Goal: Task Accomplishment & Management: Use online tool/utility

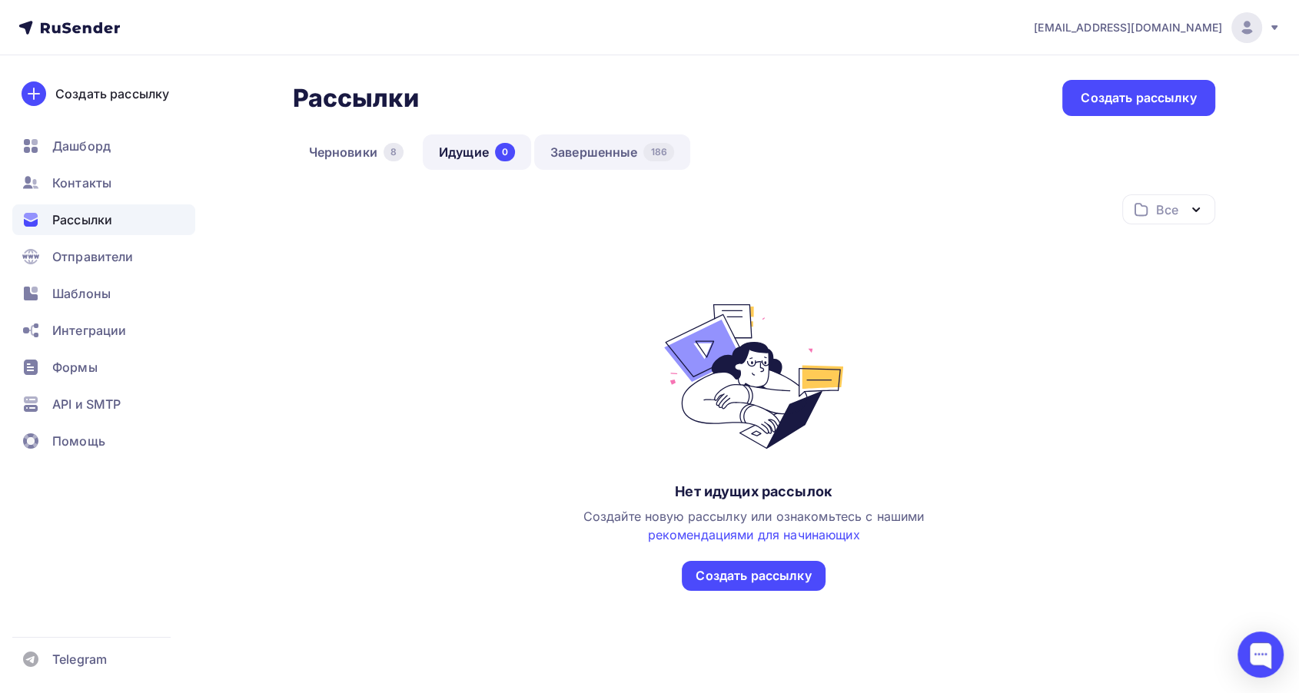
click at [590, 148] on link "Завершенные 186" at bounding box center [612, 151] width 156 height 35
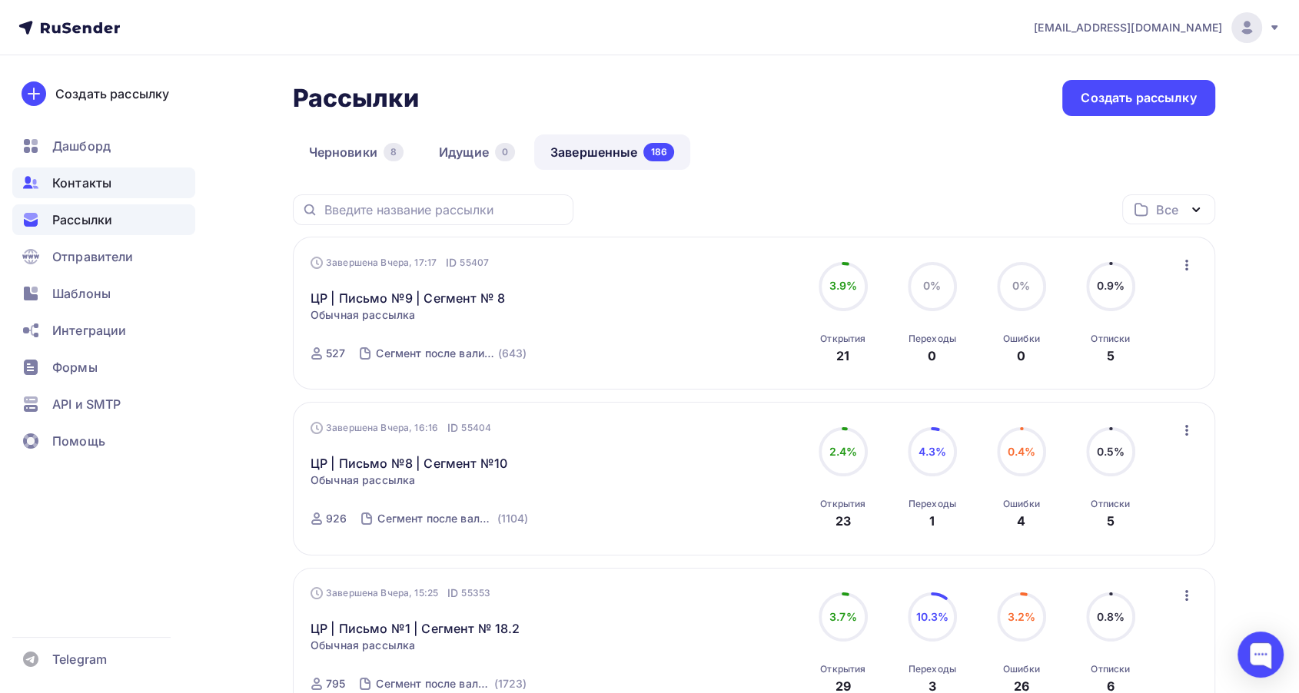
click at [104, 187] on span "Контакты" at bounding box center [81, 183] width 59 height 18
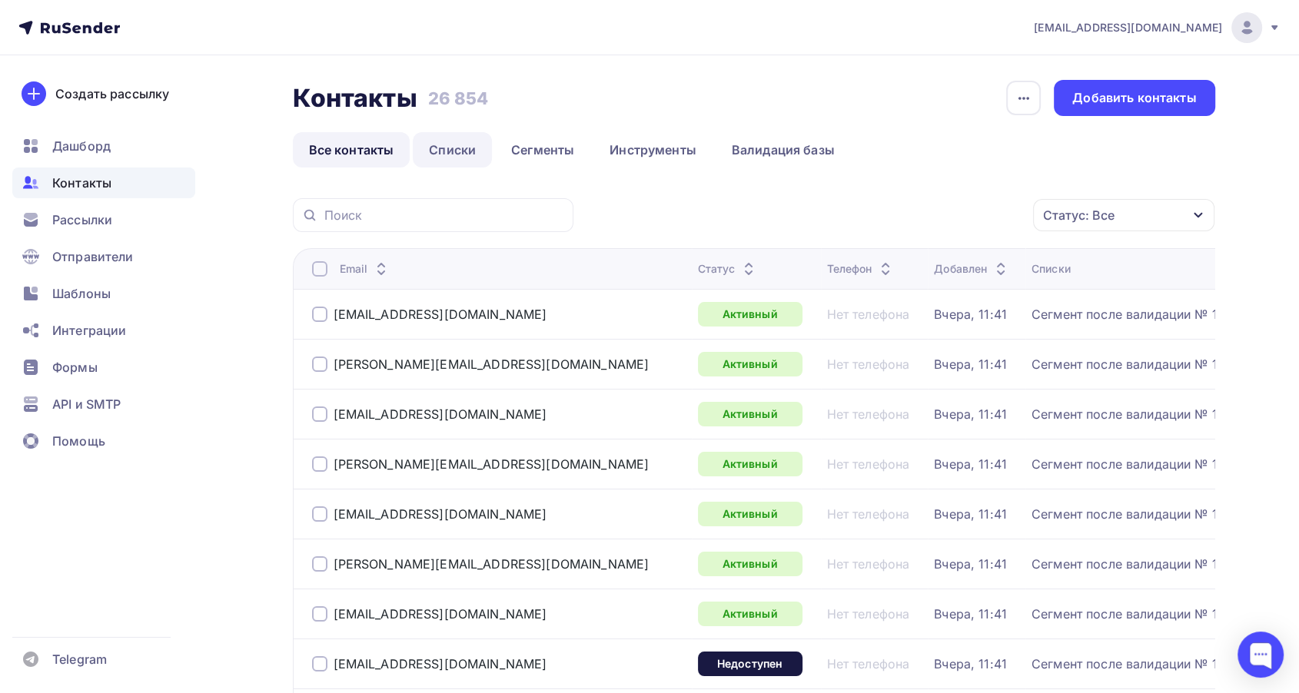
click at [472, 164] on link "Списки" at bounding box center [452, 149] width 79 height 35
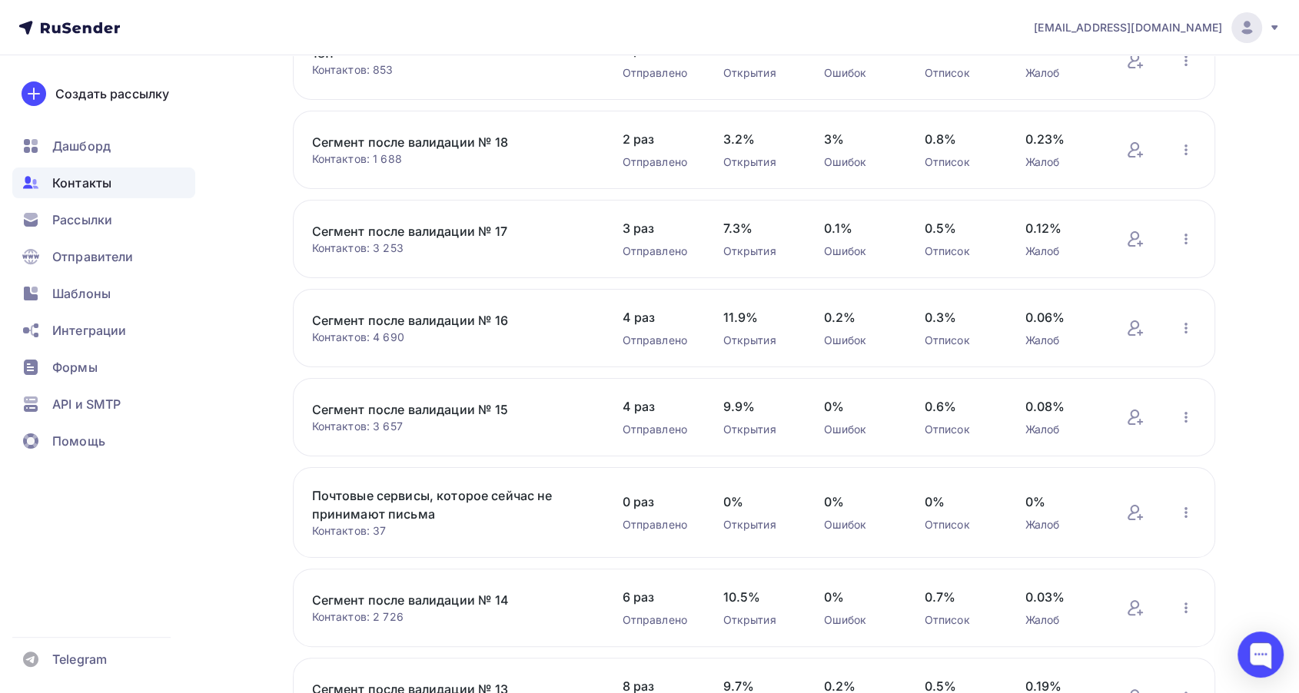
scroll to position [509, 0]
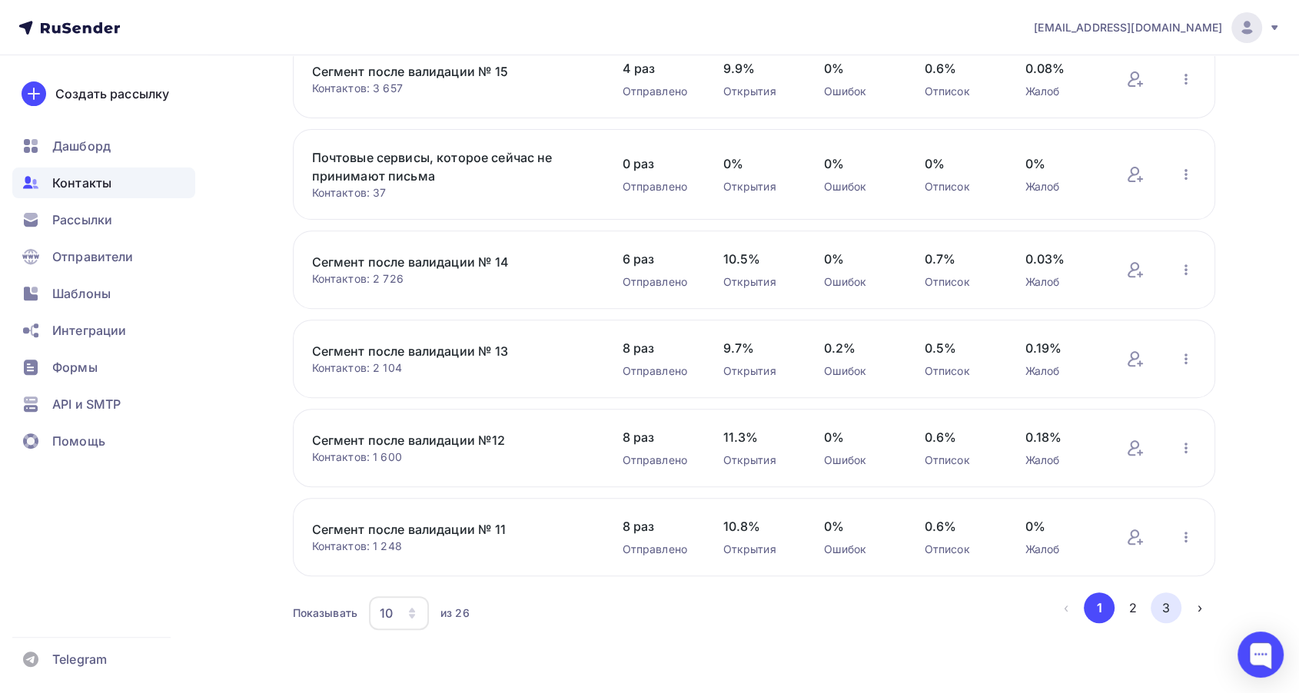
click at [1174, 612] on button "3" at bounding box center [1165, 607] width 31 height 31
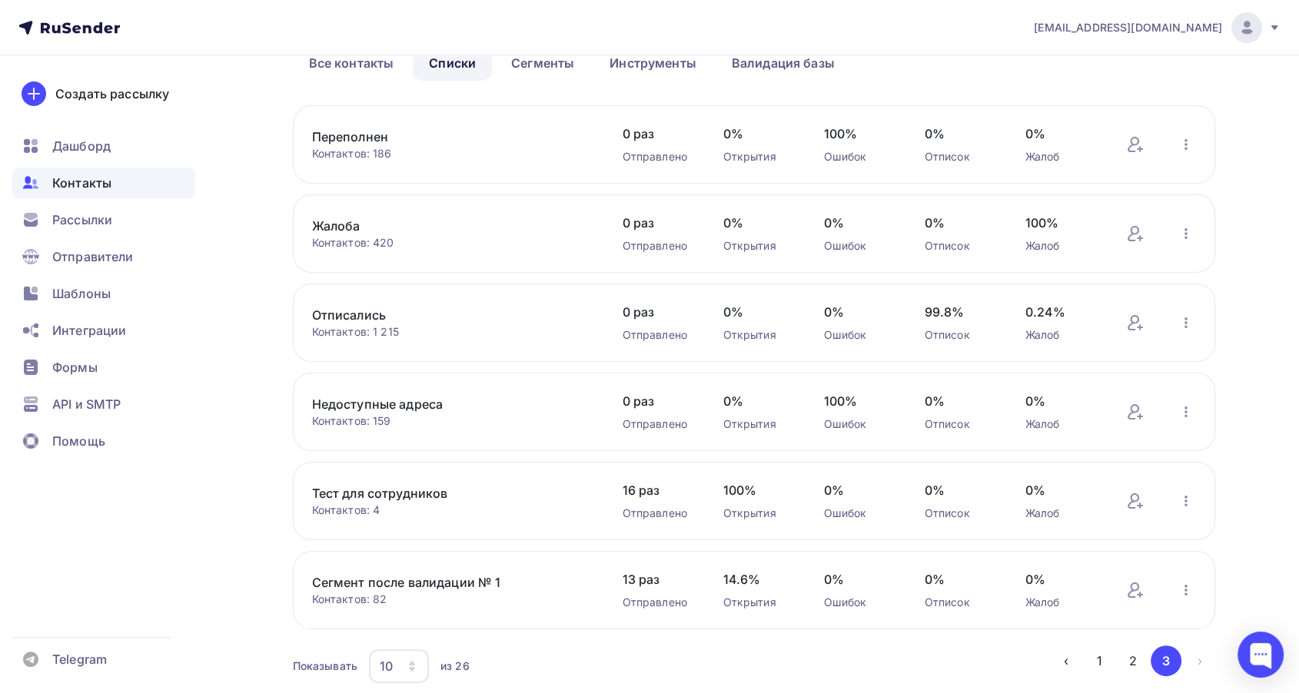
scroll to position [141, 0]
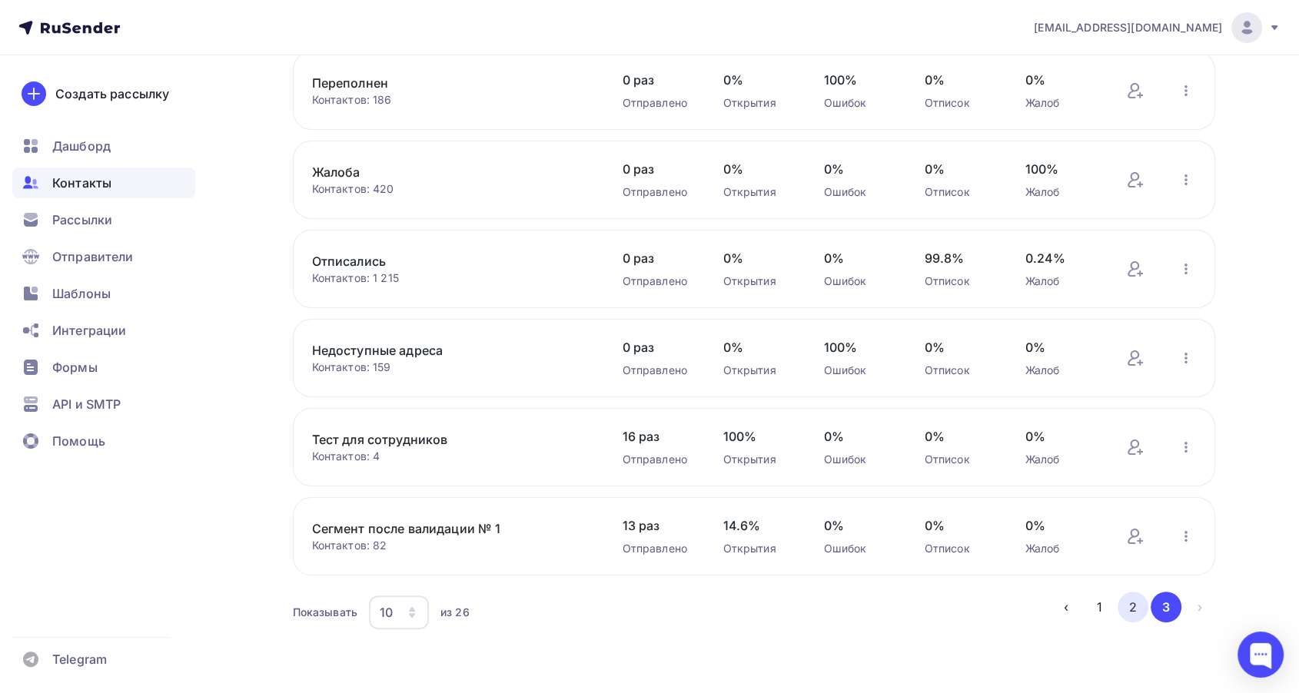
click at [1128, 592] on button "2" at bounding box center [1132, 607] width 31 height 31
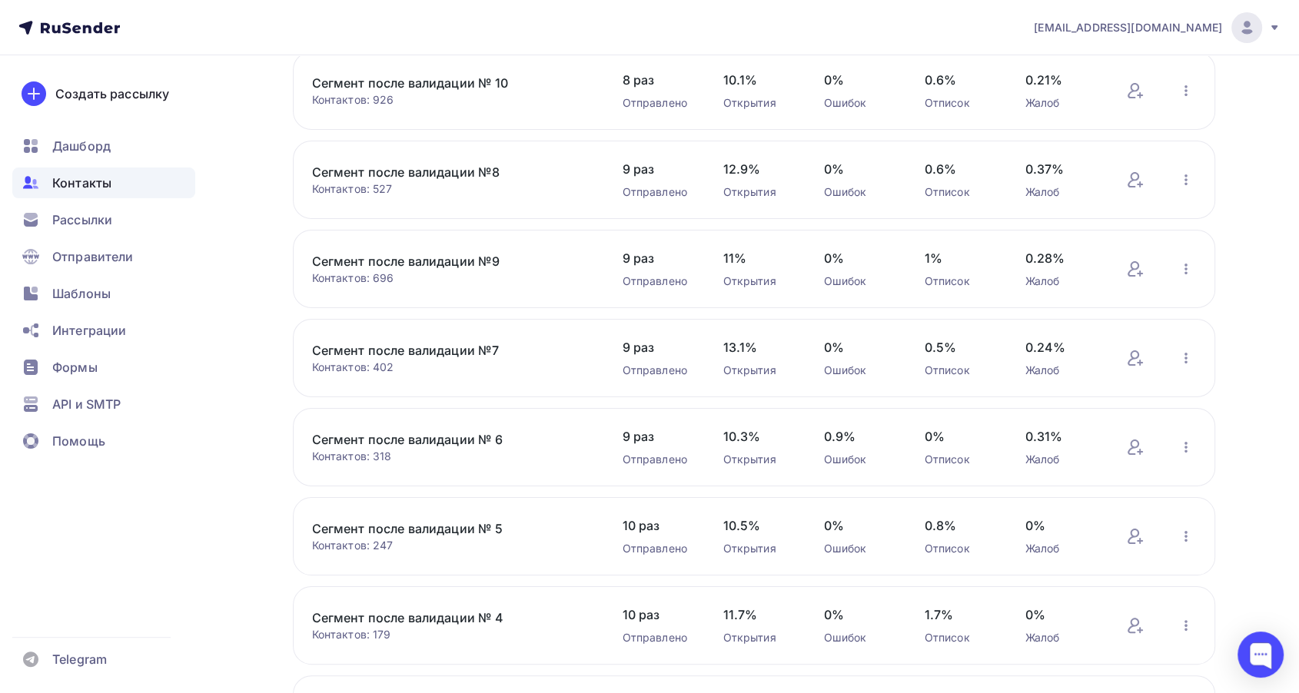
click at [469, 434] on link "Сегмент после валидации № 6" at bounding box center [442, 439] width 261 height 18
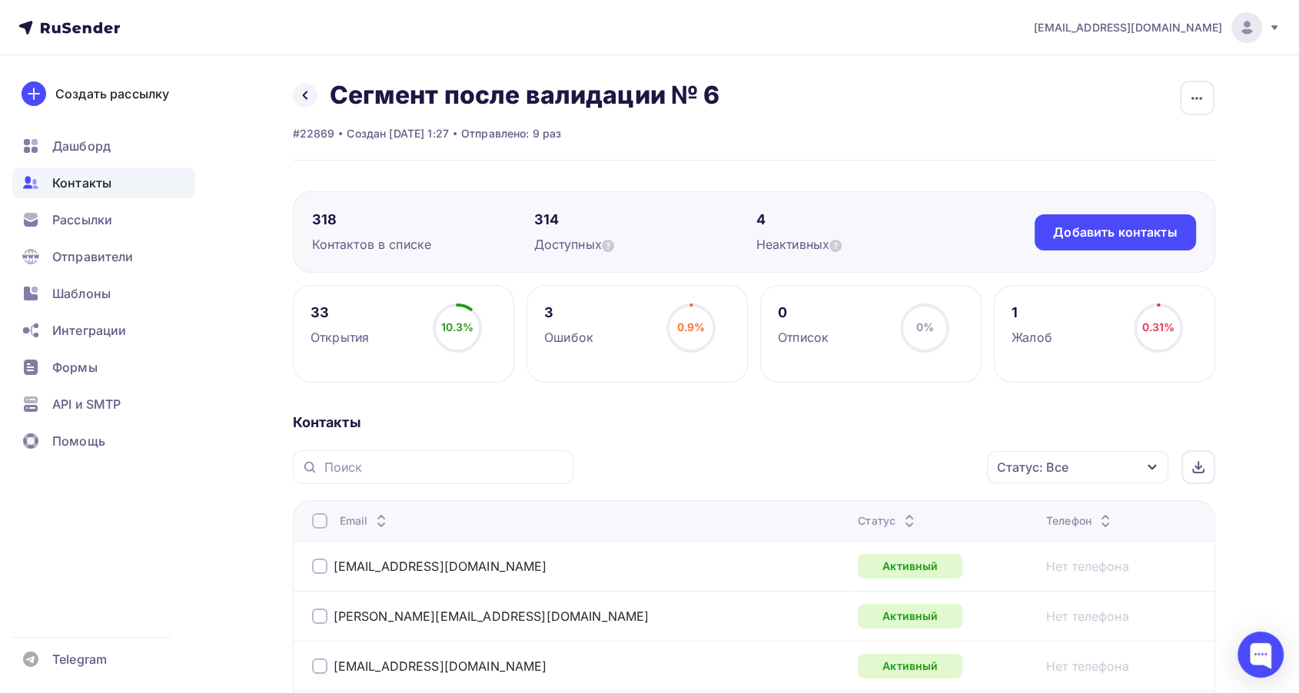
click at [900, 520] on icon at bounding box center [909, 525] width 18 height 18
click at [900, 519] on icon at bounding box center [909, 525] width 18 height 18
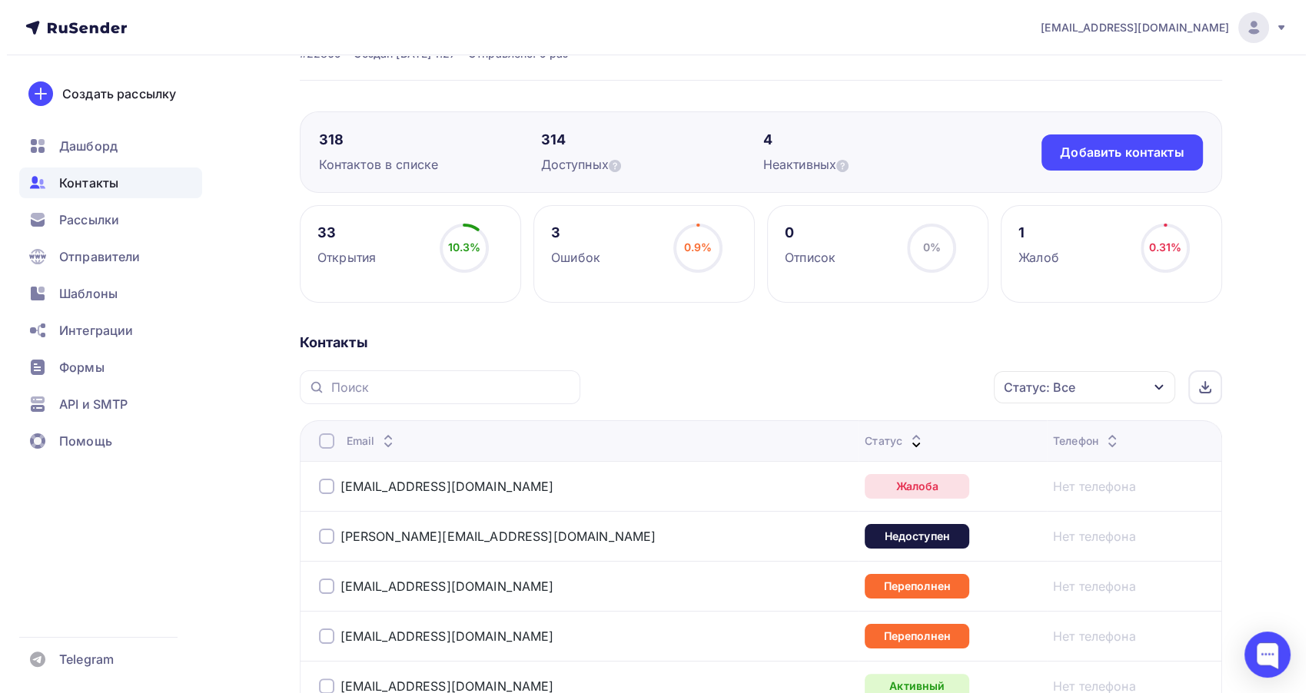
scroll to position [256, 0]
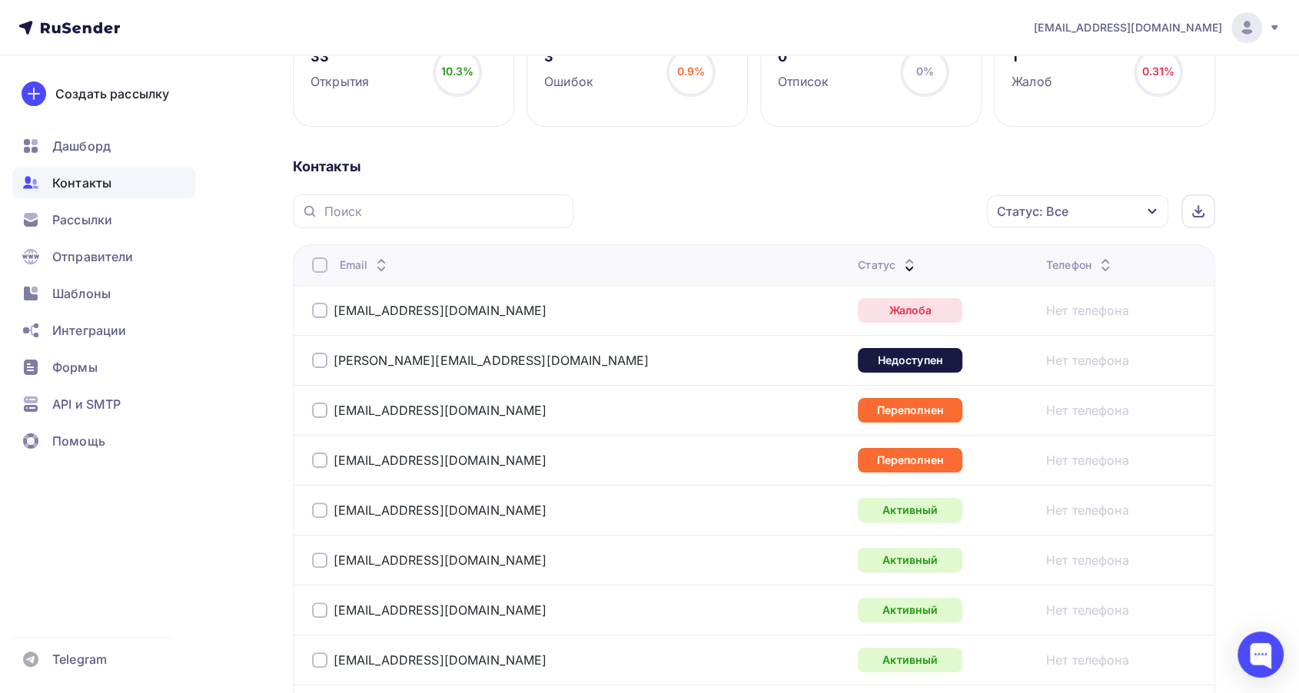
click at [329, 306] on div "zakirova-1988@list.ru" at bounding box center [429, 310] width 235 height 15
click at [325, 307] on div at bounding box center [319, 310] width 15 height 15
click at [950, 204] on icon "button" at bounding box center [954, 211] width 18 height 18
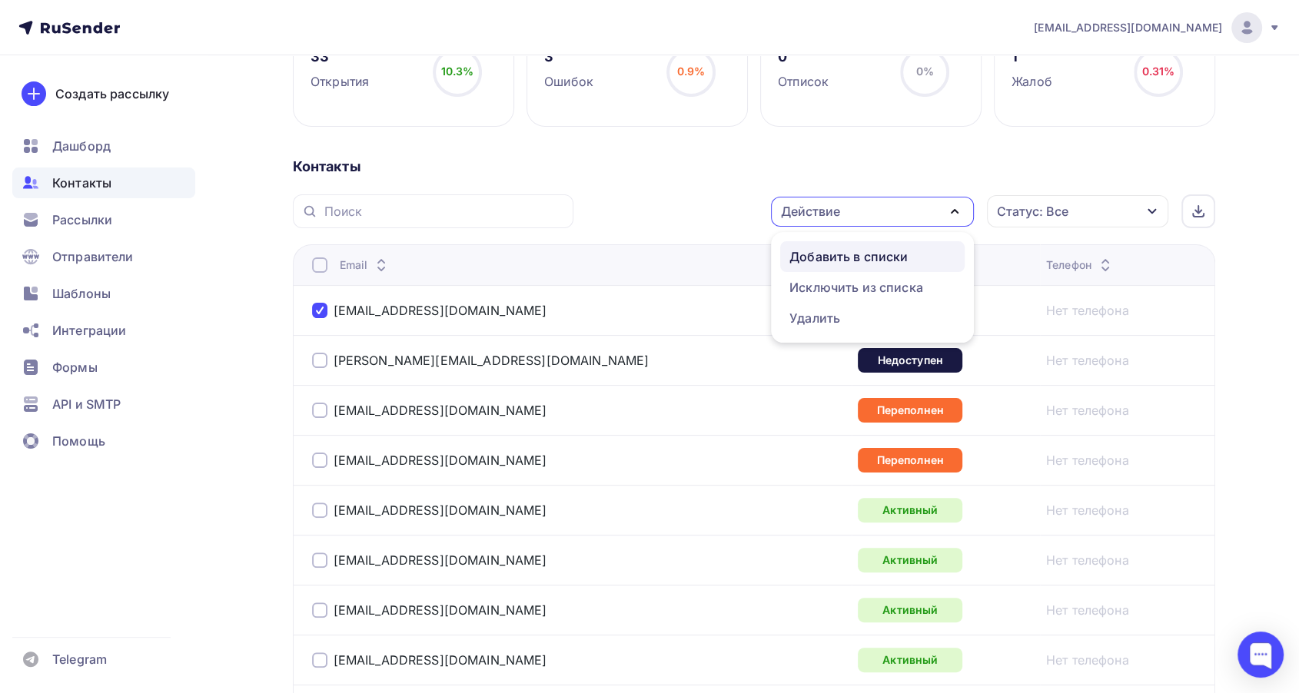
click at [854, 258] on div "Добавить в списки" at bounding box center [848, 256] width 118 height 18
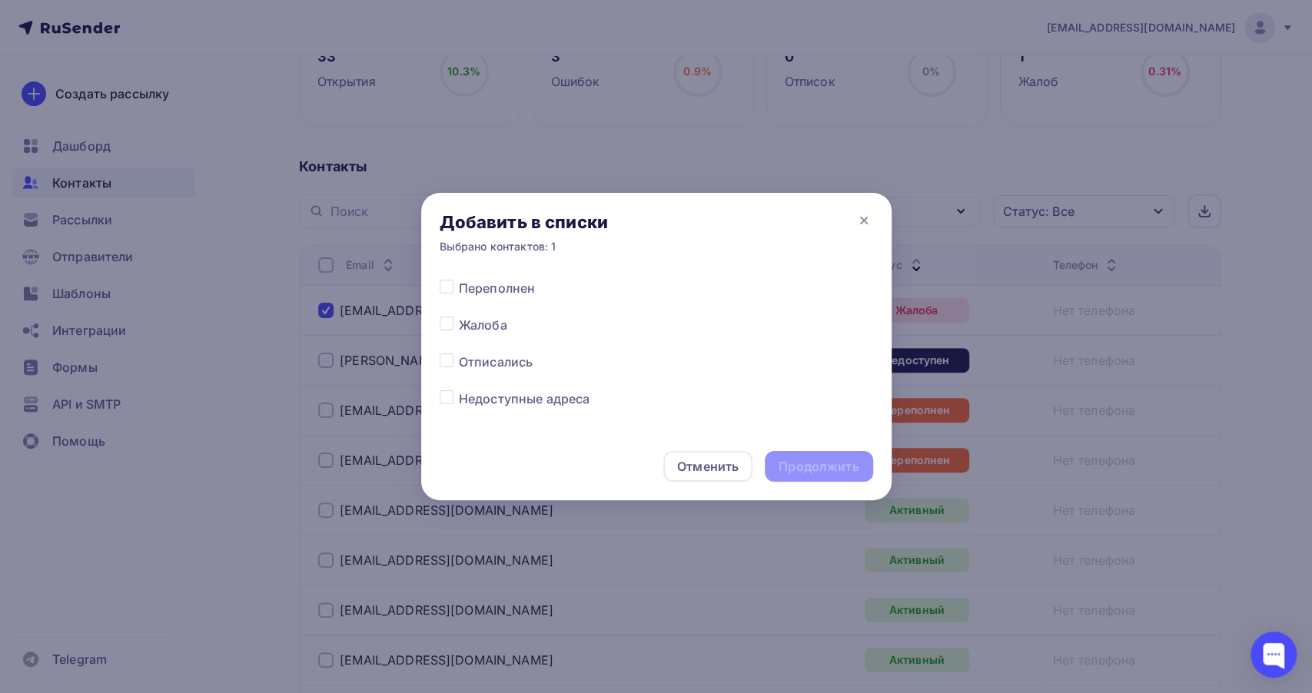
scroll to position [773, 0]
click at [453, 330] on div at bounding box center [449, 321] width 19 height 18
click at [459, 312] on label at bounding box center [459, 312] width 0 height 0
click at [450, 323] on input "checkbox" at bounding box center [447, 319] width 14 height 14
checkbox input "true"
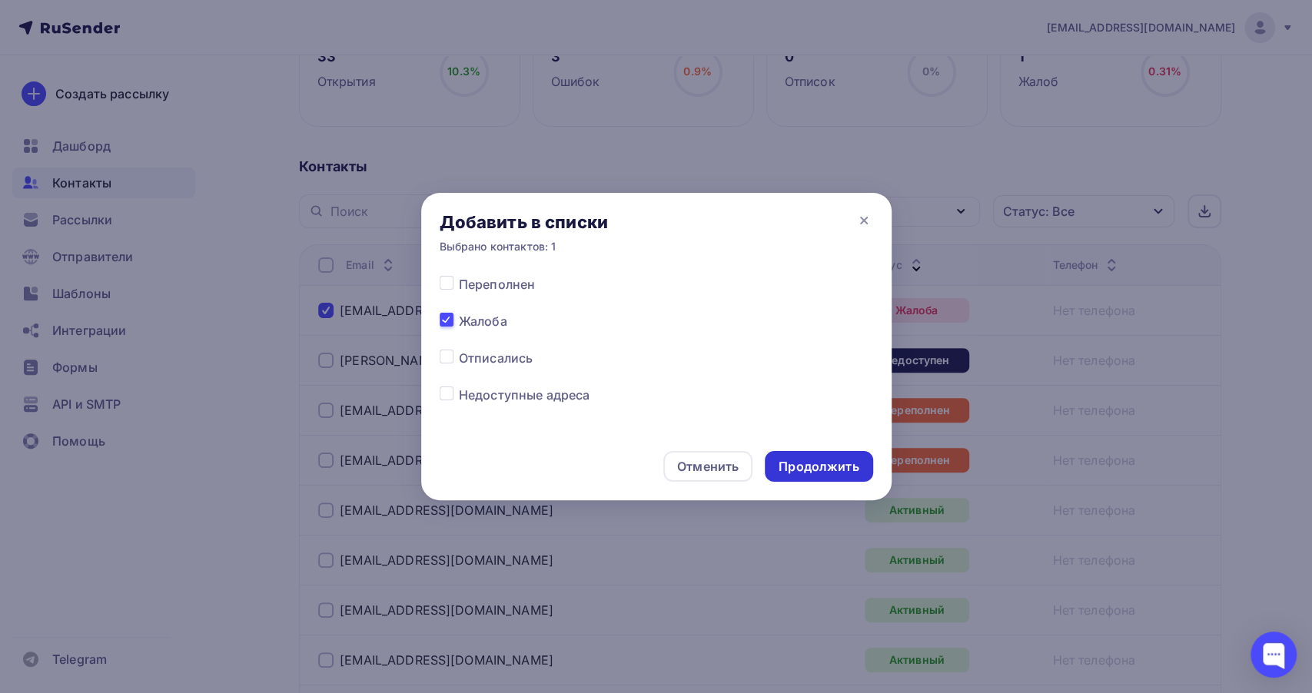
click at [785, 460] on div "Продолжить" at bounding box center [818, 467] width 80 height 18
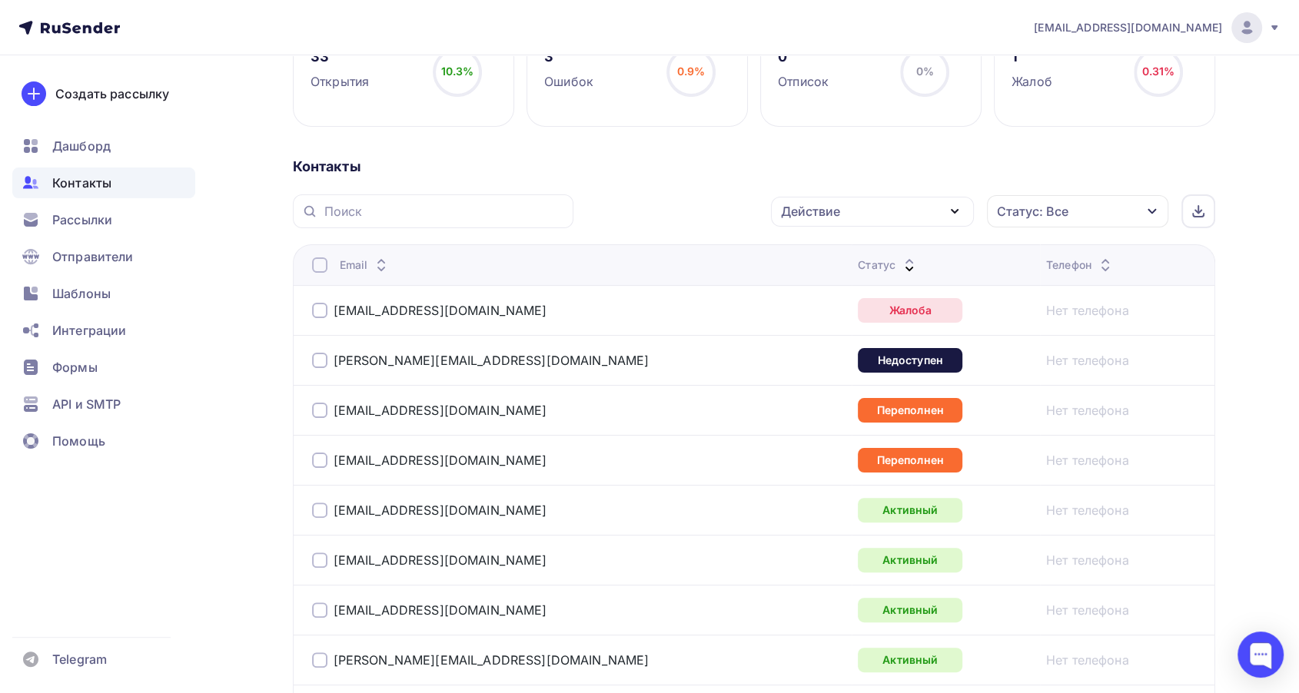
click at [323, 357] on div at bounding box center [319, 360] width 15 height 15
click at [845, 209] on div "Действие" at bounding box center [872, 212] width 203 height 30
click at [837, 253] on div "Добавить в списки" at bounding box center [848, 256] width 118 height 18
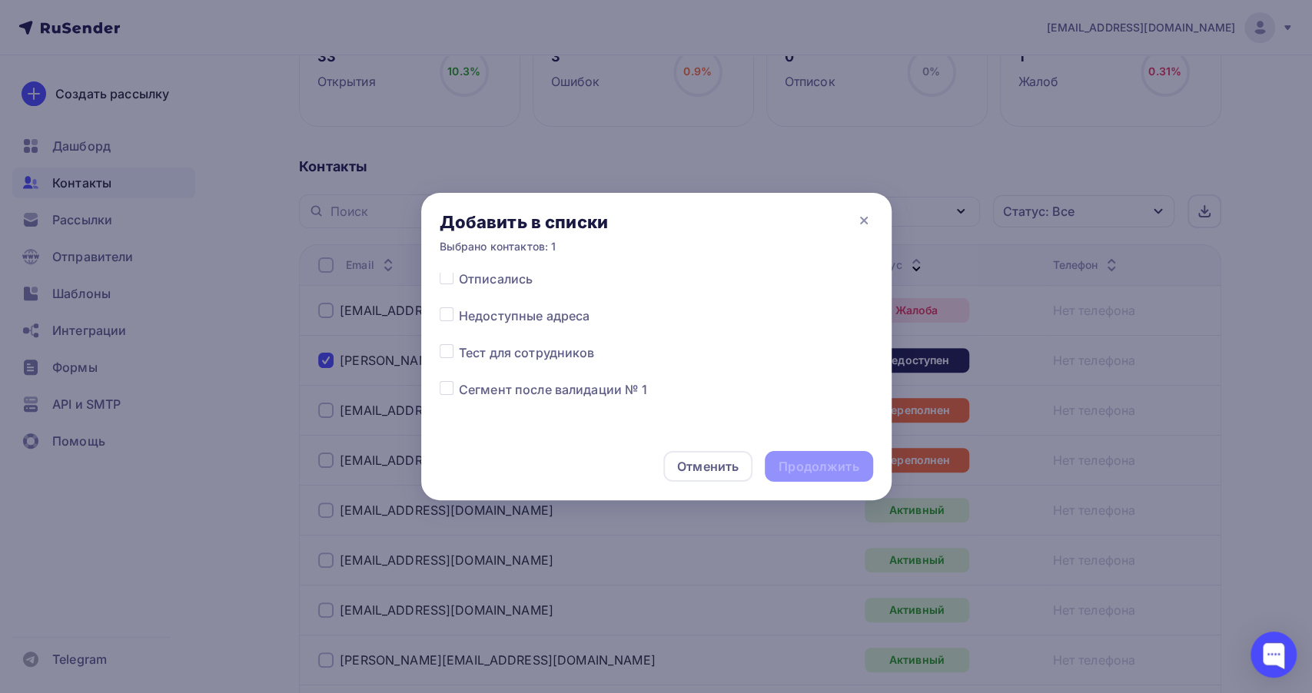
scroll to position [854, 0]
click at [459, 305] on label at bounding box center [459, 305] width 0 height 0
click at [445, 313] on input "checkbox" at bounding box center [447, 312] width 14 height 14
checkbox input "true"
click at [864, 461] on div "Продолжить" at bounding box center [819, 466] width 108 height 31
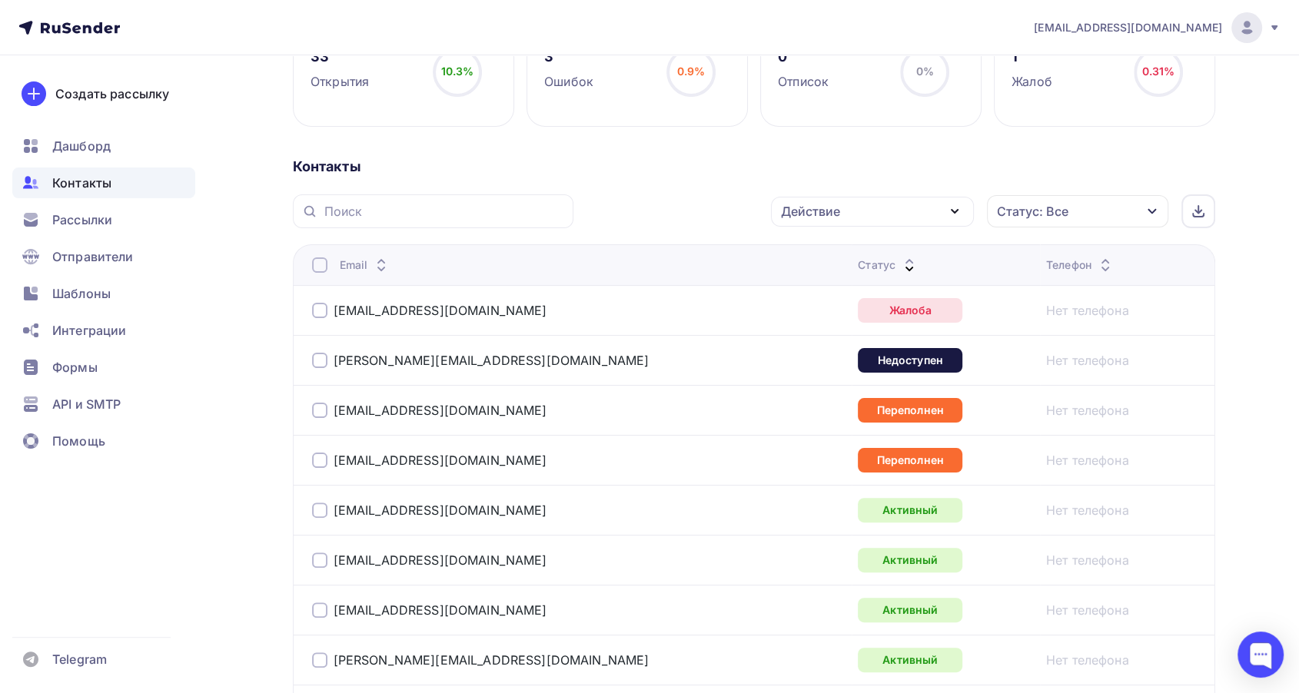
click at [306, 414] on td "egormen0079@gmail.com" at bounding box center [572, 410] width 559 height 50
click at [316, 413] on div at bounding box center [319, 410] width 15 height 15
click at [324, 455] on div at bounding box center [319, 460] width 15 height 15
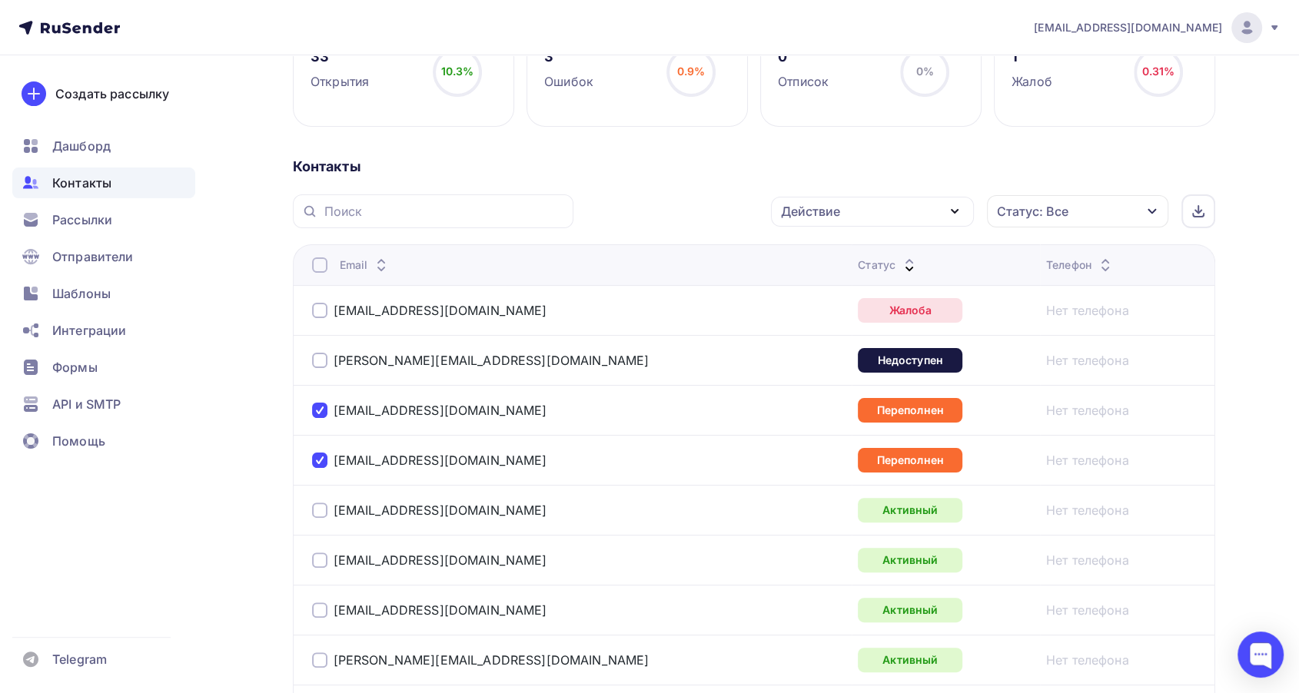
click at [836, 211] on div "Действие" at bounding box center [810, 211] width 59 height 18
click at [845, 259] on div "Добавить в списки" at bounding box center [848, 256] width 118 height 18
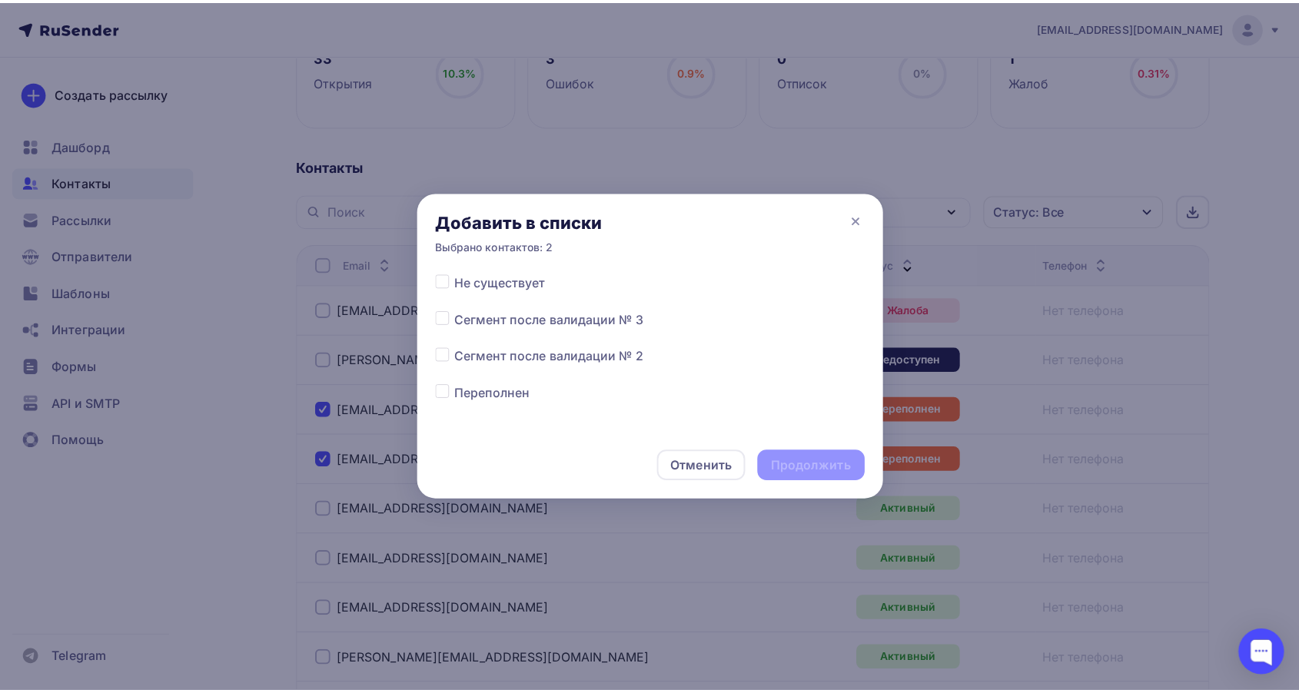
scroll to position [682, 0]
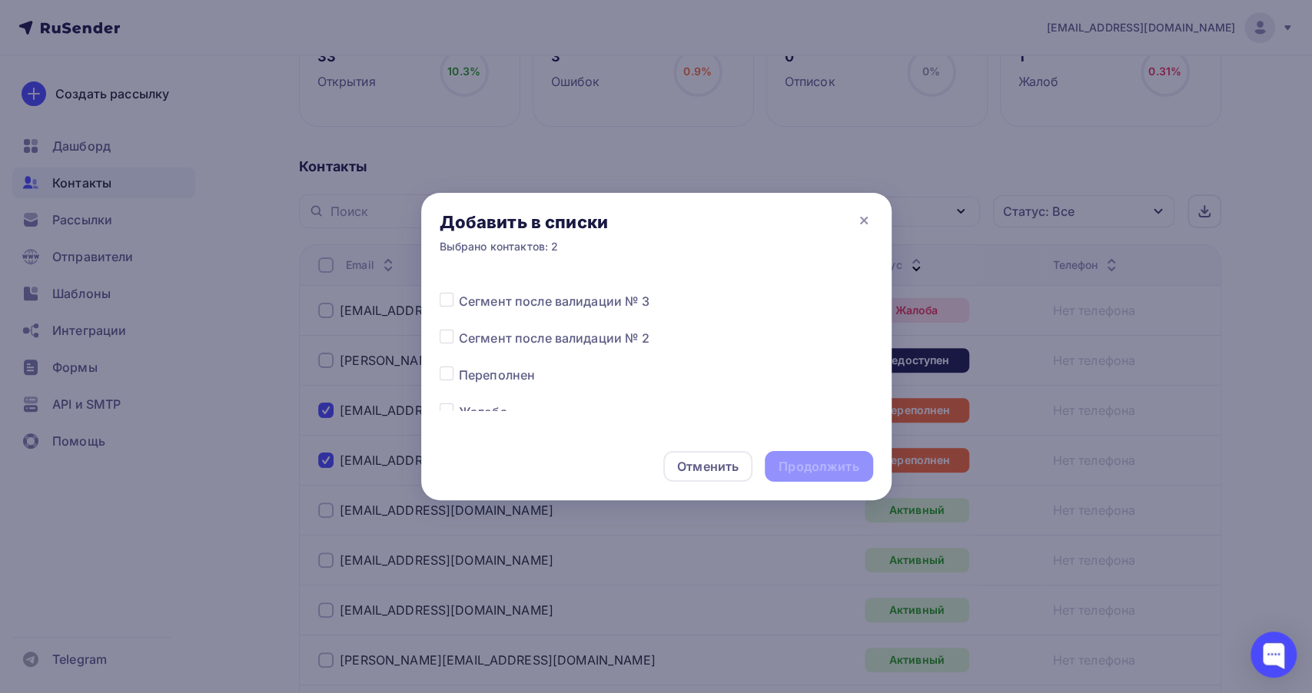
click at [459, 366] on label at bounding box center [459, 366] width 0 height 0
click at [450, 375] on input "checkbox" at bounding box center [447, 373] width 14 height 14
checkbox input "true"
click at [838, 461] on div "Продолжить" at bounding box center [818, 467] width 80 height 18
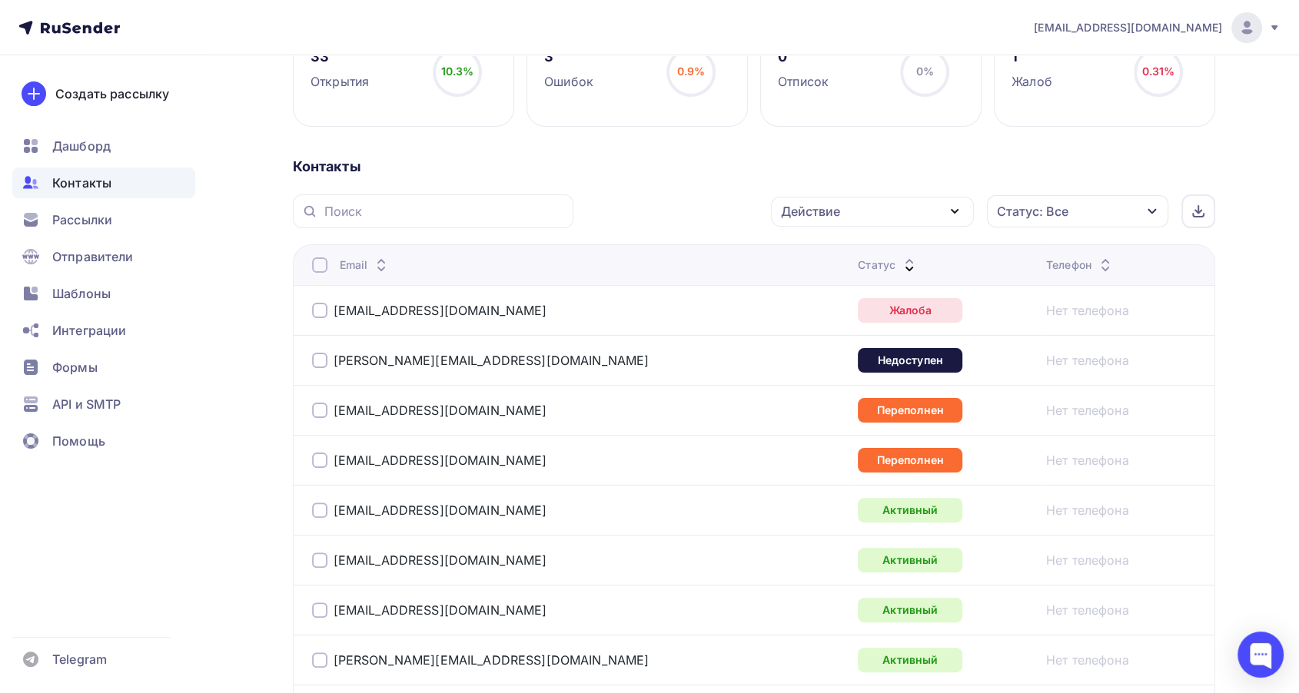
click at [323, 316] on div at bounding box center [319, 310] width 15 height 15
click at [320, 360] on div at bounding box center [319, 360] width 15 height 15
click at [318, 406] on div at bounding box center [319, 410] width 15 height 15
click at [316, 453] on div at bounding box center [319, 460] width 15 height 15
click at [833, 207] on div "Действие" at bounding box center [810, 211] width 59 height 18
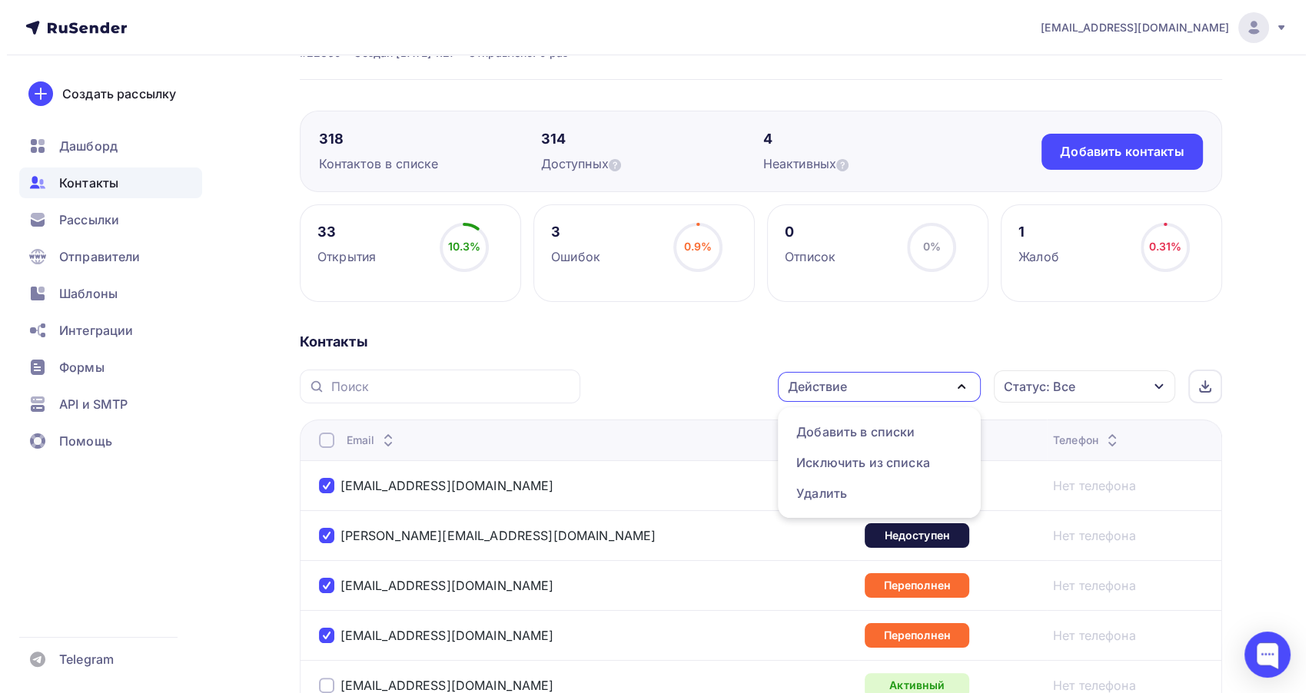
scroll to position [85, 0]
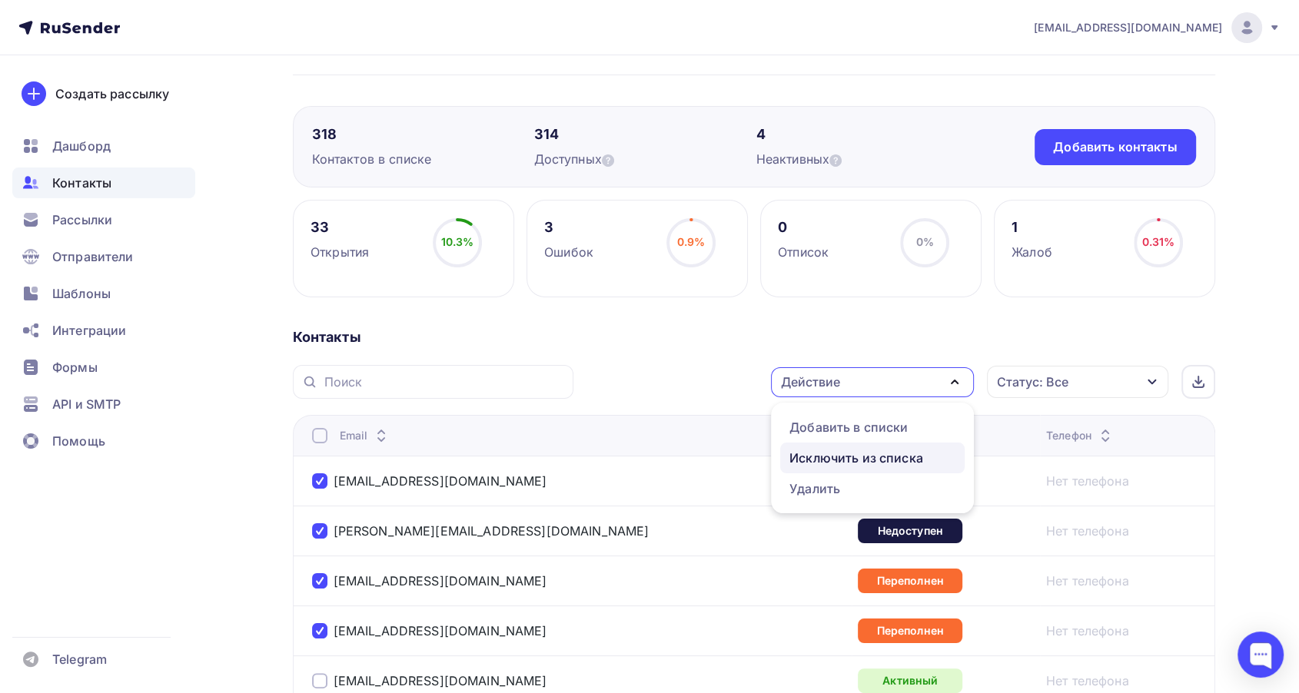
click at [811, 455] on div "Исключить из списка" at bounding box center [856, 458] width 134 height 18
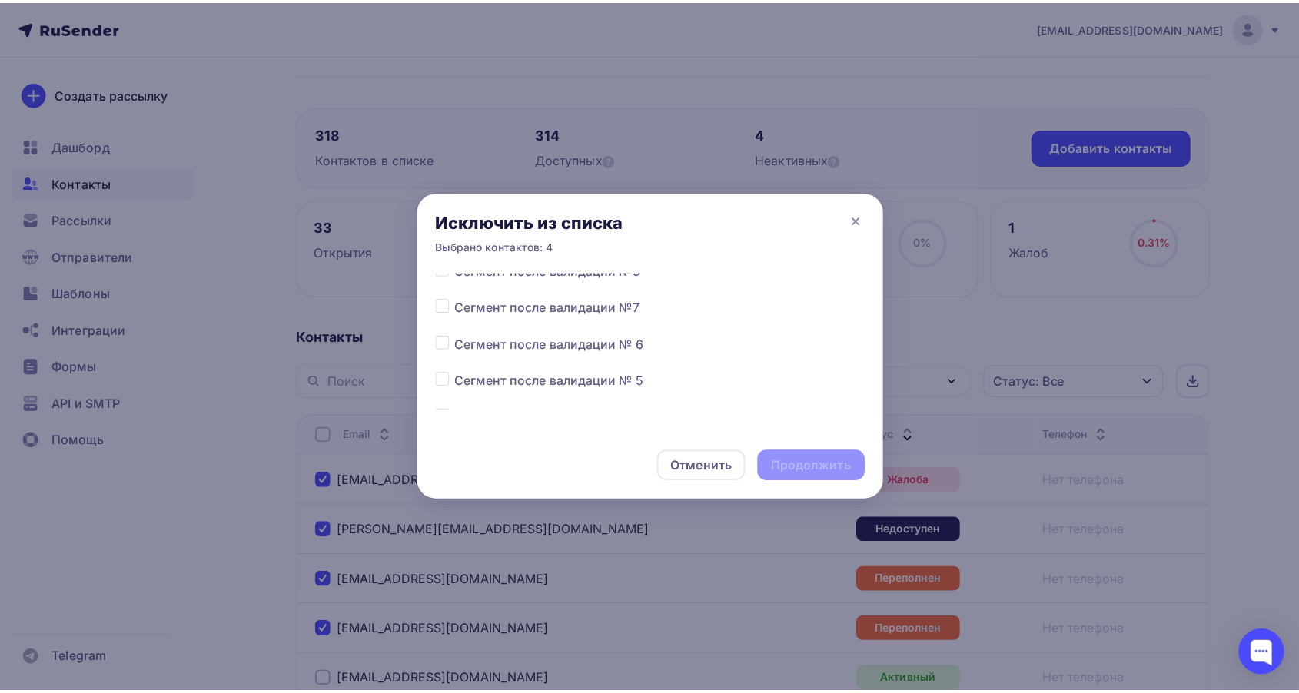
scroll to position [512, 0]
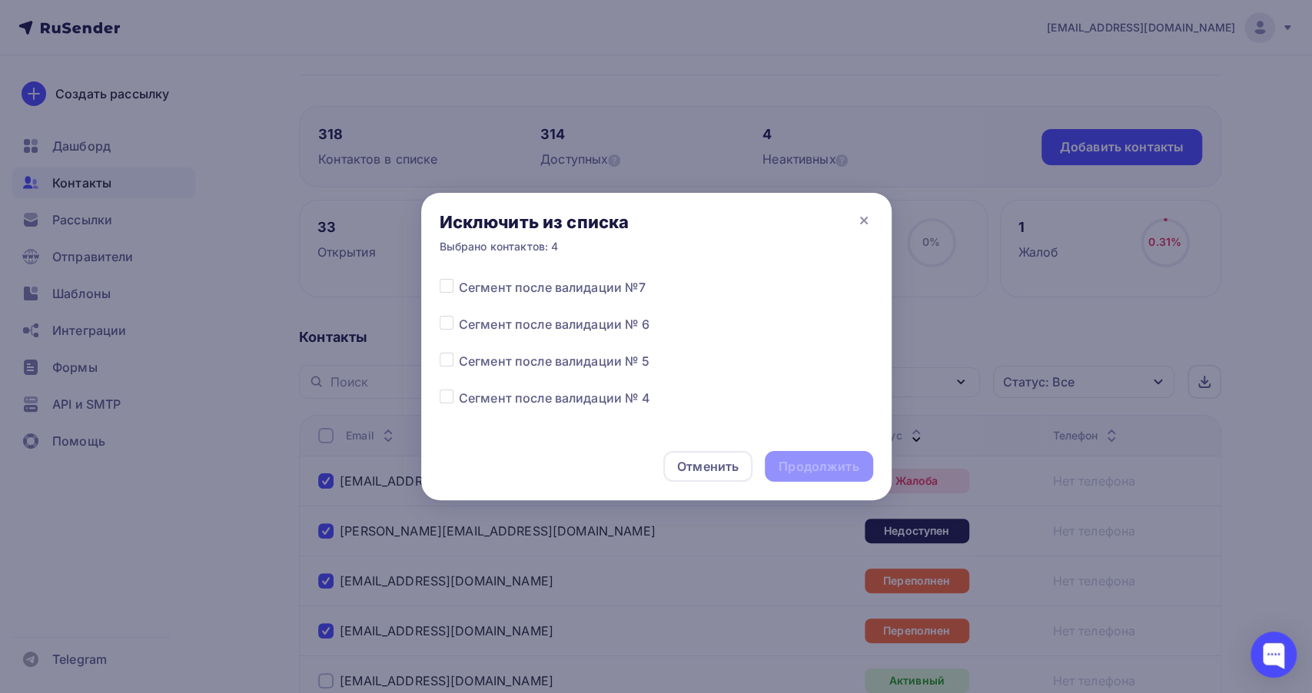
click at [459, 315] on label at bounding box center [459, 315] width 0 height 0
click at [444, 321] on input "checkbox" at bounding box center [447, 322] width 14 height 14
checkbox input "true"
click at [795, 469] on div "Продолжить" at bounding box center [818, 467] width 80 height 18
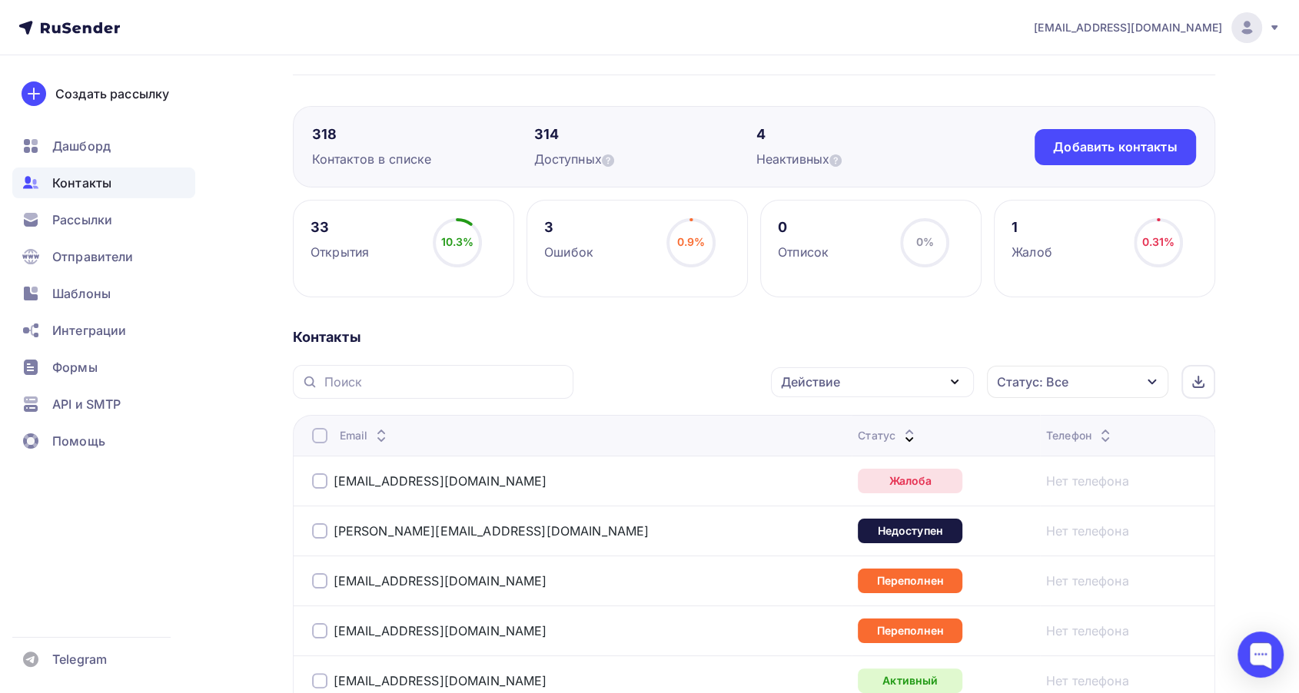
click at [900, 428] on icon at bounding box center [909, 432] width 18 height 18
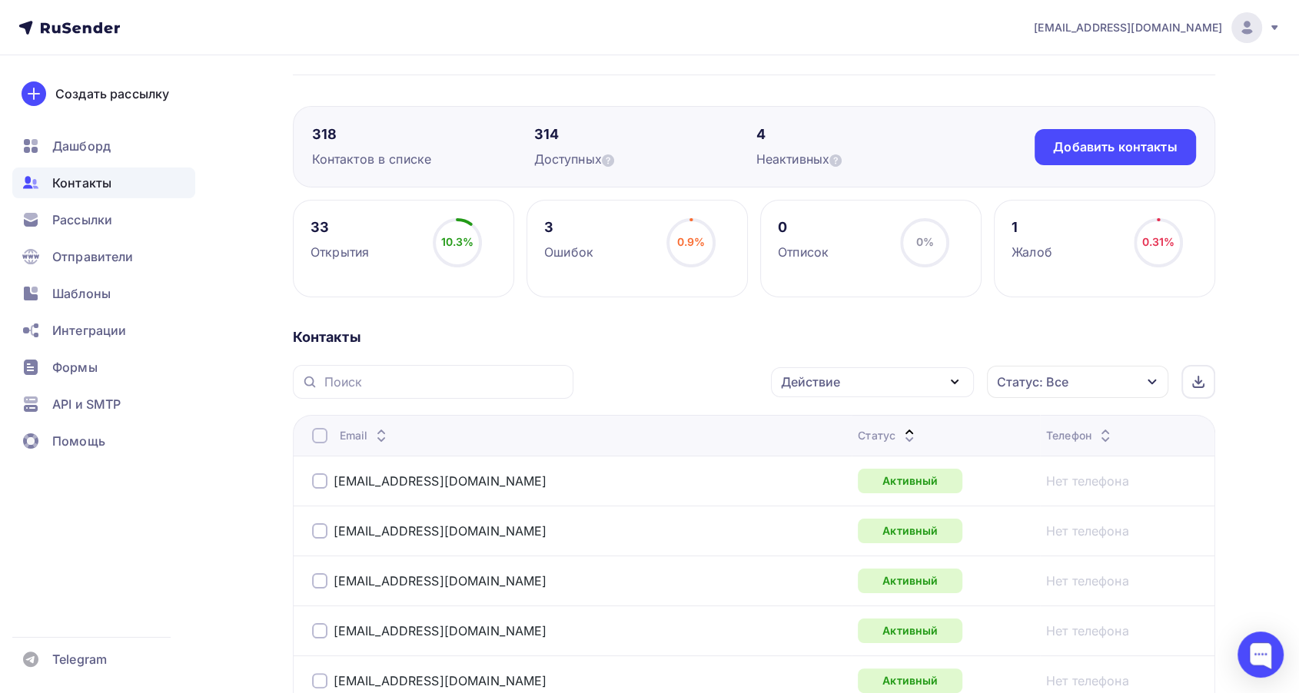
click at [900, 430] on icon at bounding box center [909, 439] width 18 height 18
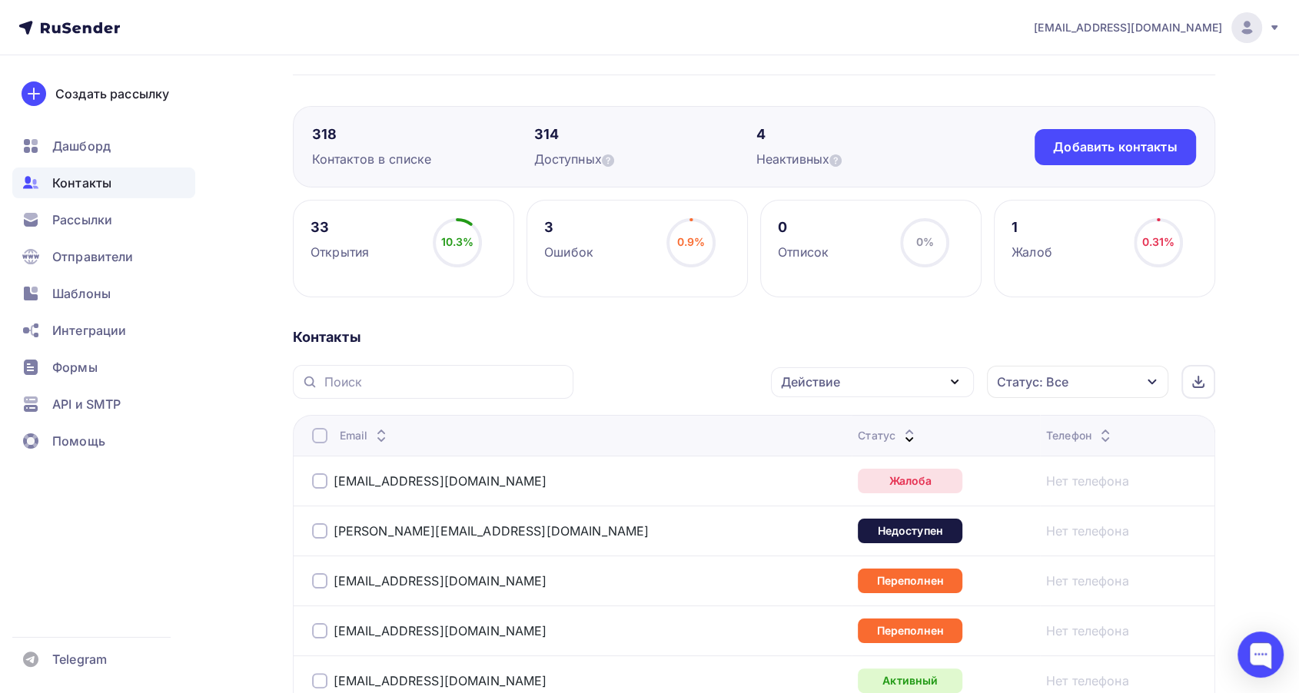
click at [900, 436] on icon at bounding box center [909, 439] width 18 height 18
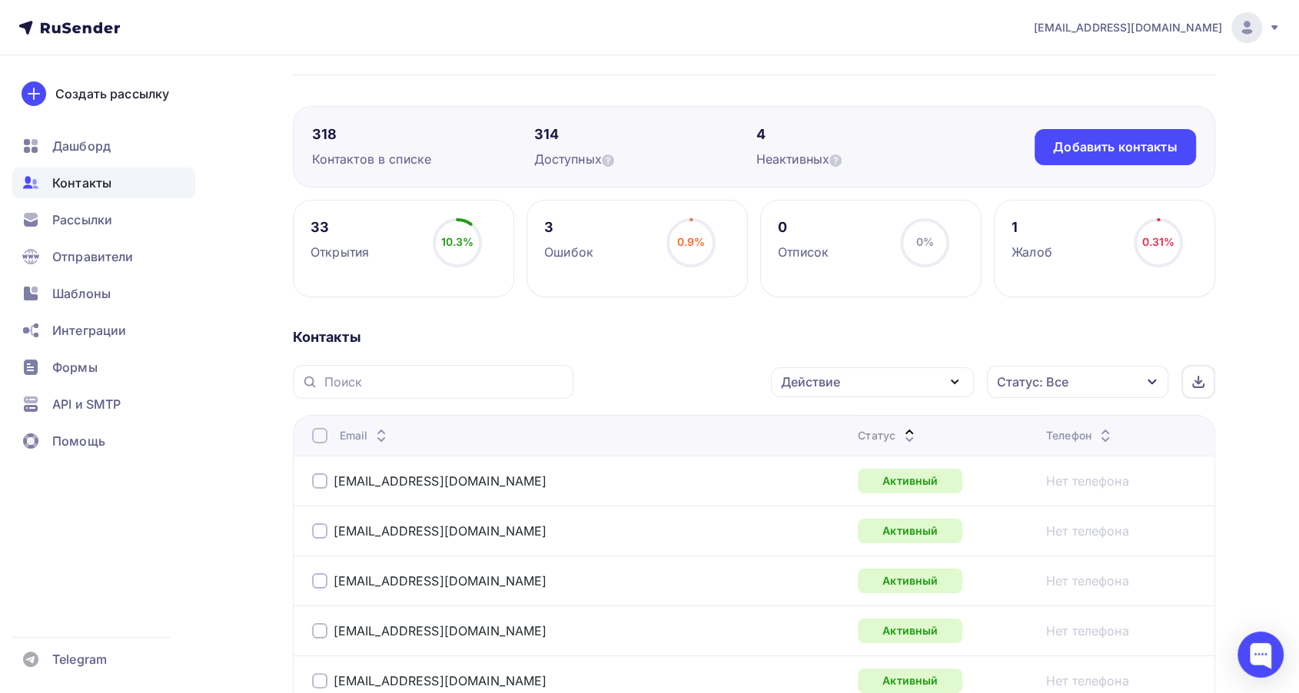
click at [900, 433] on icon at bounding box center [909, 439] width 18 height 18
click at [88, 226] on span "Рассылки" at bounding box center [82, 220] width 60 height 18
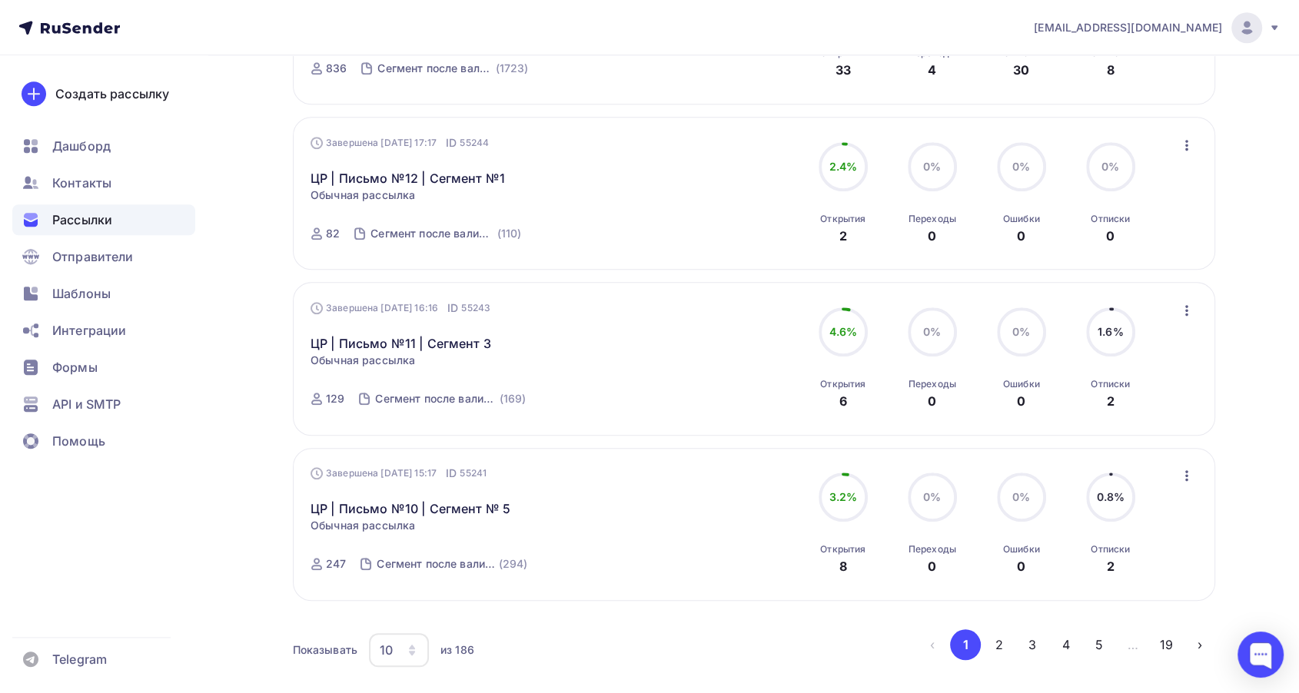
scroll to position [1365, 0]
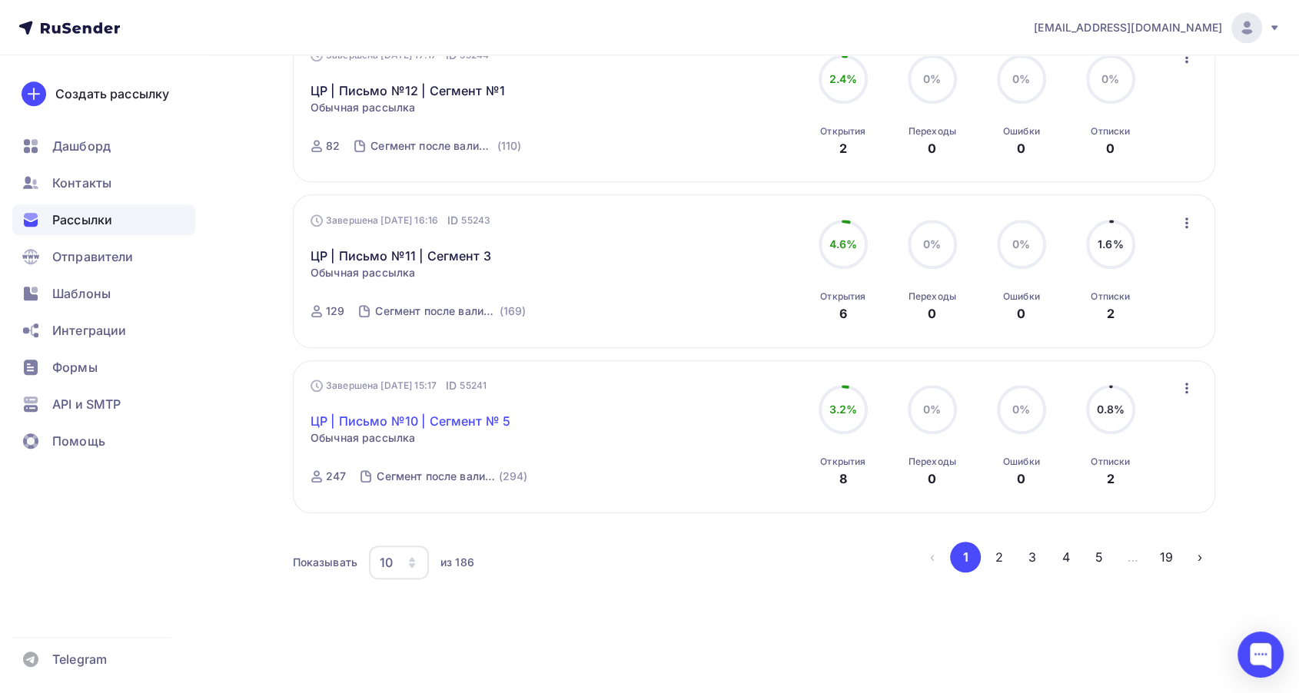
click at [442, 424] on link "ЦР | Письмо №10 | Сегмент № 5" at bounding box center [410, 421] width 200 height 18
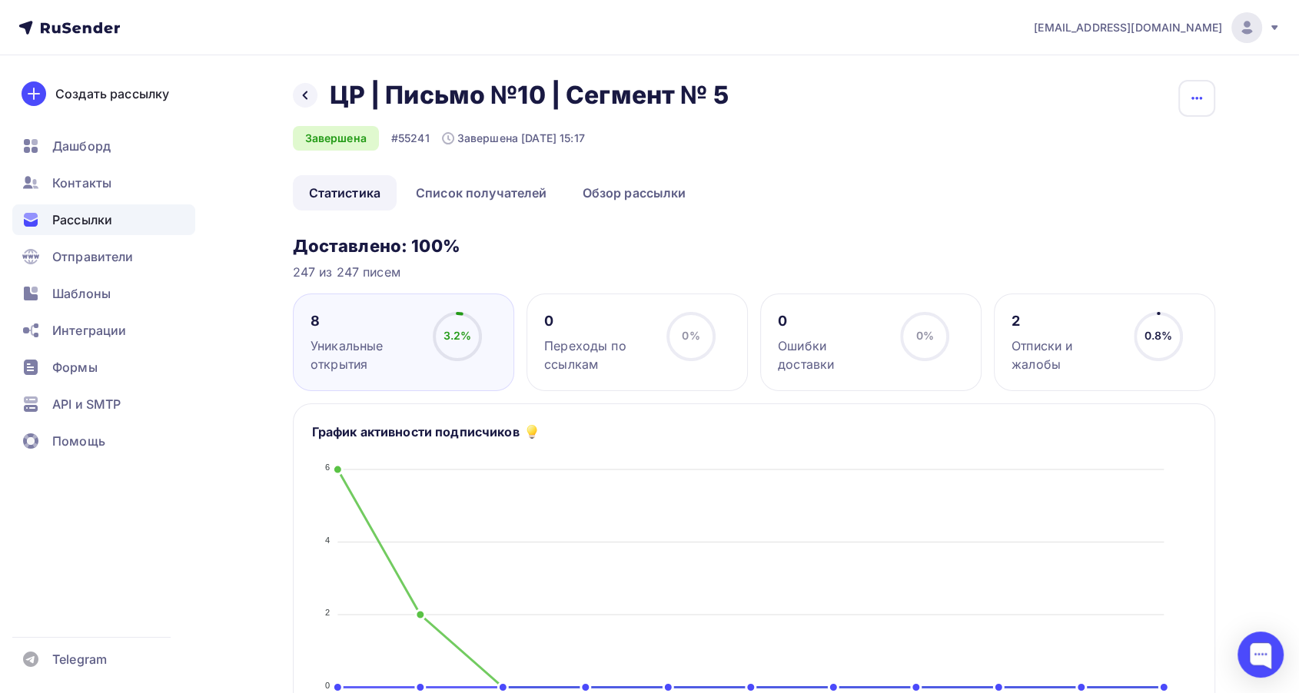
click at [1191, 93] on icon "button" at bounding box center [1196, 98] width 18 height 18
click at [1094, 145] on div "Копировать" at bounding box center [1137, 147] width 148 height 18
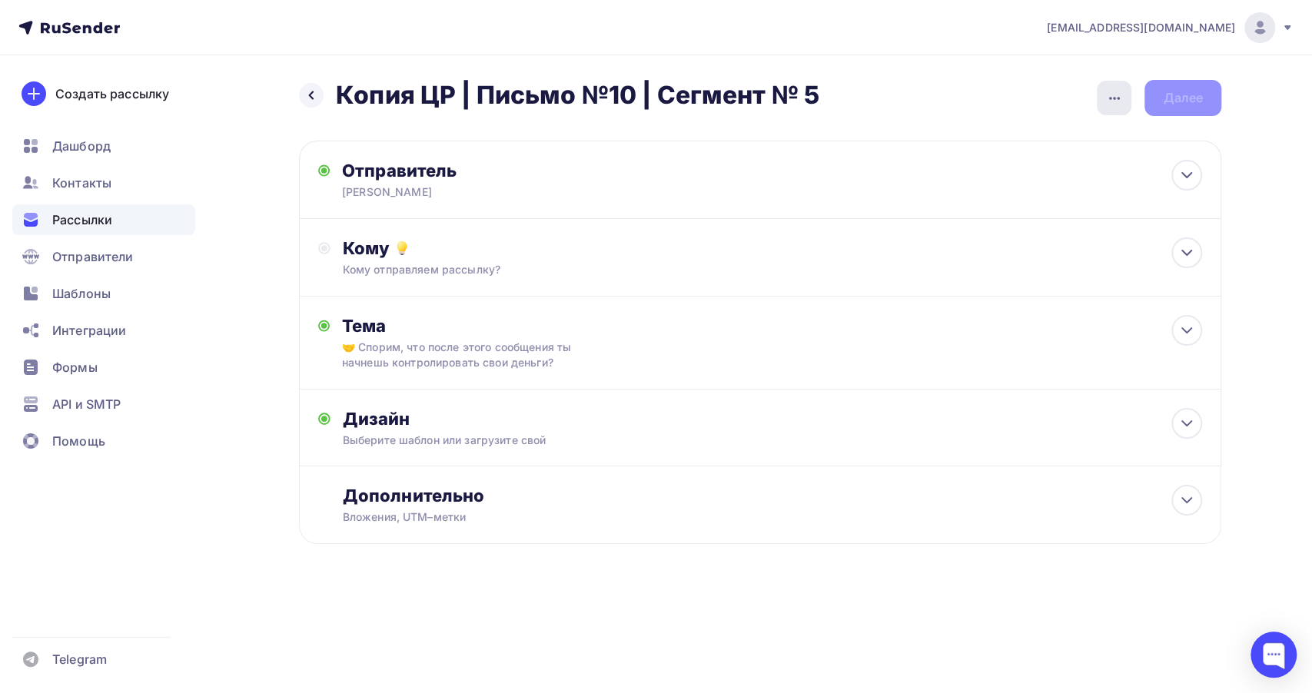
click at [1097, 101] on div "Назад Копия ЦР | Письмо №10 | Сегмент № 5 Копия ЦР | Письмо №10 | Сегмент № 5 З…" at bounding box center [760, 98] width 922 height 36
click at [1098, 98] on div "button" at bounding box center [1113, 98] width 35 height 35
click at [1006, 180] on div "Переименовать рассылку" at bounding box center [1032, 177] width 191 height 18
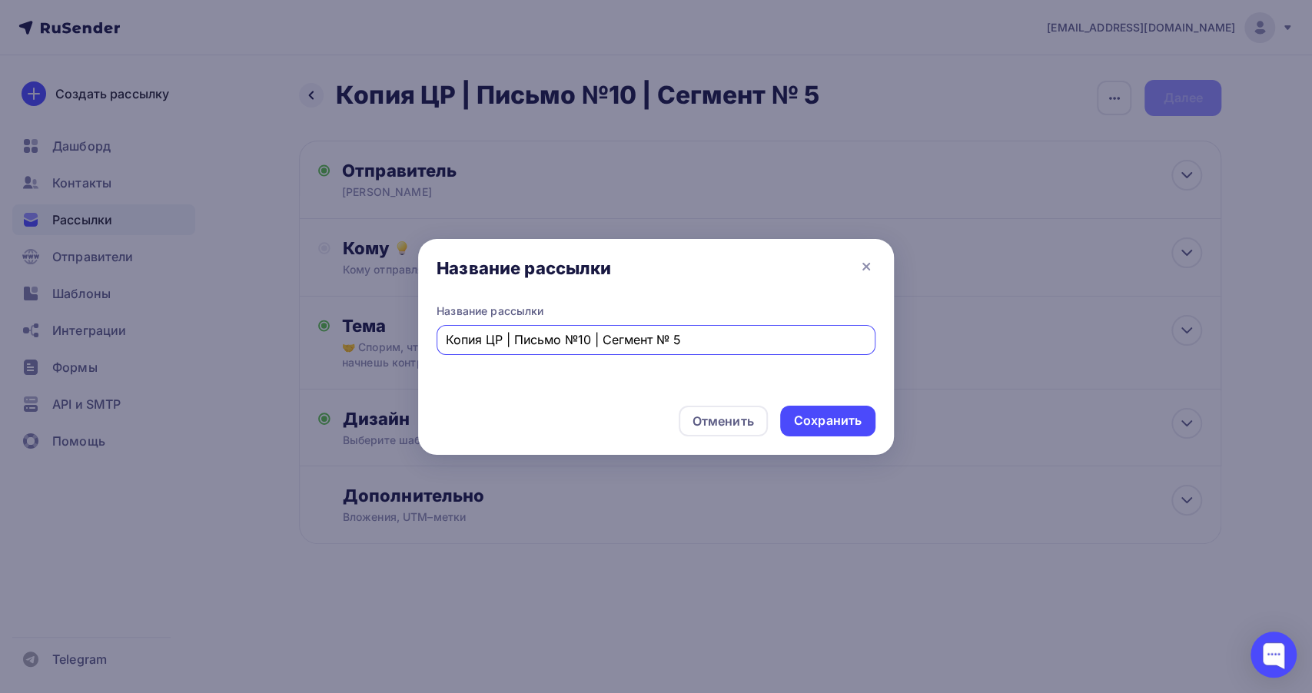
drag, startPoint x: 486, startPoint y: 346, endPoint x: 400, endPoint y: 361, distance: 87.4
click at [400, 361] on div "Название рассылки Название рассылки Копия ЦР | Письмо №10 | Сегмент № 5 Отменит…" at bounding box center [656, 346] width 1312 height 693
click at [654, 343] on input "ЦР | Письмо №10 | Сегмент № 5" at bounding box center [656, 339] width 421 height 18
type input "ЦР | Письмо №10 | Сегмент № 6"
click at [824, 420] on div "Сохранить" at bounding box center [828, 421] width 68 height 18
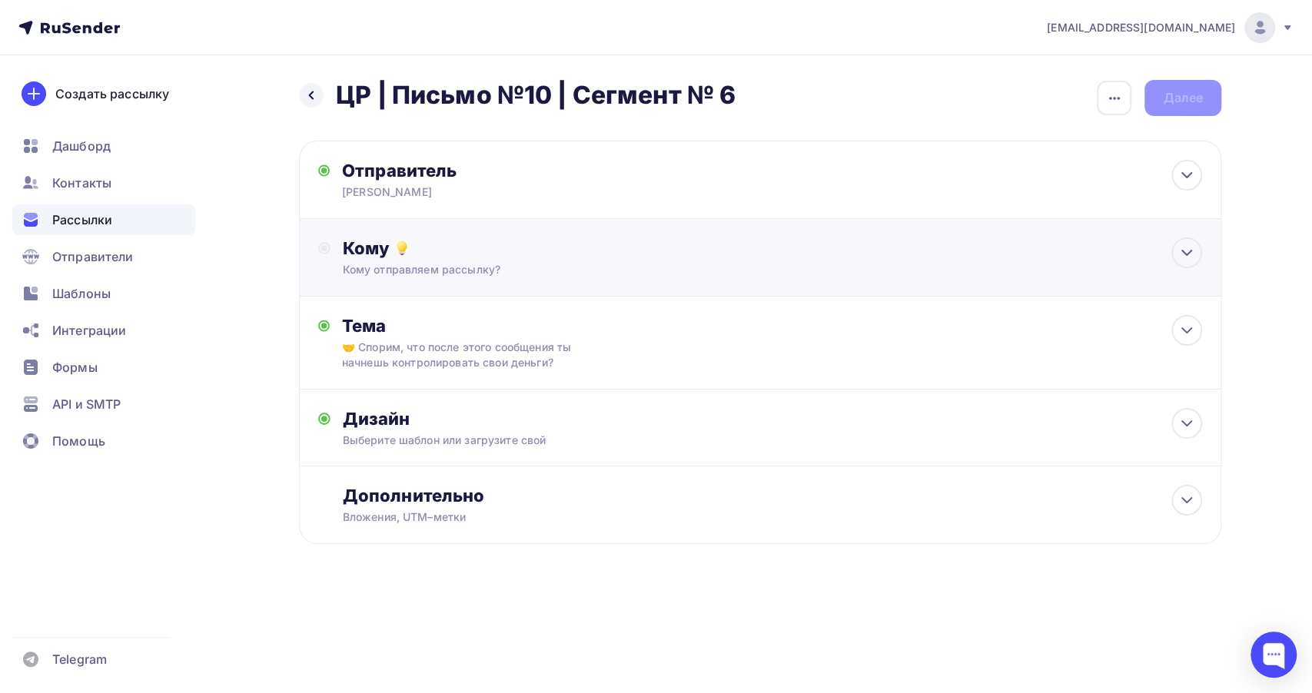
click at [498, 274] on div "Кому отправляем рассылку?" at bounding box center [730, 269] width 774 height 15
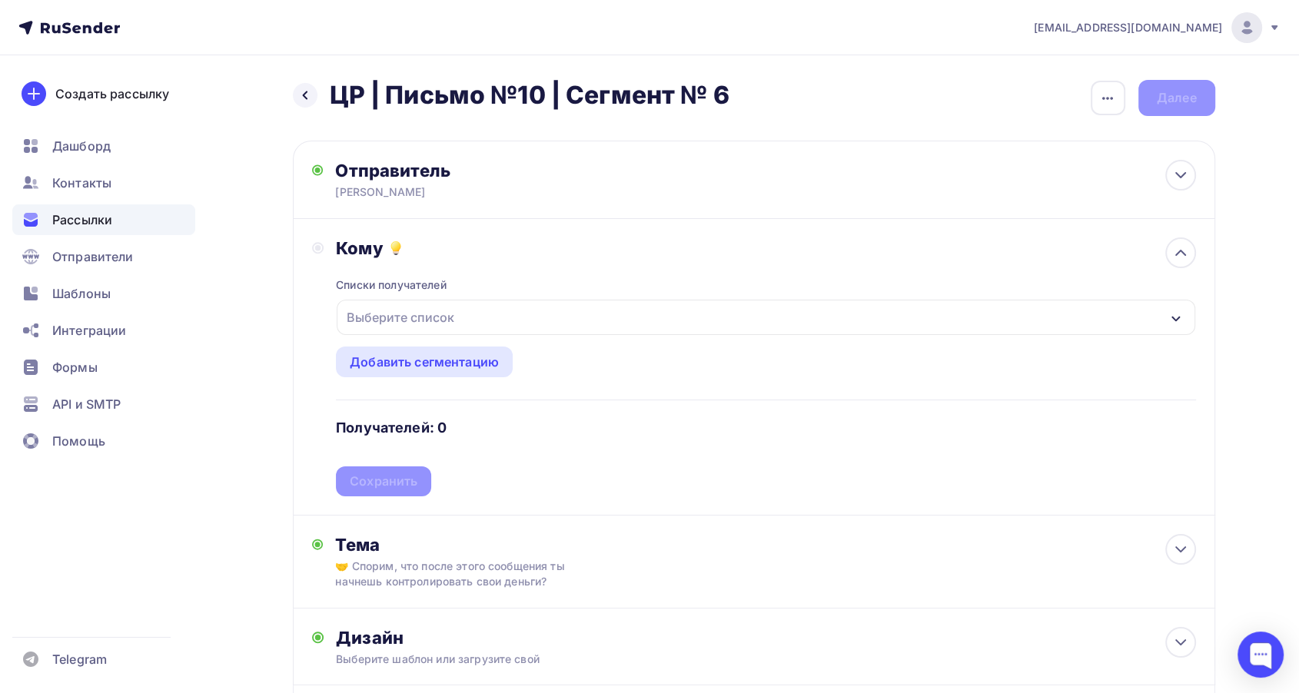
click at [527, 313] on div "Выберите список" at bounding box center [766, 317] width 858 height 35
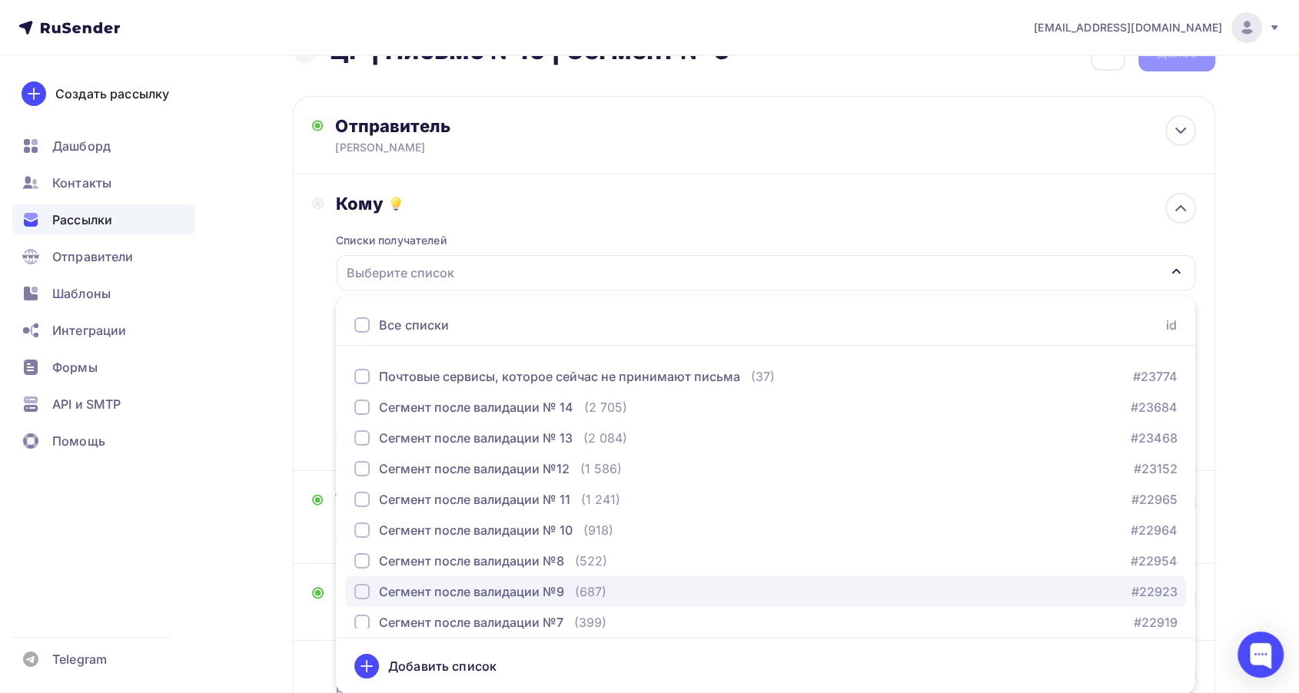
scroll to position [256, 0]
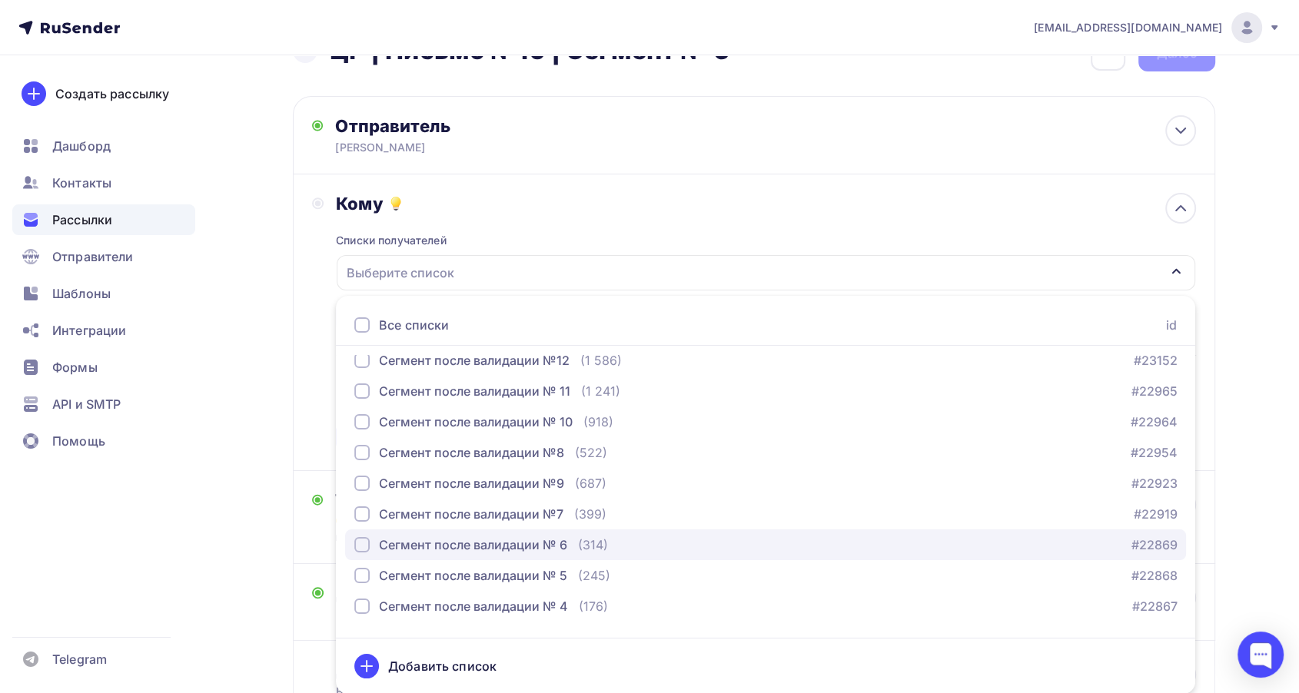
click at [576, 536] on div "Сегмент после валидации № 6 (314)" at bounding box center [481, 545] width 254 height 18
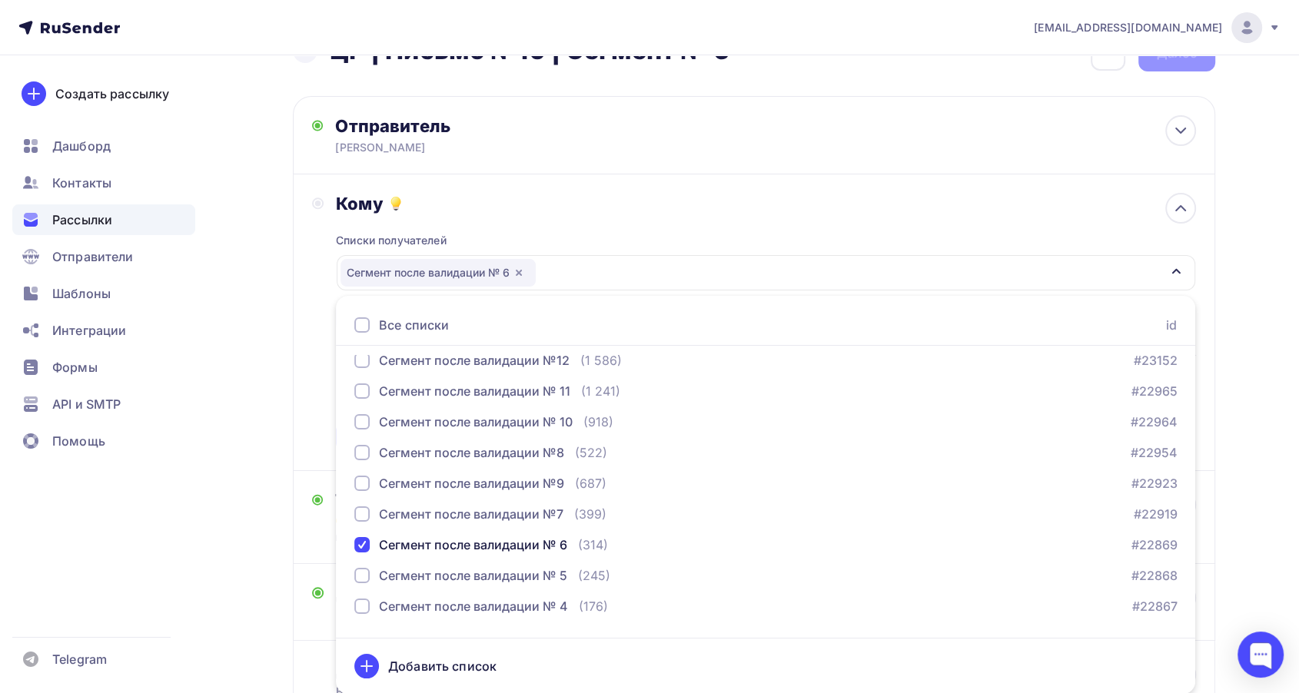
click at [479, 194] on div "Кому" at bounding box center [765, 204] width 859 height 22
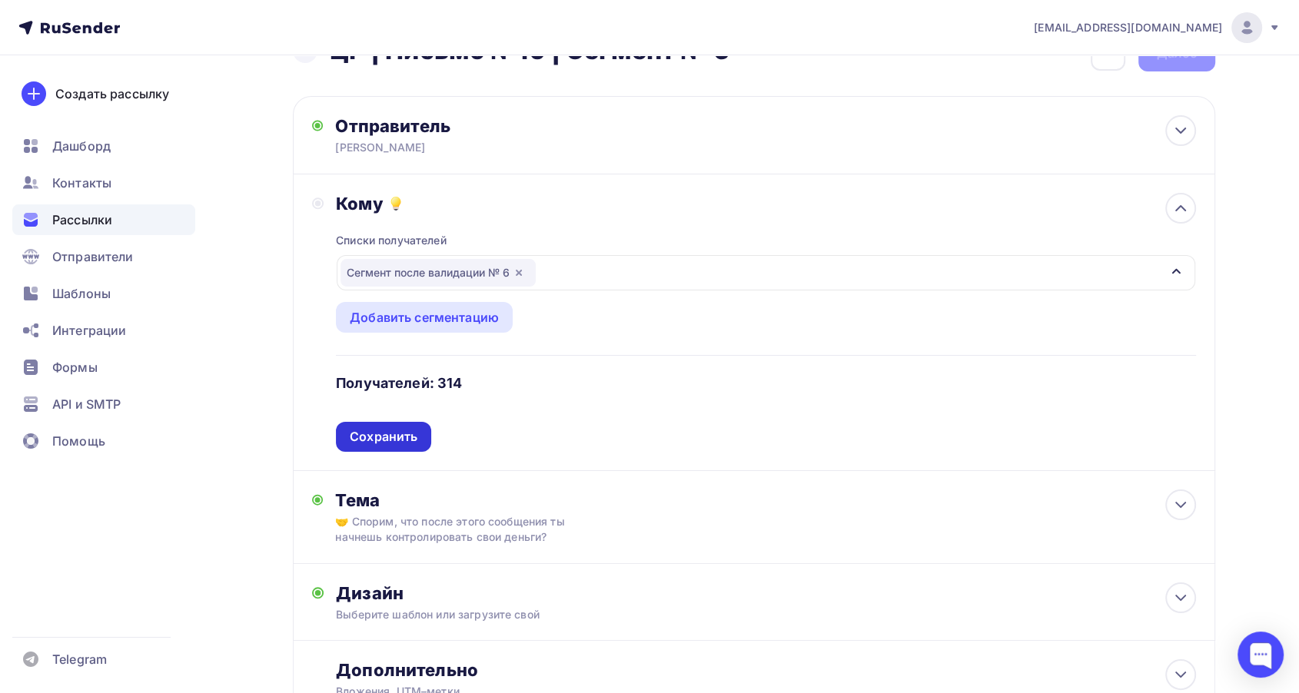
click at [380, 435] on div "Сохранить" at bounding box center [384, 437] width 68 height 18
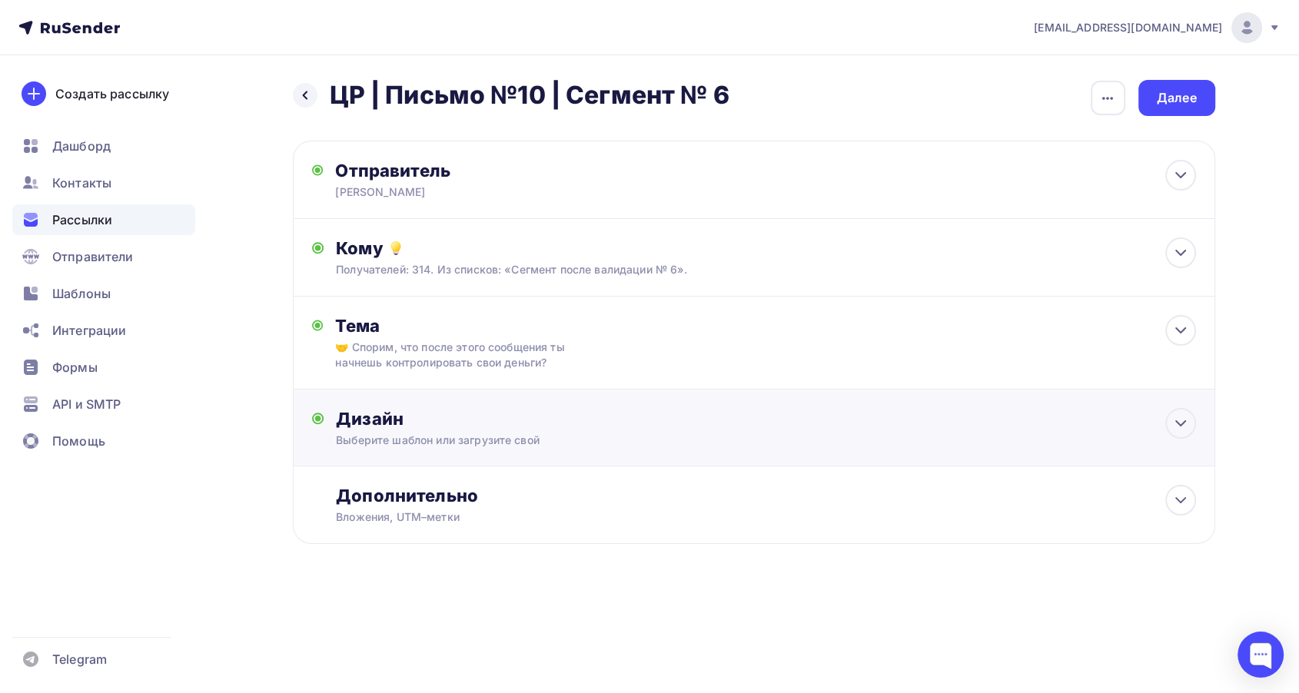
scroll to position [0, 0]
click at [741, 433] on div "Выберите шаблон или загрузите свой" at bounding box center [730, 440] width 774 height 15
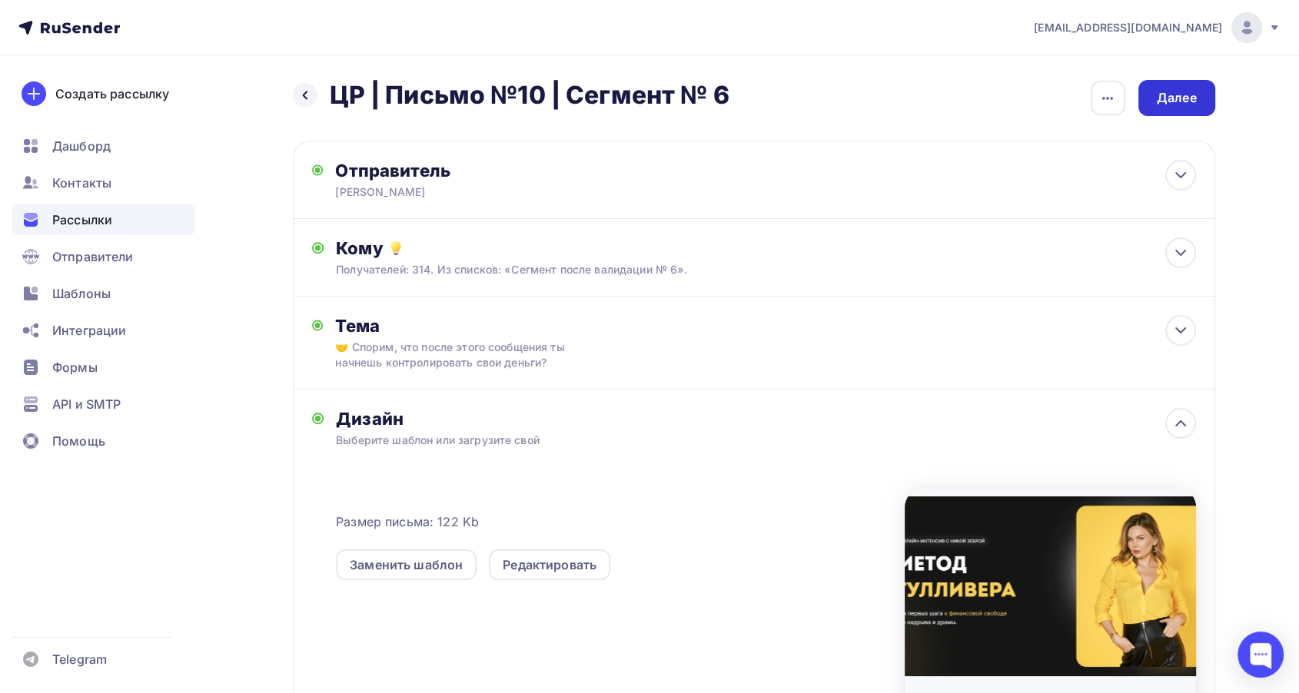
click at [1171, 100] on div "Далее" at bounding box center [1176, 98] width 40 height 18
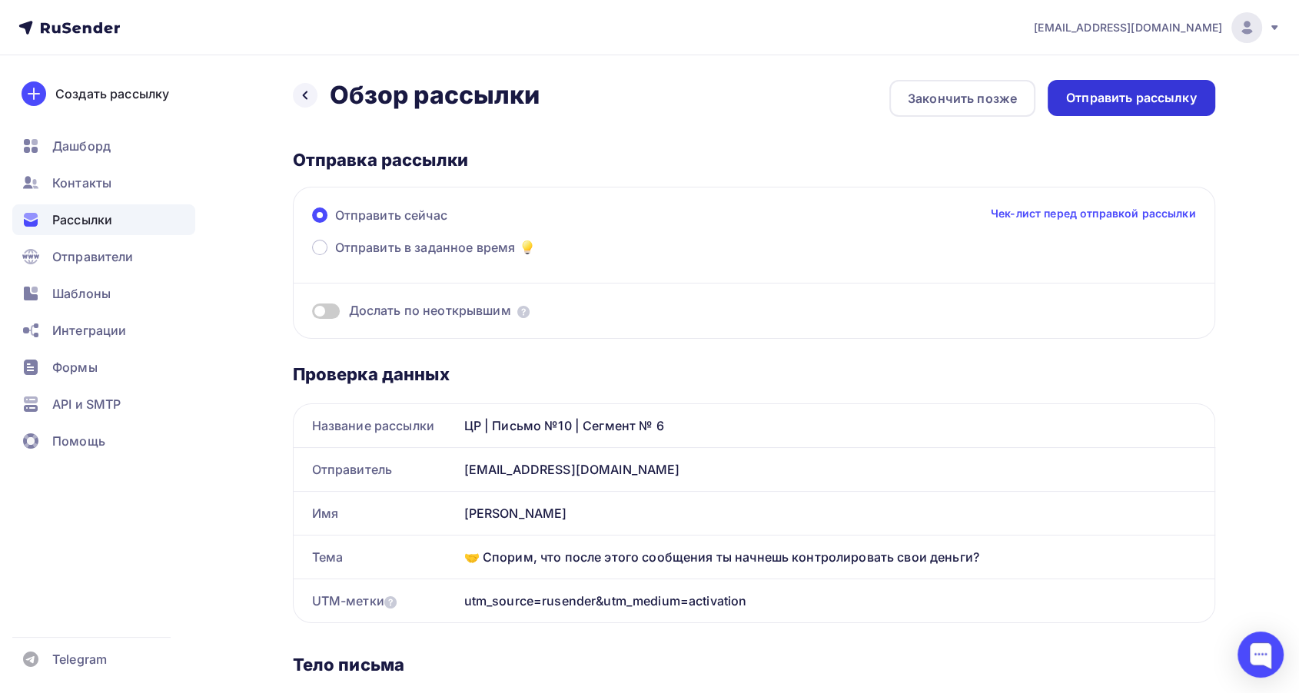
click at [1110, 95] on div "Отправить рассылку" at bounding box center [1131, 98] width 131 height 18
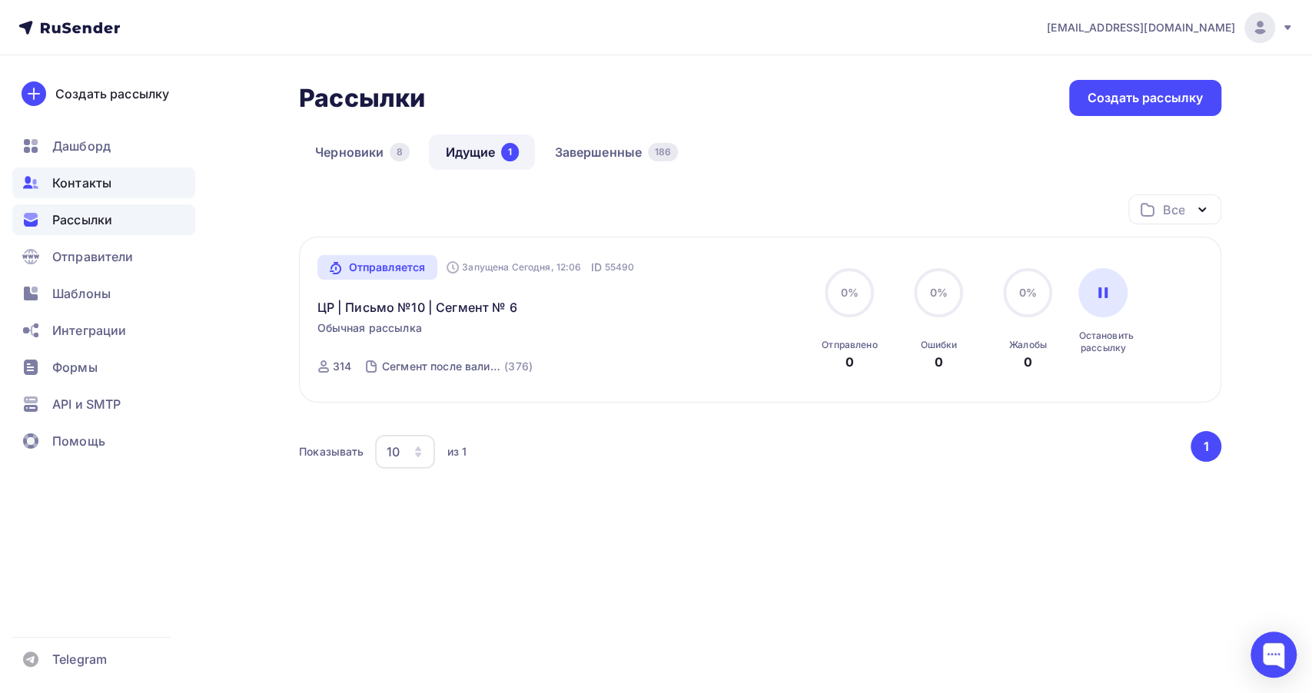
click at [67, 181] on span "Контакты" at bounding box center [81, 183] width 59 height 18
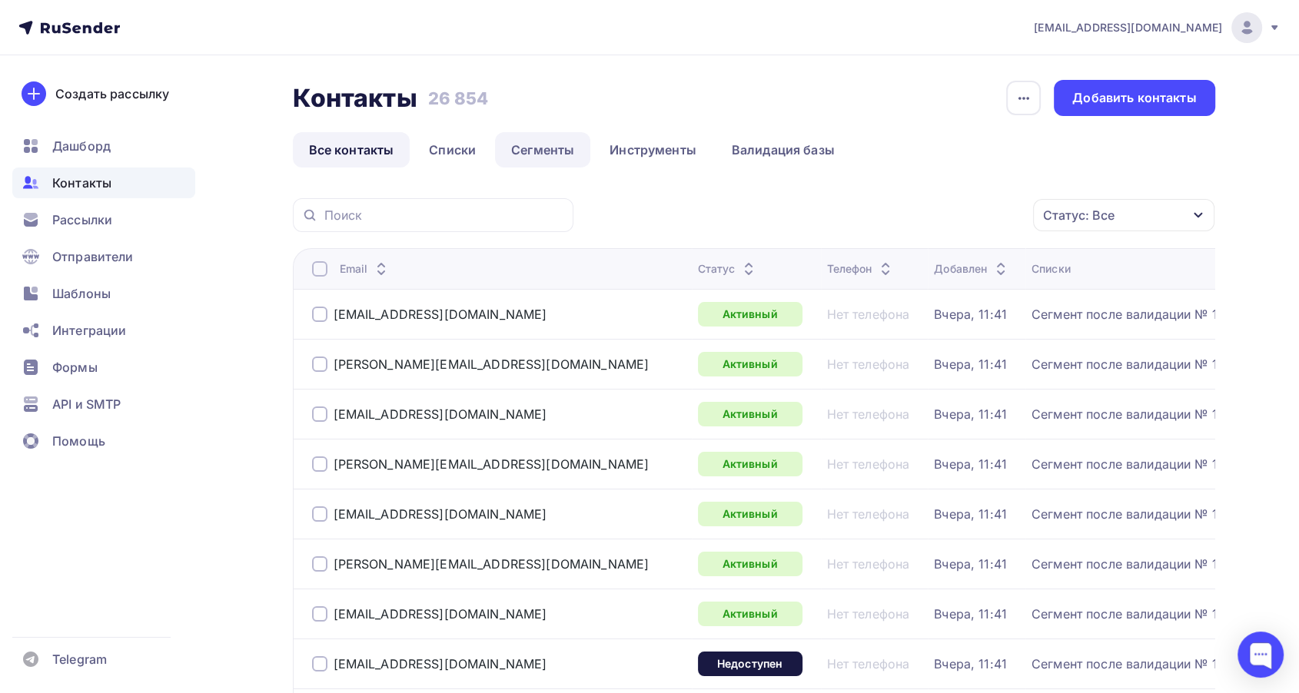
click at [522, 139] on link "Сегменты" at bounding box center [542, 149] width 95 height 35
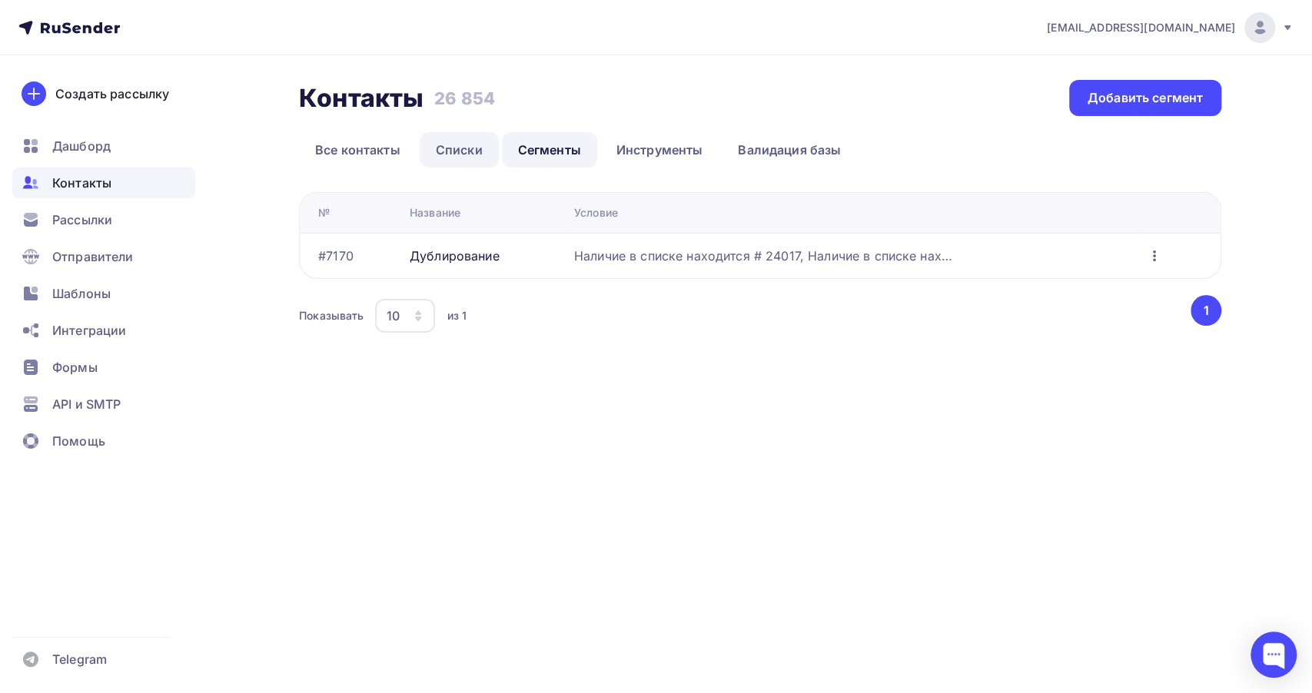
click at [463, 141] on link "Списки" at bounding box center [459, 149] width 79 height 35
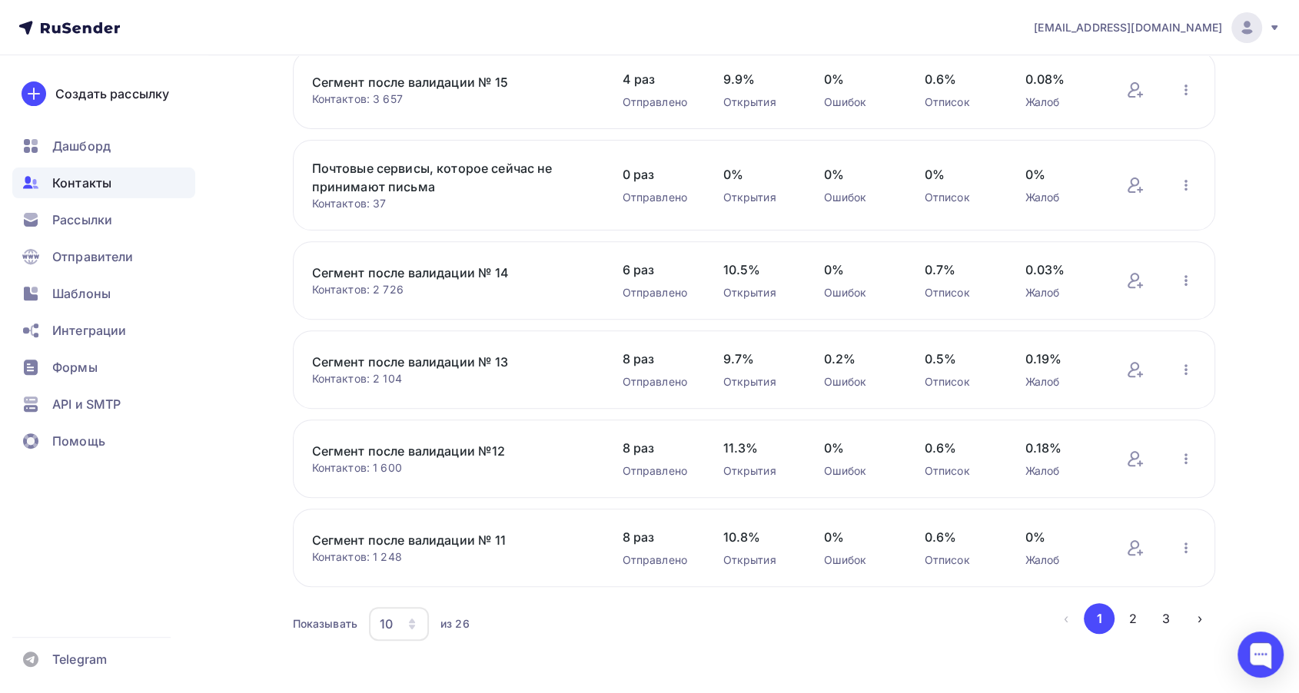
scroll to position [509, 0]
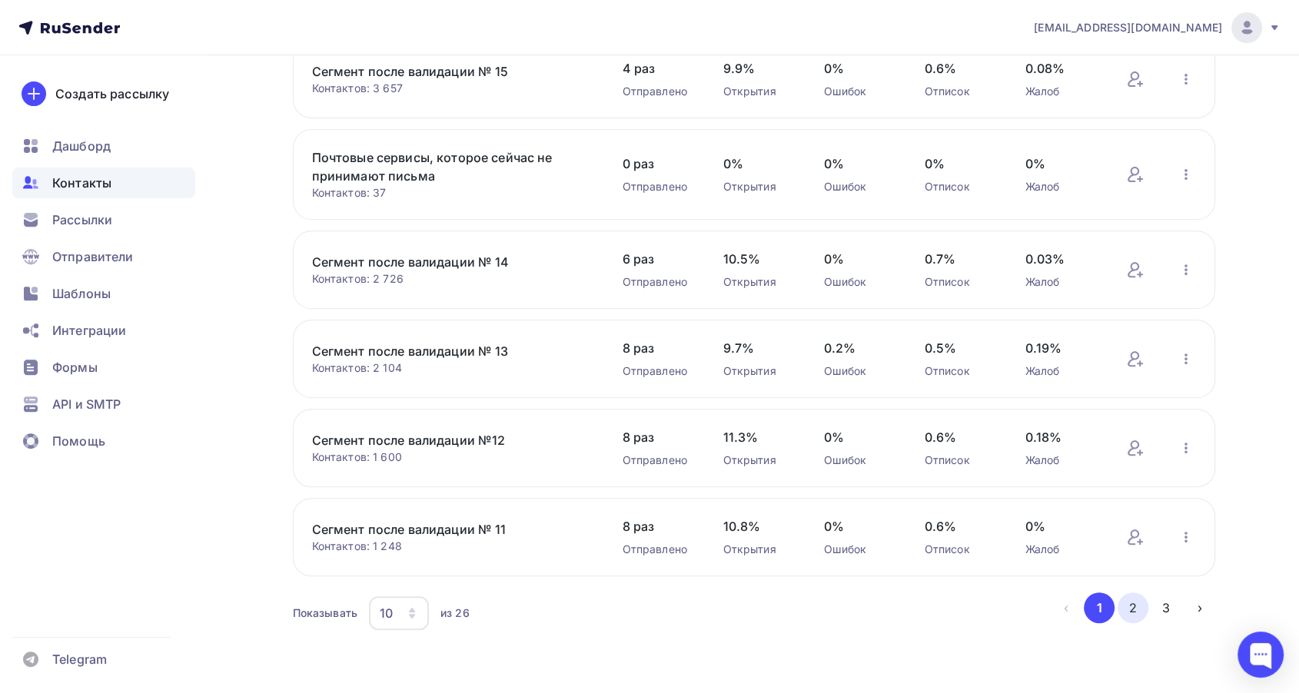
click at [1140, 606] on button "2" at bounding box center [1132, 607] width 31 height 31
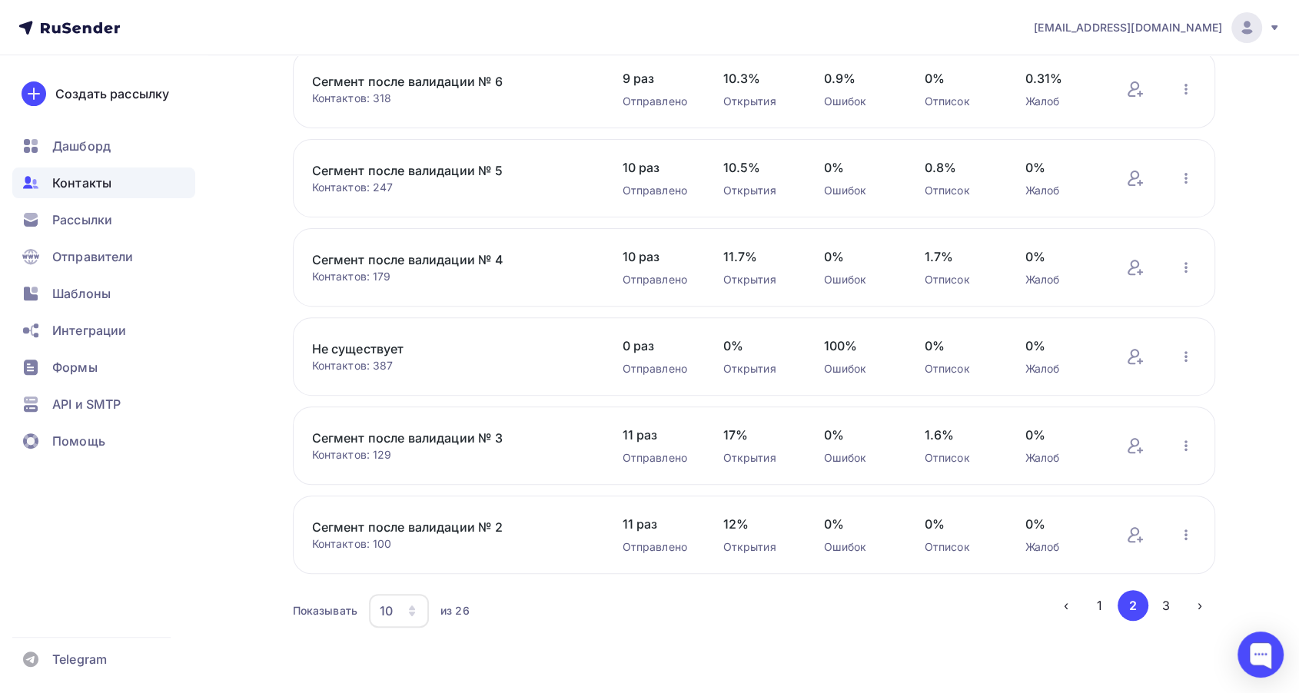
scroll to position [496, 0]
click at [467, 262] on link "Сегмент после валидации № 4" at bounding box center [442, 262] width 261 height 18
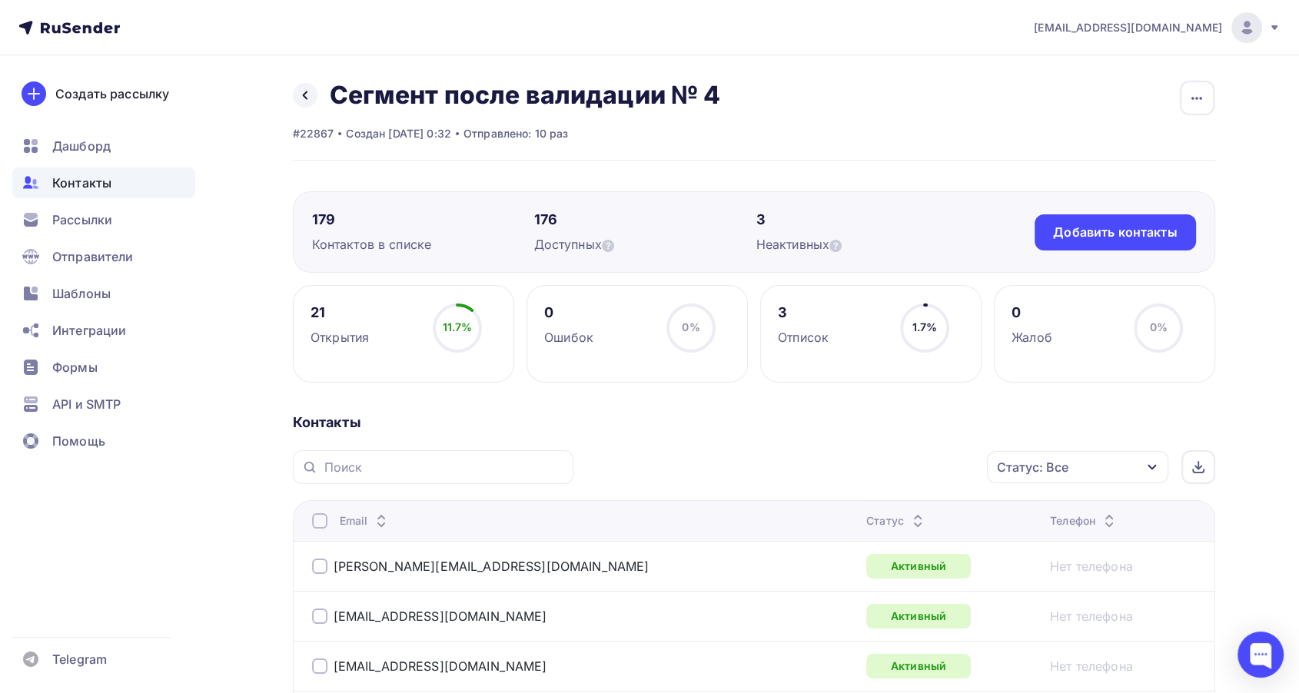
click at [908, 510] on icon at bounding box center [917, 517] width 18 height 18
click at [908, 513] on icon at bounding box center [917, 517] width 18 height 18
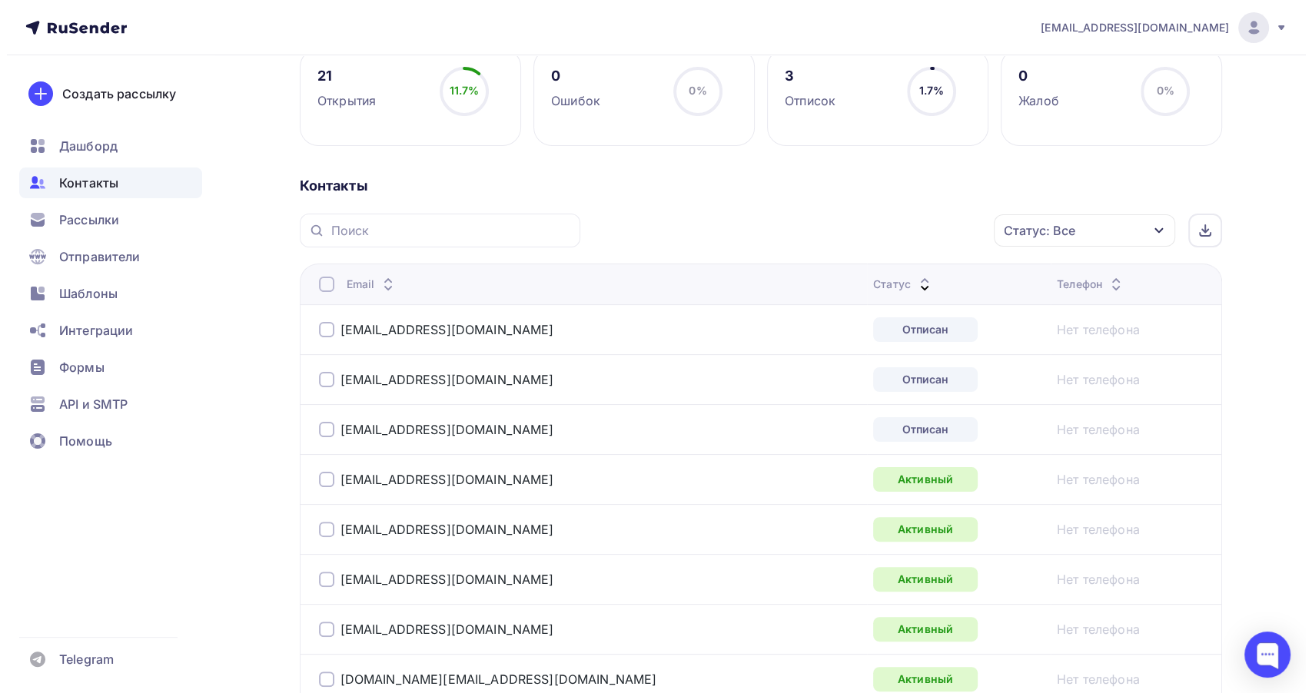
scroll to position [256, 0]
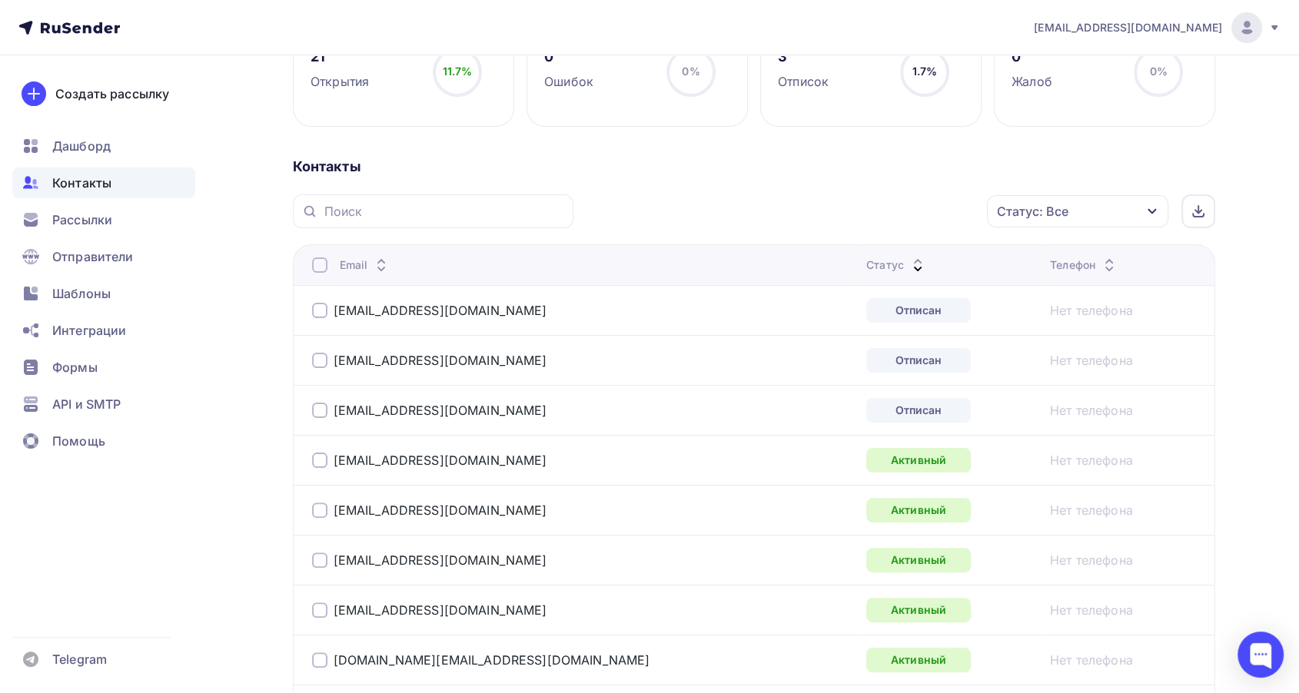
click at [313, 313] on div at bounding box center [319, 310] width 15 height 15
click at [319, 353] on div at bounding box center [319, 360] width 15 height 15
click at [313, 410] on div at bounding box center [319, 410] width 15 height 15
click at [858, 209] on div "Действие" at bounding box center [872, 212] width 203 height 30
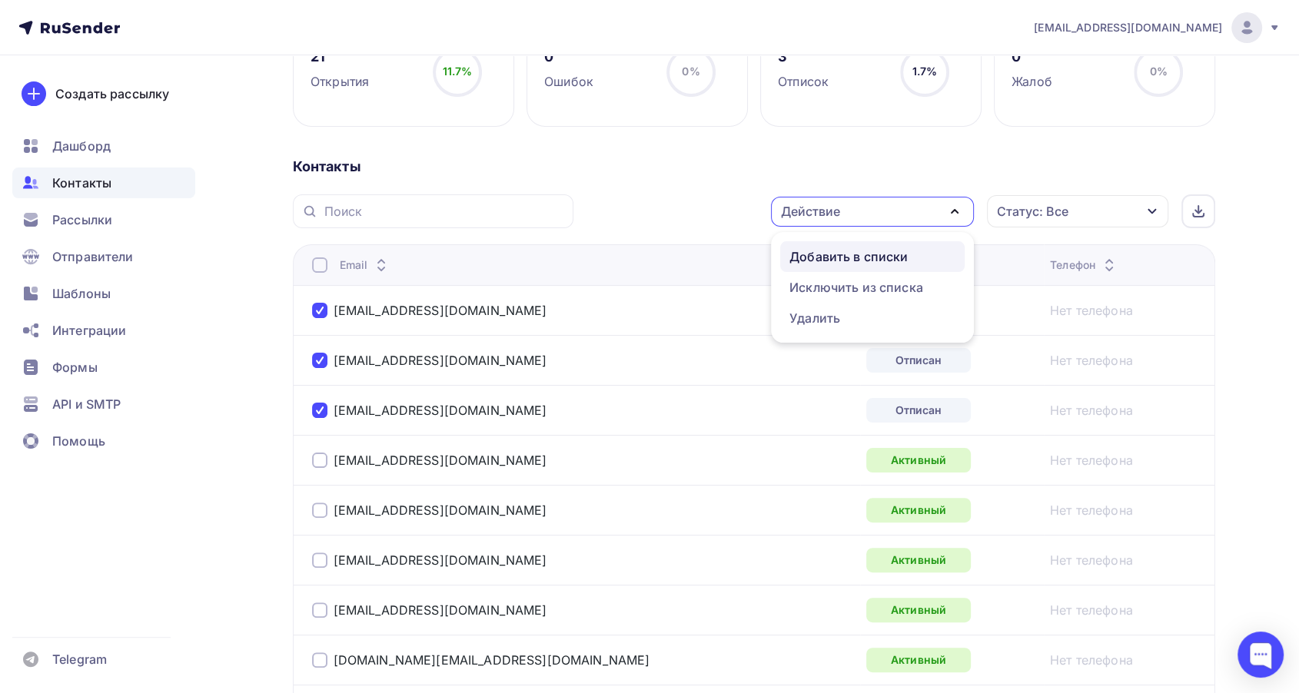
click at [854, 250] on div "Добавить в списки" at bounding box center [848, 256] width 118 height 18
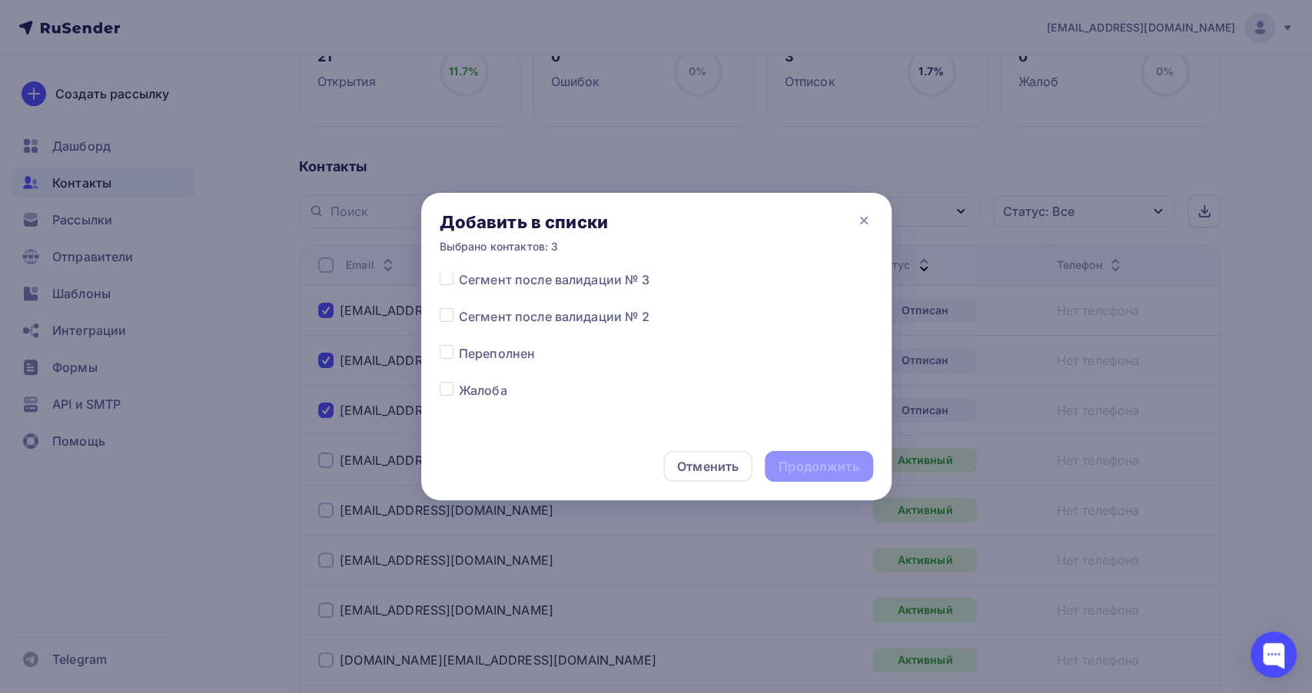
scroll to position [768, 0]
click at [459, 353] on label at bounding box center [459, 353] width 0 height 0
click at [449, 366] on input "checkbox" at bounding box center [447, 360] width 14 height 14
checkbox input "true"
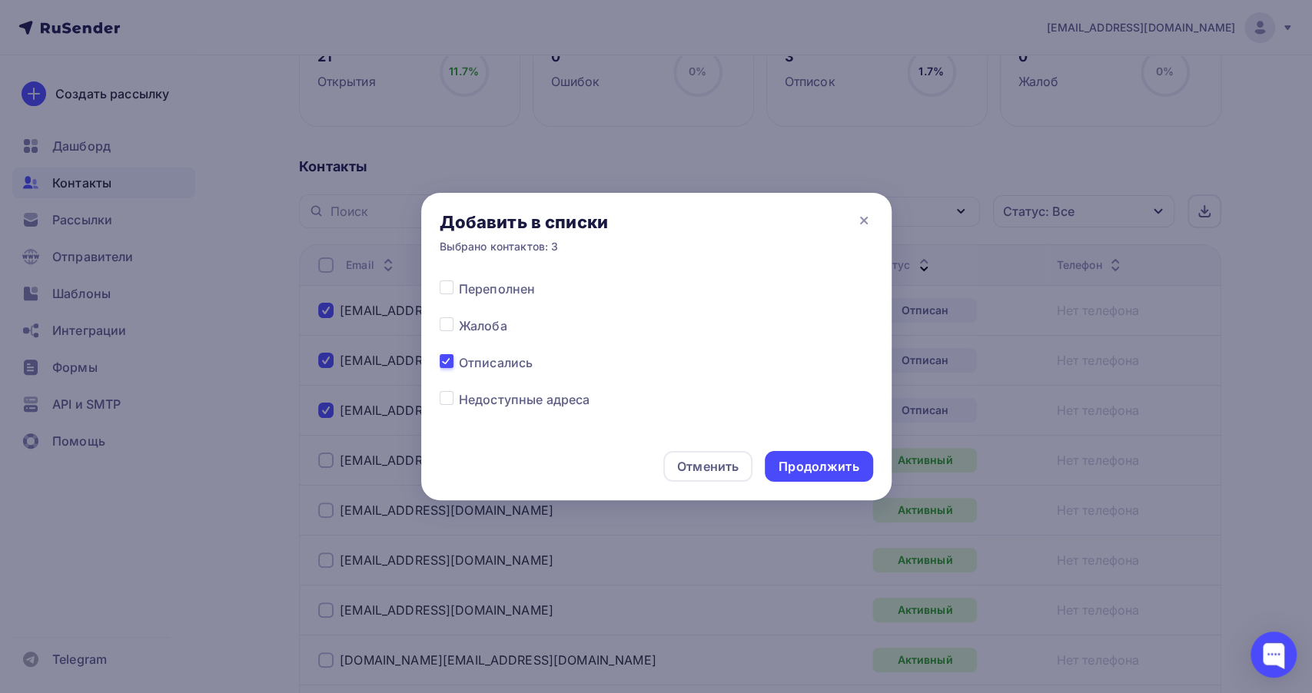
click at [821, 482] on div "Отменить Продолжить" at bounding box center [656, 467] width 470 height 68
click at [817, 473] on div "Продолжить" at bounding box center [818, 467] width 80 height 18
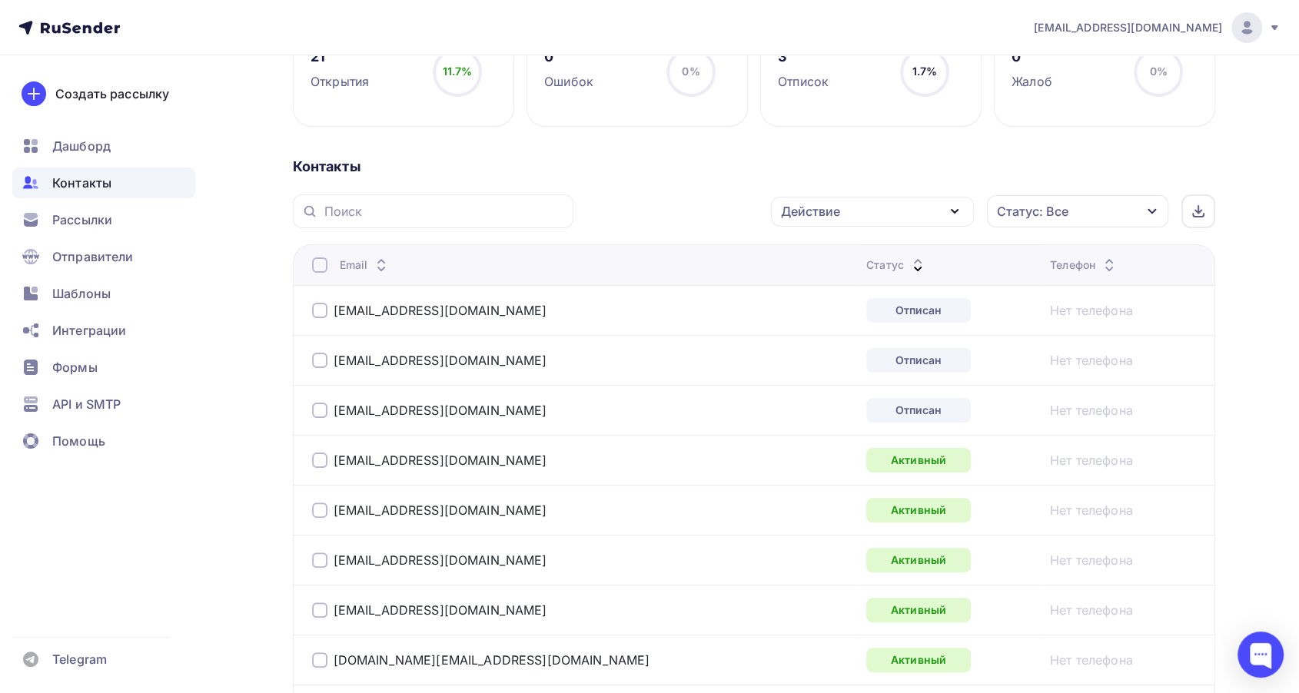
click at [315, 315] on div at bounding box center [319, 310] width 15 height 15
click at [319, 363] on div at bounding box center [319, 360] width 15 height 15
click at [314, 414] on div at bounding box center [319, 410] width 15 height 15
click at [818, 212] on div "Действие" at bounding box center [810, 211] width 59 height 18
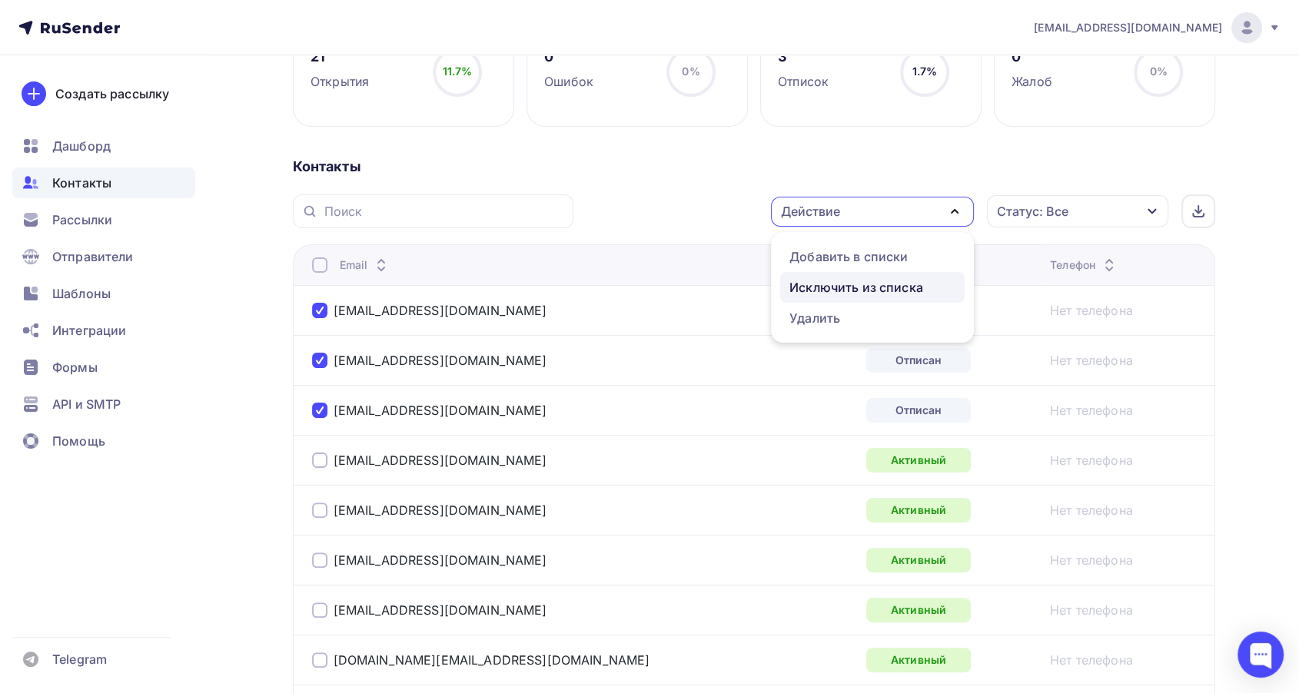
click at [836, 290] on div "Исключить из списка" at bounding box center [856, 287] width 134 height 18
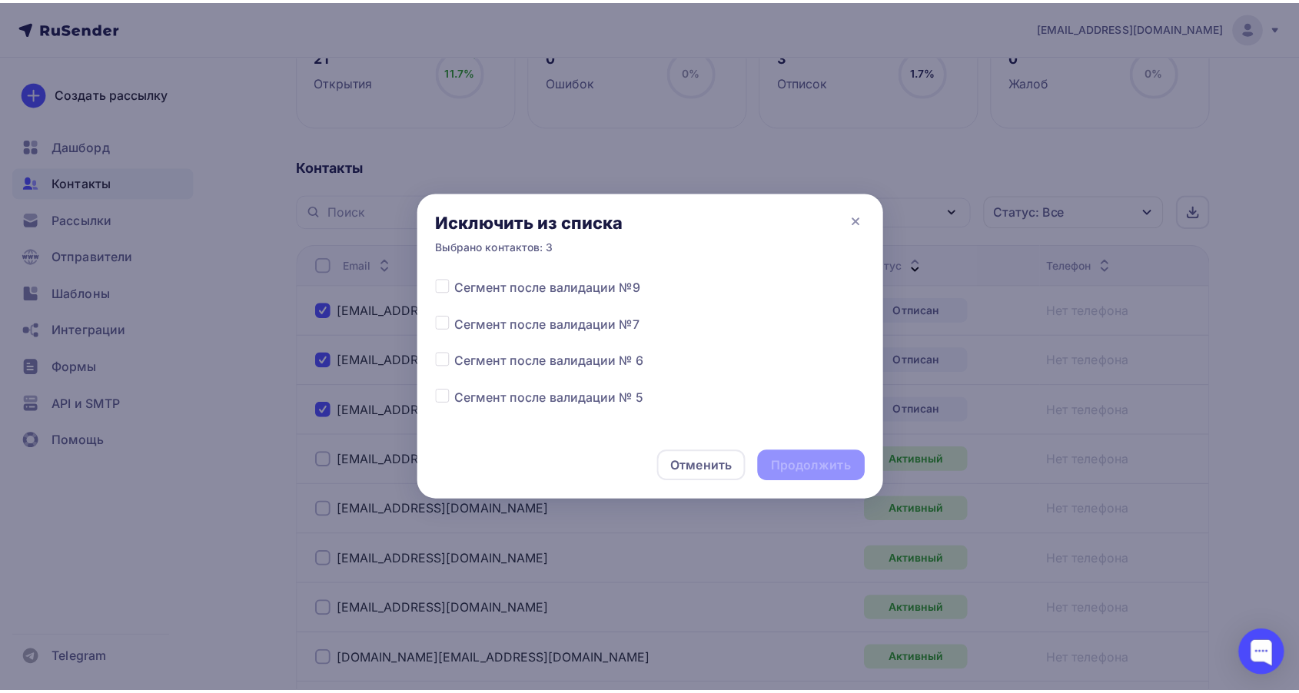
scroll to position [512, 0]
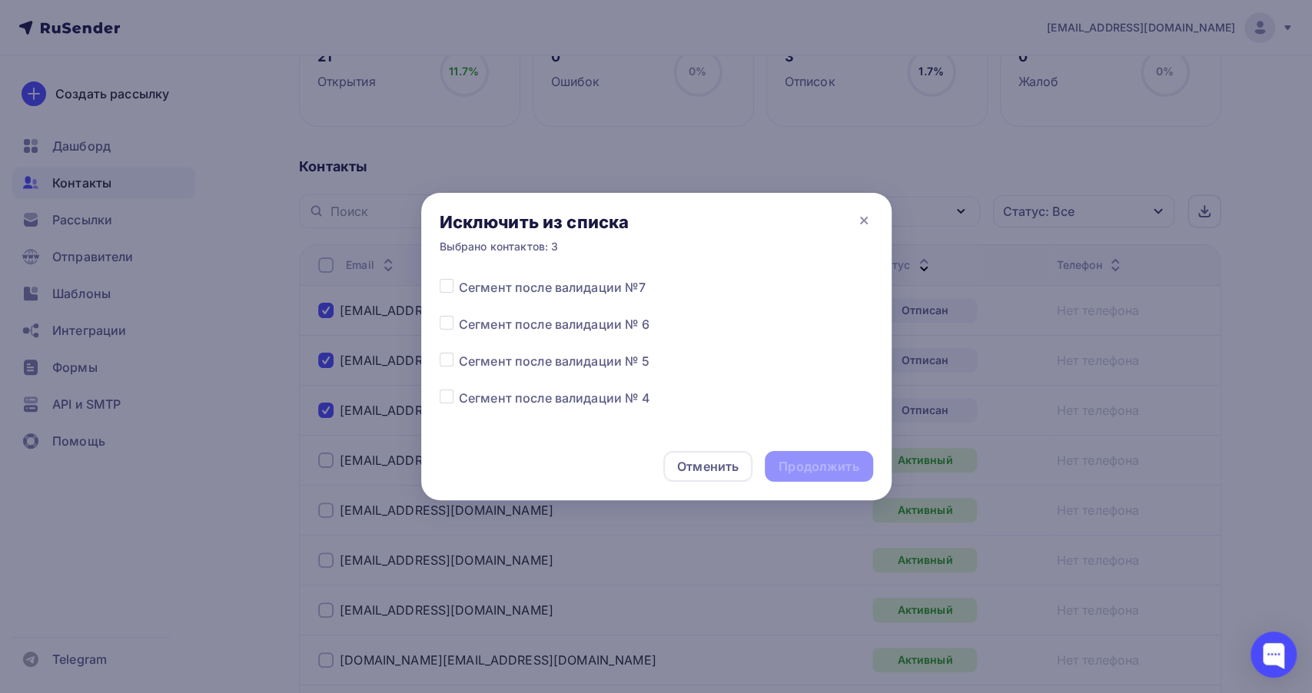
click at [459, 389] on label at bounding box center [459, 389] width 0 height 0
click at [449, 397] on input "checkbox" at bounding box center [447, 396] width 14 height 14
checkbox input "true"
click at [816, 473] on div "Продолжить" at bounding box center [818, 467] width 80 height 18
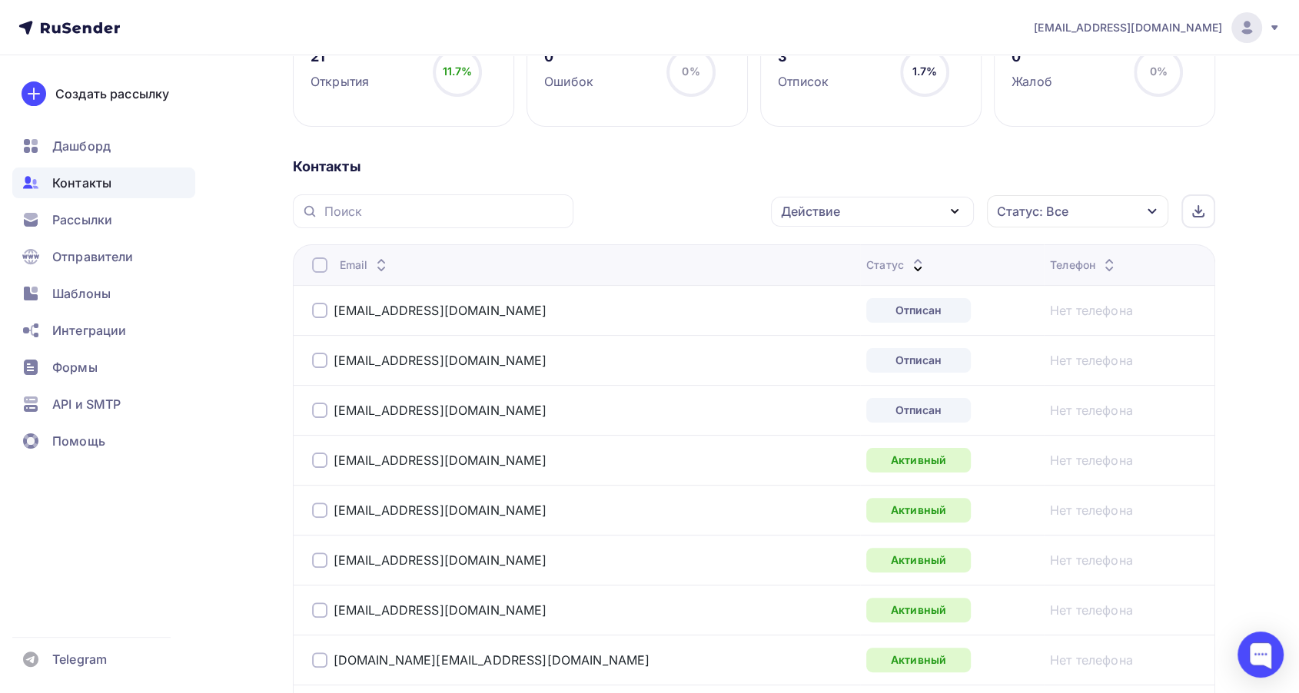
click at [908, 260] on icon at bounding box center [917, 269] width 18 height 18
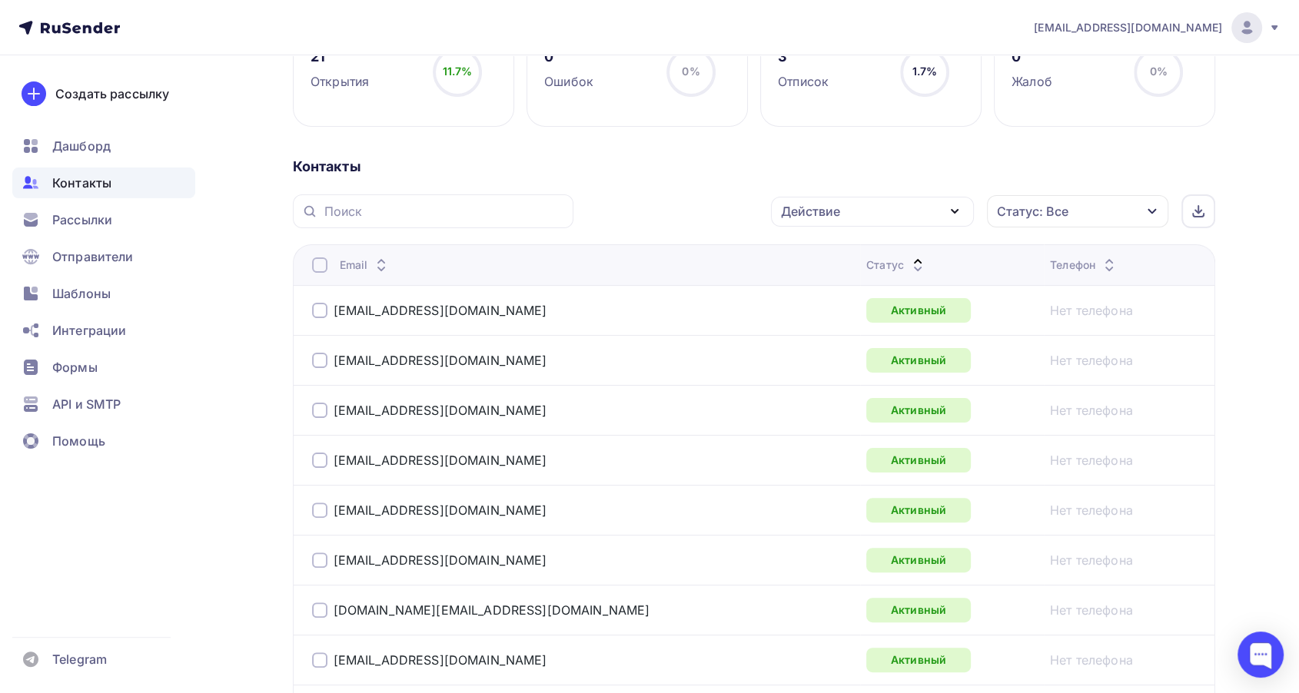
click at [908, 261] on icon at bounding box center [917, 269] width 18 height 18
click at [908, 264] on icon at bounding box center [917, 269] width 18 height 18
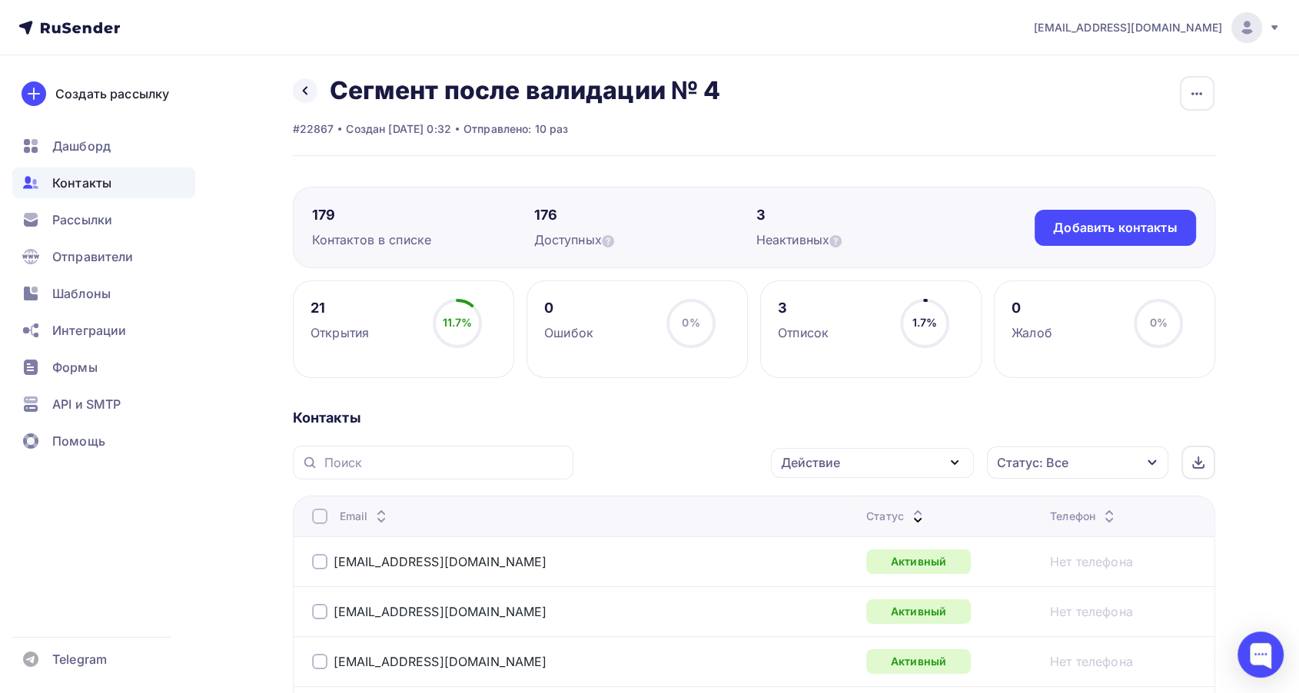
scroll to position [0, 0]
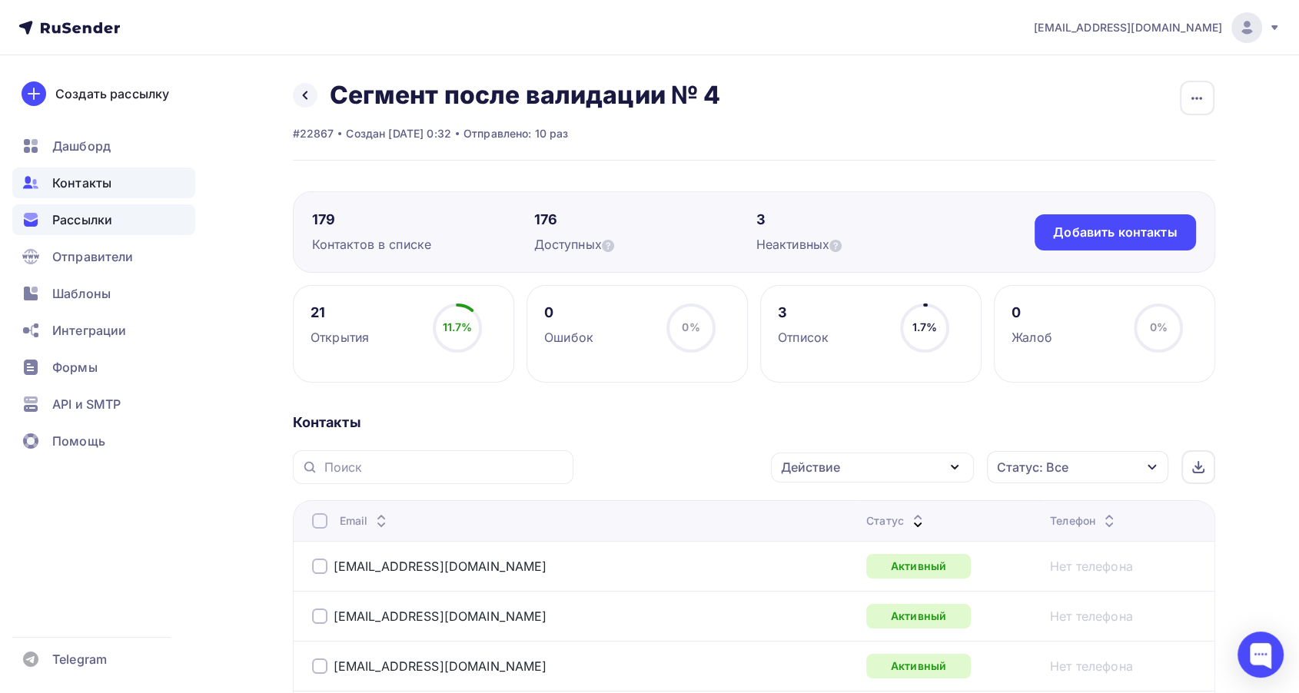
click at [75, 214] on span "Рассылки" at bounding box center [82, 220] width 60 height 18
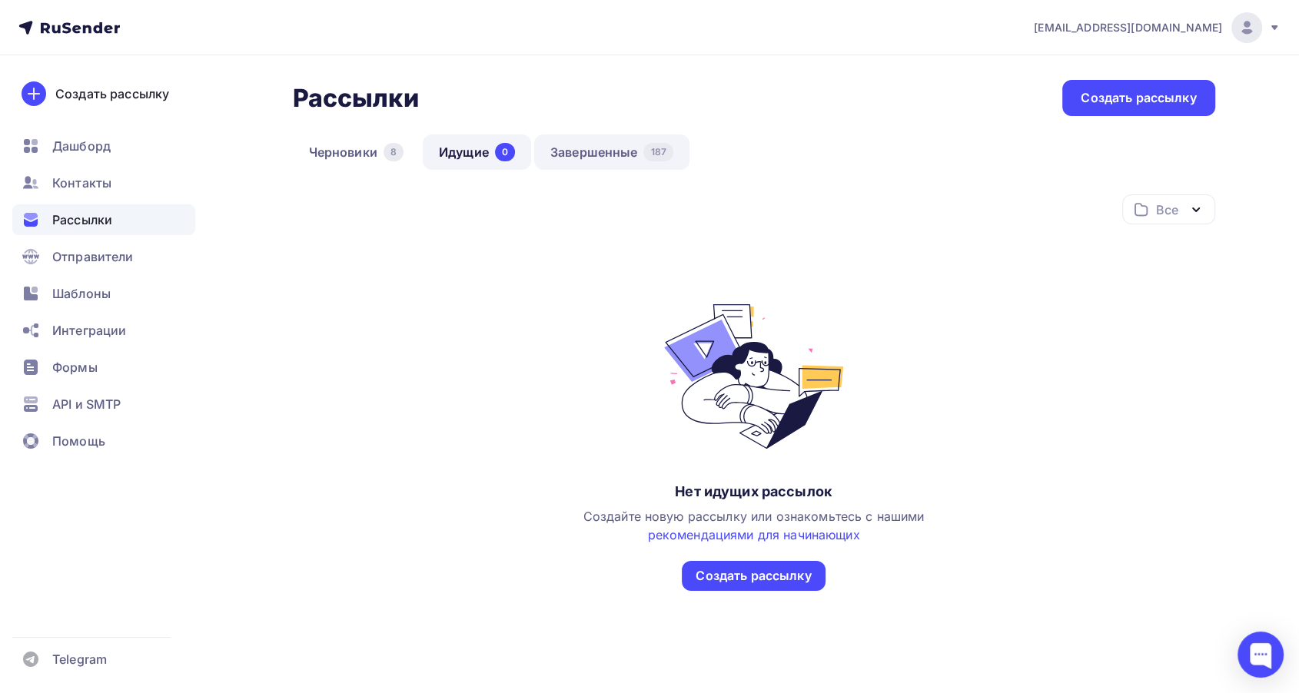
click at [615, 163] on link "Завершенные 187" at bounding box center [611, 151] width 155 height 35
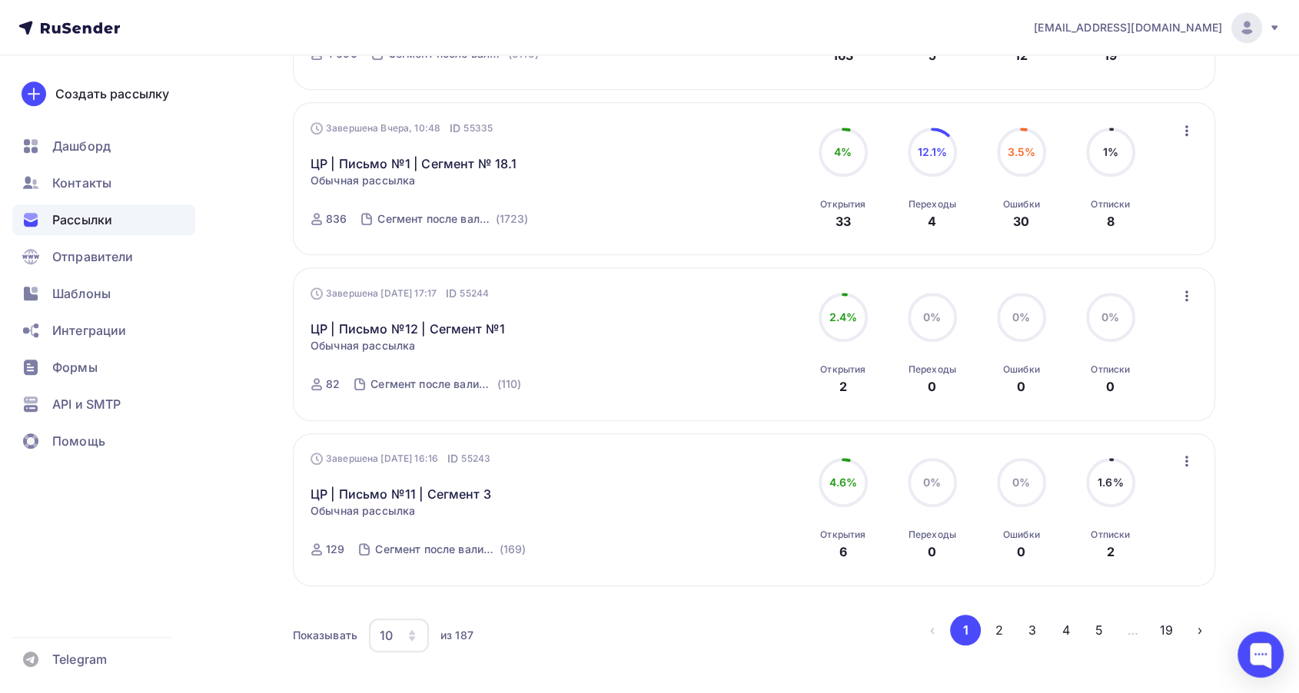
scroll to position [1368, 0]
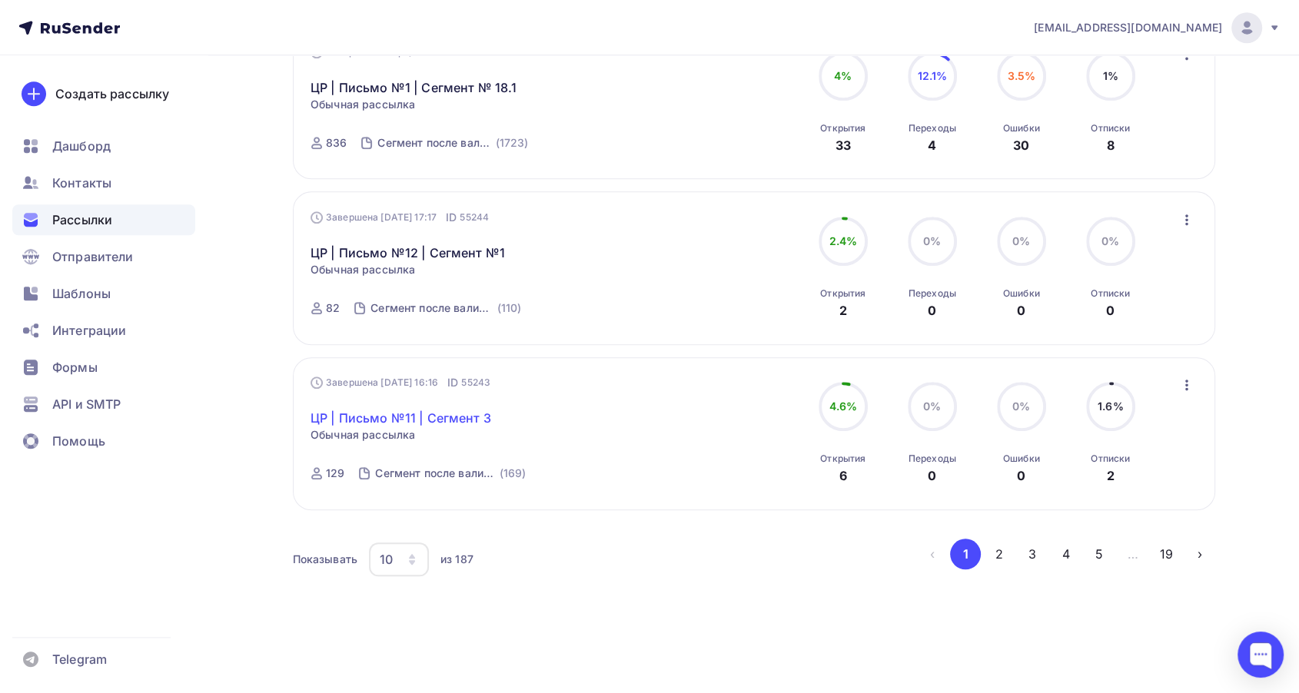
click at [401, 415] on link "ЦР | Письмо №11 | Сегмент 3" at bounding box center [400, 418] width 181 height 18
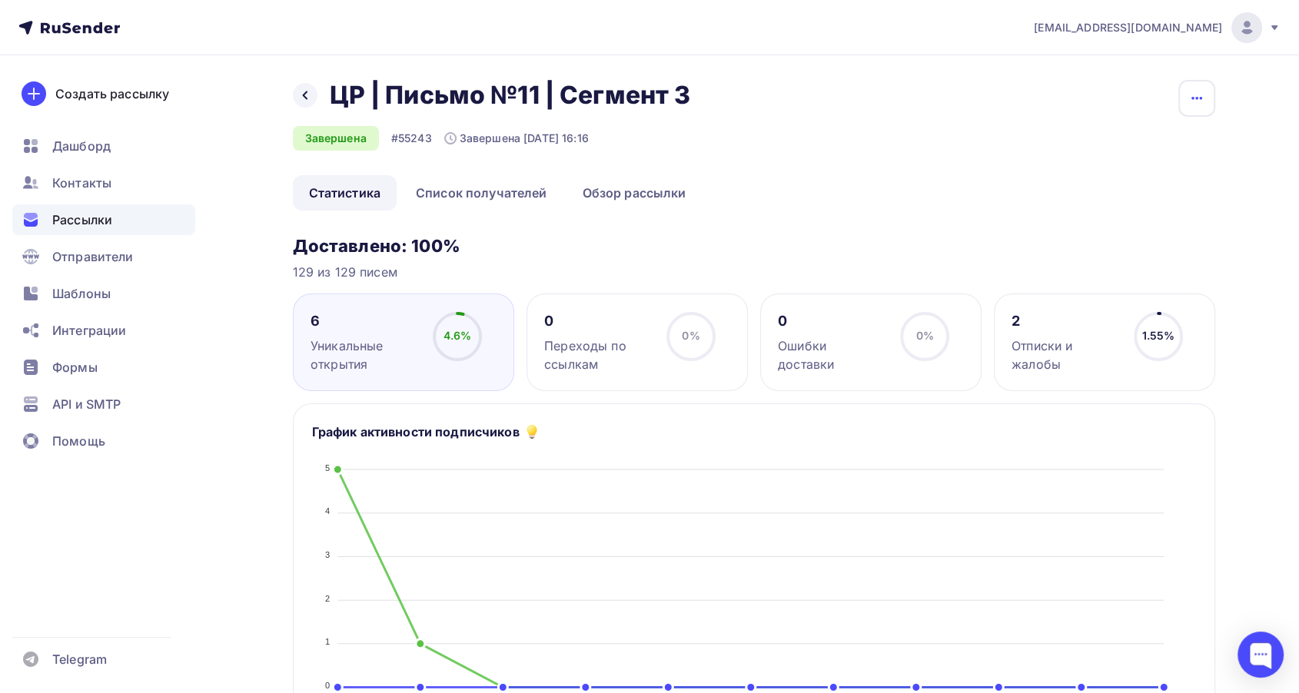
click at [1199, 95] on icon "button" at bounding box center [1196, 98] width 18 height 18
click at [1146, 141] on div "Копировать" at bounding box center [1137, 147] width 148 height 18
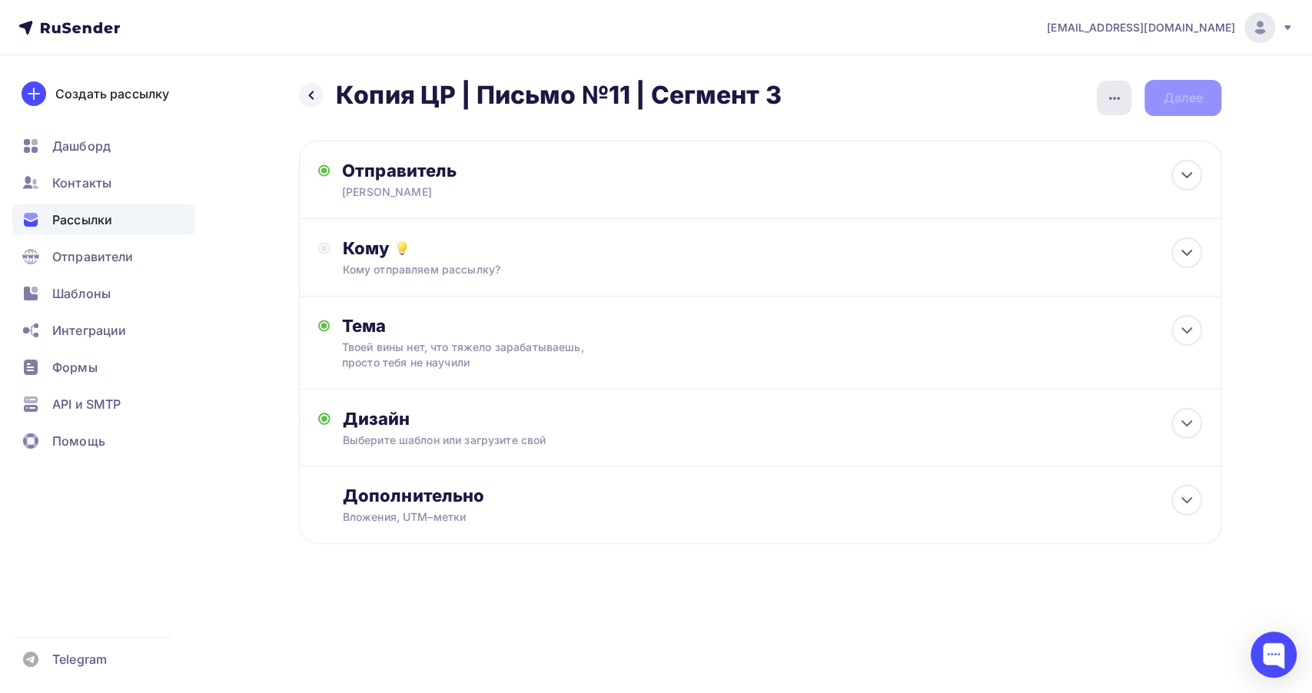
click at [1113, 95] on icon "button" at bounding box center [1114, 98] width 18 height 18
click at [1007, 178] on div "Переименовать рассылку" at bounding box center [1032, 177] width 191 height 18
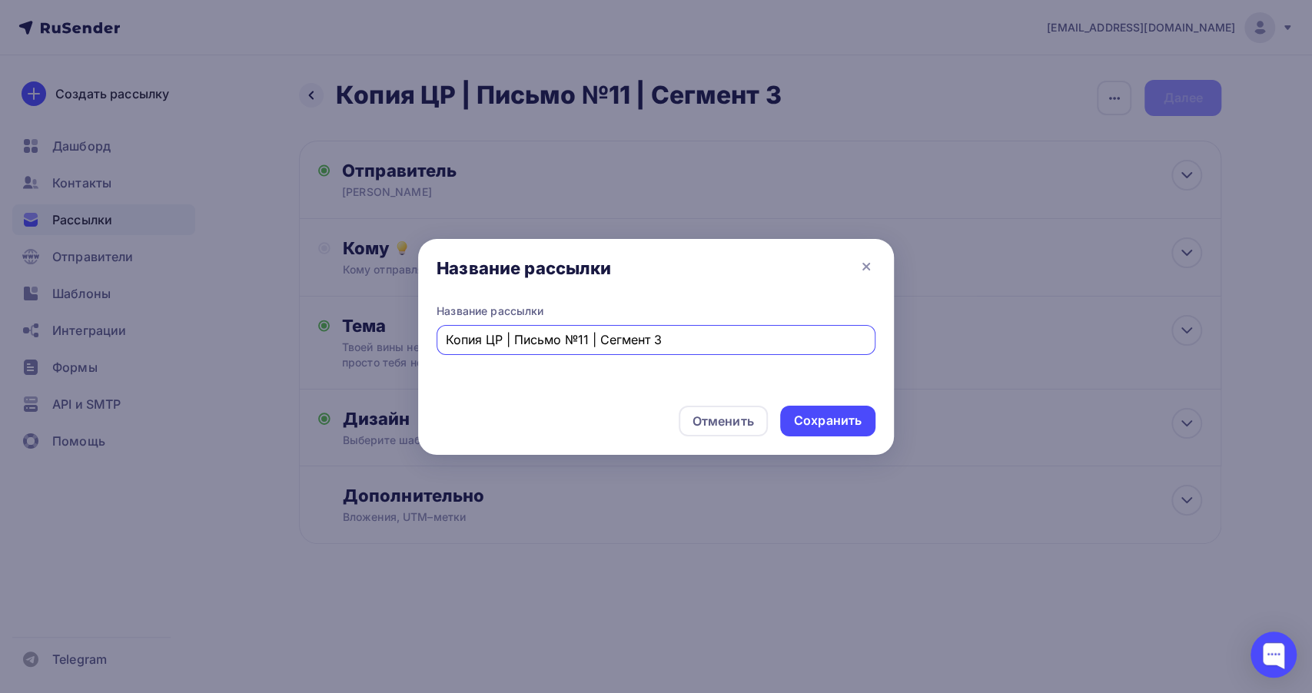
drag, startPoint x: 479, startPoint y: 343, endPoint x: 412, endPoint y: 344, distance: 67.6
click at [412, 344] on div "Название рассылки Название рассылки Копия ЦР | Письмо №11 | Сегмент 3 Отменить …" at bounding box center [656, 346] width 1312 height 693
click at [639, 340] on input "ЦР | Письмо №11 | Сегмент 3" at bounding box center [656, 339] width 421 height 18
type input "ЦР | Письмо №11 | Сегмент 4"
click at [849, 416] on div "Сохранить" at bounding box center [828, 421] width 68 height 18
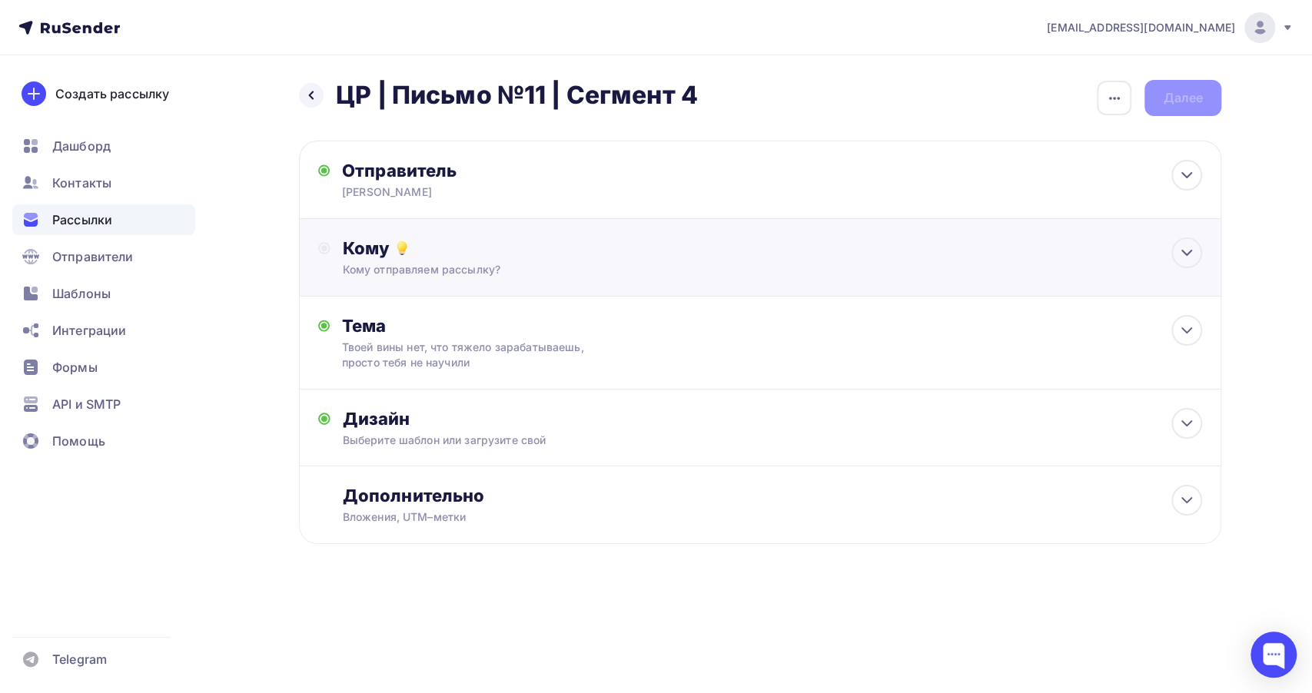
click at [505, 277] on div "Кому Кому отправляем рассылку? Списки получателей Выберите список Все списки id…" at bounding box center [760, 258] width 922 height 78
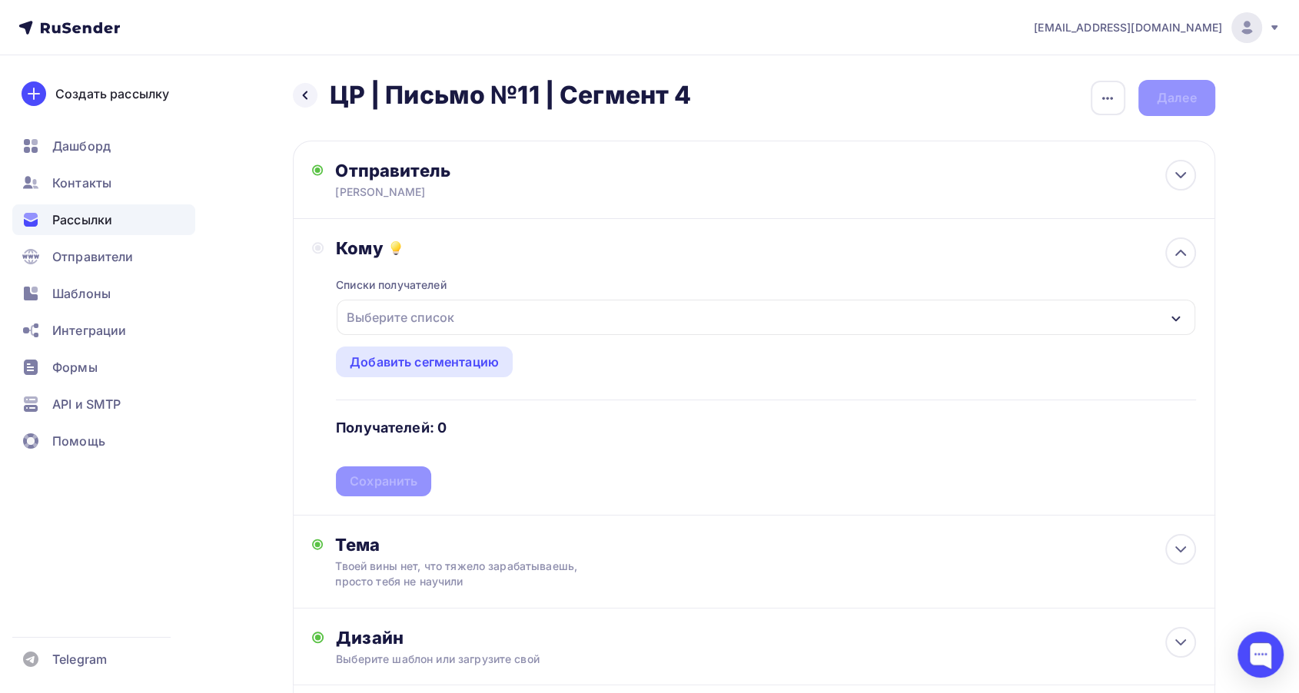
click at [545, 326] on div "Выберите список" at bounding box center [766, 317] width 858 height 35
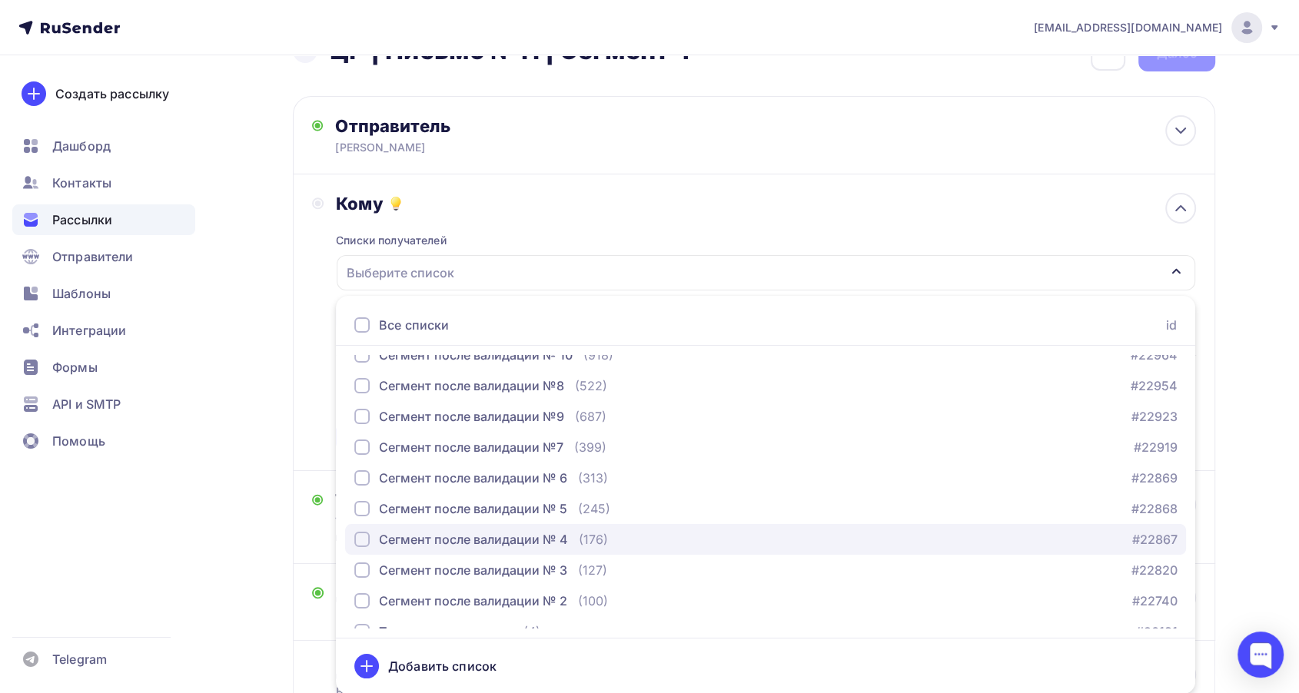
scroll to position [341, 0]
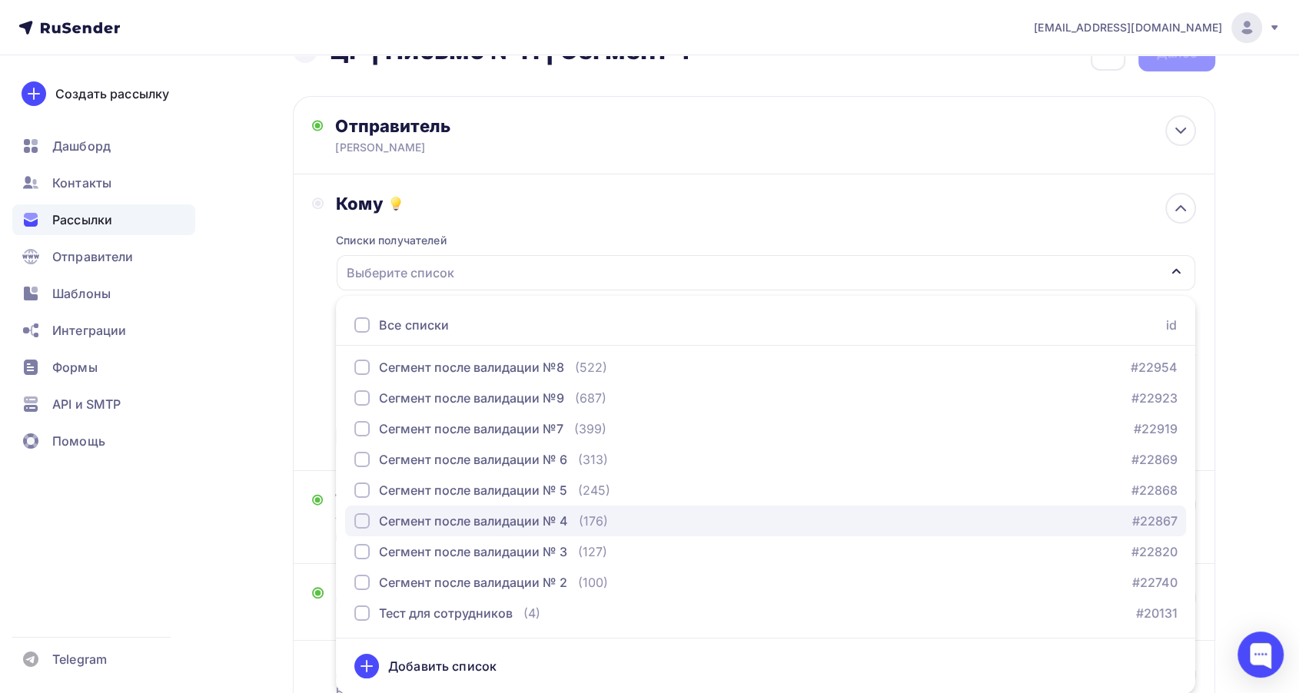
click at [367, 516] on div "button" at bounding box center [361, 520] width 15 height 15
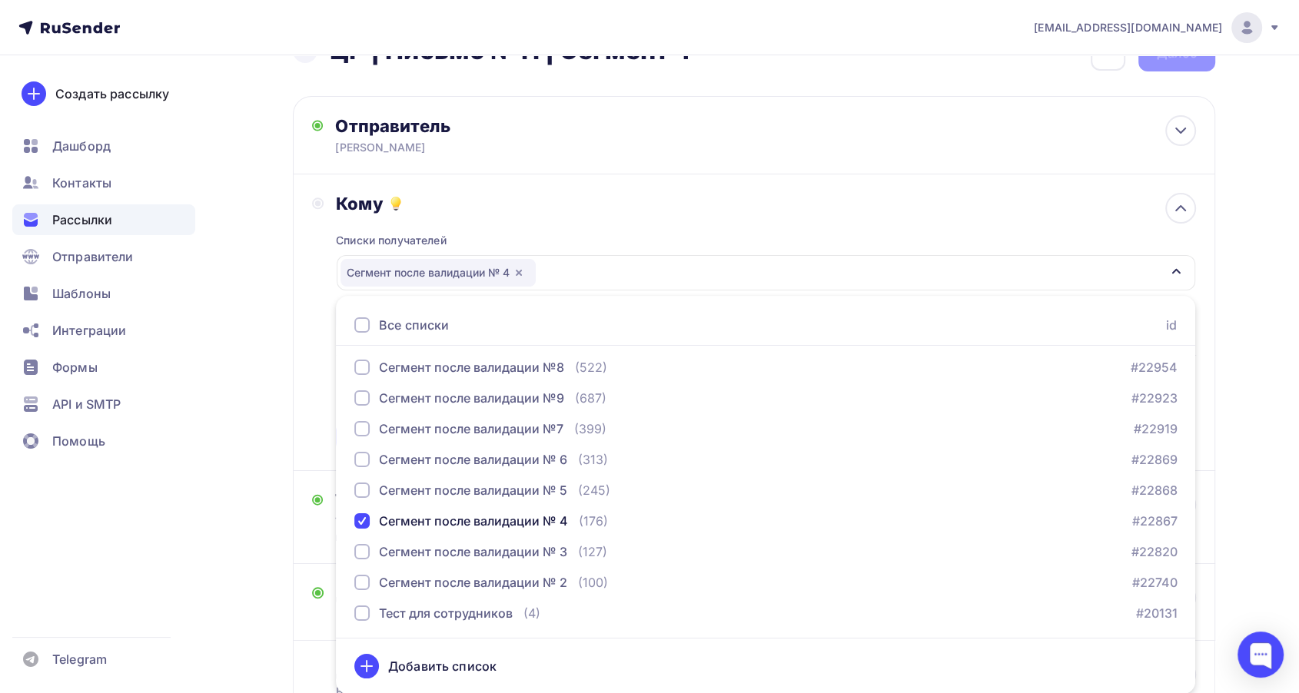
click at [573, 209] on div "Кому" at bounding box center [765, 204] width 859 height 22
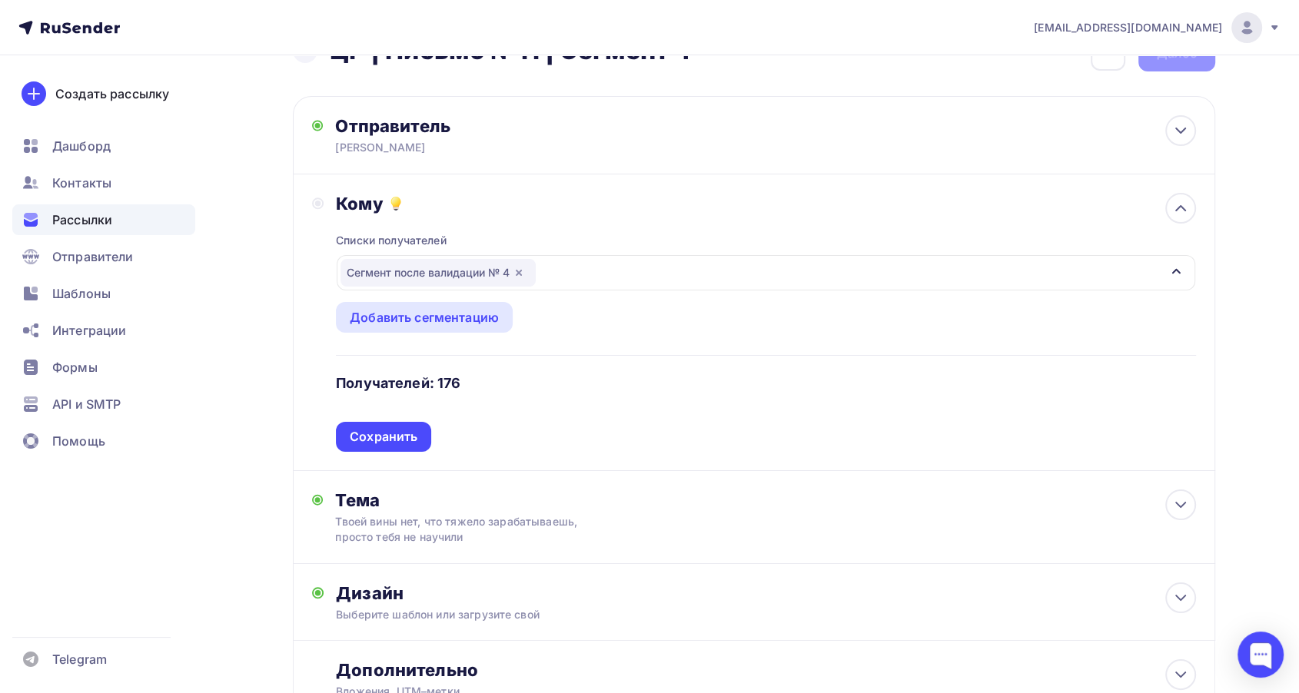
click at [407, 430] on div "Сохранить" at bounding box center [384, 437] width 68 height 18
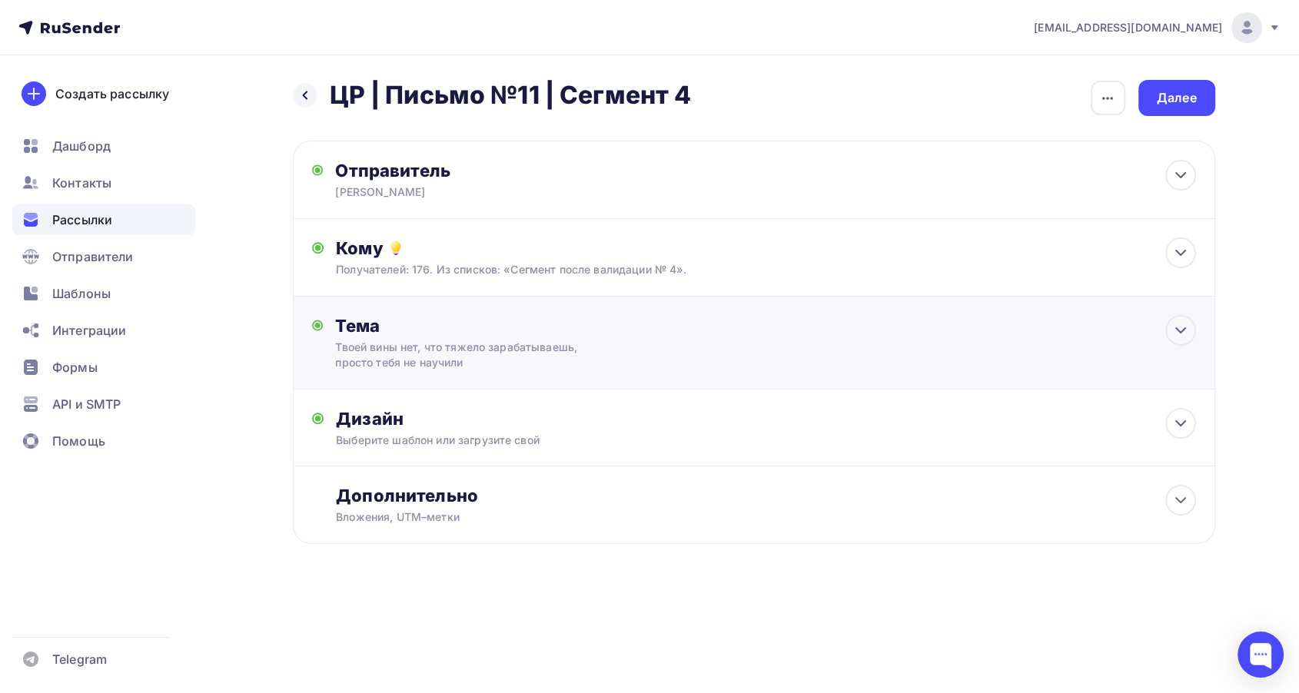
scroll to position [0, 0]
click at [621, 416] on div "Дизайн" at bounding box center [772, 419] width 859 height 22
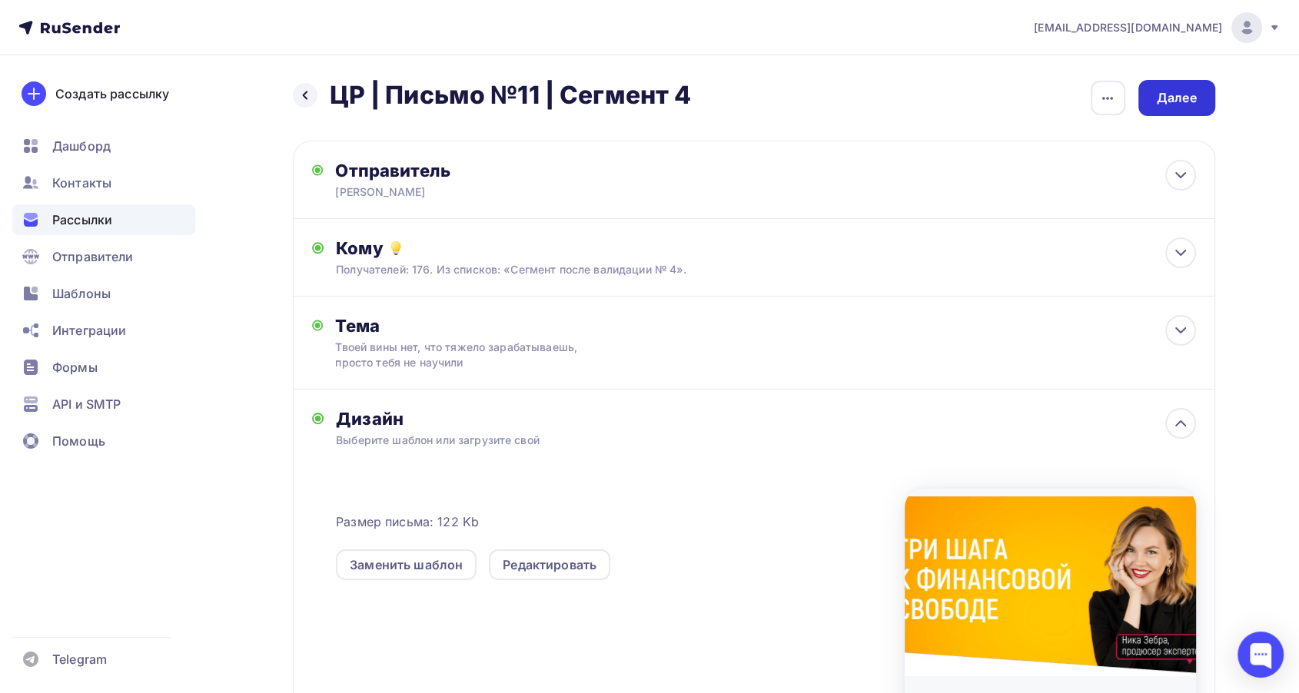
click at [1169, 95] on div "Далее" at bounding box center [1176, 98] width 40 height 18
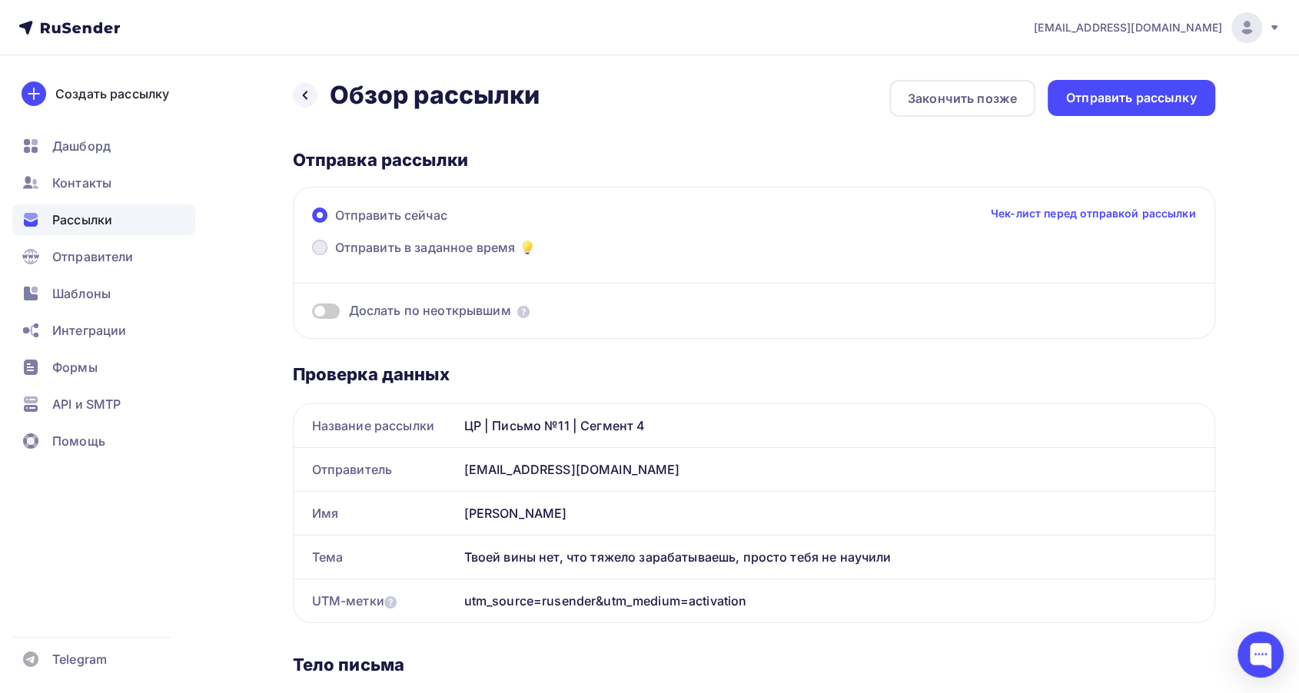
click at [421, 247] on span "Отправить в заданное время" at bounding box center [425, 247] width 181 height 18
click at [335, 257] on input "Отправить в заданное время" at bounding box center [335, 257] width 0 height 0
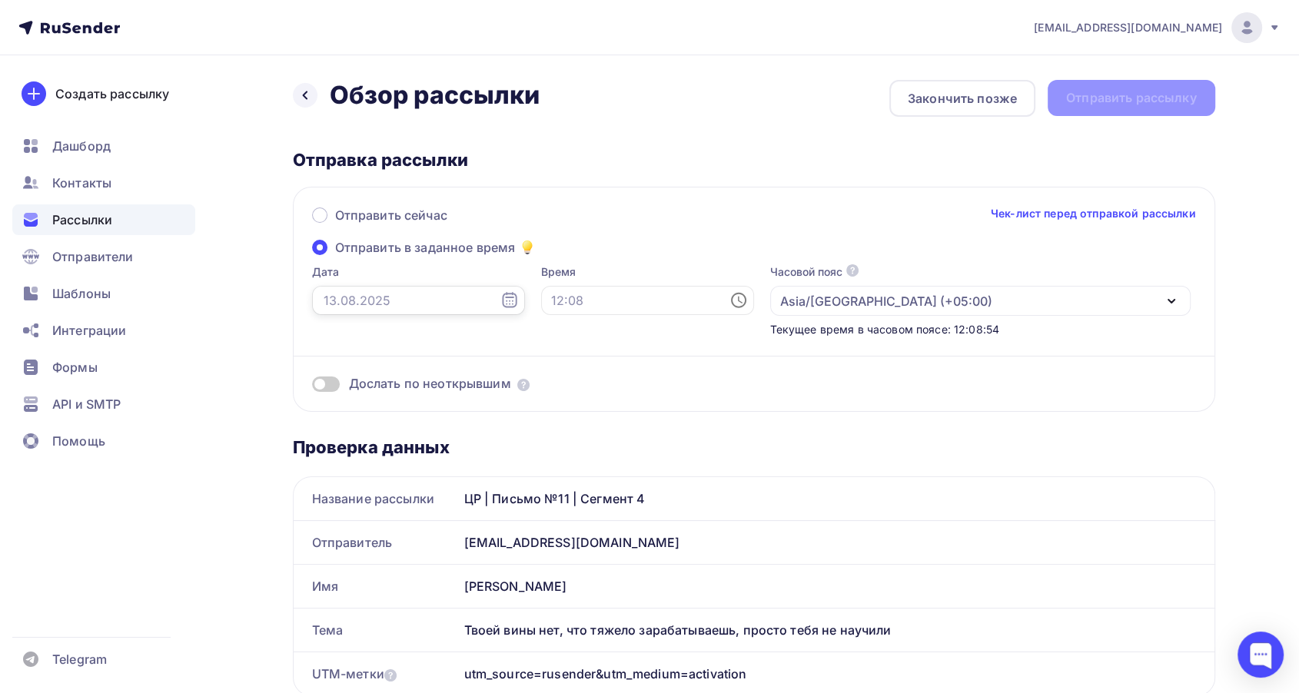
click at [340, 296] on input "text" at bounding box center [418, 300] width 213 height 29
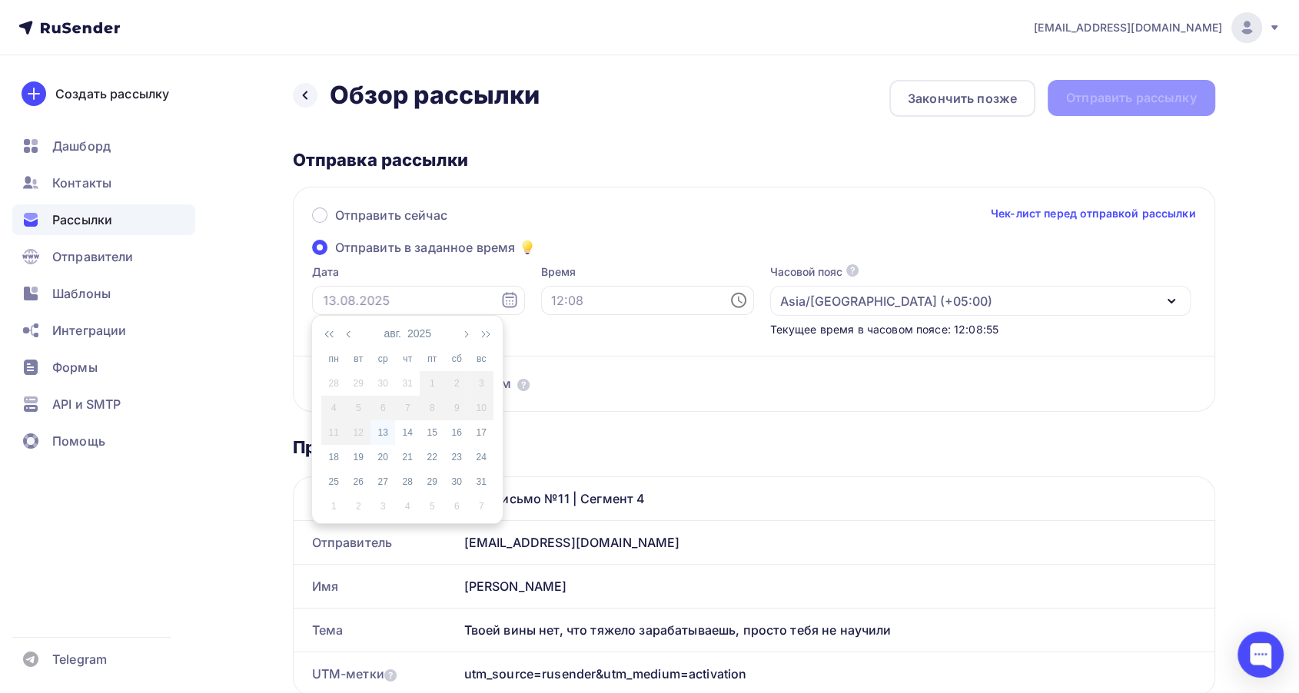
click at [387, 432] on div "13" at bounding box center [382, 433] width 25 height 14
type input "[DATE]"
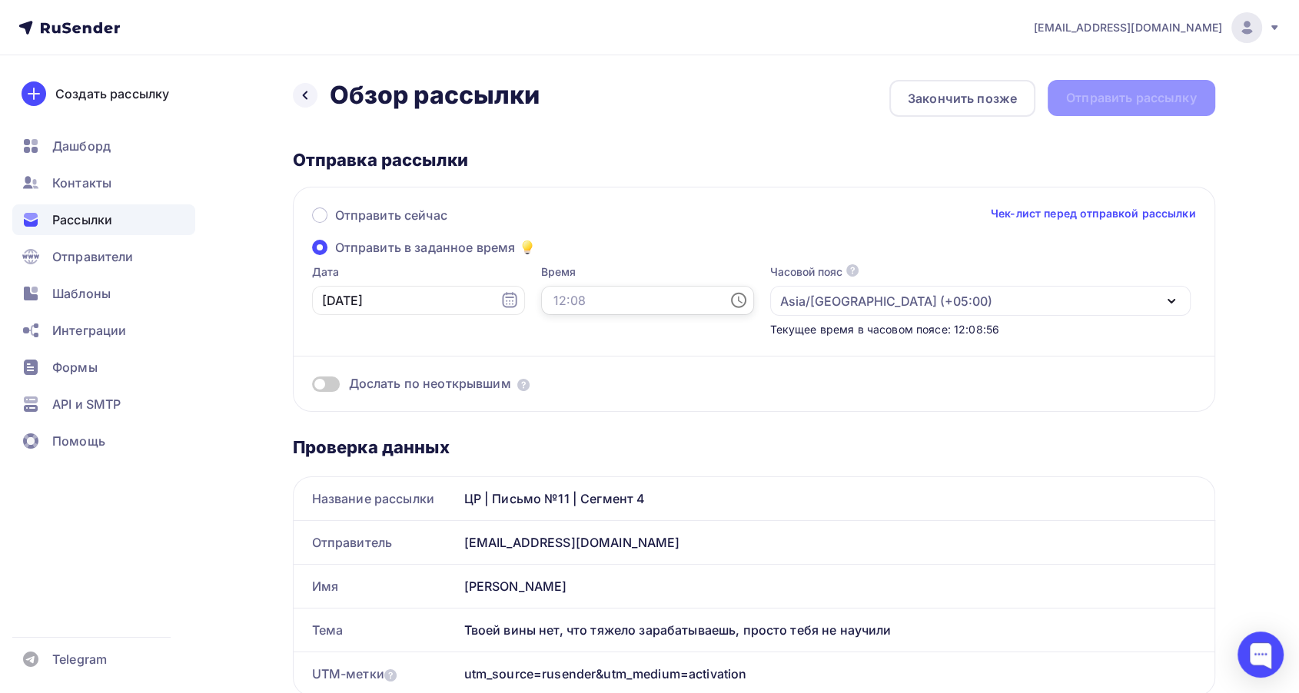
click at [544, 300] on input "text" at bounding box center [647, 300] width 213 height 29
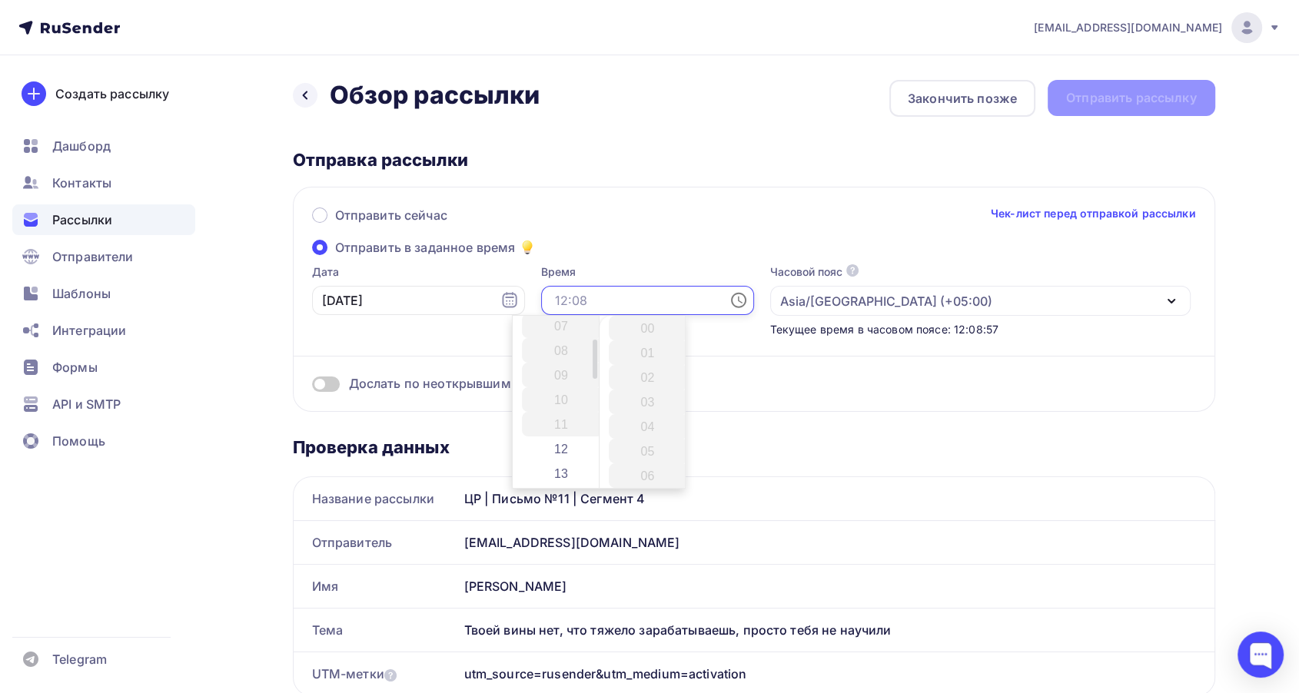
scroll to position [256, 0]
click at [556, 396] on li "13" at bounding box center [562, 392] width 81 height 25
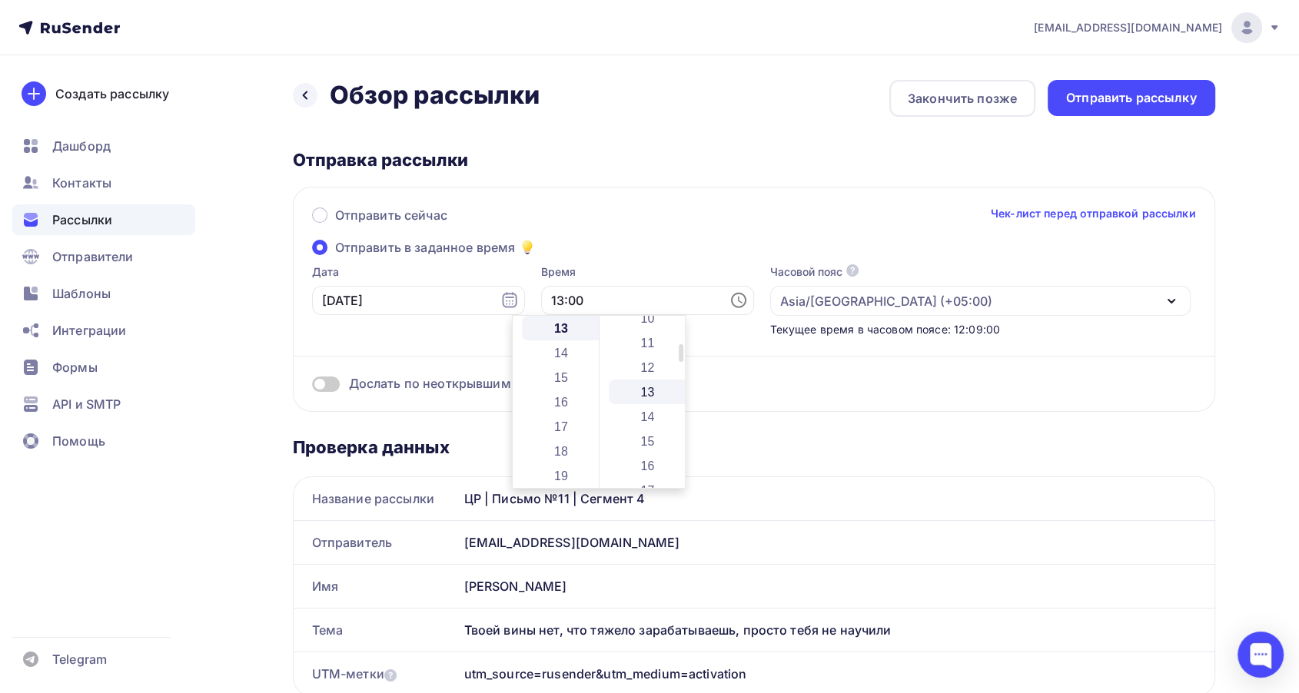
click at [633, 388] on li "13" at bounding box center [649, 392] width 81 height 25
type input "13:13"
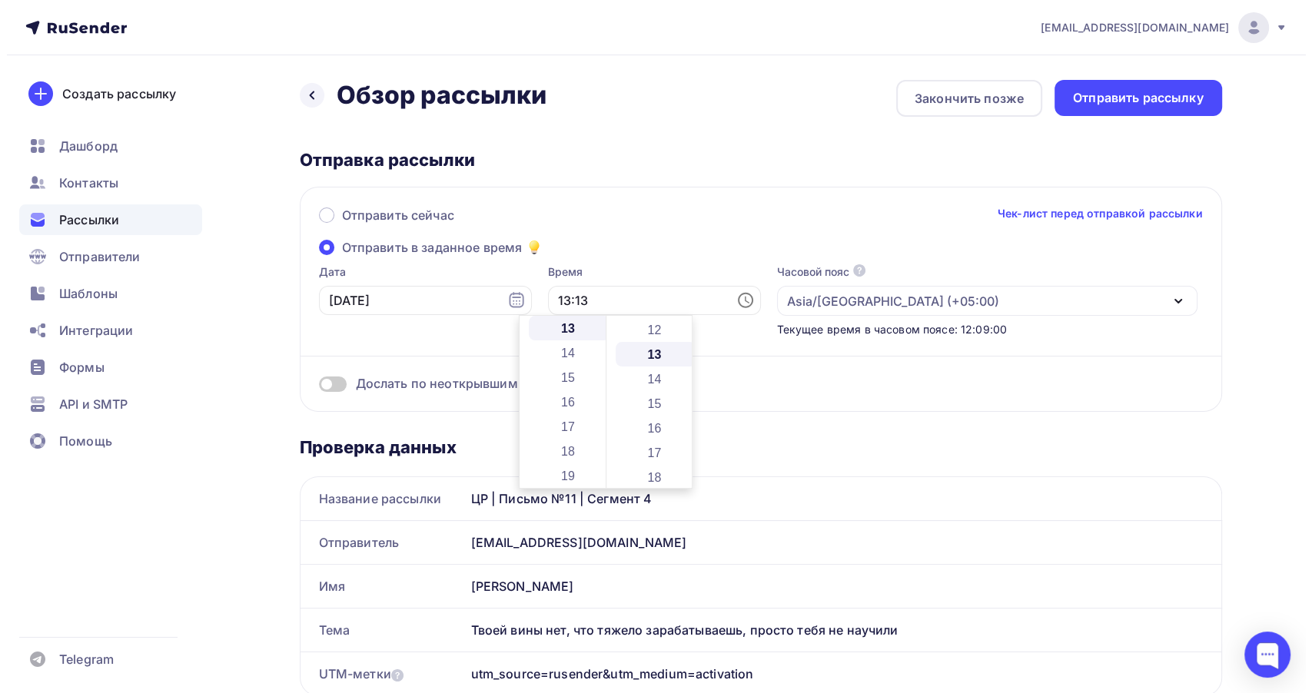
scroll to position [320, 0]
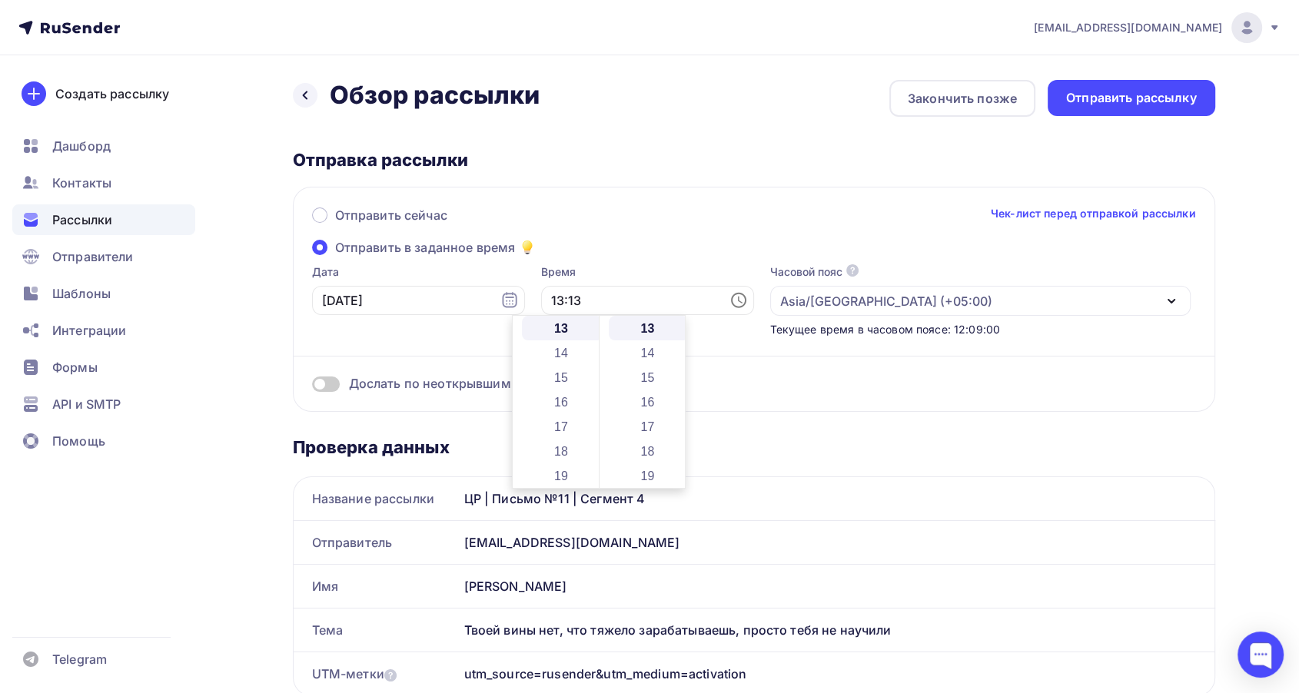
click at [603, 236] on div "Отправить сейчас Чек-лист перед отправкой рассылки" at bounding box center [754, 222] width 884 height 32
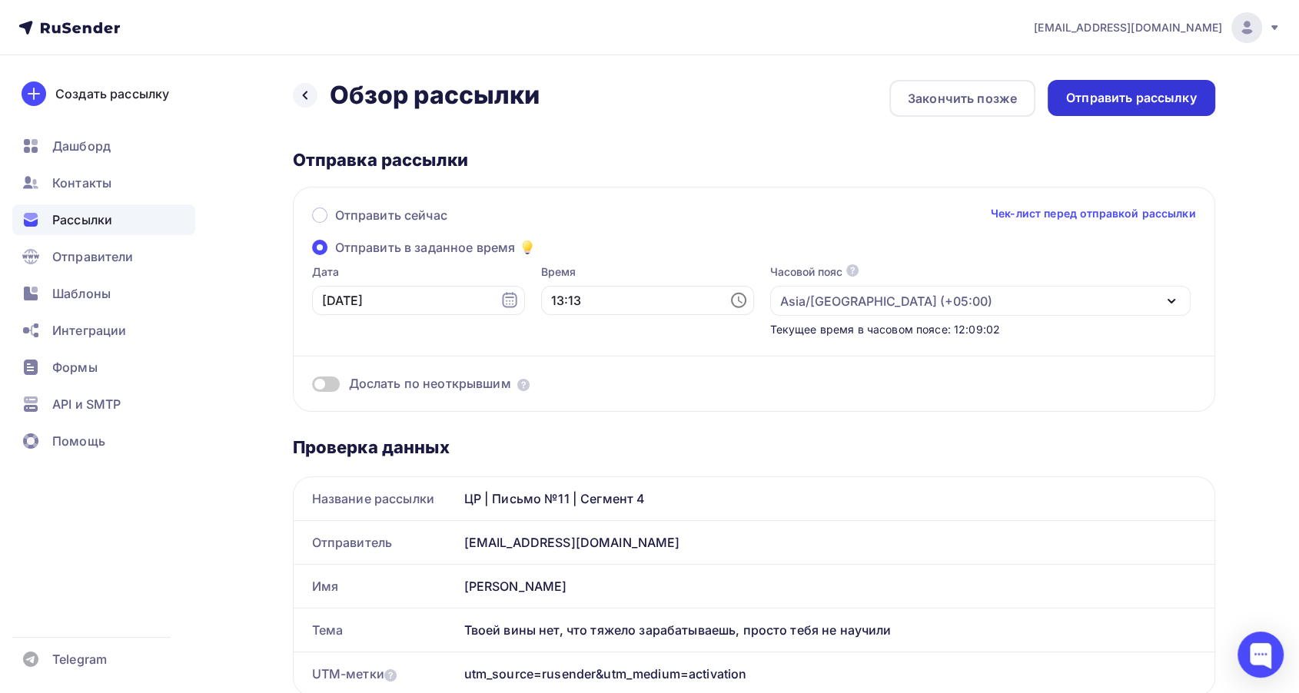
click at [1096, 104] on div "Отправить рассылку" at bounding box center [1131, 98] width 131 height 18
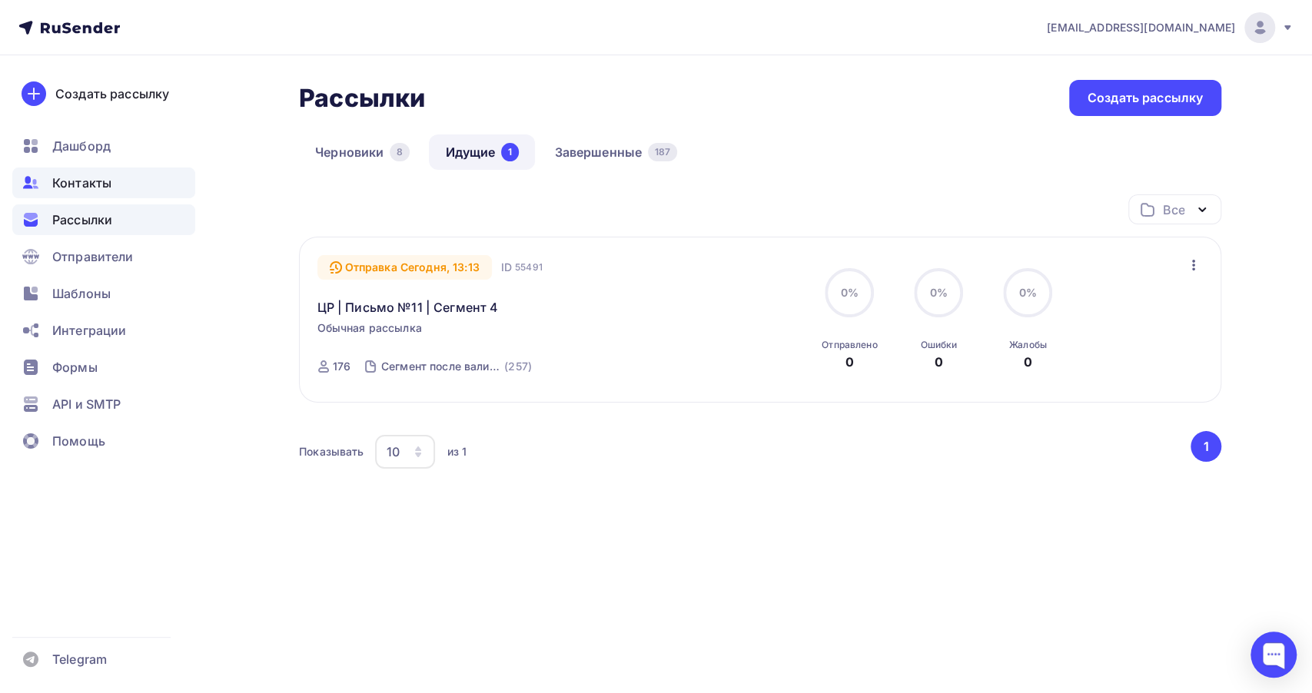
click at [119, 183] on div "Контакты" at bounding box center [103, 183] width 183 height 31
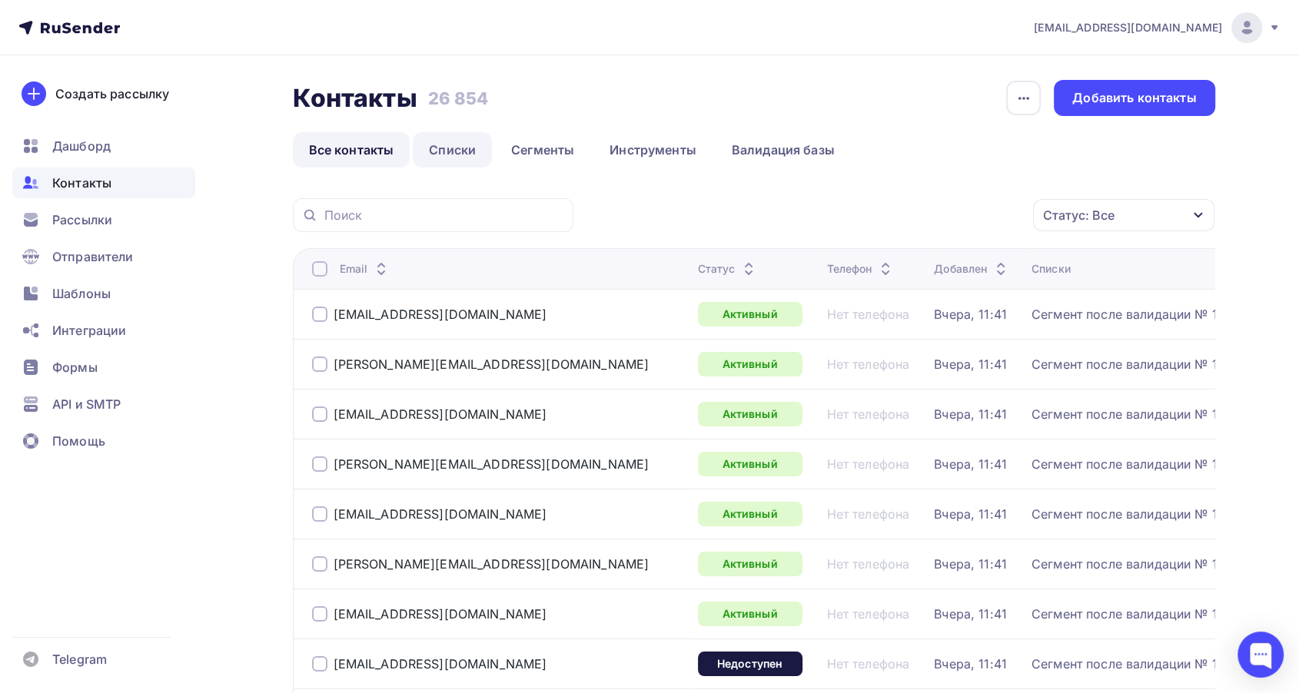
click at [477, 158] on link "Списки" at bounding box center [452, 149] width 79 height 35
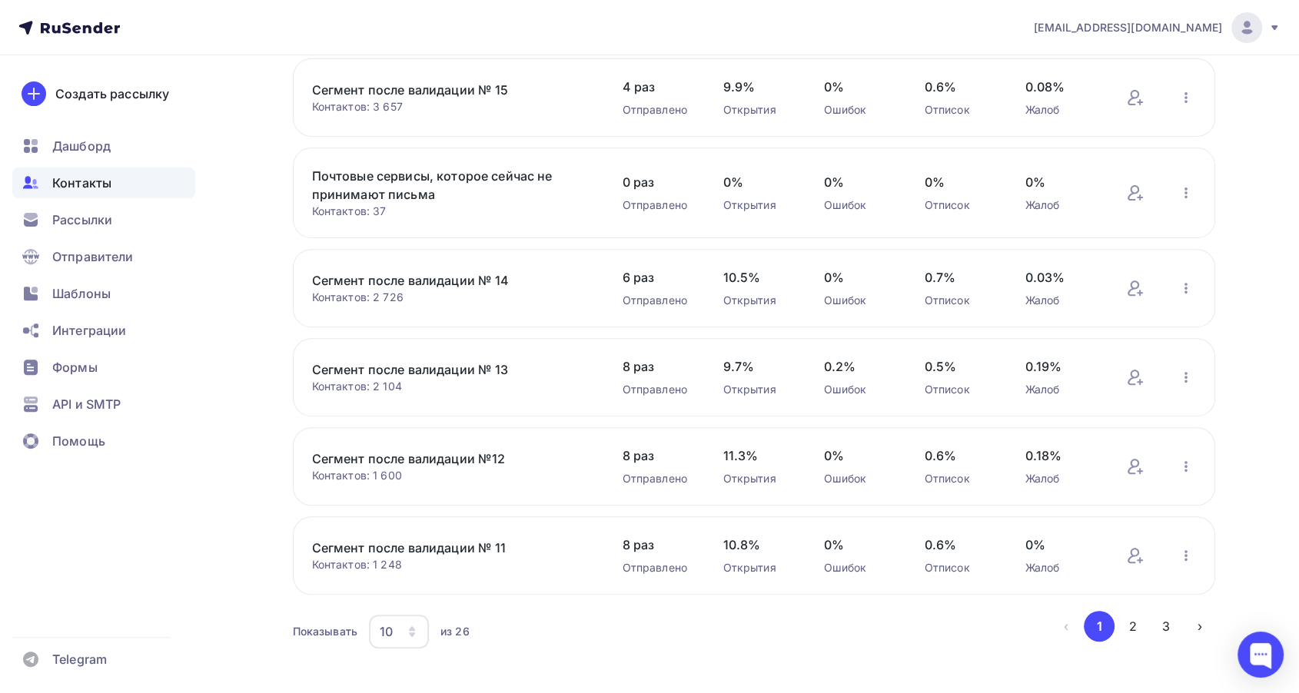
scroll to position [509, 0]
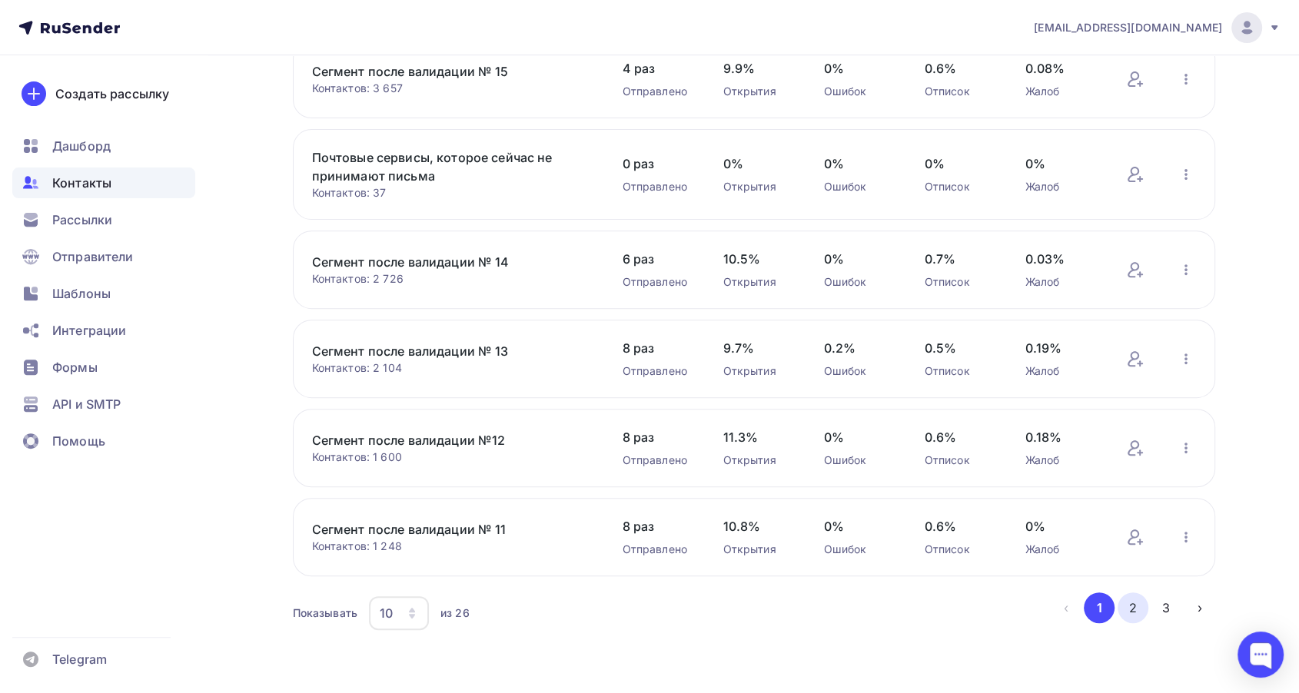
click at [1135, 610] on button "2" at bounding box center [1132, 607] width 31 height 31
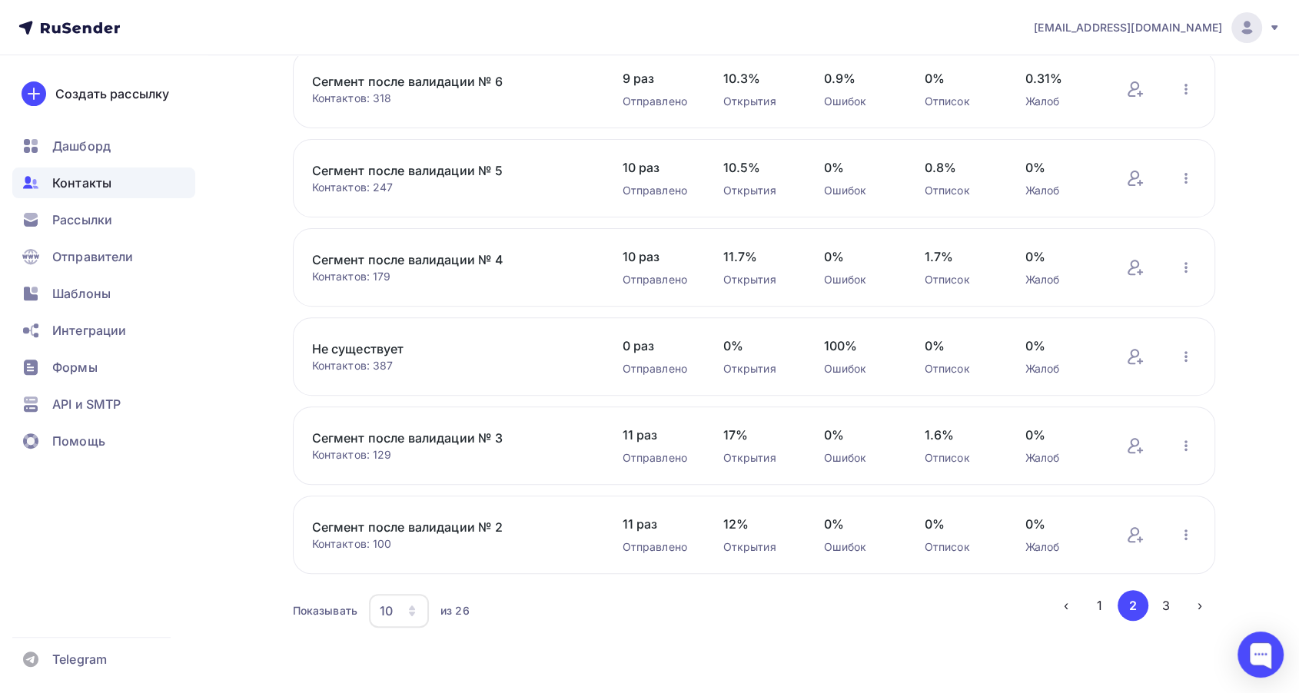
scroll to position [496, 0]
click at [438, 520] on link "Сегмент после валидации № 2" at bounding box center [442, 529] width 261 height 18
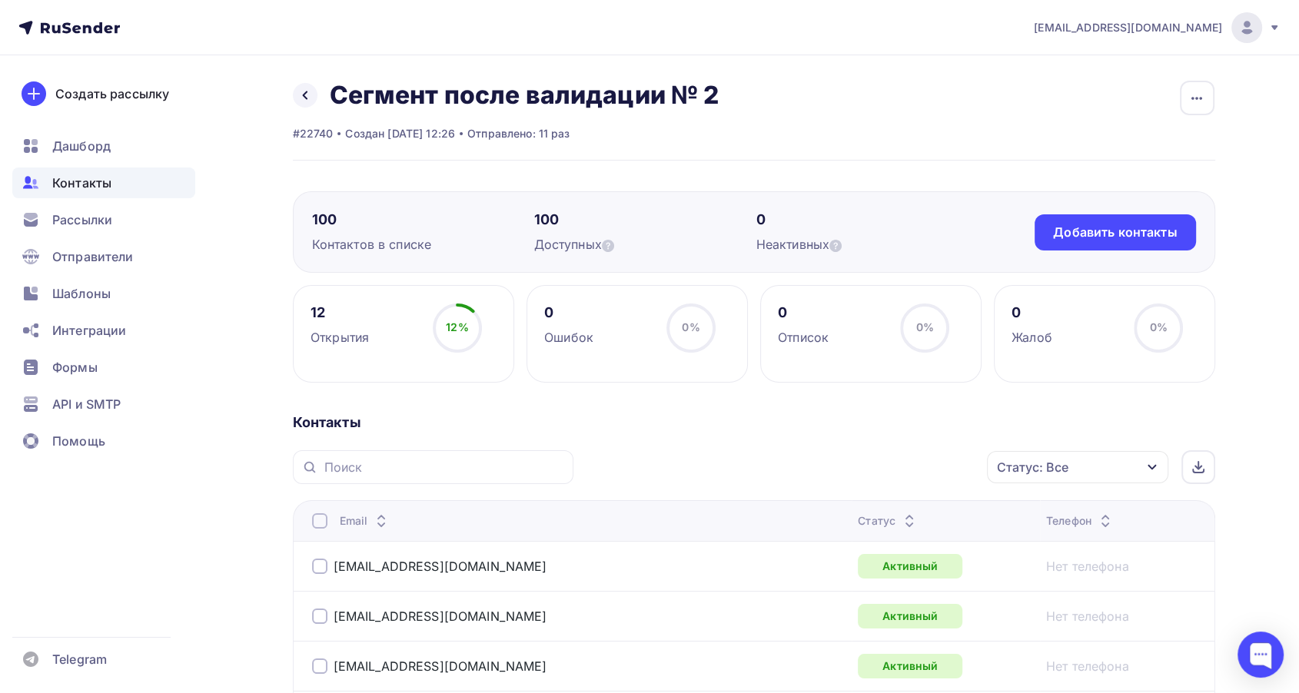
click at [900, 518] on icon at bounding box center [909, 525] width 18 height 18
click at [85, 220] on span "Рассылки" at bounding box center [82, 220] width 60 height 18
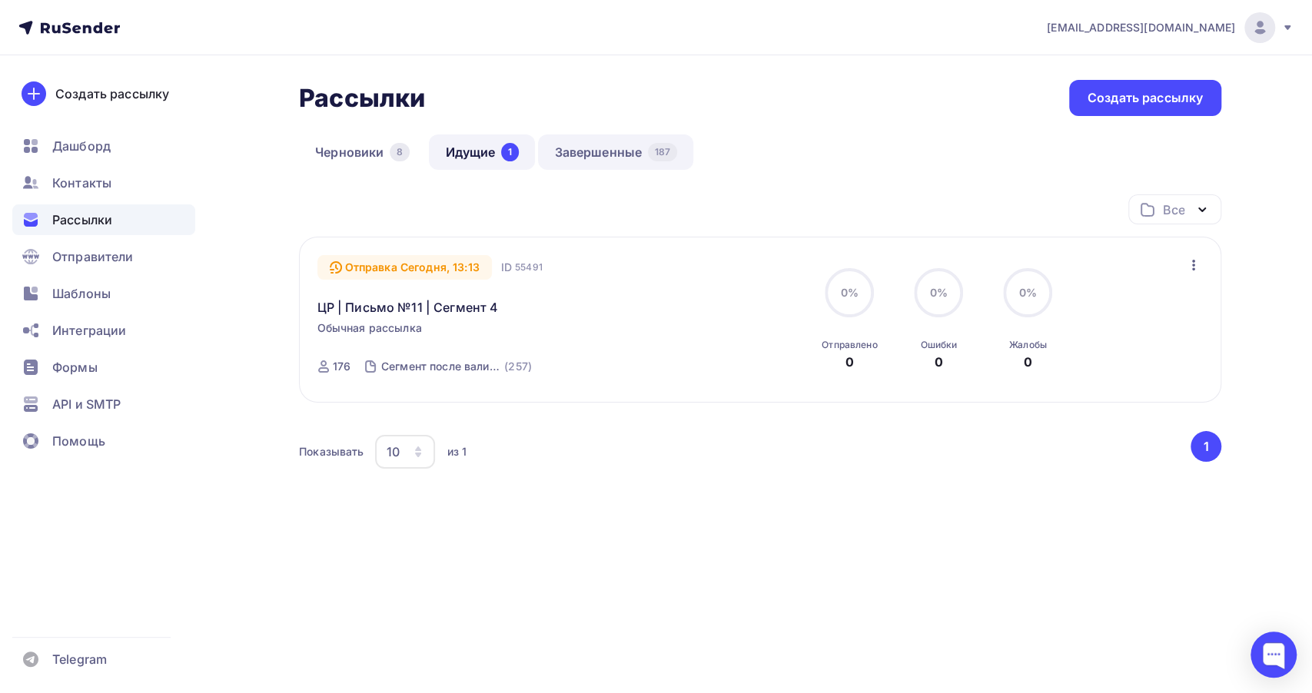
click at [601, 151] on link "Завершенные 187" at bounding box center [615, 151] width 155 height 35
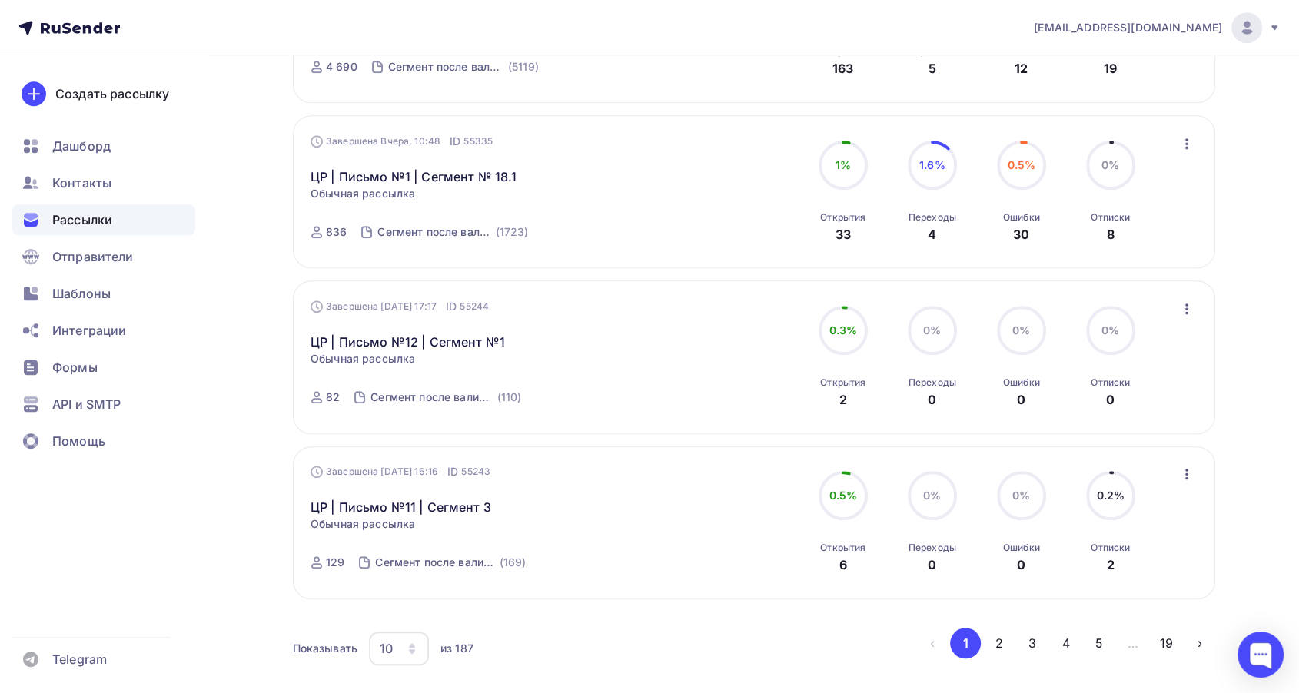
scroll to position [1368, 0]
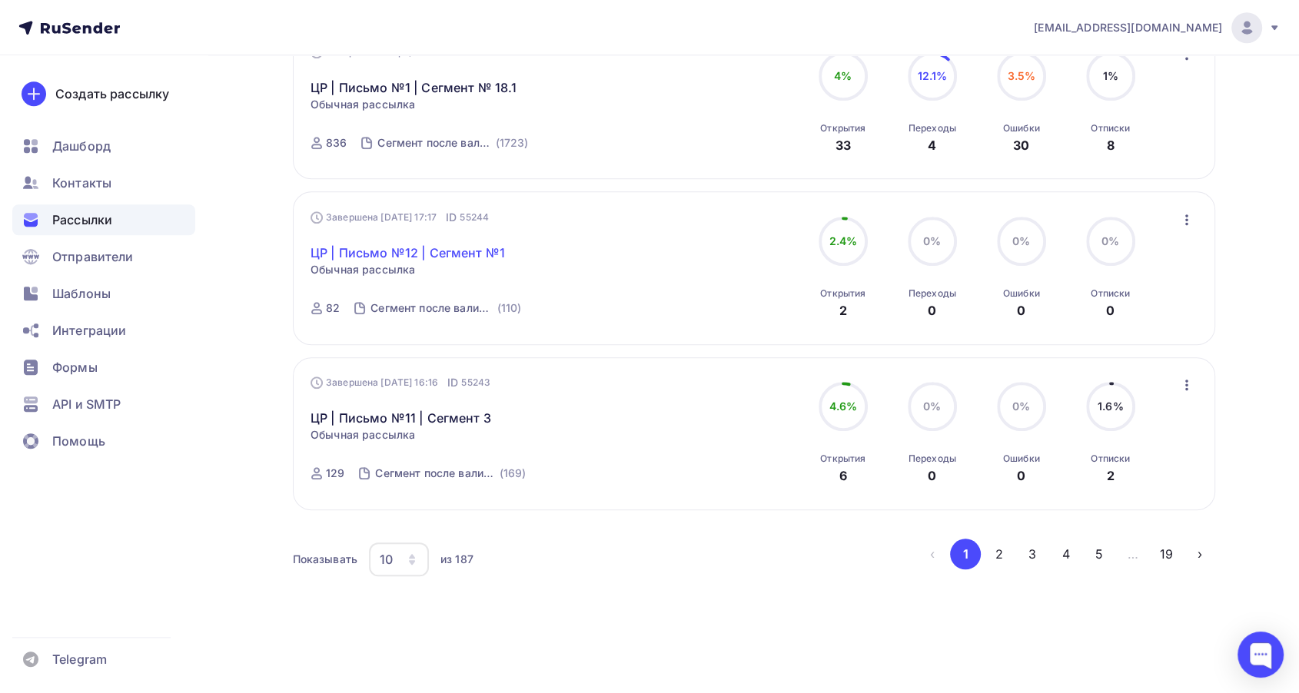
click at [393, 246] on link "ЦР | Письмо №12 | Сегмент №1" at bounding box center [407, 253] width 194 height 18
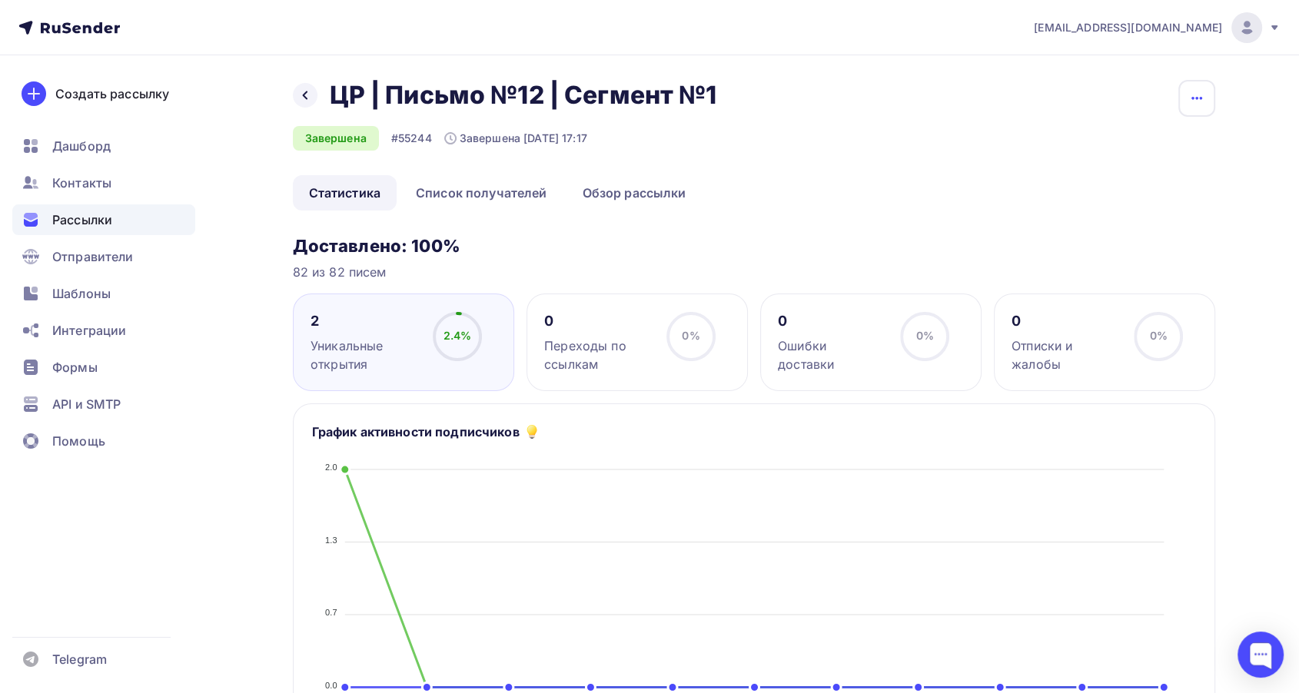
click at [1199, 98] on icon "button" at bounding box center [1196, 98] width 11 height 3
click at [1166, 148] on div "Копировать" at bounding box center [1137, 147] width 148 height 18
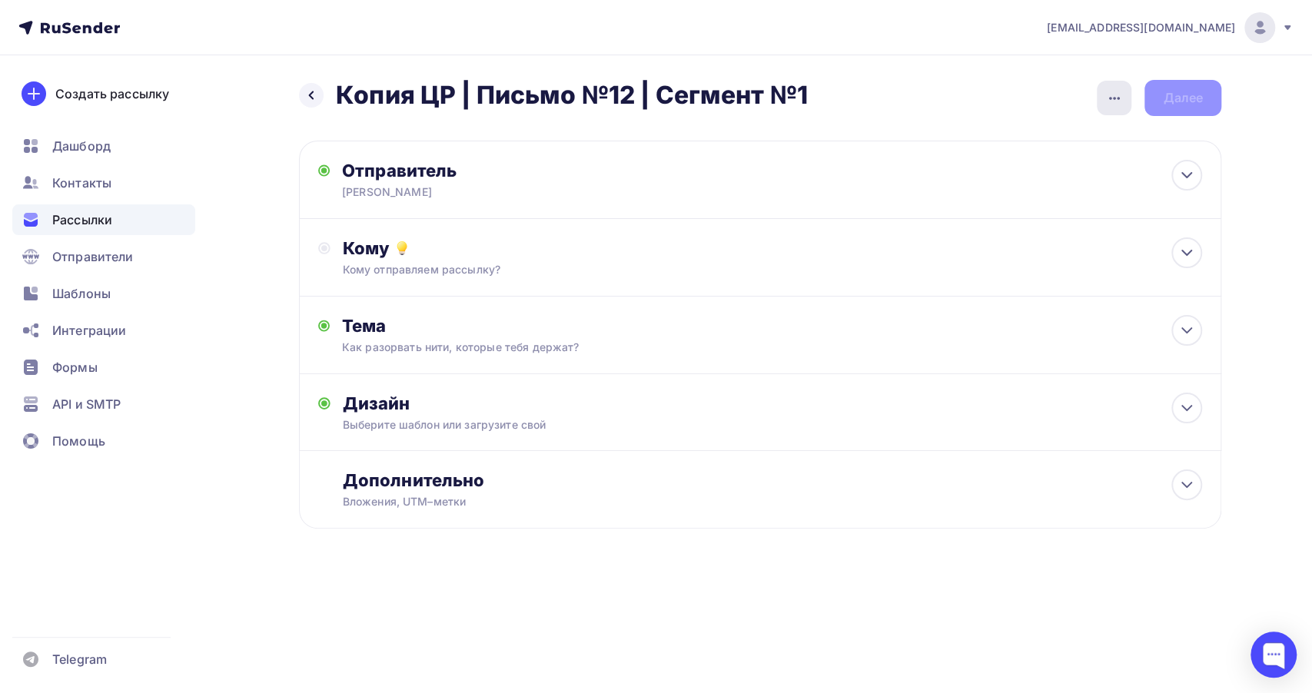
click at [1108, 98] on icon "button" at bounding box center [1114, 98] width 18 height 18
click at [1033, 174] on div "Переименовать рассылку" at bounding box center [1032, 177] width 191 height 18
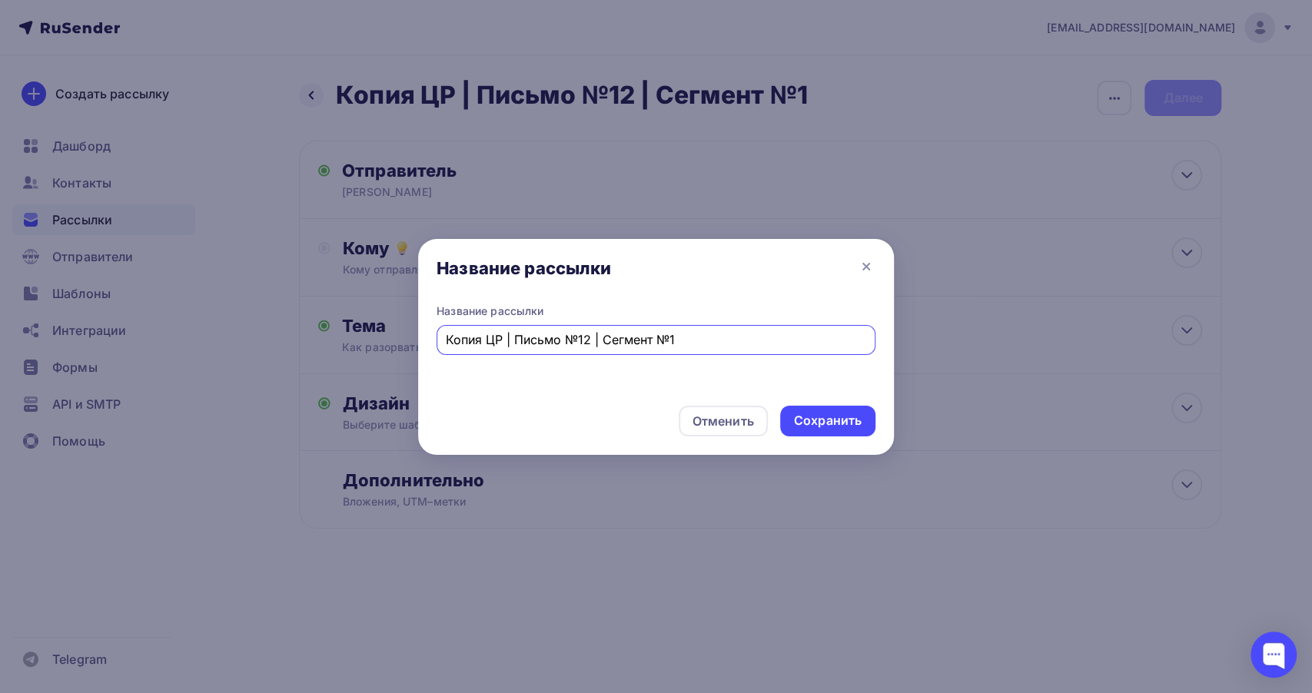
drag, startPoint x: 481, startPoint y: 338, endPoint x: 392, endPoint y: 344, distance: 89.3
click at [392, 344] on div "Название рассылки Название рассылки Копия ЦР | Письмо №12 | Сегмент №1 Отменить…" at bounding box center [656, 346] width 1312 height 693
click at [657, 339] on input "ЦР | Письмо №12 | Сегмент №1" at bounding box center [656, 339] width 421 height 18
type input "ЦР | Письмо №12 | Сегмент №2"
click at [817, 414] on div "Сохранить" at bounding box center [828, 421] width 68 height 18
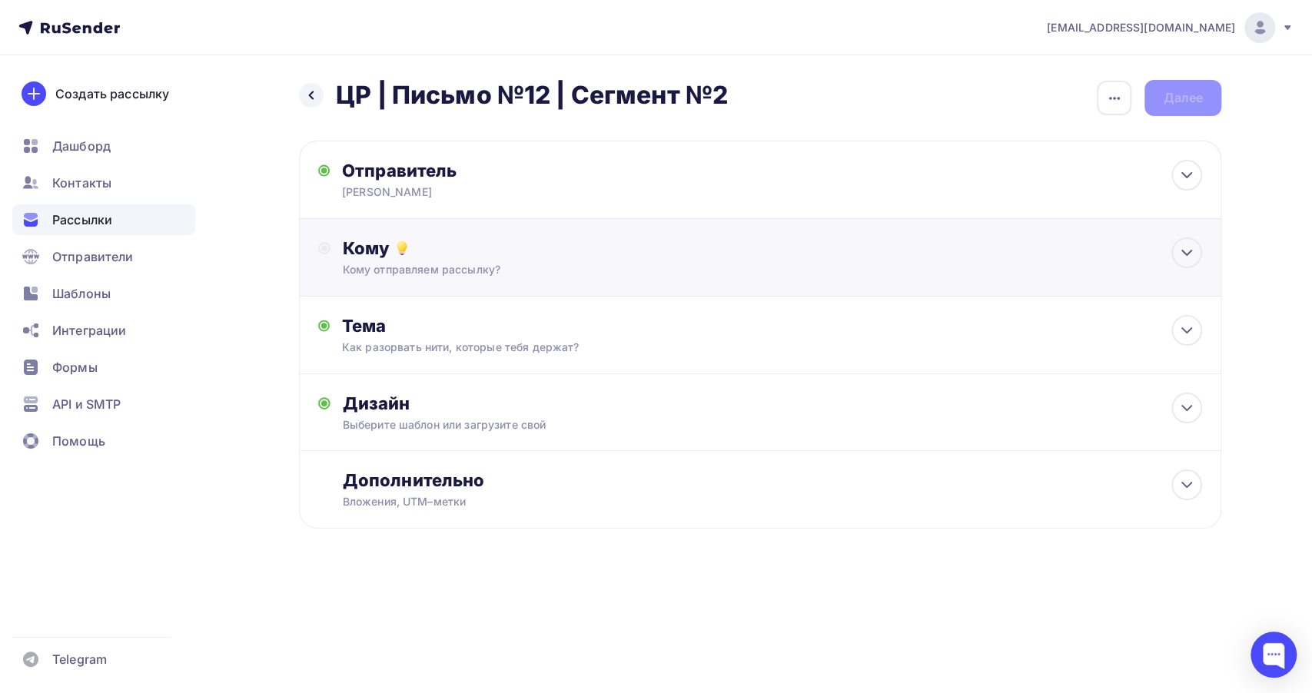
click at [532, 263] on div "Кому отправляем рассылку?" at bounding box center [730, 269] width 774 height 15
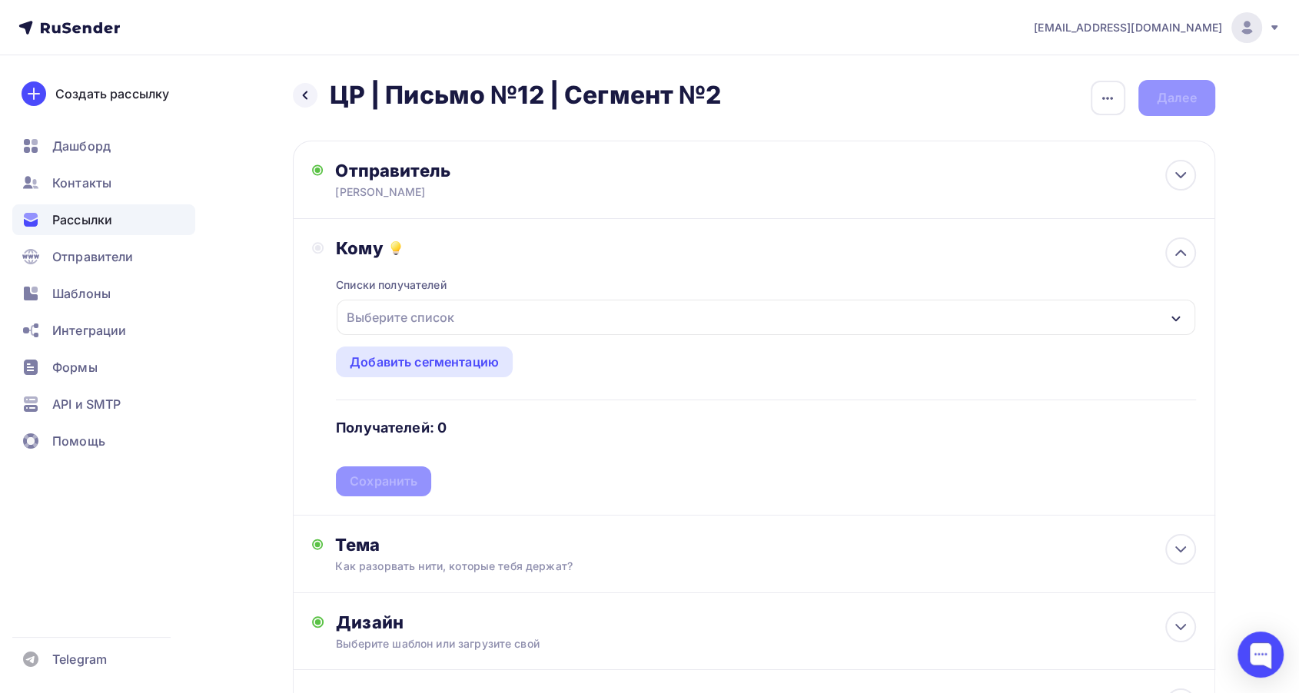
click at [479, 314] on div "Выберите список" at bounding box center [766, 317] width 858 height 35
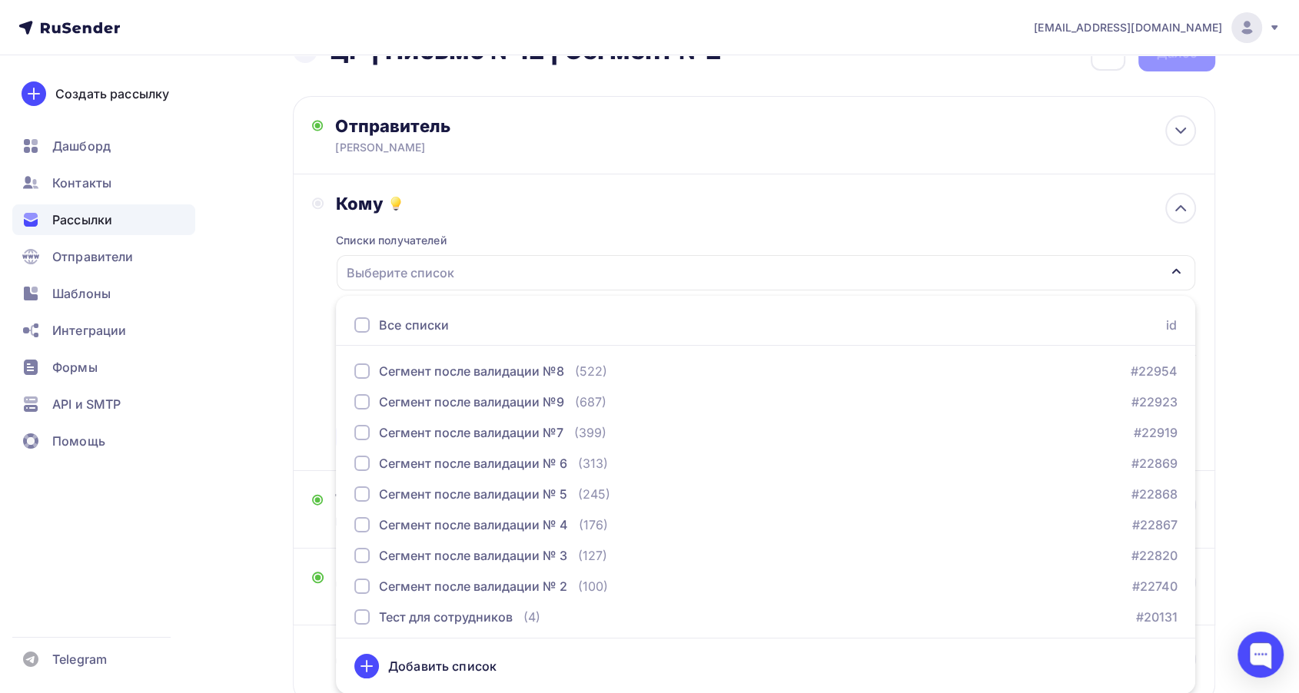
scroll to position [341, 0]
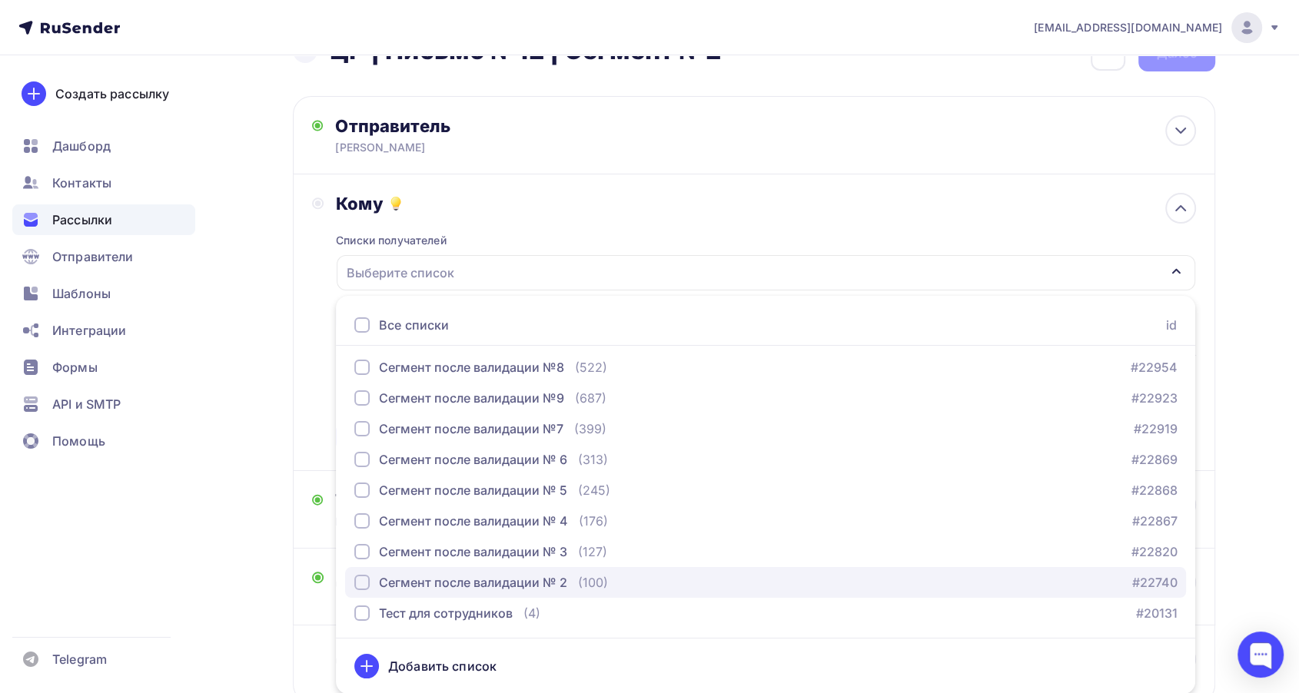
click at [473, 575] on div "Сегмент после валидации № 2" at bounding box center [473, 582] width 188 height 18
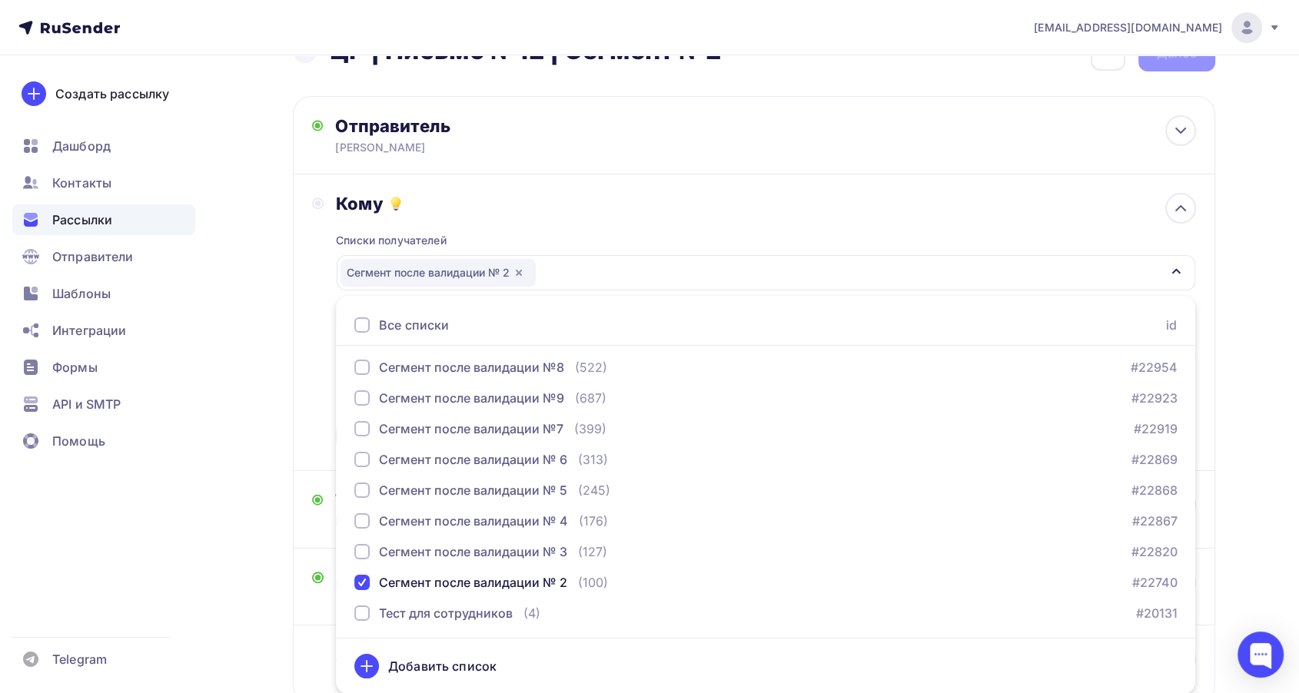
click at [550, 207] on div "Кому" at bounding box center [765, 204] width 859 height 22
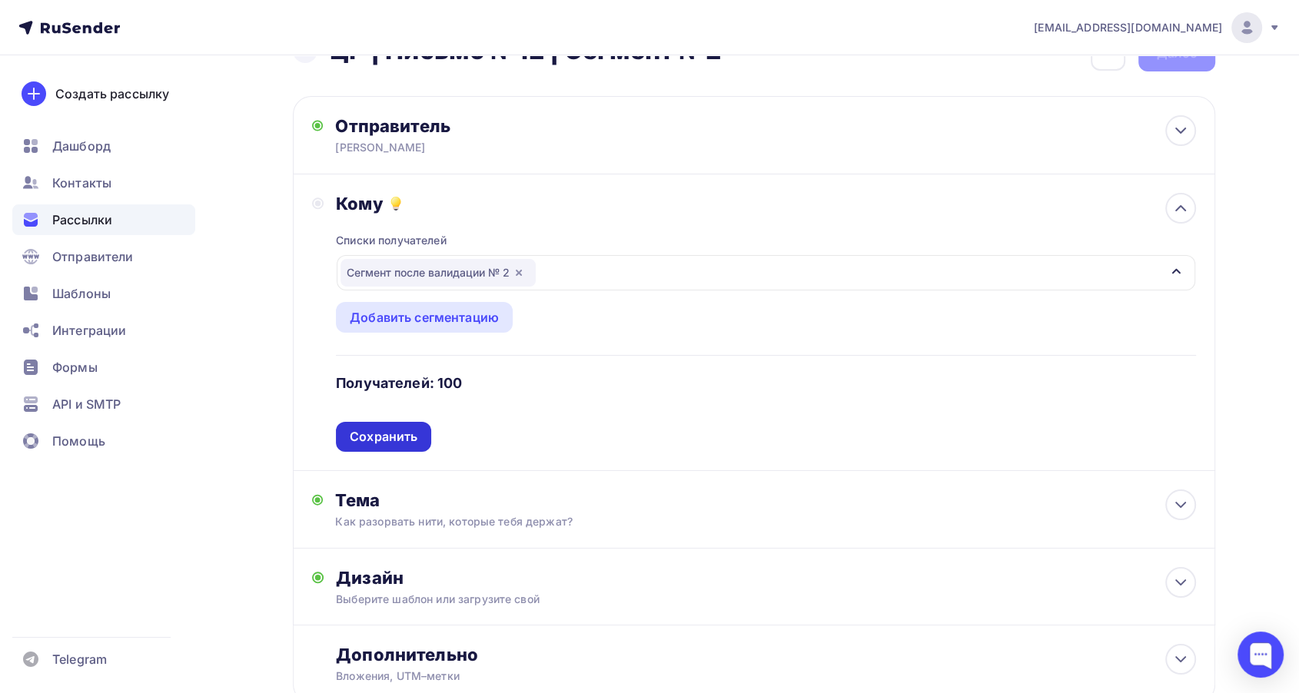
click at [403, 440] on div "Сохранить" at bounding box center [384, 437] width 68 height 18
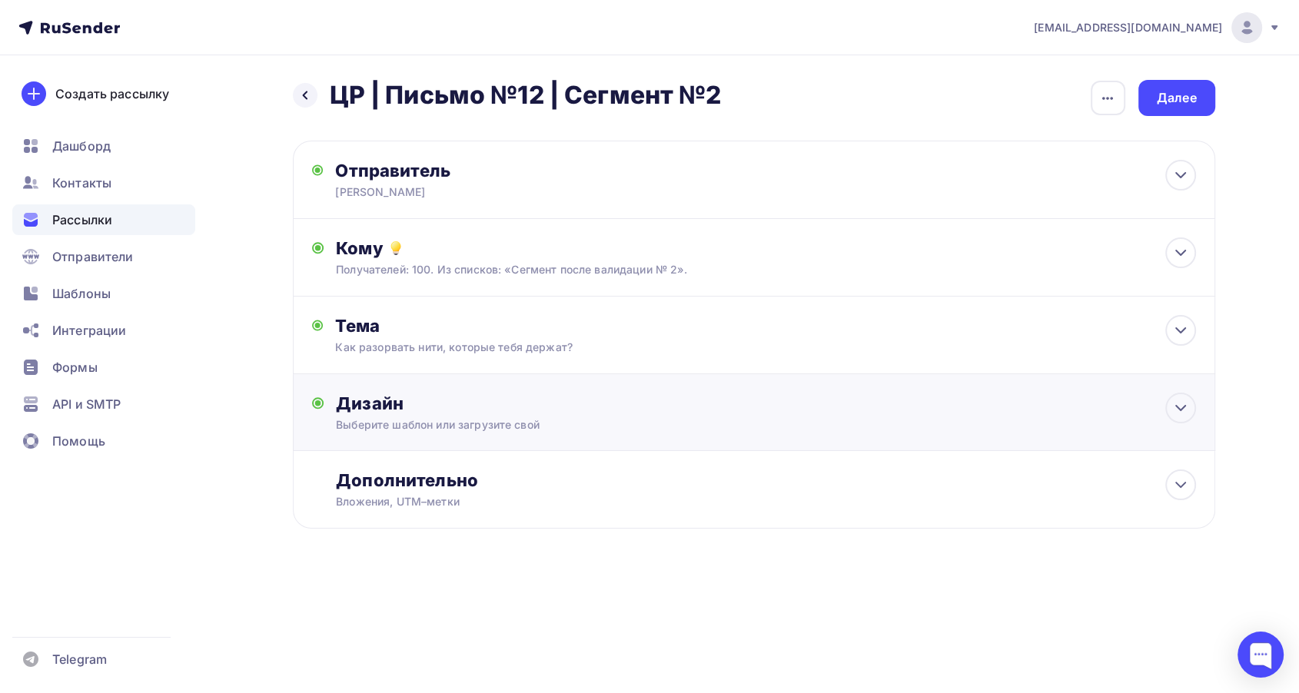
scroll to position [0, 0]
click at [613, 400] on div "Дизайн" at bounding box center [772, 404] width 859 height 22
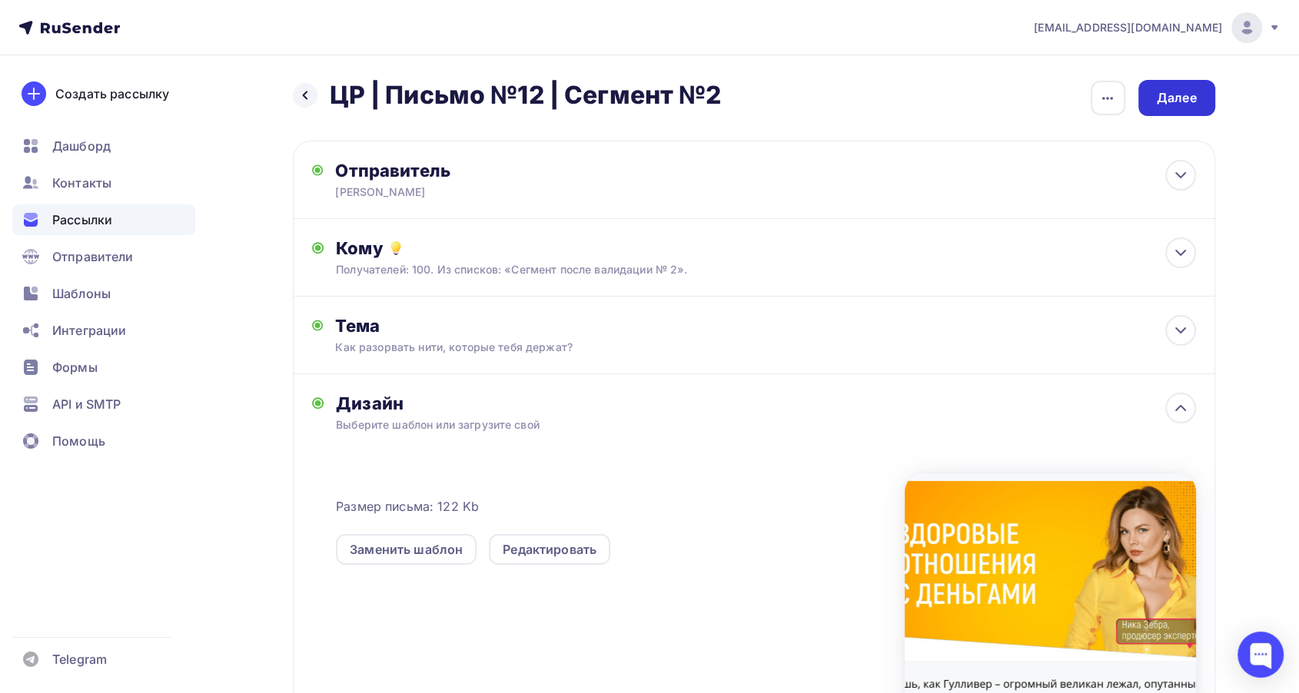
click at [1185, 91] on div "Далее" at bounding box center [1176, 98] width 40 height 18
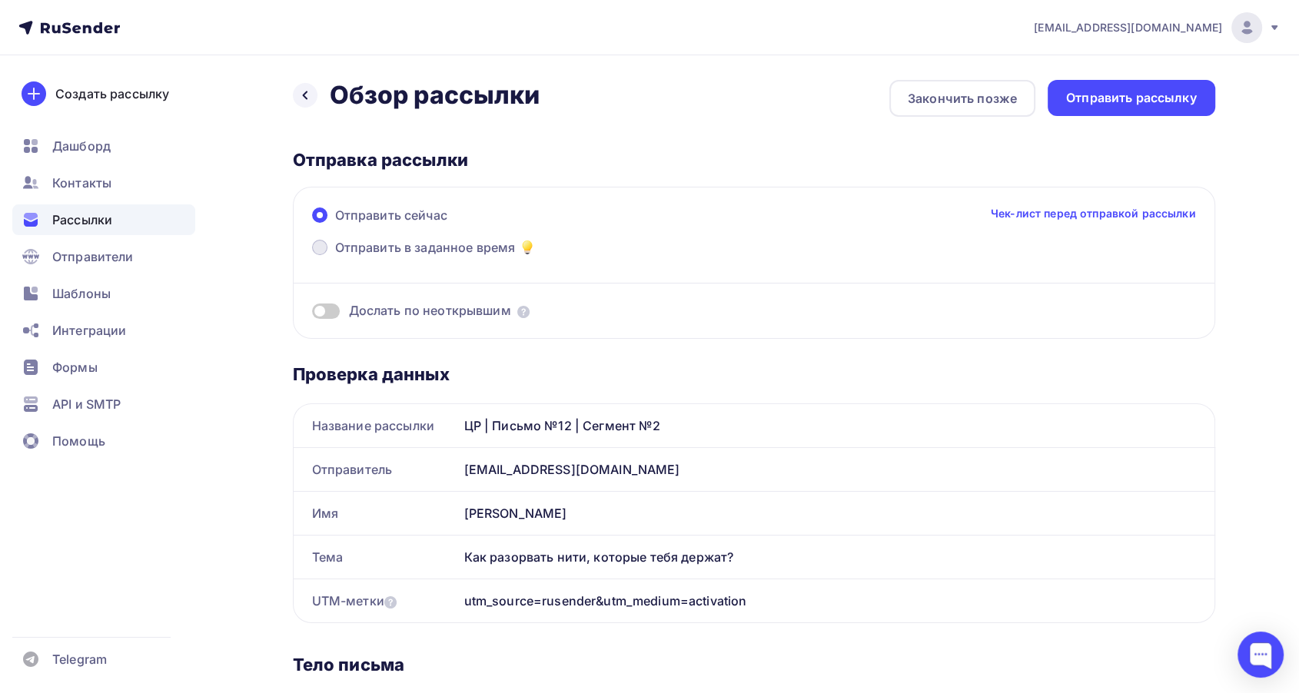
click at [483, 254] on span "Отправить в заданное время" at bounding box center [425, 247] width 181 height 18
click at [335, 257] on input "Отправить в заданное время" at bounding box center [335, 257] width 0 height 0
click at [369, 248] on span "Отправить в заданное время" at bounding box center [425, 247] width 181 height 18
click at [335, 257] on input "Отправить в заданное время" at bounding box center [335, 257] width 0 height 0
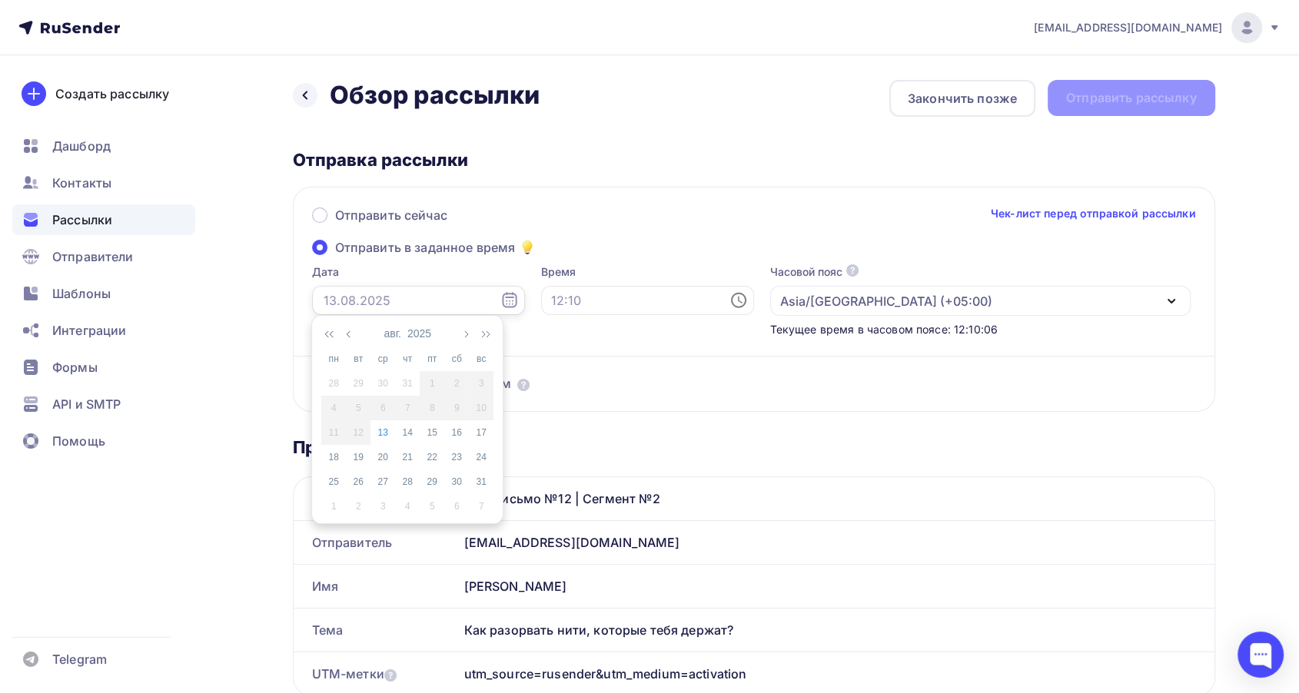
click at [358, 295] on input "text" at bounding box center [418, 300] width 213 height 29
click at [381, 438] on div "13" at bounding box center [382, 433] width 25 height 14
type input "[DATE]"
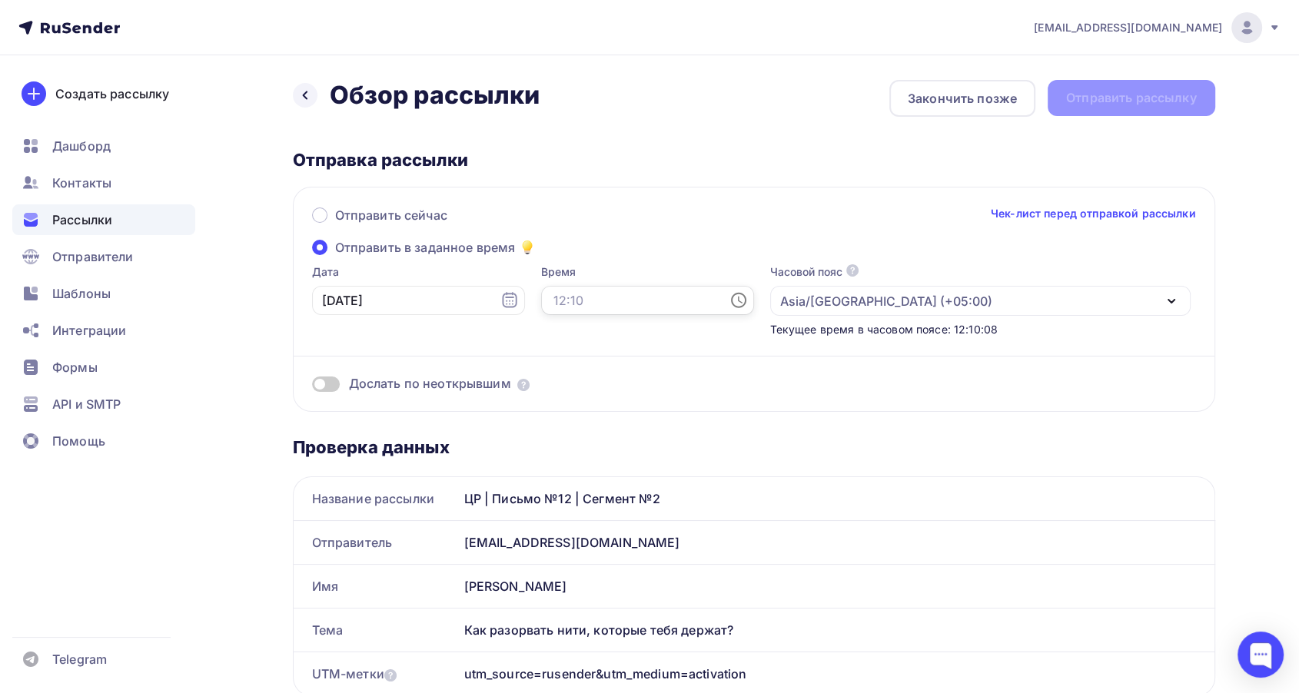
click at [577, 300] on input "text" at bounding box center [647, 300] width 213 height 29
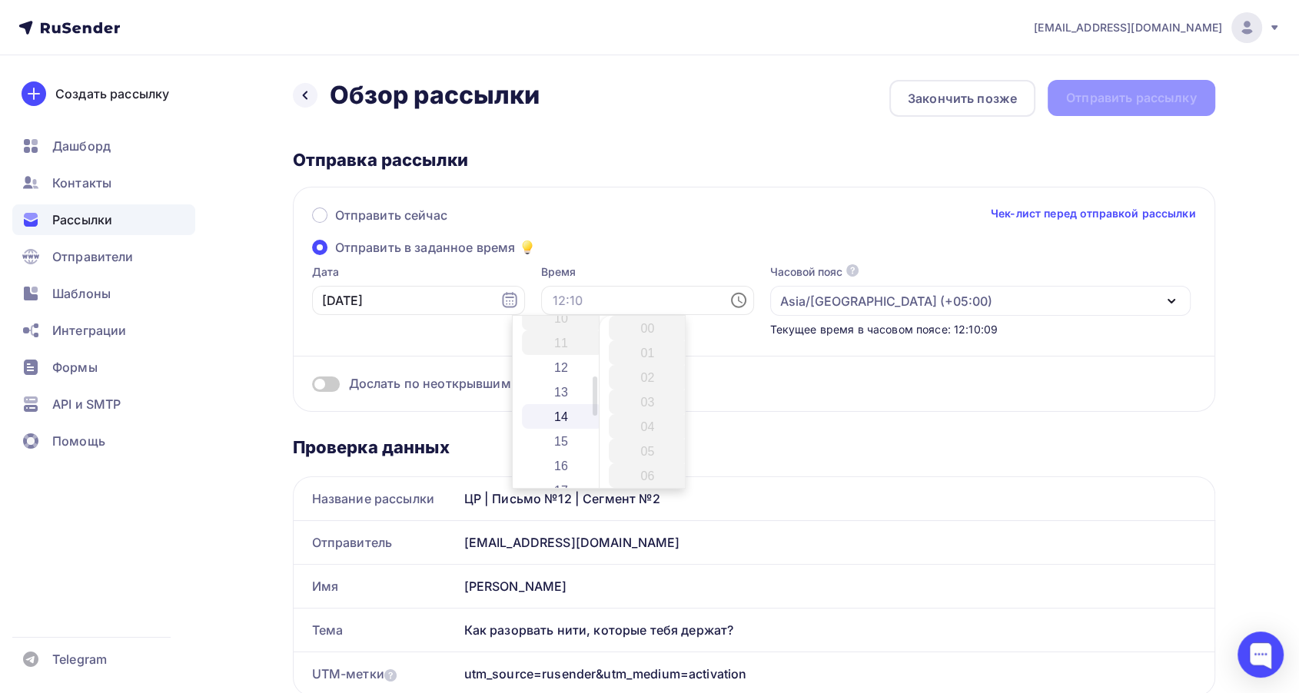
click at [560, 416] on li "14" at bounding box center [562, 416] width 81 height 25
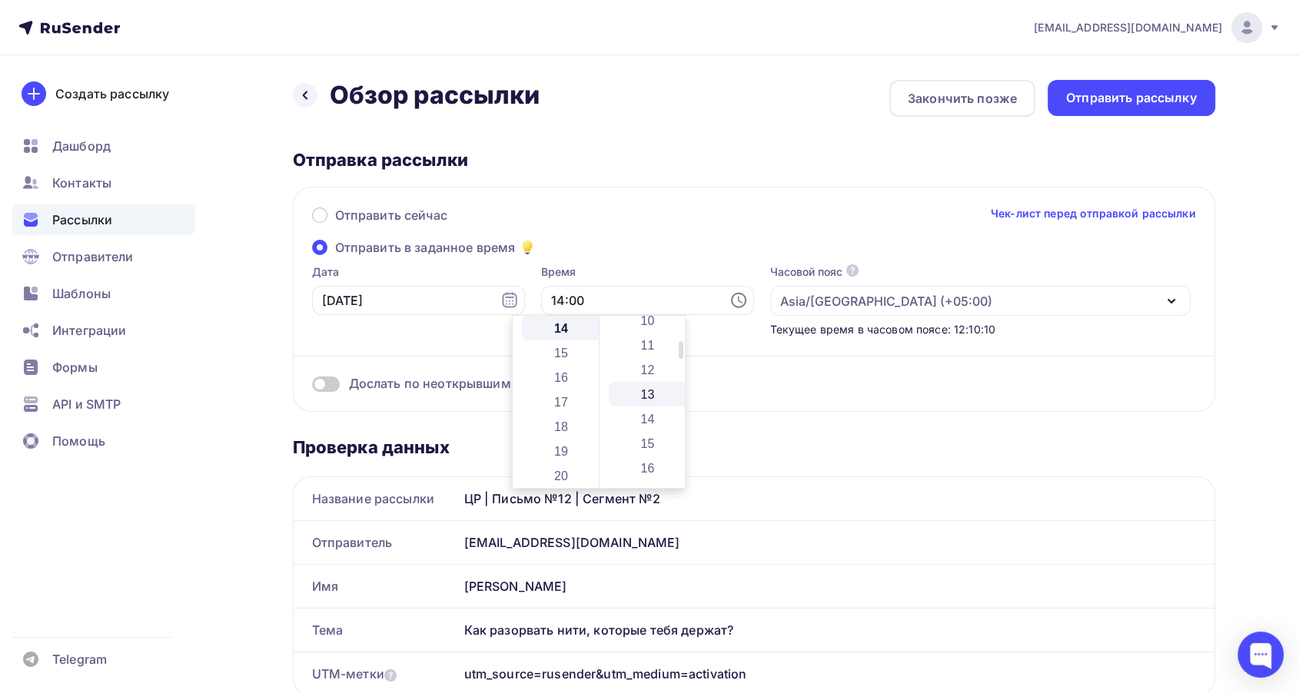
scroll to position [256, 0]
click at [642, 412] on li "14" at bounding box center [649, 416] width 81 height 25
type input "14:14"
click at [607, 244] on div "Отправить сейчас Чек-лист перед отправкой рассылки Отправить в заданное время Д…" at bounding box center [754, 299] width 922 height 225
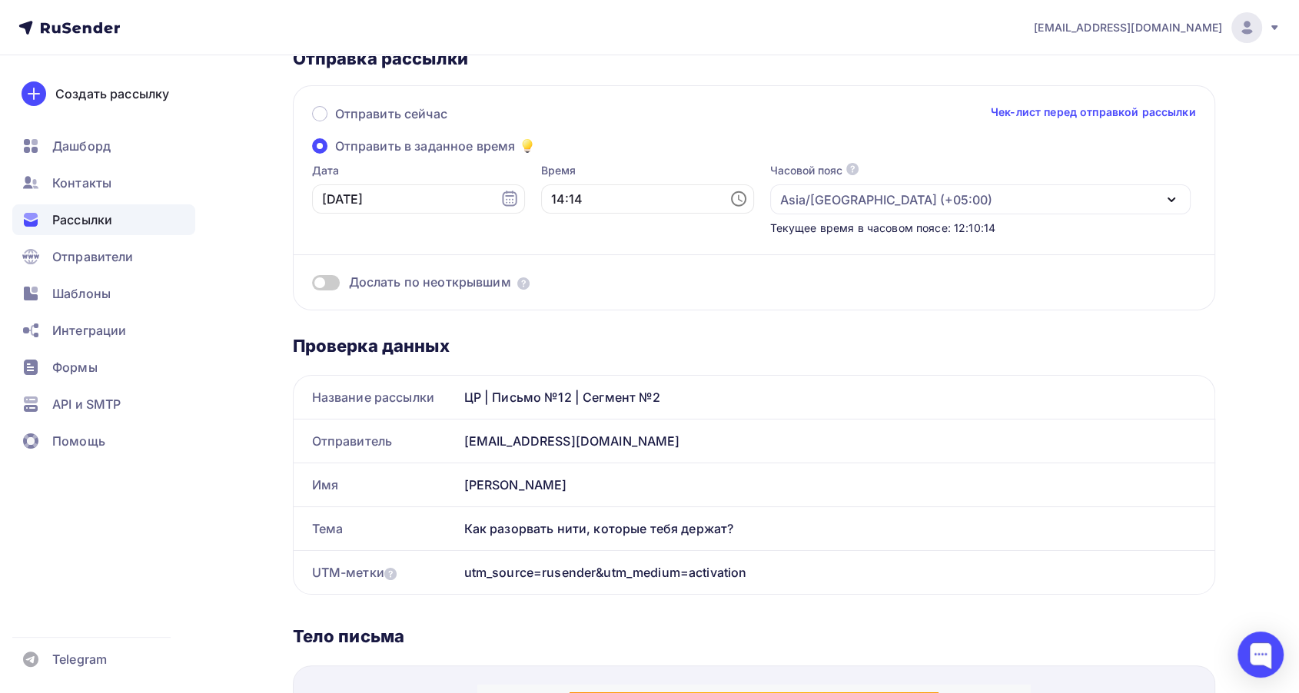
scroll to position [0, 0]
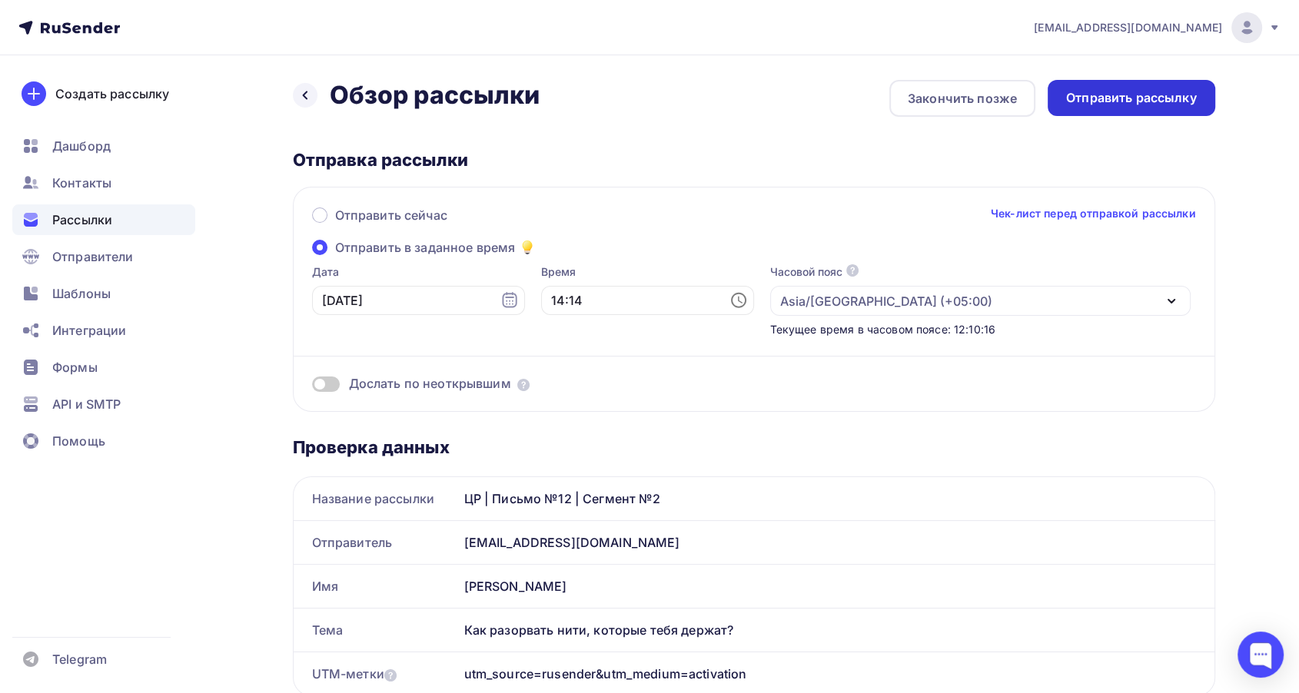
click at [1156, 99] on div "Отправить рассылку" at bounding box center [1131, 98] width 131 height 18
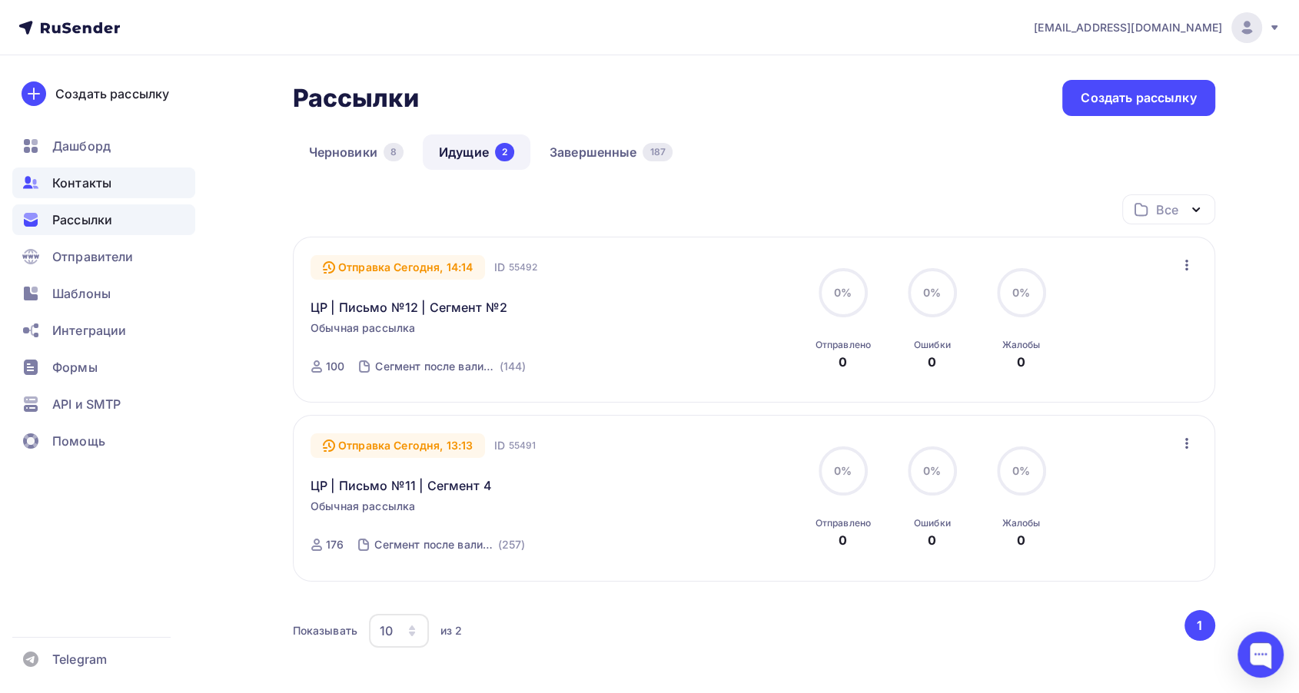
click at [99, 184] on span "Контакты" at bounding box center [81, 183] width 59 height 18
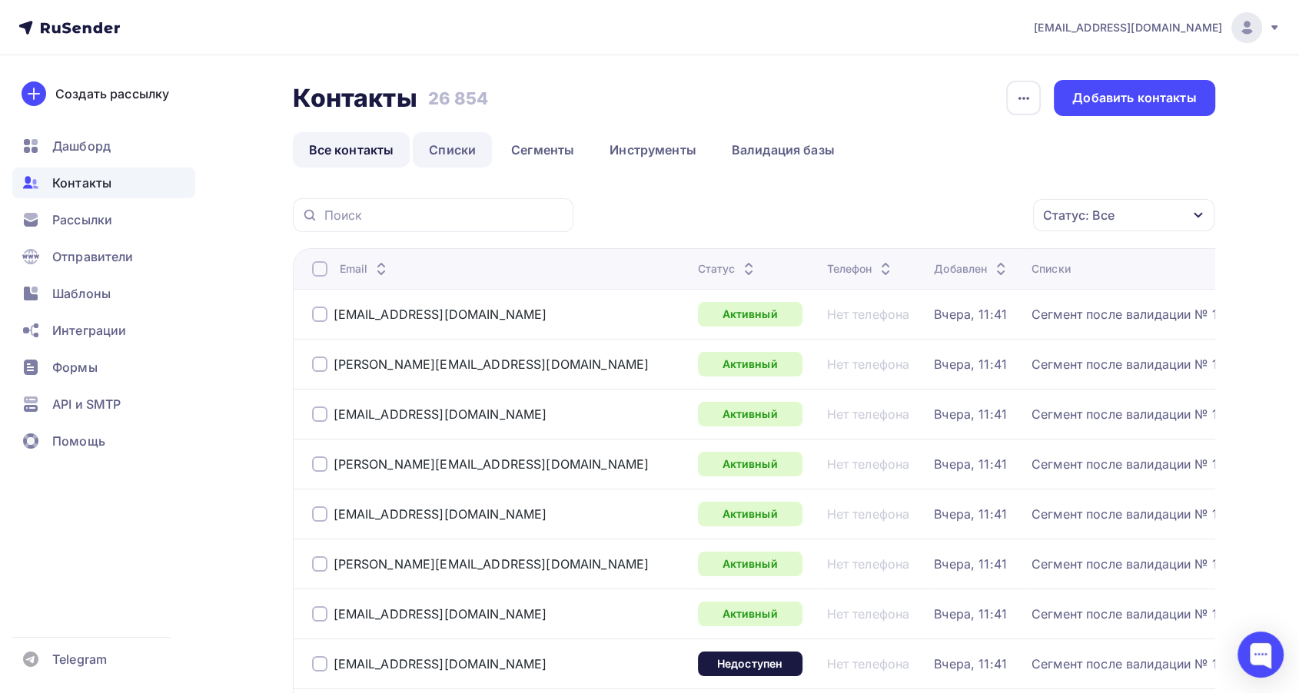
click at [466, 148] on link "Списки" at bounding box center [452, 149] width 79 height 35
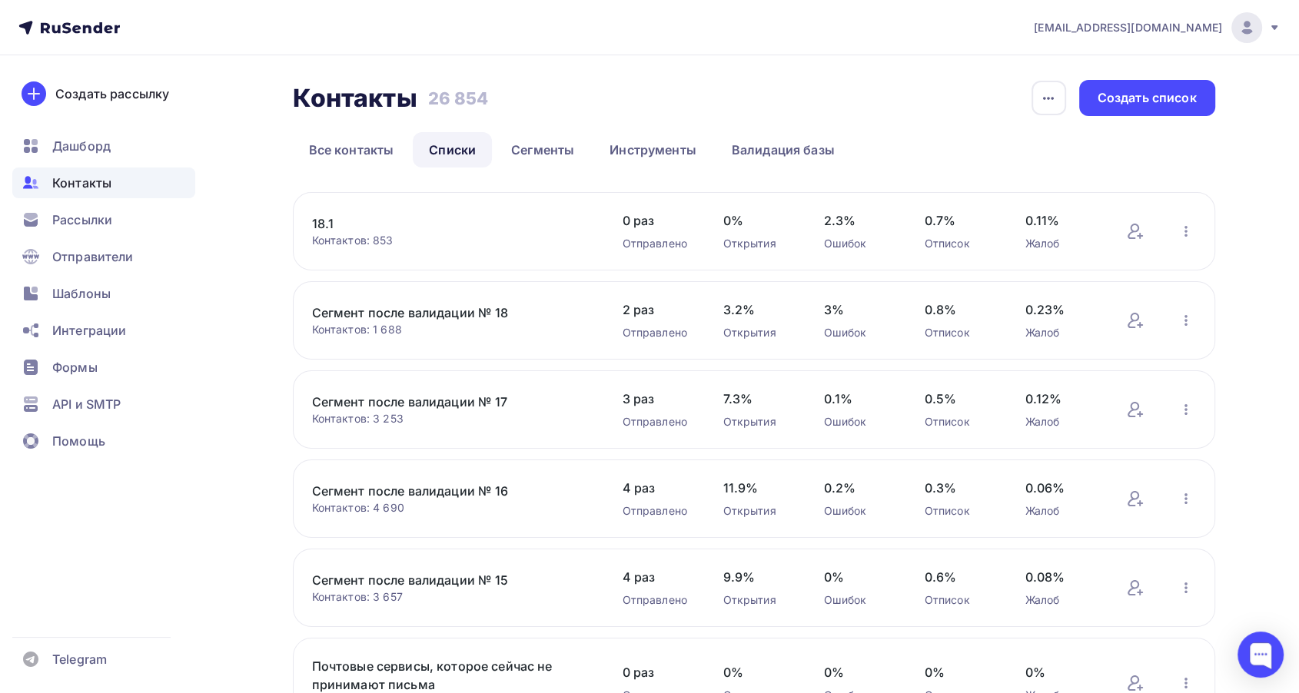
click at [453, 399] on link "Сегмент после валидации № 17" at bounding box center [442, 402] width 261 height 18
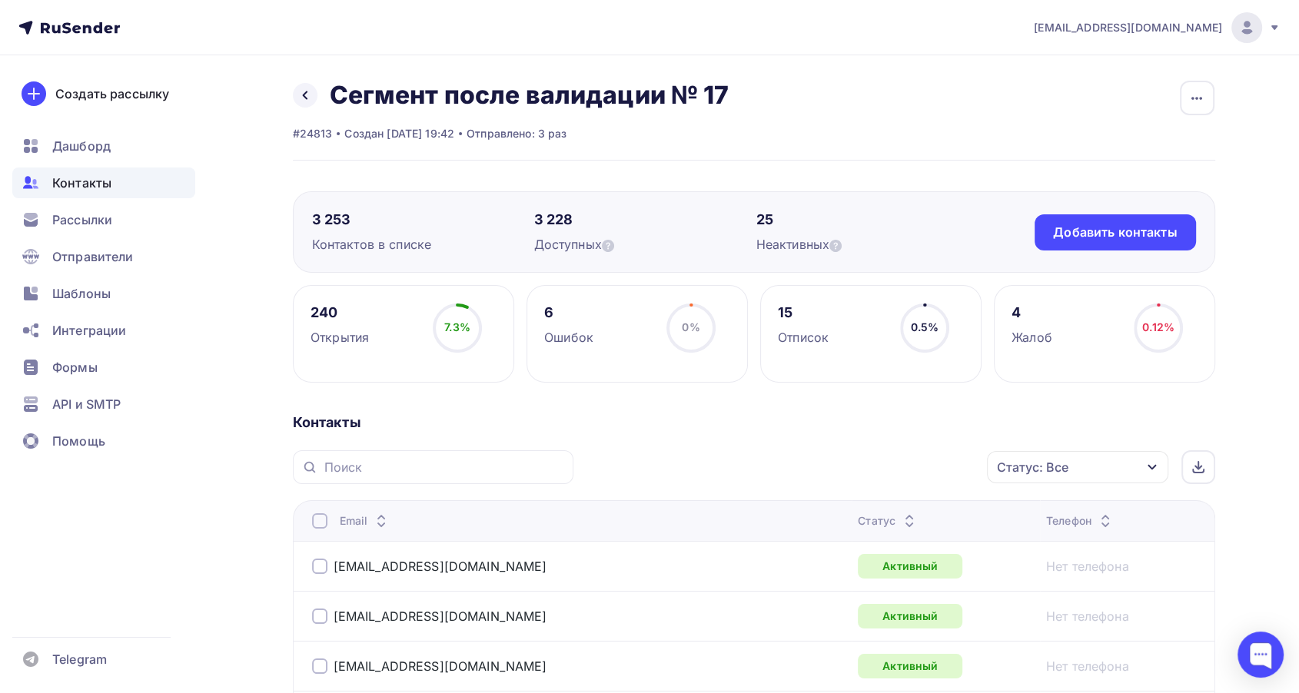
click at [1150, 462] on icon "button" at bounding box center [1152, 467] width 12 height 12
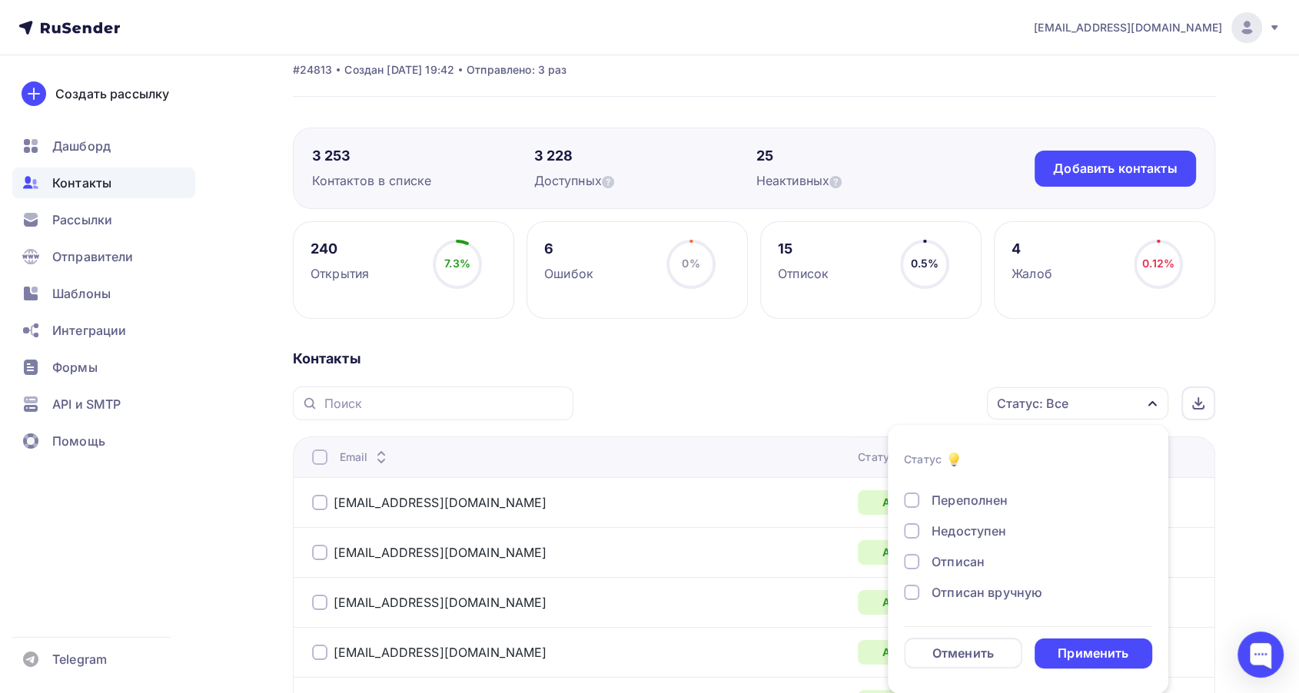
scroll to position [111, 0]
click at [953, 526] on div "Отписан" at bounding box center [957, 533] width 53 height 18
click at [1068, 650] on div "Применить" at bounding box center [1092, 654] width 71 height 18
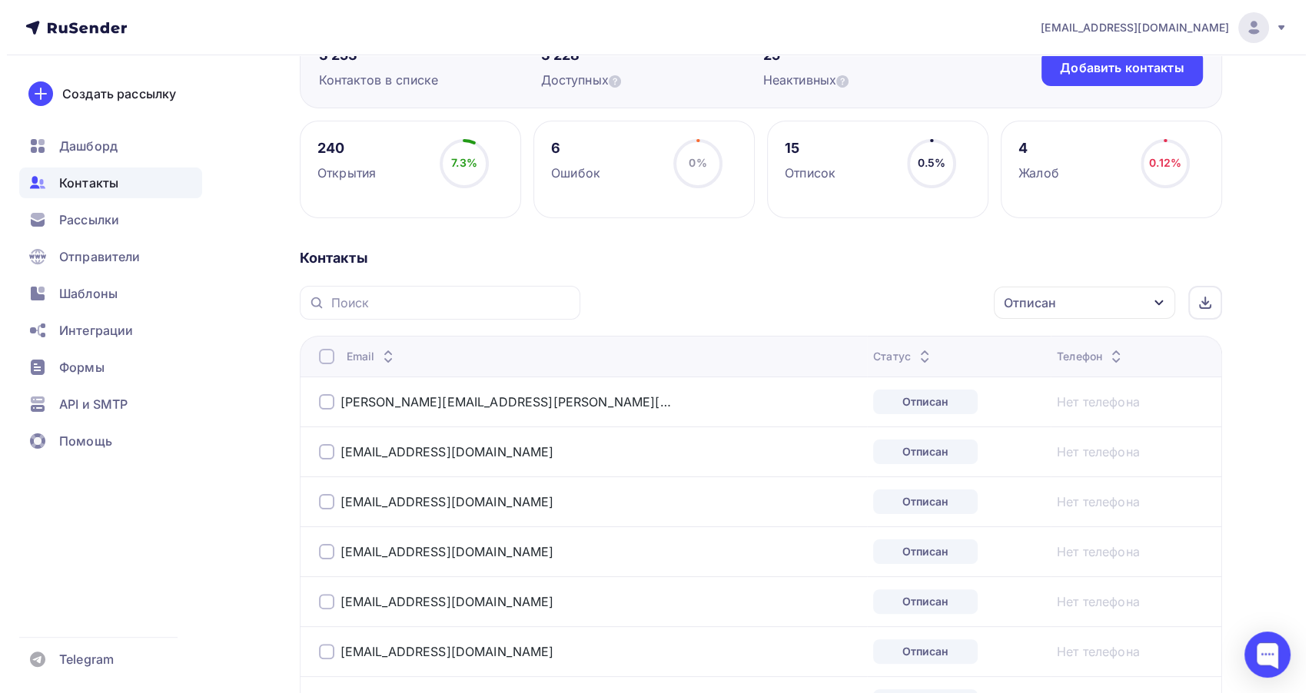
scroll to position [154, 0]
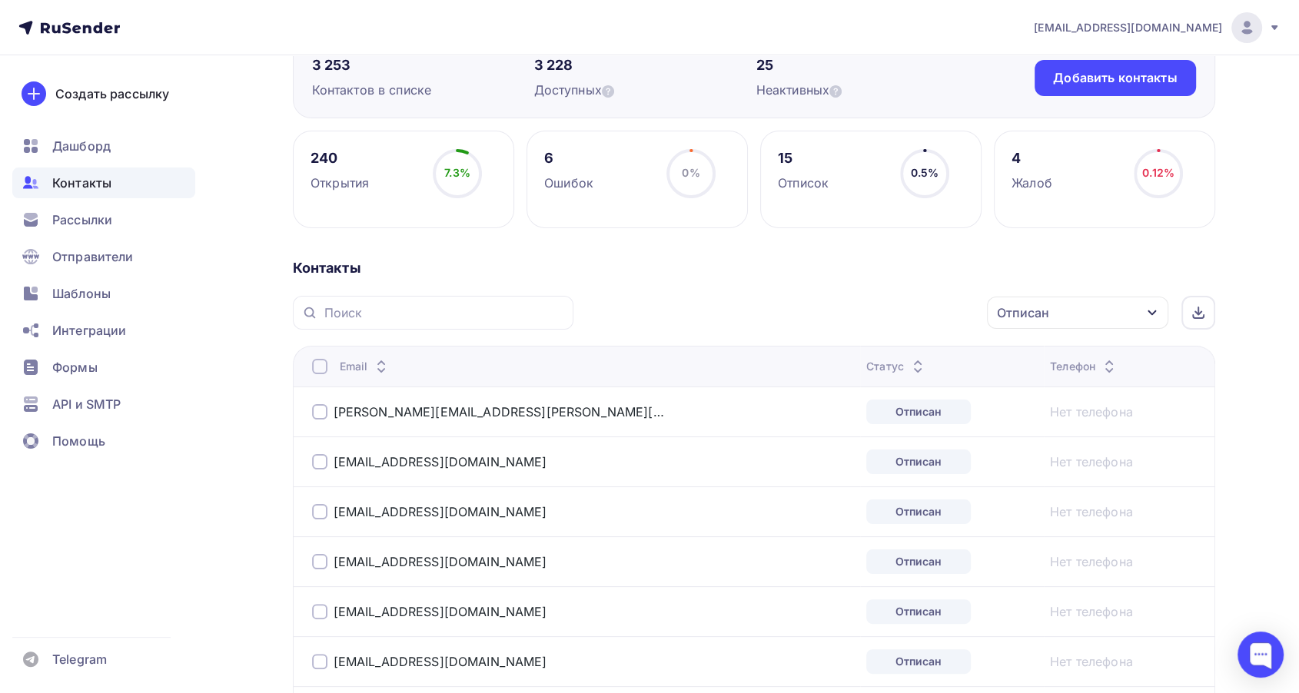
click at [316, 367] on div at bounding box center [319, 366] width 15 height 15
click at [882, 315] on div "Действие" at bounding box center [872, 313] width 203 height 30
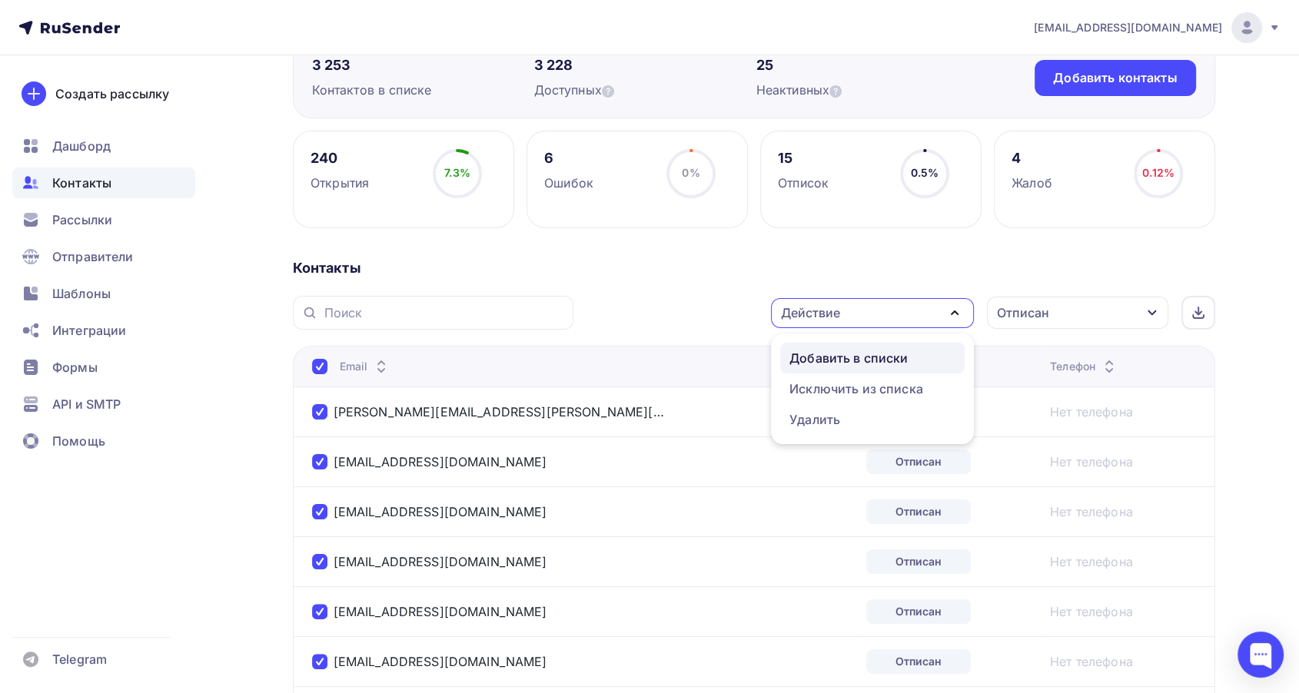
click at [868, 357] on div "Добавить в списки" at bounding box center [848, 358] width 118 height 18
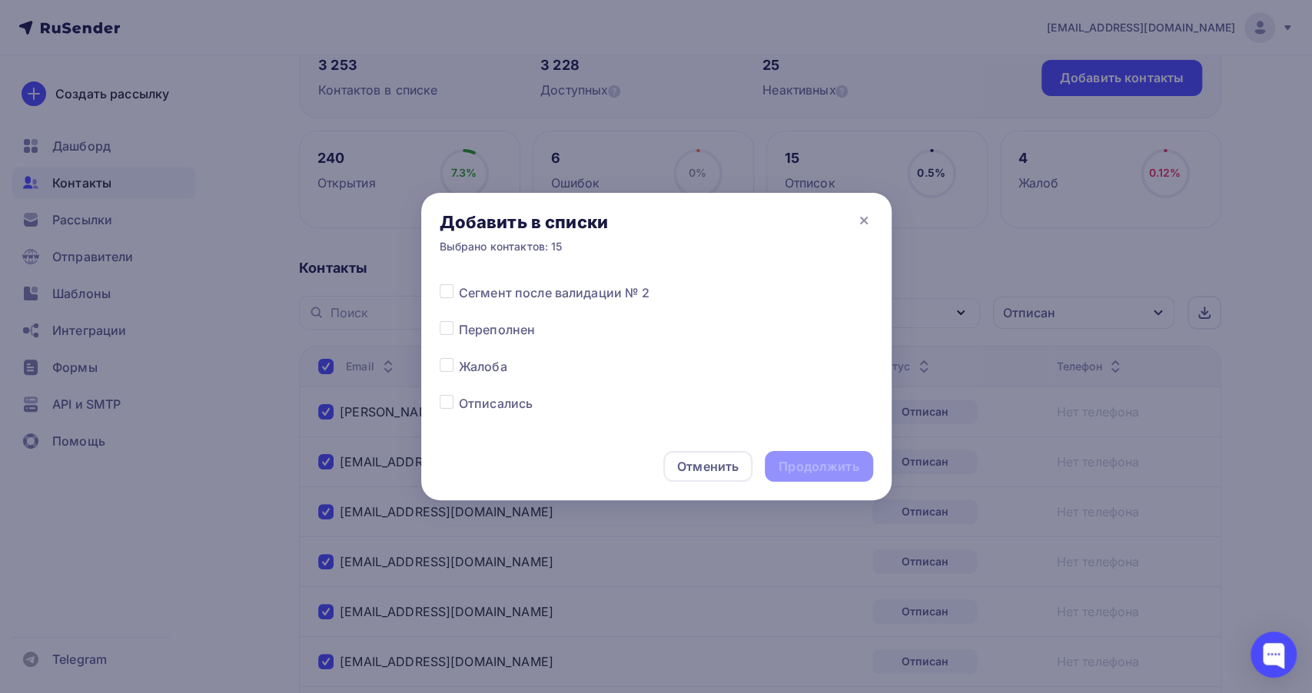
scroll to position [768, 0]
click at [459, 353] on label at bounding box center [459, 353] width 0 height 0
click at [445, 363] on input "checkbox" at bounding box center [447, 360] width 14 height 14
checkbox input "true"
click at [817, 463] on div "Продолжить" at bounding box center [818, 467] width 80 height 18
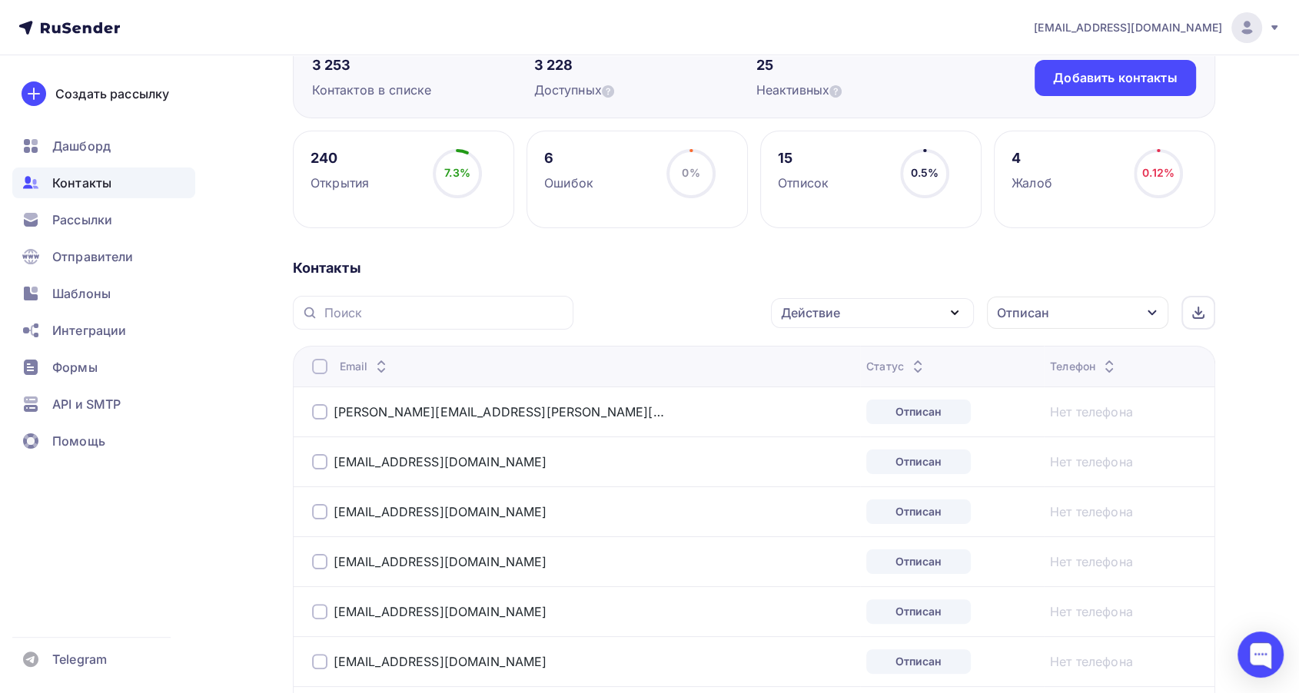
click at [315, 369] on div at bounding box center [319, 366] width 15 height 15
click at [827, 312] on div "Действие" at bounding box center [810, 313] width 59 height 18
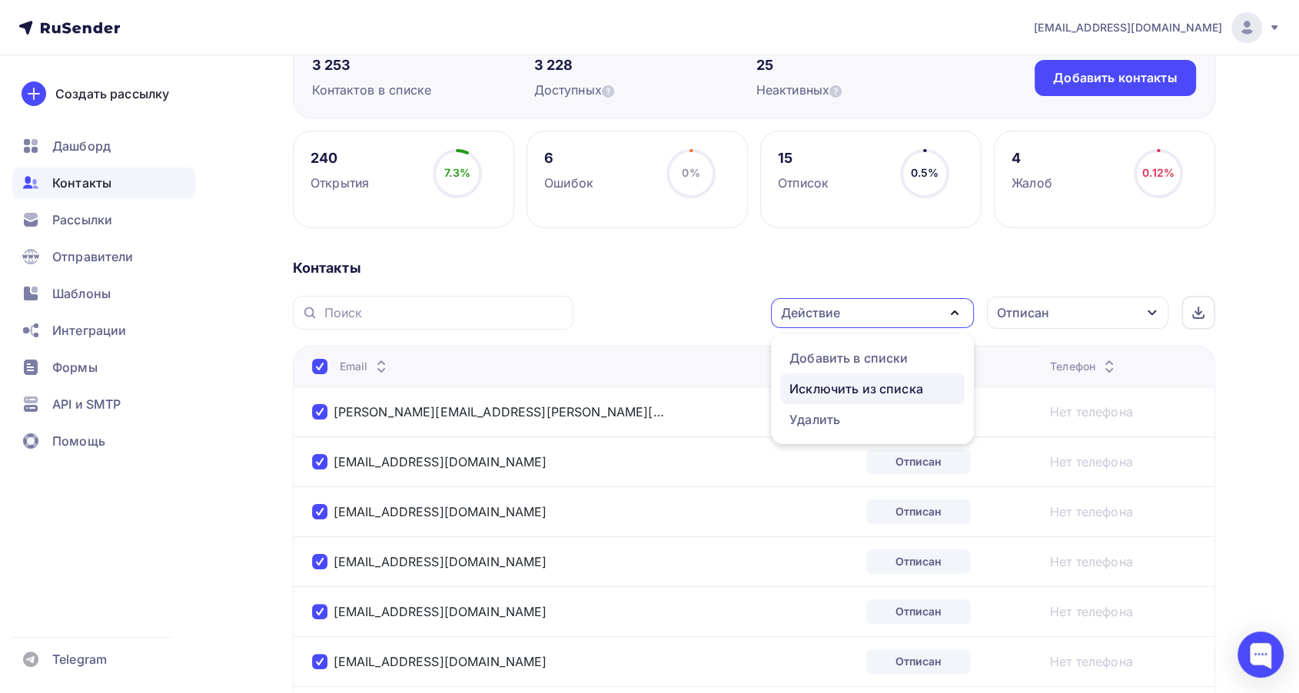
click at [811, 387] on div "Исключить из списка" at bounding box center [856, 389] width 134 height 18
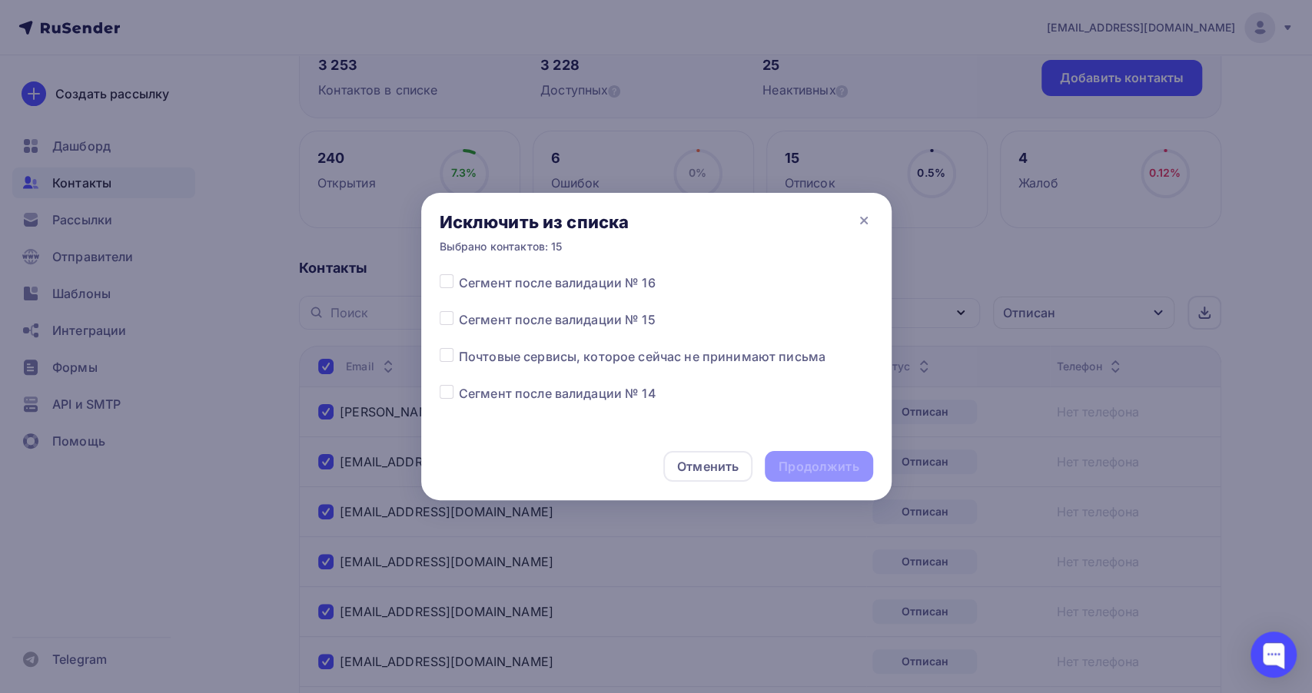
scroll to position [0, 0]
click at [436, 394] on div "Все списки 18.1 Сегмент после валидации № 18 Сегмент после валидации № 17 Сегме…" at bounding box center [656, 353] width 470 height 160
click at [459, 384] on label at bounding box center [459, 384] width 0 height 0
click at [444, 393] on input "checkbox" at bounding box center [447, 391] width 14 height 14
checkbox input "true"
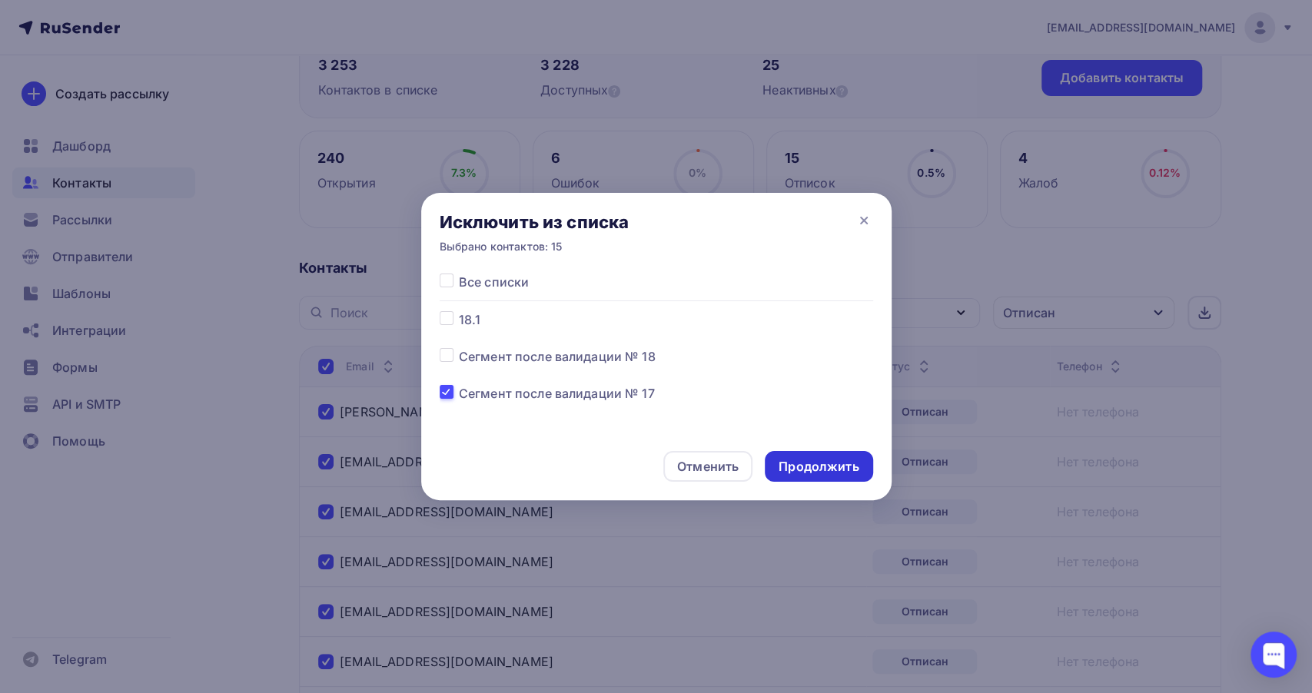
click at [806, 465] on div "Продолжить" at bounding box center [818, 467] width 80 height 18
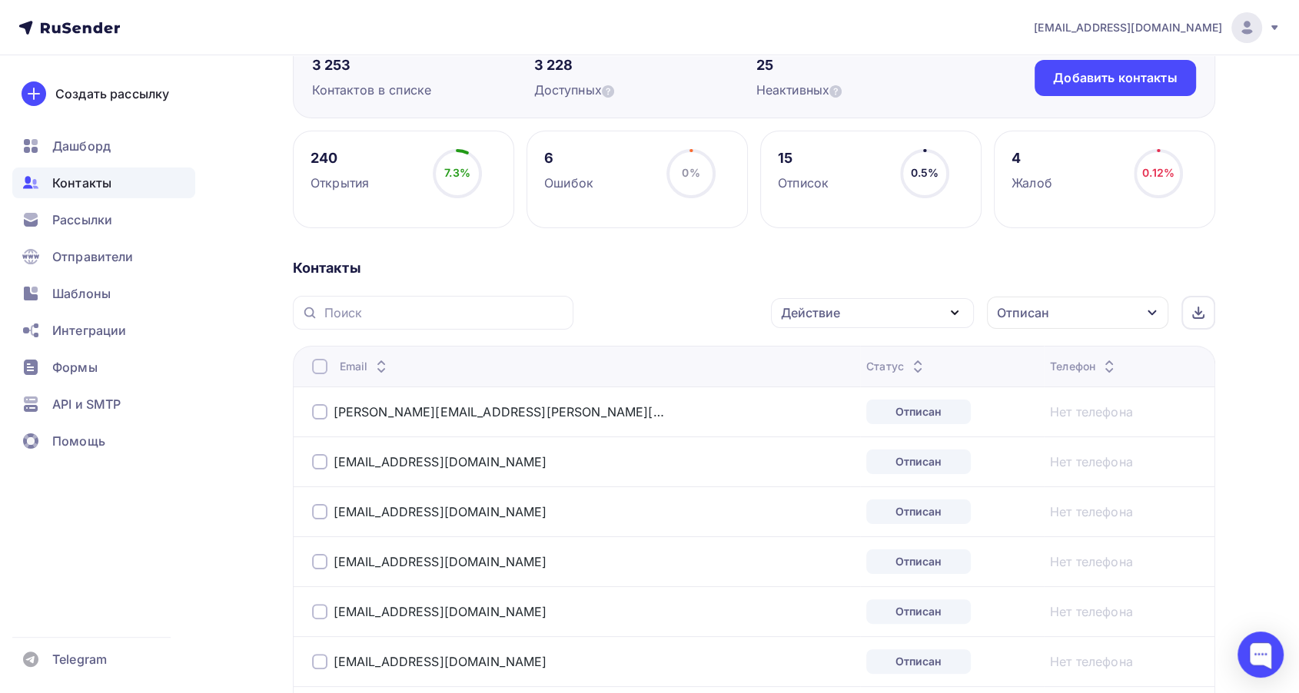
click at [1067, 319] on div "Отписан" at bounding box center [1077, 313] width 181 height 32
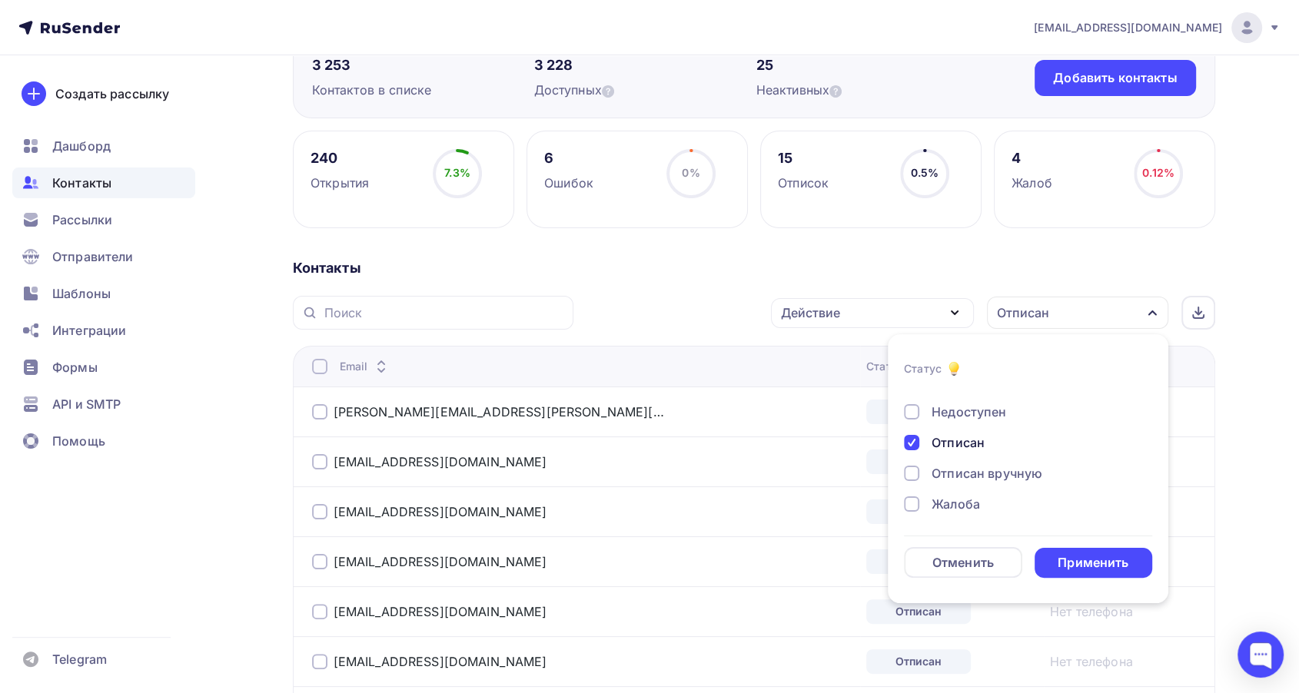
click at [950, 440] on div "Отписан" at bounding box center [957, 442] width 53 height 18
click at [1078, 576] on div "Применить" at bounding box center [1093, 563] width 118 height 30
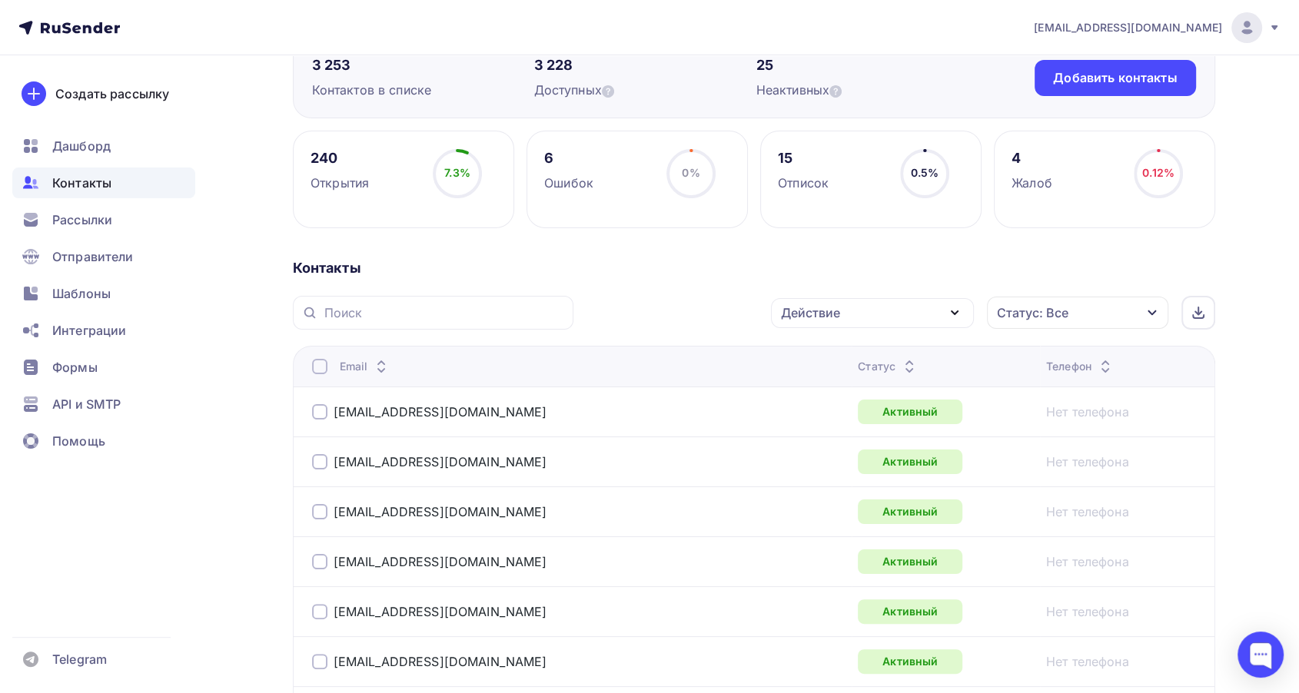
click at [900, 361] on icon at bounding box center [909, 370] width 18 height 18
click at [908, 361] on icon at bounding box center [917, 370] width 18 height 18
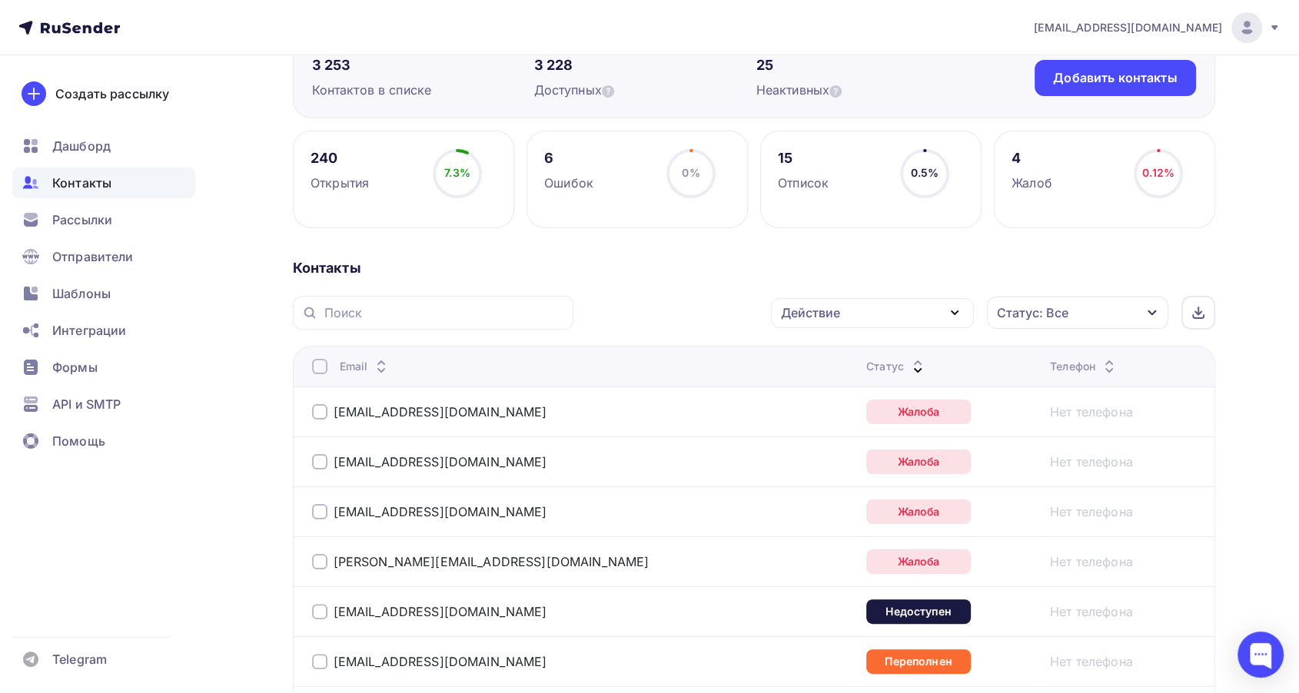
click at [313, 409] on div at bounding box center [319, 411] width 15 height 15
click at [316, 457] on div at bounding box center [319, 461] width 15 height 15
click at [307, 517] on td "chi.le@mail.ru" at bounding box center [576, 511] width 567 height 50
click at [315, 557] on div at bounding box center [319, 561] width 15 height 15
click at [317, 513] on div at bounding box center [319, 511] width 15 height 15
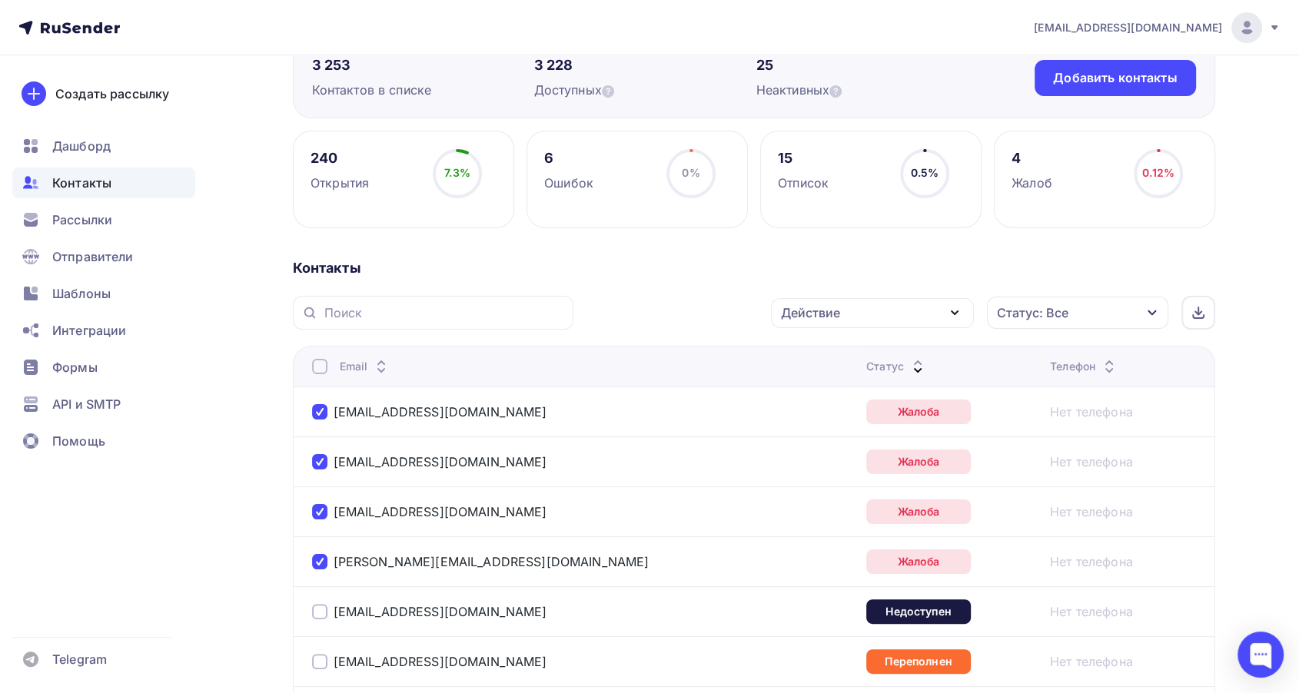
click at [850, 316] on div "Действие" at bounding box center [872, 313] width 203 height 30
click at [834, 353] on div "Добавить в списки" at bounding box center [848, 358] width 118 height 18
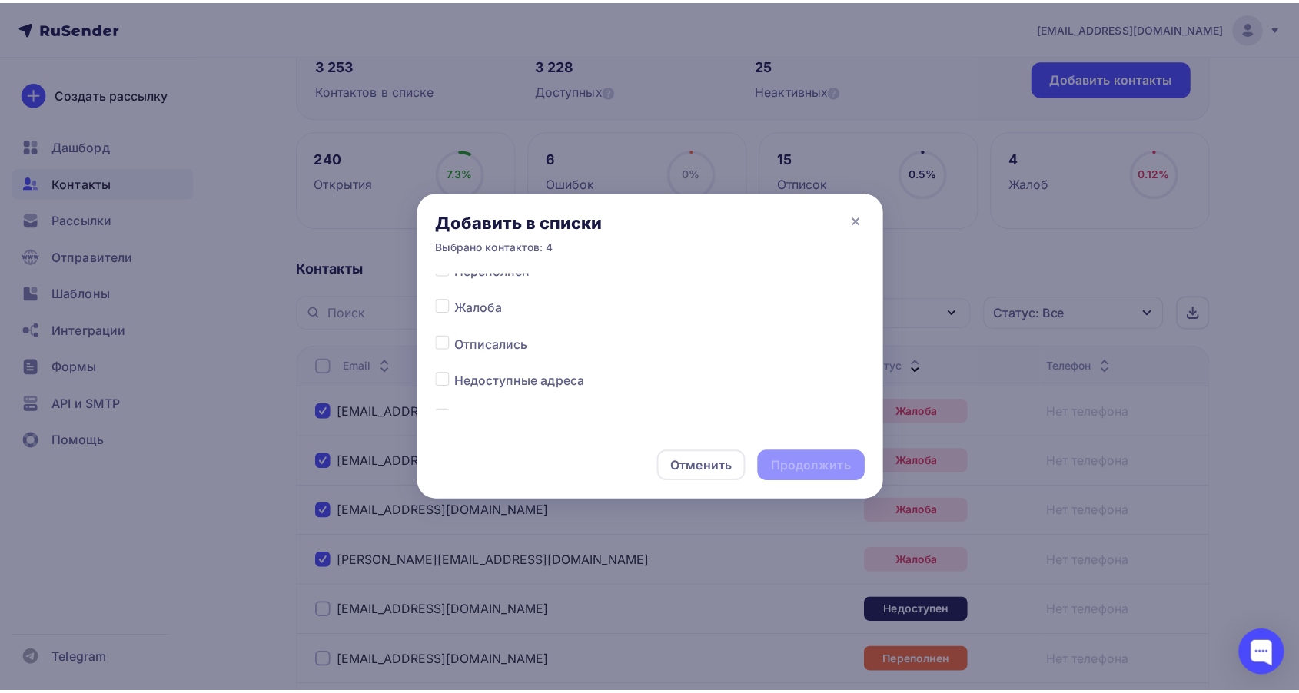
scroll to position [768, 0]
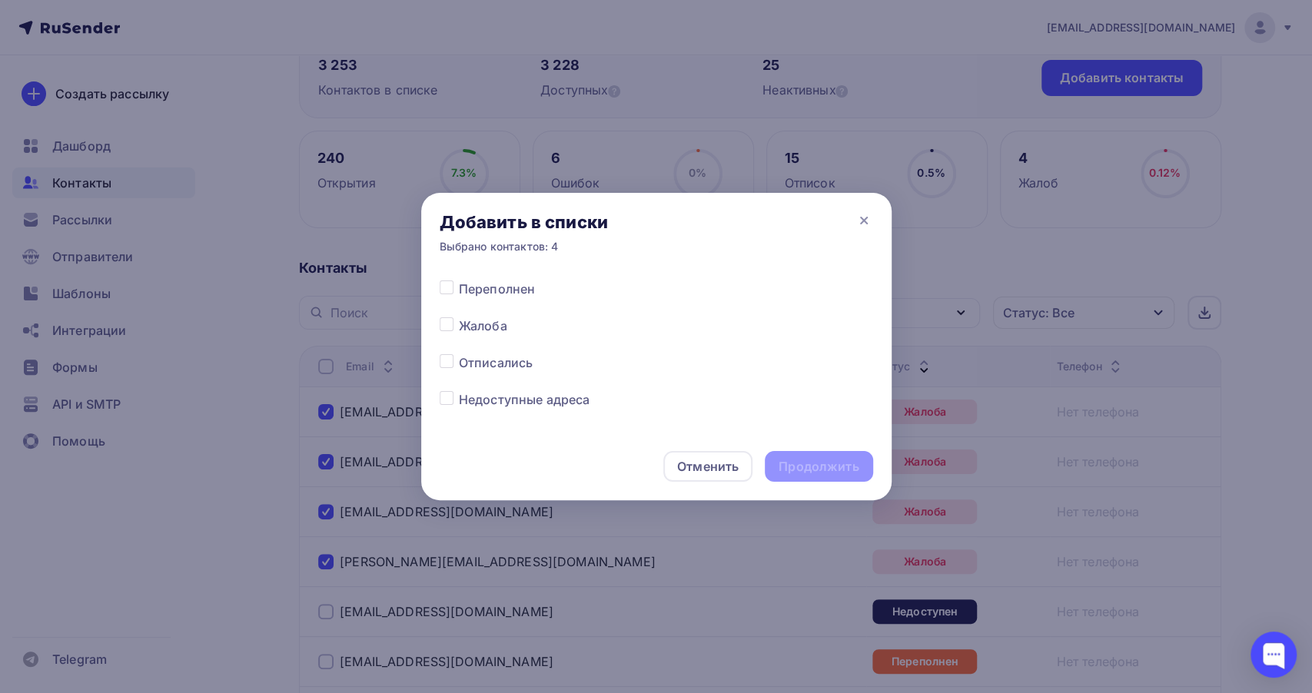
click at [459, 317] on label at bounding box center [459, 317] width 0 height 0
click at [440, 321] on input "checkbox" at bounding box center [447, 324] width 14 height 14
checkbox input "true"
click at [838, 467] on div "Продолжить" at bounding box center [818, 467] width 80 height 18
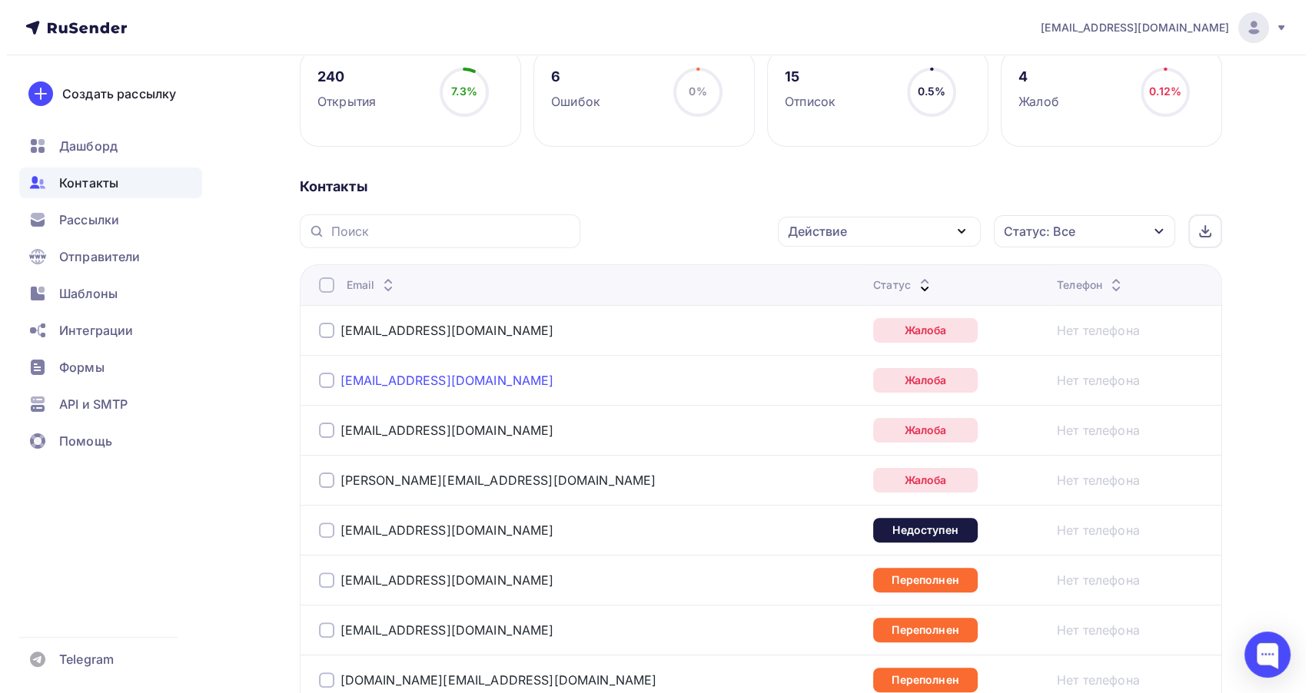
scroll to position [240, 0]
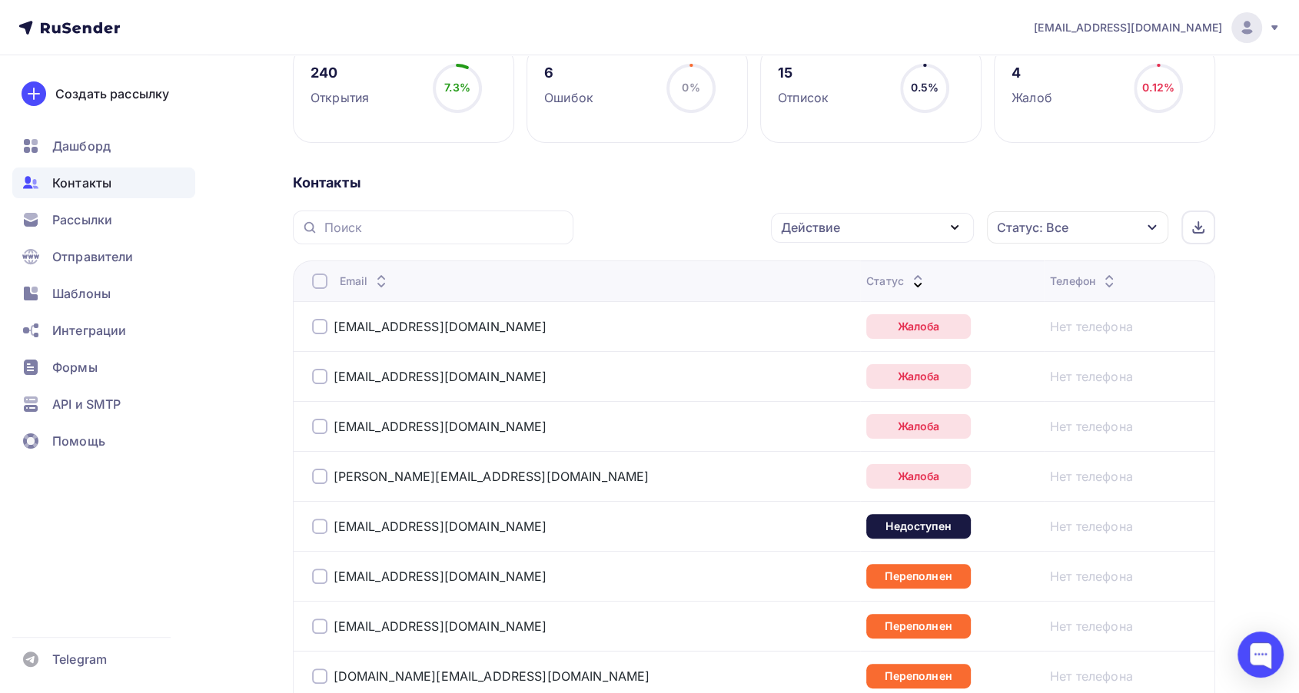
click at [320, 321] on div at bounding box center [319, 326] width 15 height 15
click at [321, 373] on div at bounding box center [319, 376] width 15 height 15
click at [323, 428] on div at bounding box center [319, 426] width 15 height 15
click at [320, 475] on div at bounding box center [319, 476] width 15 height 15
click at [876, 227] on div "Действие" at bounding box center [872, 228] width 203 height 30
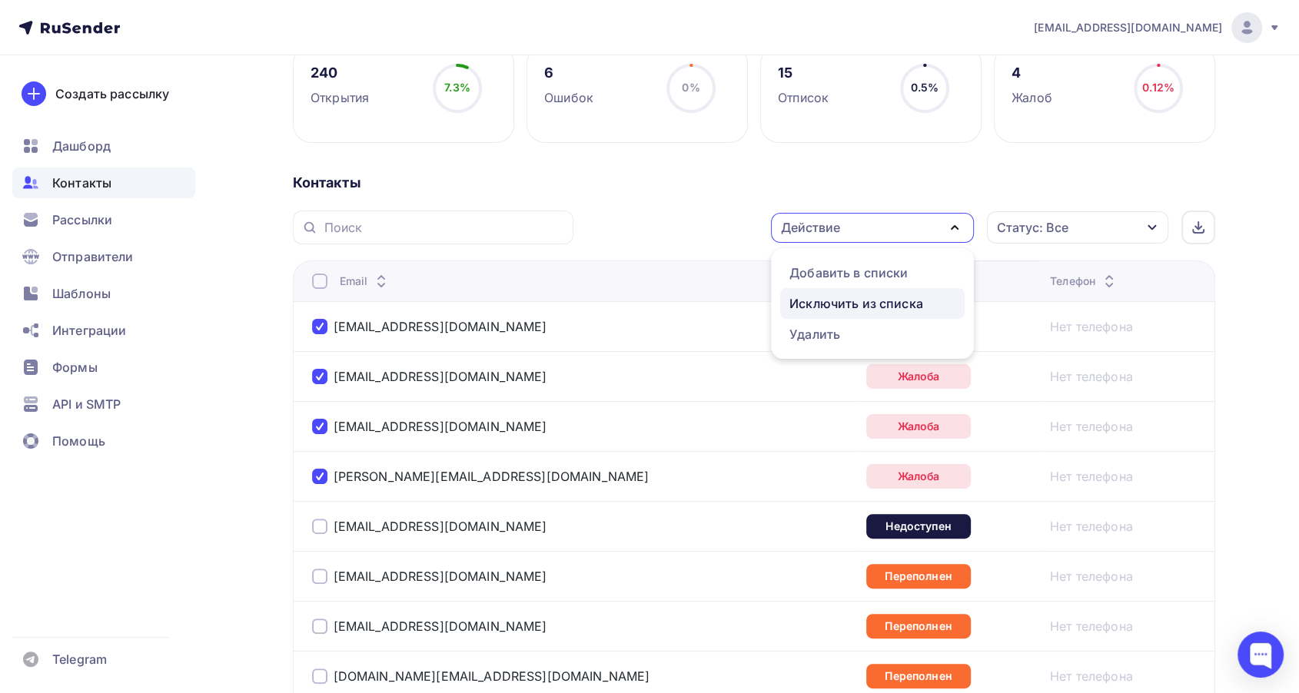
click at [822, 307] on div "Исключить из списка" at bounding box center [856, 303] width 134 height 18
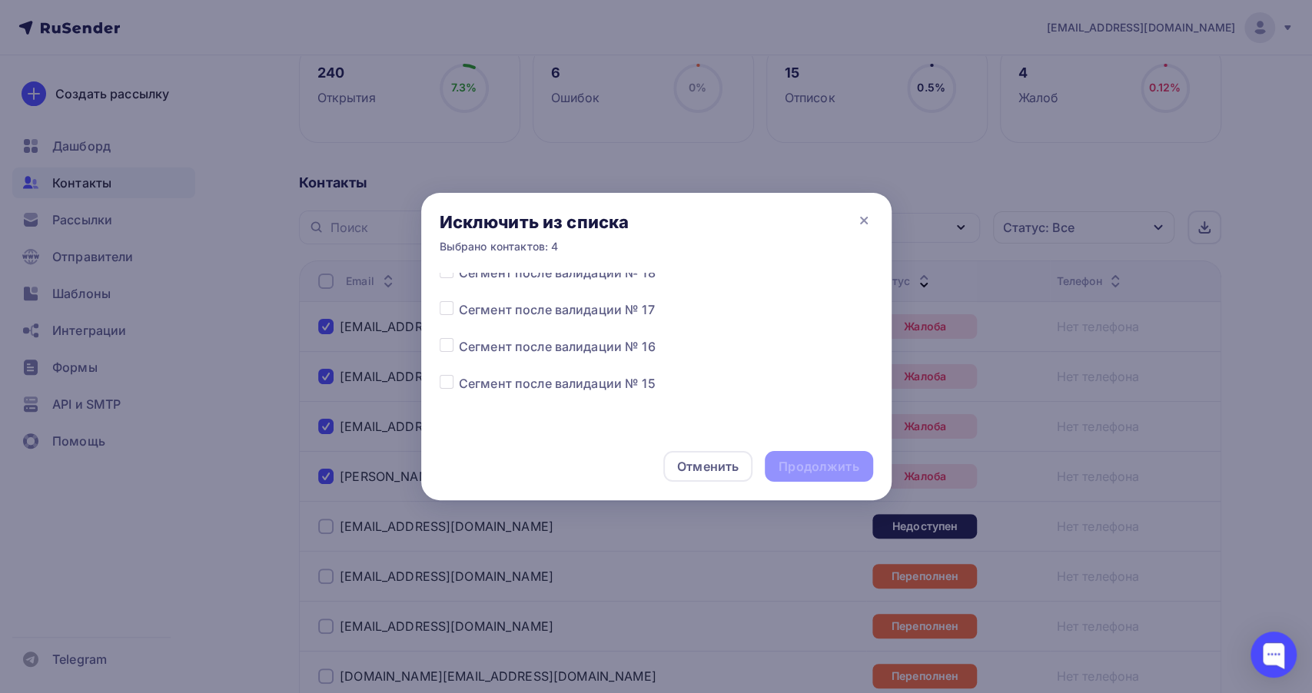
scroll to position [85, 0]
click at [459, 299] on label at bounding box center [459, 299] width 0 height 0
click at [447, 305] on input "checkbox" at bounding box center [447, 306] width 14 height 14
checkbox input "true"
click at [836, 464] on div "Продолжить" at bounding box center [818, 467] width 80 height 18
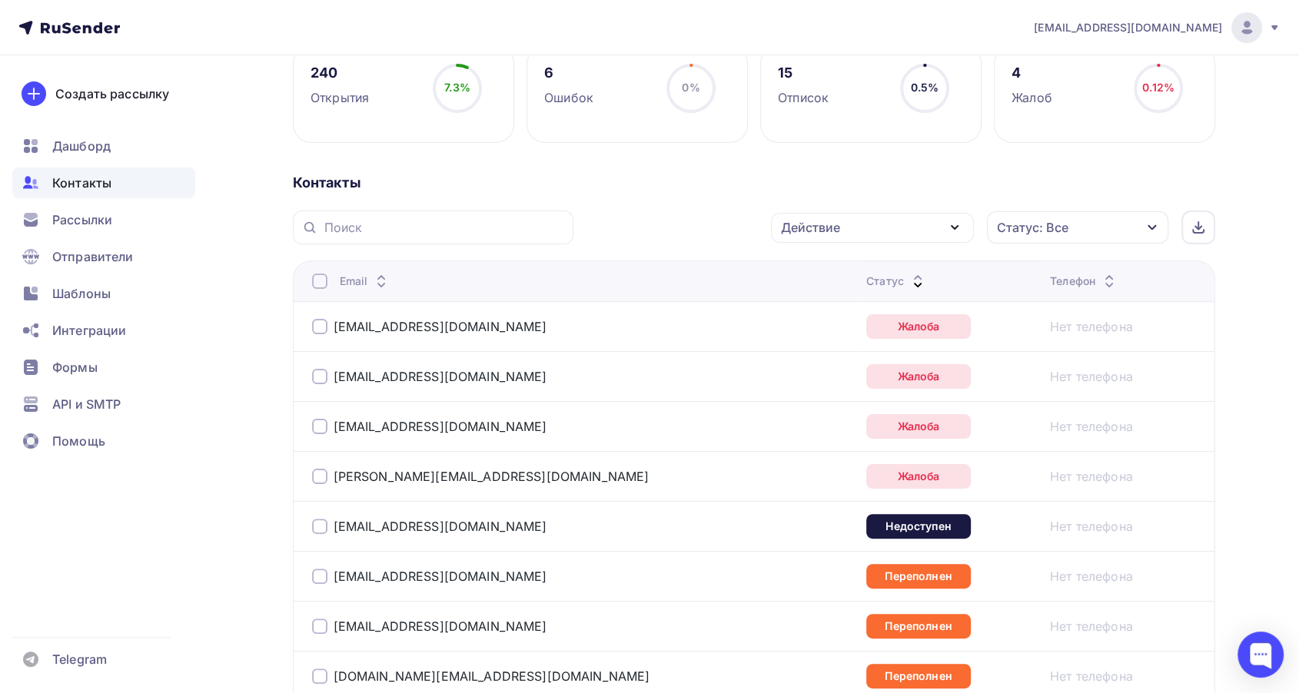
click at [313, 525] on div at bounding box center [319, 526] width 15 height 15
drag, startPoint x: 809, startPoint y: 212, endPoint x: 810, endPoint y: 230, distance: 17.7
click at [810, 213] on div "Действие" at bounding box center [872, 228] width 203 height 30
click at [818, 259] on link "Добавить в списки" at bounding box center [872, 272] width 184 height 31
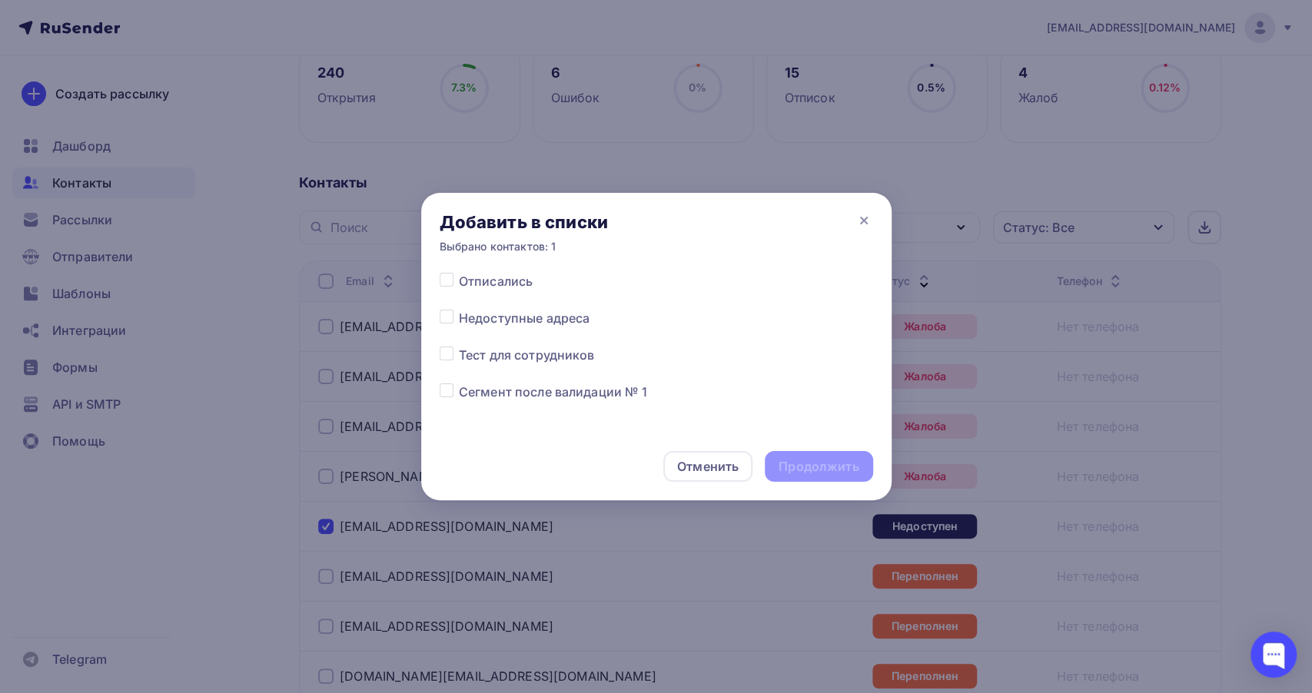
scroll to position [854, 0]
click at [459, 305] on label at bounding box center [459, 305] width 0 height 0
click at [443, 310] on input "checkbox" at bounding box center [447, 312] width 14 height 14
checkbox input "true"
click at [793, 459] on div "Продолжить" at bounding box center [818, 467] width 80 height 18
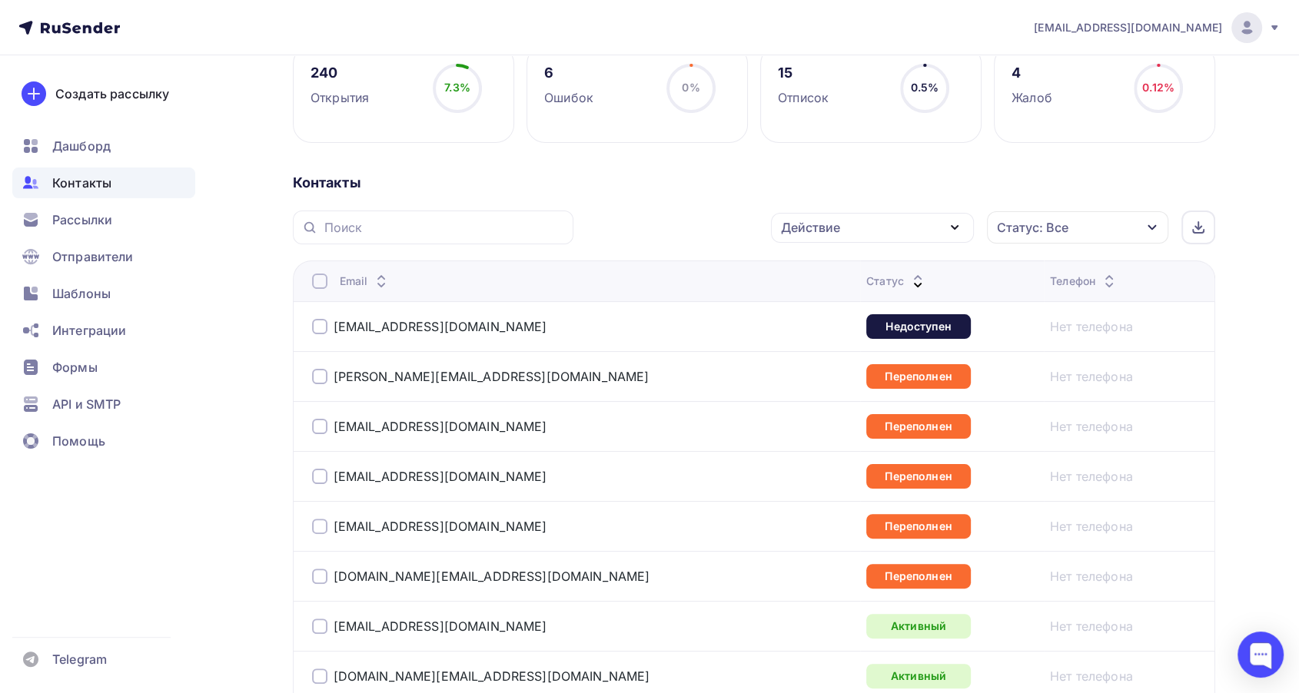
click at [322, 327] on div at bounding box center [319, 326] width 15 height 15
click at [857, 231] on div "Действие" at bounding box center [872, 228] width 203 height 30
click at [852, 299] on div "Исключить из списка" at bounding box center [856, 303] width 134 height 18
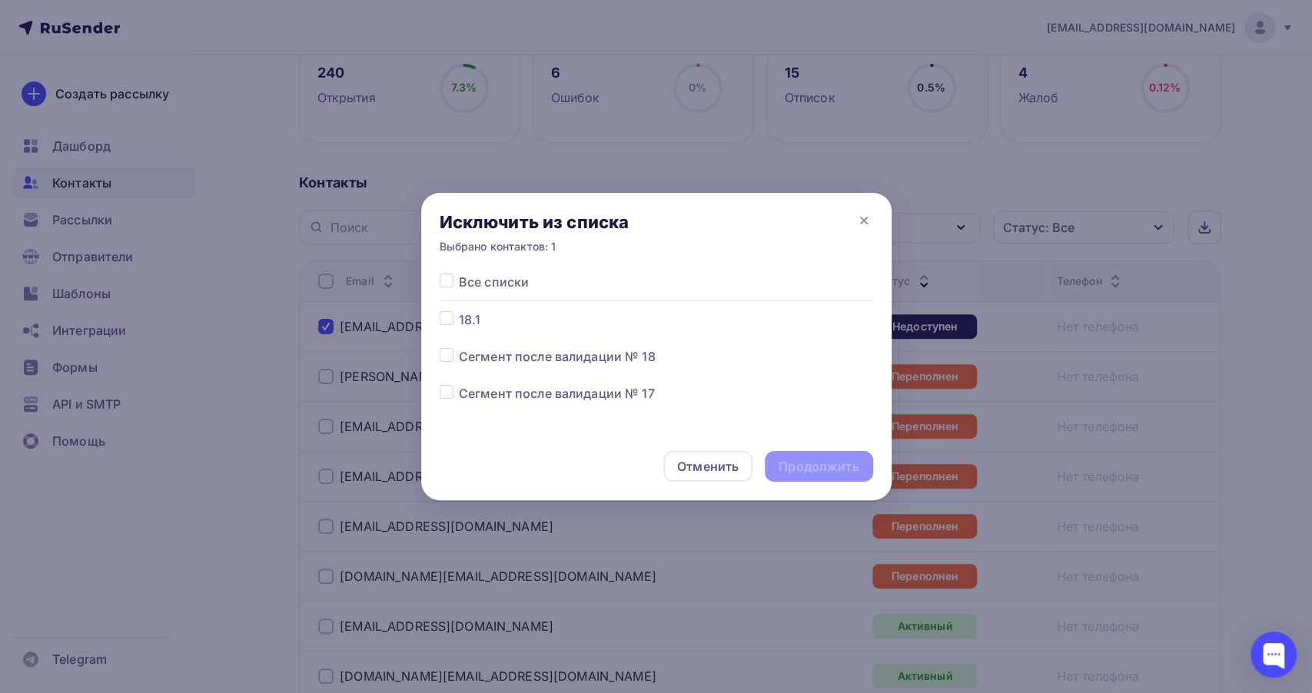
click at [455, 387] on div at bounding box center [449, 393] width 19 height 18
click at [459, 384] on label at bounding box center [459, 384] width 0 height 0
click at [444, 394] on input "checkbox" at bounding box center [447, 391] width 14 height 14
checkbox input "true"
click at [843, 462] on div "Продолжить" at bounding box center [818, 467] width 80 height 18
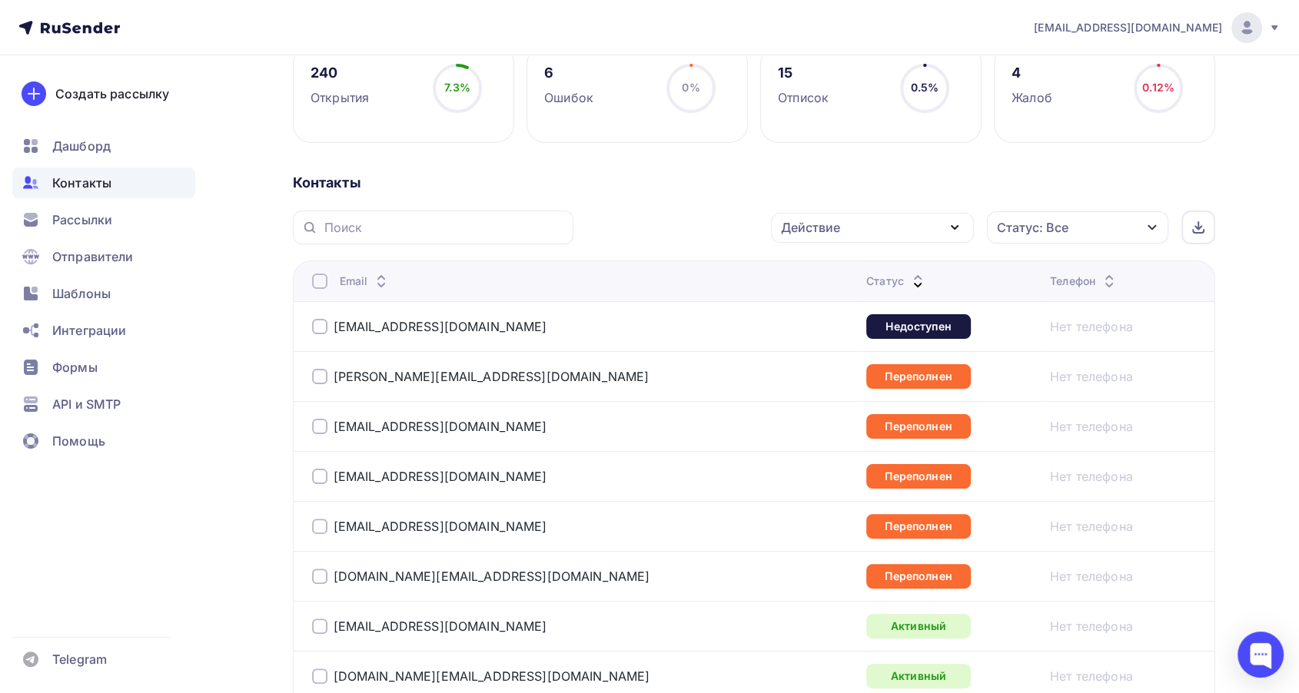
click at [315, 380] on div at bounding box center [319, 376] width 15 height 15
click at [319, 425] on div at bounding box center [319, 426] width 15 height 15
click at [314, 479] on div at bounding box center [319, 476] width 15 height 15
click at [309, 522] on td "[EMAIL_ADDRESS][DOMAIN_NAME]" at bounding box center [576, 526] width 567 height 50
click at [318, 576] on div at bounding box center [319, 576] width 15 height 15
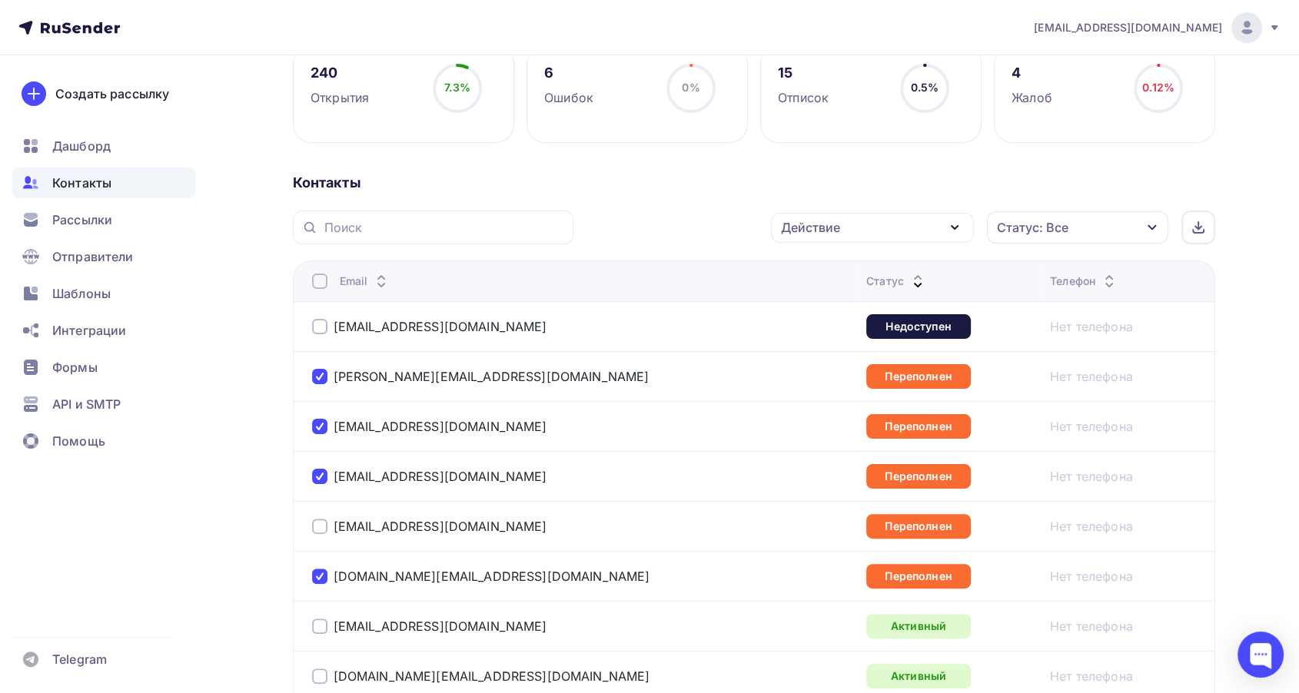
click at [321, 530] on div at bounding box center [319, 526] width 15 height 15
click at [871, 227] on div "Действие" at bounding box center [872, 228] width 203 height 30
click at [842, 272] on div "Добавить в списки" at bounding box center [848, 273] width 118 height 18
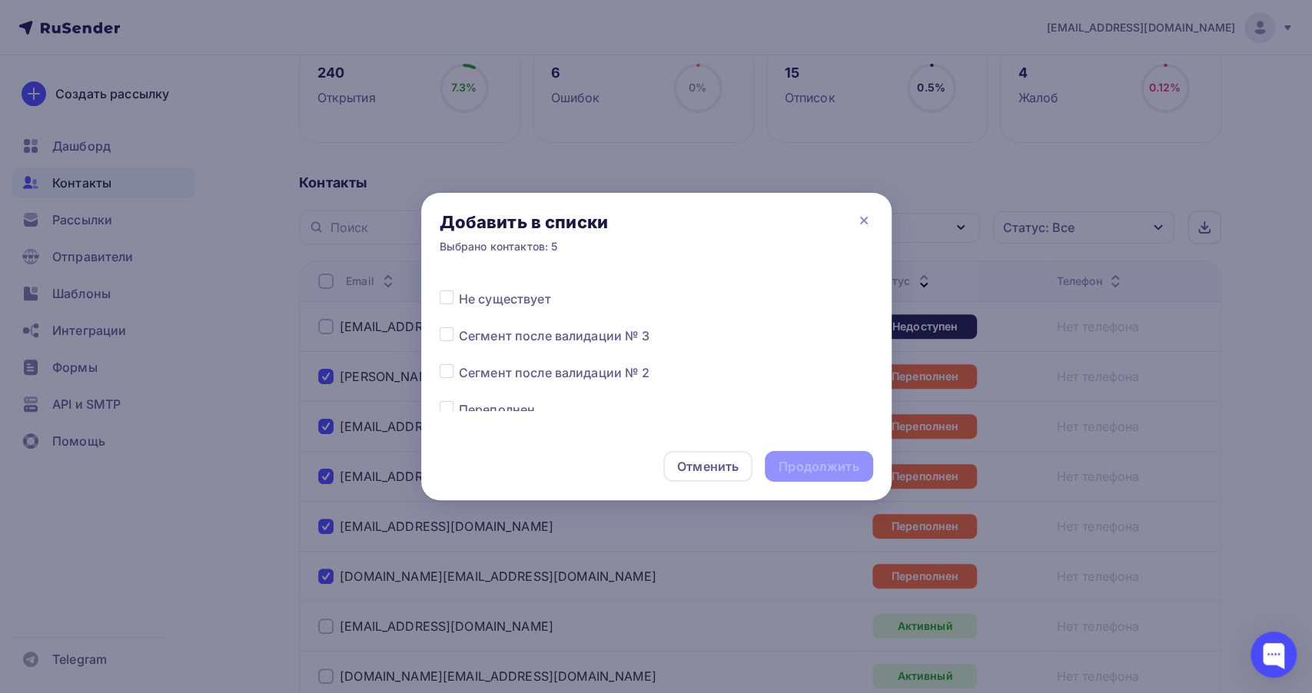
scroll to position [682, 0]
click at [459, 366] on label at bounding box center [459, 366] width 0 height 0
click at [447, 372] on input "checkbox" at bounding box center [447, 373] width 14 height 14
checkbox input "true"
click at [828, 474] on div "Продолжить" at bounding box center [818, 467] width 80 height 18
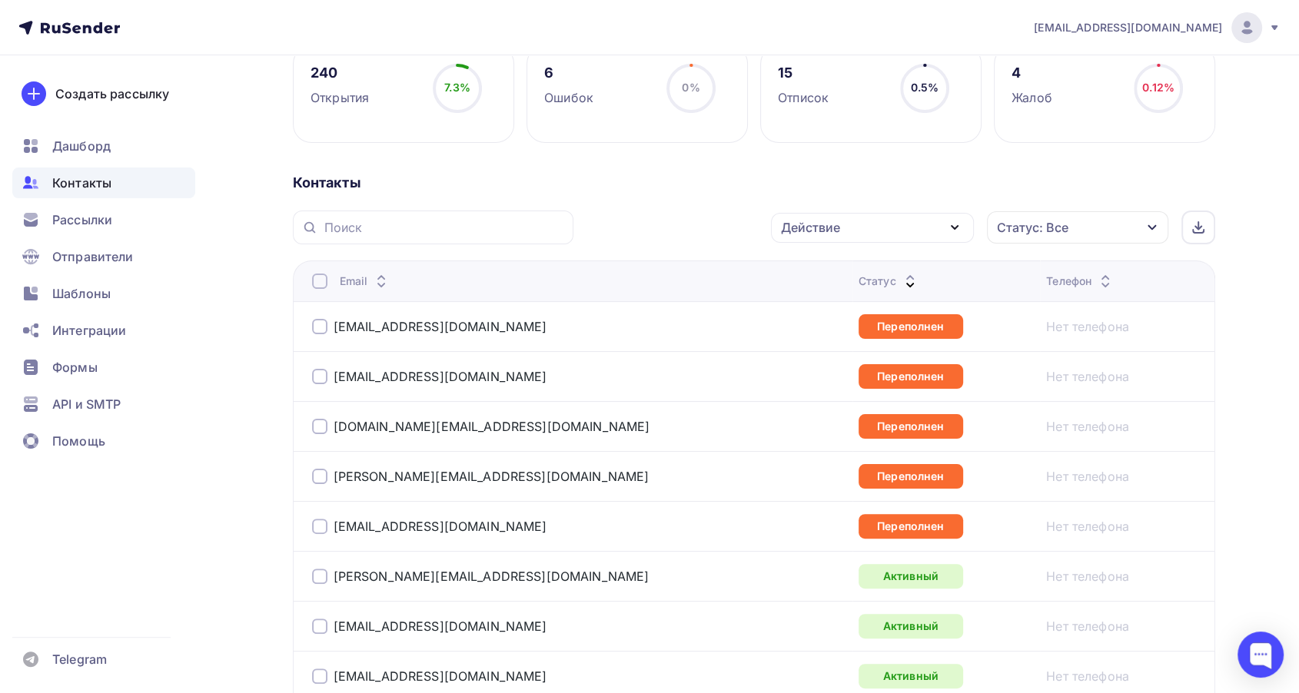
click at [314, 332] on div at bounding box center [319, 326] width 15 height 15
click at [313, 390] on td "[EMAIL_ADDRESS][DOMAIN_NAME]" at bounding box center [572, 376] width 559 height 50
click at [316, 376] on div at bounding box center [319, 376] width 15 height 15
click at [314, 425] on div at bounding box center [319, 426] width 15 height 15
click at [313, 476] on div at bounding box center [319, 476] width 15 height 15
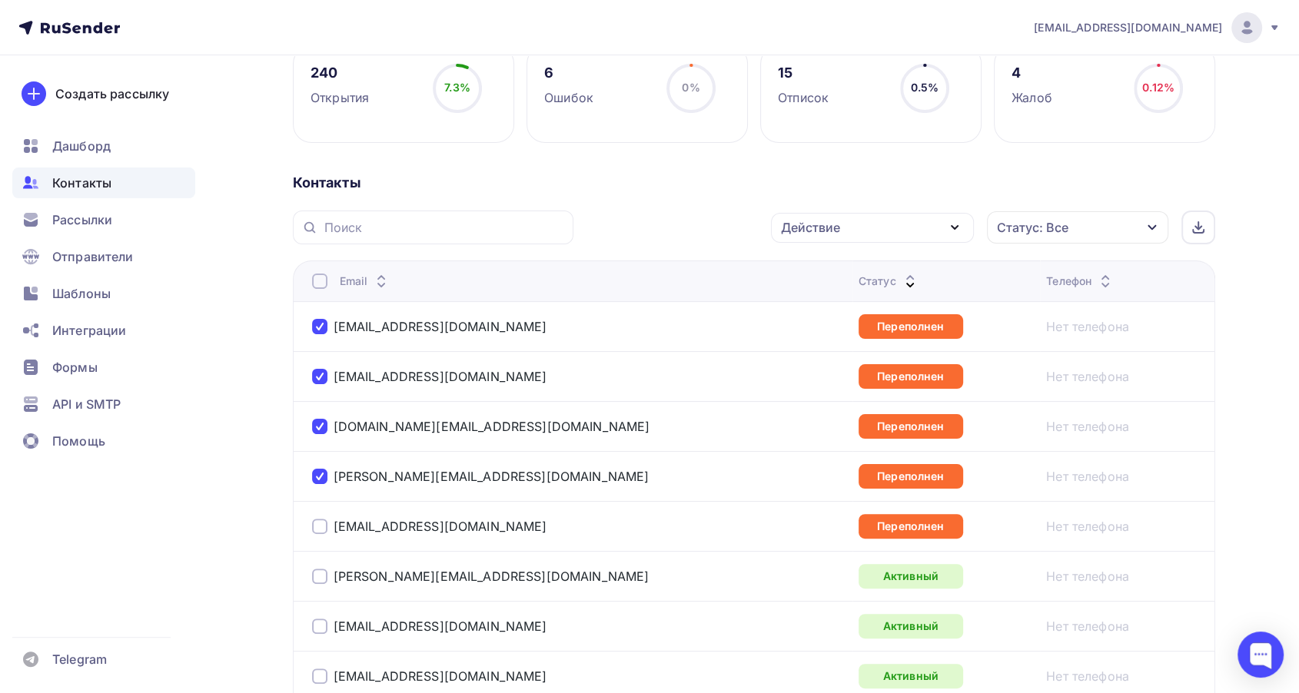
click at [320, 520] on div at bounding box center [319, 526] width 15 height 15
click at [815, 227] on div "Действие" at bounding box center [810, 227] width 59 height 18
click at [798, 313] on link "Исключить из списка" at bounding box center [872, 303] width 184 height 31
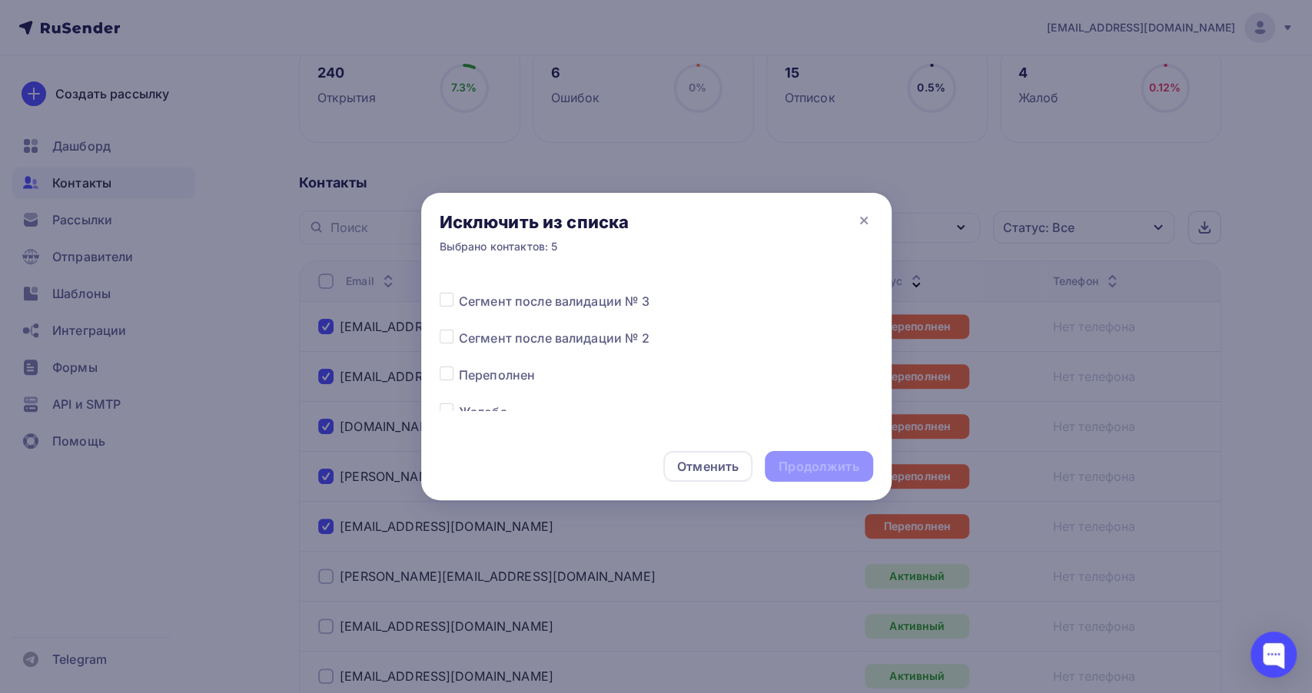
click at [459, 366] on label at bounding box center [459, 366] width 0 height 0
click at [446, 367] on input "checkbox" at bounding box center [447, 373] width 14 height 14
checkbox input "true"
click at [833, 458] on div "Продолжить" at bounding box center [818, 467] width 80 height 18
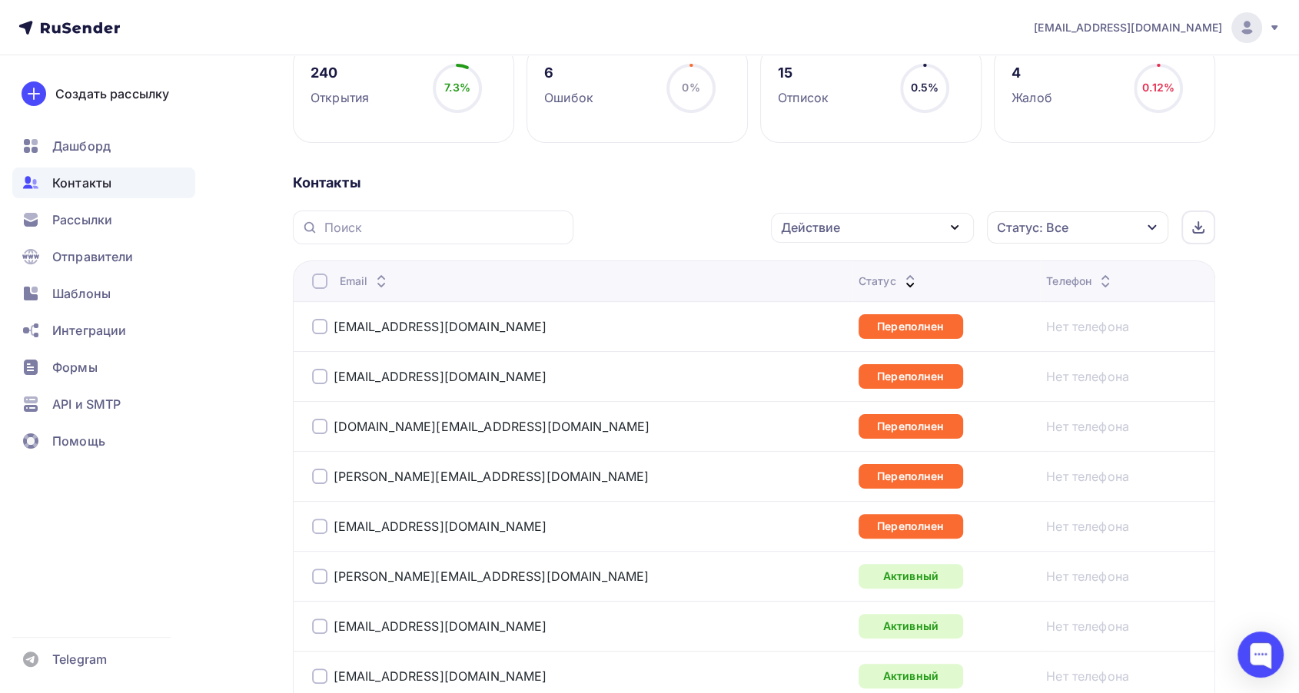
click at [901, 276] on icon at bounding box center [910, 285] width 18 height 18
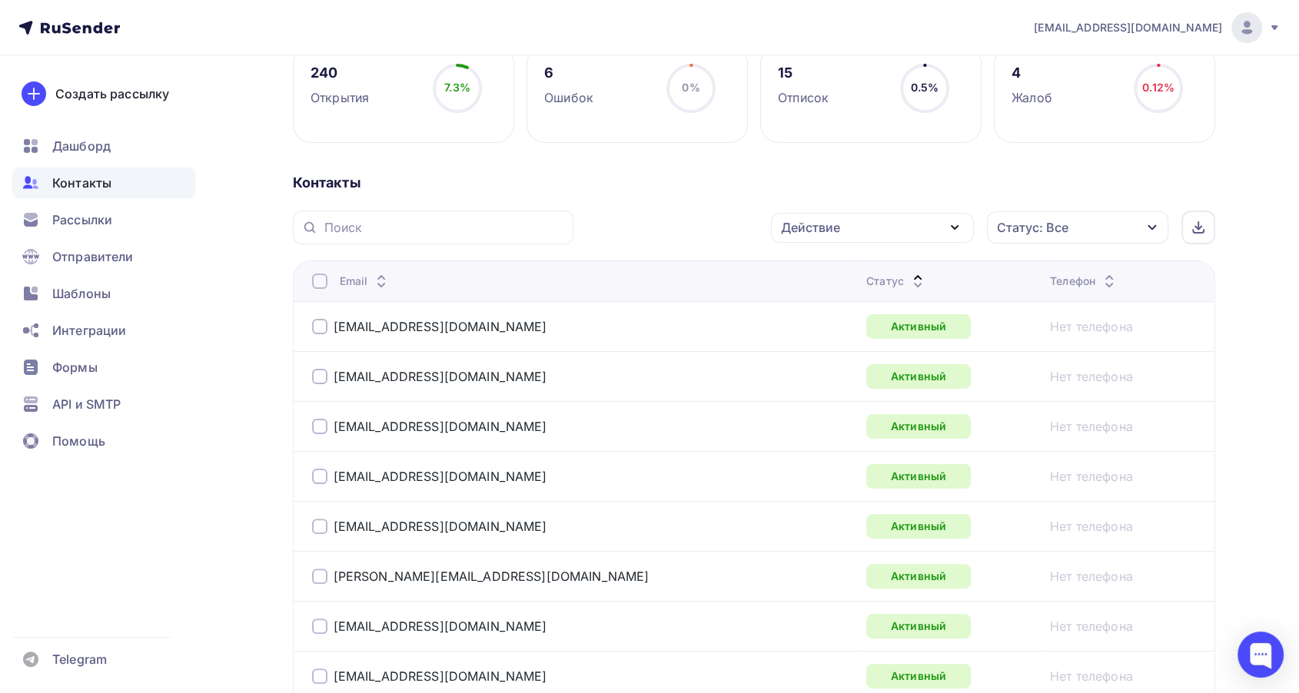
click at [908, 277] on icon at bounding box center [917, 285] width 18 height 18
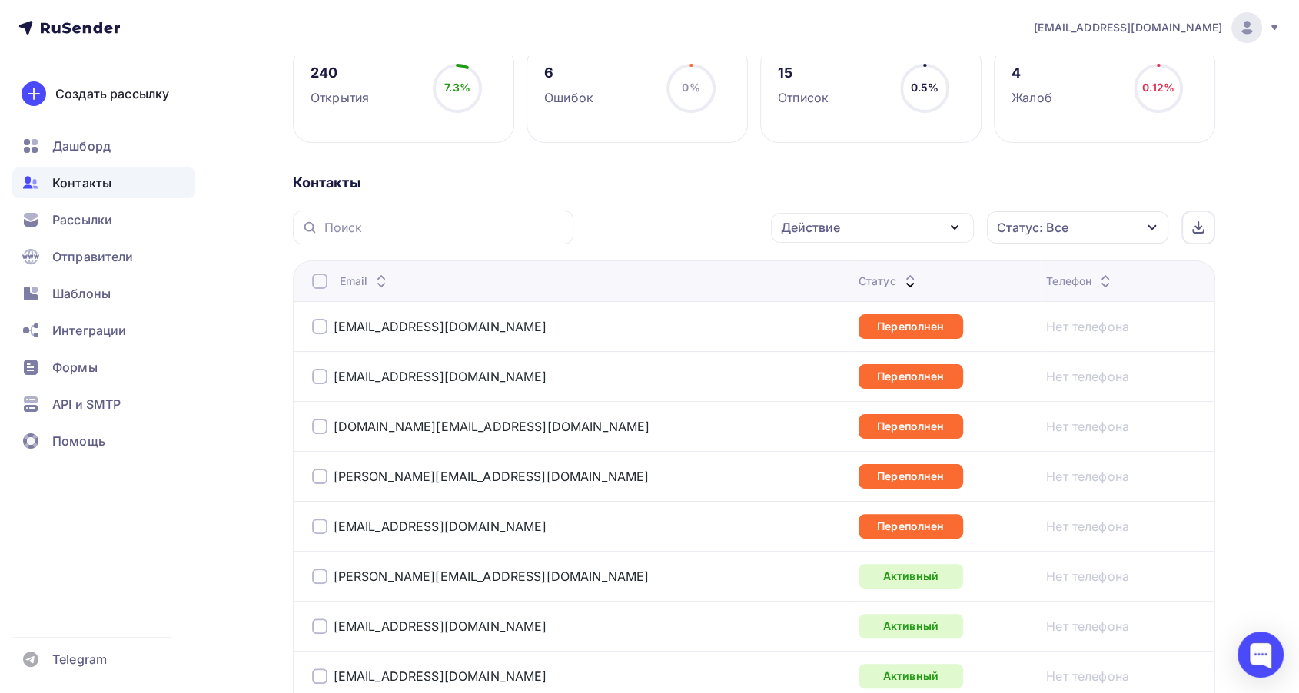
click at [858, 277] on div "Статус" at bounding box center [888, 281] width 61 height 15
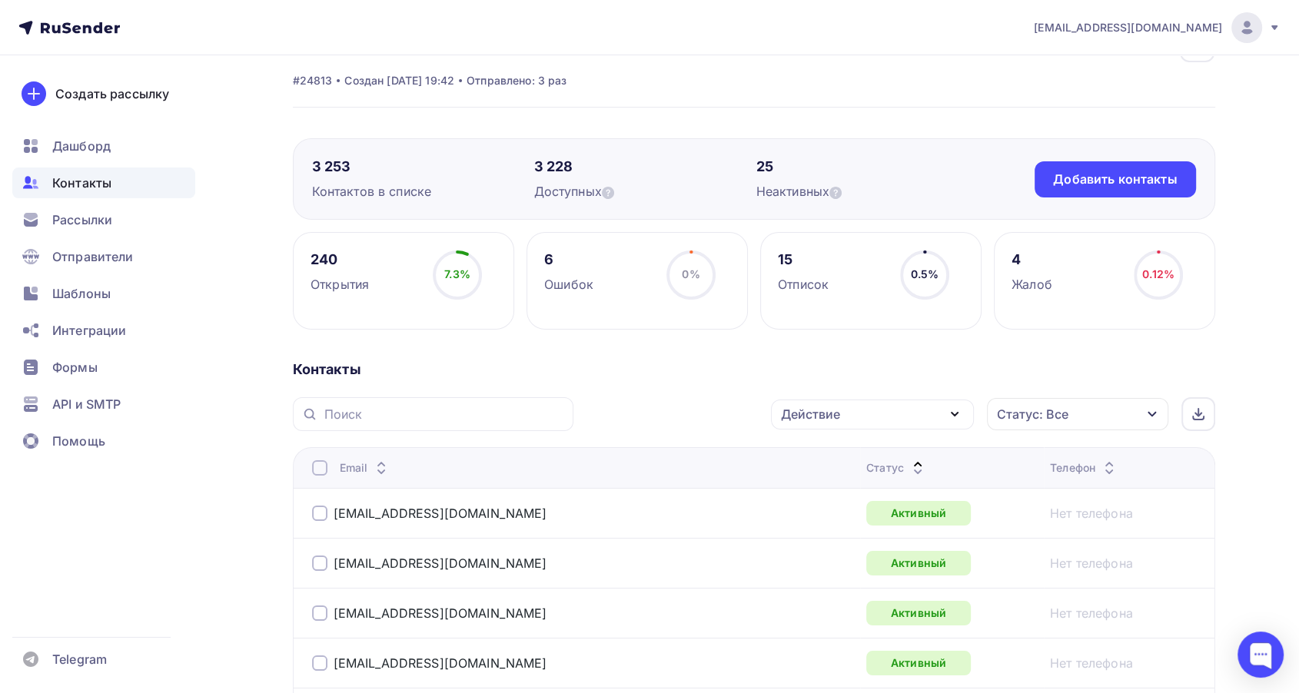
scroll to position [0, 0]
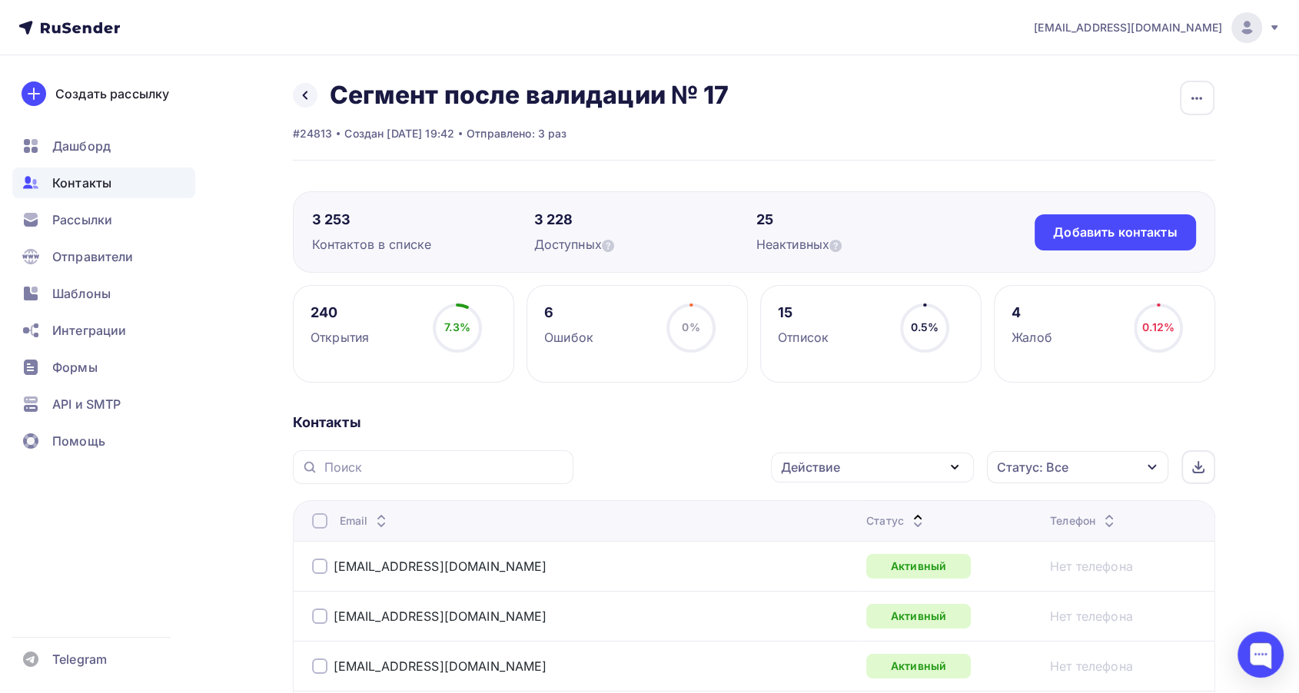
click at [866, 517] on div "Статус" at bounding box center [951, 520] width 171 height 15
click at [908, 519] on icon at bounding box center [917, 525] width 18 height 18
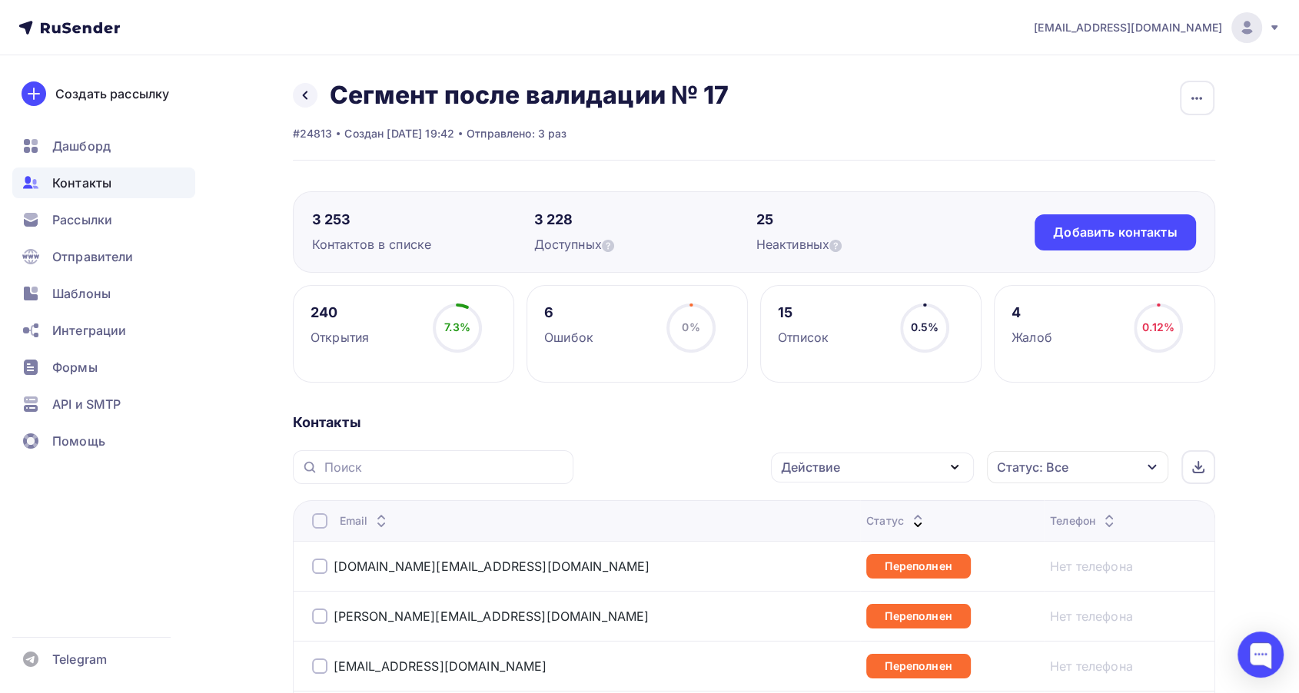
click at [908, 516] on icon at bounding box center [917, 525] width 18 height 18
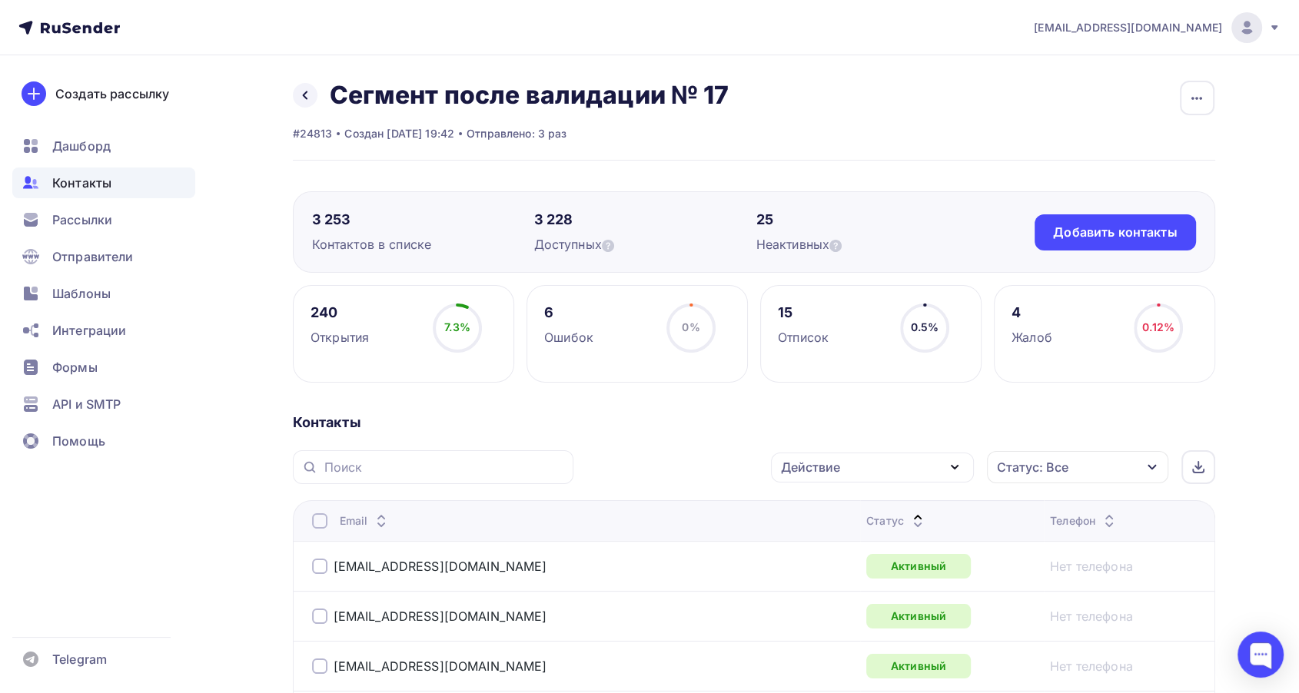
click at [866, 513] on div "Статус" at bounding box center [896, 520] width 61 height 15
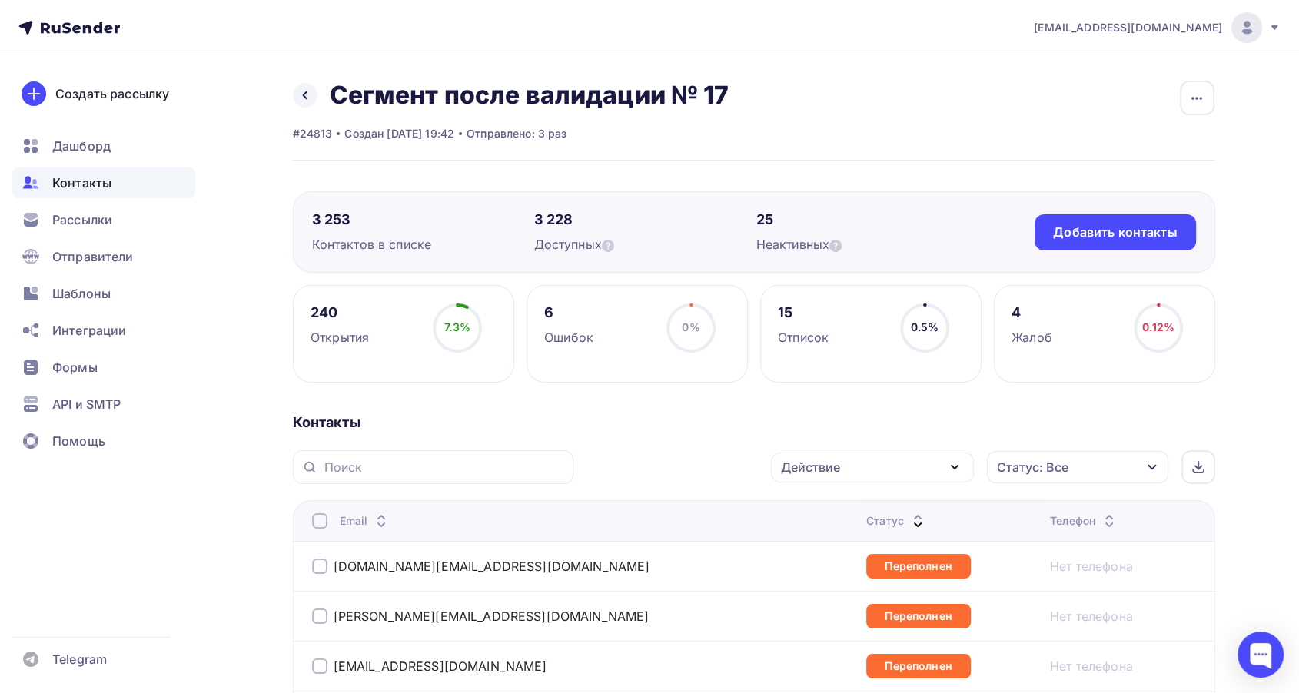
click at [908, 516] on icon at bounding box center [917, 525] width 18 height 18
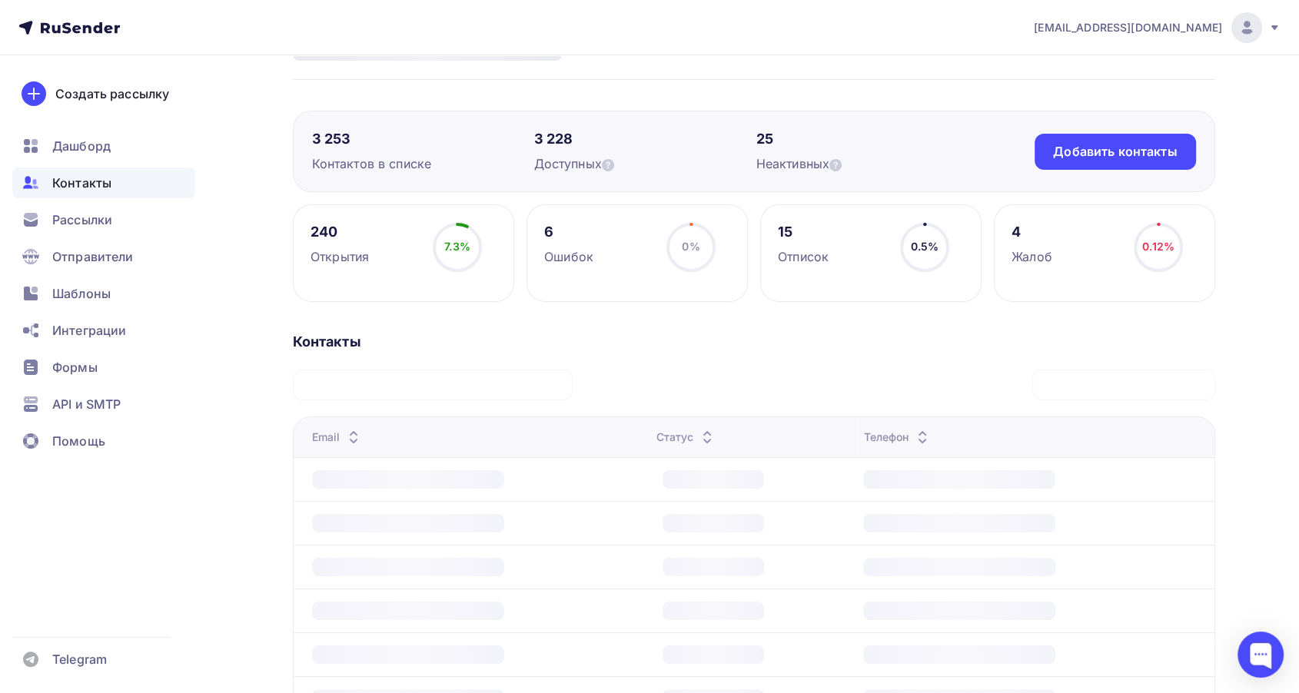
scroll to position [85, 0]
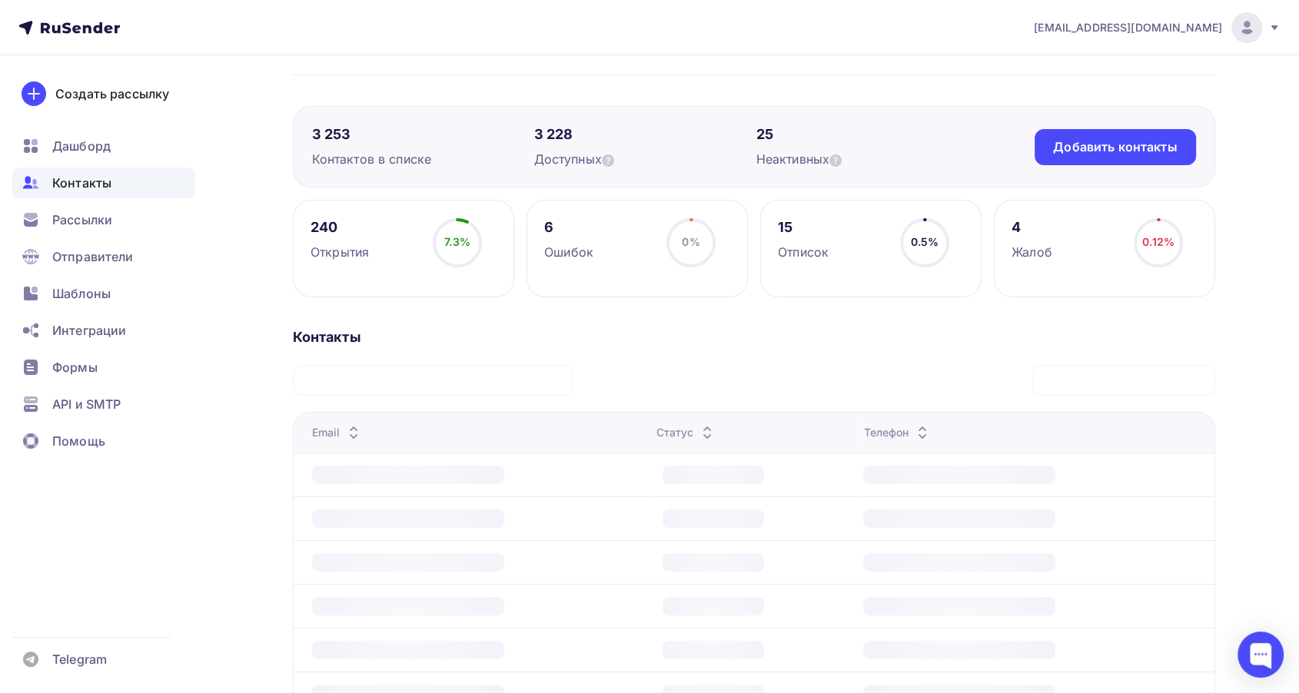
click at [713, 428] on icon at bounding box center [707, 436] width 18 height 18
click at [706, 427] on icon at bounding box center [707, 436] width 18 height 18
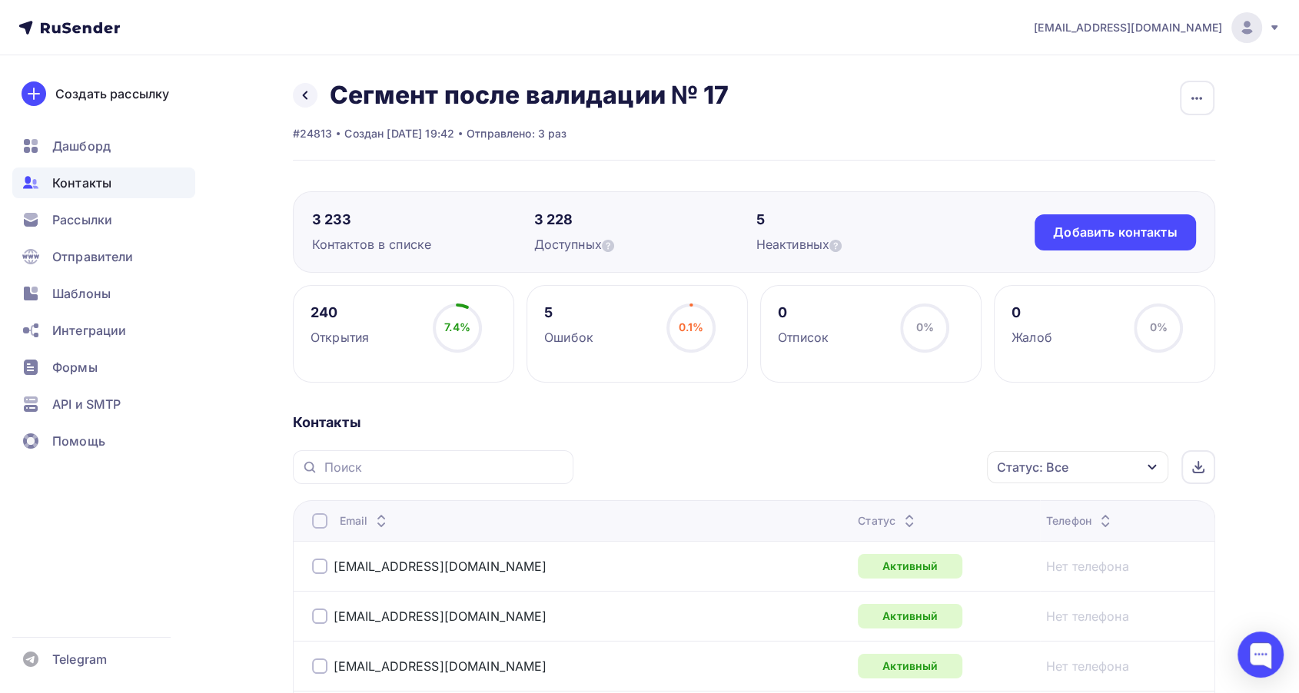
click at [900, 519] on icon at bounding box center [909, 525] width 18 height 18
click at [908, 516] on icon at bounding box center [917, 525] width 18 height 18
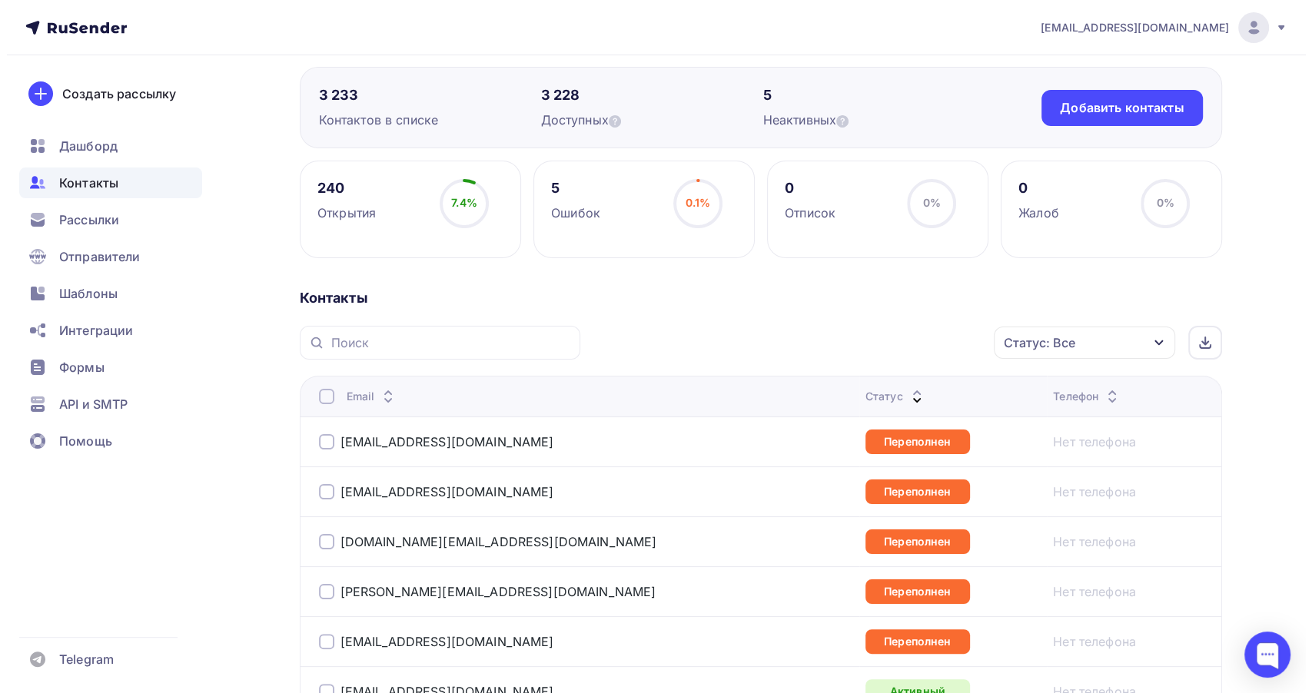
scroll to position [171, 0]
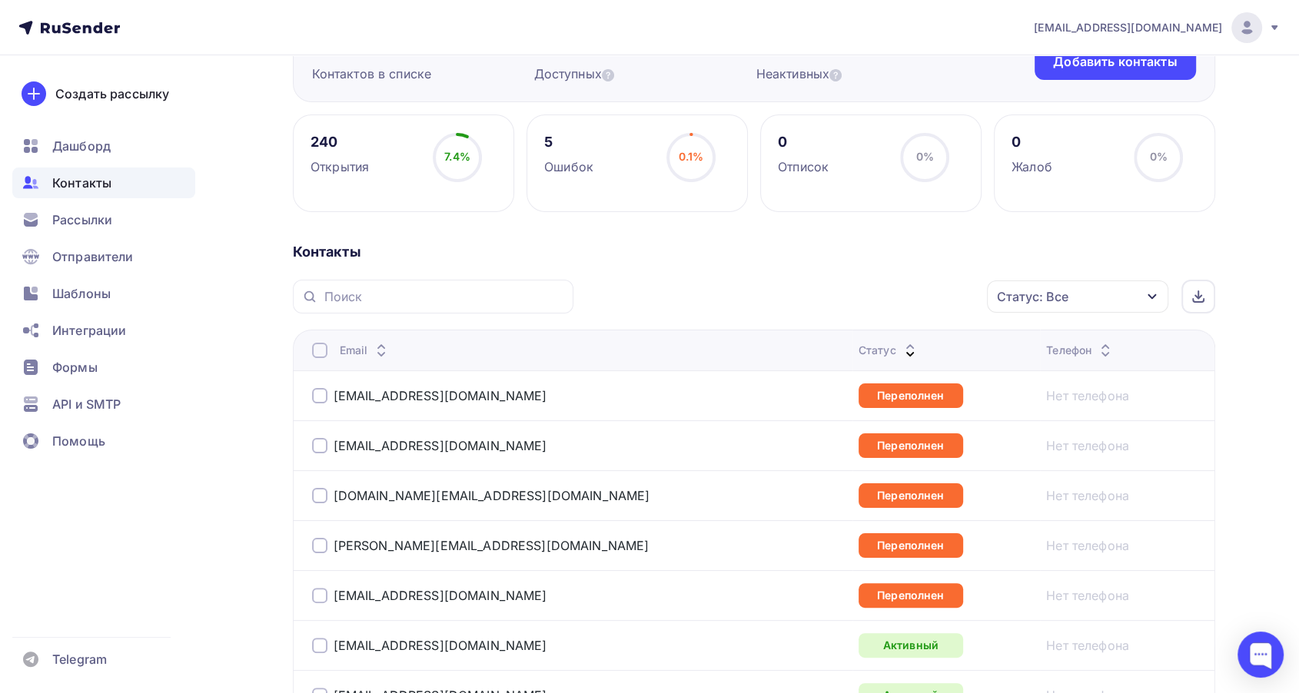
click at [316, 400] on div at bounding box center [319, 395] width 15 height 15
click at [317, 434] on div "[EMAIL_ADDRESS][DOMAIN_NAME]" at bounding box center [504, 445] width 384 height 25
click at [320, 450] on div at bounding box center [319, 445] width 15 height 15
click at [320, 486] on div "[DOMAIN_NAME][EMAIL_ADDRESS][DOMAIN_NAME]" at bounding box center [504, 495] width 384 height 25
click at [316, 498] on div at bounding box center [319, 495] width 15 height 15
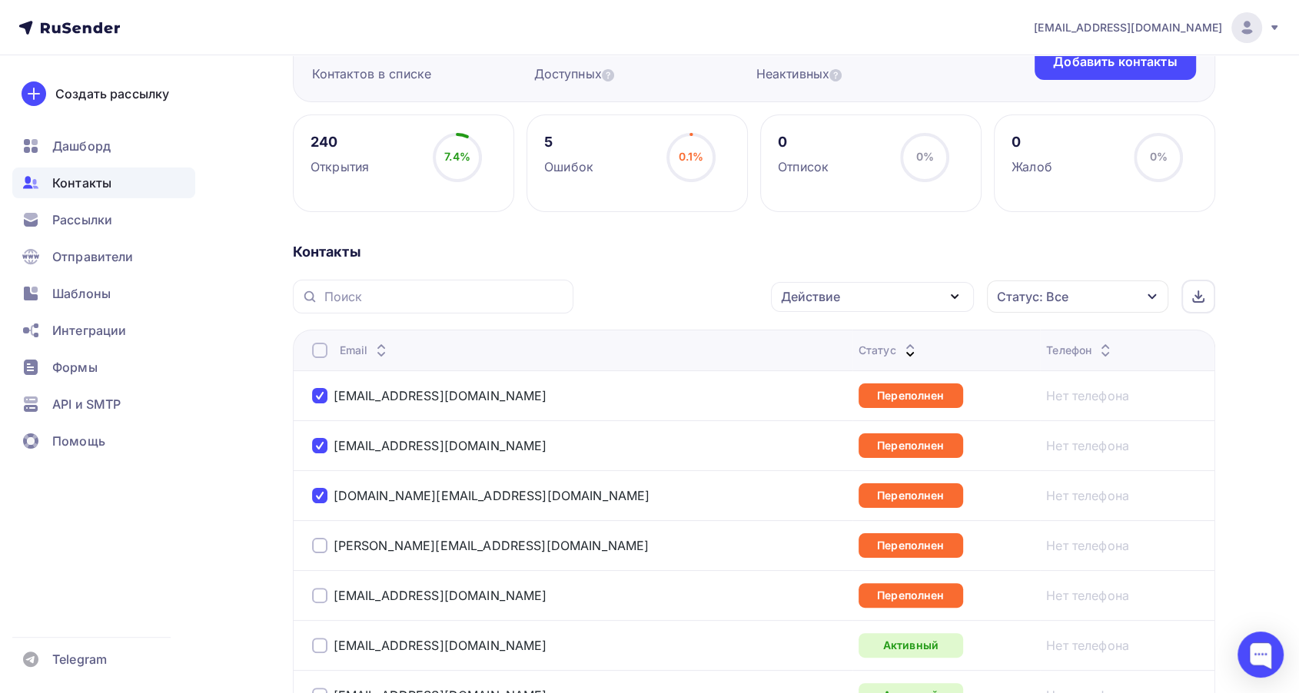
click at [317, 547] on div at bounding box center [319, 545] width 15 height 15
click at [821, 294] on div "Действие" at bounding box center [810, 296] width 59 height 18
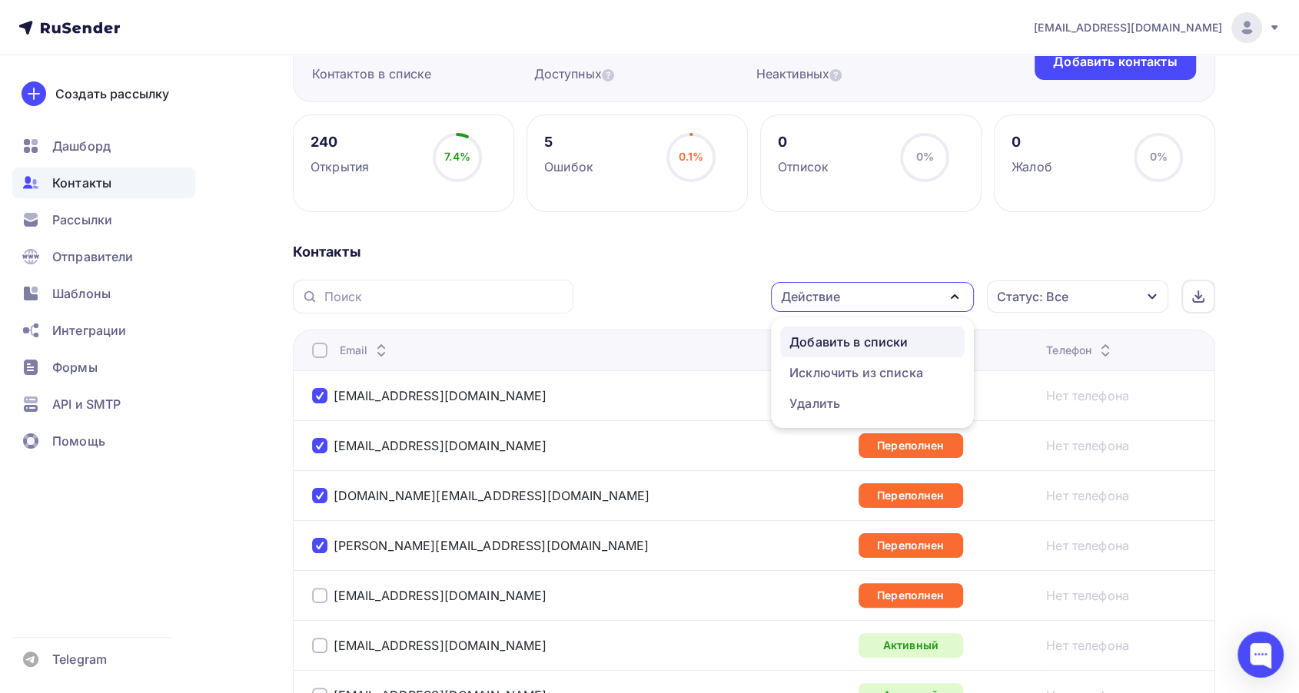
click at [811, 340] on div "Добавить в списки" at bounding box center [848, 342] width 118 height 18
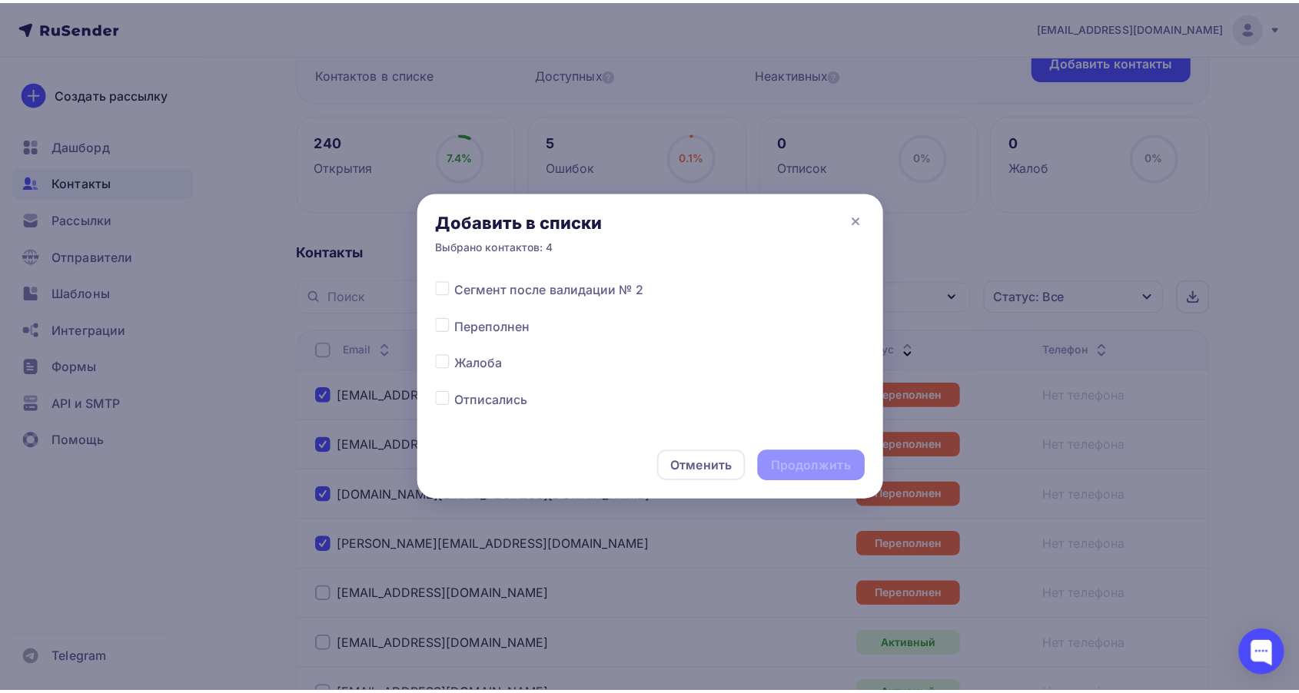
scroll to position [768, 0]
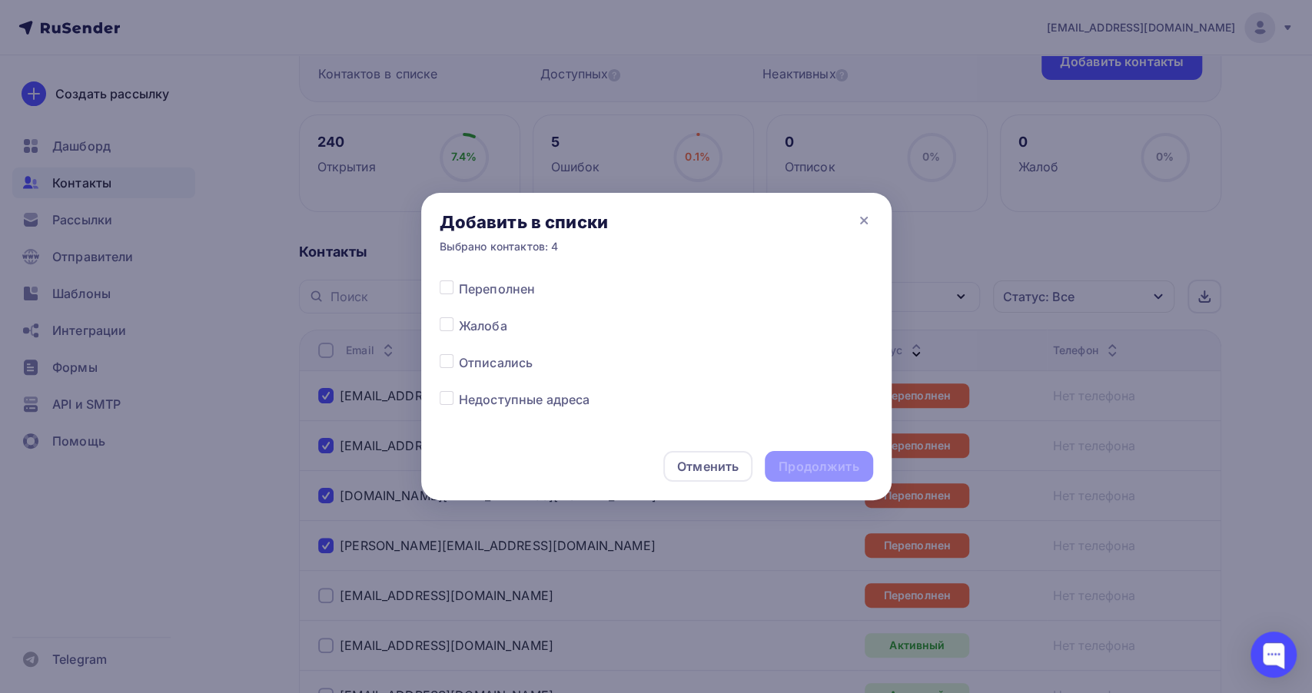
click at [451, 295] on div at bounding box center [449, 289] width 19 height 18
click at [459, 280] on label at bounding box center [459, 280] width 0 height 0
click at [445, 290] on input "checkbox" at bounding box center [447, 287] width 14 height 14
checkbox input "true"
click at [794, 472] on div "Продолжить" at bounding box center [818, 467] width 80 height 18
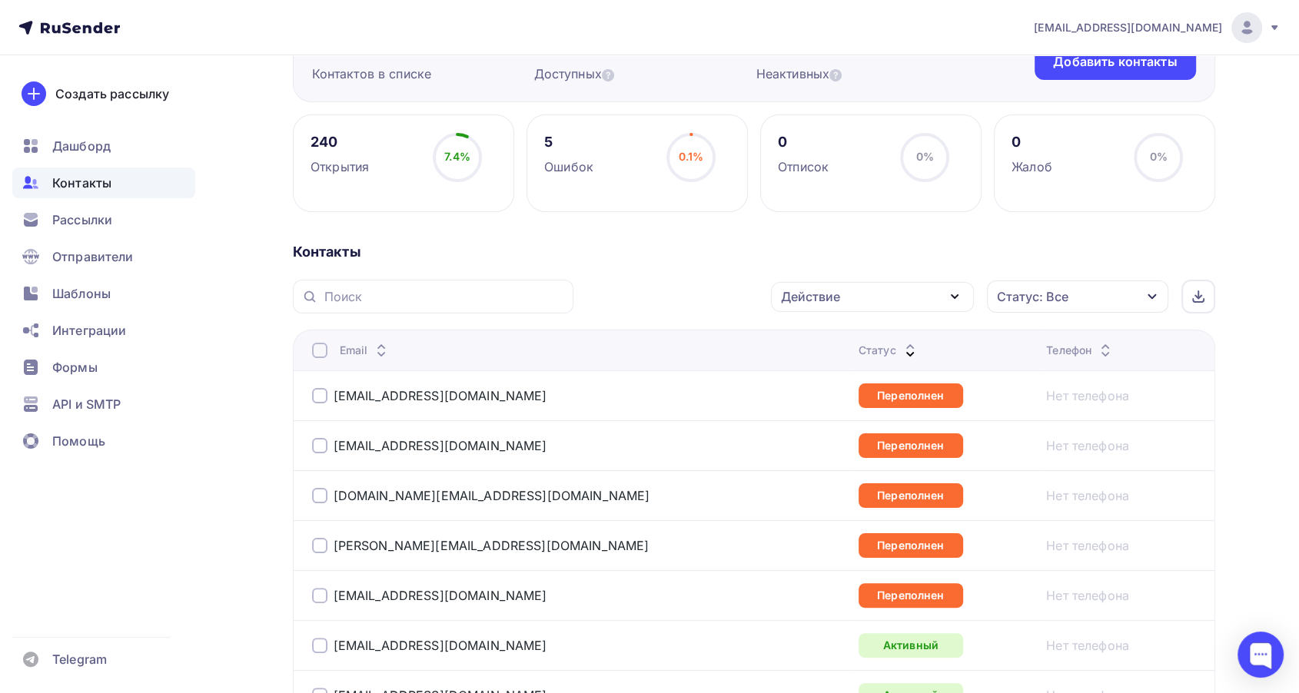
click at [313, 397] on div at bounding box center [319, 395] width 15 height 15
click at [316, 446] on div at bounding box center [319, 445] width 15 height 15
drag, startPoint x: 314, startPoint y: 495, endPoint x: 317, endPoint y: 509, distance: 14.2
click at [315, 496] on div at bounding box center [319, 495] width 15 height 15
click at [317, 545] on div at bounding box center [319, 545] width 15 height 15
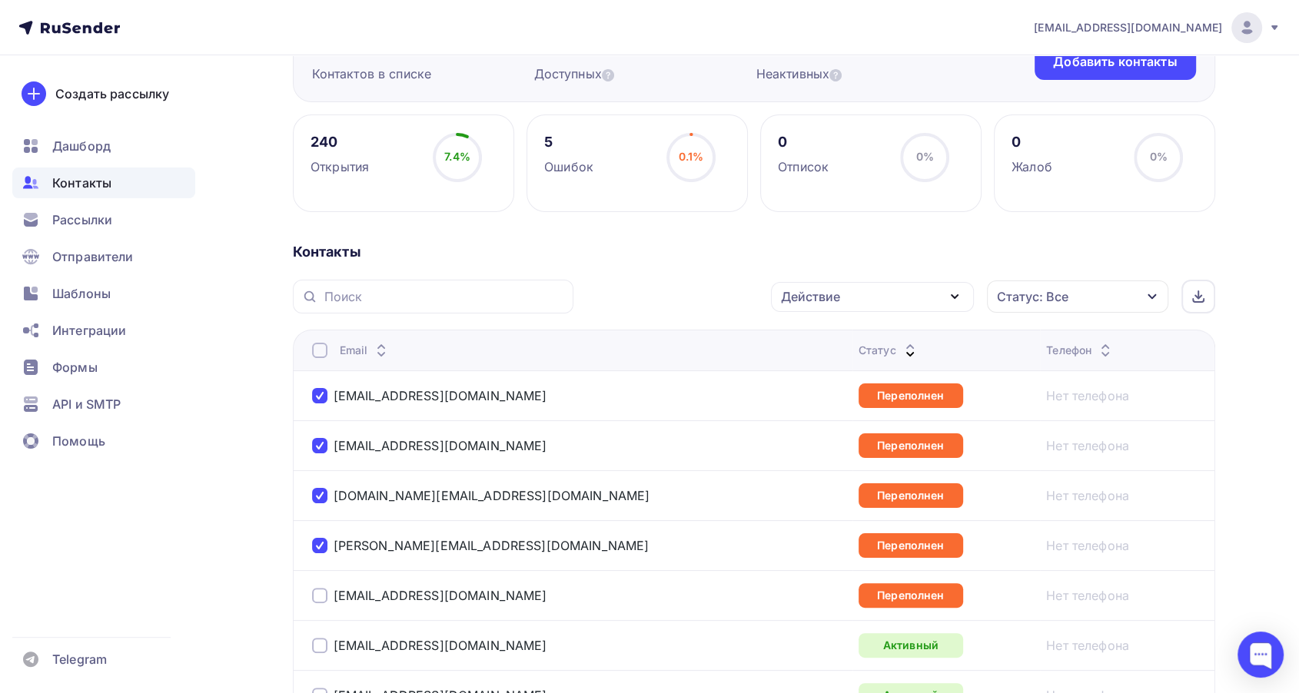
click at [309, 599] on td "[EMAIL_ADDRESS][DOMAIN_NAME]" at bounding box center [572, 595] width 559 height 50
click at [314, 595] on div at bounding box center [319, 595] width 15 height 15
click at [805, 304] on div "Действие" at bounding box center [810, 296] width 59 height 18
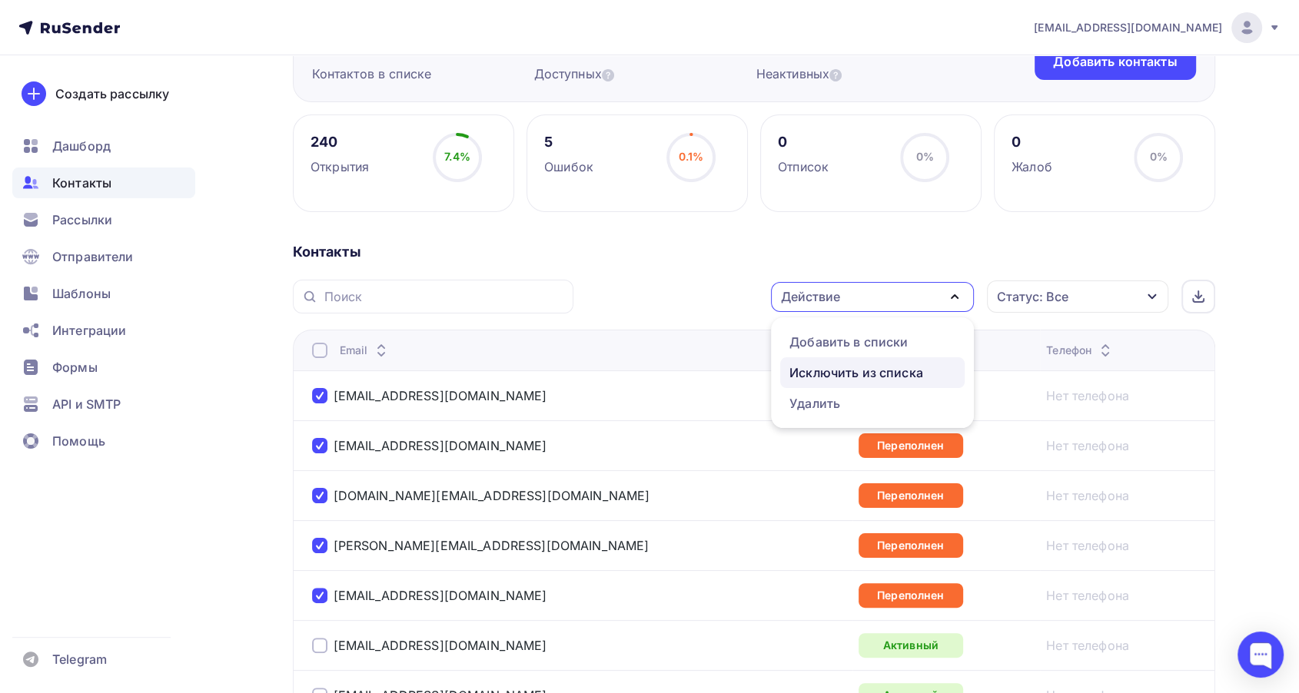
click at [814, 377] on div "Исключить из списка" at bounding box center [856, 372] width 134 height 18
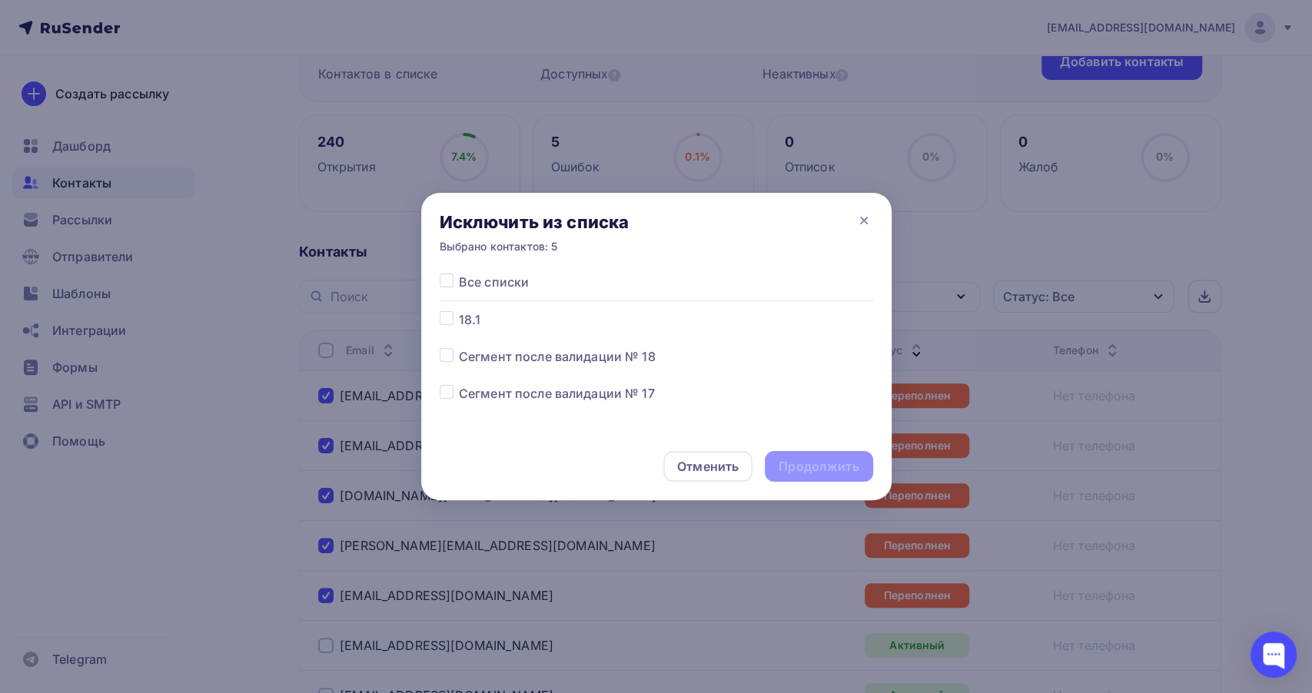
click at [459, 384] on label at bounding box center [459, 384] width 0 height 0
click at [446, 390] on input "checkbox" at bounding box center [447, 391] width 14 height 14
checkbox input "true"
click at [799, 459] on div "Продолжить" at bounding box center [818, 467] width 80 height 18
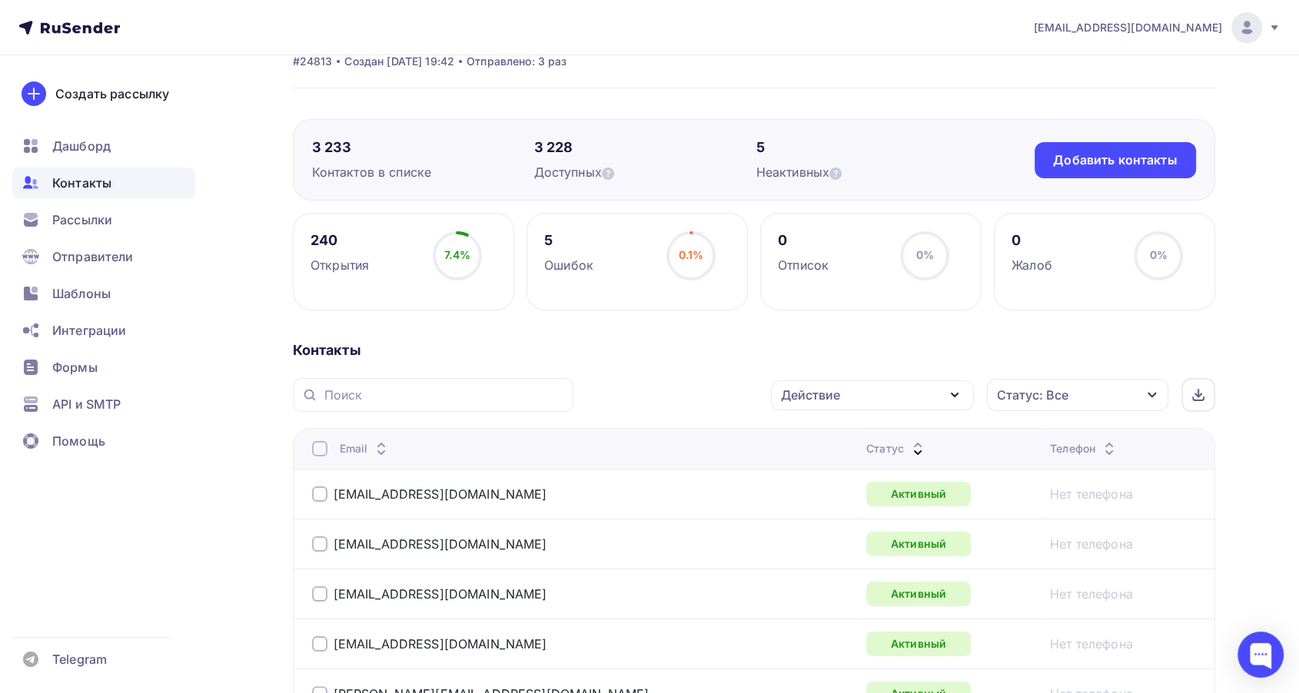
scroll to position [85, 0]
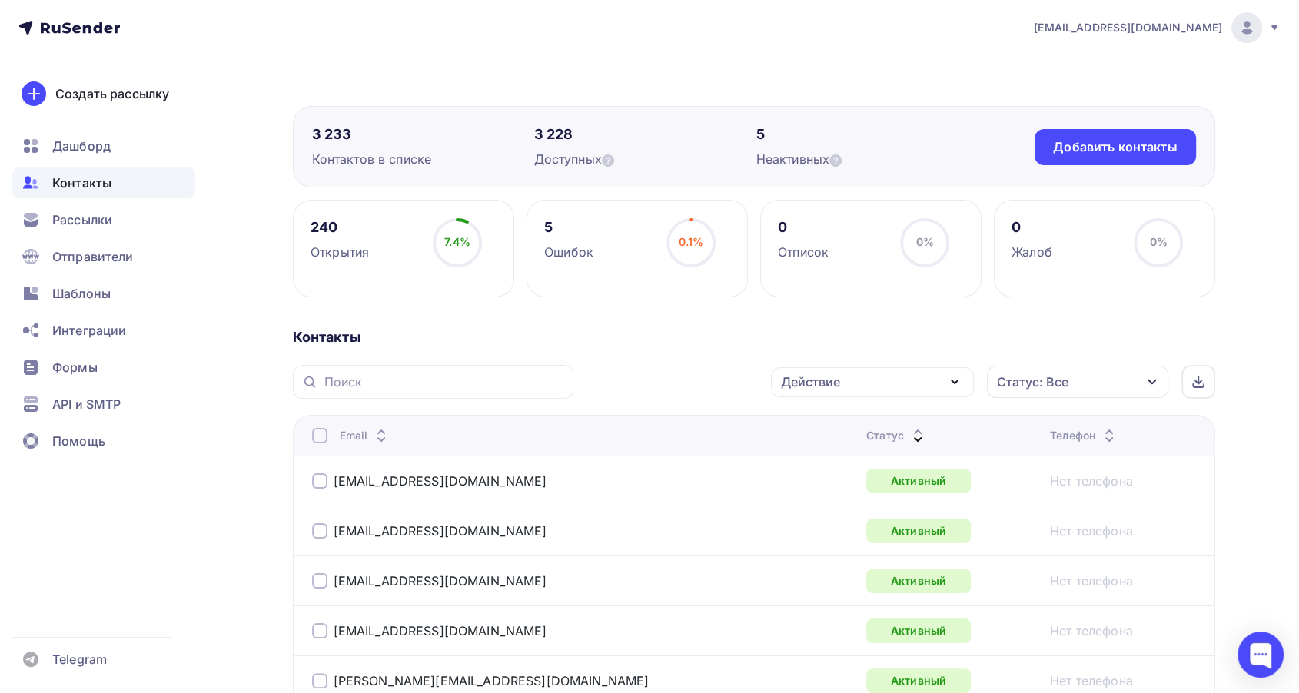
click at [908, 432] on icon at bounding box center [917, 439] width 18 height 18
click at [69, 225] on span "Рассылки" at bounding box center [82, 220] width 60 height 18
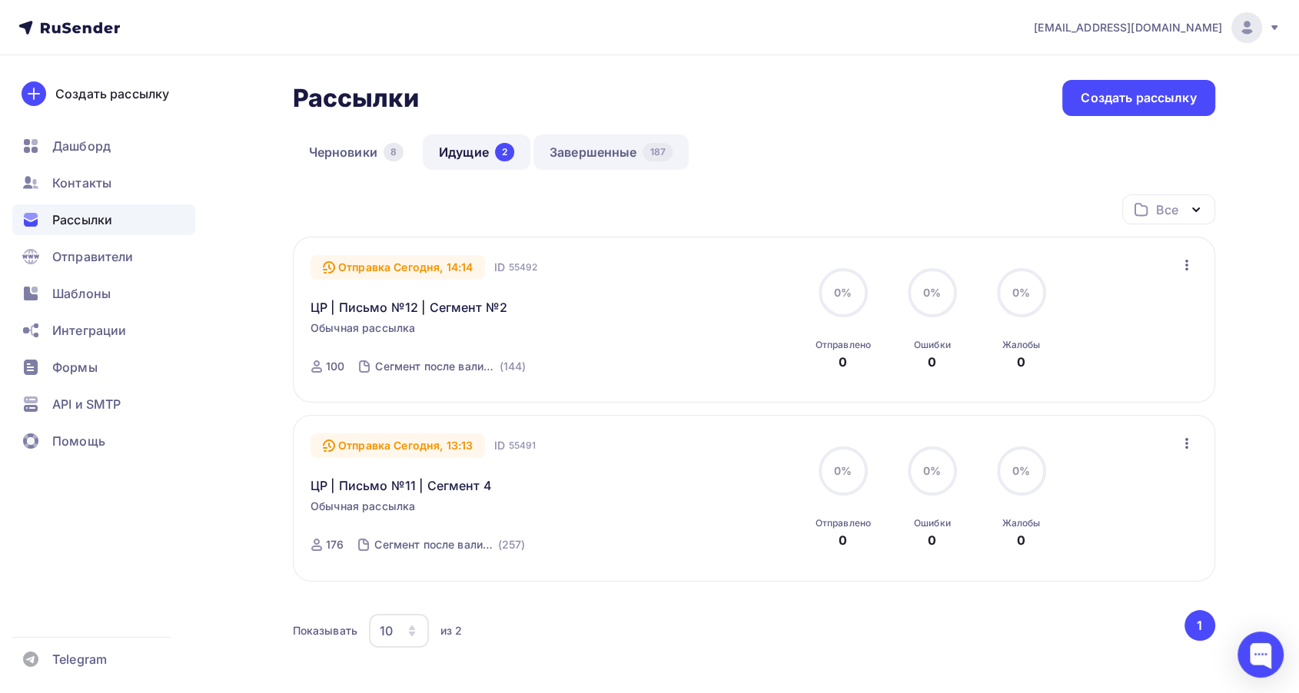
click at [608, 141] on link "Завершенные 187" at bounding box center [610, 151] width 155 height 35
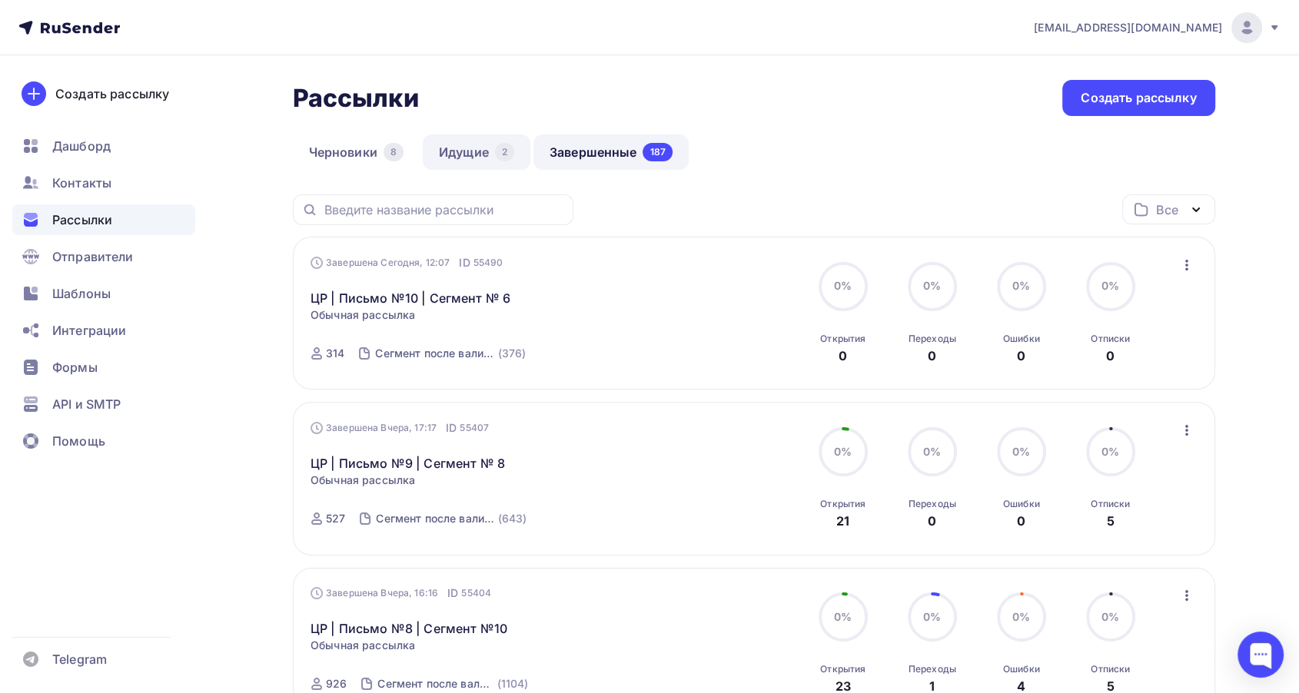
click at [460, 155] on link "Идущие 2" at bounding box center [477, 151] width 108 height 35
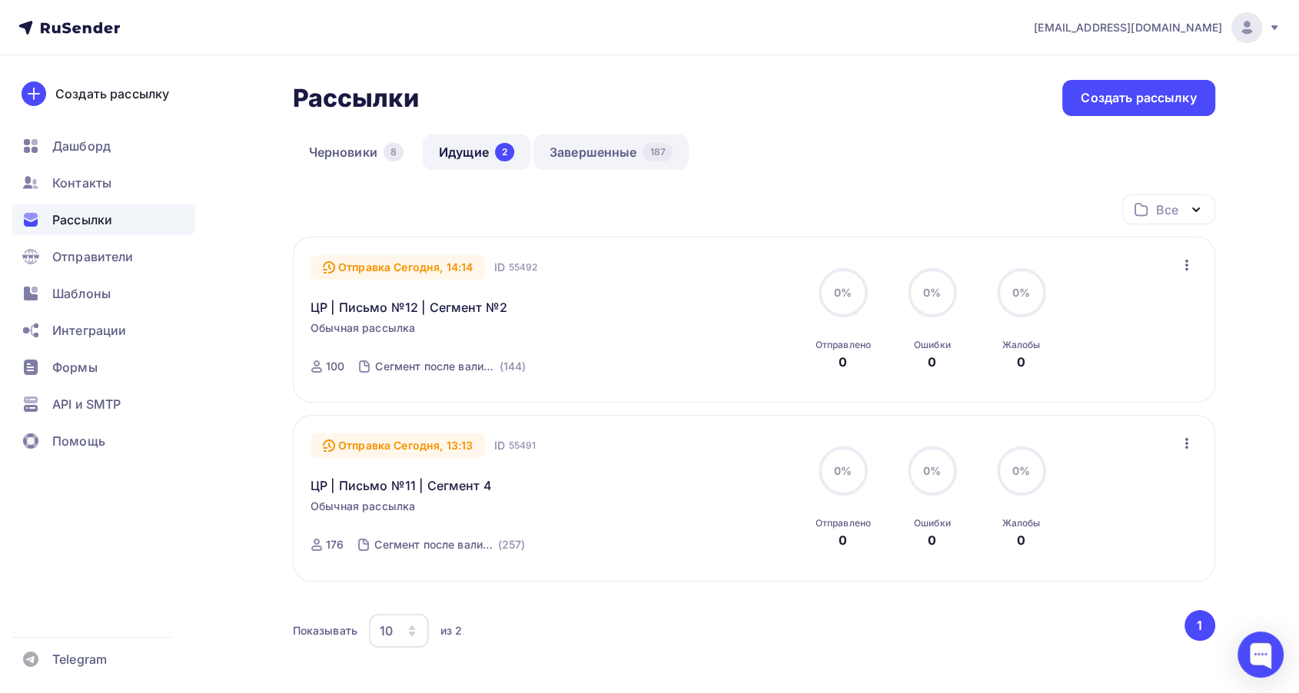
click at [580, 157] on link "Завершенные 187" at bounding box center [610, 151] width 155 height 35
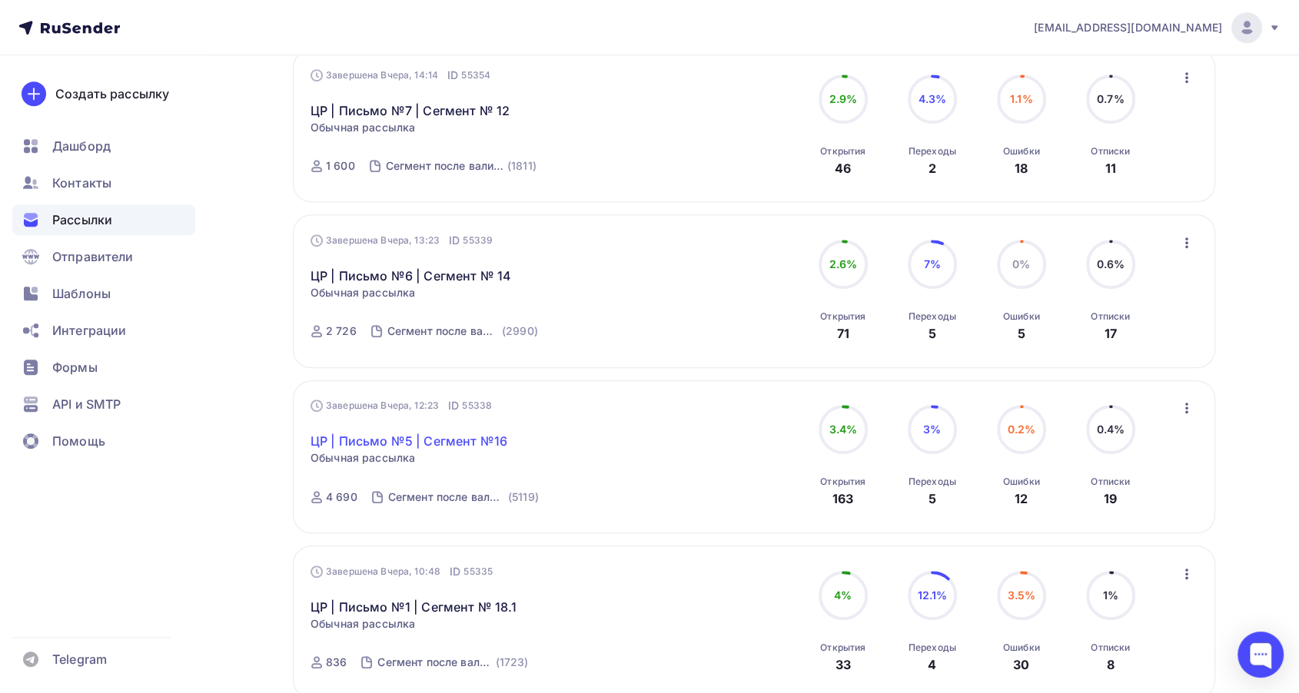
scroll to position [854, 0]
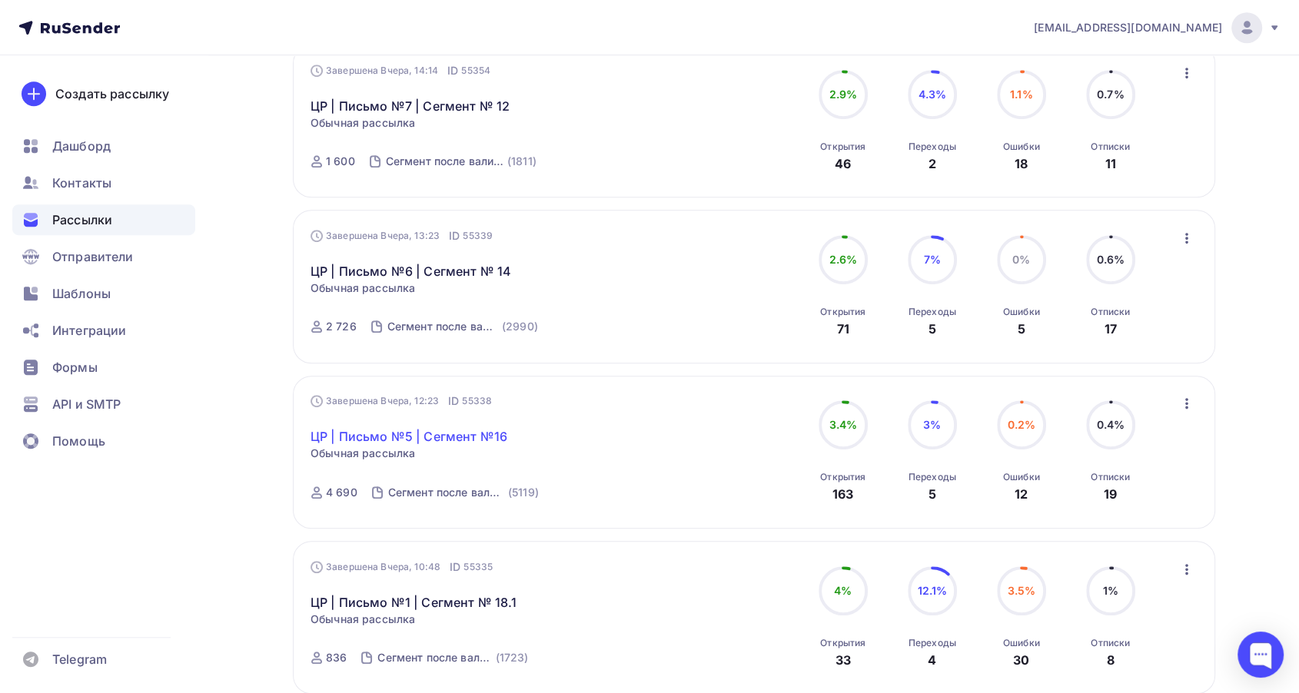
click at [475, 437] on link "ЦР | Письмо №5 | Сегмент №16" at bounding box center [408, 436] width 197 height 18
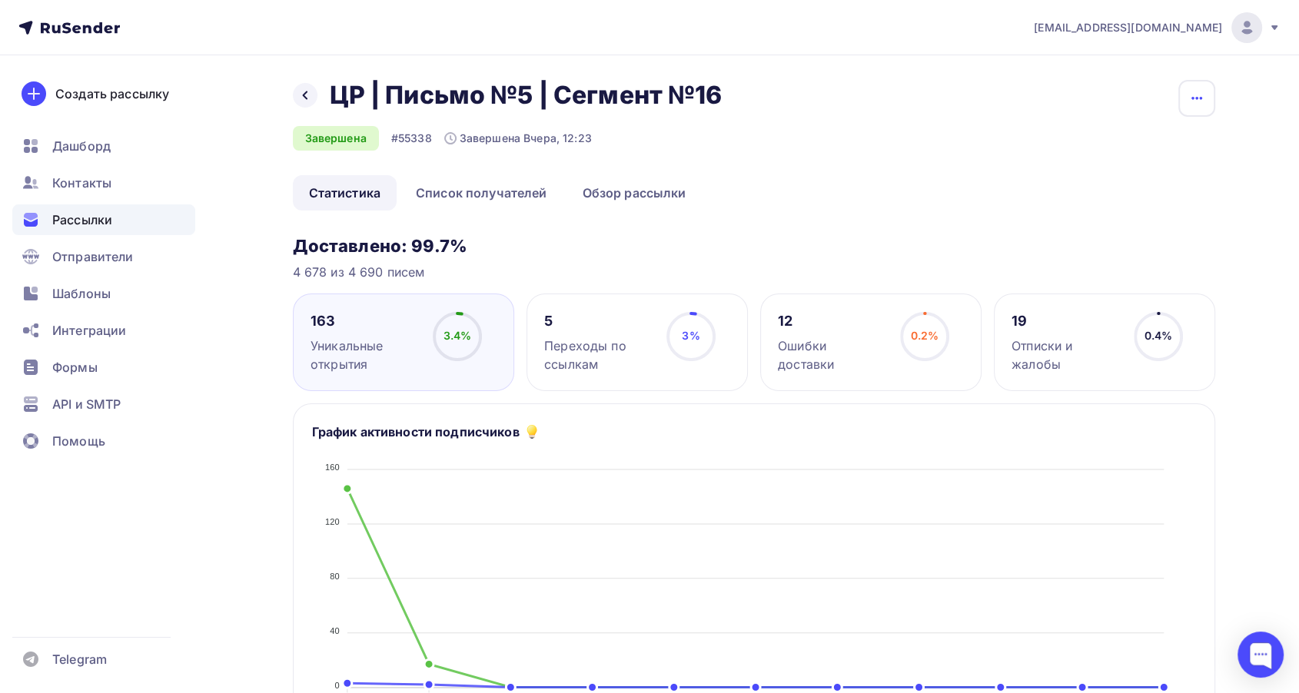
click at [1193, 110] on button "button" at bounding box center [1196, 98] width 37 height 37
click at [1153, 142] on div "Копировать" at bounding box center [1137, 147] width 148 height 18
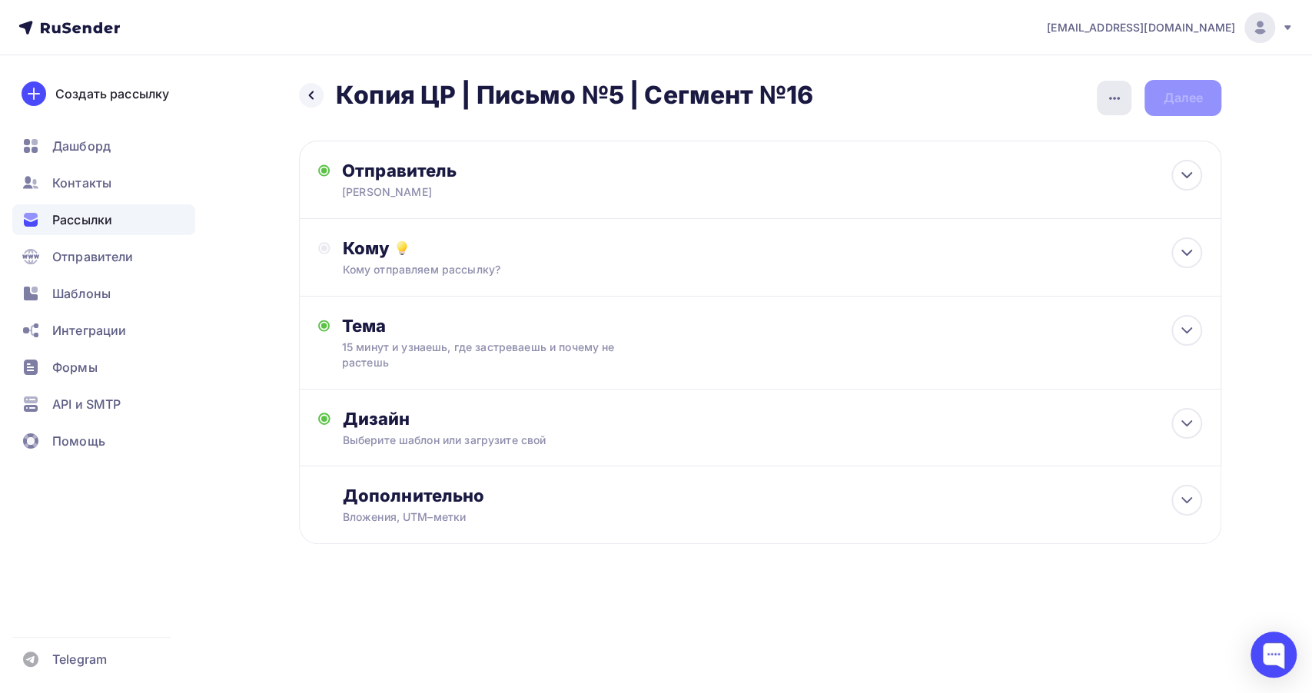
click at [1103, 104] on div "button" at bounding box center [1113, 98] width 35 height 35
click at [1050, 169] on div "Переименовать рассылку" at bounding box center [1032, 177] width 191 height 18
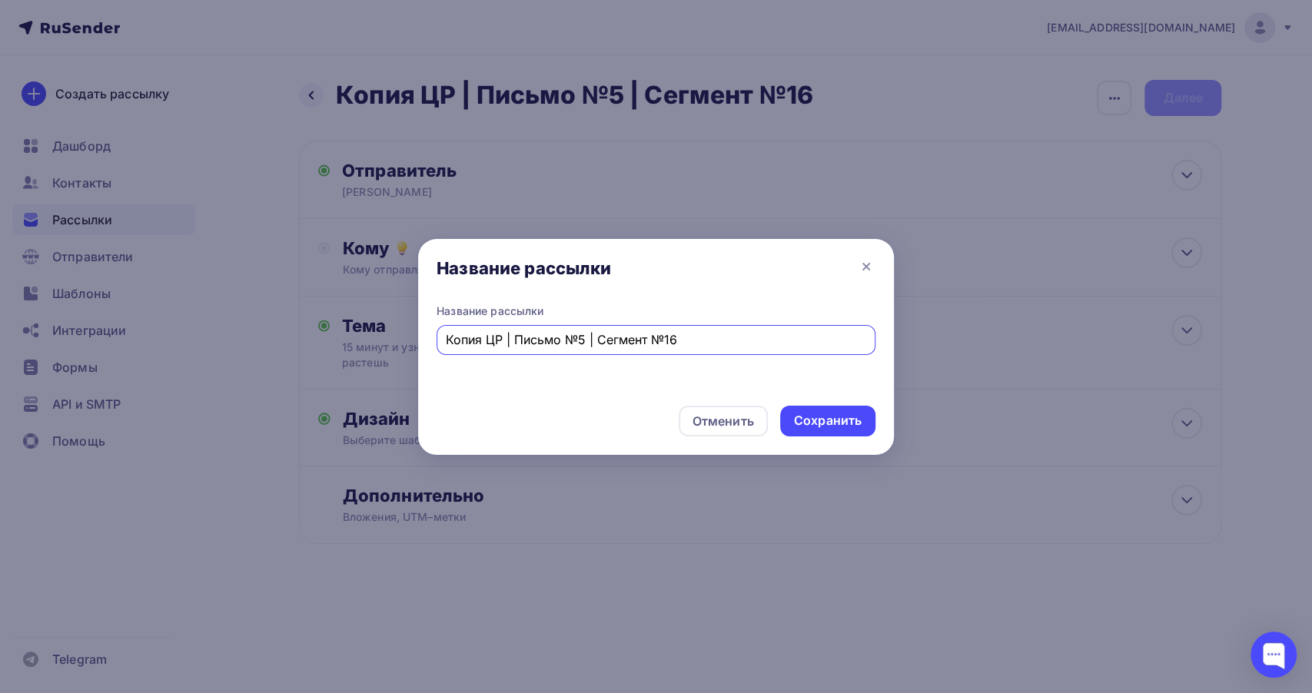
drag, startPoint x: 486, startPoint y: 342, endPoint x: 415, endPoint y: 345, distance: 70.8
click at [415, 345] on div "Название рассылки Название рассылки Копия ЦР | Письмо №5 | Сегмент №16 Отменить…" at bounding box center [656, 346] width 1312 height 693
click at [656, 342] on input "ЦР | Письмо №5 | Сегмент №16" at bounding box center [656, 339] width 421 height 18
type input "ЦР | Письмо №5 | Сегмент №17"
click at [831, 418] on div "Сохранить" at bounding box center [828, 421] width 68 height 18
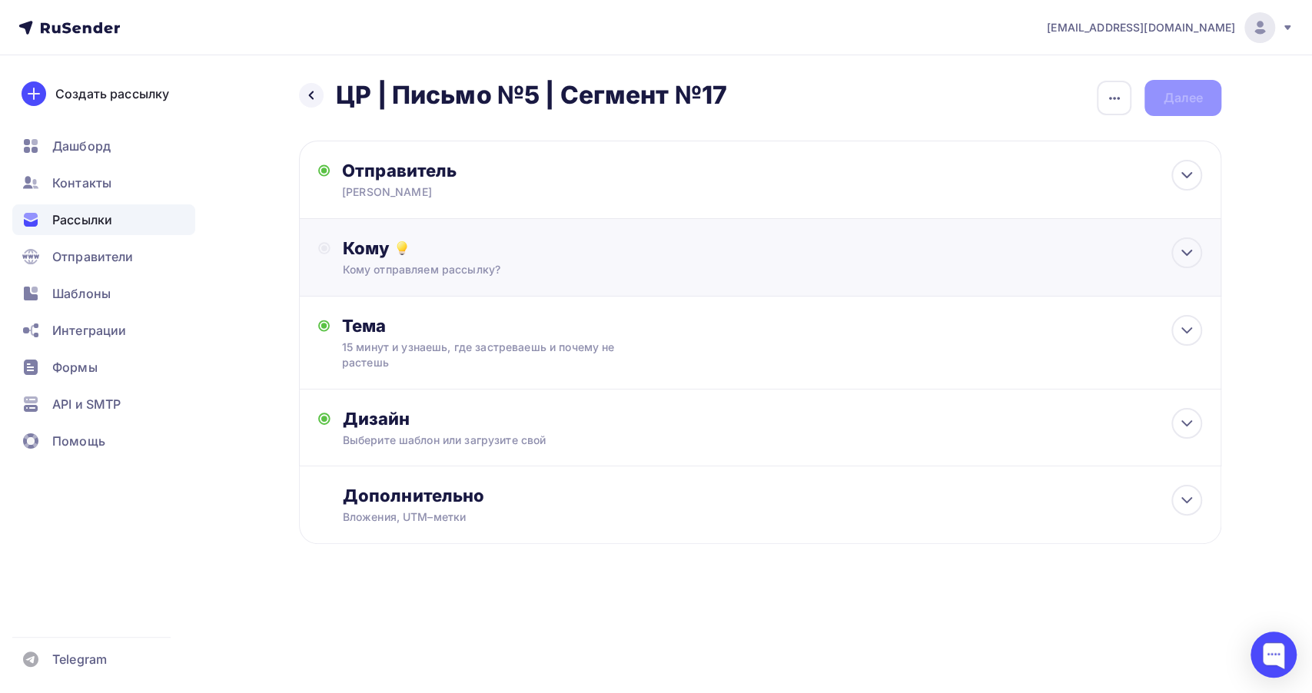
click at [523, 251] on div "Кому" at bounding box center [772, 248] width 859 height 22
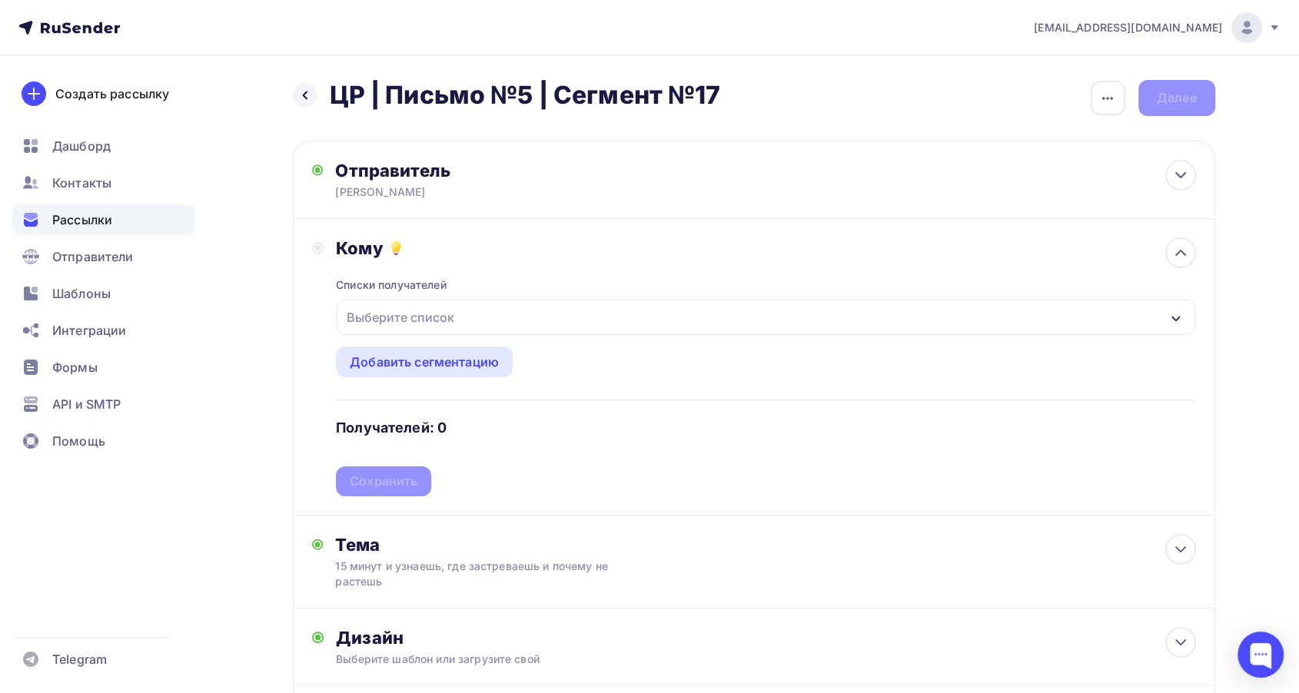
click at [504, 317] on div "Выберите список" at bounding box center [766, 317] width 858 height 35
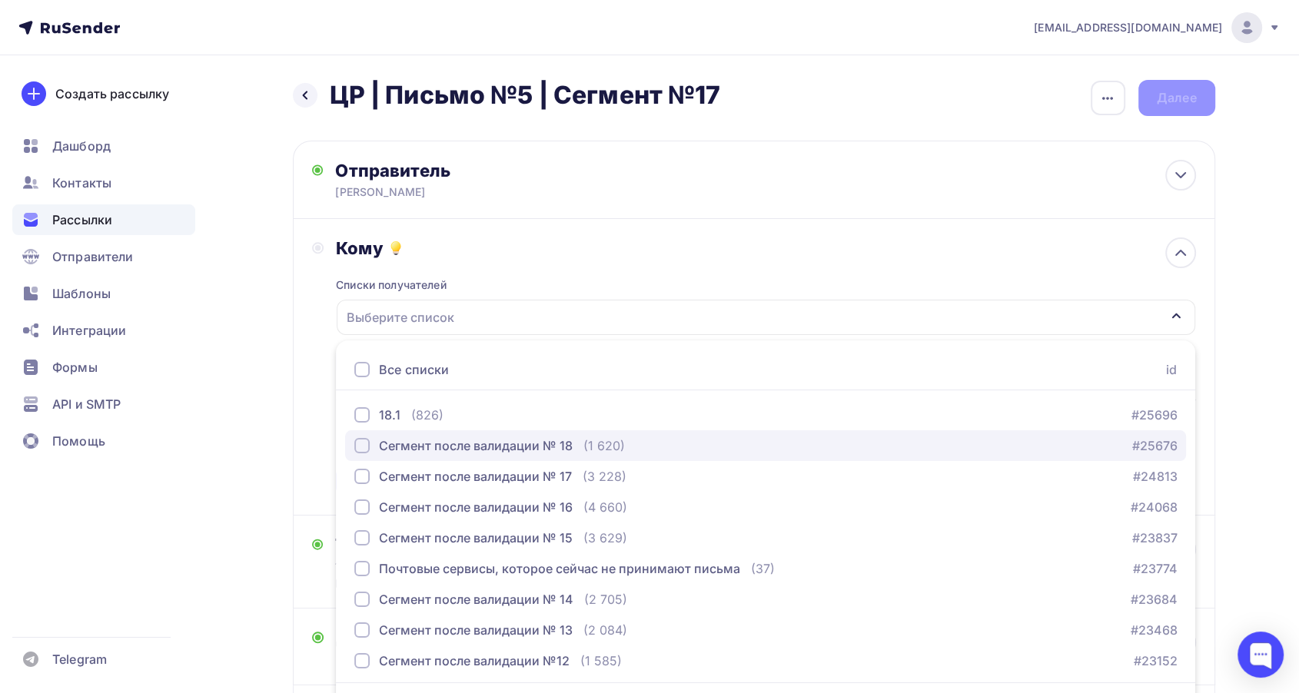
scroll to position [45, 0]
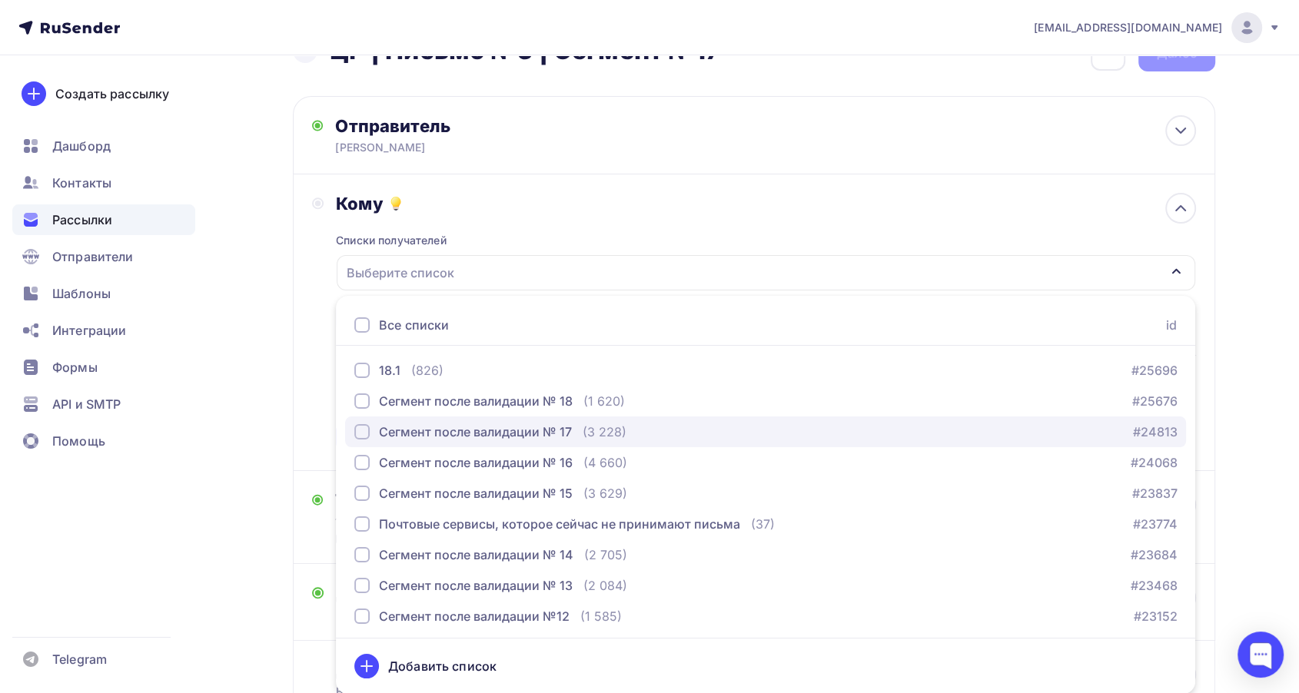
click at [556, 432] on div "Сегмент после валидации № 17" at bounding box center [475, 432] width 193 height 18
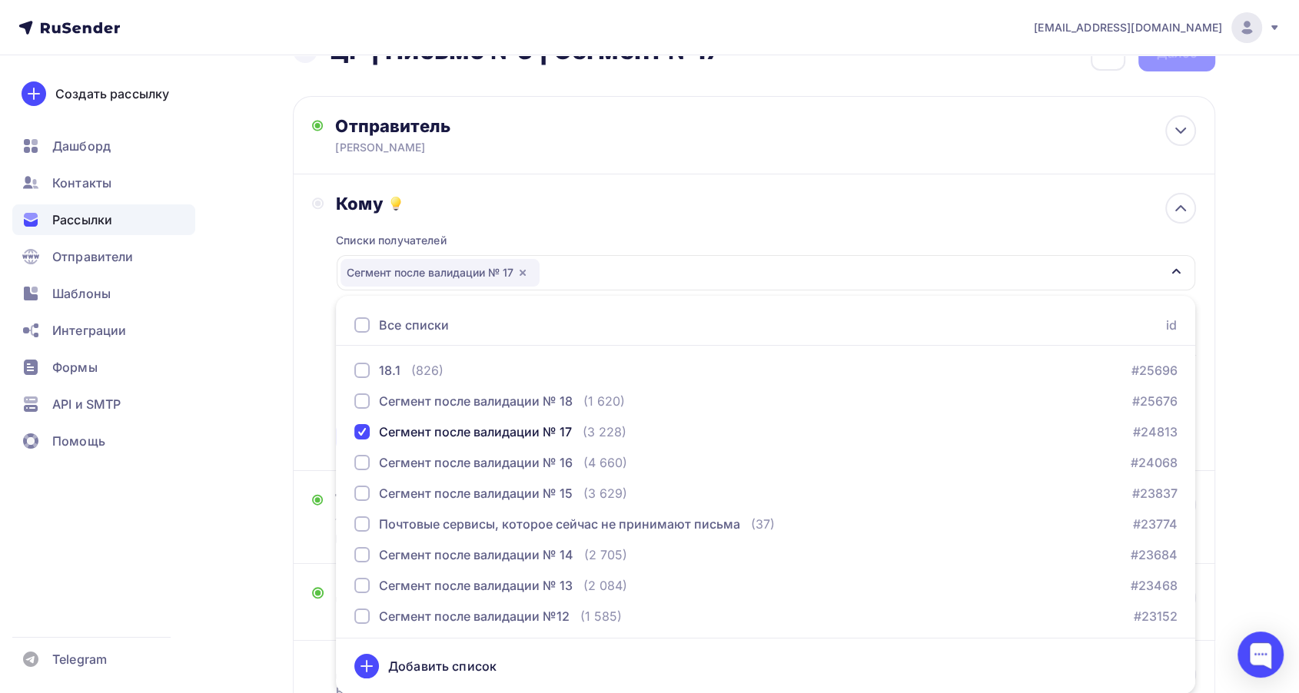
click at [573, 199] on div "Кому" at bounding box center [765, 204] width 859 height 22
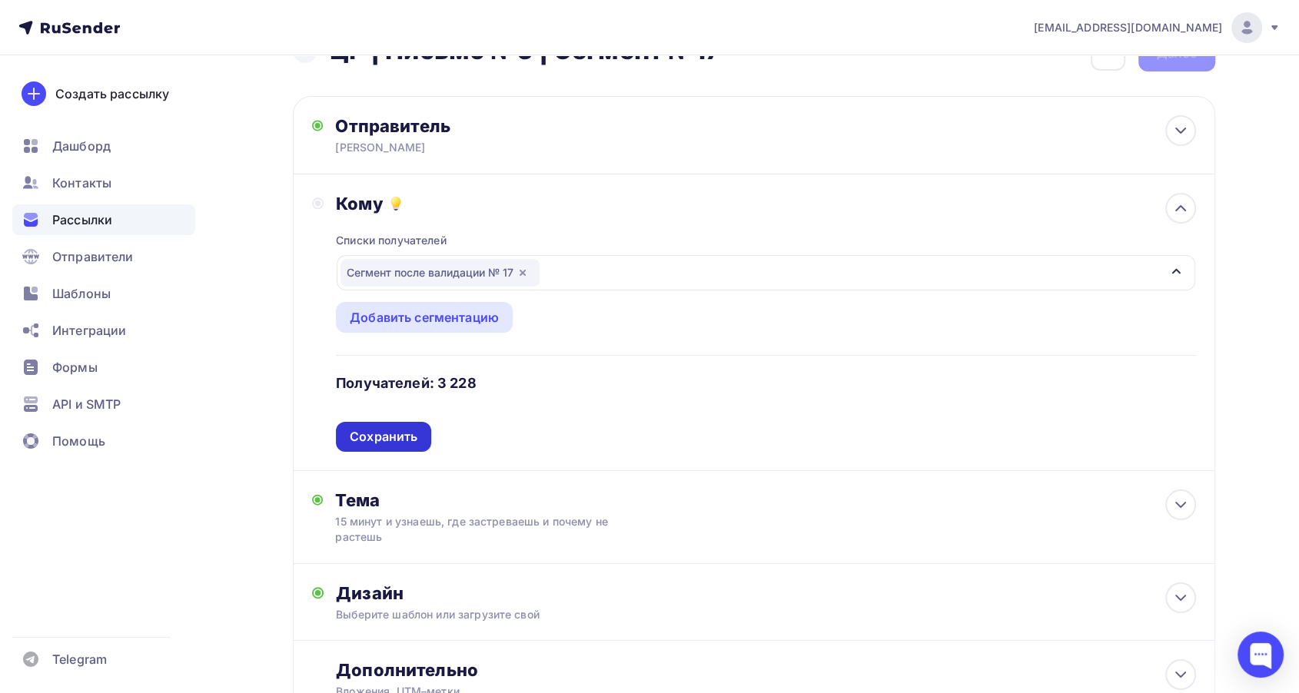
click at [393, 429] on div "Сохранить" at bounding box center [384, 437] width 68 height 18
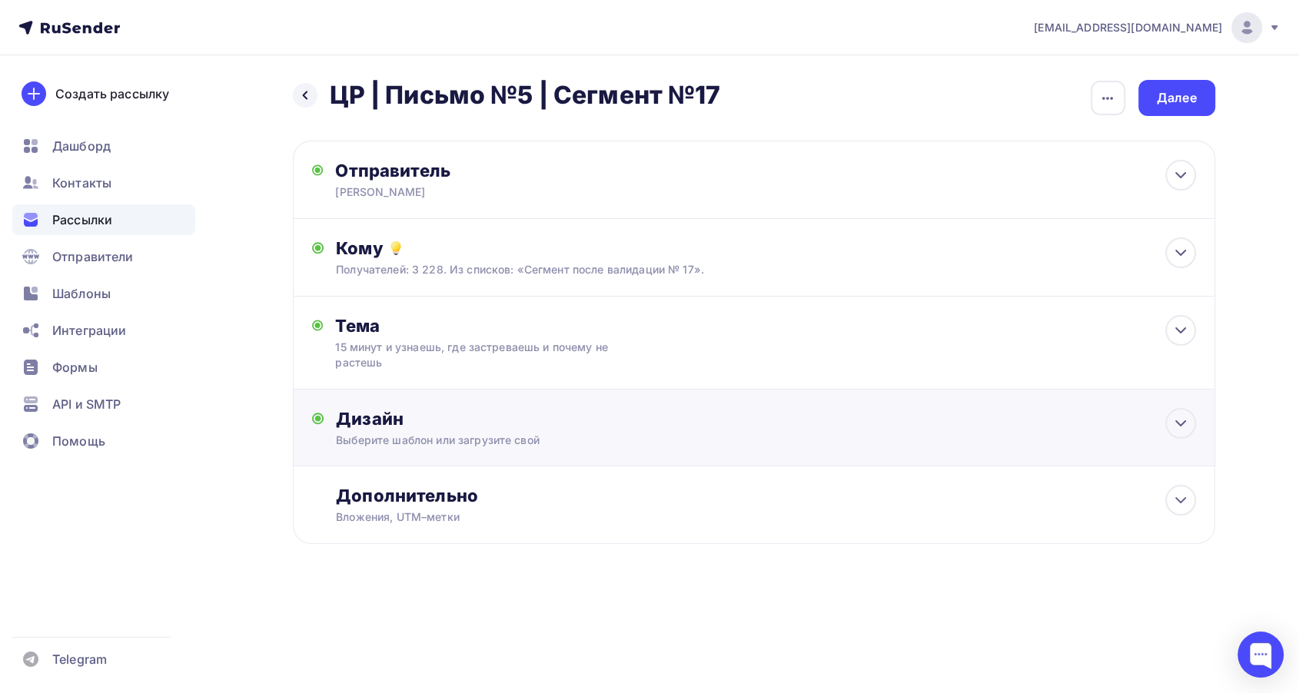
scroll to position [0, 0]
click at [632, 417] on div "Дизайн" at bounding box center [772, 419] width 859 height 22
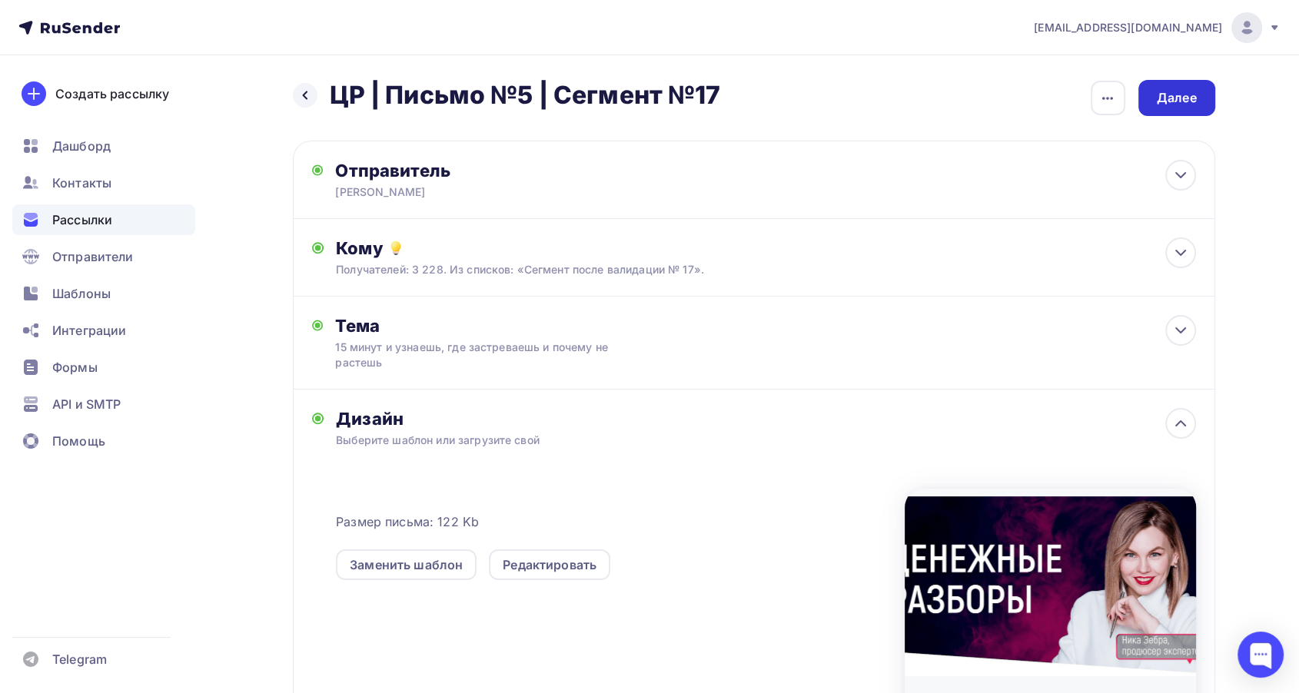
click at [1166, 95] on div "Далее" at bounding box center [1176, 98] width 40 height 18
click at [1186, 100] on div "Далее" at bounding box center [1176, 98] width 40 height 18
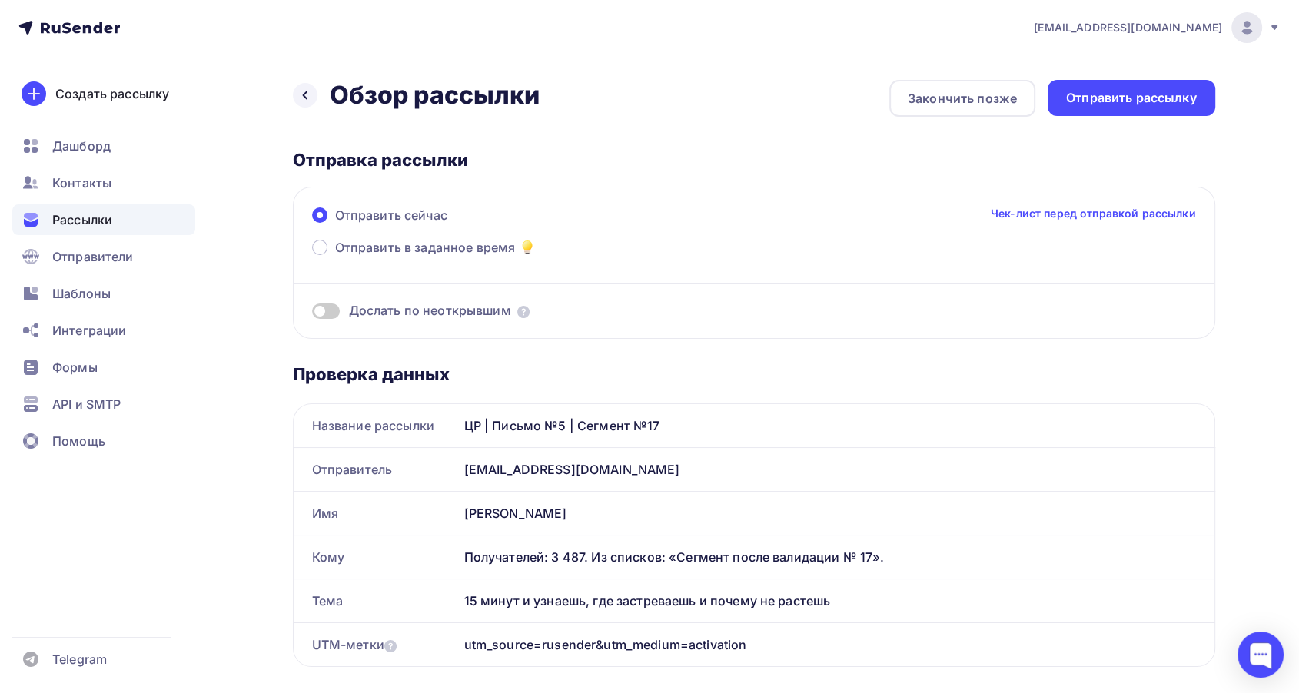
click at [348, 231] on div "Отправить сейчас Чек-лист перед отправкой рассылки" at bounding box center [754, 222] width 884 height 32
click at [336, 244] on span "Отправить в заданное время" at bounding box center [425, 247] width 181 height 18
click at [335, 257] on input "Отправить в заданное время" at bounding box center [335, 257] width 0 height 0
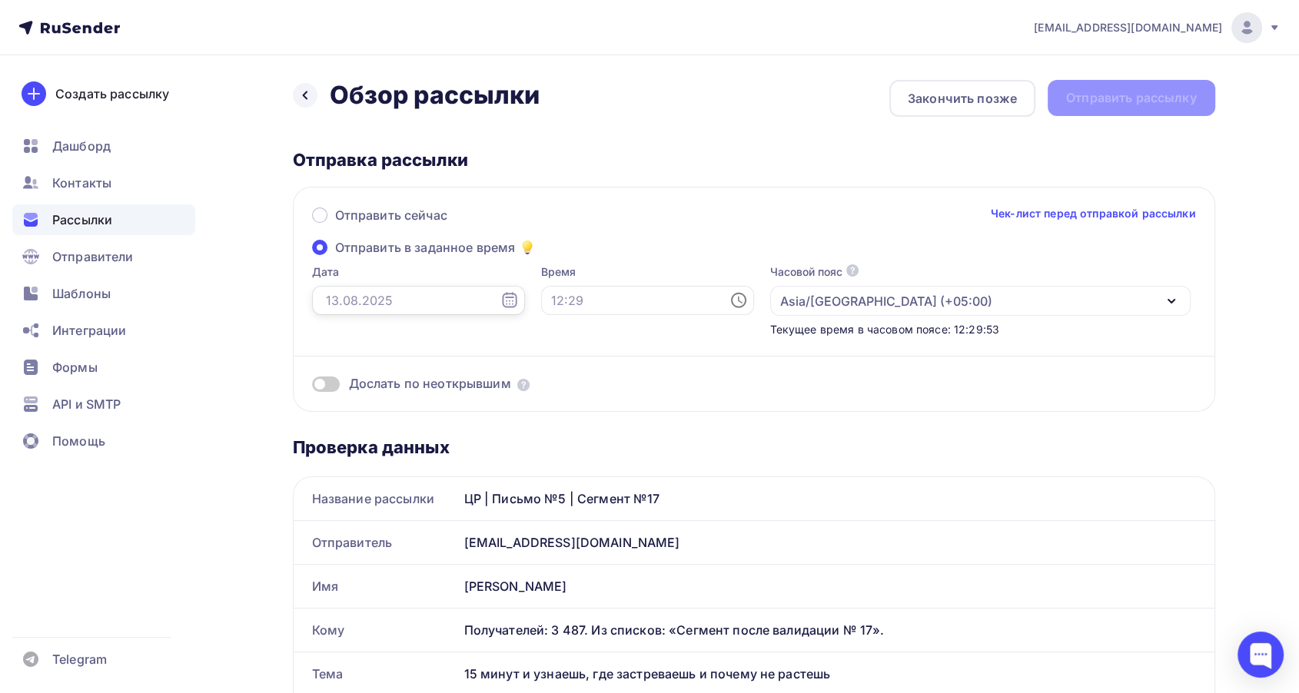
click at [387, 309] on input "text" at bounding box center [418, 300] width 213 height 29
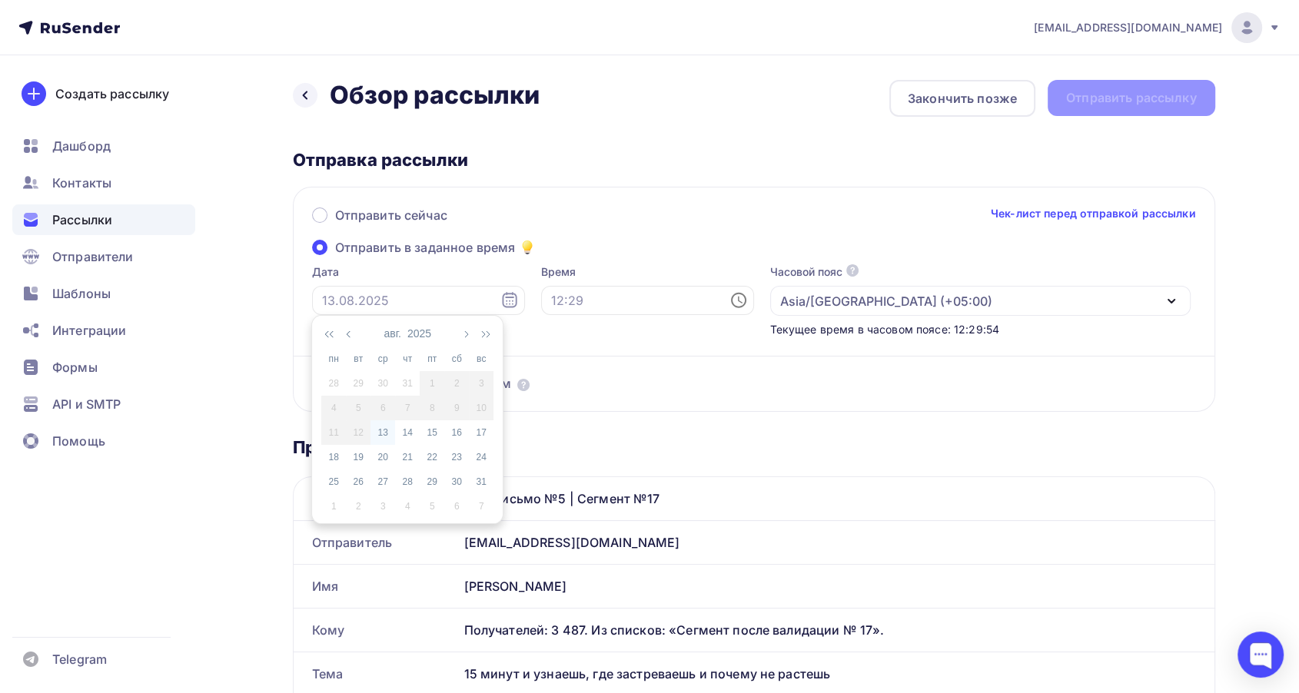
click at [386, 435] on div "13" at bounding box center [382, 433] width 25 height 14
type input "[DATE]"
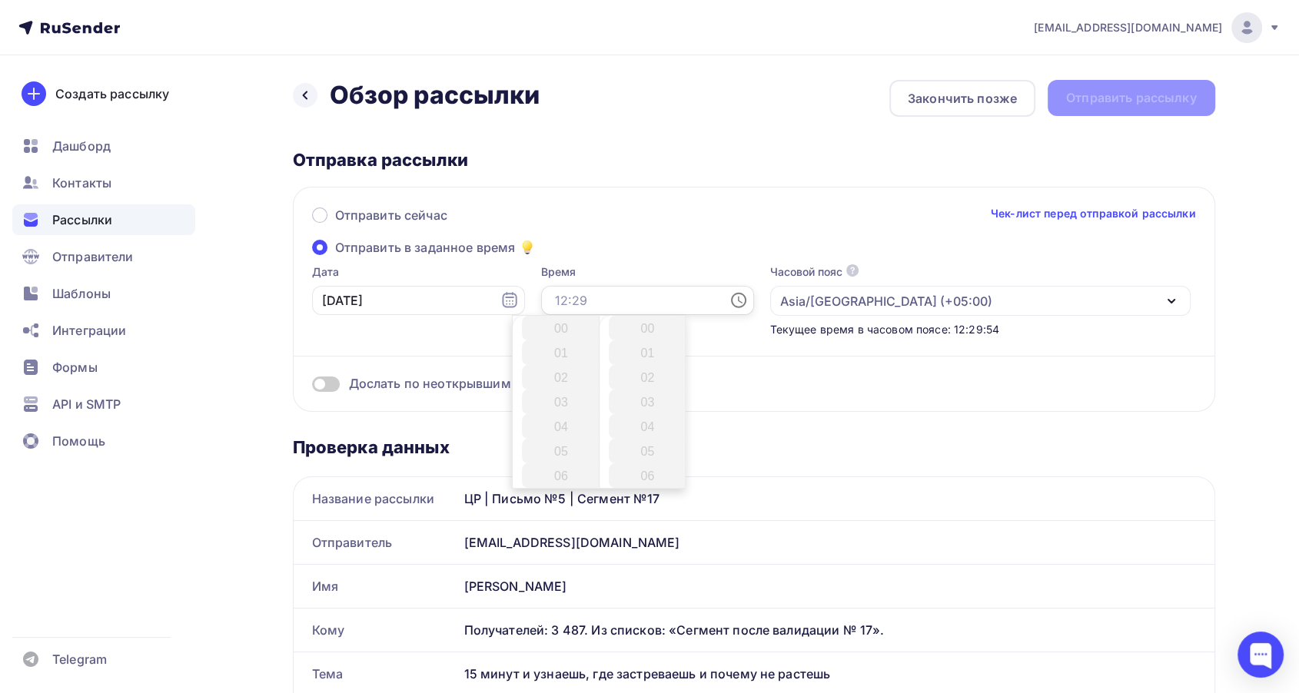
click at [547, 295] on input "text" at bounding box center [647, 300] width 213 height 29
click at [561, 362] on li "15" at bounding box center [562, 355] width 81 height 25
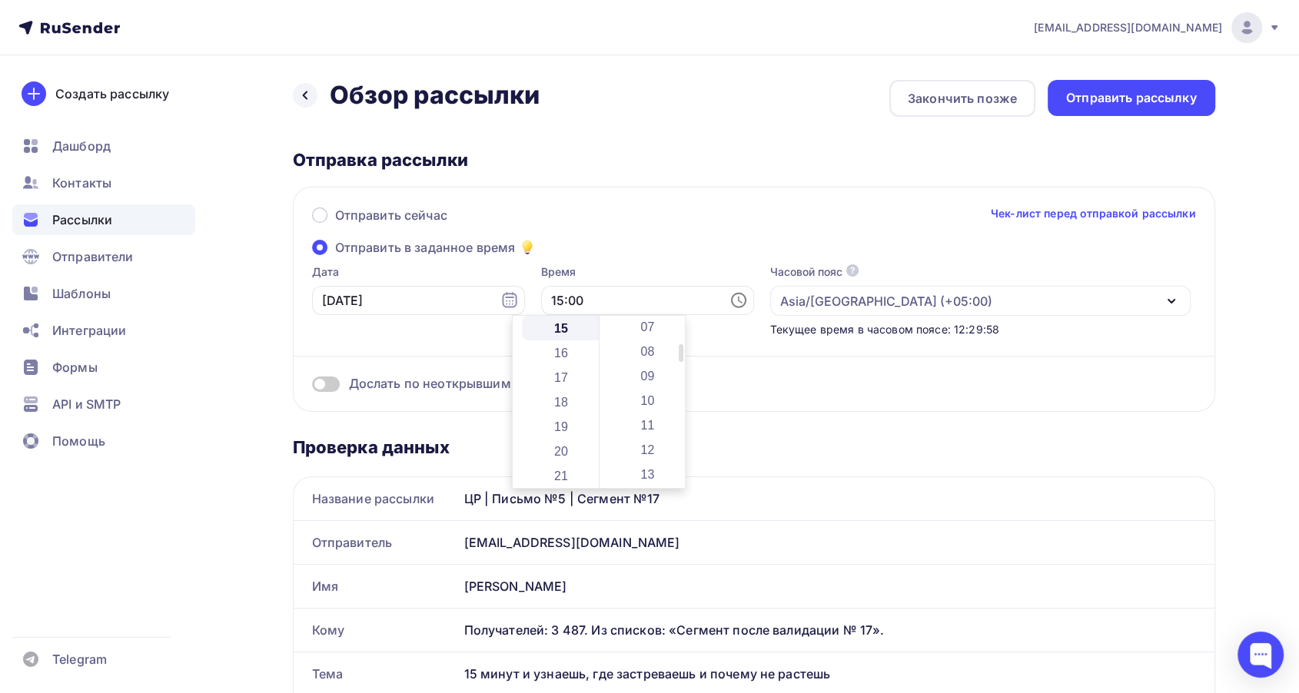
scroll to position [256, 0]
click at [643, 434] on li "15" at bounding box center [649, 441] width 81 height 25
type input "15:15"
click at [610, 263] on div "Отправить сейчас Чек-лист перед отправкой рассылки Отправить в заданное время Д…" at bounding box center [754, 299] width 922 height 225
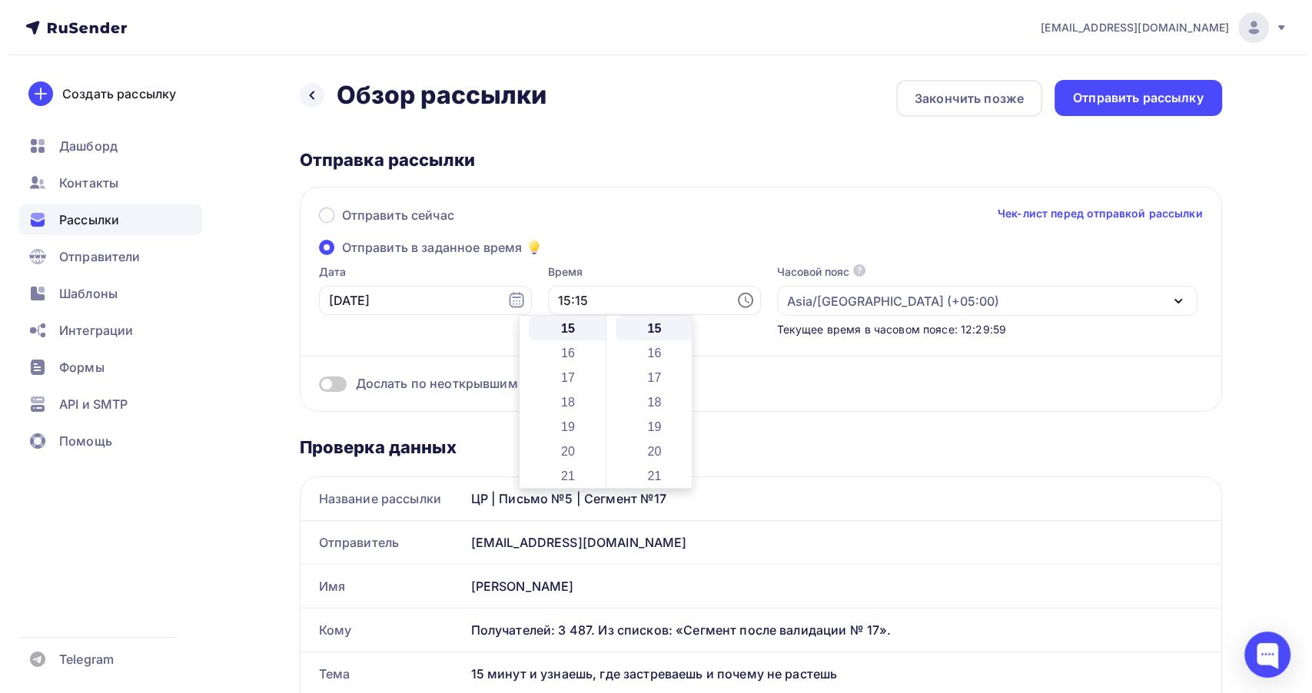
scroll to position [369, 0]
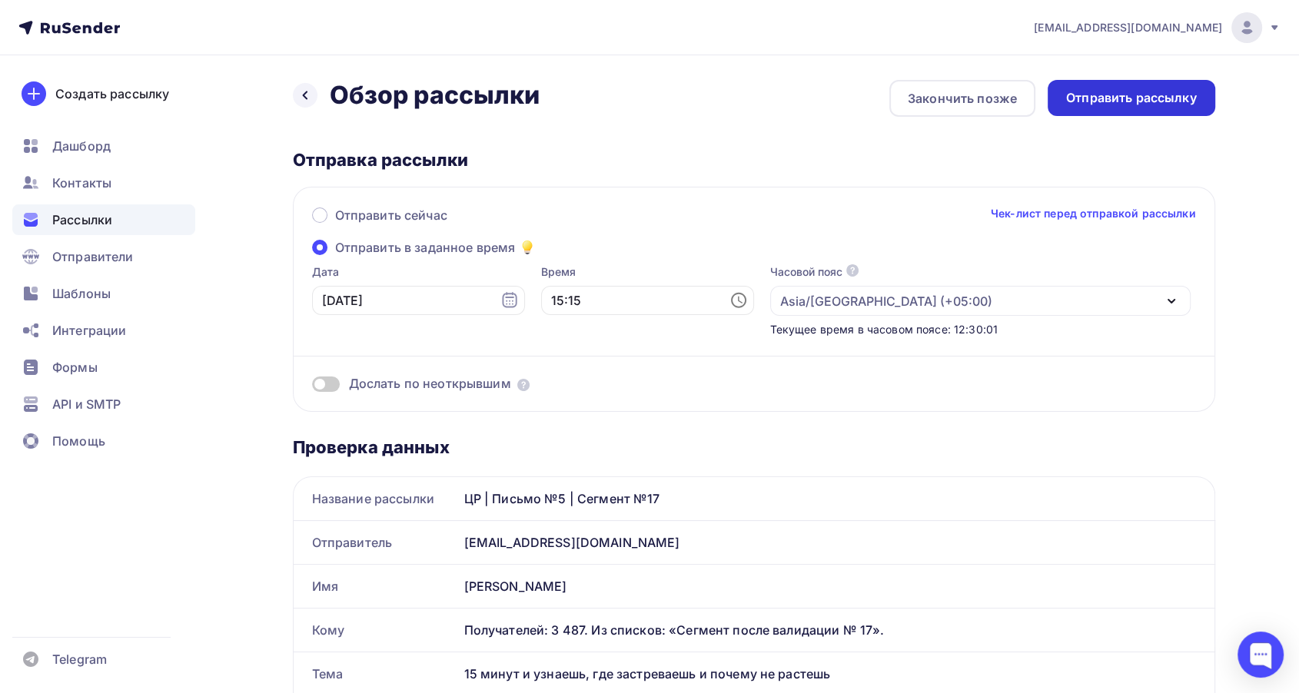
click at [1111, 102] on div "Отправить рассылку" at bounding box center [1131, 98] width 131 height 18
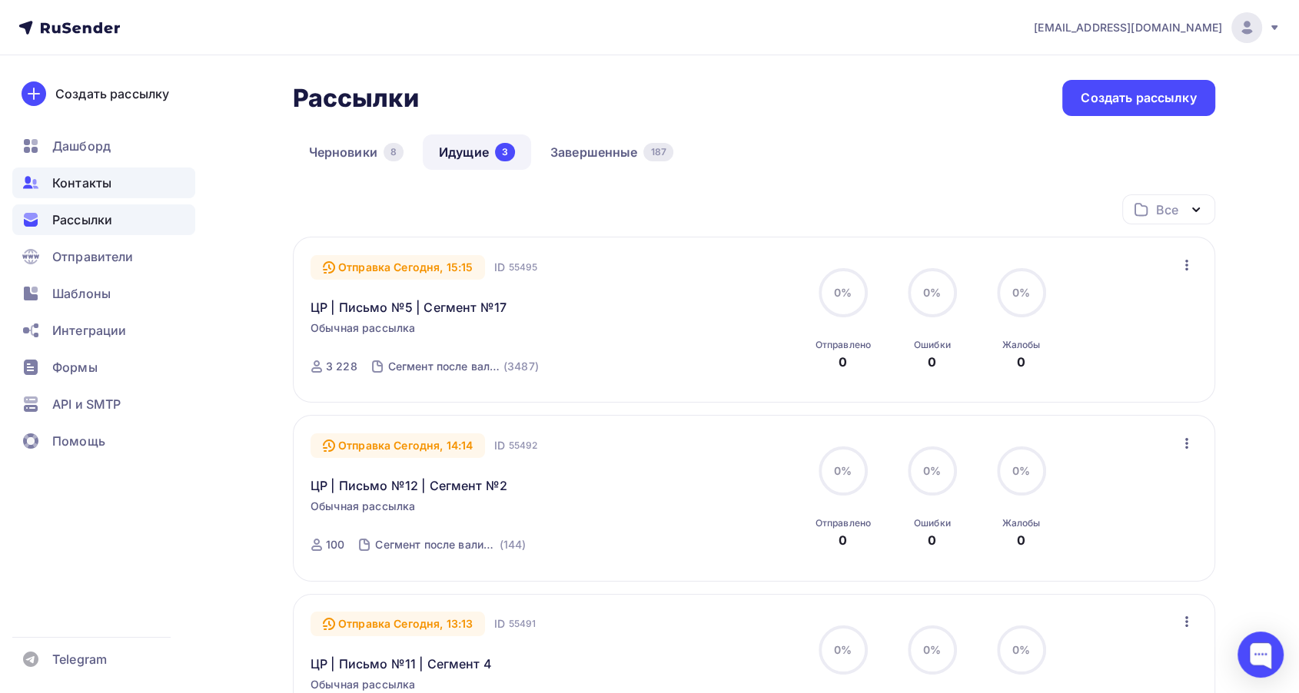
click at [36, 179] on icon at bounding box center [31, 183] width 18 height 18
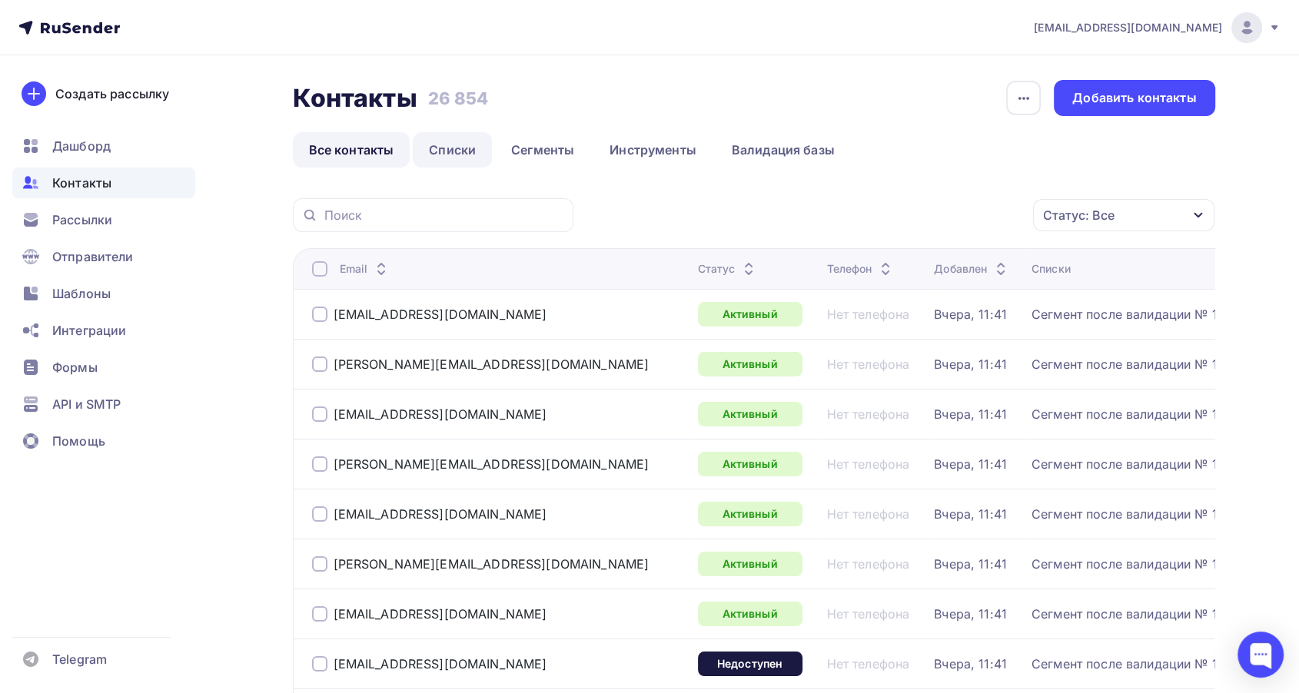
click at [443, 149] on link "Списки" at bounding box center [452, 149] width 79 height 35
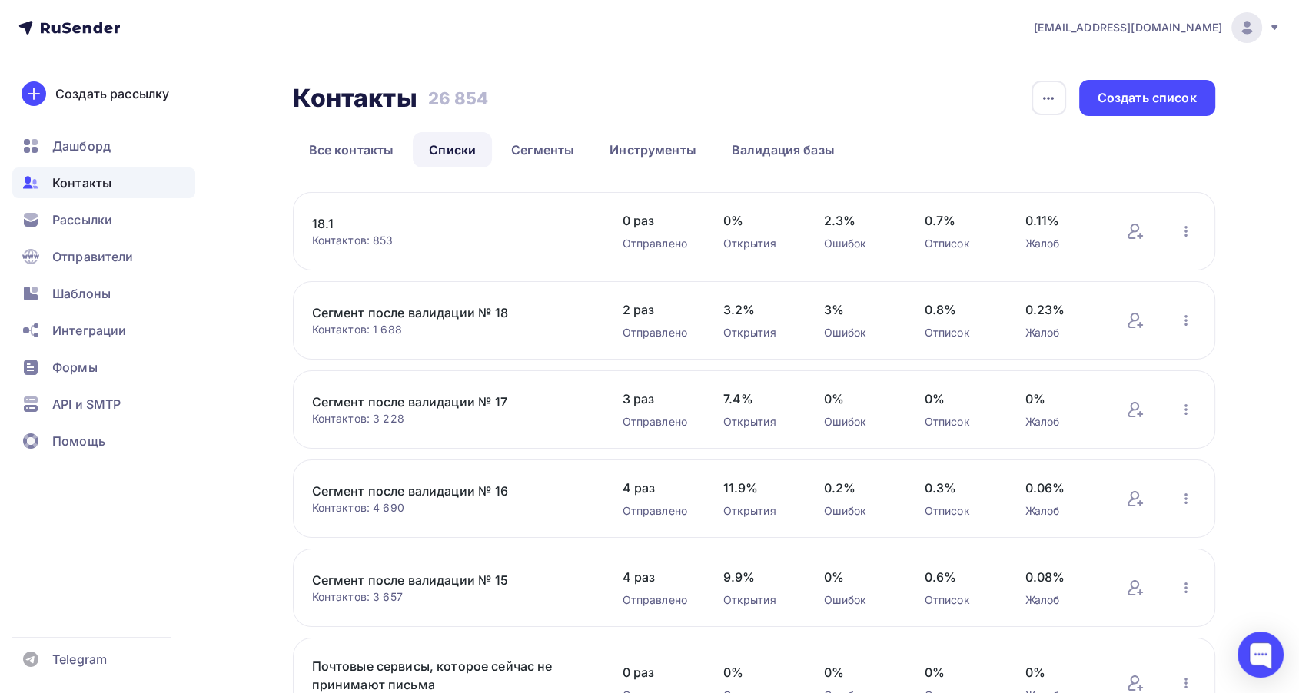
click at [473, 571] on link "Сегмент после валидации № 15" at bounding box center [442, 580] width 261 height 18
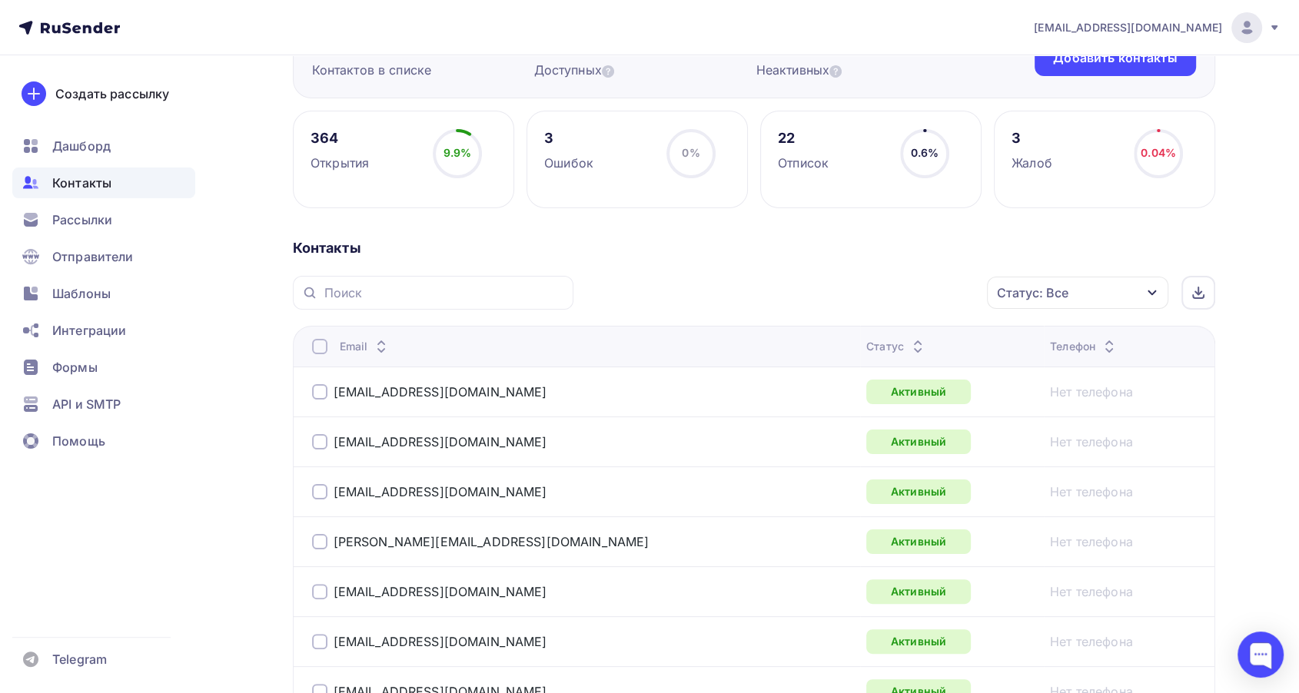
scroll to position [256, 0]
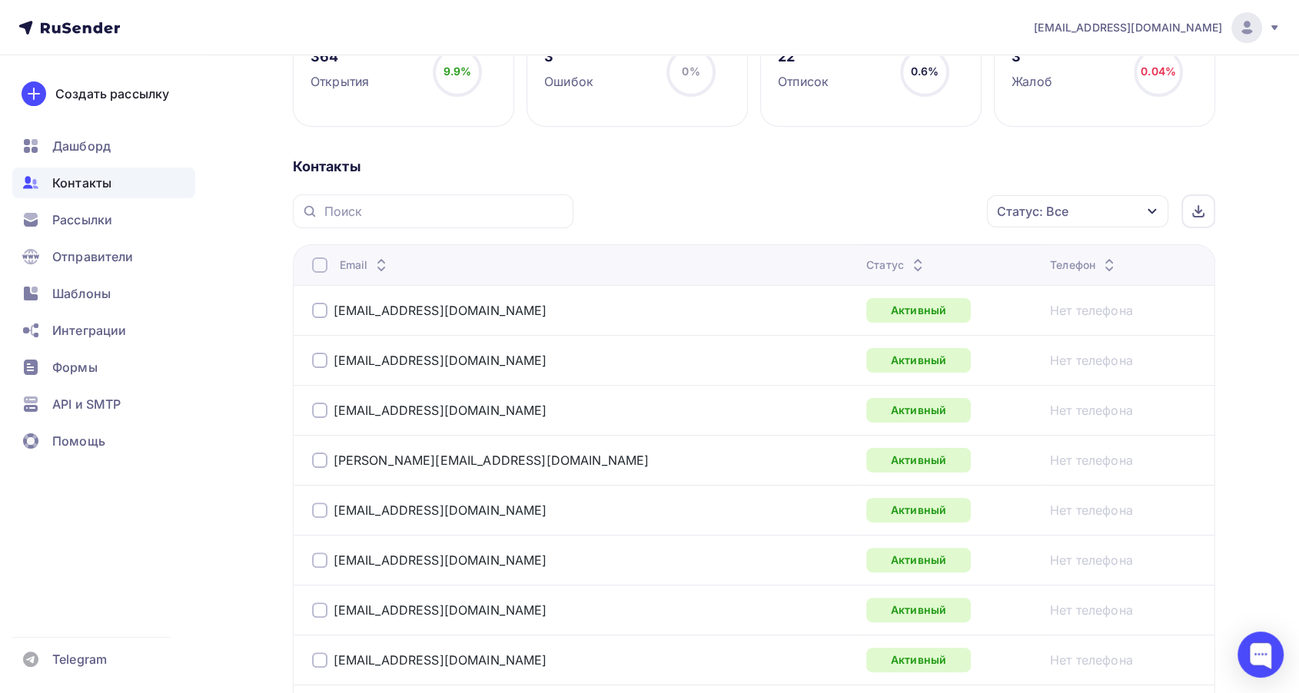
click at [1076, 210] on div "Статус: Все" at bounding box center [1077, 211] width 181 height 32
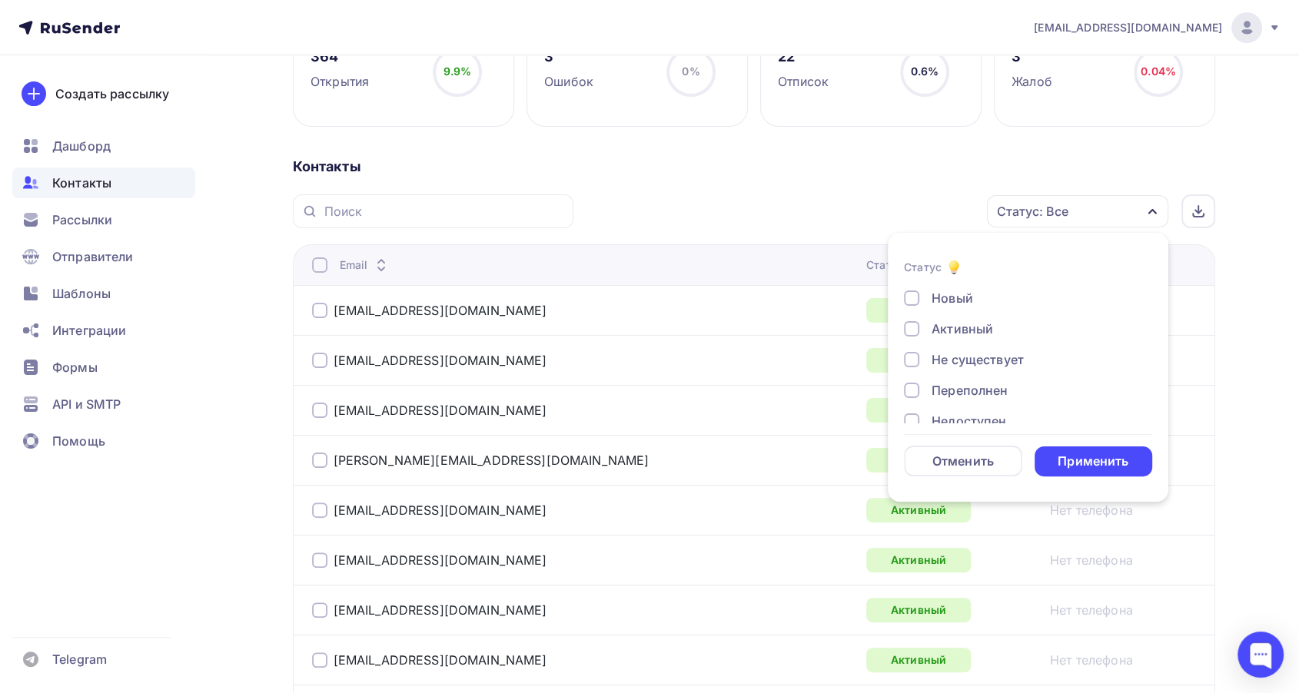
scroll to position [111, 0]
click at [957, 341] on div "Отписан" at bounding box center [957, 341] width 53 height 18
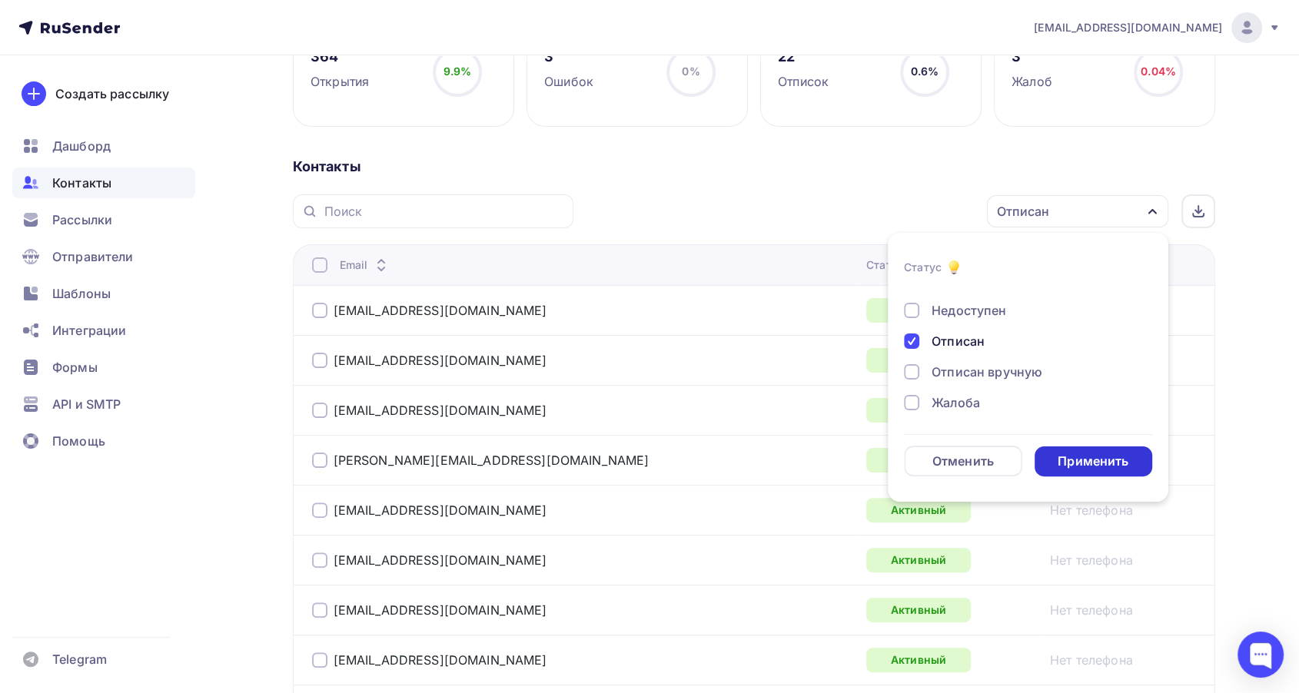
click at [1057, 462] on div "Применить" at bounding box center [1092, 462] width 71 height 18
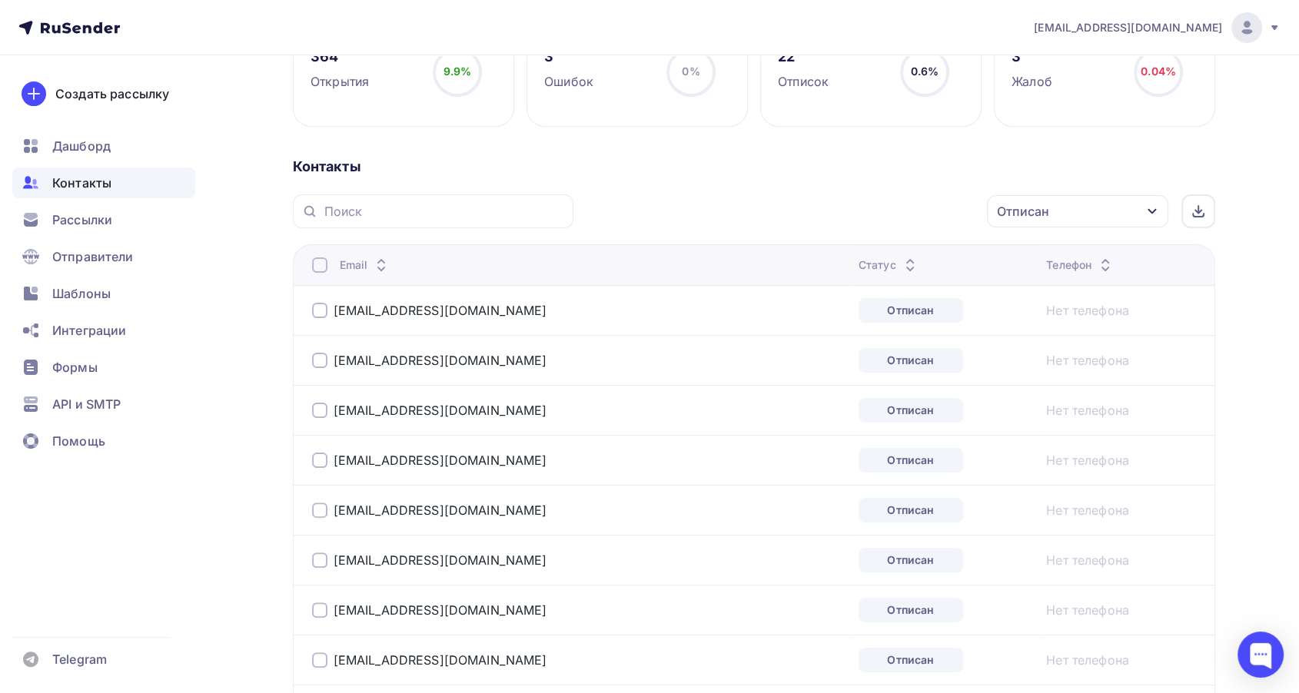
click at [315, 262] on div at bounding box center [319, 264] width 15 height 15
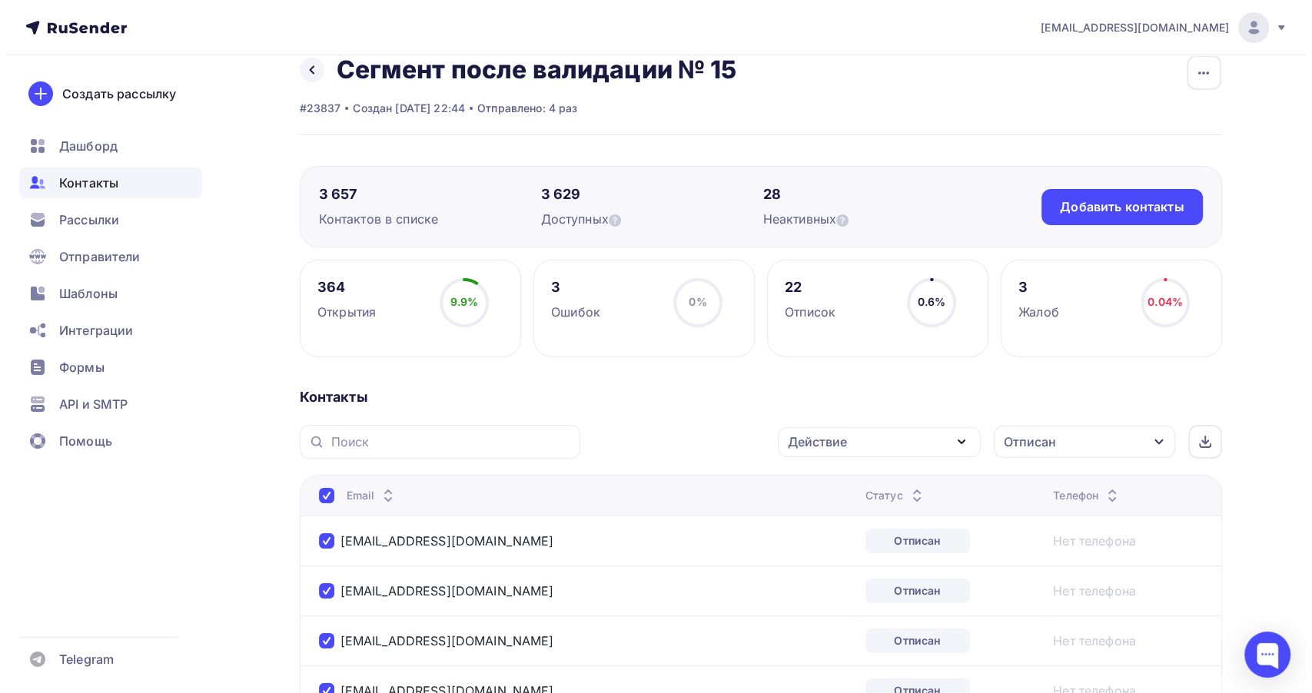
scroll to position [0, 0]
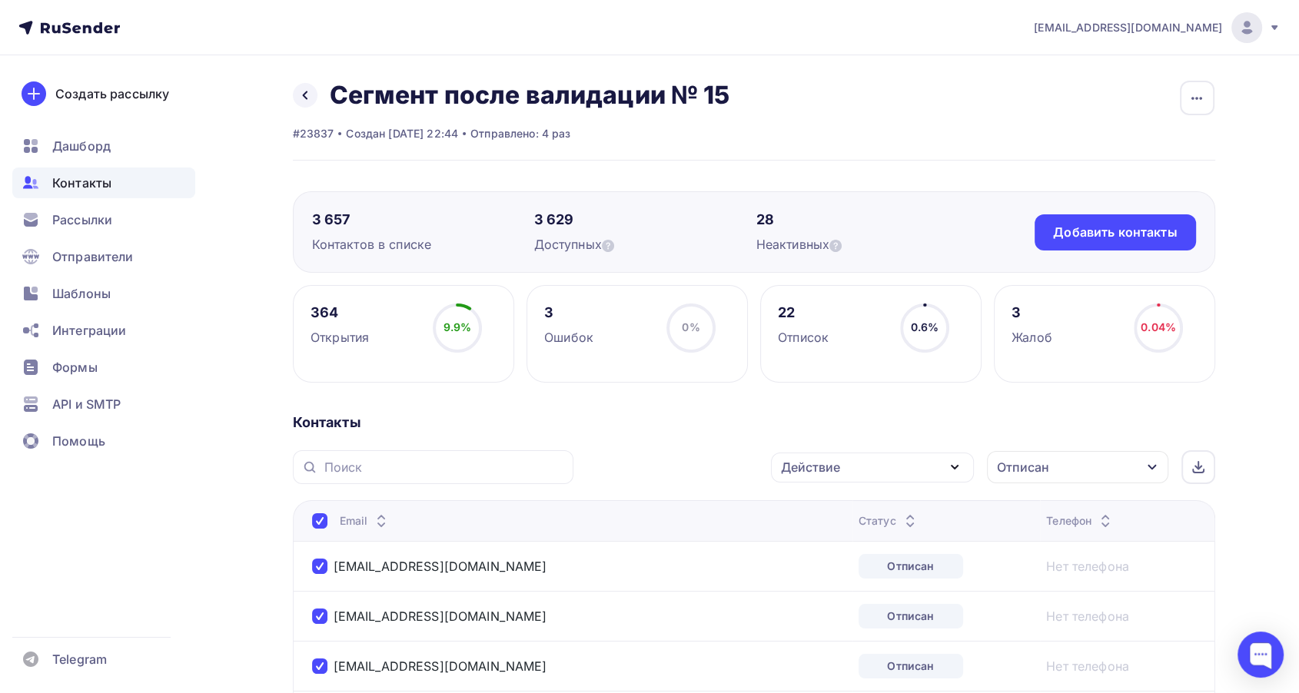
click at [831, 462] on div "Действие" at bounding box center [810, 467] width 59 height 18
click at [809, 509] on div "Добавить в списки" at bounding box center [848, 512] width 118 height 18
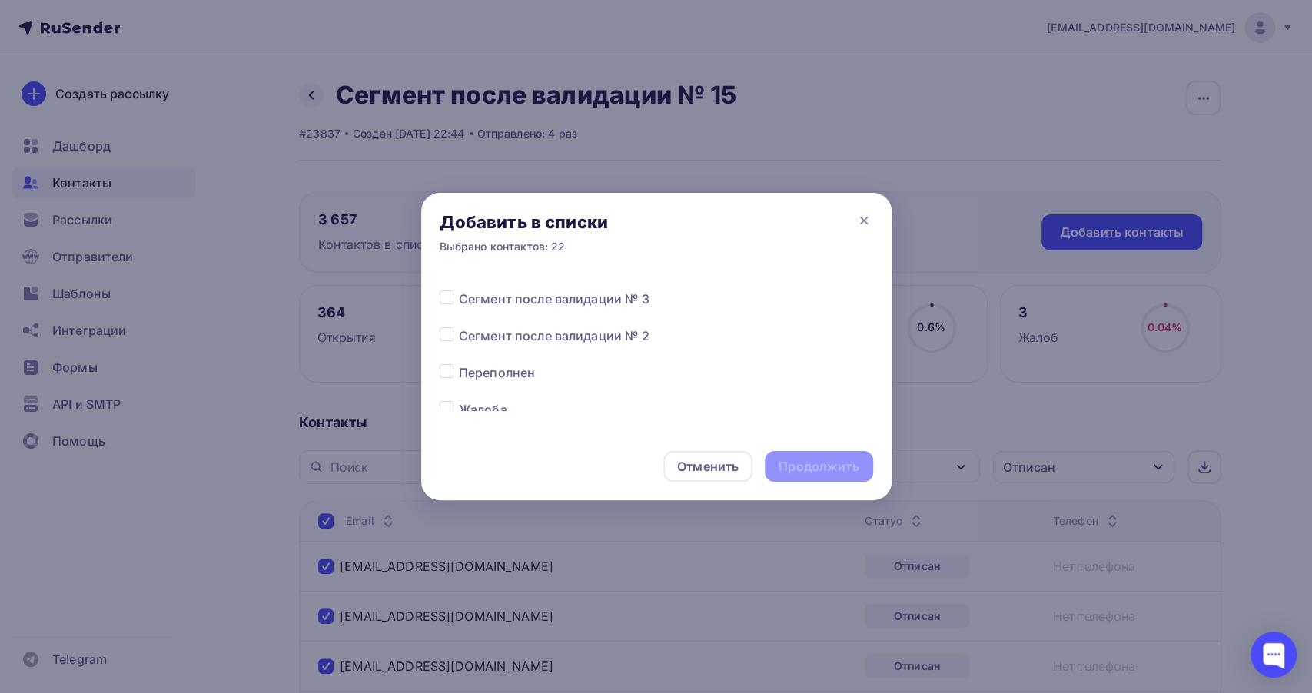
scroll to position [768, 0]
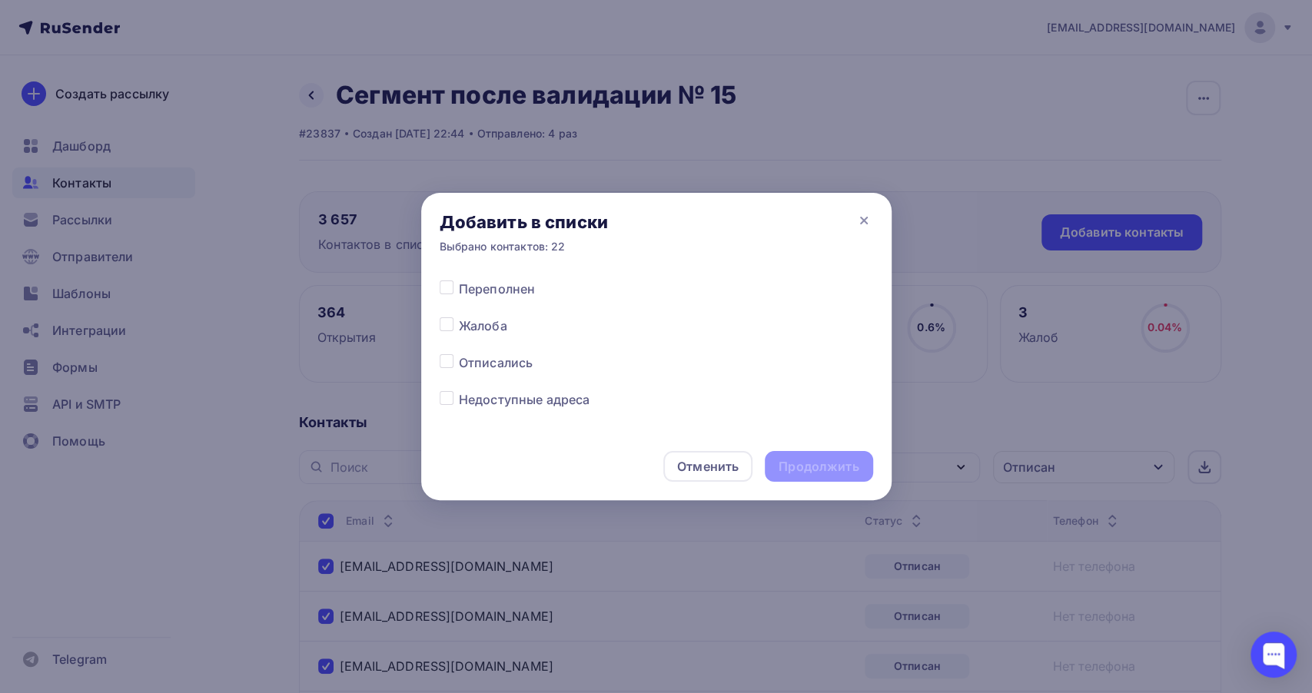
click at [459, 353] on label at bounding box center [459, 353] width 0 height 0
click at [446, 367] on input "checkbox" at bounding box center [447, 360] width 14 height 14
checkbox input "true"
click at [812, 468] on div "Продолжить" at bounding box center [818, 467] width 80 height 18
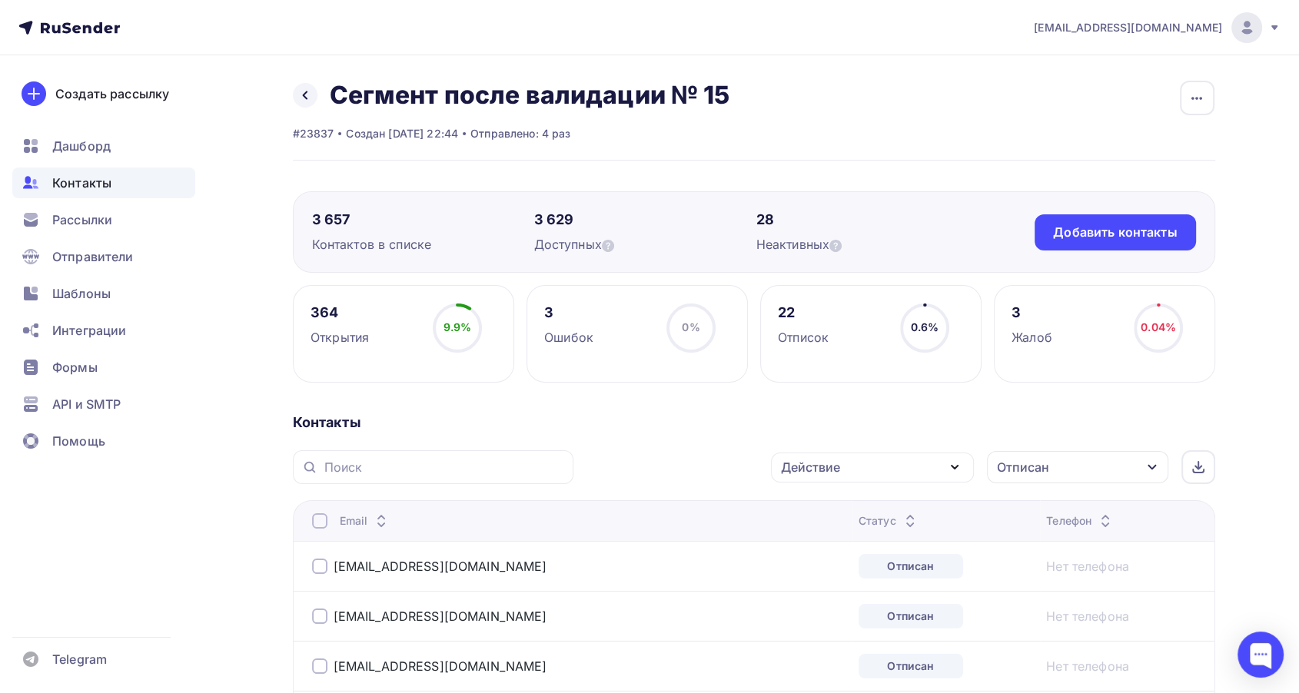
click at [321, 521] on div at bounding box center [319, 520] width 15 height 15
click at [326, 516] on div at bounding box center [319, 520] width 15 height 15
click at [859, 473] on div "Действие" at bounding box center [872, 468] width 203 height 30
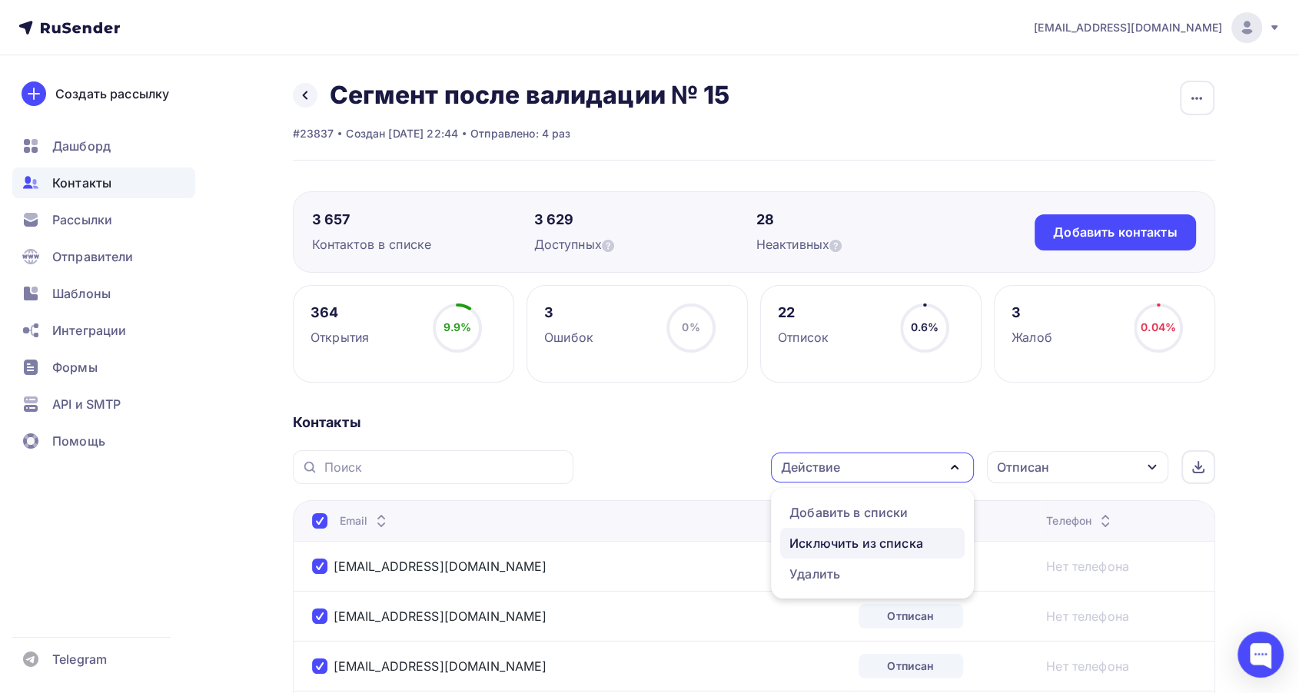
click at [840, 541] on div "Исключить из списка" at bounding box center [856, 543] width 134 height 18
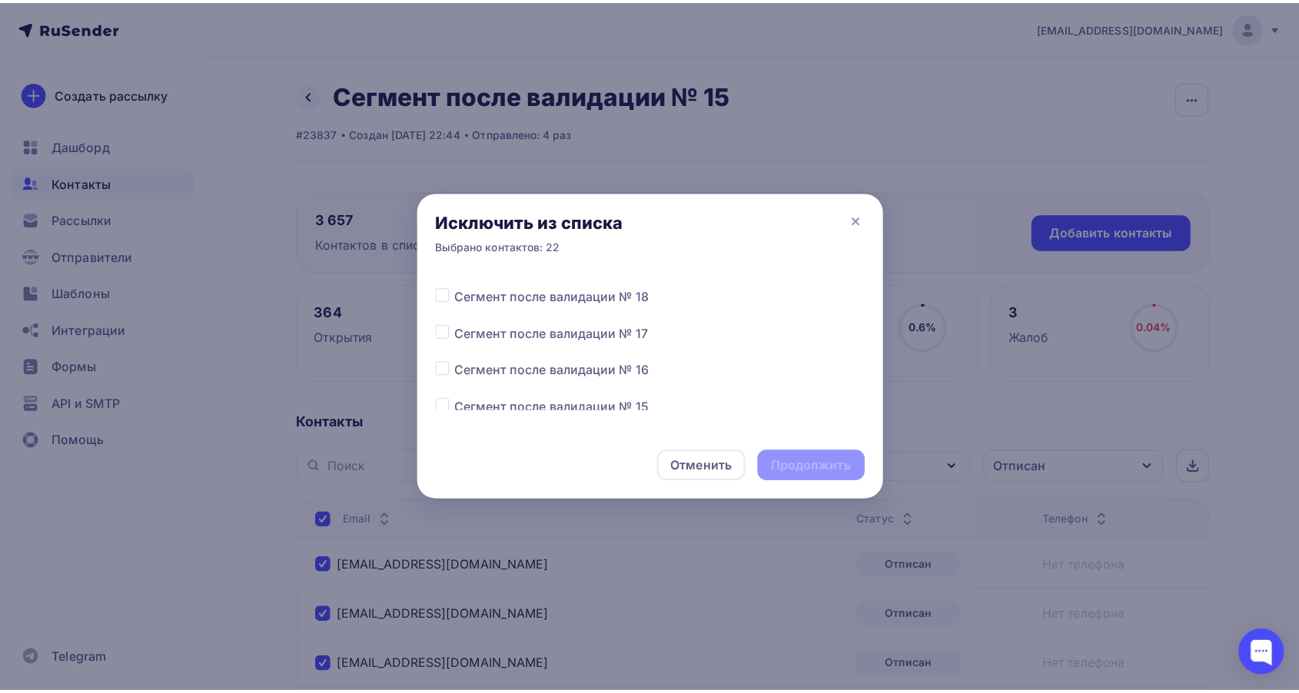
scroll to position [85, 0]
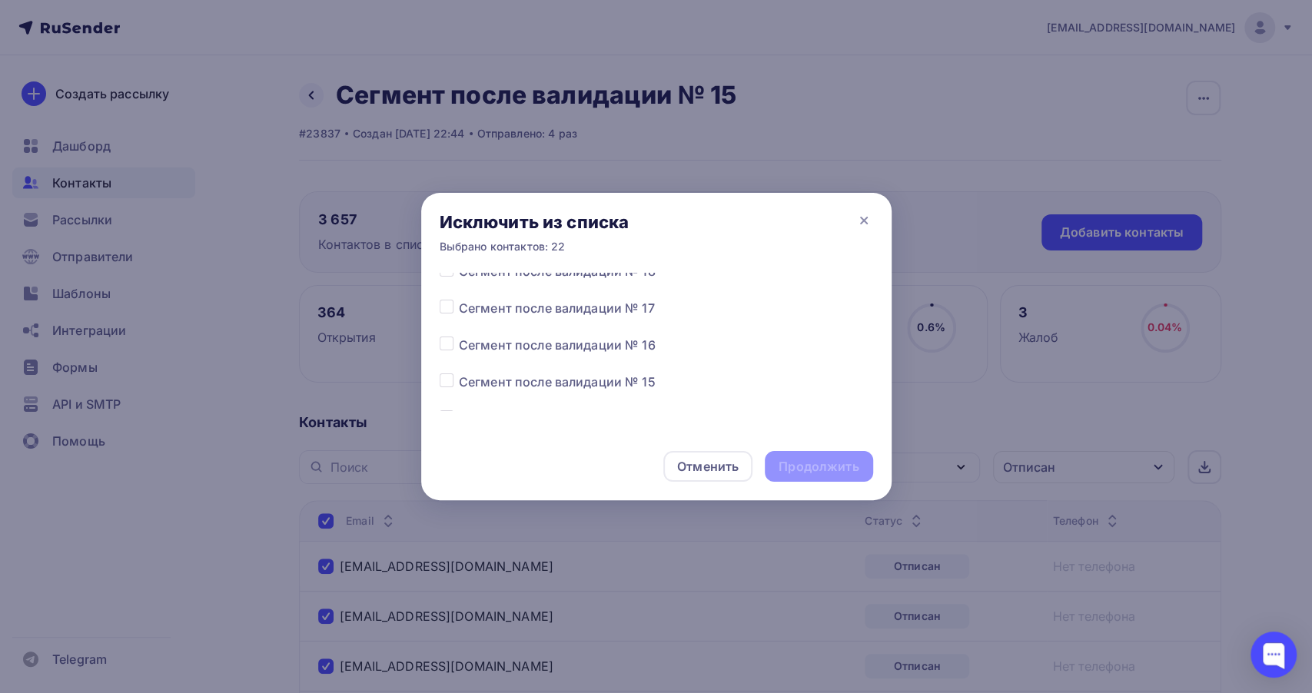
click at [459, 373] on label at bounding box center [459, 373] width 0 height 0
click at [444, 381] on input "checkbox" at bounding box center [447, 380] width 14 height 14
checkbox input "true"
click at [852, 473] on div "Продолжить" at bounding box center [818, 467] width 80 height 18
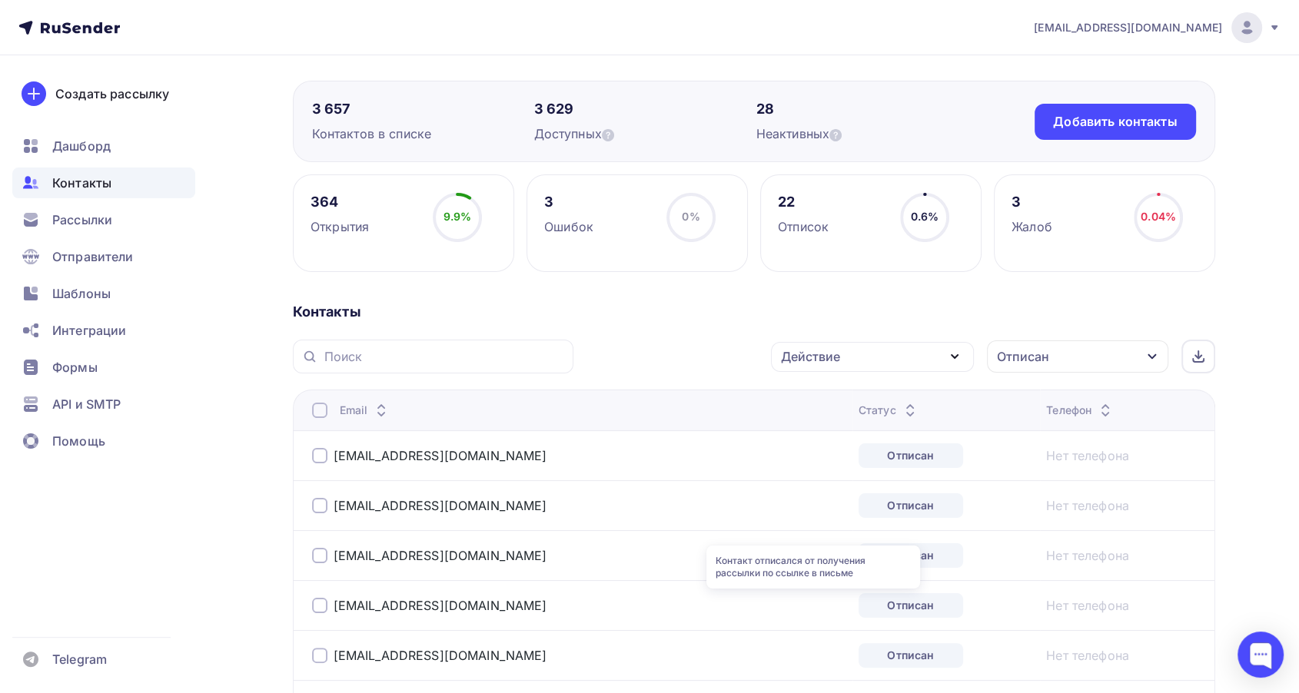
scroll to position [0, 0]
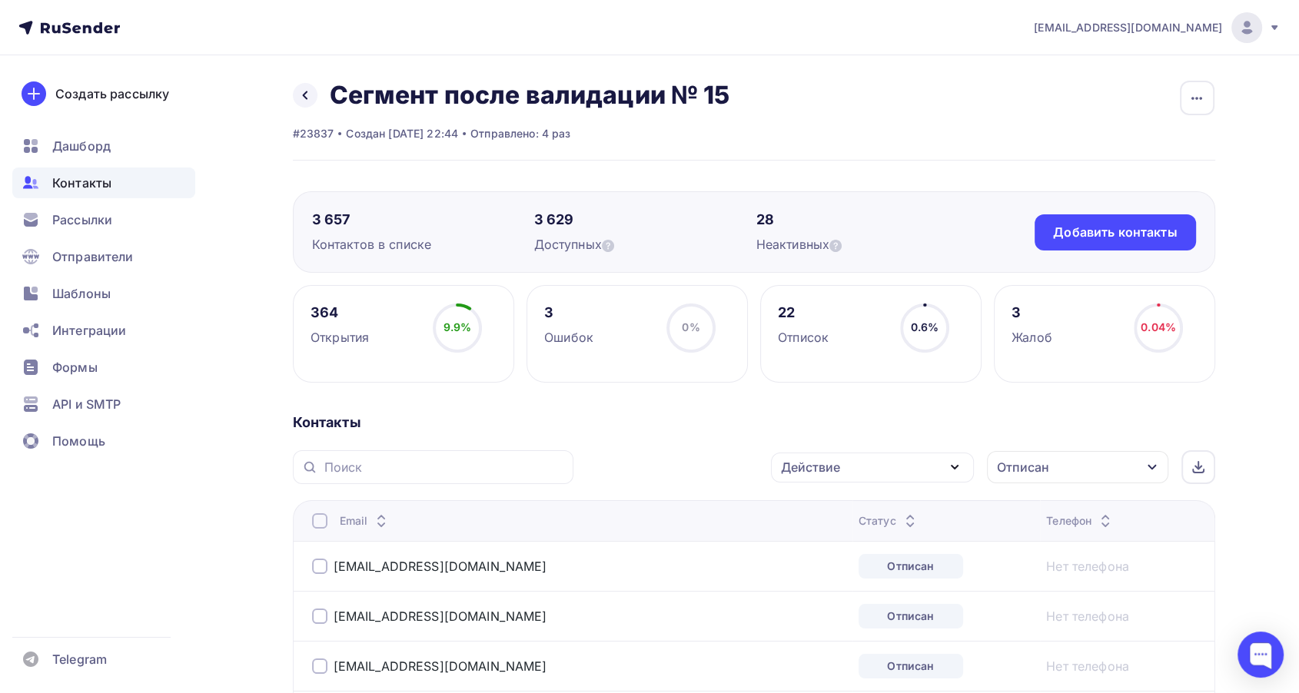
click at [1051, 469] on div "Отписан" at bounding box center [1077, 467] width 181 height 32
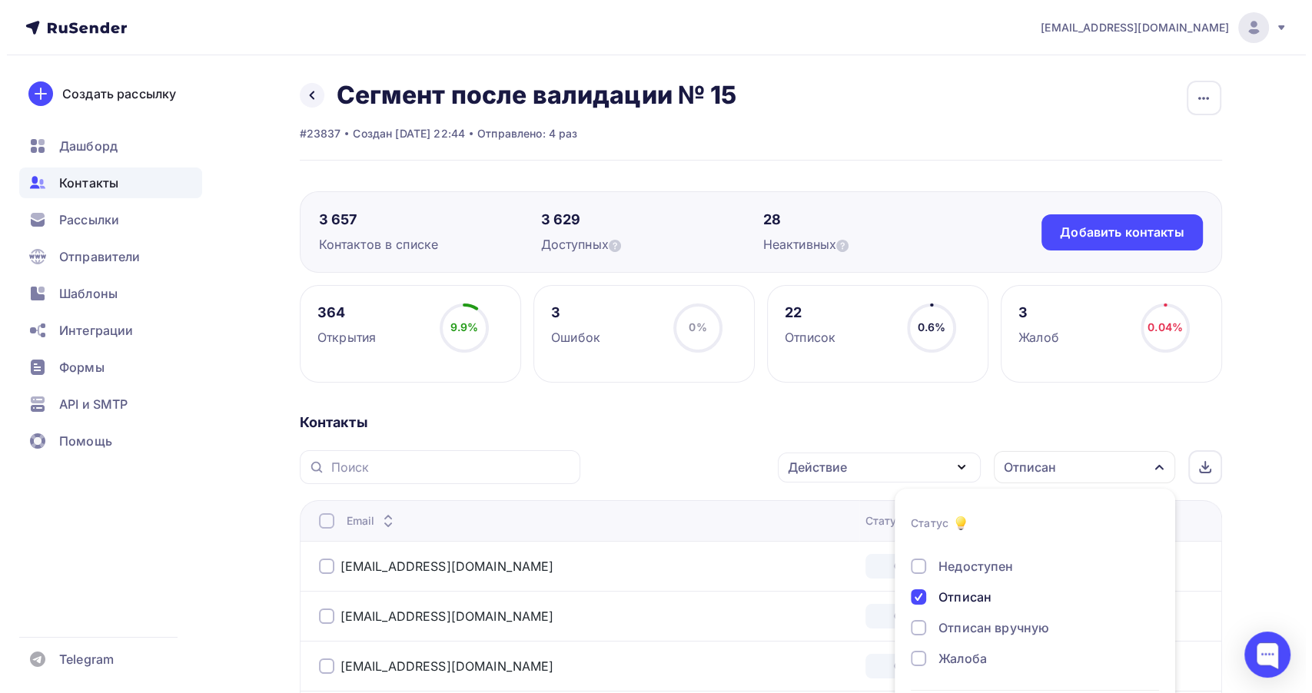
scroll to position [64, 0]
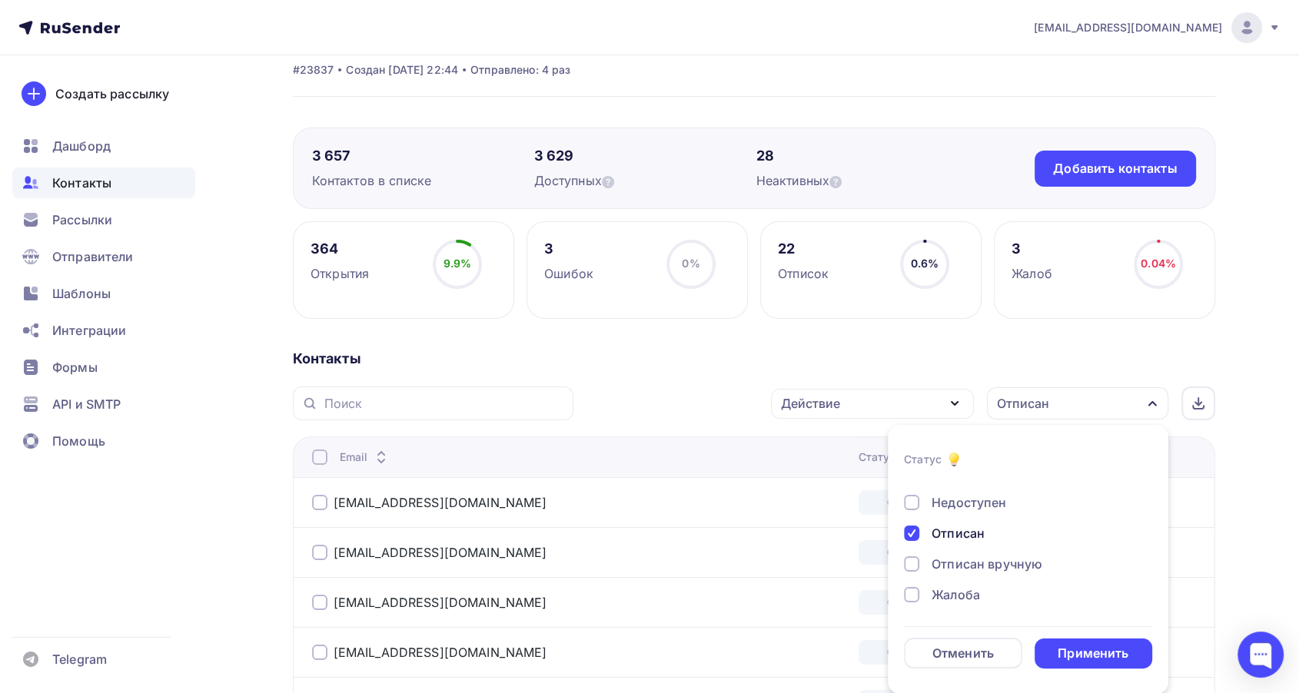
click at [940, 536] on div "Отписан" at bounding box center [957, 533] width 53 height 18
click at [935, 595] on div "Жалоба" at bounding box center [955, 595] width 48 height 18
click at [1069, 652] on div "Применить" at bounding box center [1092, 654] width 71 height 18
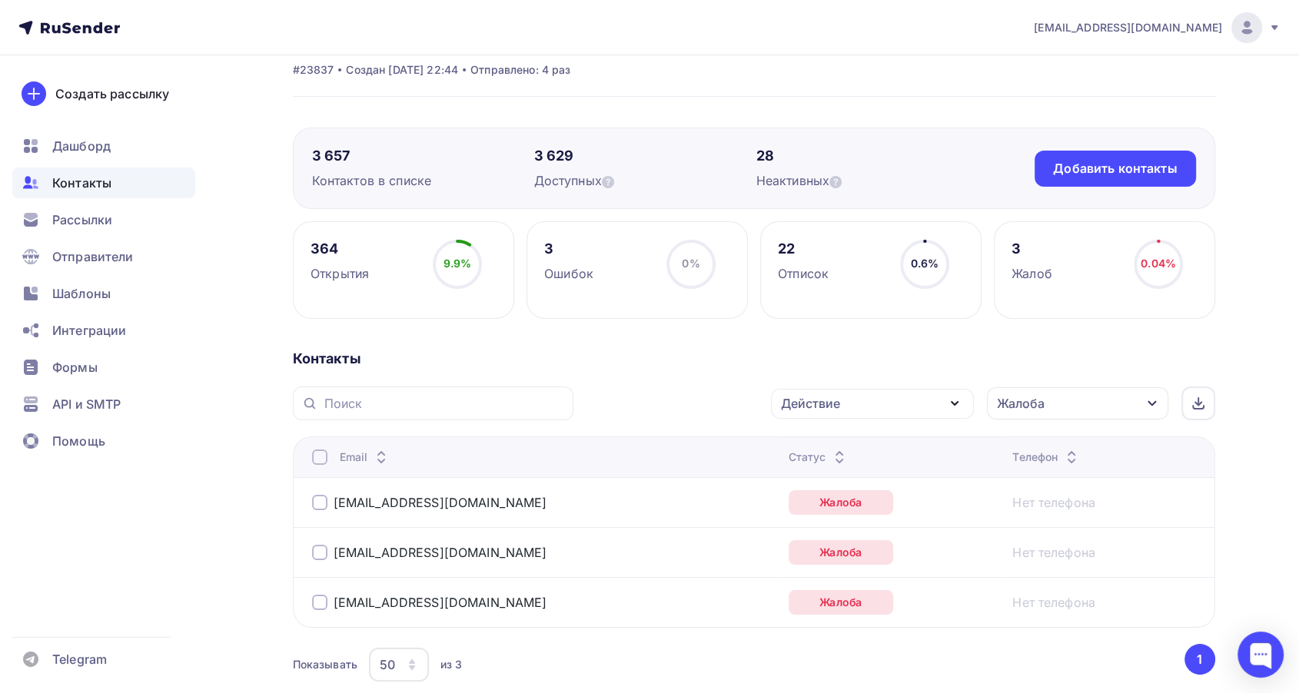
click at [322, 460] on div at bounding box center [319, 457] width 15 height 15
click at [317, 453] on div at bounding box center [319, 457] width 15 height 15
click at [847, 408] on div "Действие" at bounding box center [872, 404] width 203 height 30
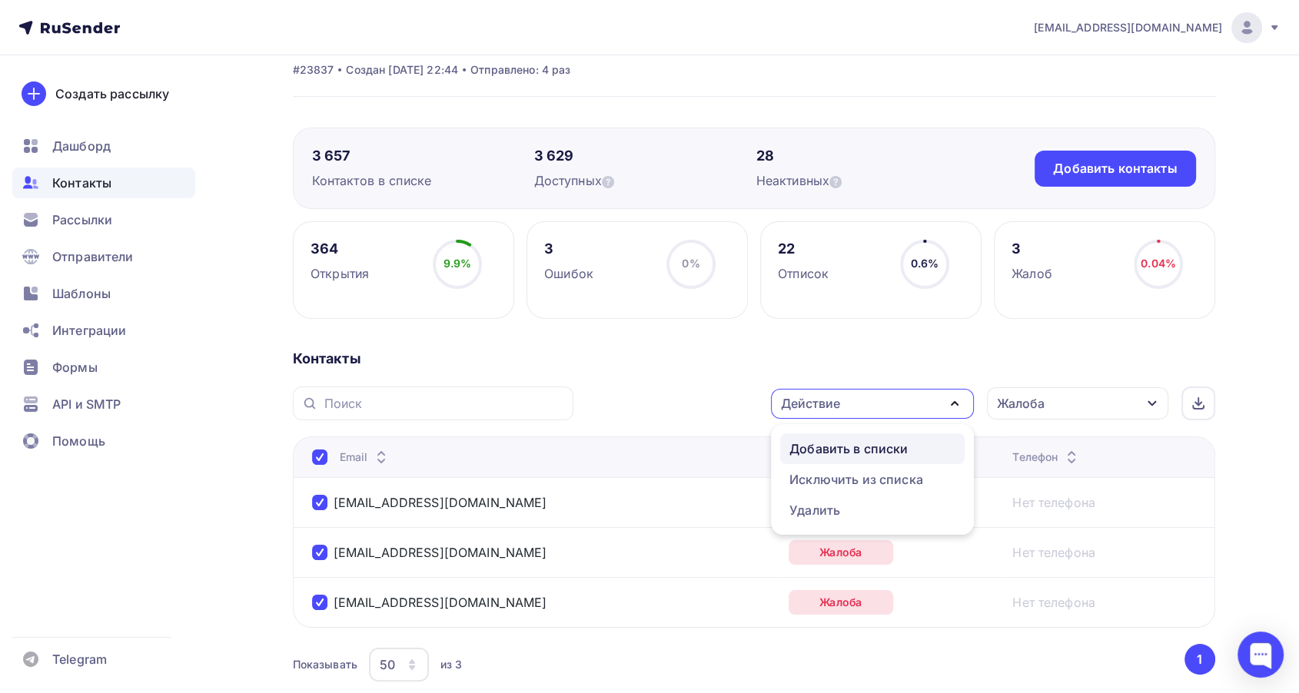
click at [838, 441] on div "Добавить в списки" at bounding box center [848, 449] width 118 height 18
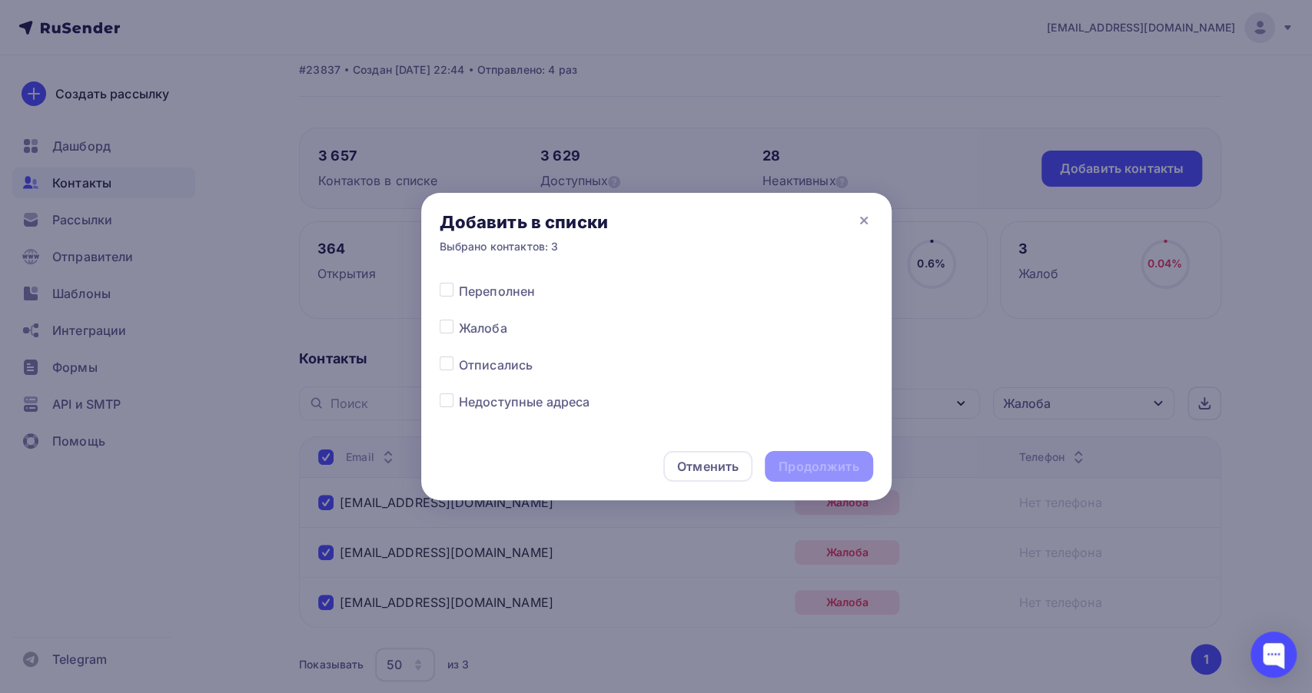
scroll to position [768, 0]
click at [459, 317] on label at bounding box center [459, 317] width 0 height 0
click at [446, 325] on input "checkbox" at bounding box center [447, 324] width 14 height 14
checkbox input "true"
click at [805, 474] on div "Продолжить" at bounding box center [818, 467] width 80 height 18
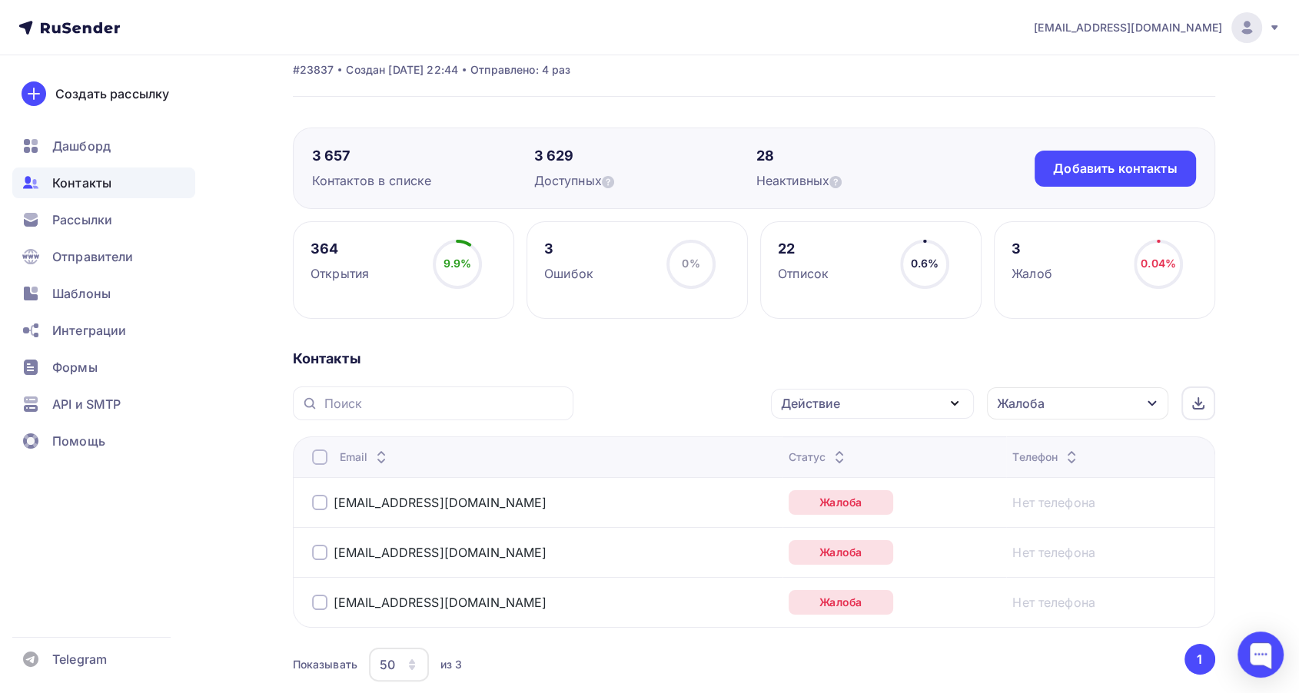
click at [319, 456] on div at bounding box center [319, 457] width 15 height 15
click at [885, 405] on div "Действие" at bounding box center [872, 404] width 203 height 30
click at [837, 486] on div "Исключить из списка" at bounding box center [856, 479] width 134 height 18
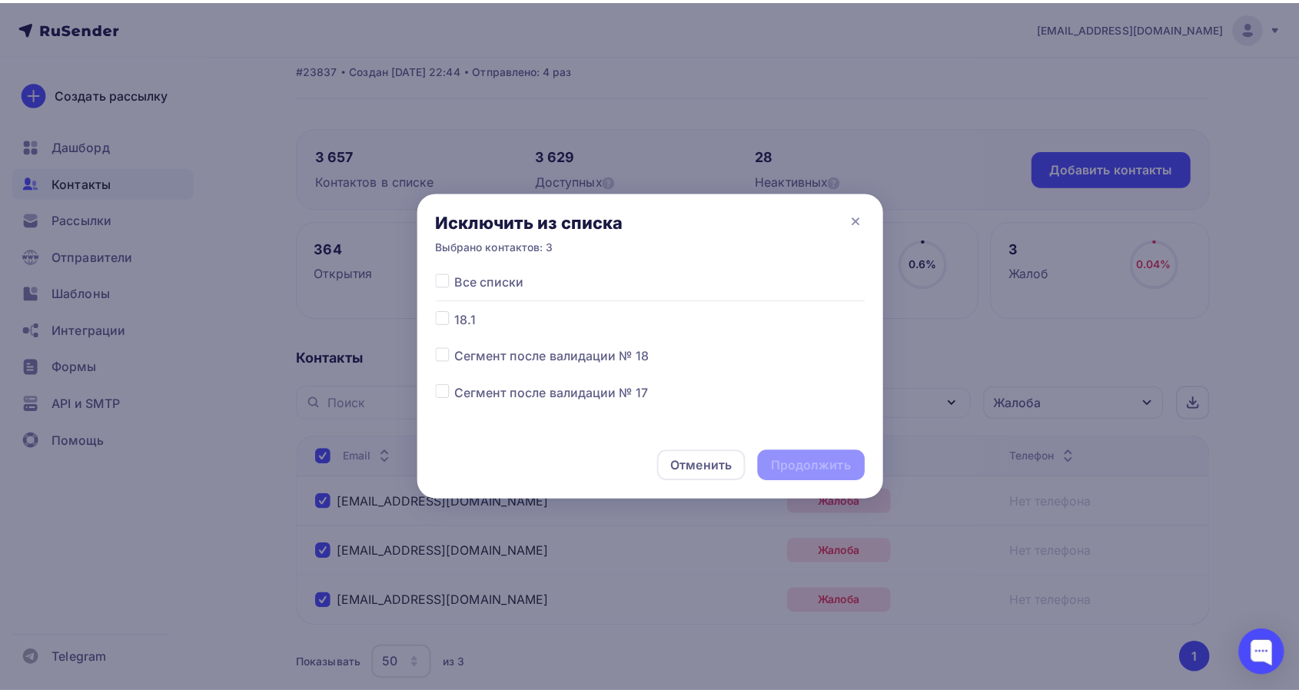
scroll to position [85, 0]
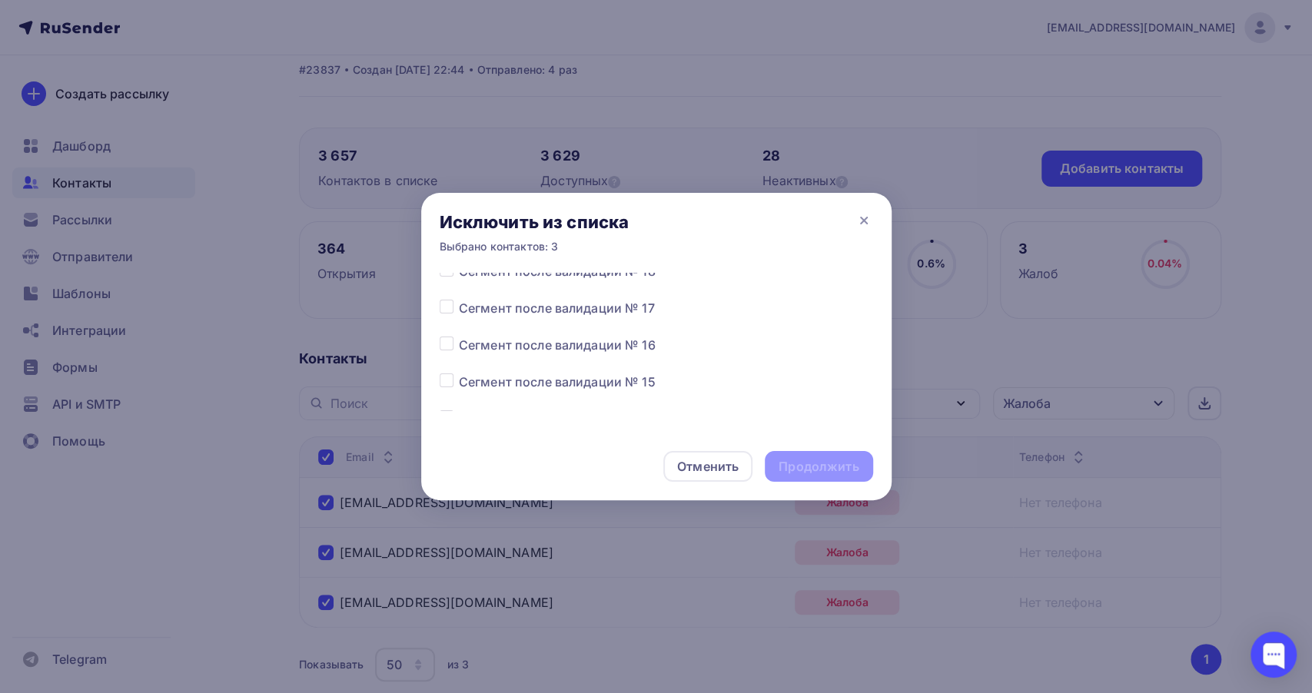
click at [459, 373] on label at bounding box center [459, 373] width 0 height 0
click at [452, 379] on input "checkbox" at bounding box center [447, 380] width 14 height 14
checkbox input "true"
click at [799, 459] on div "Продолжить" at bounding box center [818, 467] width 80 height 18
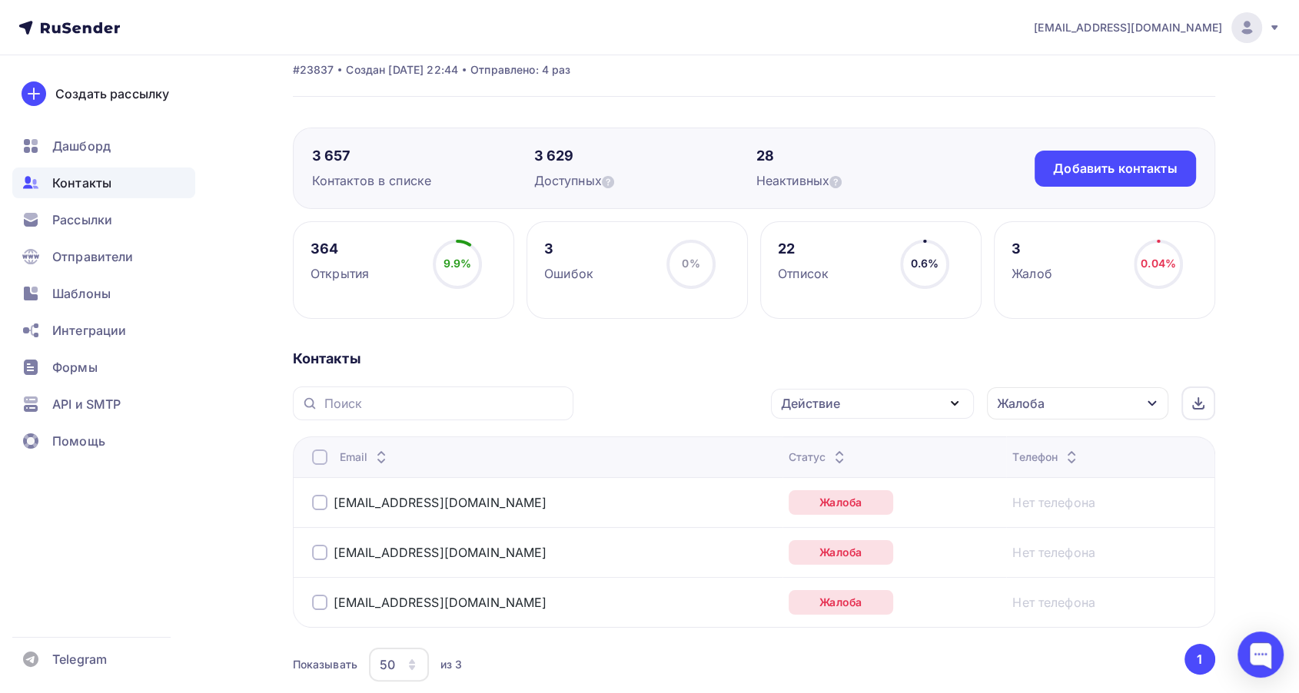
click at [1151, 406] on icon "button" at bounding box center [1152, 403] width 12 height 12
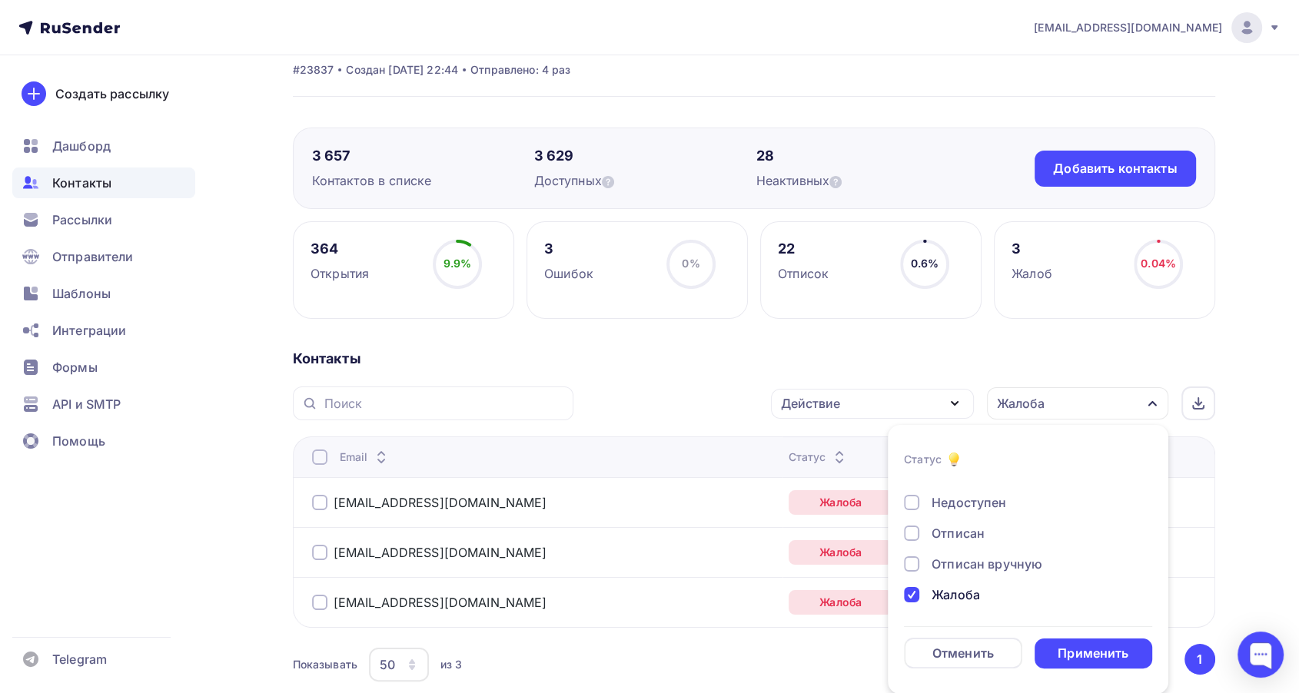
click at [917, 586] on div "Жалоба" at bounding box center [1019, 595] width 231 height 18
click at [1071, 652] on div "Применить" at bounding box center [1092, 654] width 71 height 18
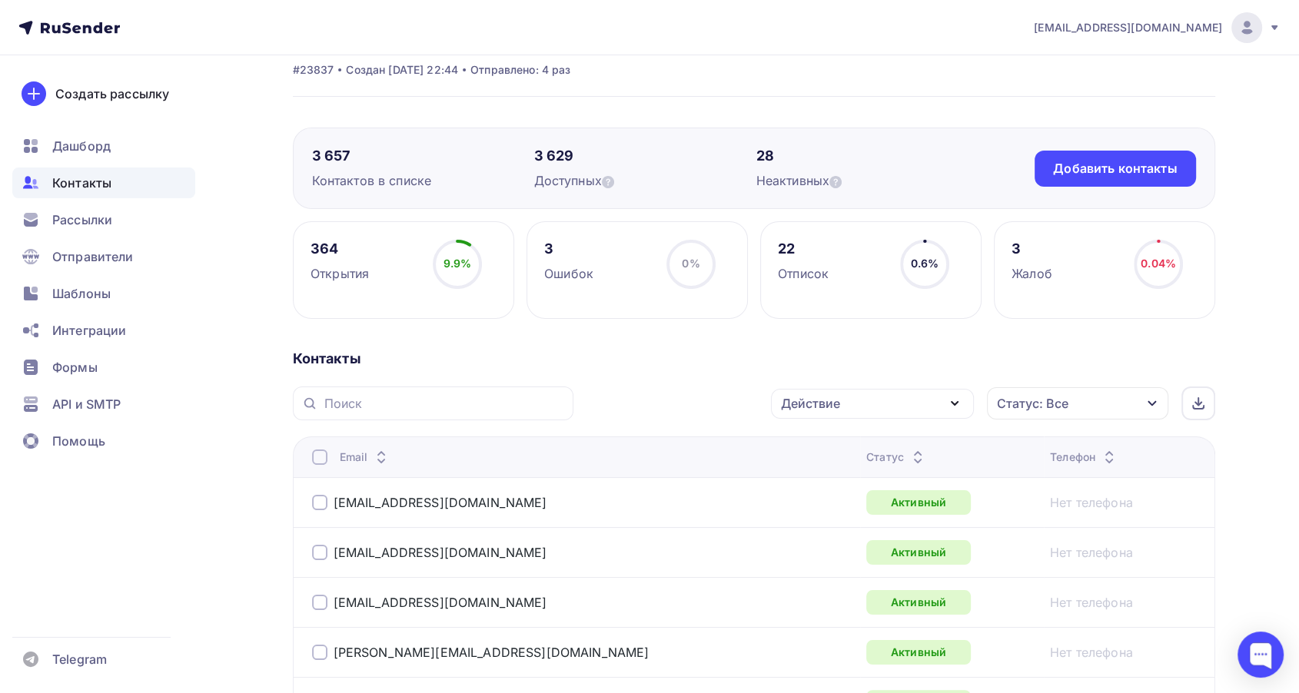
click at [908, 453] on icon at bounding box center [917, 461] width 18 height 18
click at [908, 452] on icon at bounding box center [917, 461] width 18 height 18
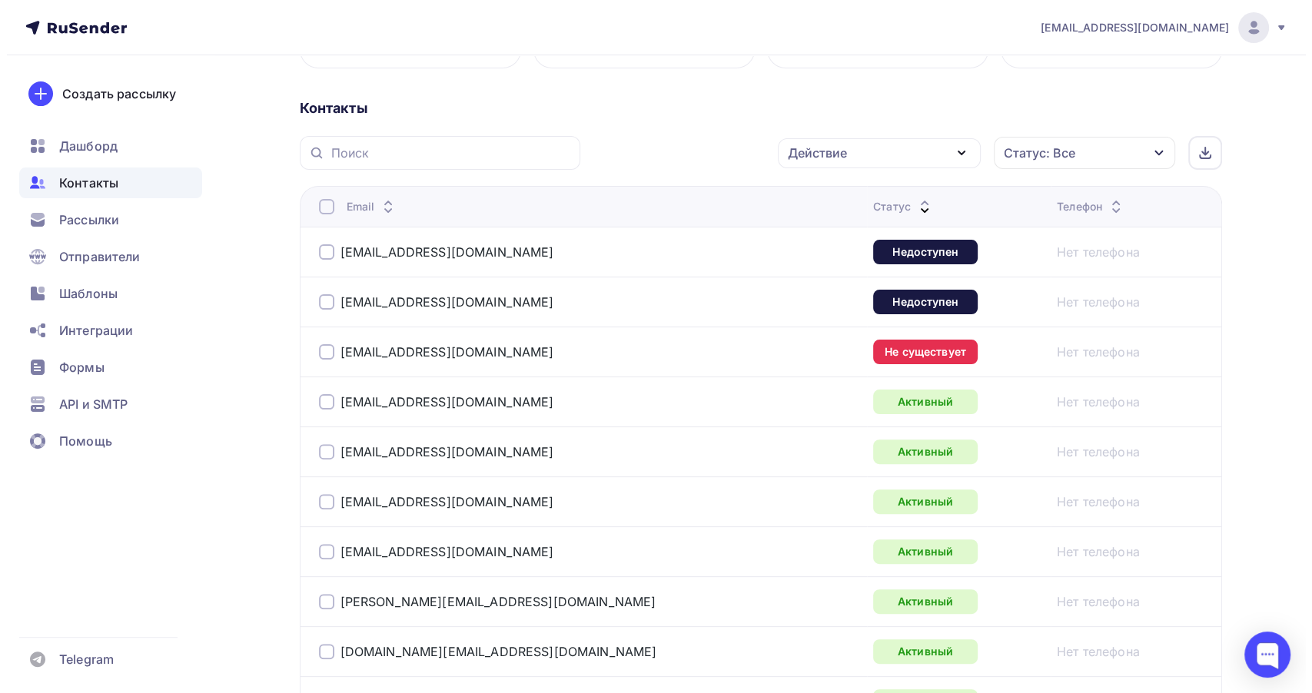
scroll to position [320, 0]
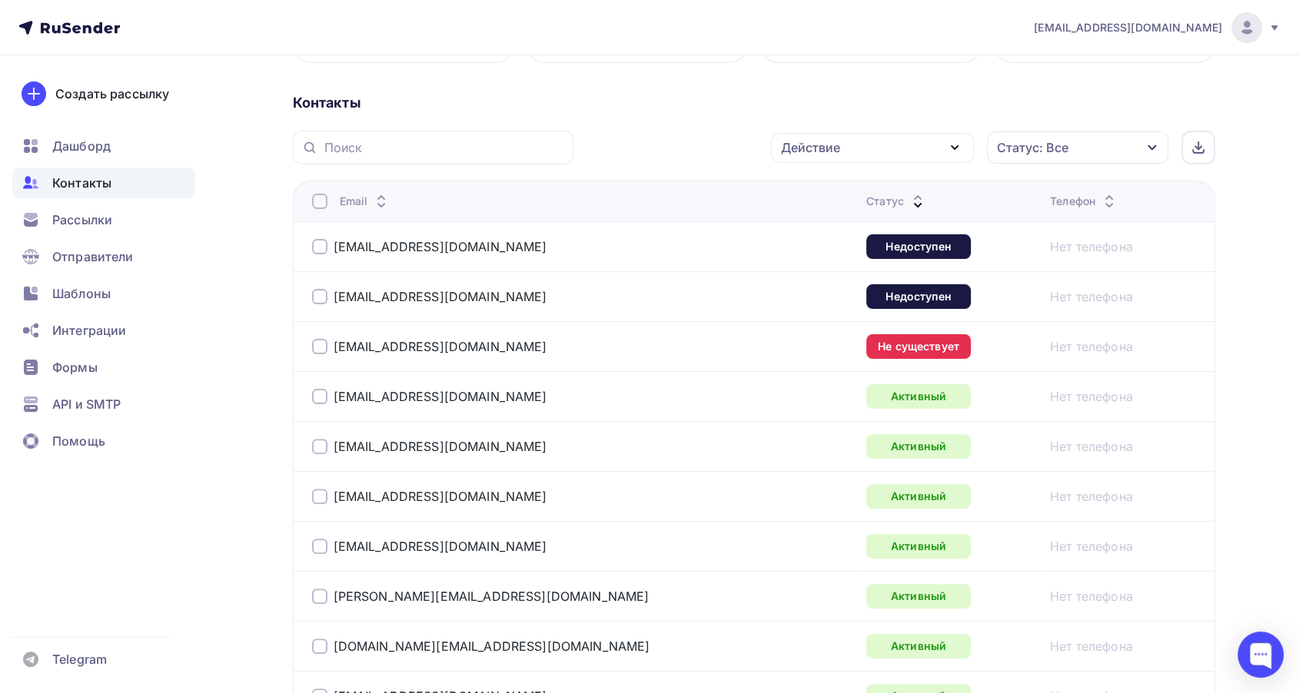
click at [313, 247] on div at bounding box center [319, 246] width 15 height 15
click at [317, 279] on td "[EMAIL_ADDRESS][DOMAIN_NAME]" at bounding box center [576, 296] width 567 height 50
click at [313, 296] on div at bounding box center [319, 296] width 15 height 15
click at [834, 158] on div "Действие" at bounding box center [872, 148] width 203 height 30
click at [828, 186] on div "Добавить в списки" at bounding box center [848, 193] width 118 height 18
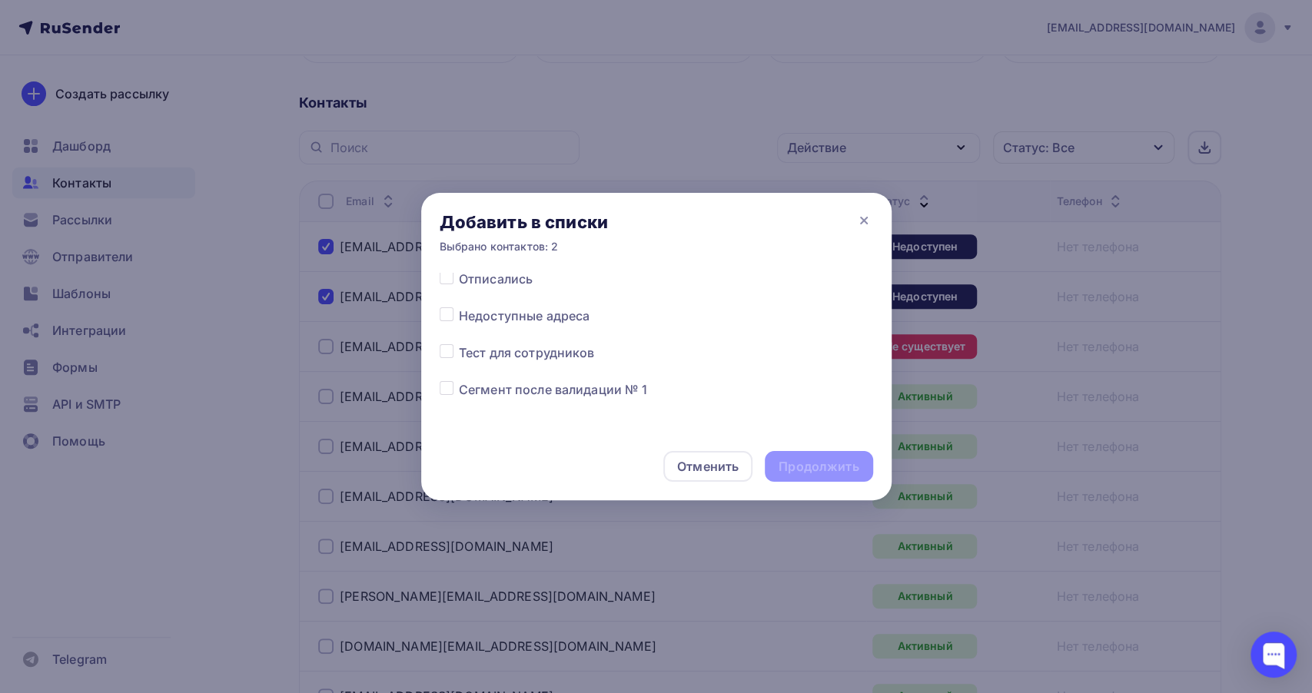
scroll to position [854, 0]
click at [453, 313] on div at bounding box center [449, 314] width 19 height 18
click at [459, 305] on label at bounding box center [459, 305] width 0 height 0
click at [446, 313] on input "checkbox" at bounding box center [447, 312] width 14 height 14
checkbox input "true"
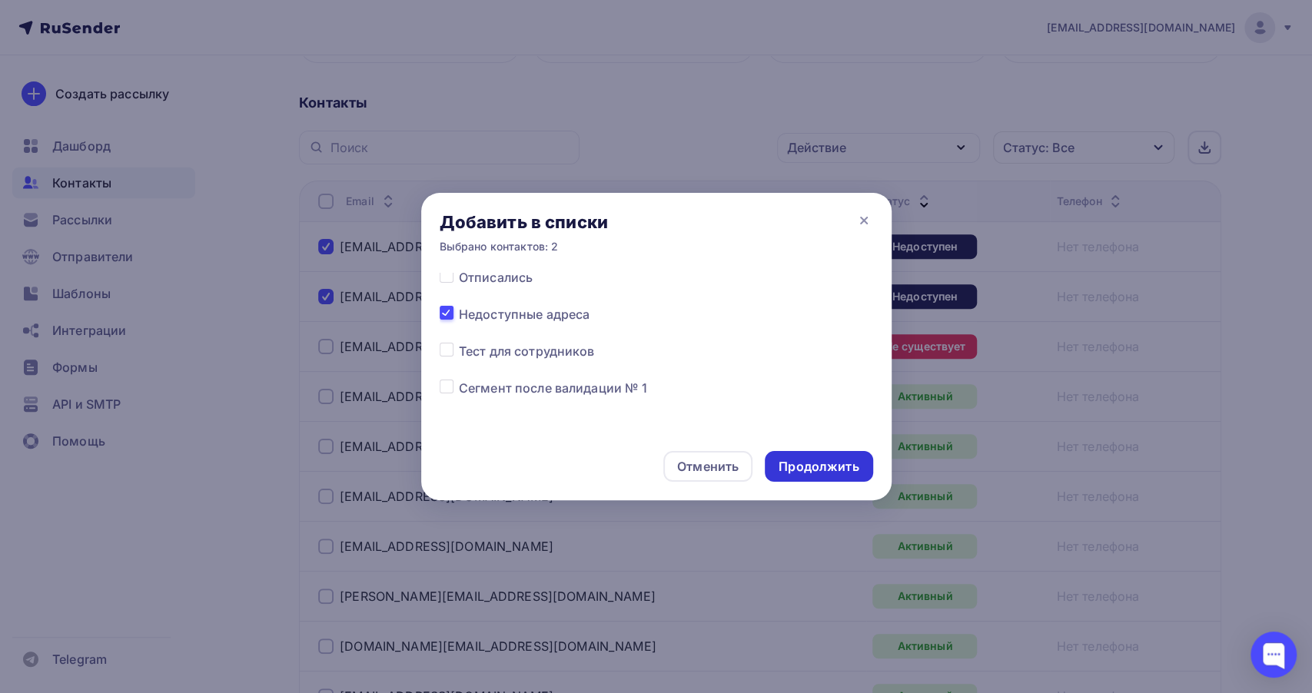
click at [836, 474] on div "Продолжить" at bounding box center [818, 467] width 80 height 18
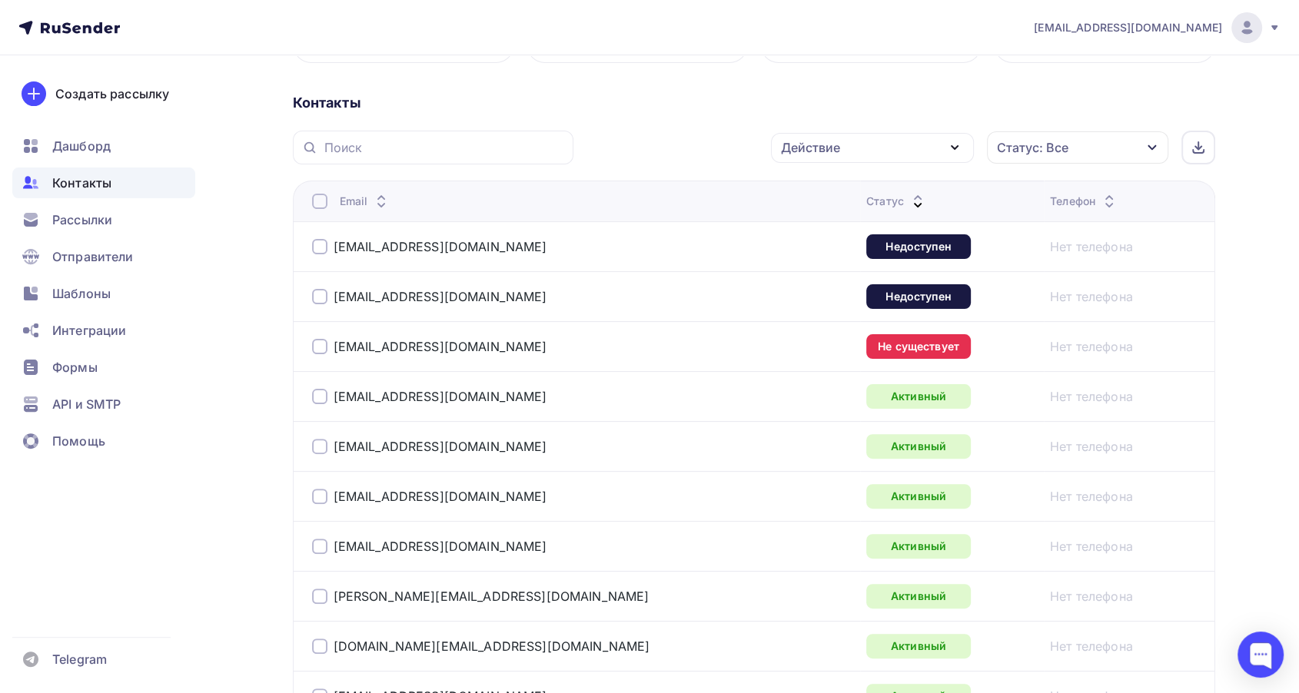
click at [323, 346] on div at bounding box center [319, 346] width 15 height 15
click at [822, 149] on div "Действие" at bounding box center [810, 147] width 59 height 18
click at [819, 191] on div "Добавить в списки" at bounding box center [848, 193] width 118 height 18
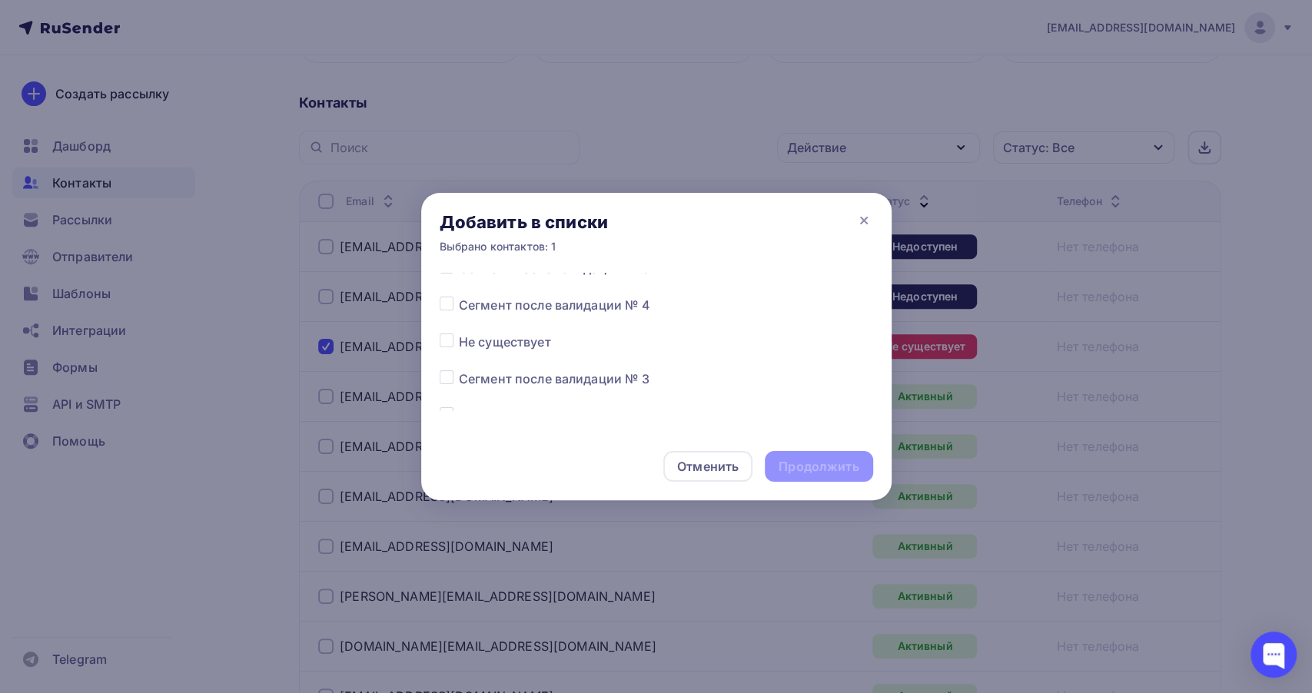
scroll to position [602, 0]
click at [454, 348] on div at bounding box center [449, 344] width 19 height 18
click at [459, 335] on label at bounding box center [459, 335] width 0 height 0
click at [447, 346] on input "checkbox" at bounding box center [447, 342] width 14 height 14
checkbox input "true"
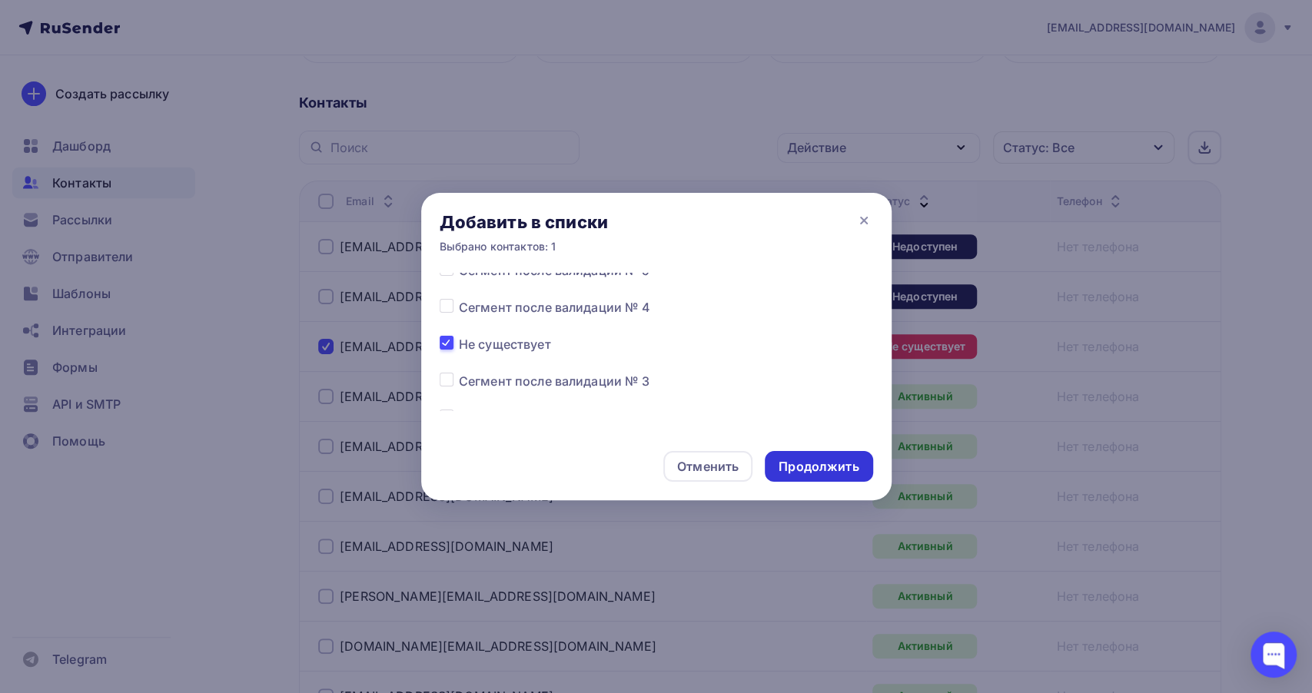
click at [790, 463] on div "Продолжить" at bounding box center [818, 467] width 80 height 18
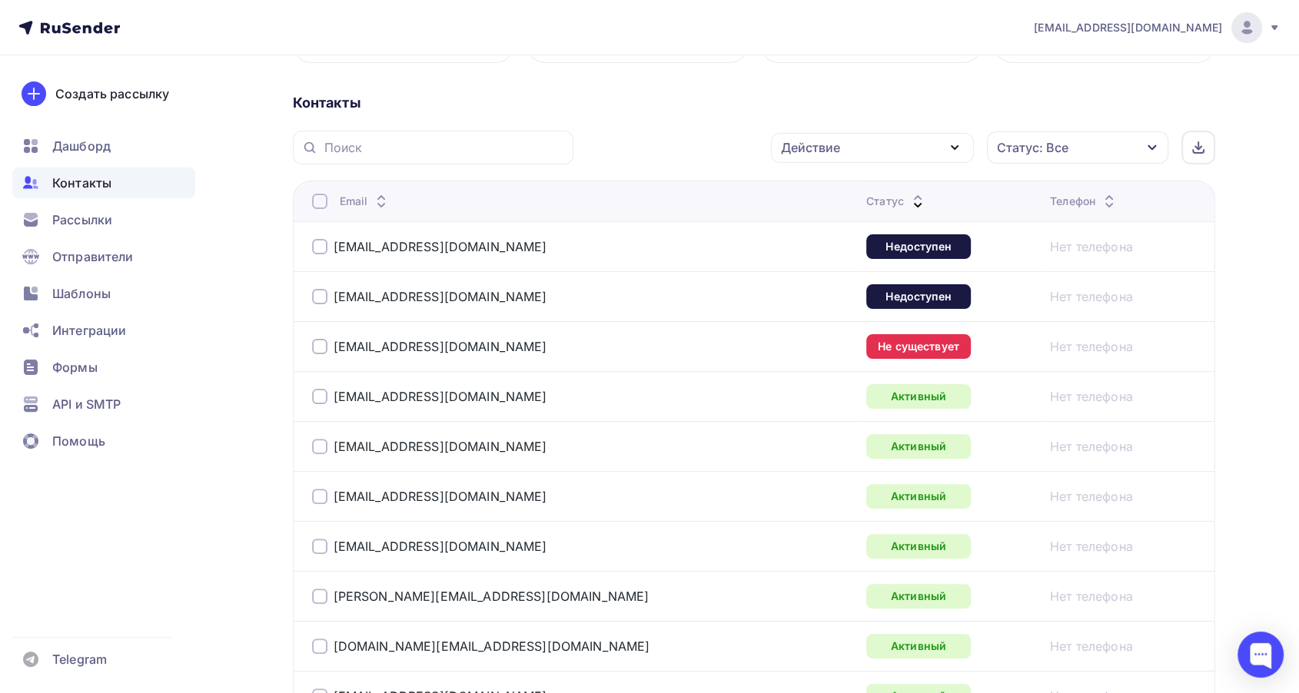
click at [908, 194] on icon at bounding box center [917, 197] width 18 height 18
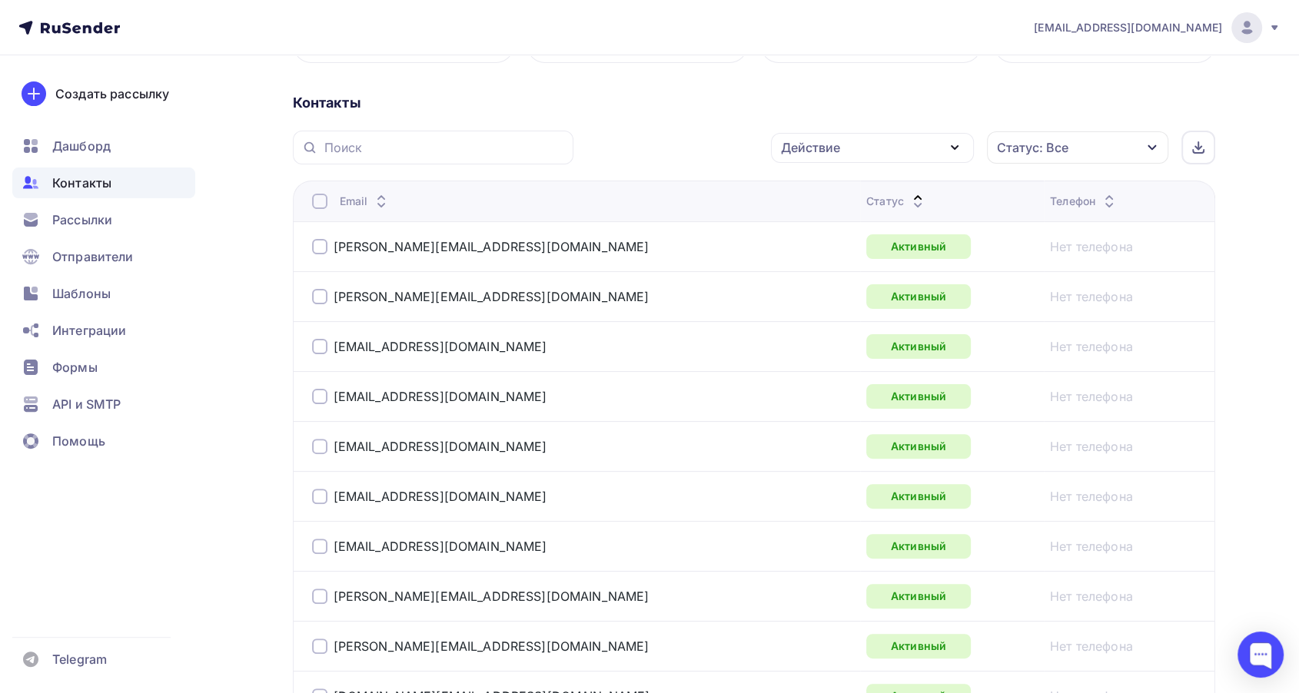
click at [908, 199] on icon at bounding box center [917, 205] width 18 height 18
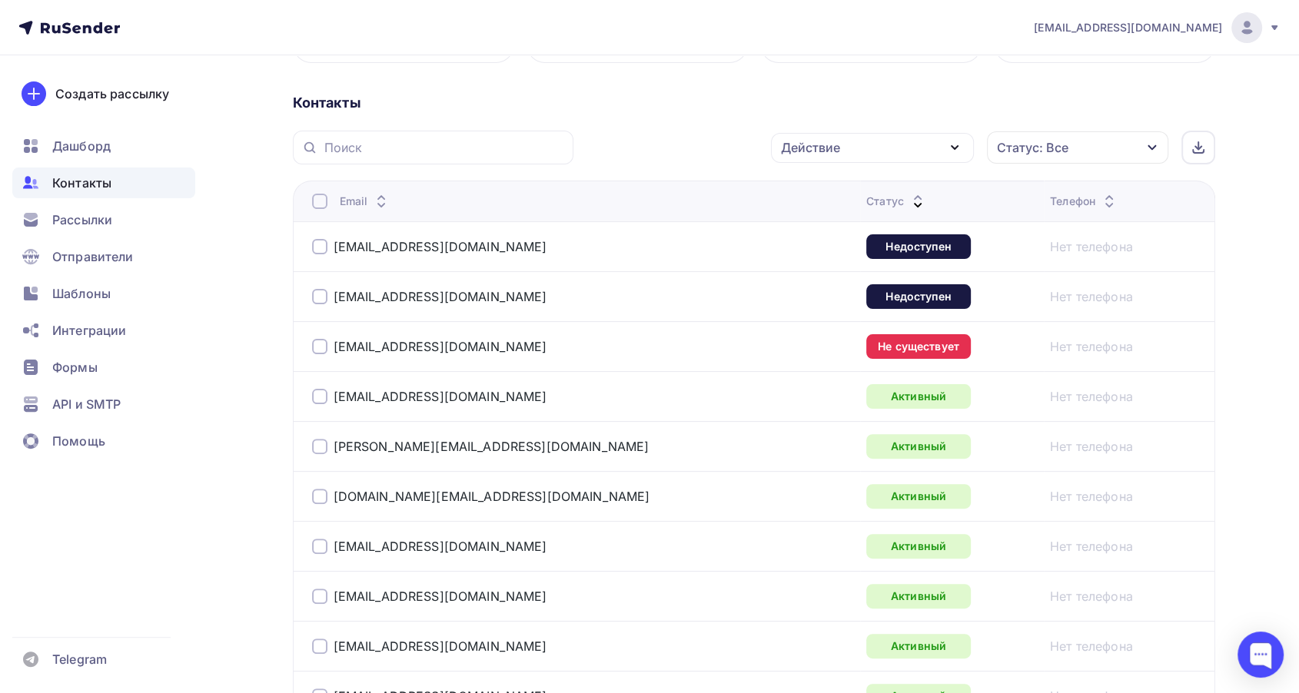
click at [326, 244] on div at bounding box center [319, 246] width 15 height 15
click at [323, 289] on div at bounding box center [319, 296] width 15 height 15
click at [323, 337] on div "[EMAIL_ADDRESS][DOMAIN_NAME]" at bounding box center [504, 346] width 384 height 25
click at [320, 343] on div at bounding box center [319, 346] width 15 height 15
click at [791, 151] on div "Действие" at bounding box center [810, 147] width 59 height 18
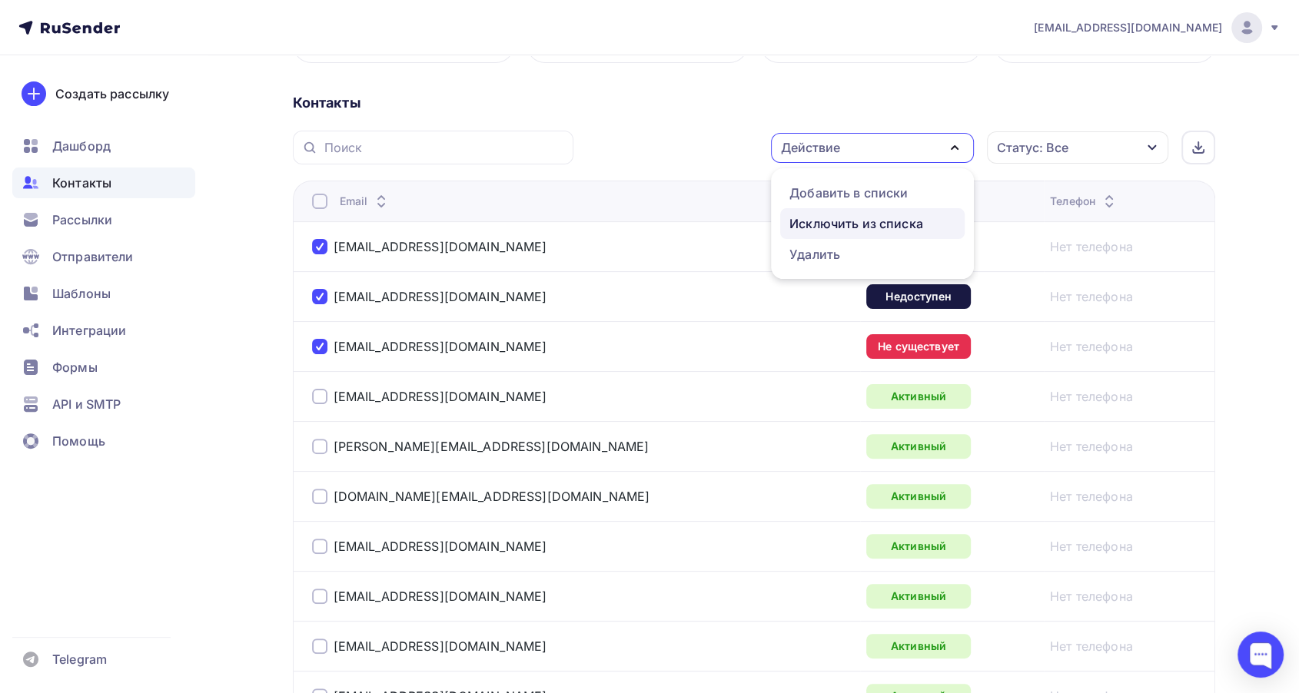
click at [796, 220] on div "Исключить из списка" at bounding box center [856, 223] width 134 height 18
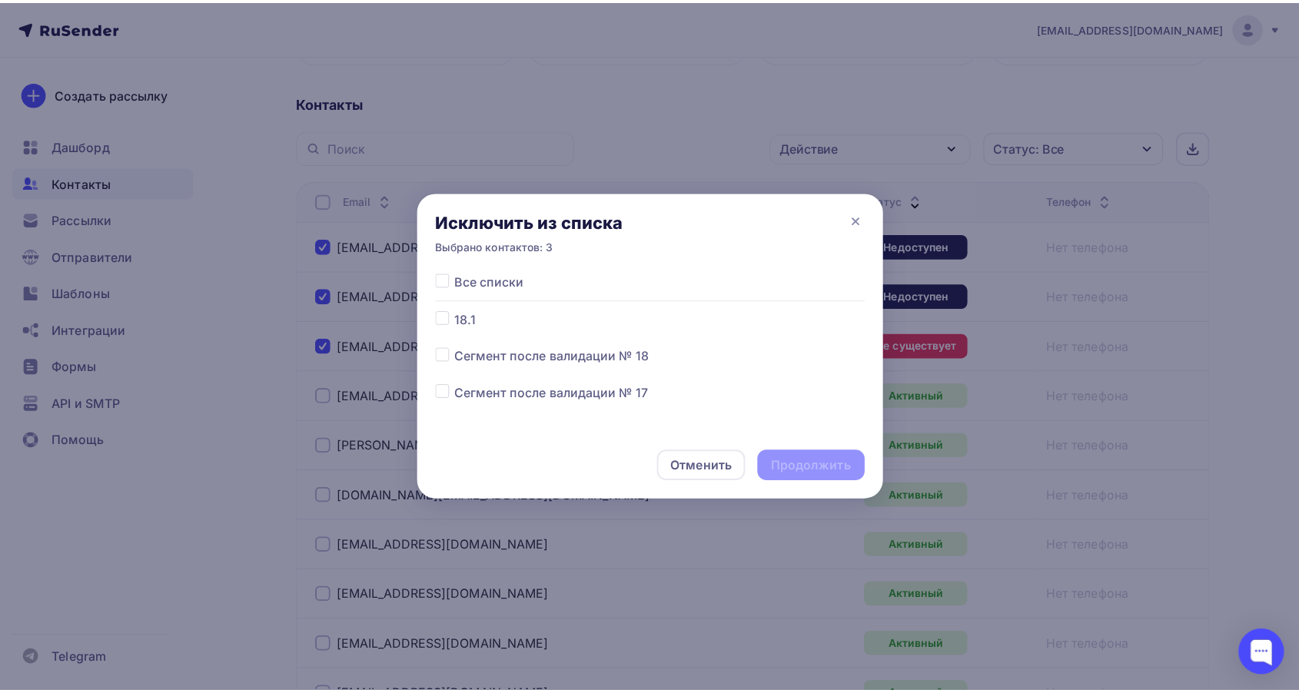
scroll to position [85, 0]
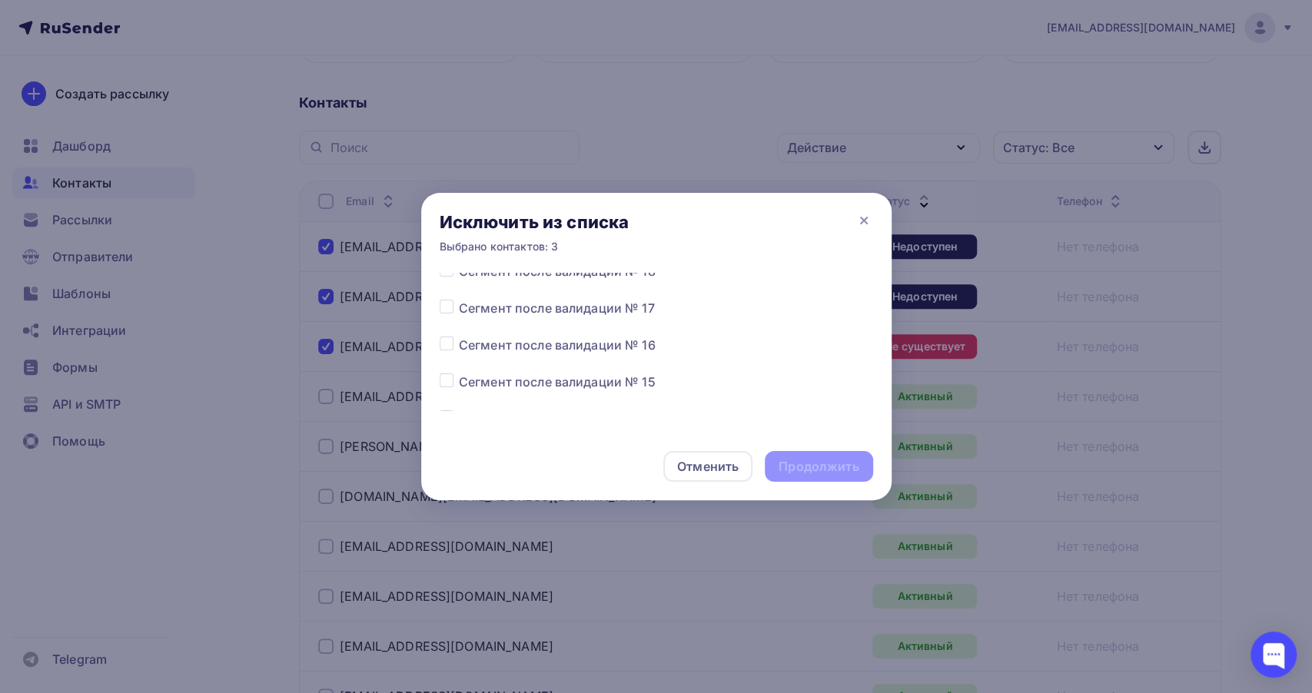
click at [459, 373] on label at bounding box center [459, 373] width 0 height 0
click at [440, 378] on input "checkbox" at bounding box center [447, 380] width 14 height 14
checkbox input "true"
click at [823, 463] on div "Продолжить" at bounding box center [818, 467] width 80 height 18
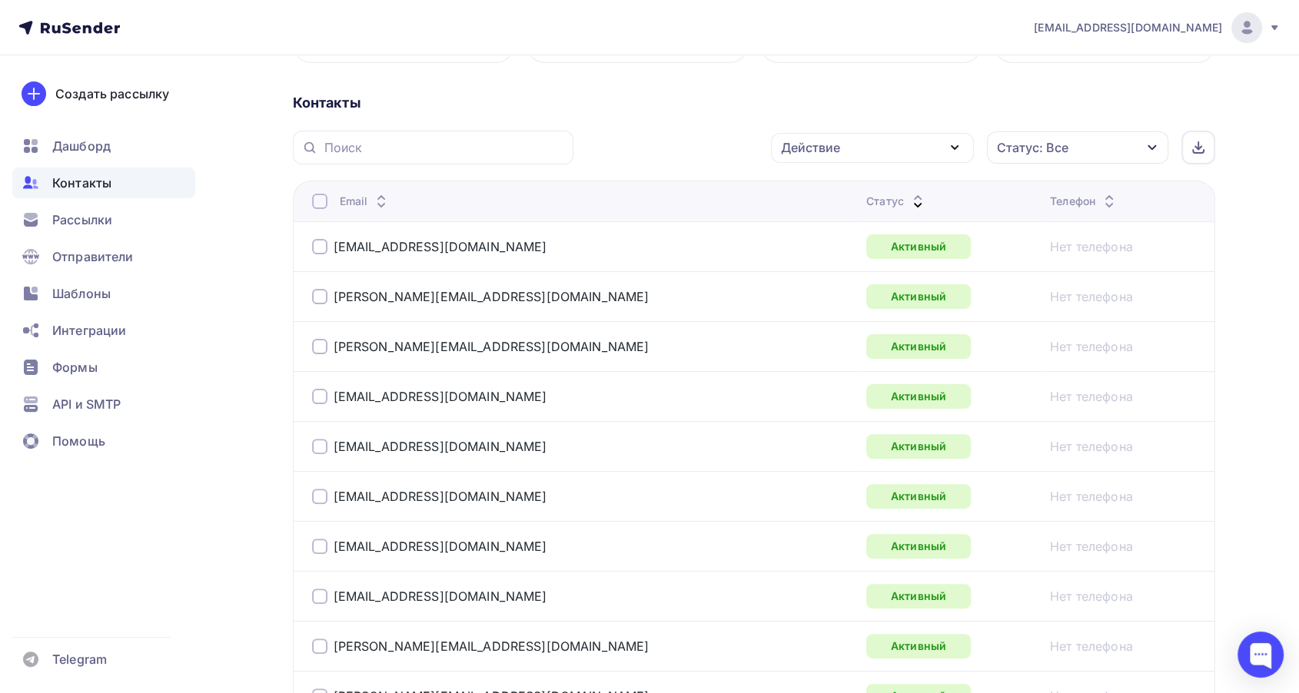
click at [908, 197] on icon at bounding box center [917, 205] width 18 height 18
click at [121, 215] on div "Рассылки" at bounding box center [103, 219] width 183 height 31
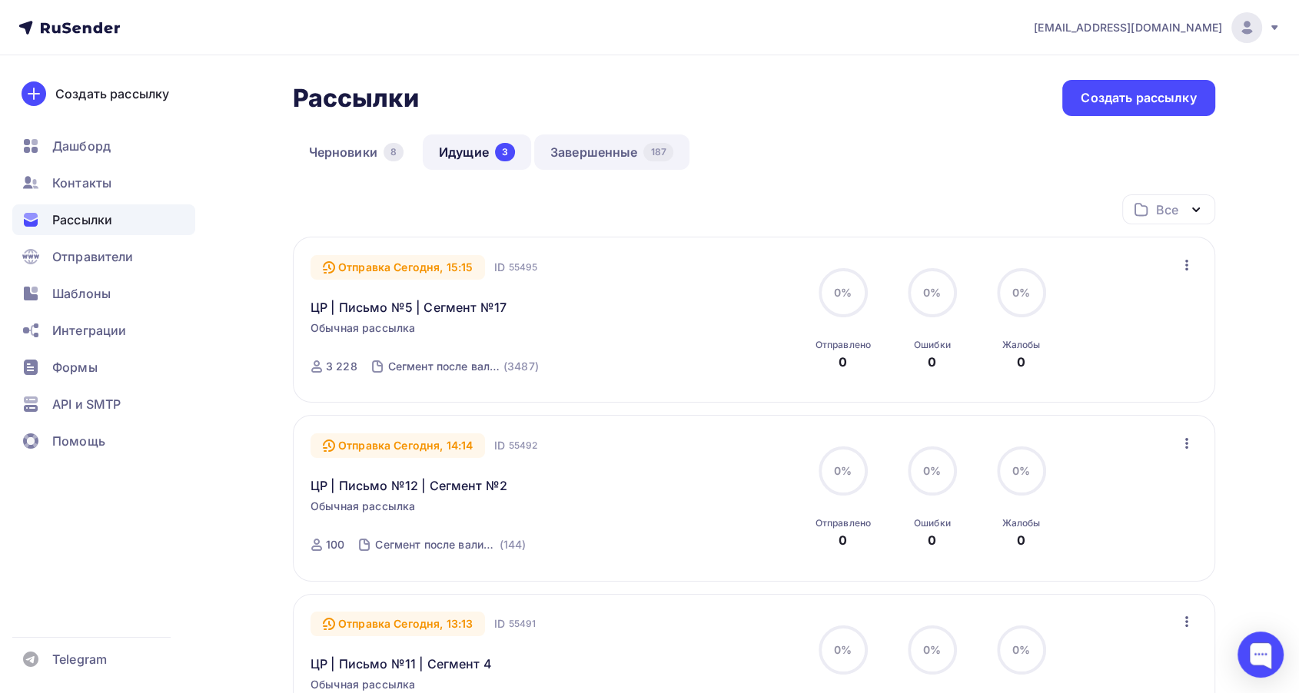
click at [573, 146] on link "Завершенные 187" at bounding box center [611, 151] width 155 height 35
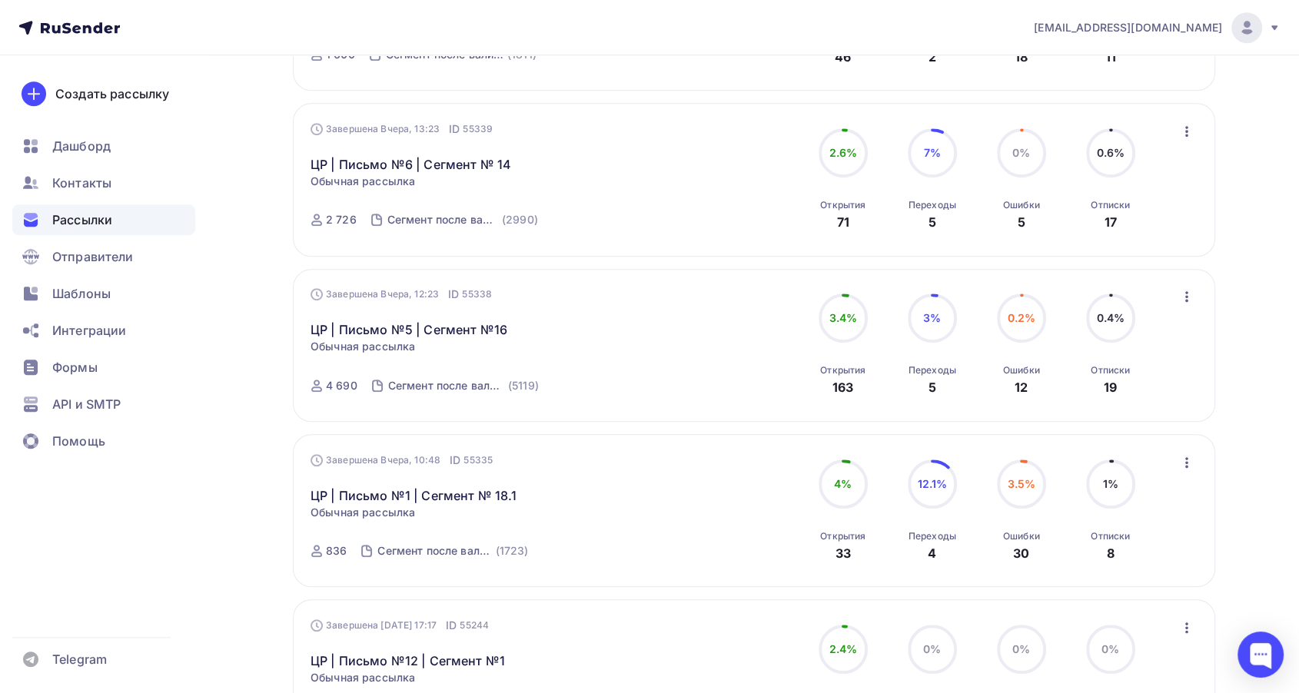
scroll to position [941, 0]
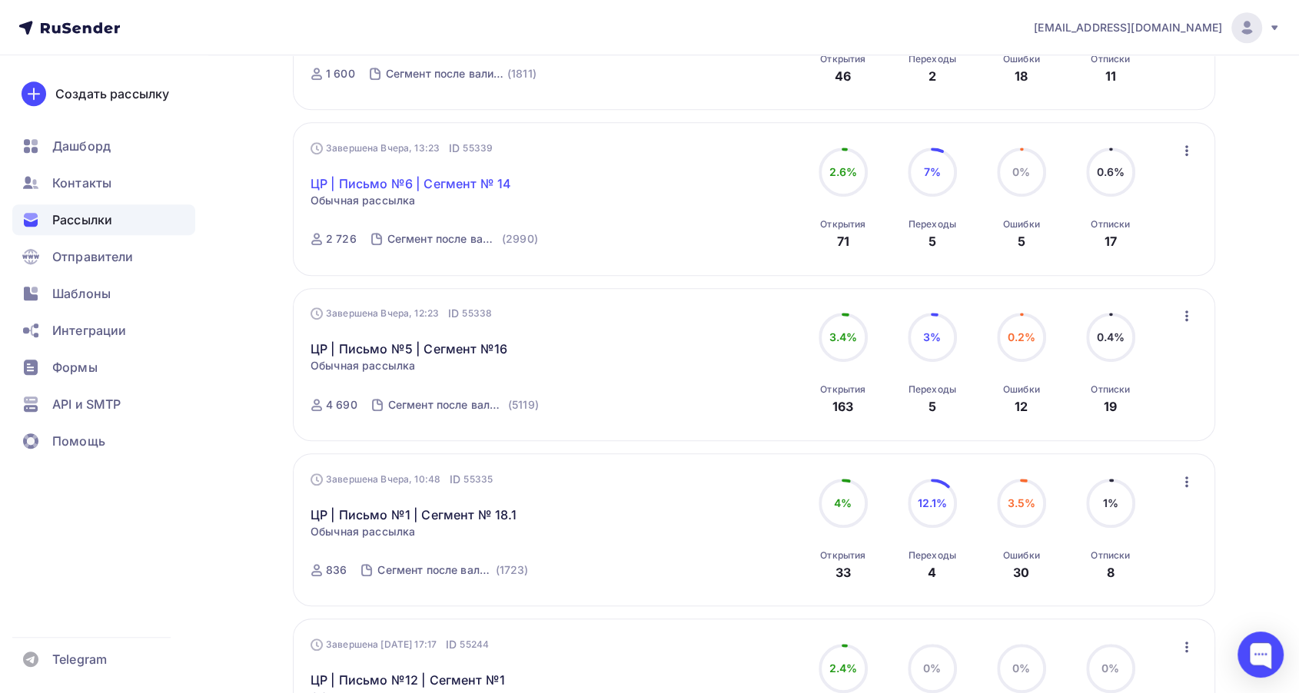
click at [428, 178] on link "ЦР | Письмо №6 | Сегмент № 14" at bounding box center [410, 183] width 201 height 18
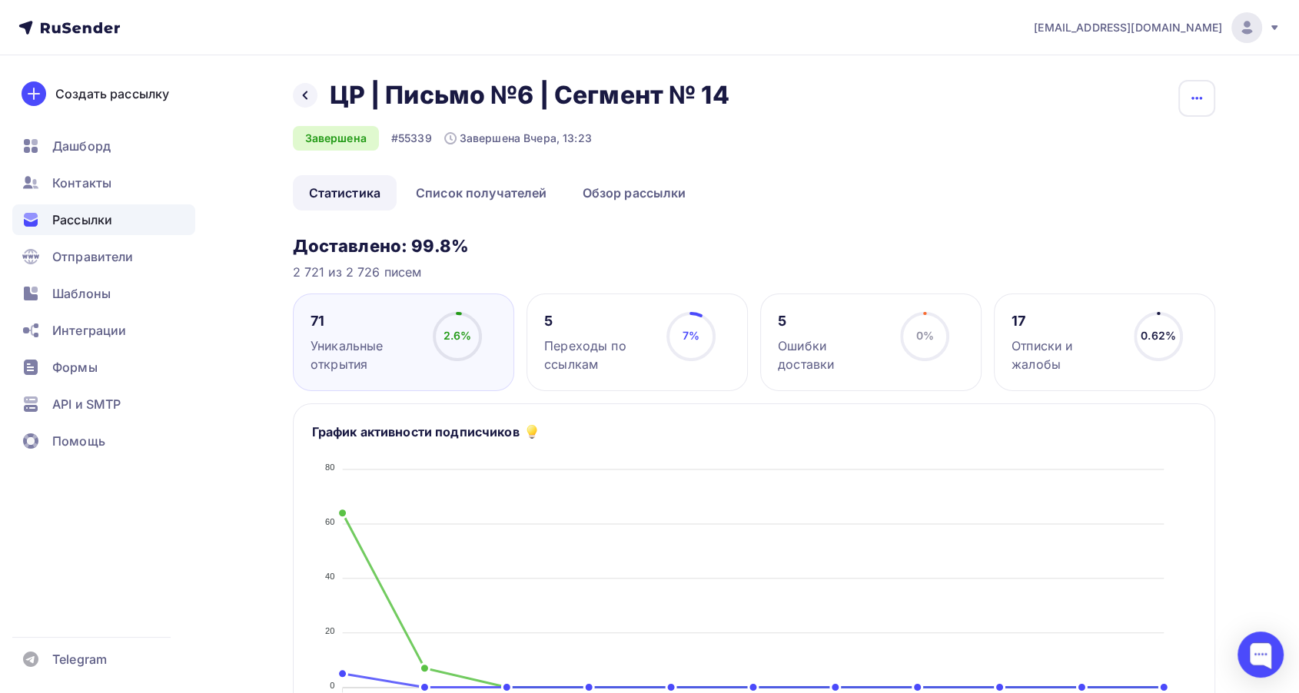
click at [1193, 103] on icon "button" at bounding box center [1196, 98] width 18 height 18
click at [1149, 147] on div "Копировать" at bounding box center [1137, 147] width 148 height 18
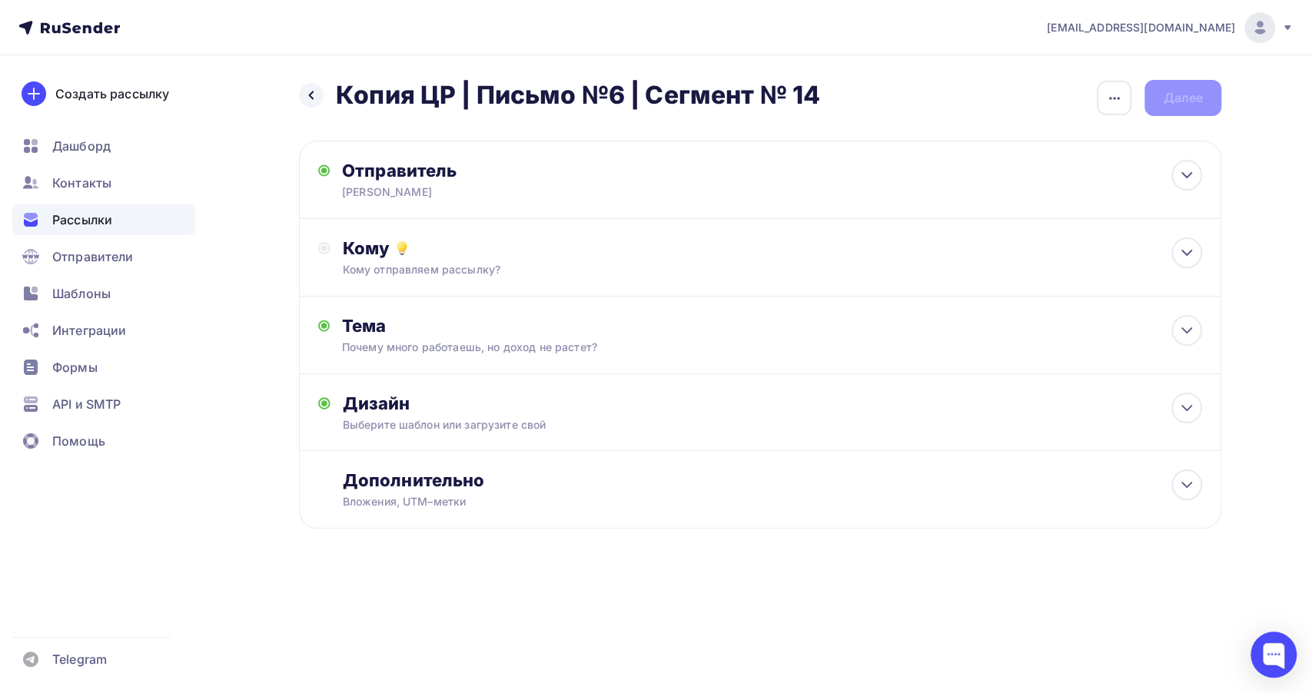
click at [1093, 108] on div "Назад Копия ЦР | Письмо №6 | Сегмент № 14 Копия ЦР | Письмо №6 | Сегмент № 14 З…" at bounding box center [760, 98] width 922 height 36
click at [1102, 105] on div "button" at bounding box center [1113, 98] width 35 height 35
click at [1025, 172] on div "Переименовать рассылку" at bounding box center [1032, 177] width 191 height 18
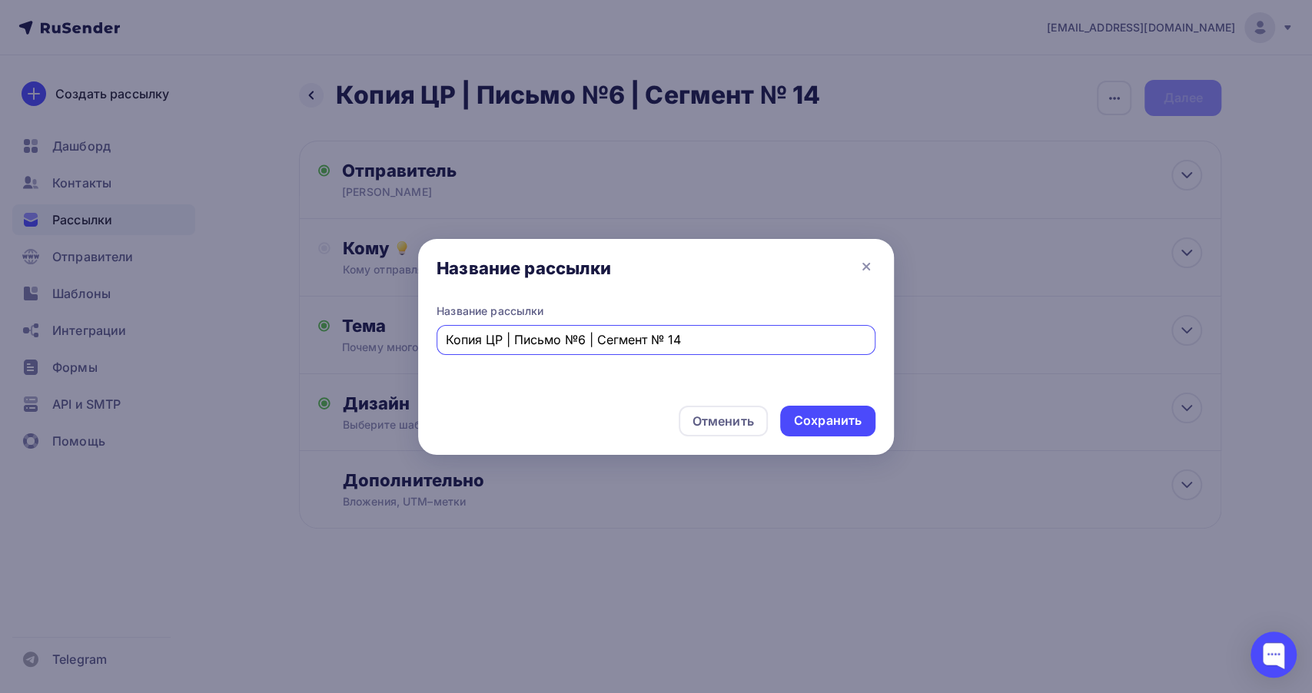
drag, startPoint x: 489, startPoint y: 340, endPoint x: 415, endPoint y: 355, distance: 75.3
click at [415, 355] on div "Название рассылки Название рассылки Копия ЦР | Письмо №6 | Сегмент № 14 Отменит…" at bounding box center [656, 346] width 1312 height 693
click at [649, 337] on input "ЦР | Письмо №6 | Сегмент № 14" at bounding box center [656, 339] width 421 height 18
type input "ЦР | Письмо №6 | Сегмент № 15"
click at [825, 414] on div "Сохранить" at bounding box center [828, 421] width 68 height 18
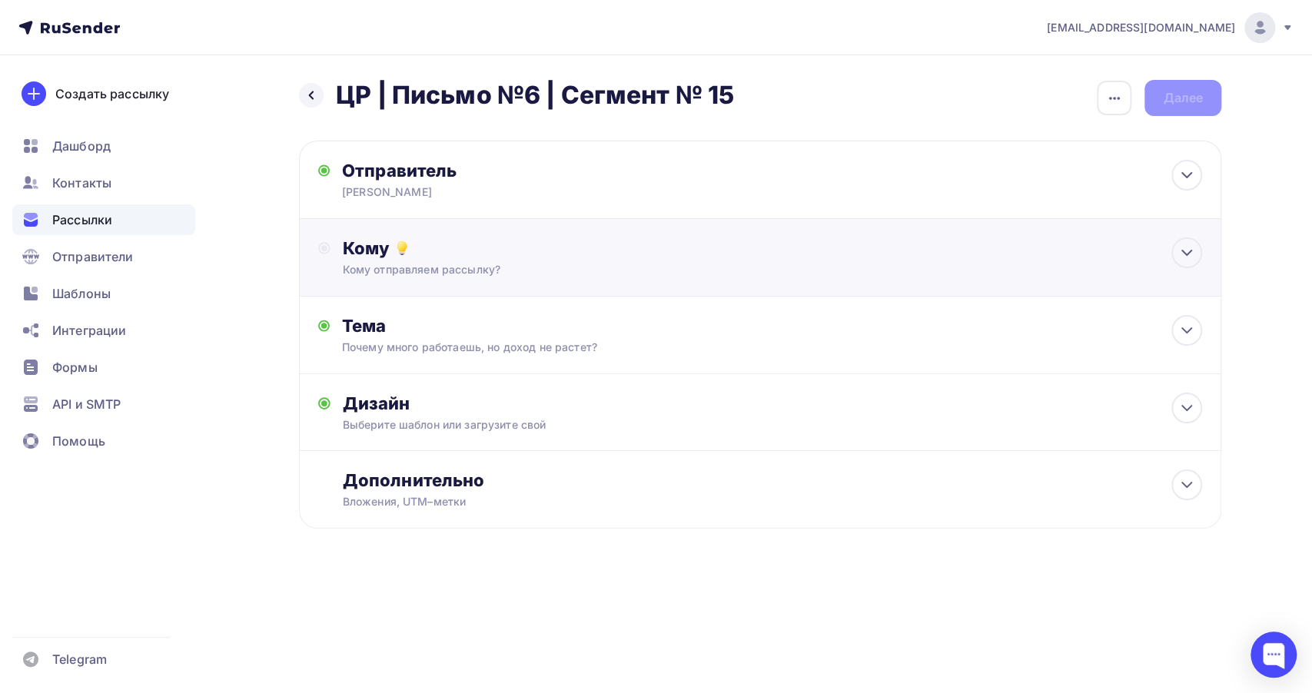
click at [441, 243] on div "Кому" at bounding box center [772, 248] width 859 height 22
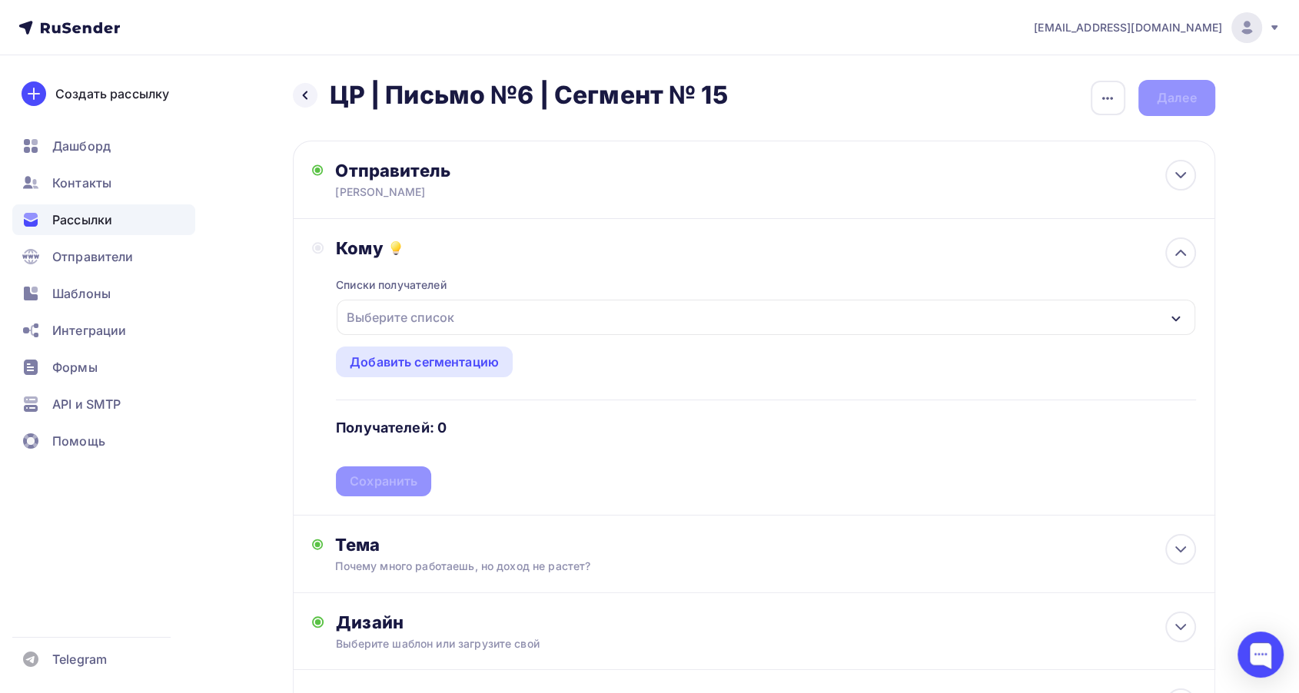
click at [433, 328] on div "Выберите список" at bounding box center [400, 318] width 120 height 28
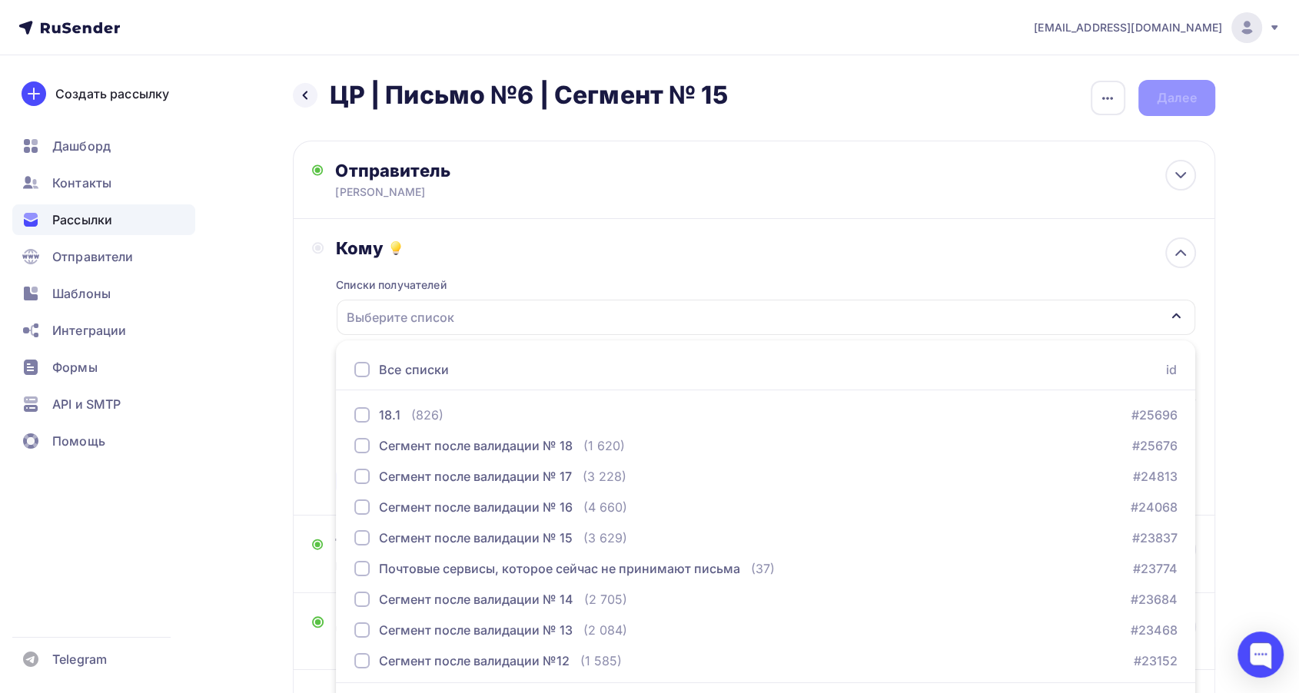
scroll to position [45, 0]
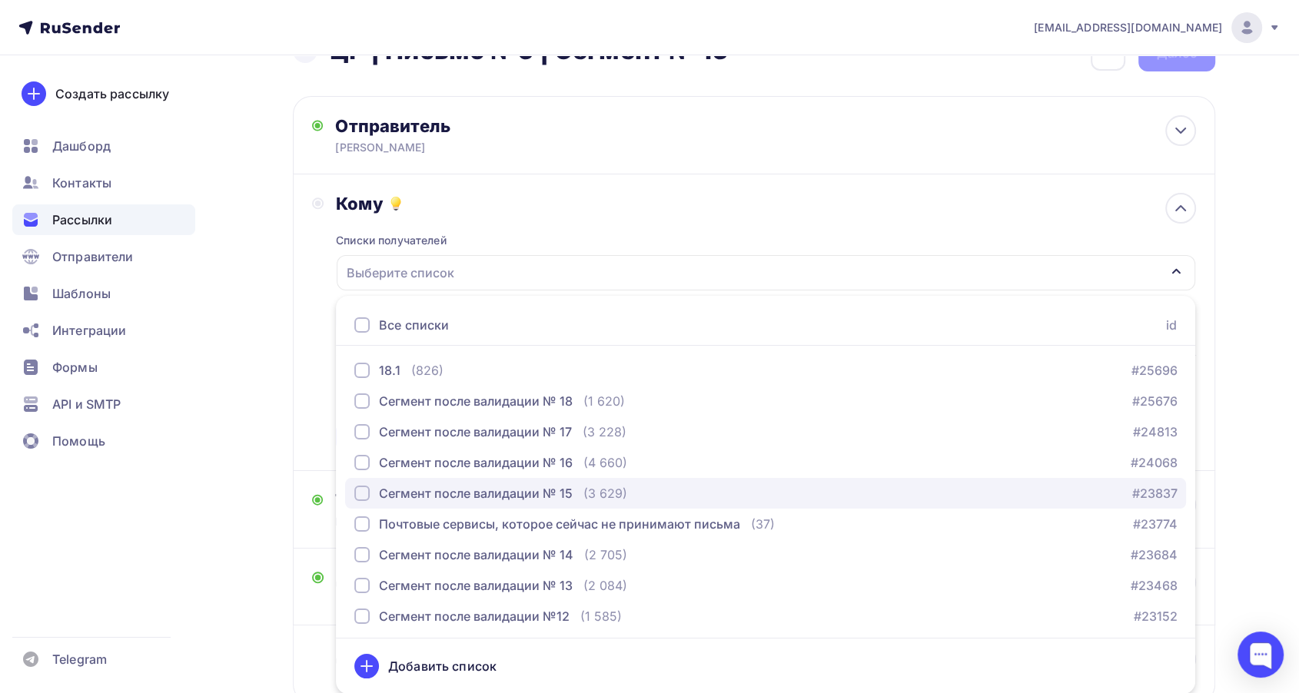
click at [446, 491] on div "Сегмент после валидации № 15" at bounding box center [476, 493] width 194 height 18
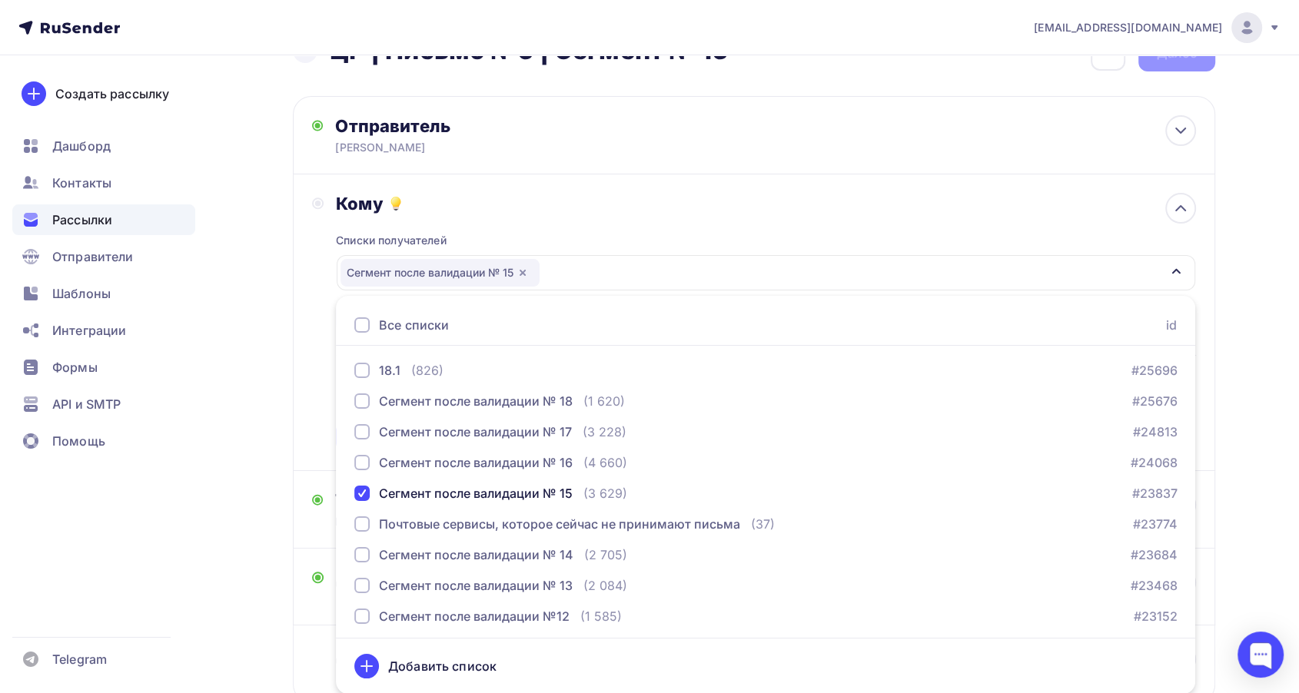
click at [582, 216] on div "Списки получателей Сегмент после валидации № 15 Все списки id 18.1 (826) #25696…" at bounding box center [765, 332] width 859 height 237
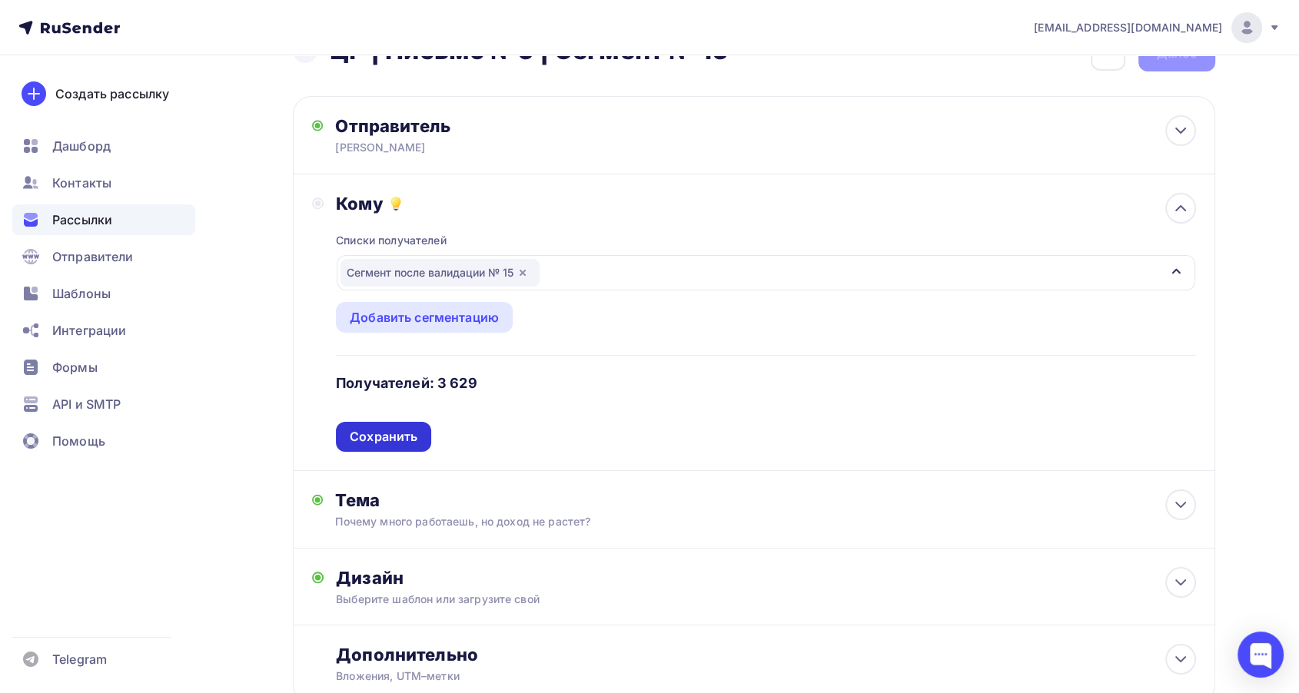
click at [385, 422] on div "Сохранить" at bounding box center [383, 437] width 95 height 30
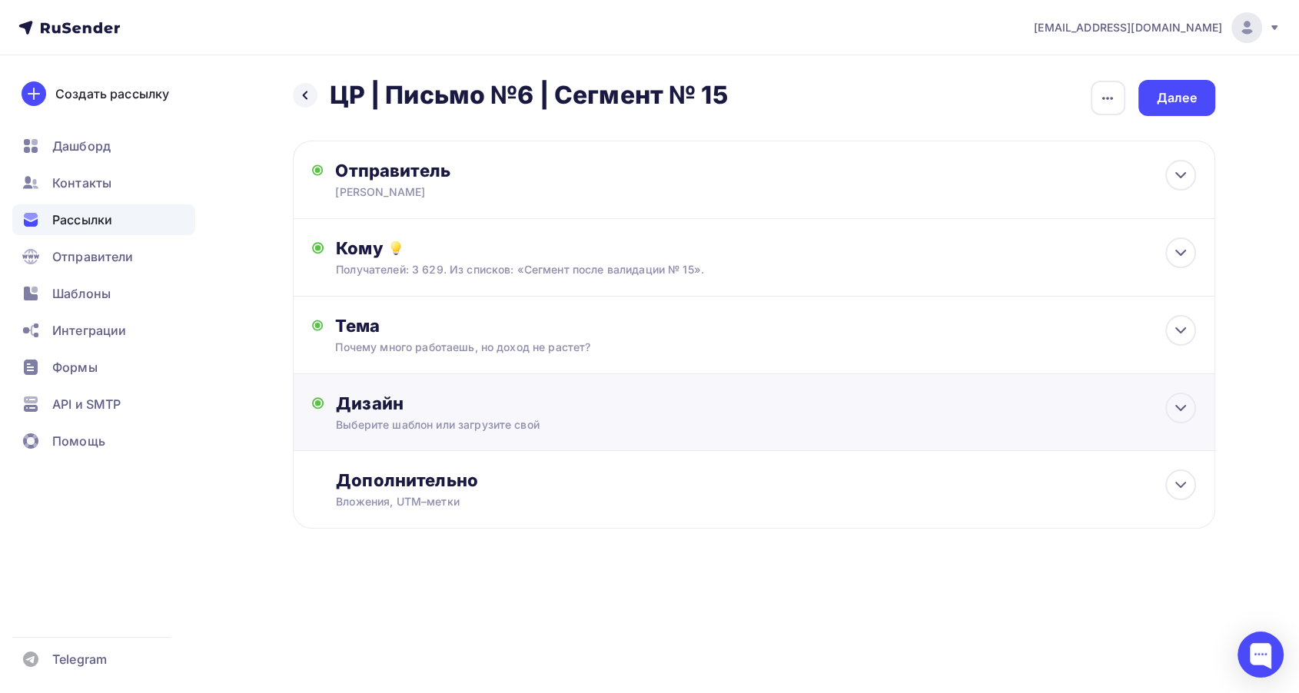
scroll to position [0, 0]
click at [580, 416] on div "Дизайн Выберите шаблон или загрузите свой Размер письма: 122 Kb Заменить шаблон…" at bounding box center [772, 413] width 859 height 40
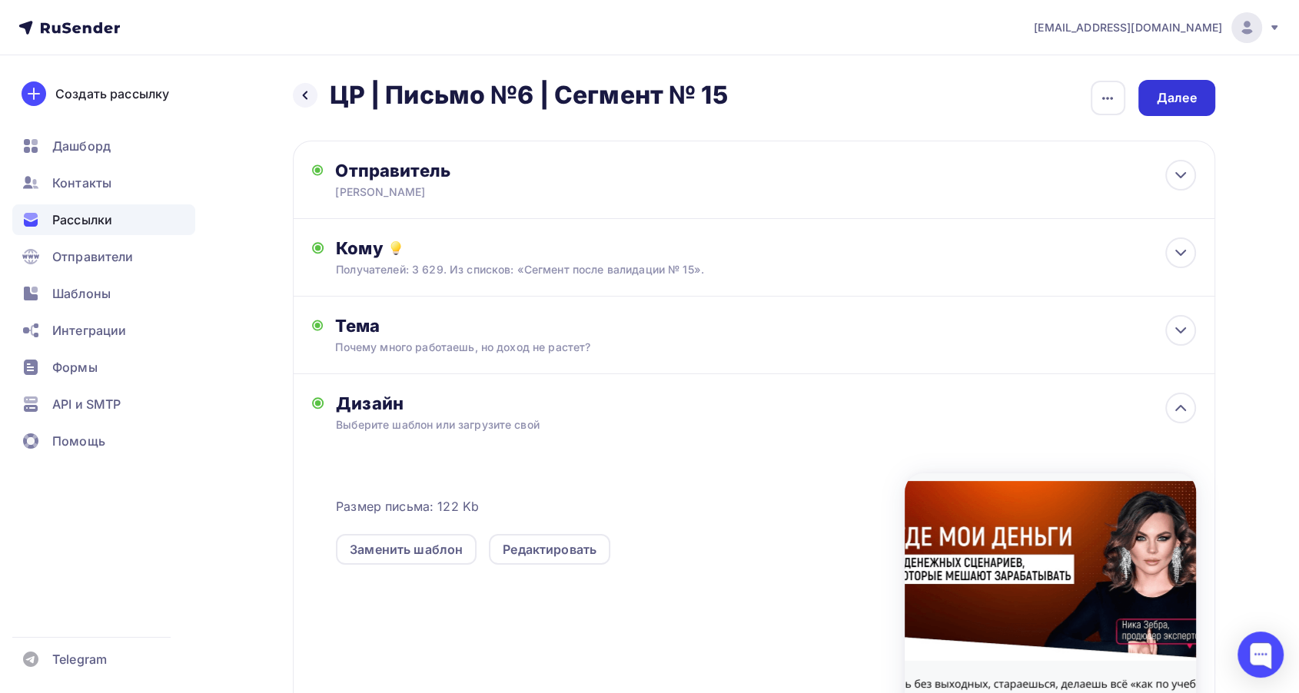
click at [1167, 102] on div "Далее" at bounding box center [1176, 98] width 40 height 18
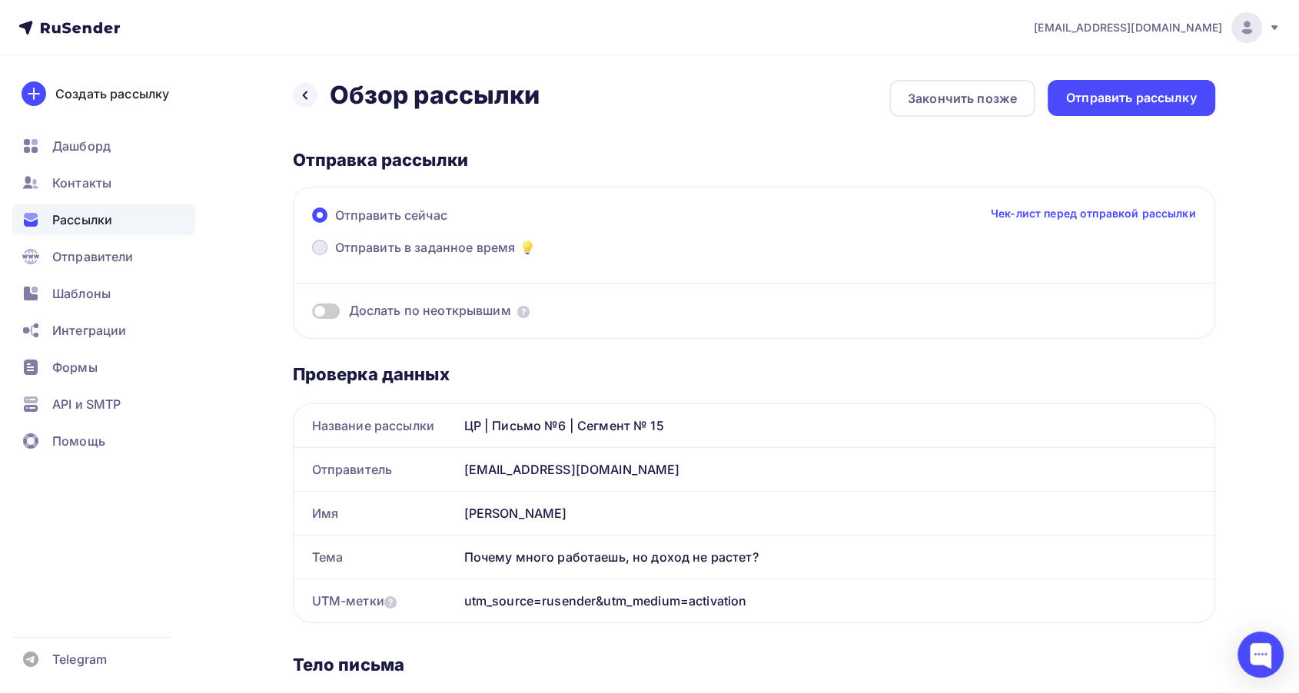
click at [451, 247] on span "Отправить в заданное время" at bounding box center [425, 247] width 181 height 18
click at [335, 257] on input "Отправить в заданное время" at bounding box center [335, 257] width 0 height 0
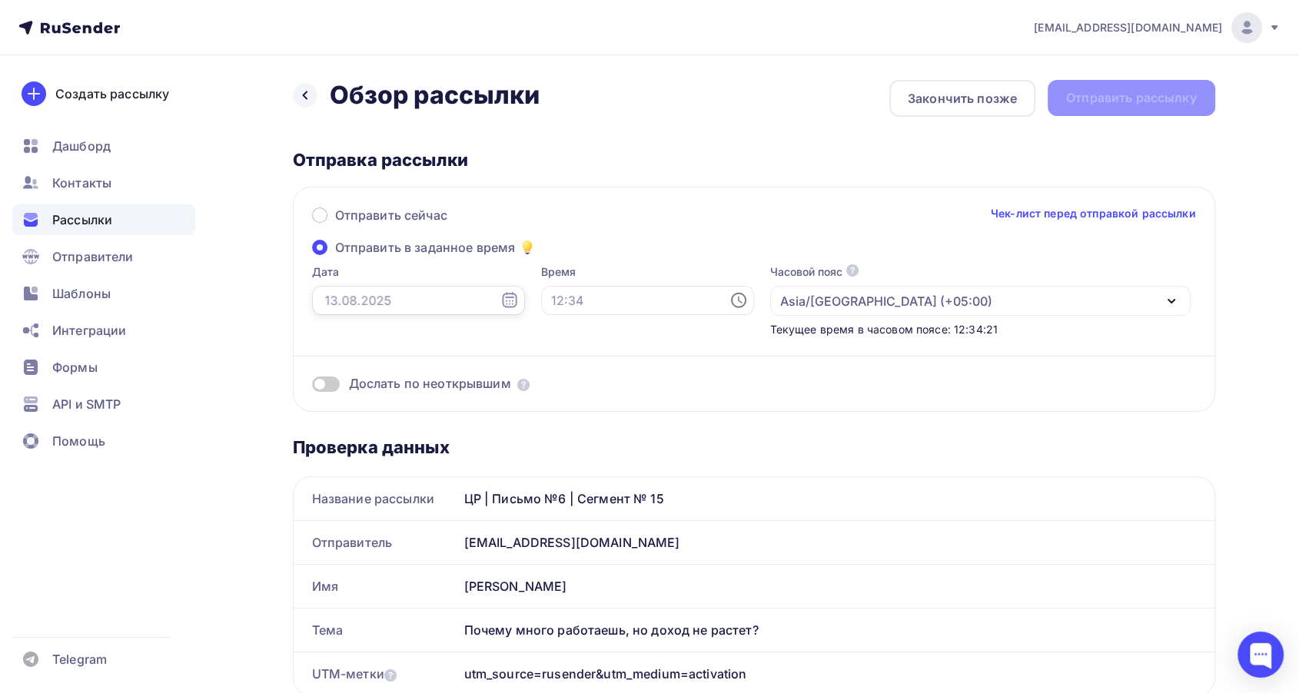
click at [375, 305] on input "text" at bounding box center [418, 300] width 213 height 29
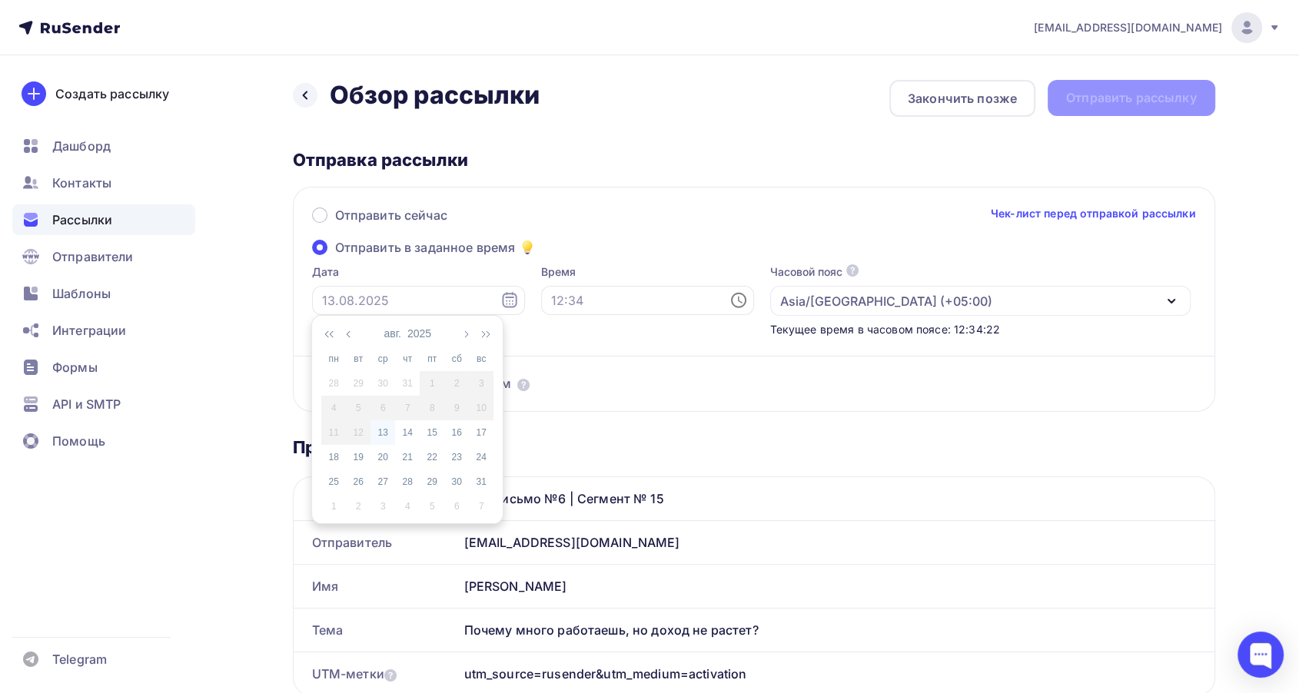
click at [381, 430] on div "13" at bounding box center [382, 433] width 25 height 14
type input "[DATE]"
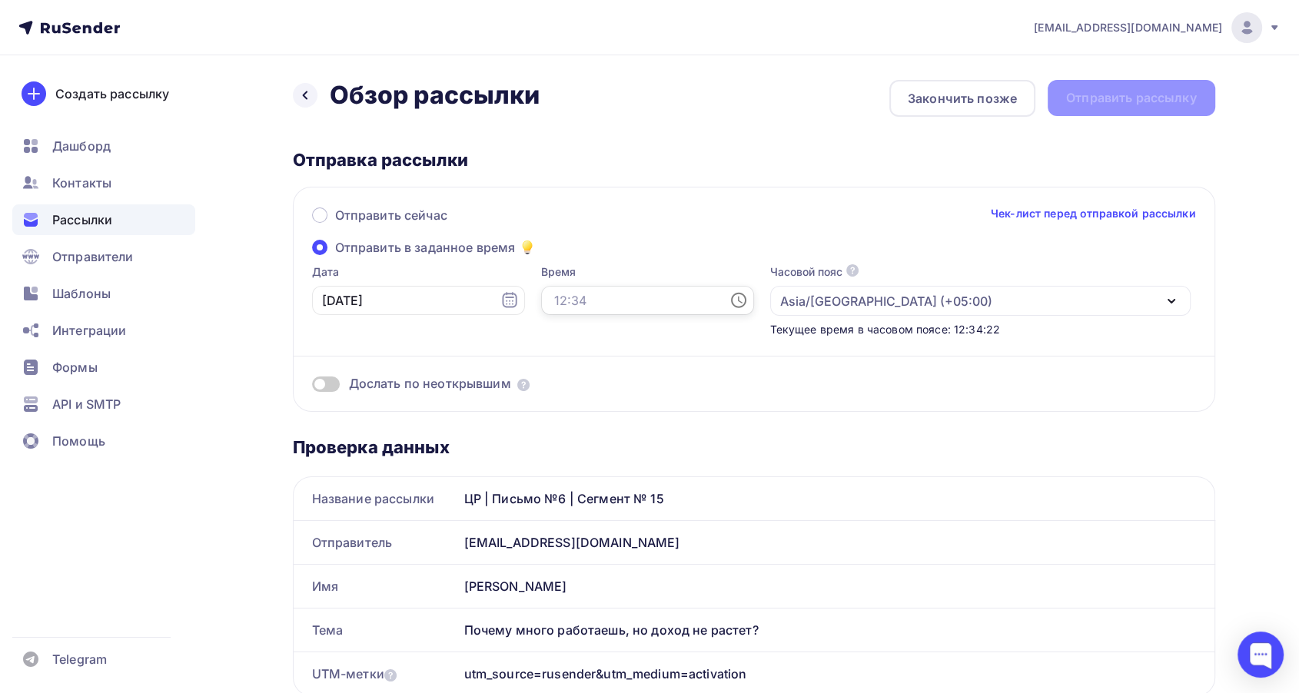
click at [552, 296] on input "text" at bounding box center [647, 300] width 213 height 29
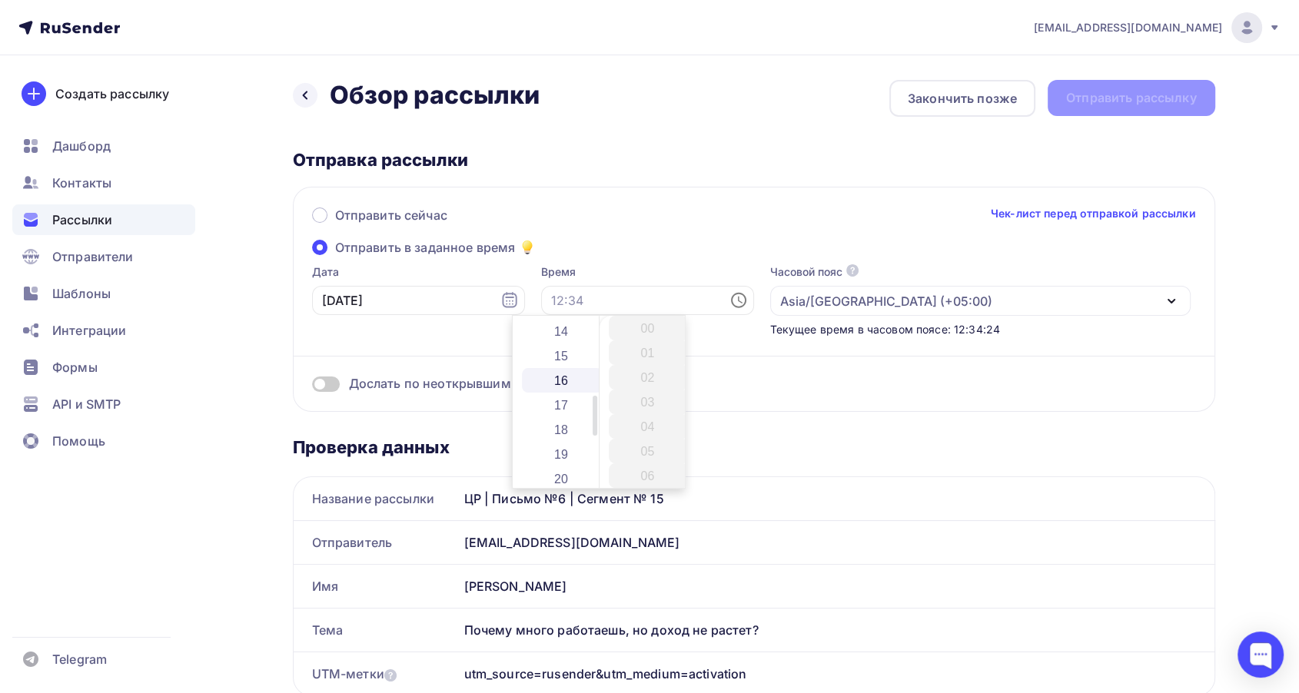
click at [568, 383] on li "16" at bounding box center [562, 380] width 81 height 25
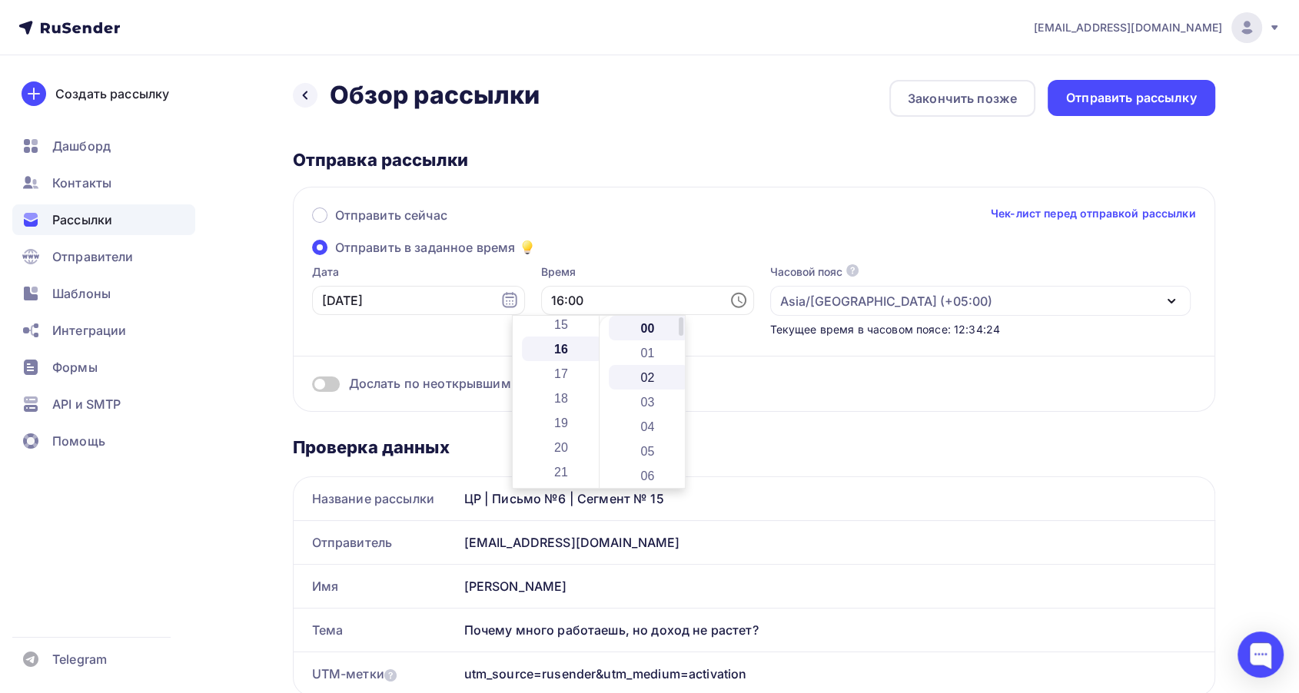
scroll to position [393, 0]
click at [659, 377] on li "16" at bounding box center [649, 380] width 81 height 25
type input "16:16"
click at [630, 234] on div "Отправить сейчас Чек-лист перед отправкой рассылки" at bounding box center [754, 222] width 884 height 32
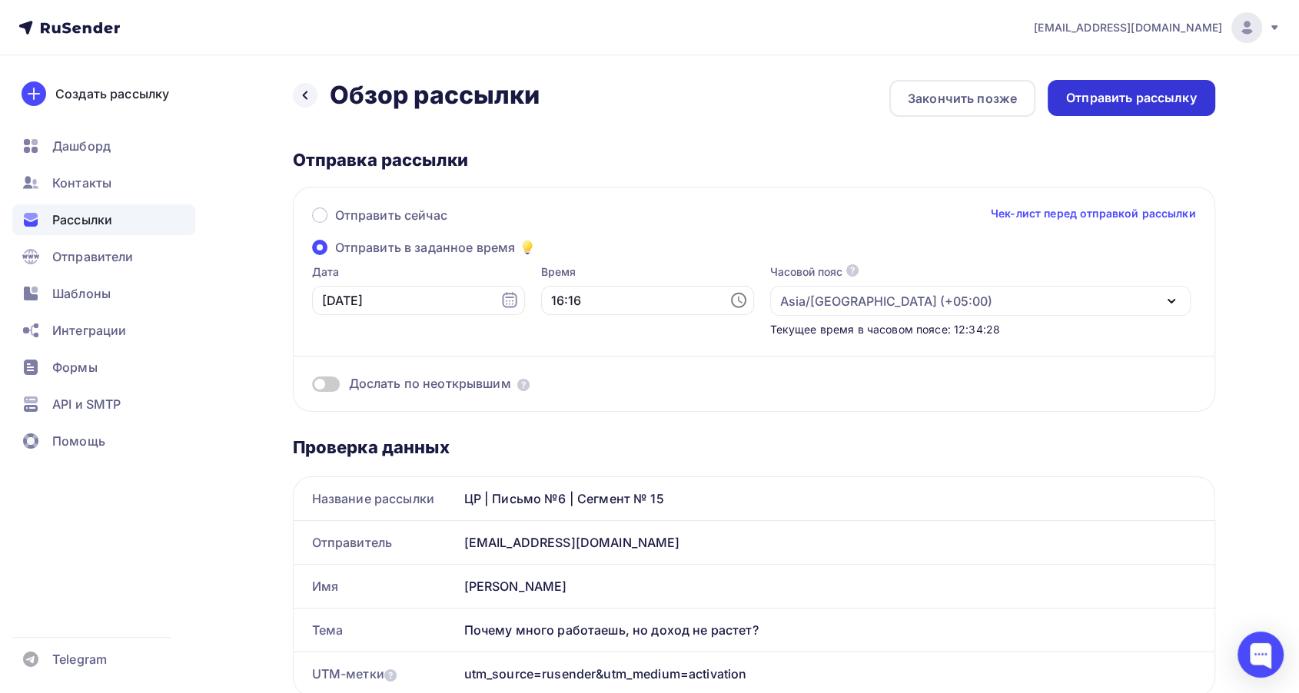
click at [1112, 101] on div "Отправить рассылку" at bounding box center [1131, 98] width 131 height 18
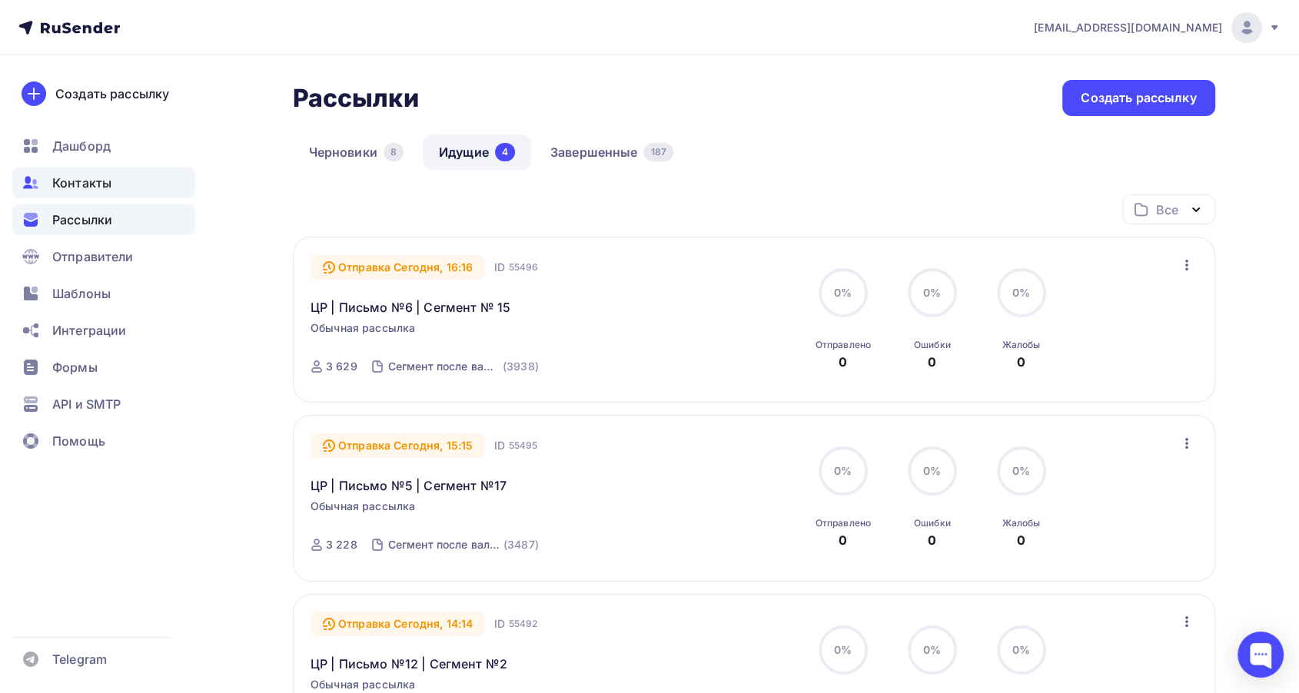
click at [73, 192] on div "Контакты" at bounding box center [103, 183] width 183 height 31
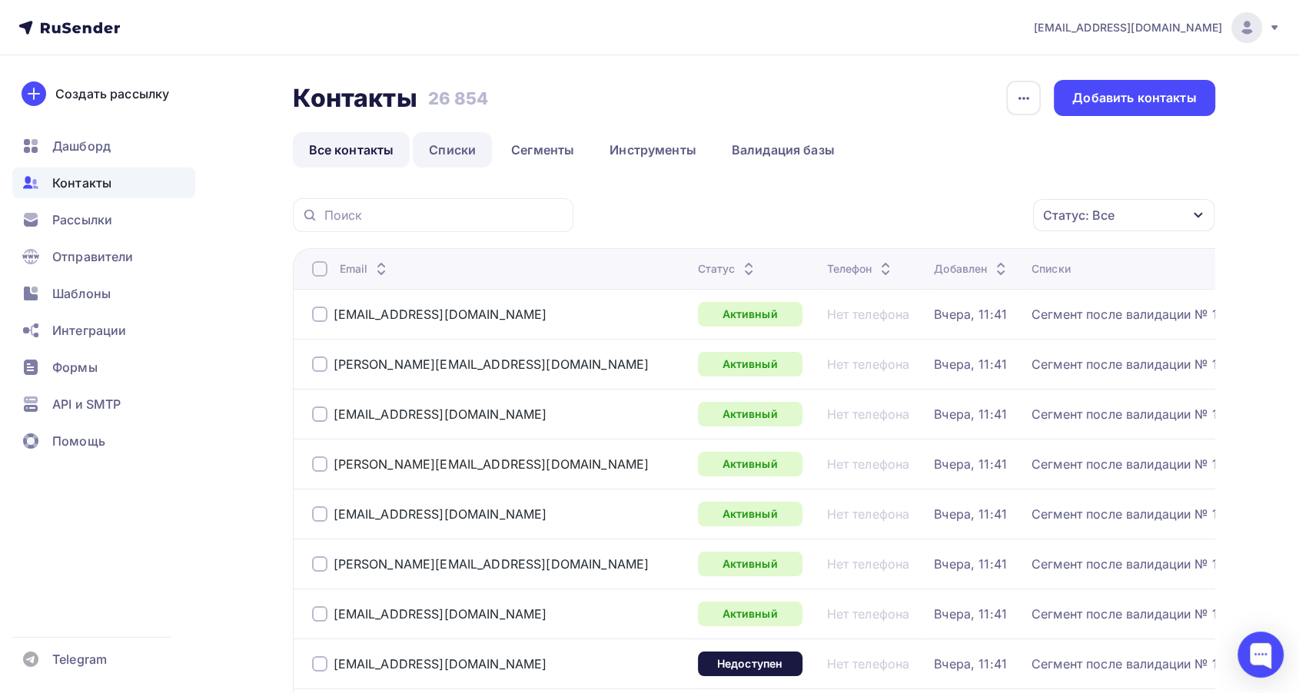
click at [440, 154] on link "Списки" at bounding box center [452, 149] width 79 height 35
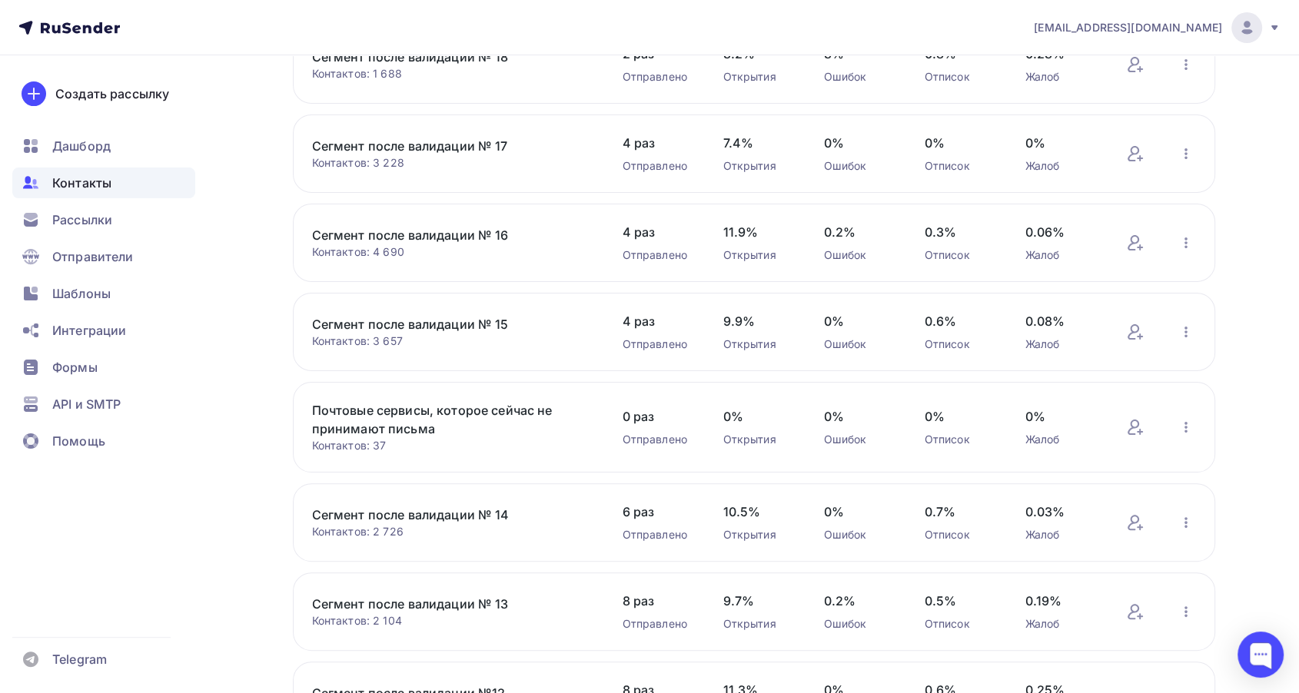
scroll to position [341, 0]
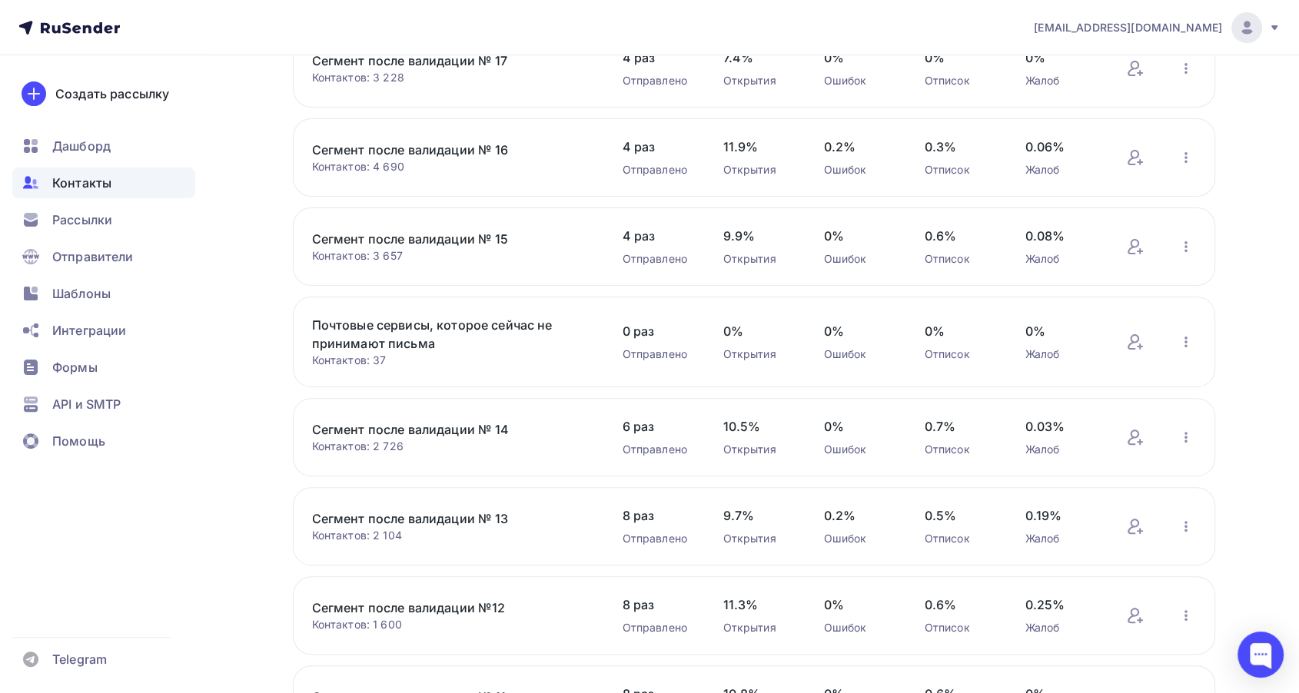
click at [468, 514] on link "Сегмент после валидации № 13" at bounding box center [442, 518] width 261 height 18
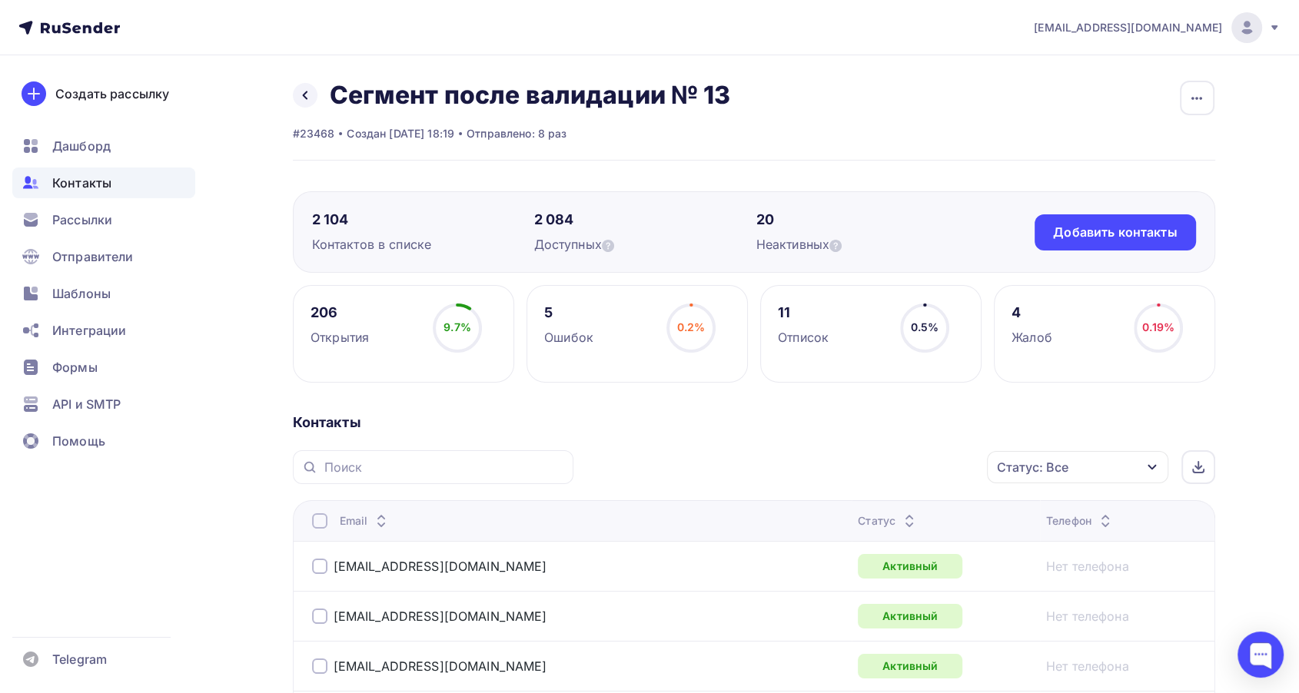
click at [900, 517] on icon at bounding box center [909, 525] width 18 height 18
click at [908, 517] on icon at bounding box center [917, 525] width 18 height 18
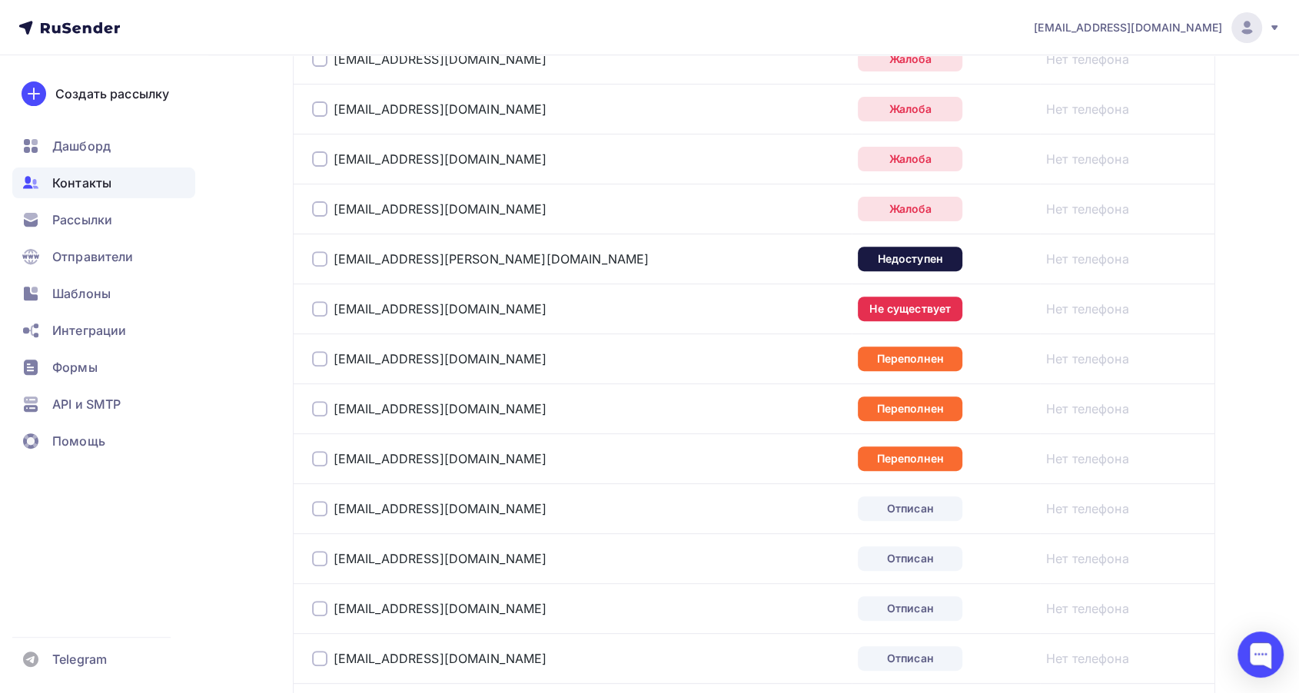
scroll to position [426, 0]
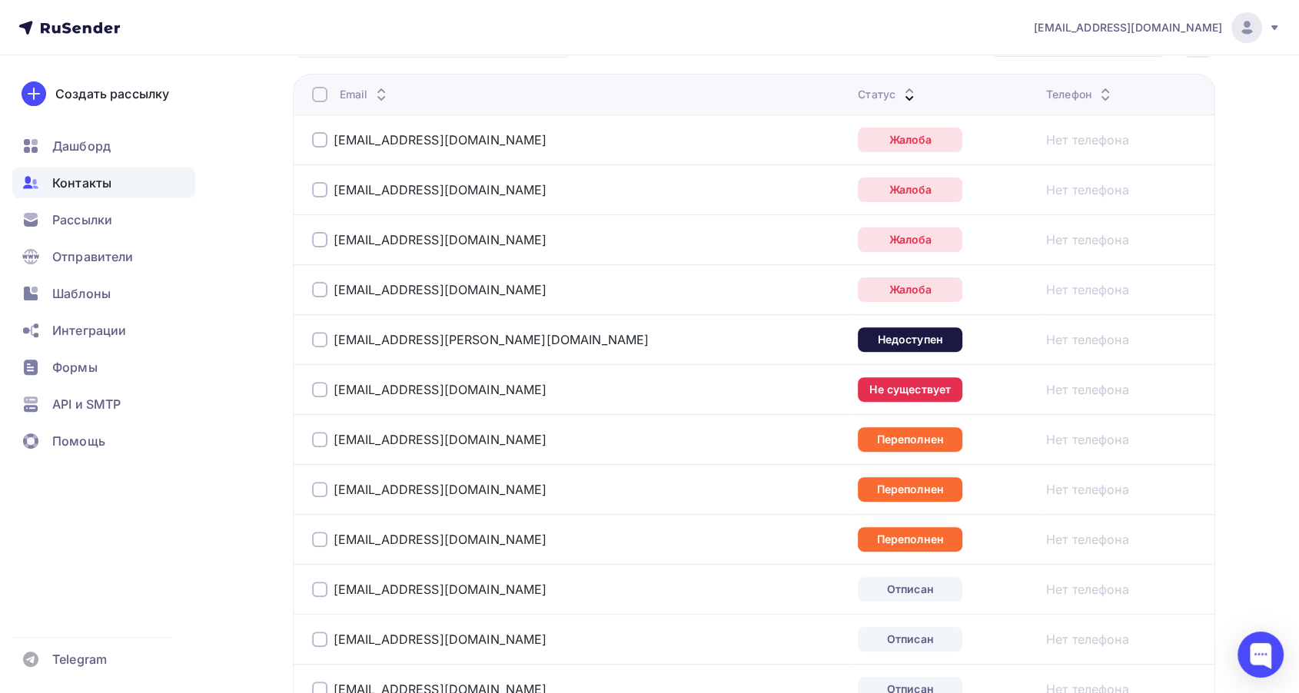
click at [320, 138] on div at bounding box center [319, 139] width 15 height 15
click at [320, 191] on div at bounding box center [319, 189] width 15 height 15
click at [320, 236] on div at bounding box center [319, 239] width 15 height 15
click at [320, 287] on div at bounding box center [319, 289] width 15 height 15
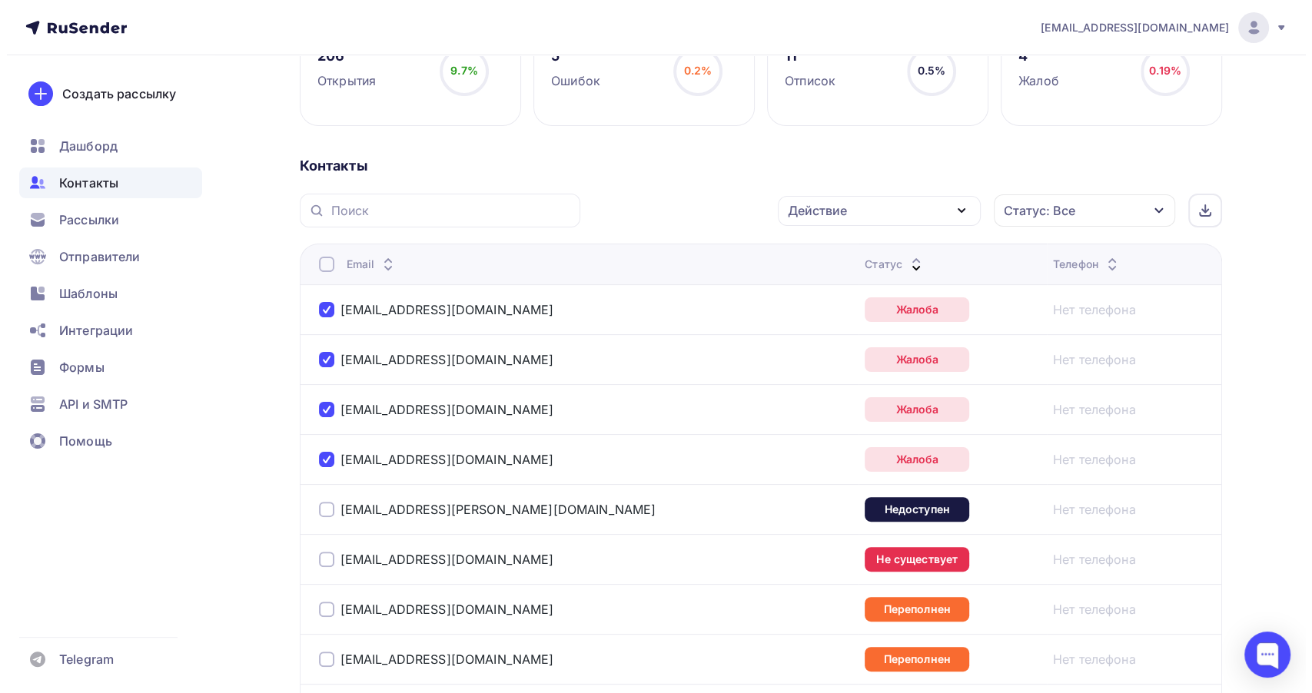
scroll to position [256, 0]
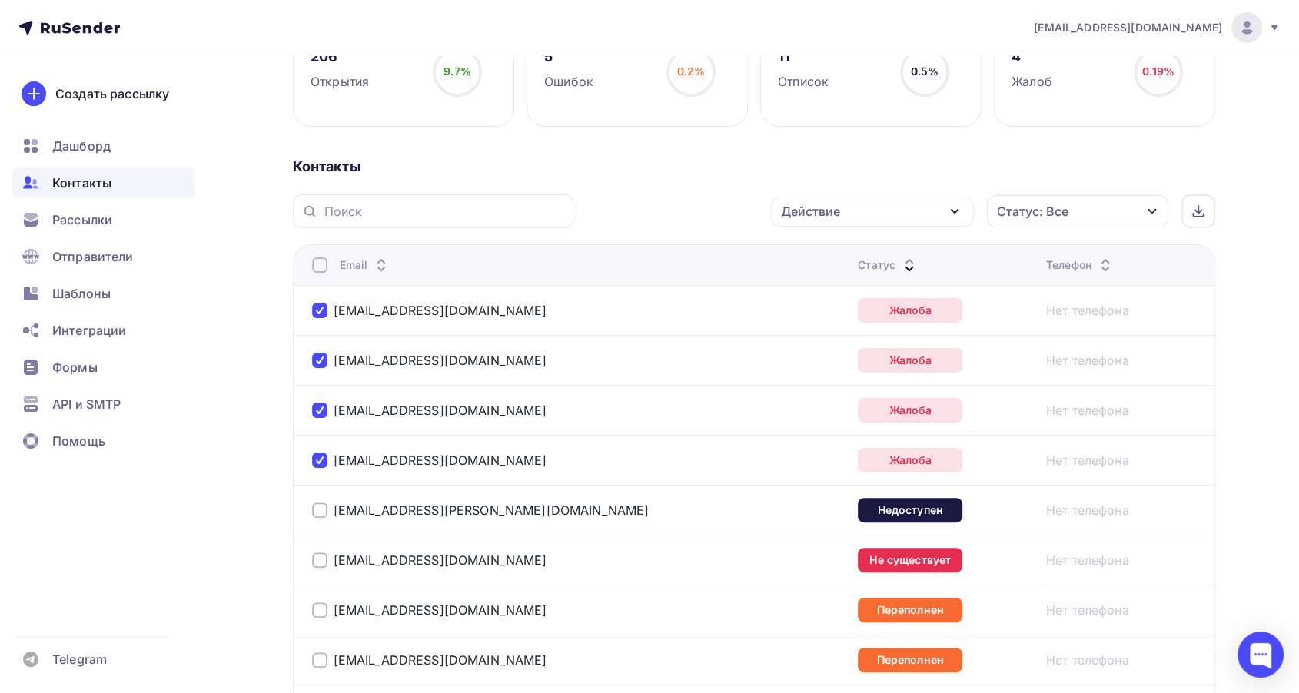
click at [848, 210] on div "Действие" at bounding box center [872, 212] width 203 height 30
click at [823, 255] on div "Добавить в списки" at bounding box center [848, 256] width 118 height 18
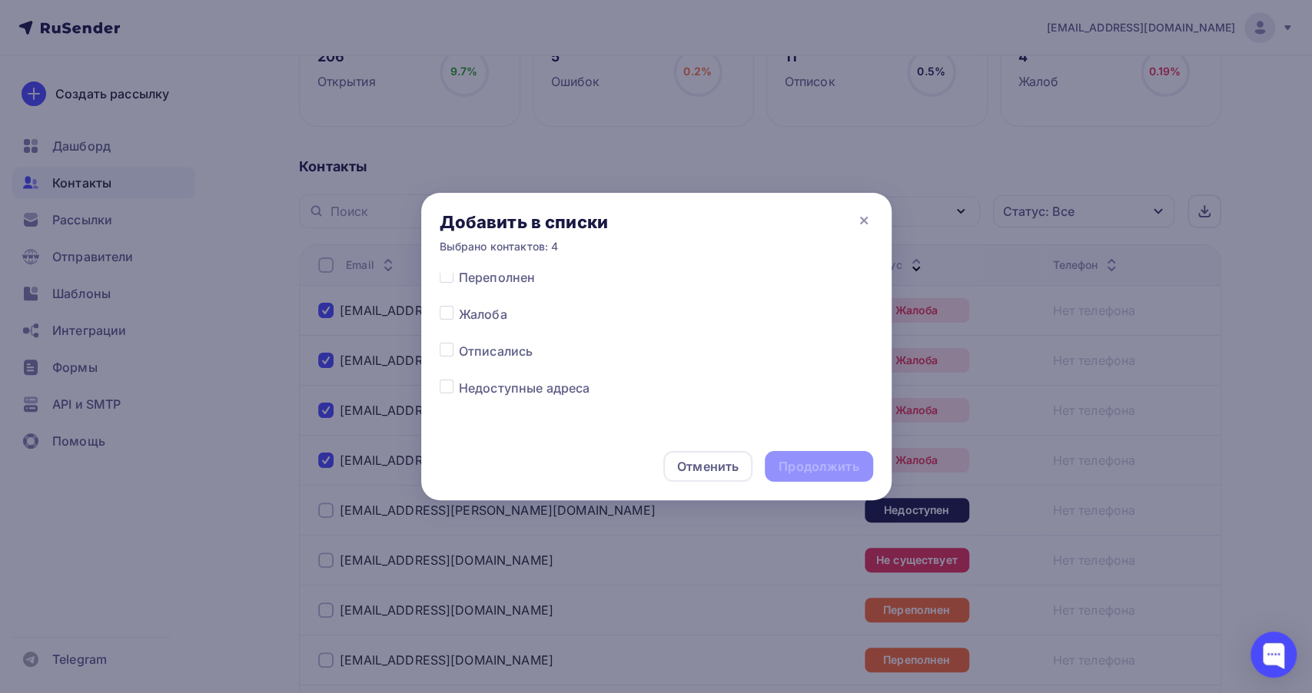
scroll to position [768, 0]
click at [459, 317] on label at bounding box center [459, 317] width 0 height 0
click at [444, 324] on input "checkbox" at bounding box center [447, 324] width 14 height 14
checkbox input "true"
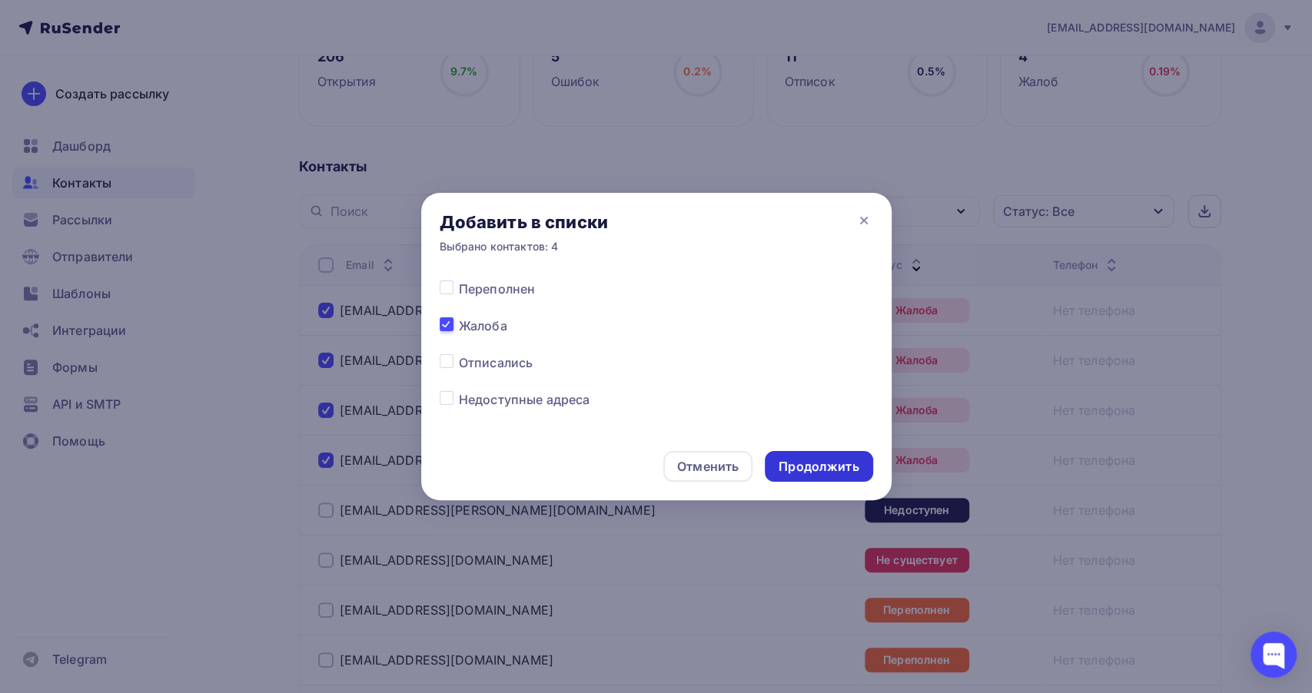
click at [800, 455] on div "Продолжить" at bounding box center [819, 466] width 108 height 31
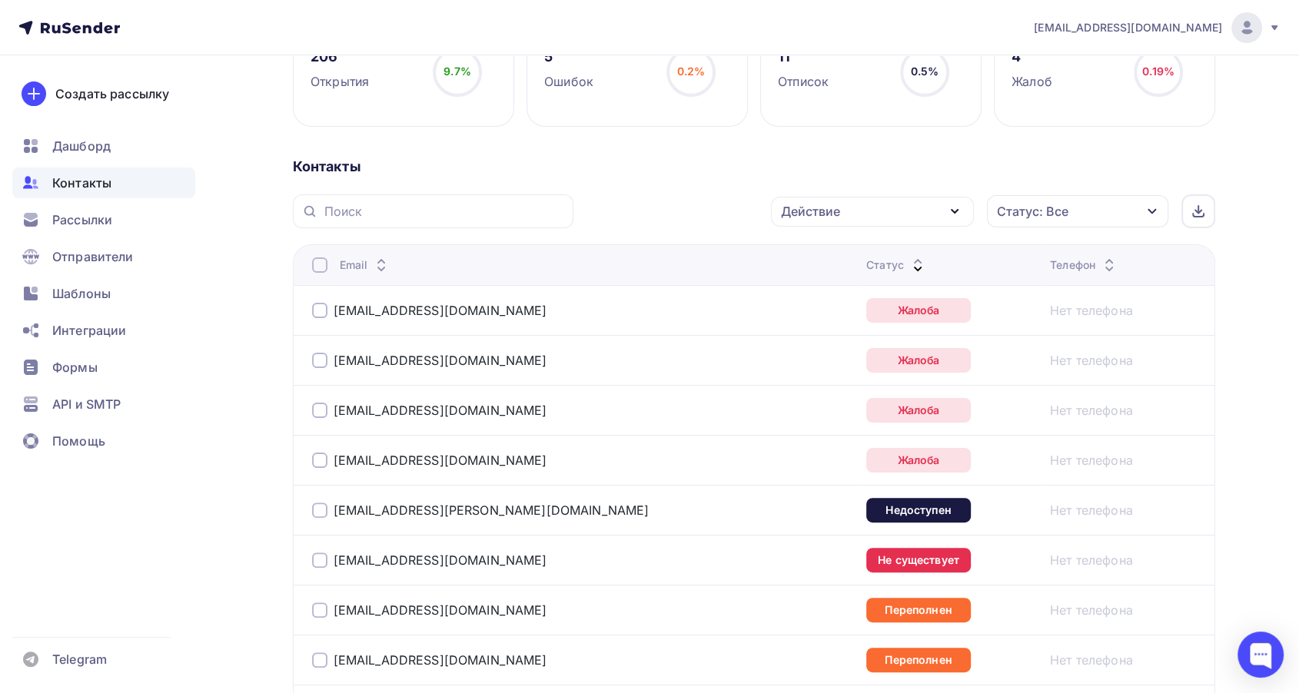
click at [315, 508] on div at bounding box center [319, 510] width 15 height 15
click at [837, 211] on div "Действие" at bounding box center [810, 211] width 59 height 18
click at [837, 254] on div "Добавить в списки" at bounding box center [848, 256] width 118 height 18
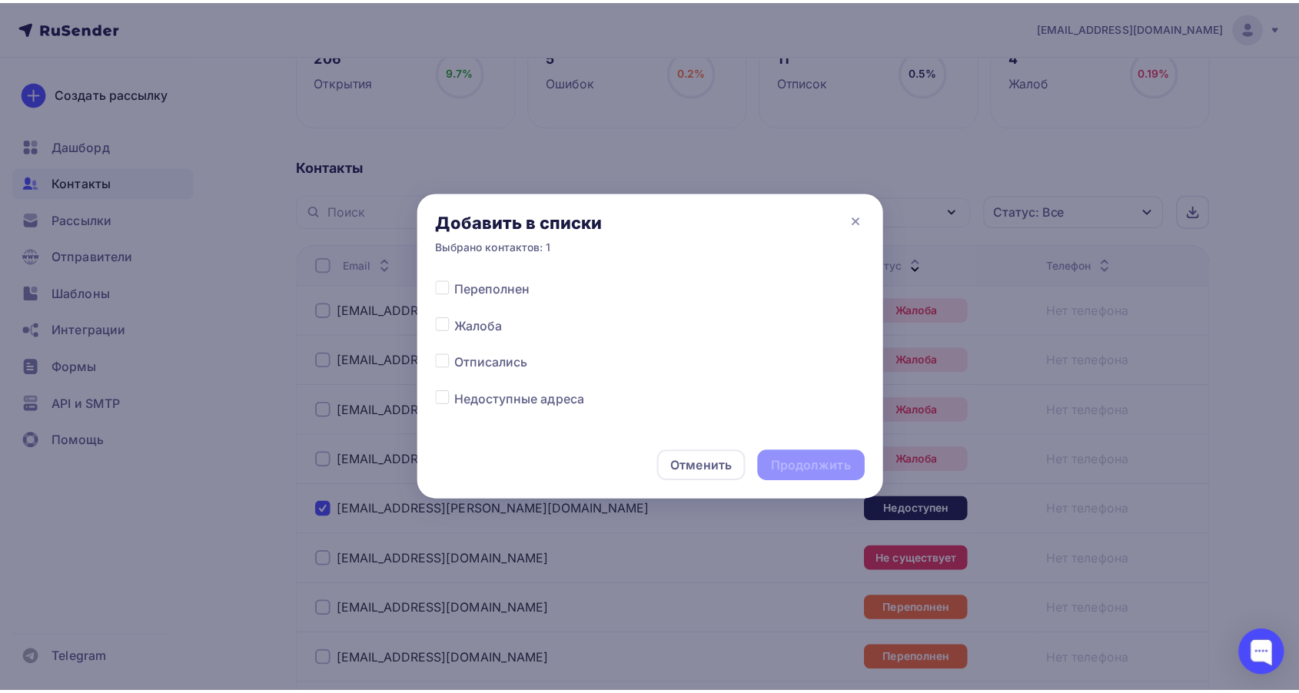
scroll to position [854, 0]
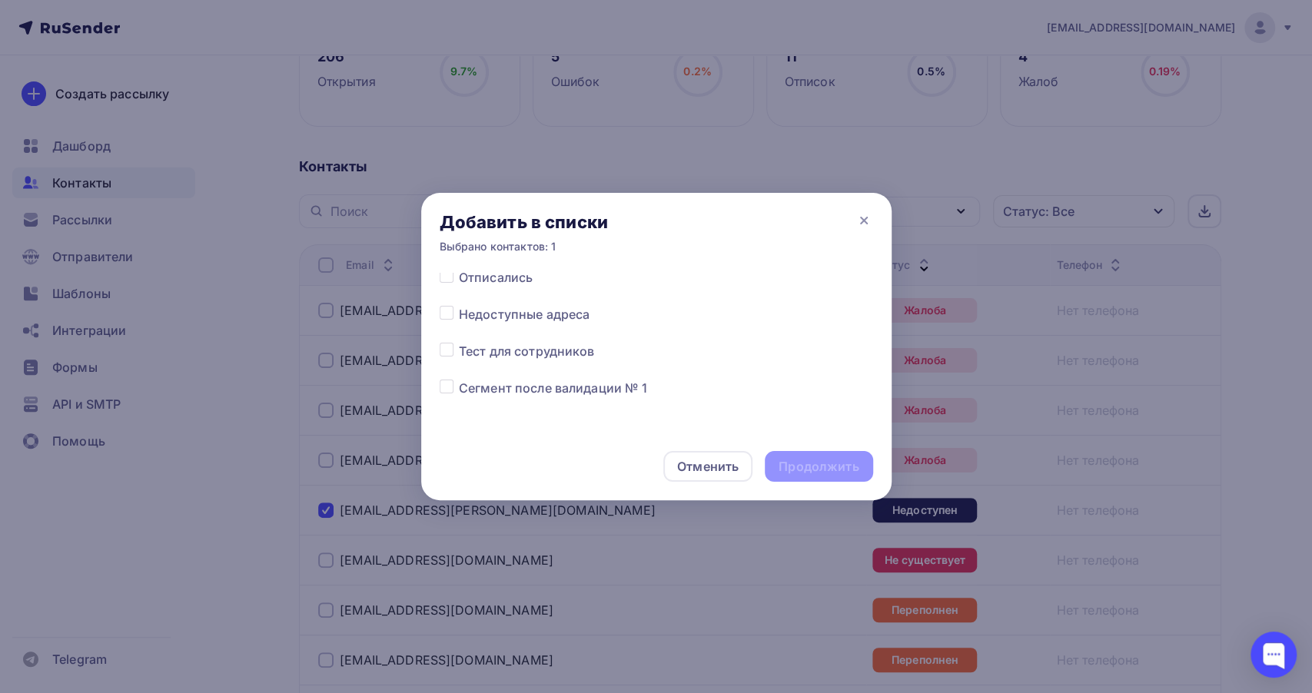
click at [455, 319] on div at bounding box center [449, 314] width 19 height 18
click at [459, 305] on label at bounding box center [459, 305] width 0 height 0
click at [450, 318] on input "checkbox" at bounding box center [447, 312] width 14 height 14
checkbox input "true"
click at [844, 469] on div "Продолжить" at bounding box center [818, 467] width 80 height 18
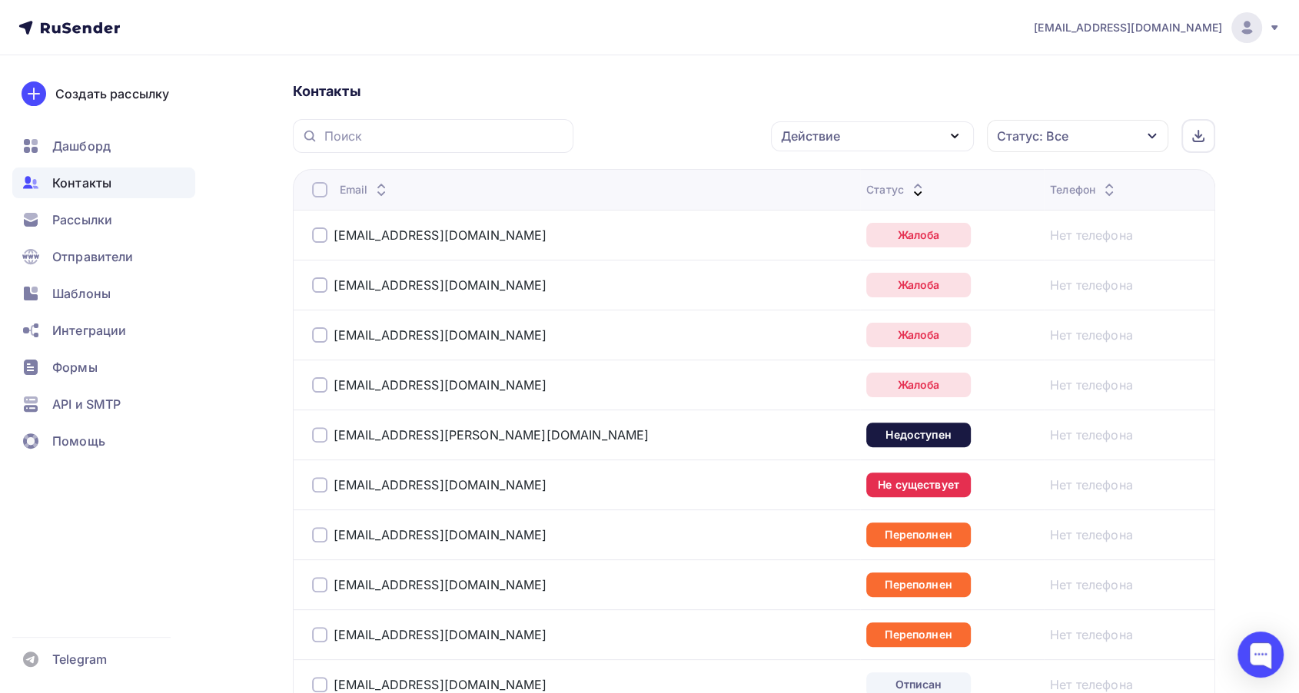
scroll to position [426, 0]
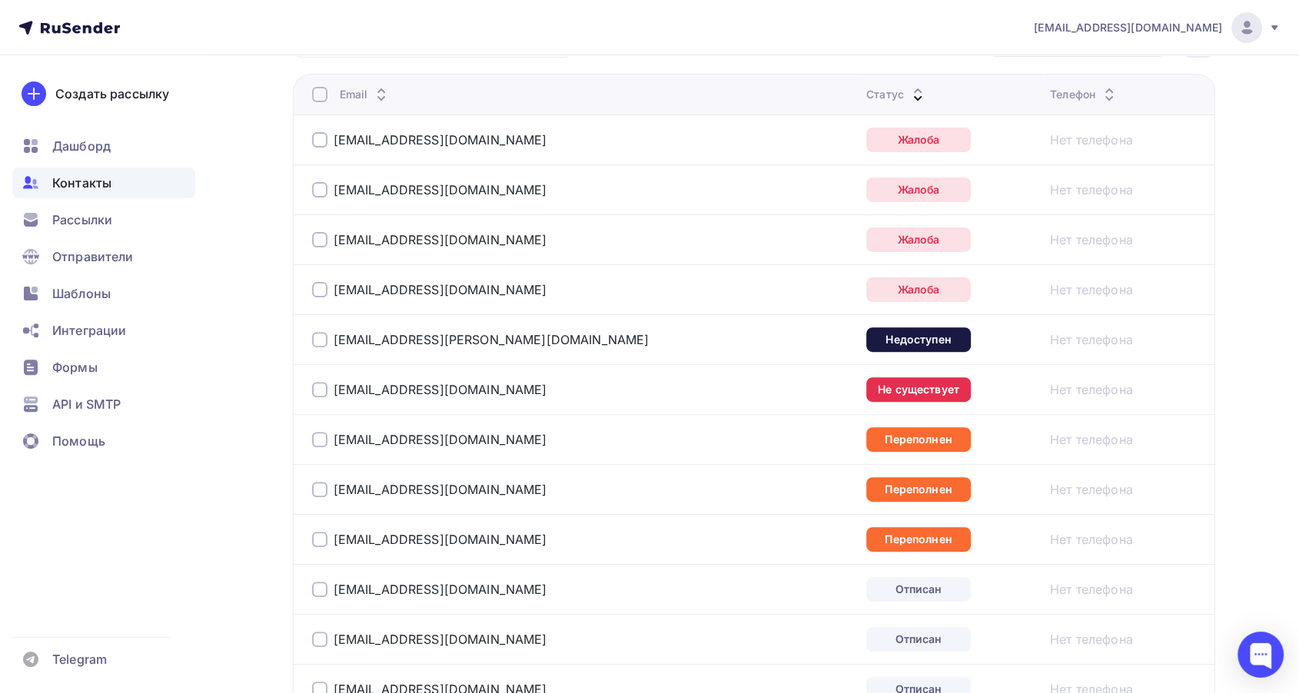
click at [319, 386] on div at bounding box center [319, 389] width 15 height 15
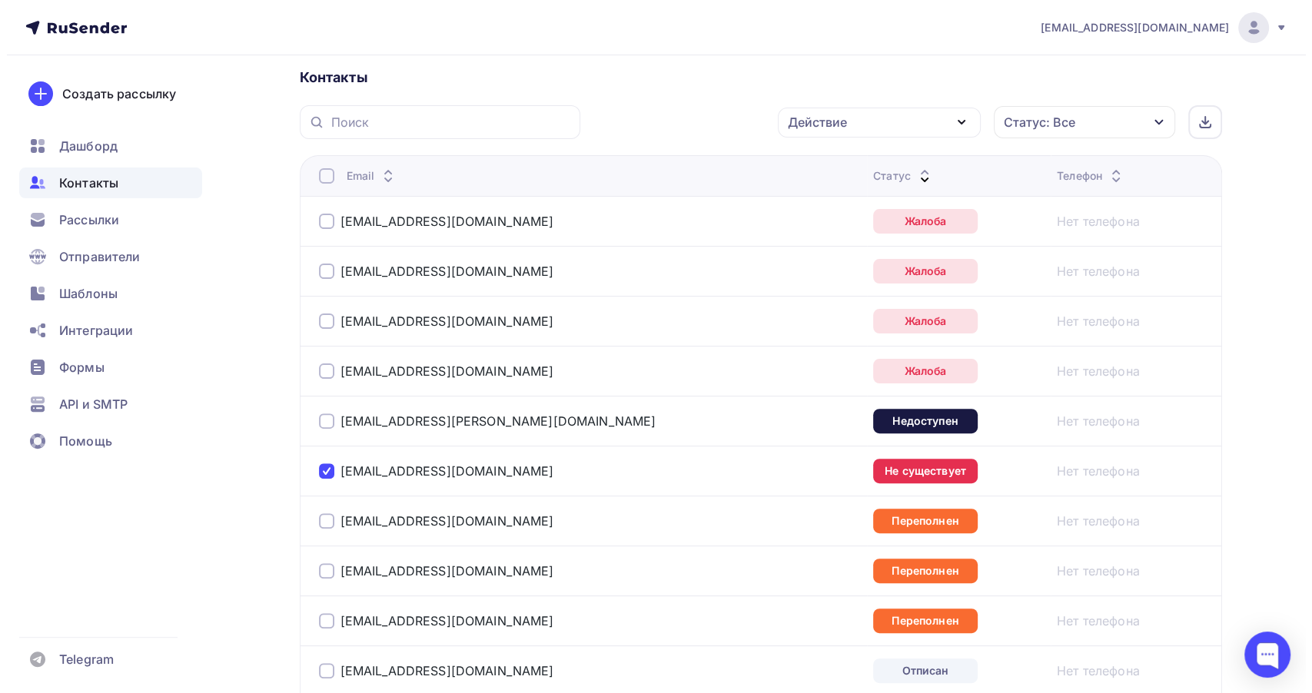
scroll to position [341, 0]
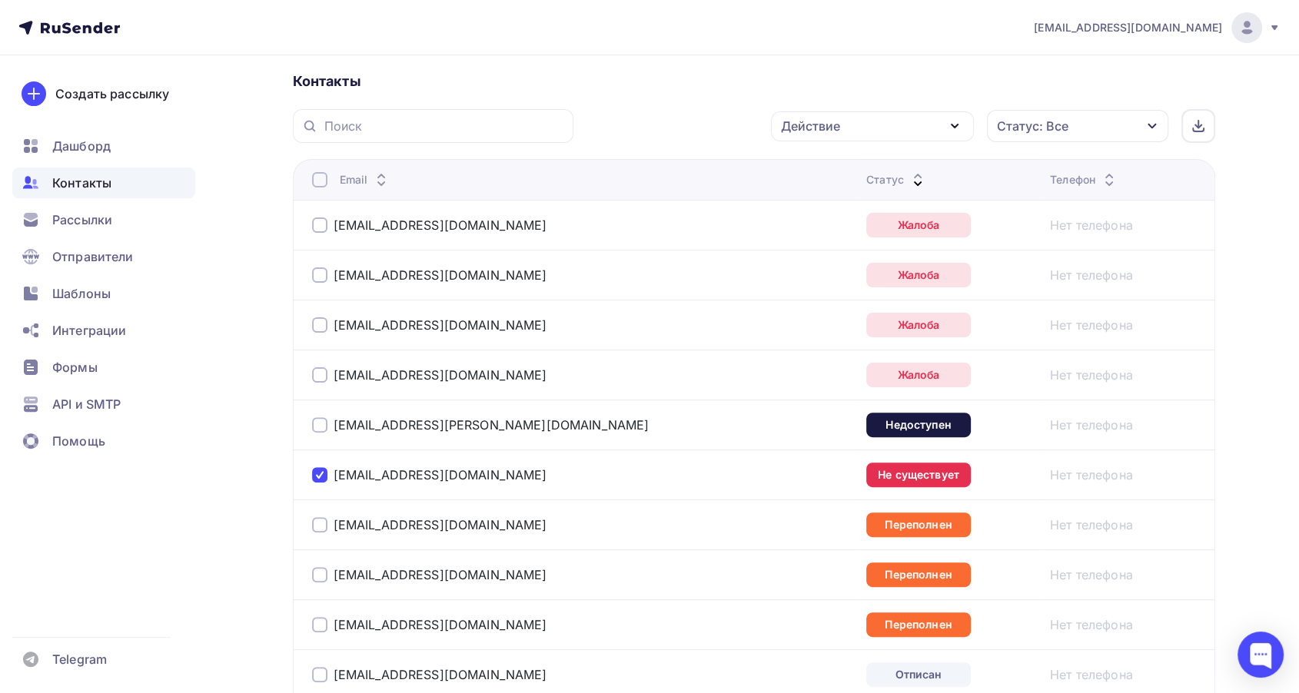
click at [874, 121] on div "Действие" at bounding box center [872, 126] width 203 height 30
click at [837, 164] on div "Добавить в списки" at bounding box center [848, 171] width 118 height 18
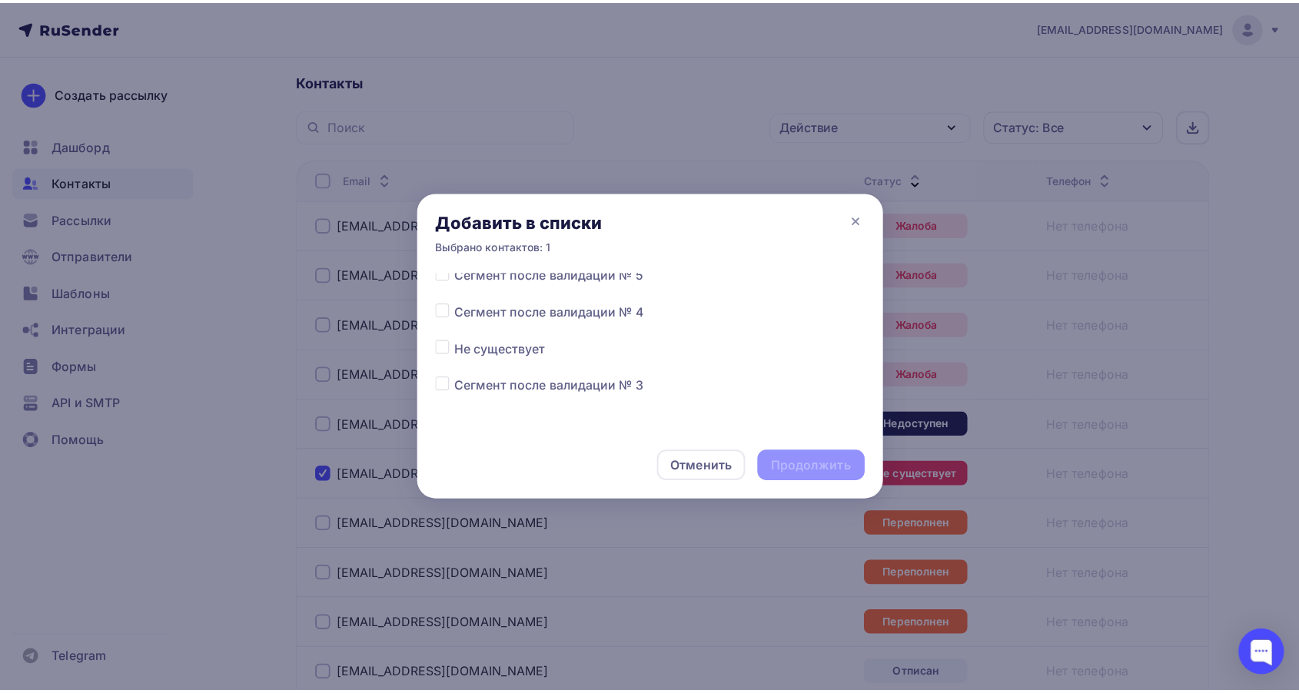
scroll to position [597, 0]
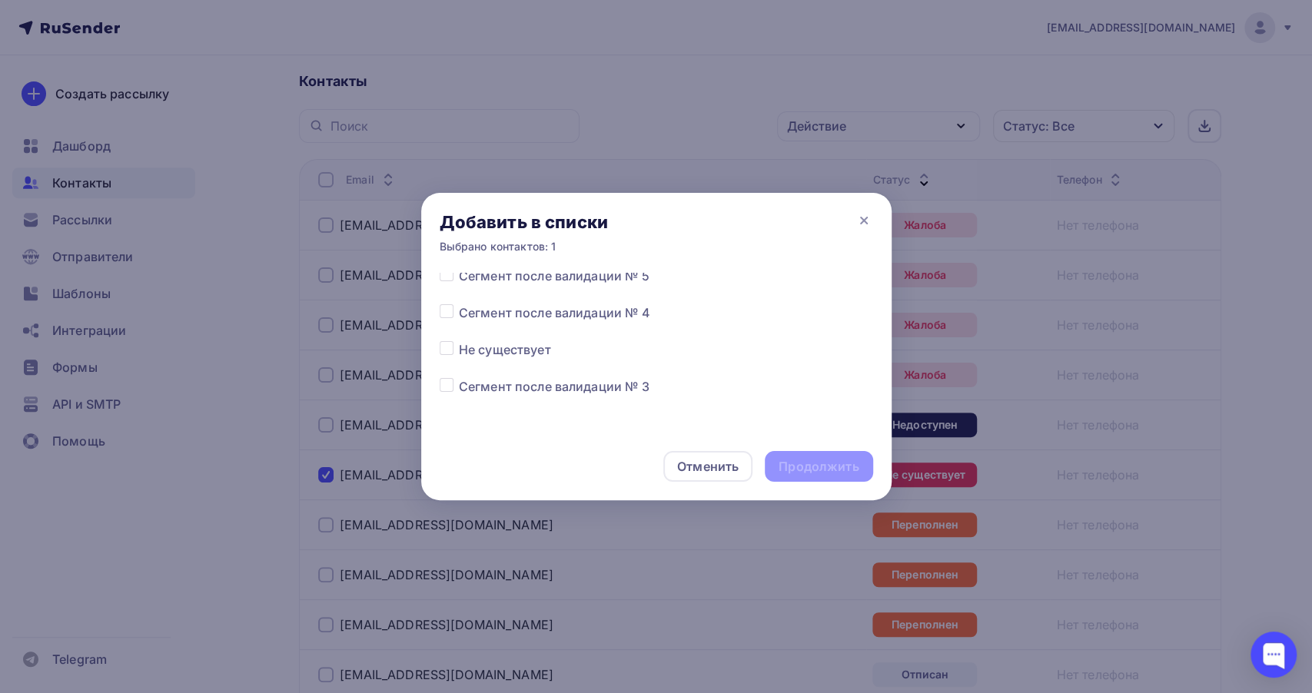
click at [453, 343] on div at bounding box center [449, 349] width 19 height 18
click at [459, 340] on label at bounding box center [459, 340] width 0 height 0
click at [443, 350] on input "checkbox" at bounding box center [447, 347] width 14 height 14
checkbox input "true"
click at [785, 461] on div "Продолжить" at bounding box center [818, 467] width 80 height 18
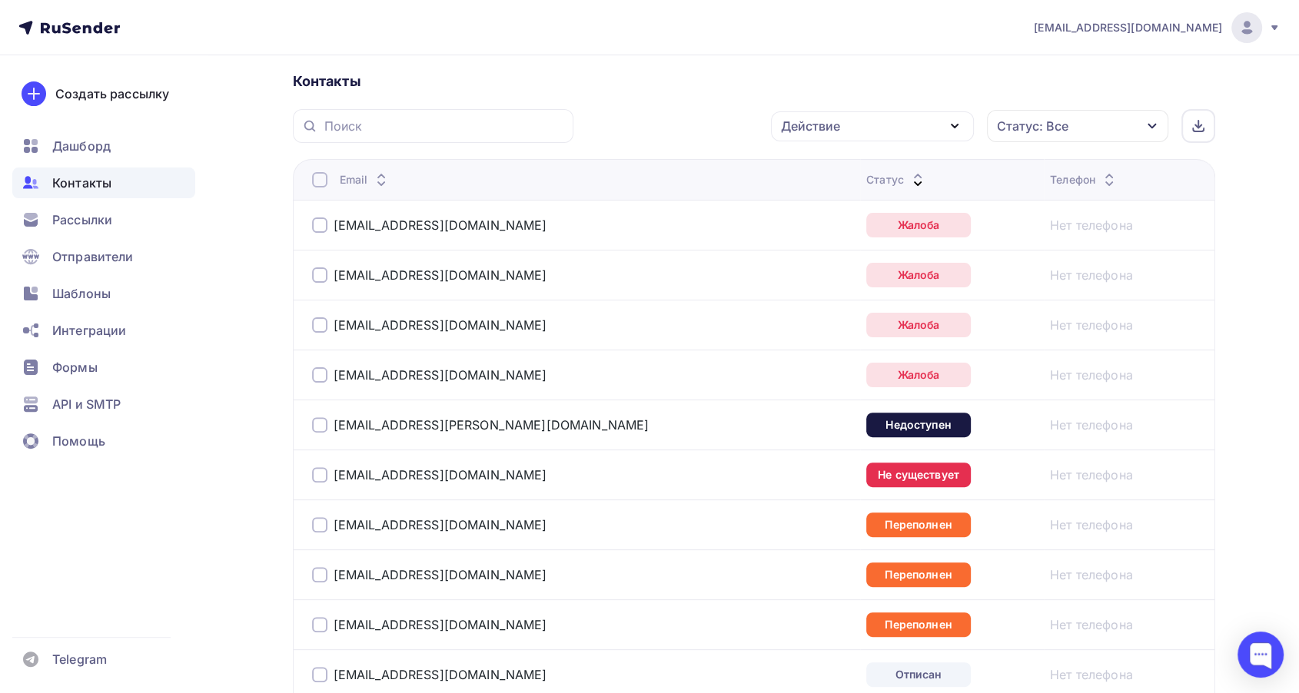
scroll to position [426, 0]
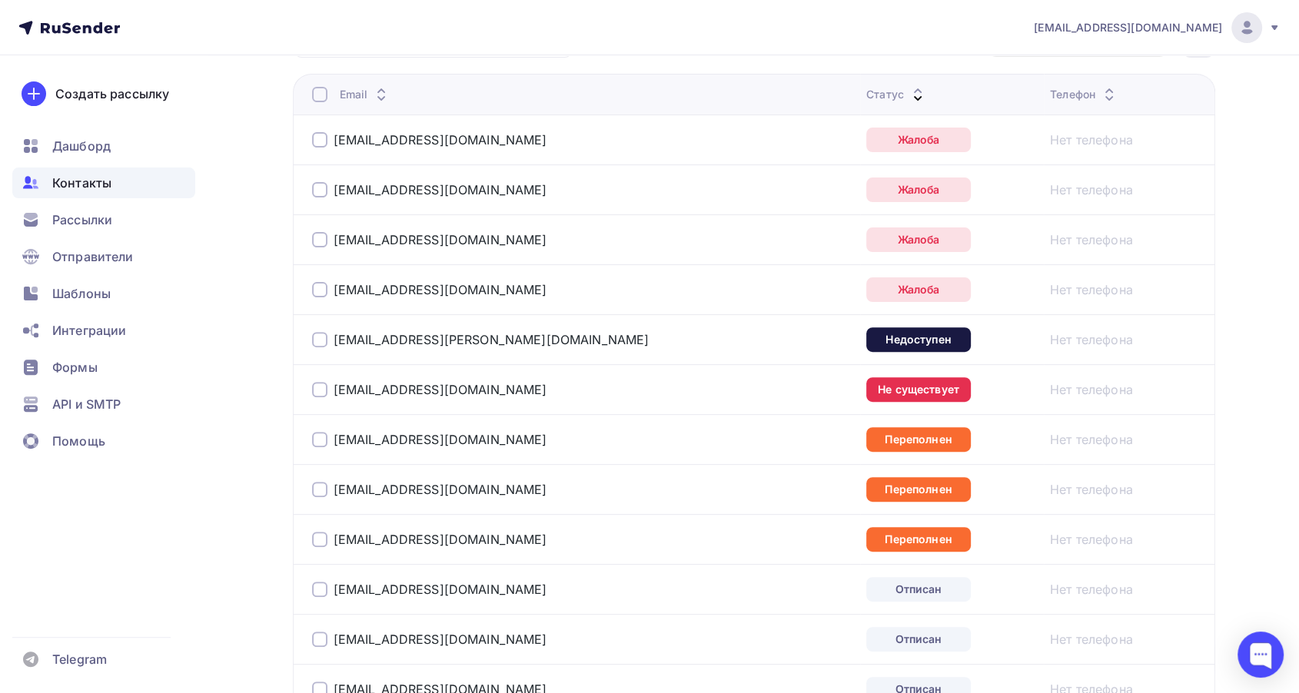
click at [313, 440] on div at bounding box center [319, 439] width 15 height 15
click at [320, 491] on div at bounding box center [319, 489] width 15 height 15
click at [320, 539] on div at bounding box center [319, 539] width 15 height 15
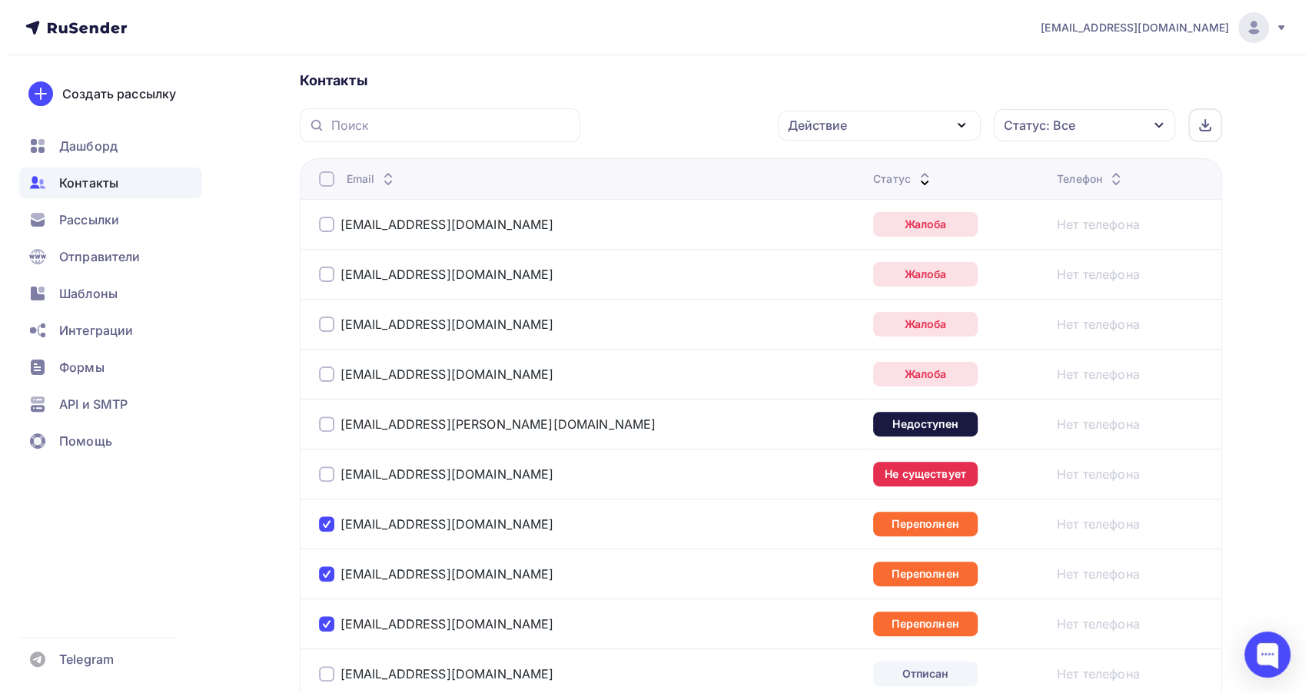
scroll to position [341, 0]
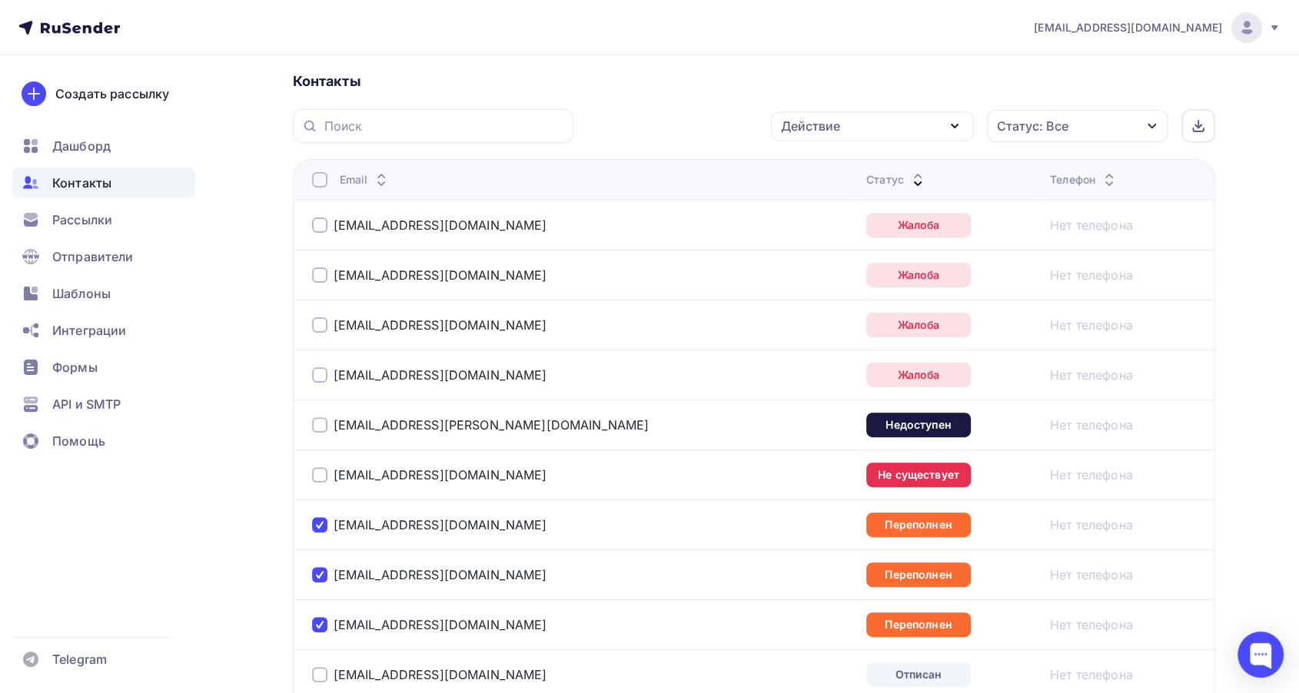
click at [835, 131] on div "Действие" at bounding box center [810, 126] width 59 height 18
click at [837, 172] on div "Добавить в списки" at bounding box center [848, 171] width 118 height 18
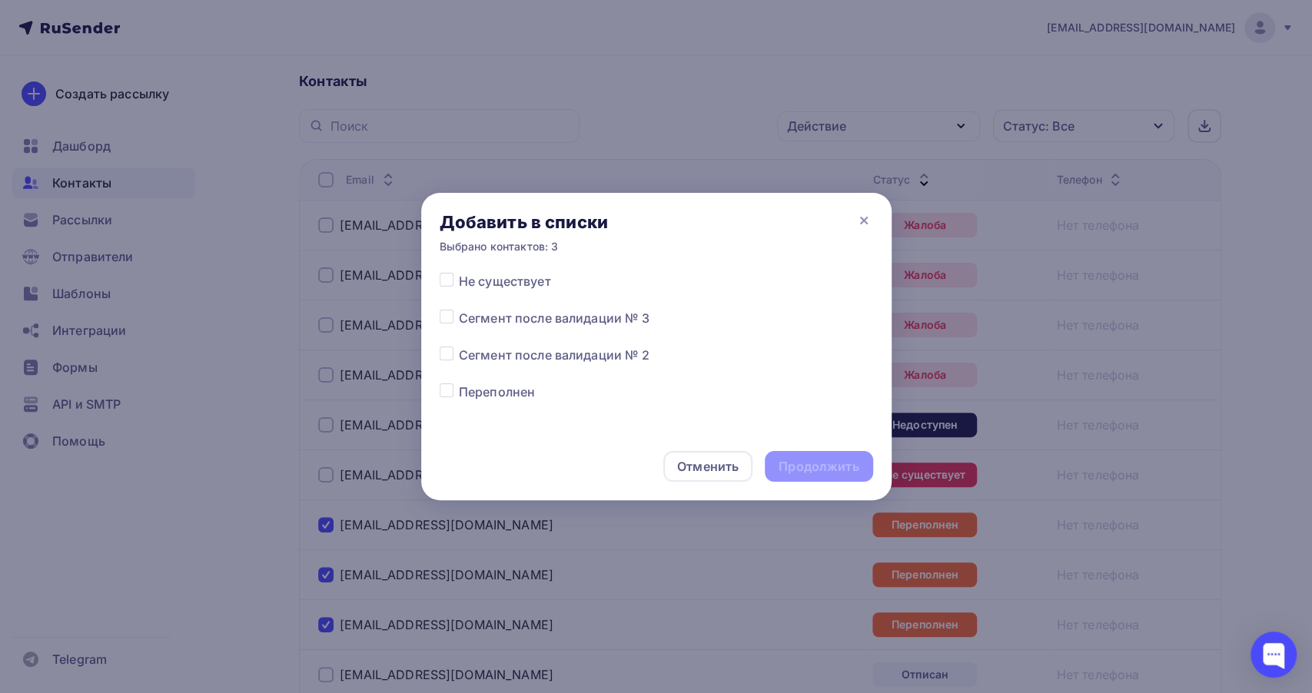
scroll to position [682, 0]
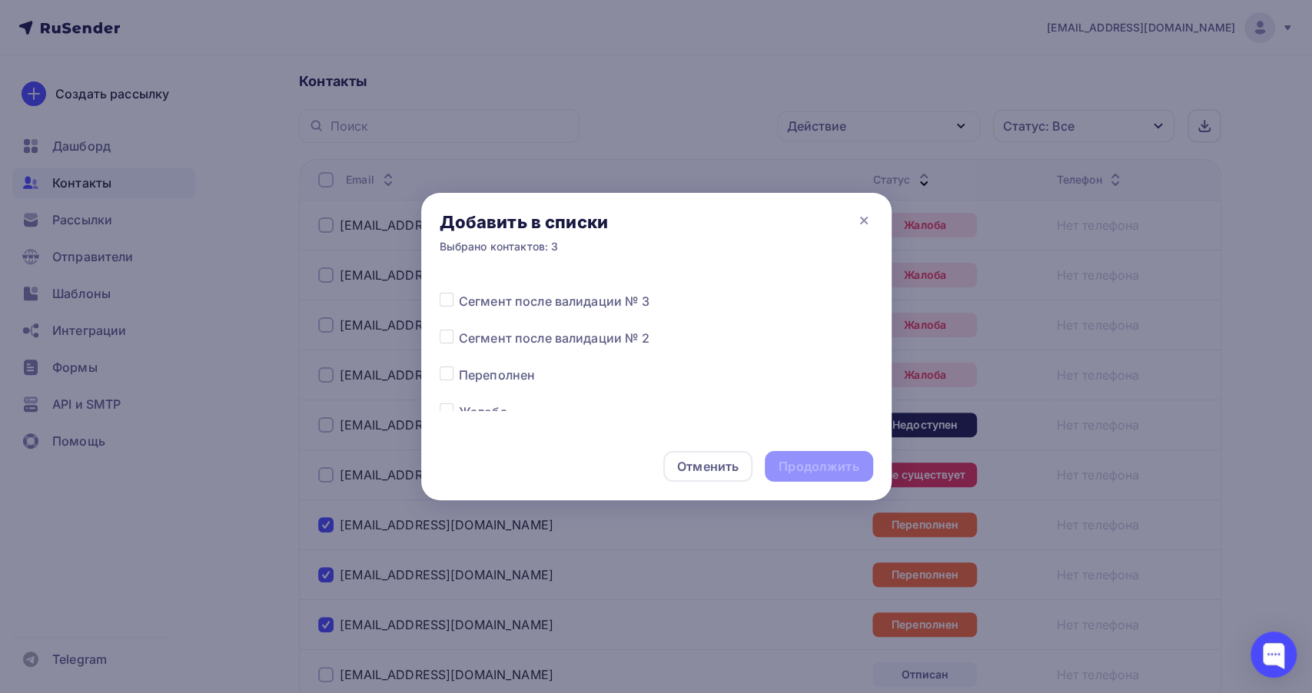
click at [459, 366] on label at bounding box center [459, 366] width 0 height 0
click at [444, 375] on input "checkbox" at bounding box center [447, 373] width 14 height 14
checkbox input "true"
click at [819, 468] on div "Продолжить" at bounding box center [818, 467] width 80 height 18
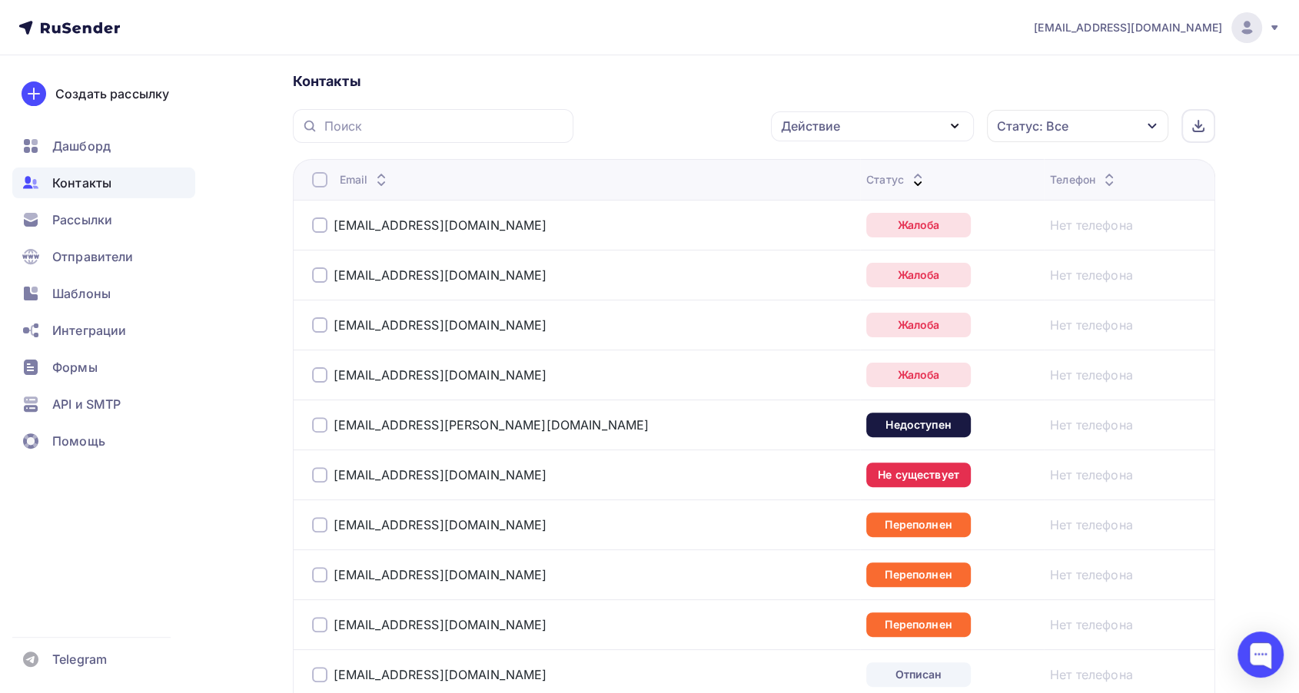
click at [313, 225] on div at bounding box center [319, 224] width 15 height 15
click at [314, 271] on div at bounding box center [319, 274] width 15 height 15
click at [310, 320] on td "[EMAIL_ADDRESS][DOMAIN_NAME]" at bounding box center [576, 325] width 567 height 50
click at [313, 330] on div at bounding box center [319, 324] width 15 height 15
click at [315, 380] on div at bounding box center [319, 374] width 15 height 15
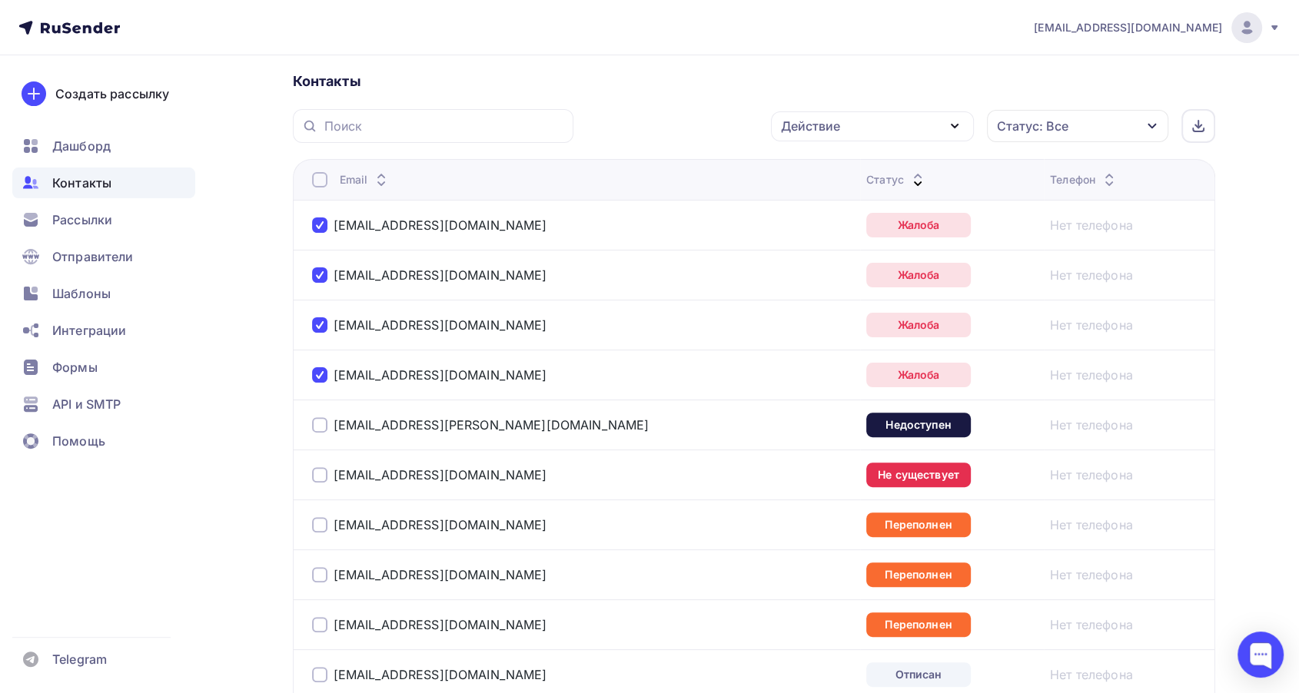
click at [326, 430] on div at bounding box center [319, 424] width 15 height 15
click at [320, 476] on div at bounding box center [319, 474] width 15 height 15
click at [321, 529] on div at bounding box center [319, 524] width 15 height 15
click at [317, 572] on div at bounding box center [319, 574] width 15 height 15
click at [318, 603] on td "[EMAIL_ADDRESS][DOMAIN_NAME]" at bounding box center [576, 624] width 567 height 50
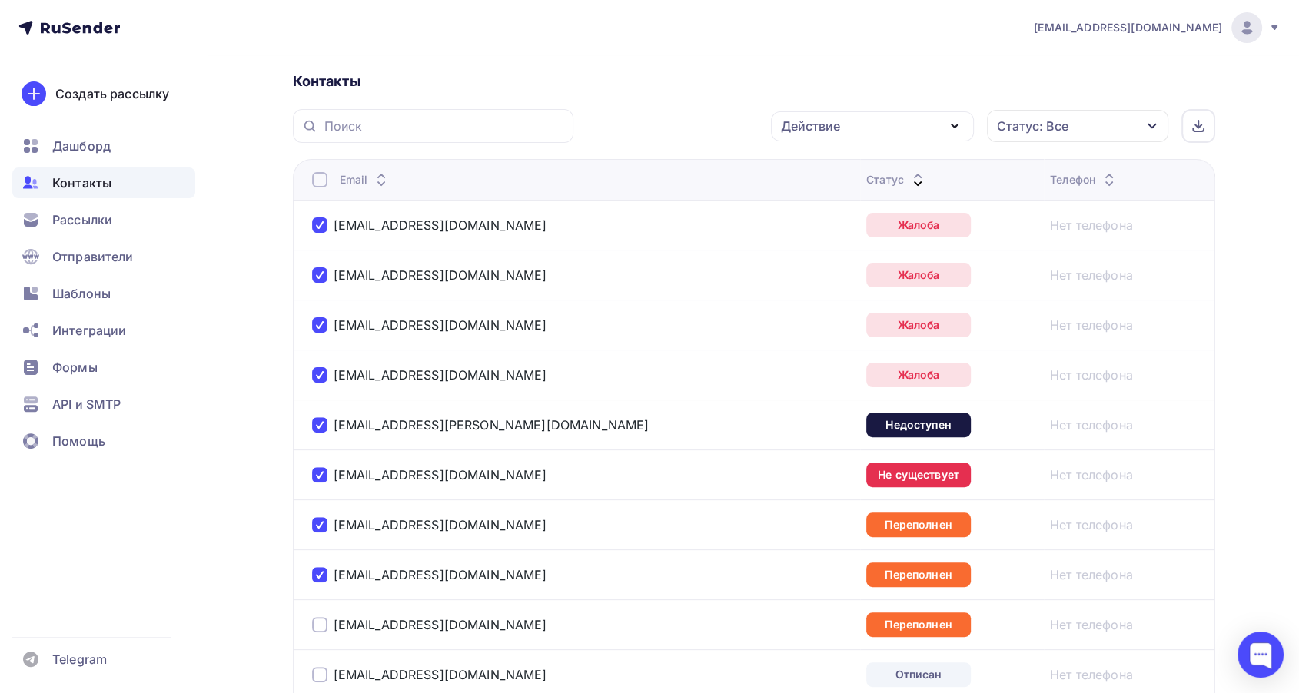
click at [321, 622] on div at bounding box center [319, 624] width 15 height 15
click at [808, 114] on div "Действие" at bounding box center [872, 126] width 203 height 30
click at [844, 194] on div "Исключить из списка" at bounding box center [856, 202] width 134 height 18
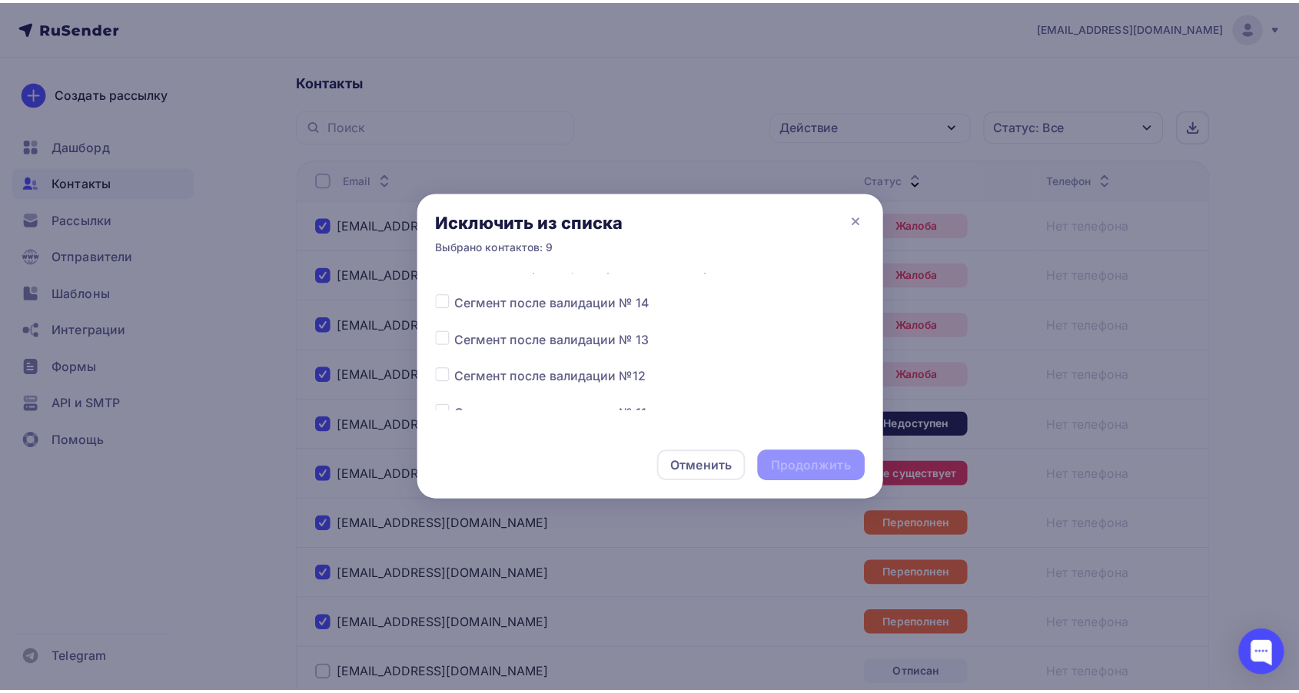
scroll to position [256, 0]
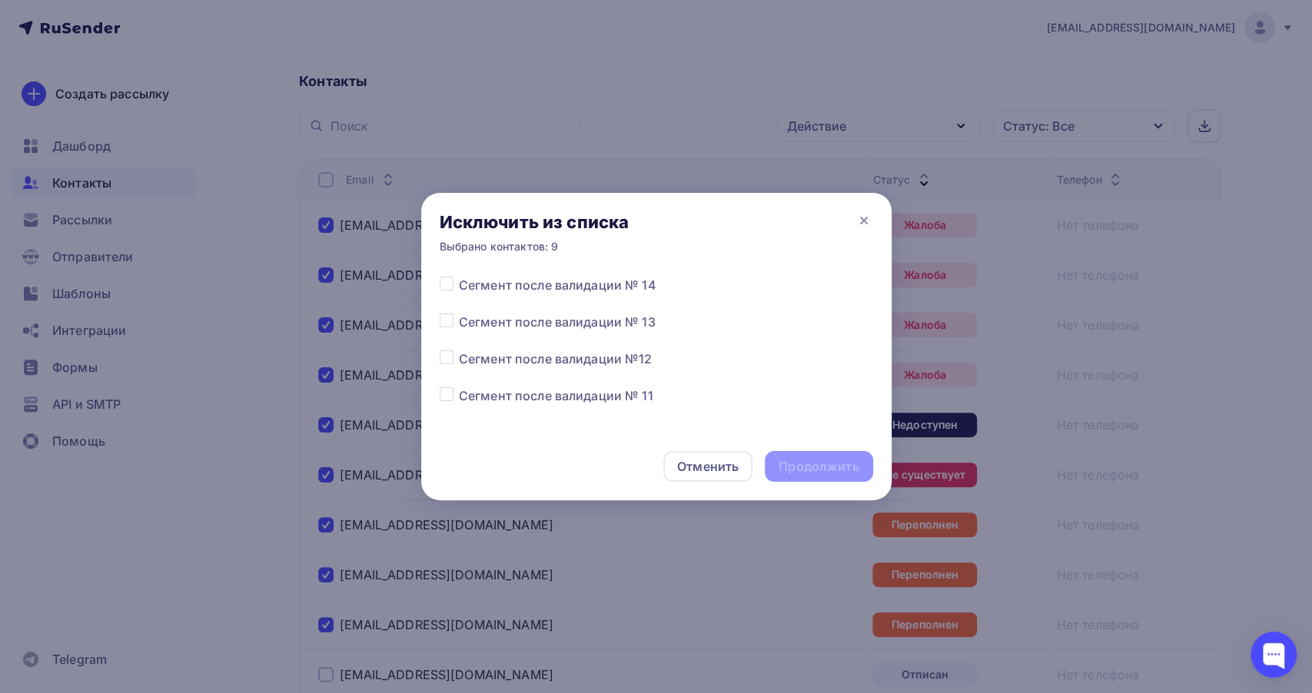
click at [459, 313] on label at bounding box center [459, 313] width 0 height 0
click at [448, 320] on input "checkbox" at bounding box center [447, 320] width 14 height 14
checkbox input "true"
click at [785, 463] on div "Продолжить" at bounding box center [818, 467] width 80 height 18
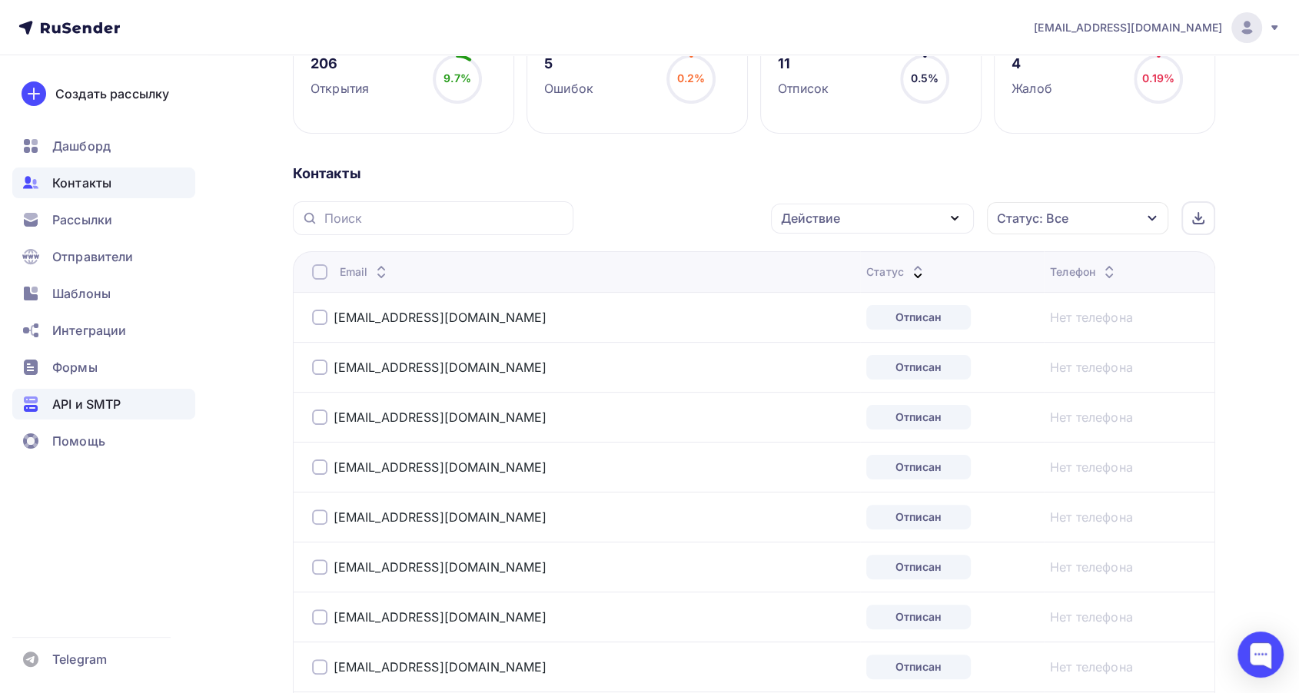
scroll to position [85, 0]
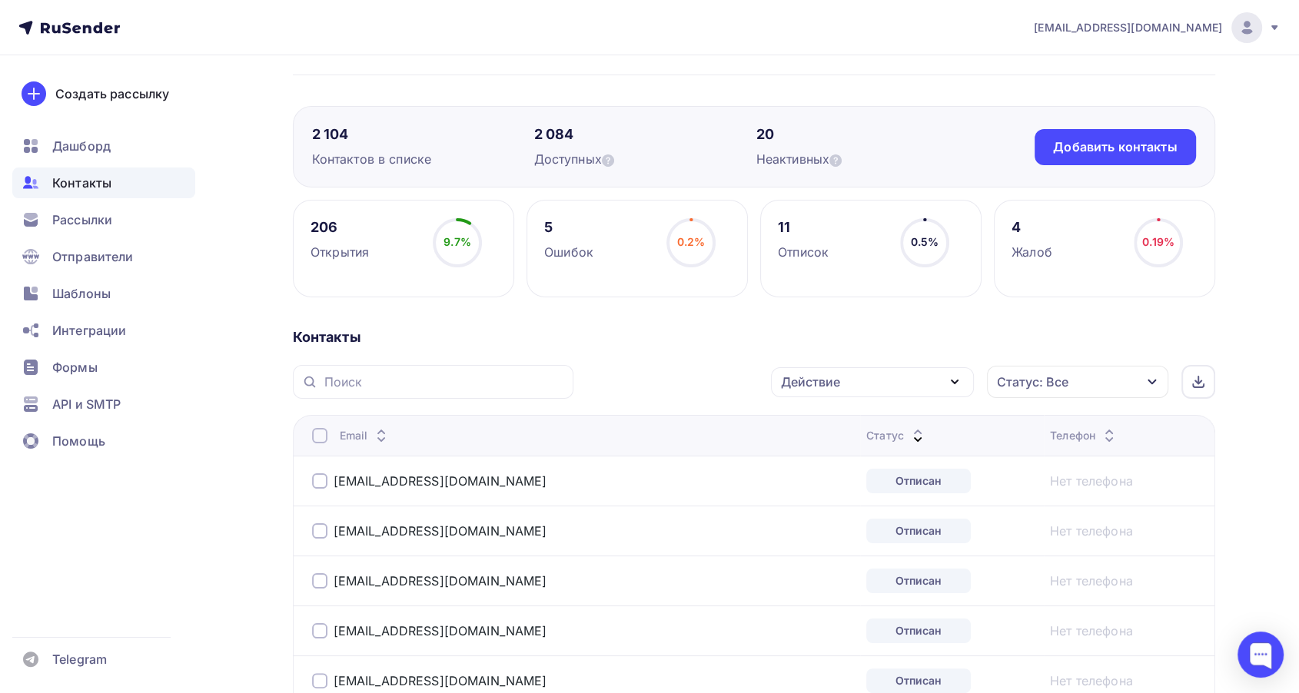
click at [1055, 375] on div "Статус: Все" at bounding box center [1032, 382] width 71 height 18
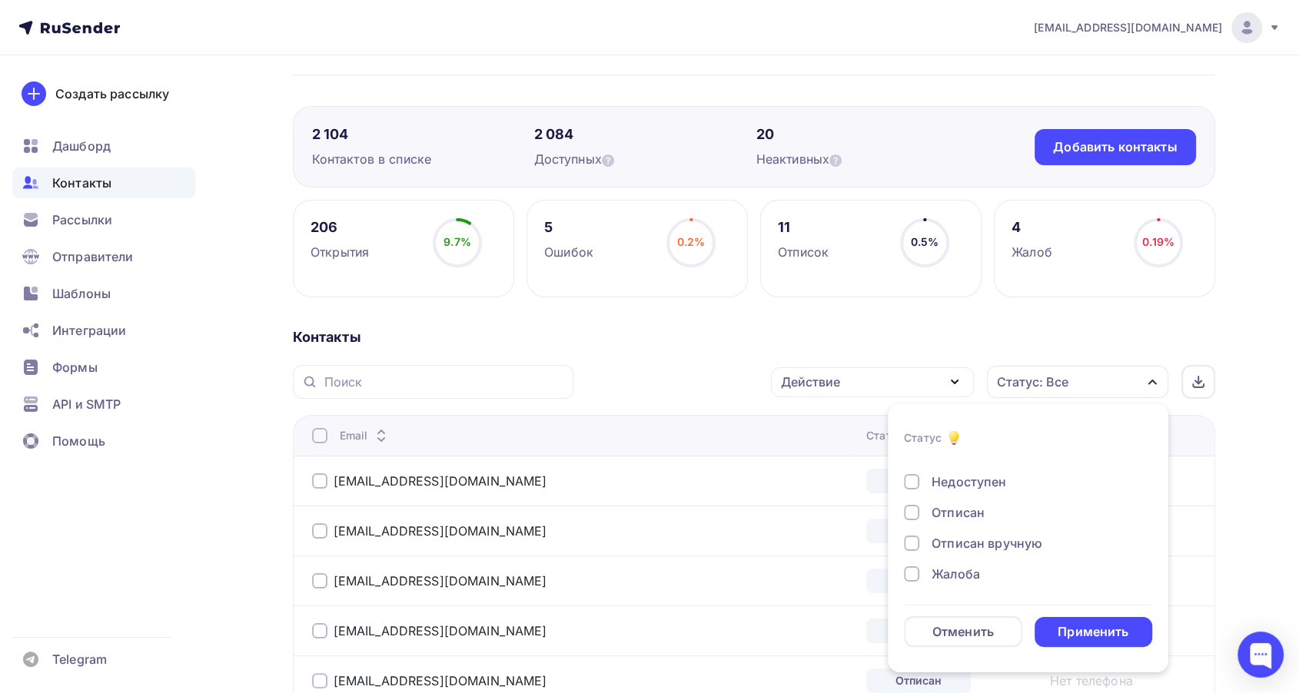
scroll to position [111, 0]
click at [974, 510] on div "Отписан" at bounding box center [957, 512] width 53 height 18
click at [1067, 633] on div "Применить" at bounding box center [1092, 632] width 71 height 18
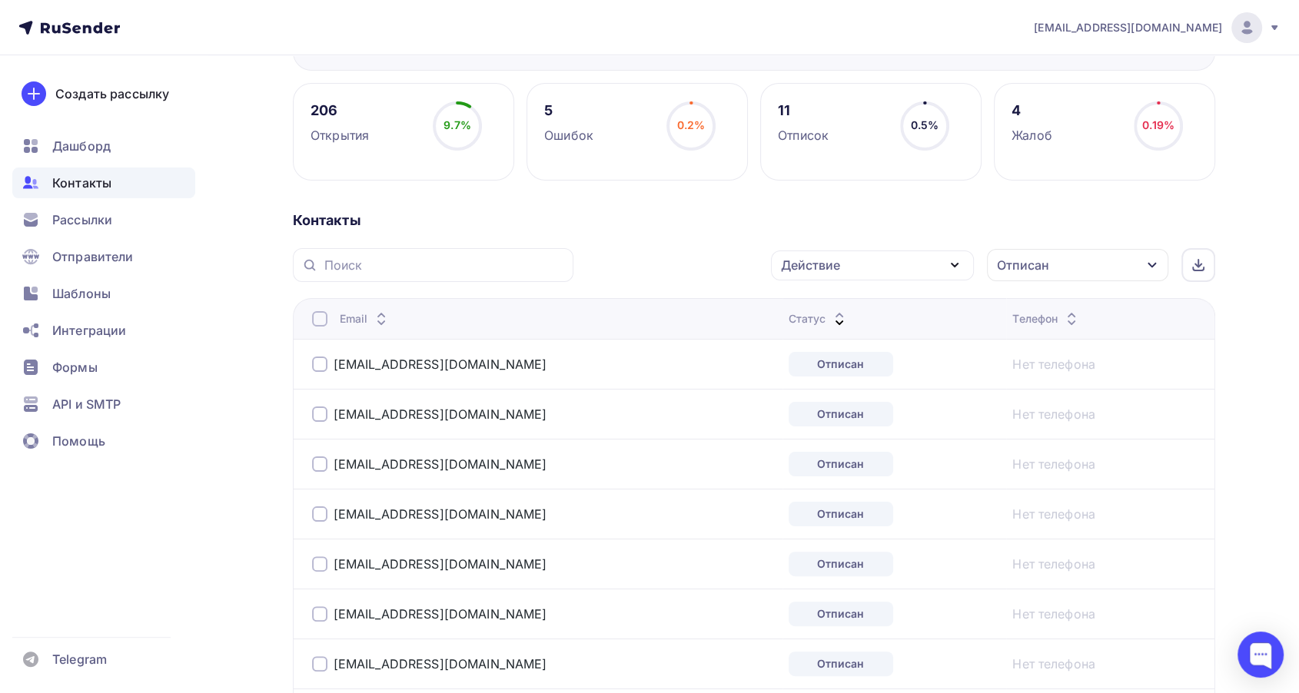
scroll to position [256, 0]
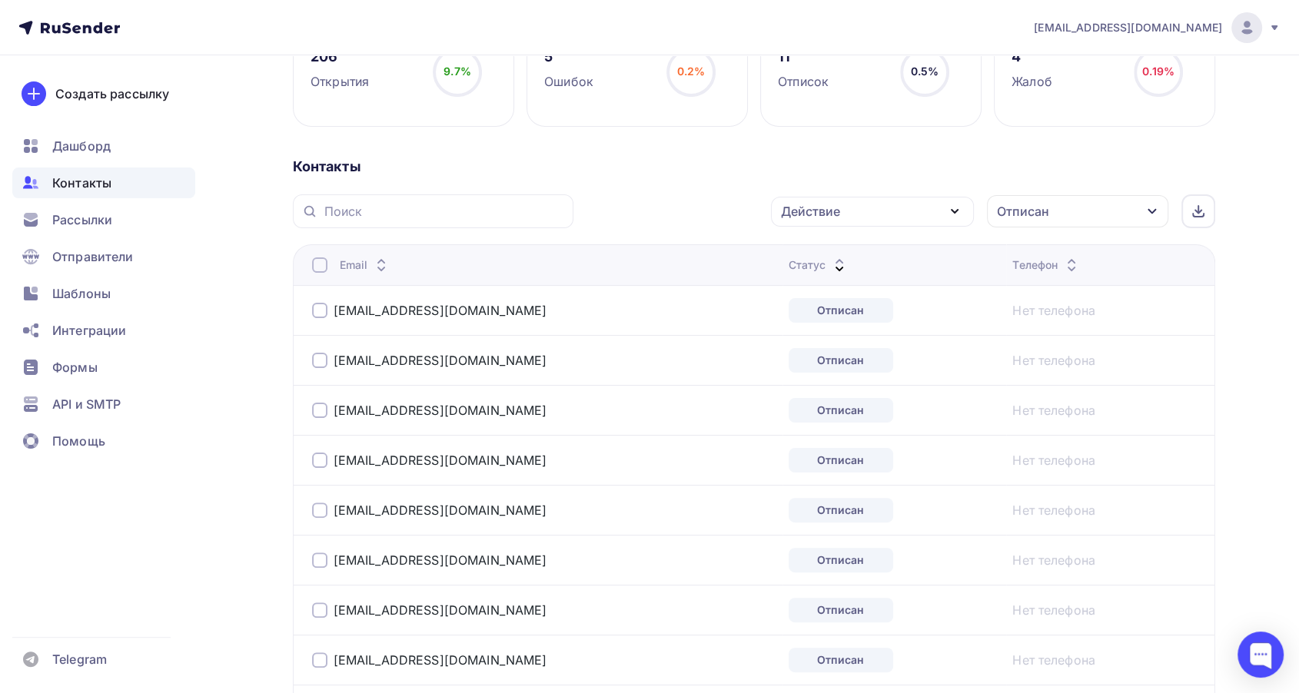
click at [319, 305] on div at bounding box center [319, 310] width 15 height 15
click at [312, 363] on div at bounding box center [319, 360] width 15 height 15
click at [322, 413] on div at bounding box center [319, 410] width 15 height 15
click at [321, 474] on td "[EMAIL_ADDRESS][DOMAIN_NAME]" at bounding box center [537, 460] width 489 height 50
click at [318, 465] on div at bounding box center [319, 460] width 15 height 15
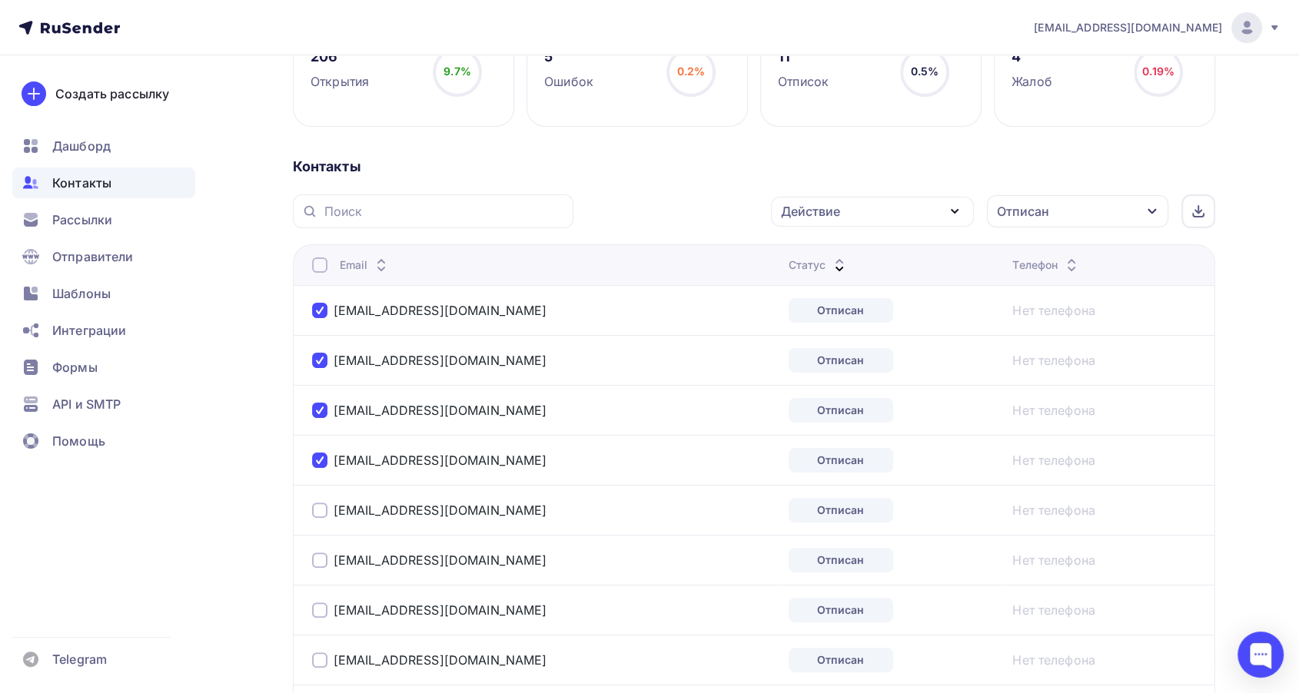
drag, startPoint x: 317, startPoint y: 506, endPoint x: 317, endPoint y: 516, distance: 9.2
click at [317, 507] on div at bounding box center [319, 510] width 15 height 15
click at [320, 562] on div at bounding box center [319, 559] width 15 height 15
click at [320, 618] on div "[EMAIL_ADDRESS][DOMAIN_NAME]" at bounding box center [504, 610] width 384 height 25
click at [320, 660] on div at bounding box center [319, 659] width 15 height 15
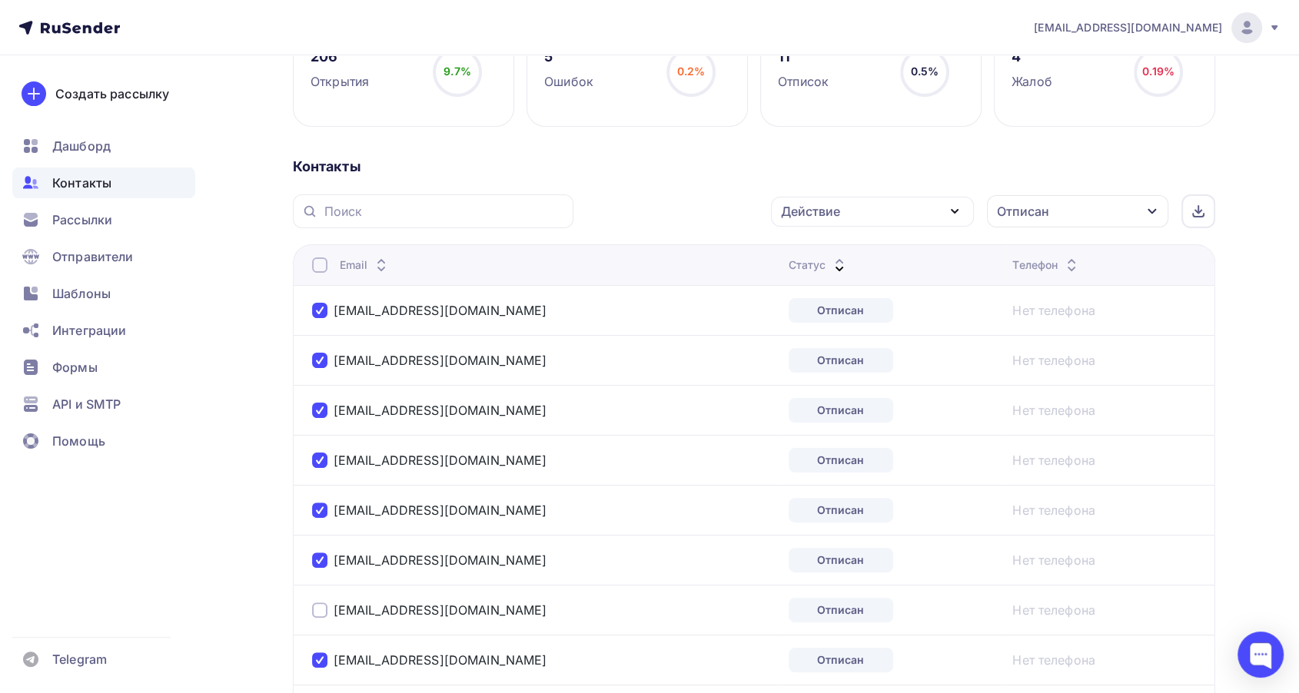
click at [316, 615] on div at bounding box center [319, 609] width 15 height 15
click at [326, 261] on div at bounding box center [319, 264] width 15 height 15
click at [320, 267] on div at bounding box center [319, 264] width 15 height 15
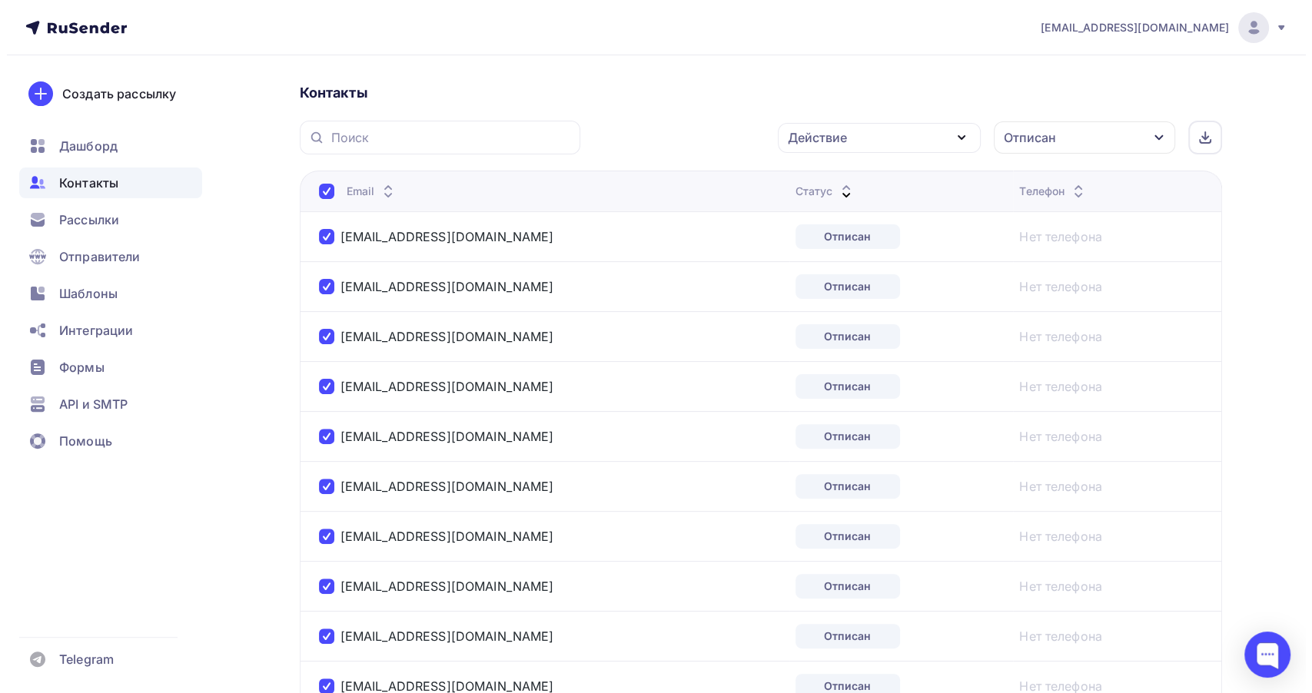
scroll to position [211, 0]
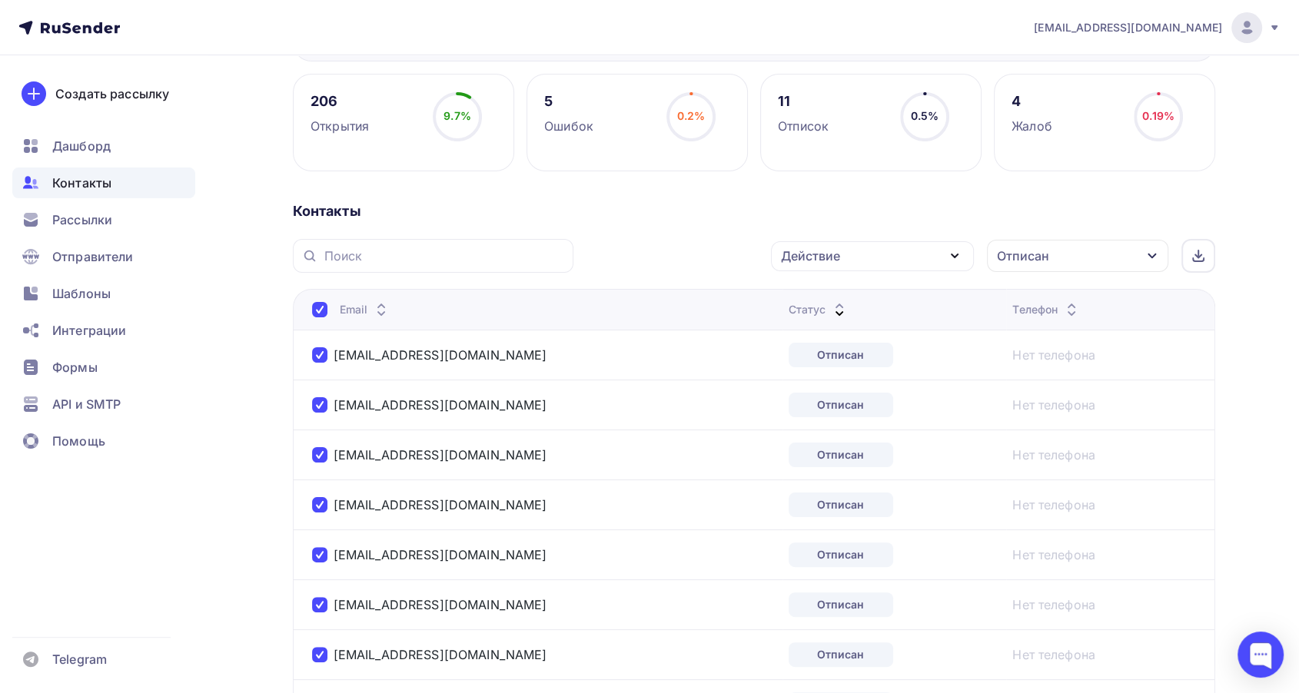
click at [897, 252] on div "Действие" at bounding box center [872, 256] width 203 height 30
click at [864, 300] on div "Добавить в списки" at bounding box center [848, 301] width 118 height 18
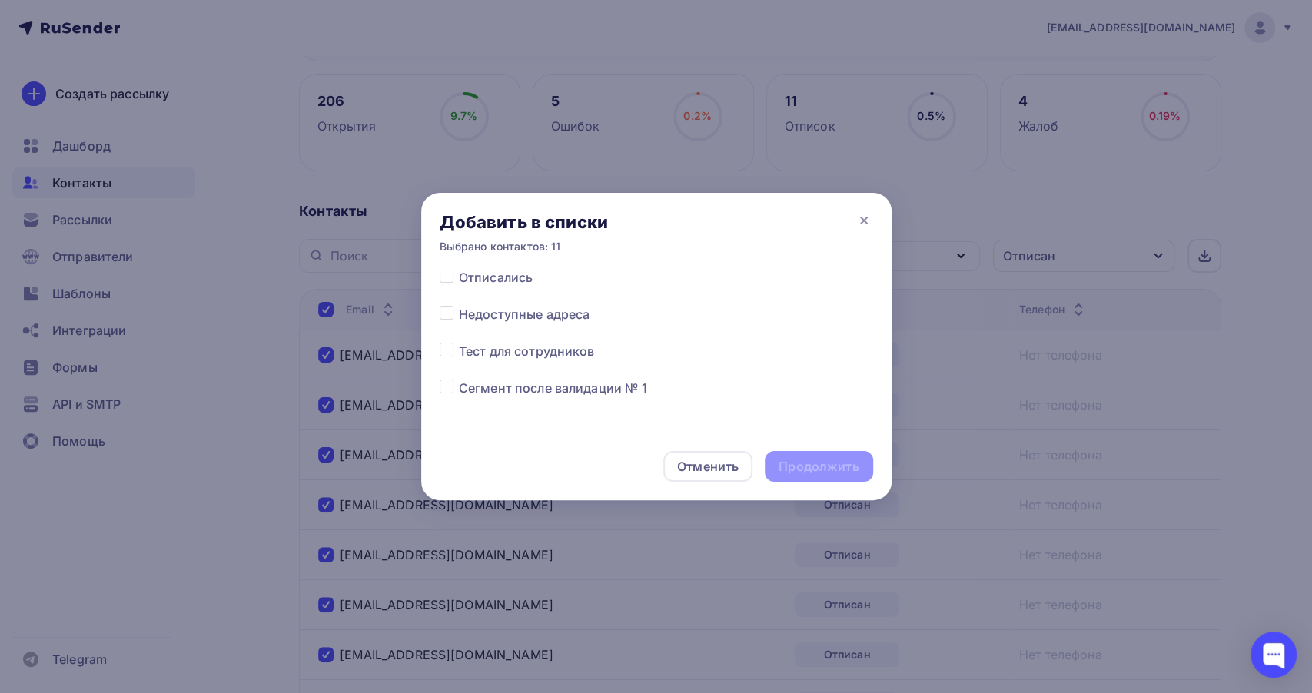
click at [459, 268] on label at bounding box center [459, 268] width 0 height 0
click at [444, 278] on input "checkbox" at bounding box center [447, 275] width 14 height 14
checkbox input "true"
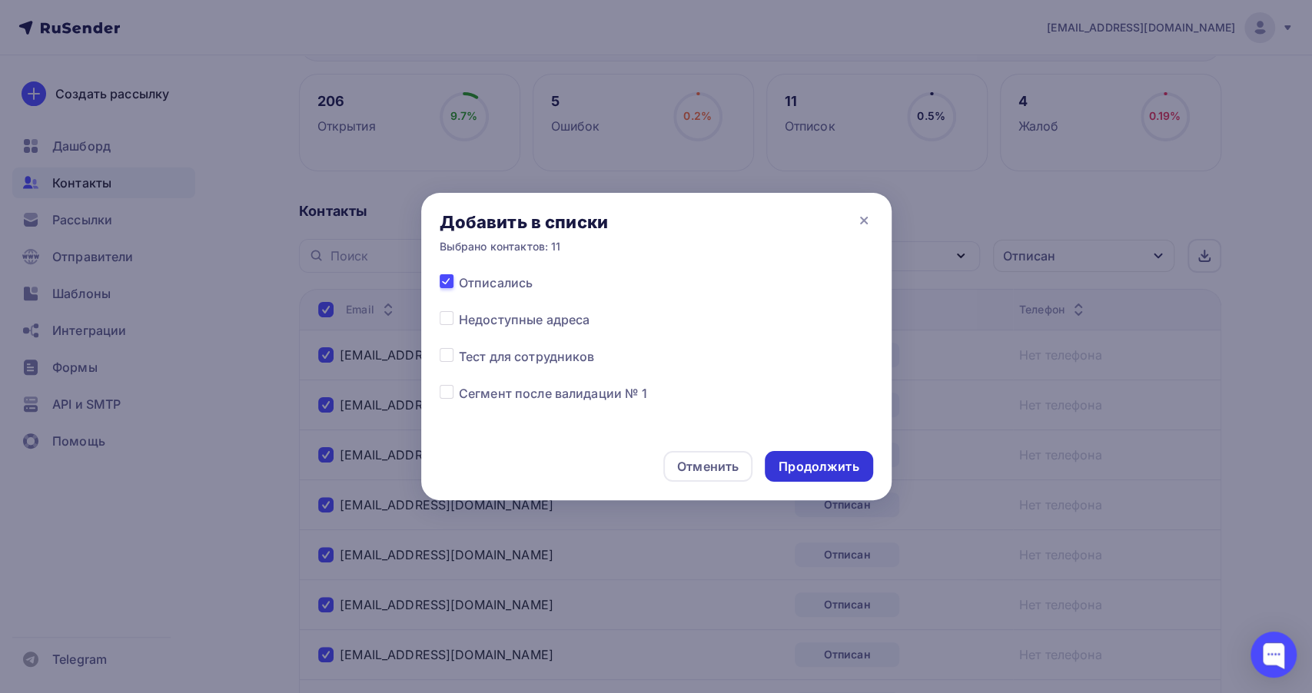
click at [796, 456] on div "Продолжить" at bounding box center [819, 466] width 108 height 31
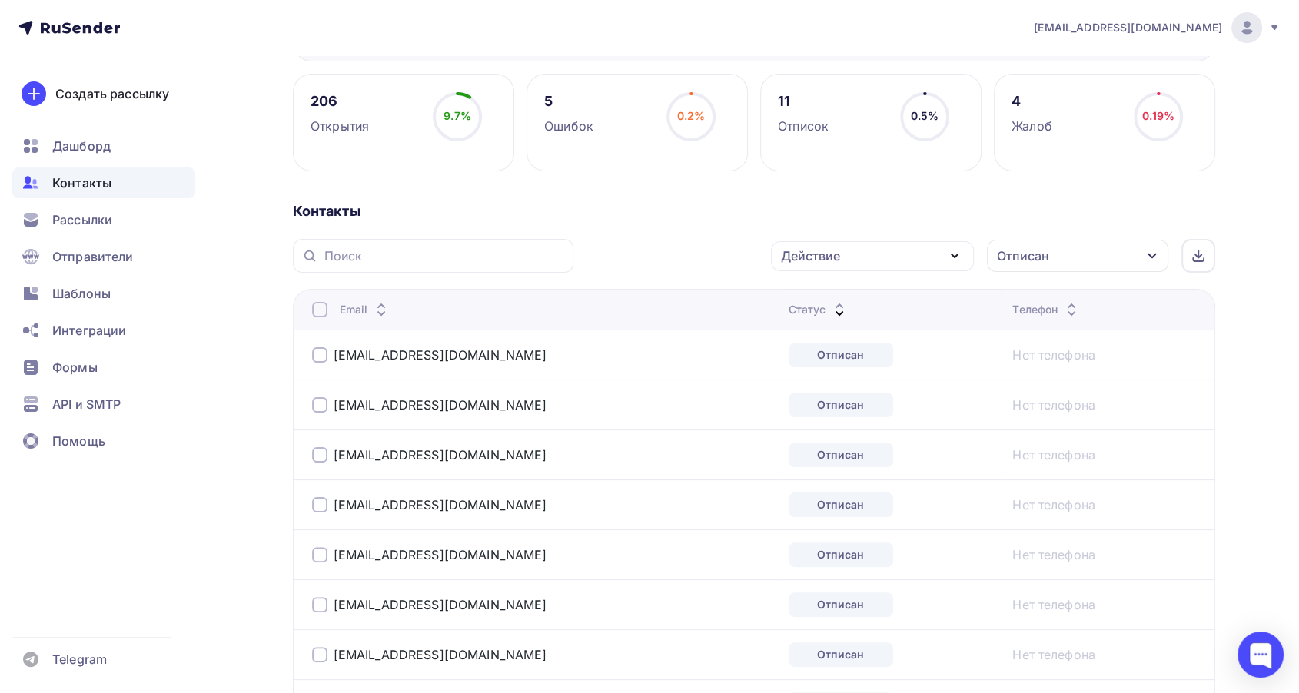
click at [323, 310] on div at bounding box center [319, 309] width 15 height 15
click at [773, 259] on div "Действие" at bounding box center [872, 256] width 203 height 30
click at [814, 328] on div "Исключить из списка" at bounding box center [856, 332] width 134 height 18
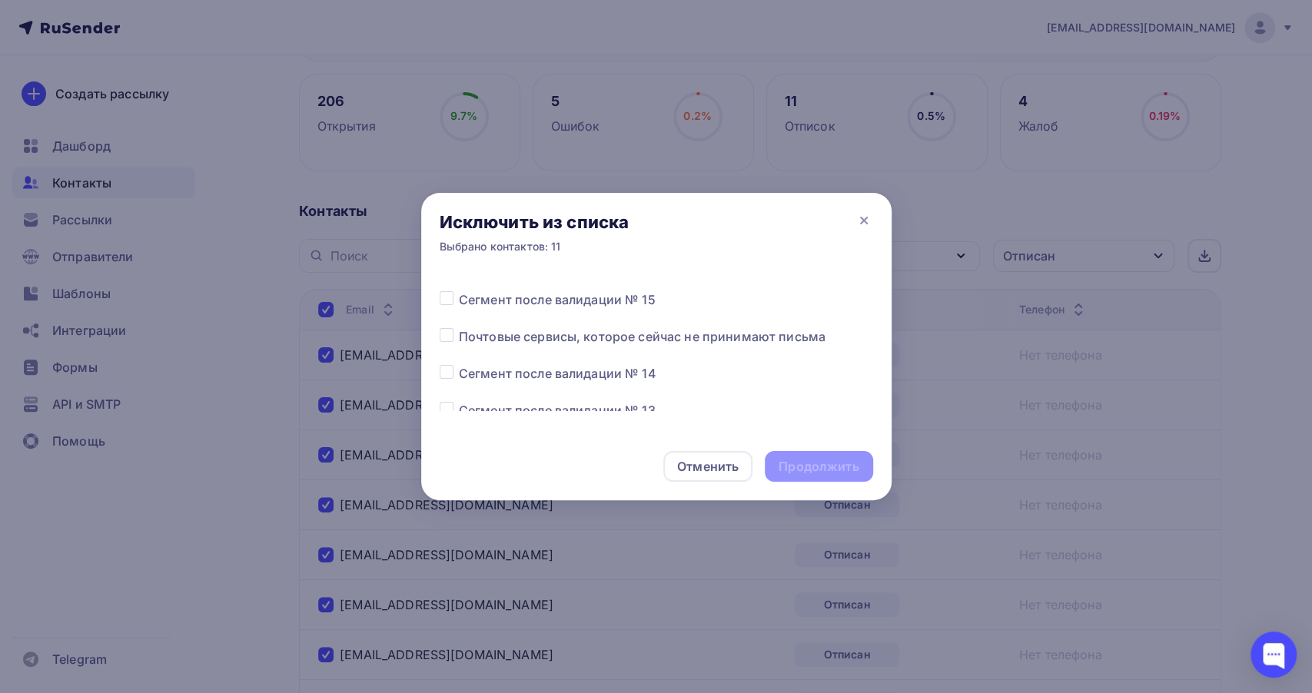
scroll to position [171, 0]
click at [459, 398] on label at bounding box center [459, 398] width 0 height 0
click at [444, 399] on input "checkbox" at bounding box center [447, 405] width 14 height 14
checkbox input "true"
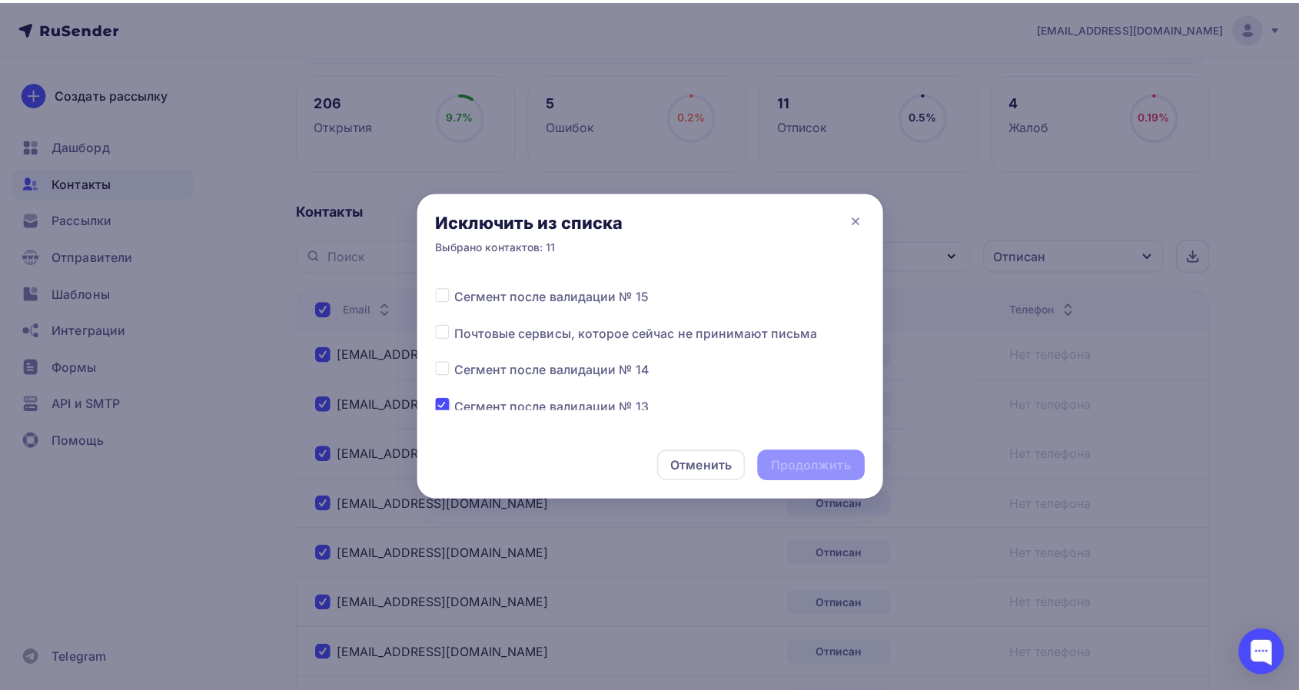
scroll to position [171, 0]
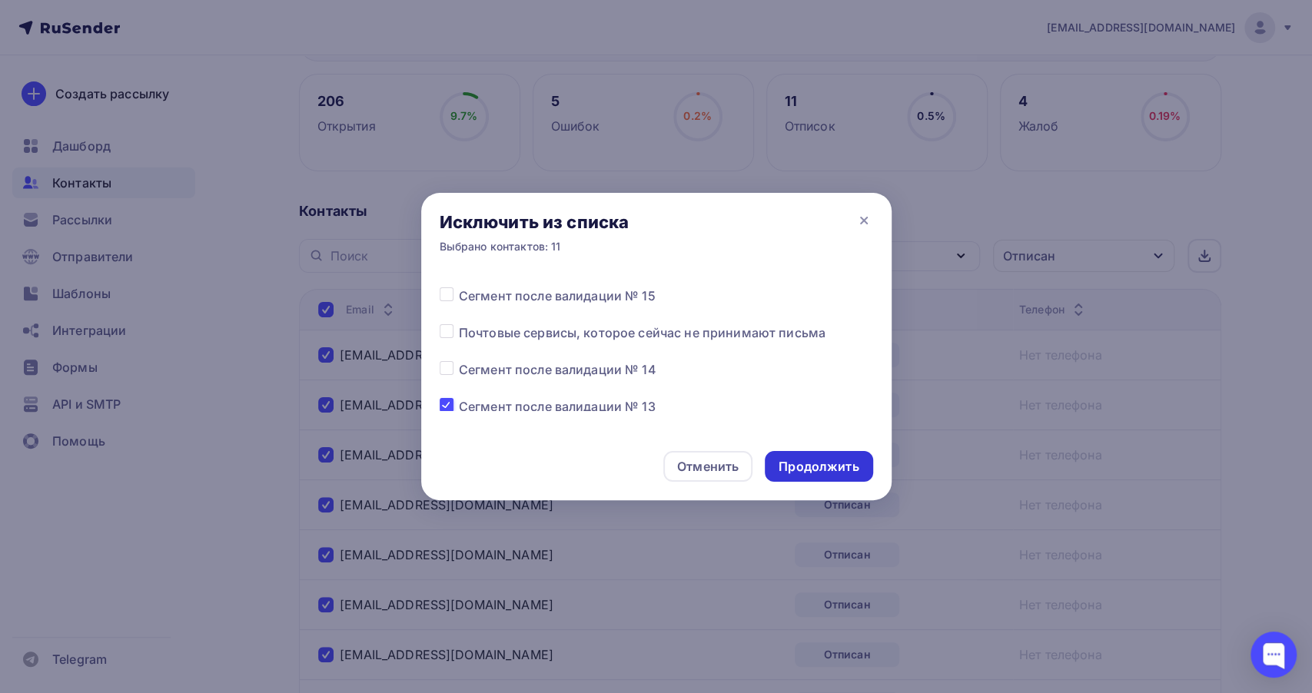
click at [801, 462] on div "Продолжить" at bounding box center [818, 467] width 80 height 18
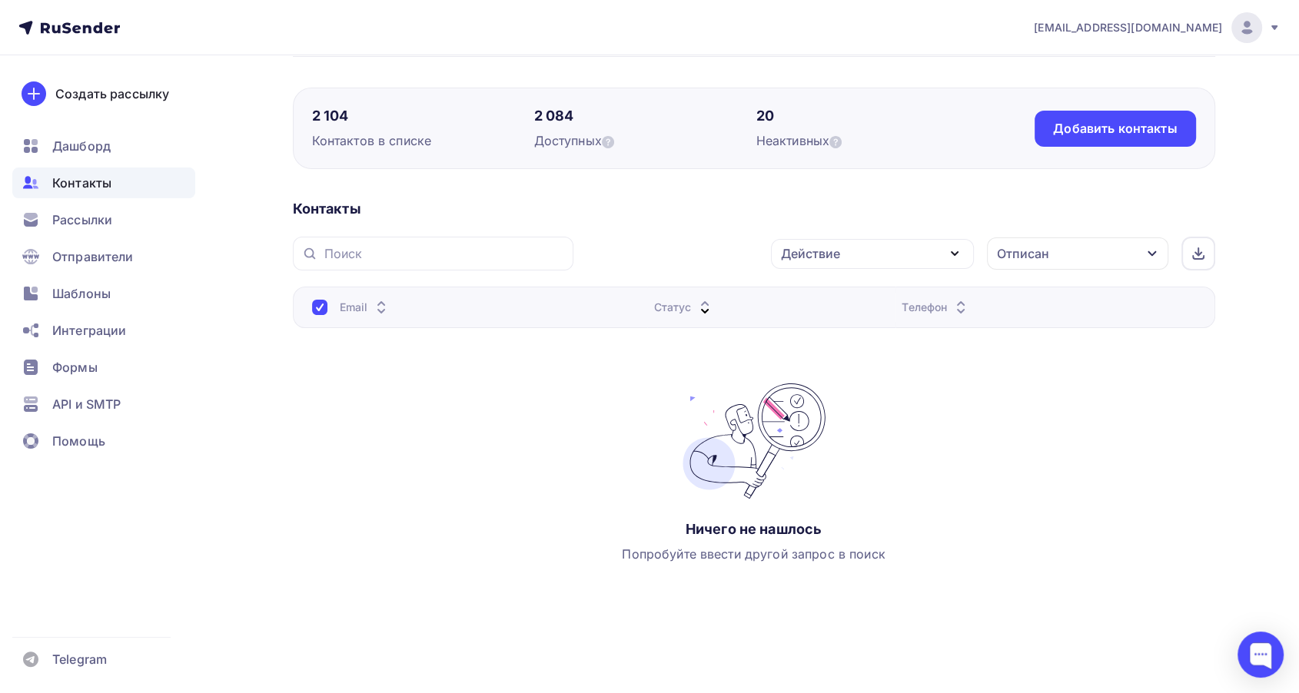
scroll to position [0, 0]
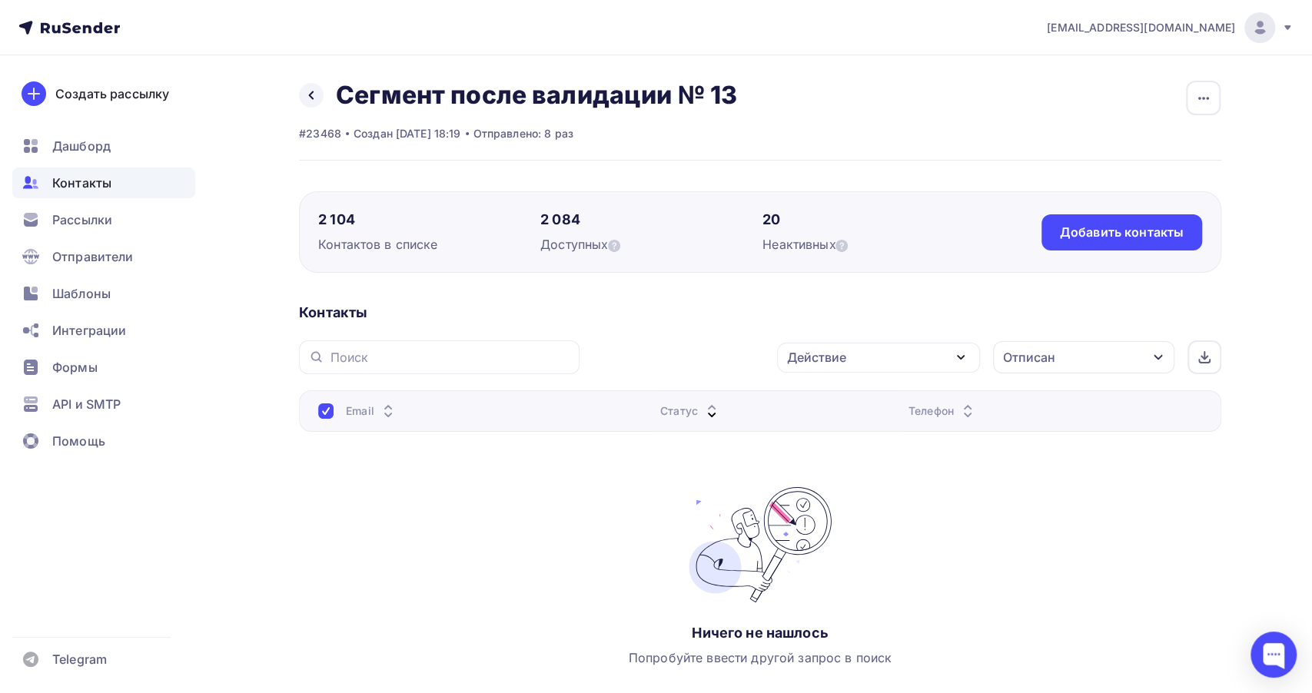
click at [349, 414] on div "Email" at bounding box center [371, 410] width 51 height 15
click at [330, 412] on div at bounding box center [325, 410] width 15 height 15
click at [1130, 371] on div "Отписан" at bounding box center [1077, 357] width 181 height 32
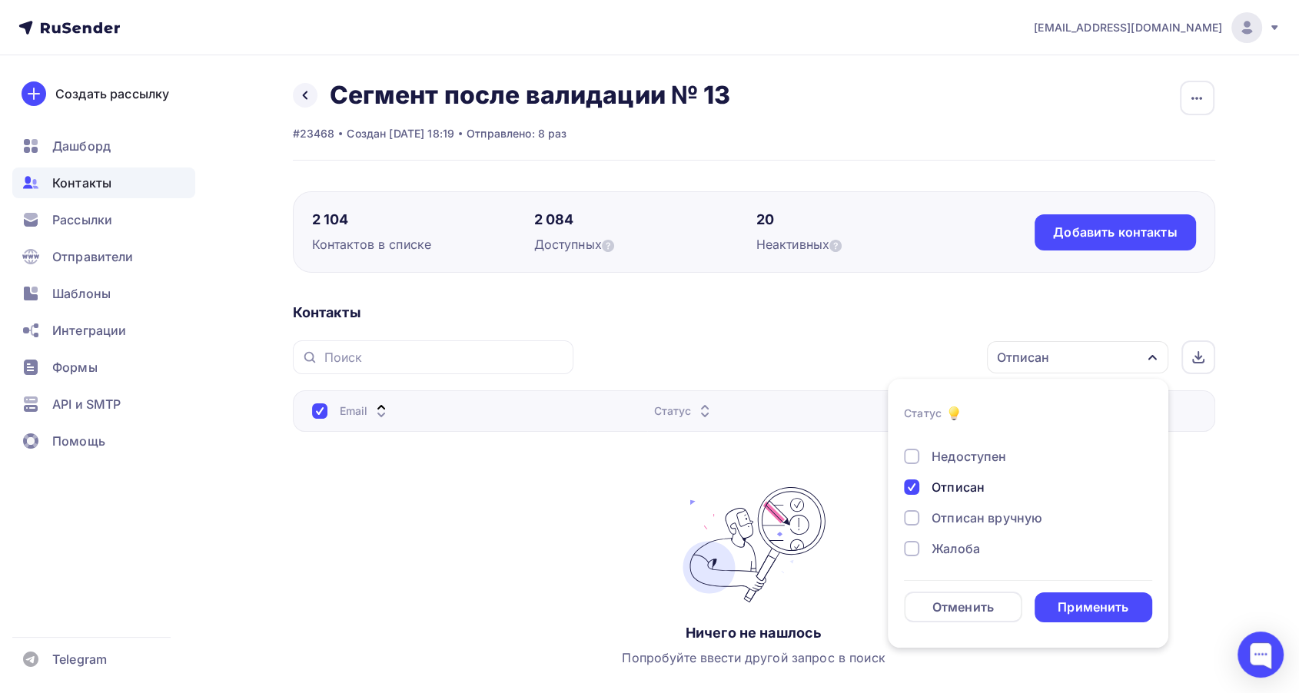
click at [937, 473] on div "Новый Активный Не существует Переполнен Недоступен Отписан Отписан вручную [GEO…" at bounding box center [1028, 441] width 248 height 234
click at [939, 479] on div "Отписан" at bounding box center [957, 487] width 53 height 18
click at [1090, 588] on form "Статус Новый Активный Не существует Переполнен Недоступен Отписан Отписан вручн…" at bounding box center [1028, 513] width 248 height 218
click at [1086, 597] on div "Применить" at bounding box center [1093, 607] width 118 height 30
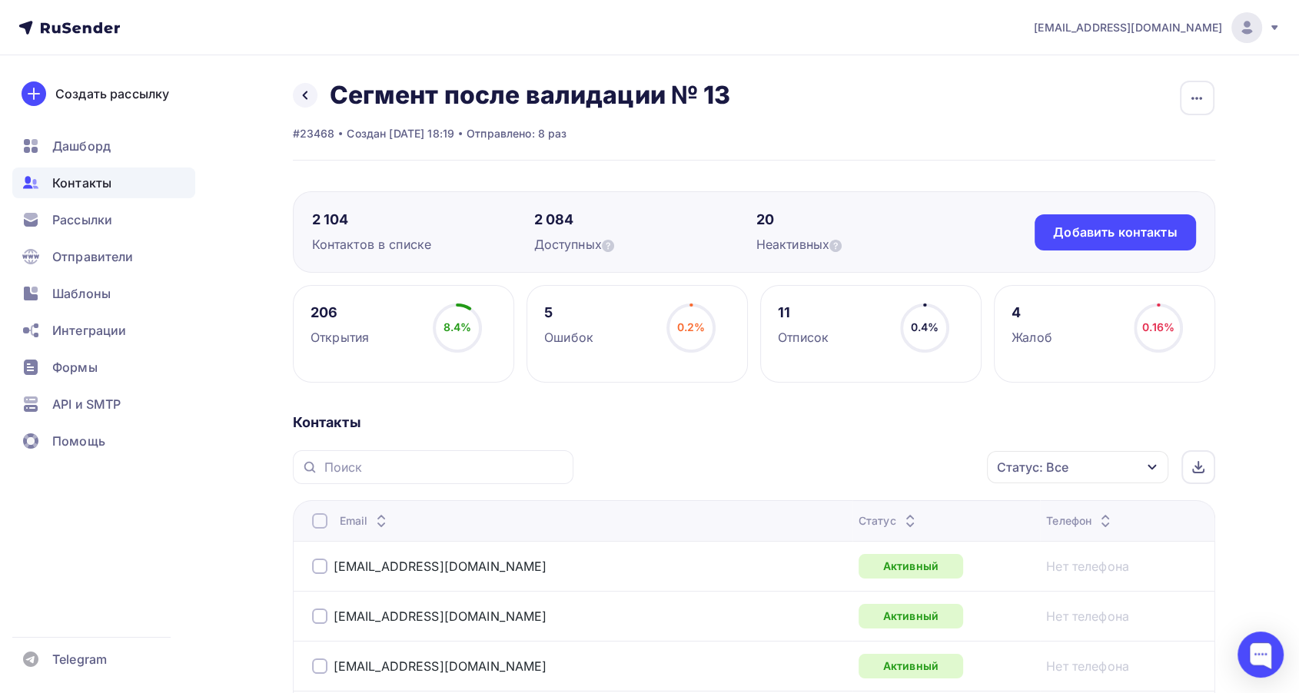
click at [901, 513] on icon at bounding box center [910, 517] width 18 height 18
click at [908, 514] on icon at bounding box center [917, 517] width 18 height 18
click at [100, 206] on div "Рассылки" at bounding box center [103, 219] width 183 height 31
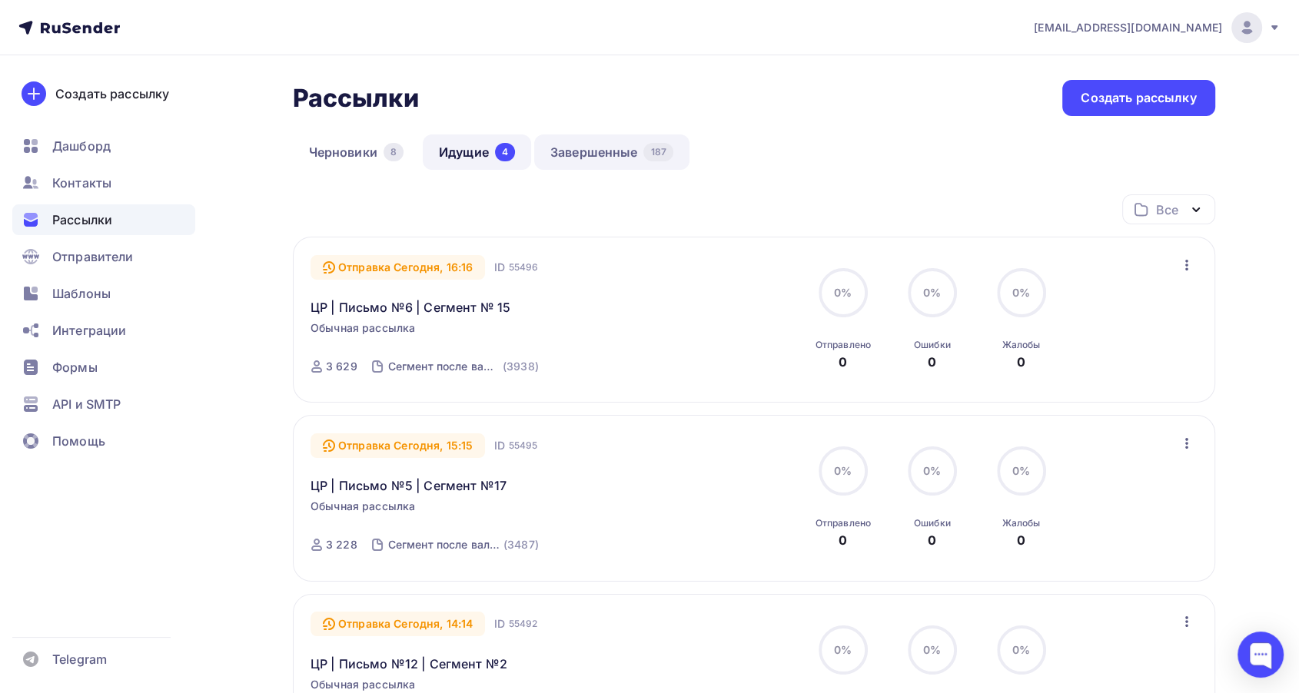
click at [615, 145] on link "Завершенные 187" at bounding box center [611, 151] width 155 height 35
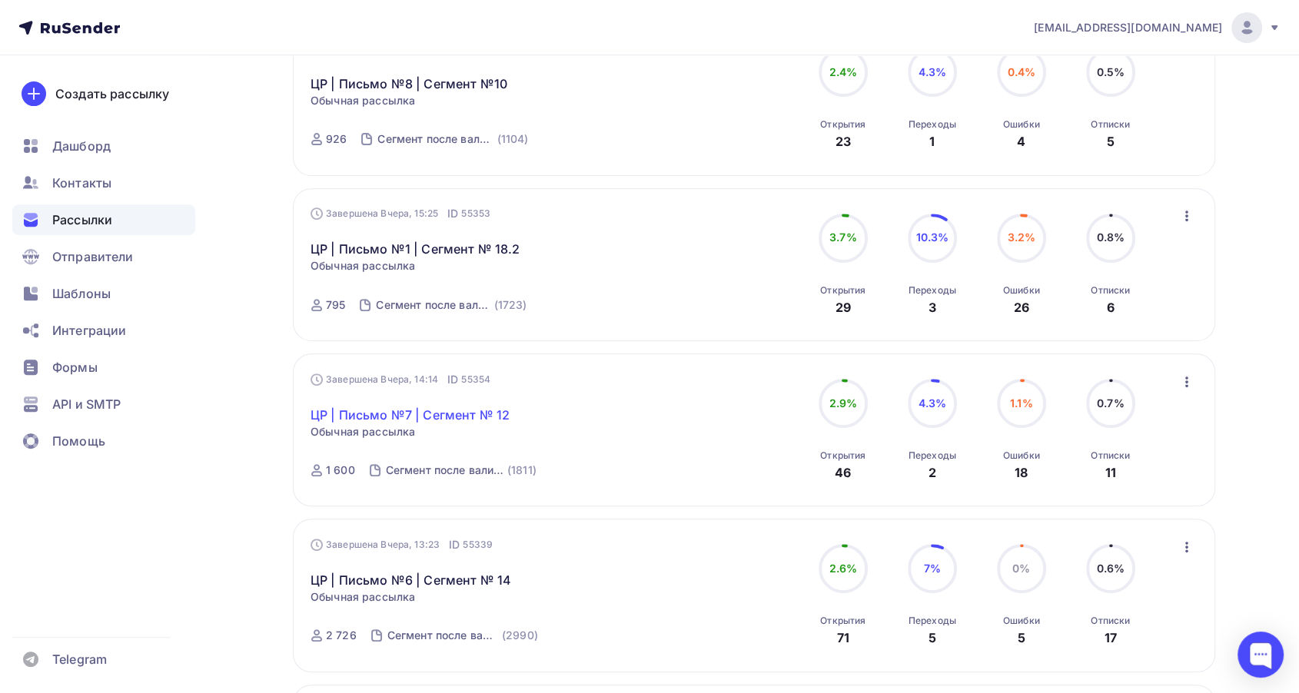
scroll to position [573, 0]
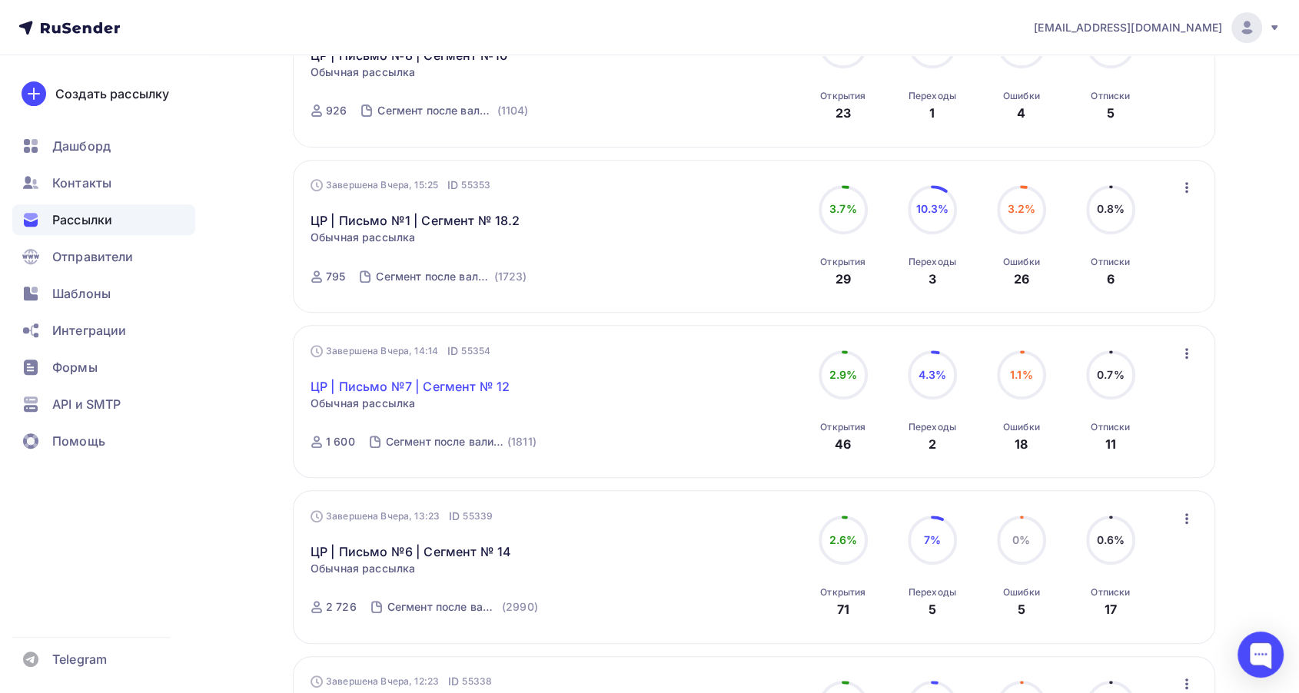
click at [406, 383] on link "ЦР | Письмо №7 | Сегмент № 12" at bounding box center [409, 386] width 199 height 18
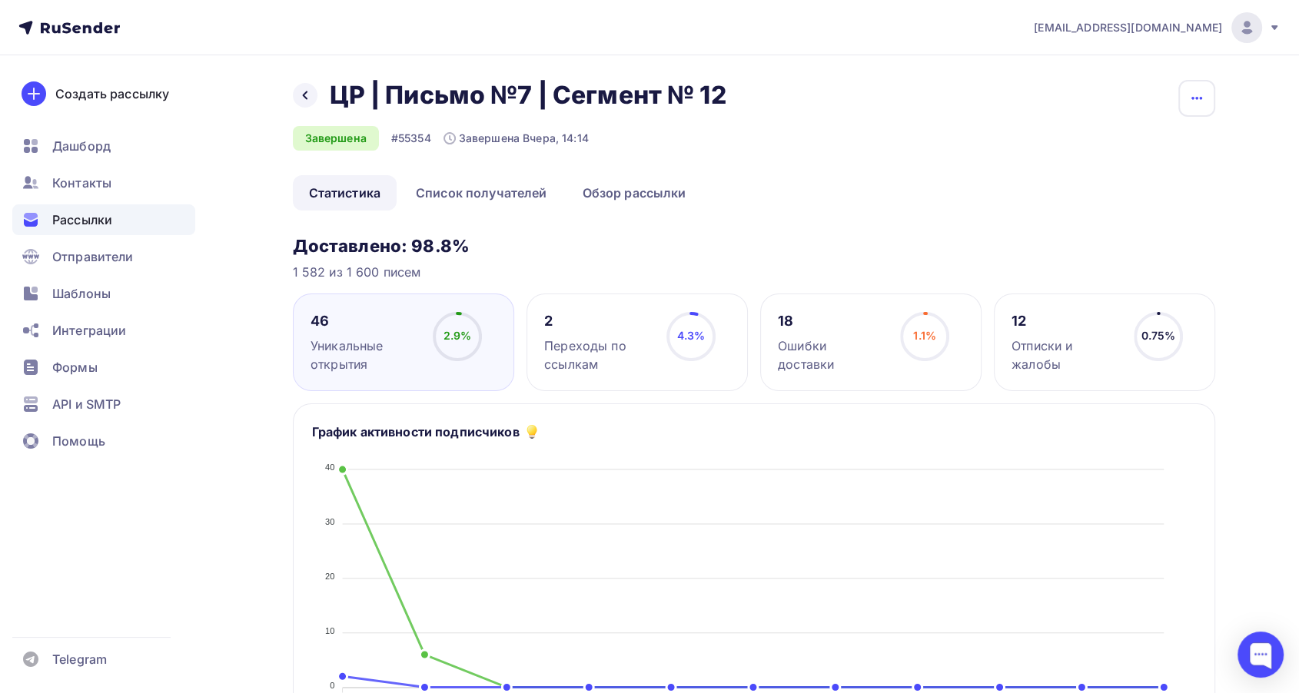
click at [1202, 100] on icon "button" at bounding box center [1196, 98] width 18 height 18
click at [1145, 144] on div "Копировать" at bounding box center [1137, 147] width 148 height 18
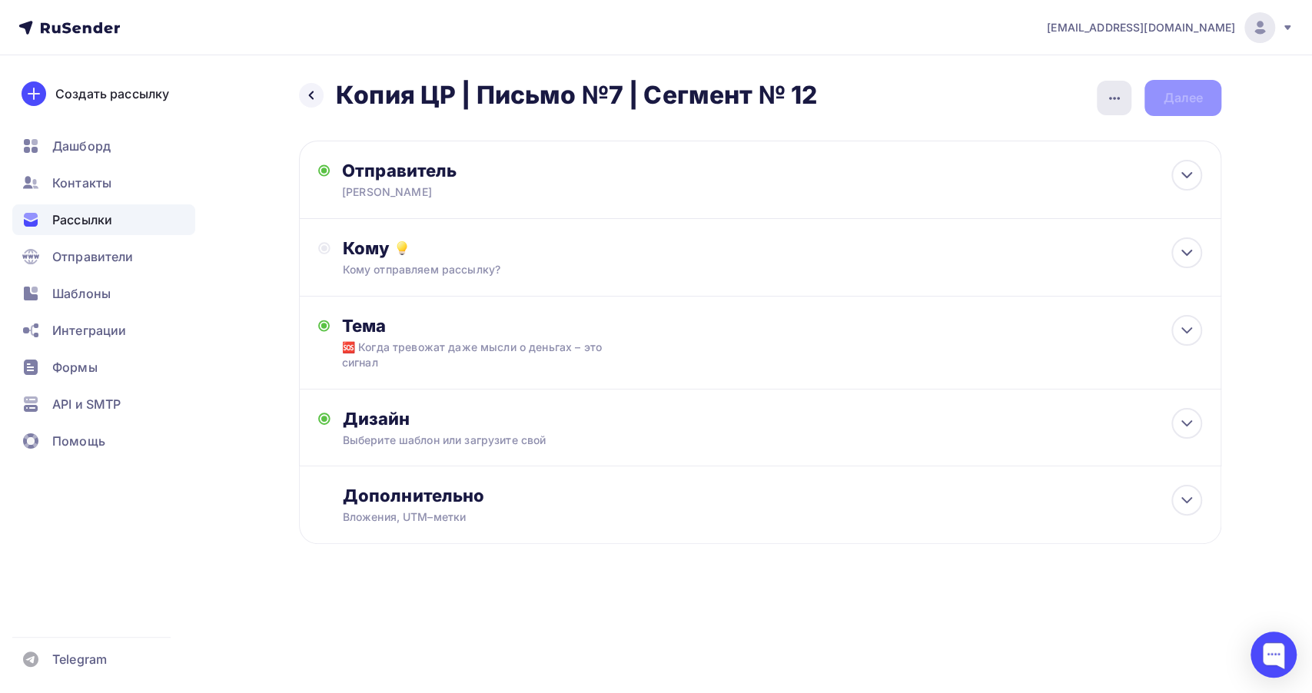
click at [1125, 101] on div "button" at bounding box center [1113, 98] width 35 height 35
click at [970, 172] on div "Переименовать рассылку" at bounding box center [1032, 177] width 191 height 18
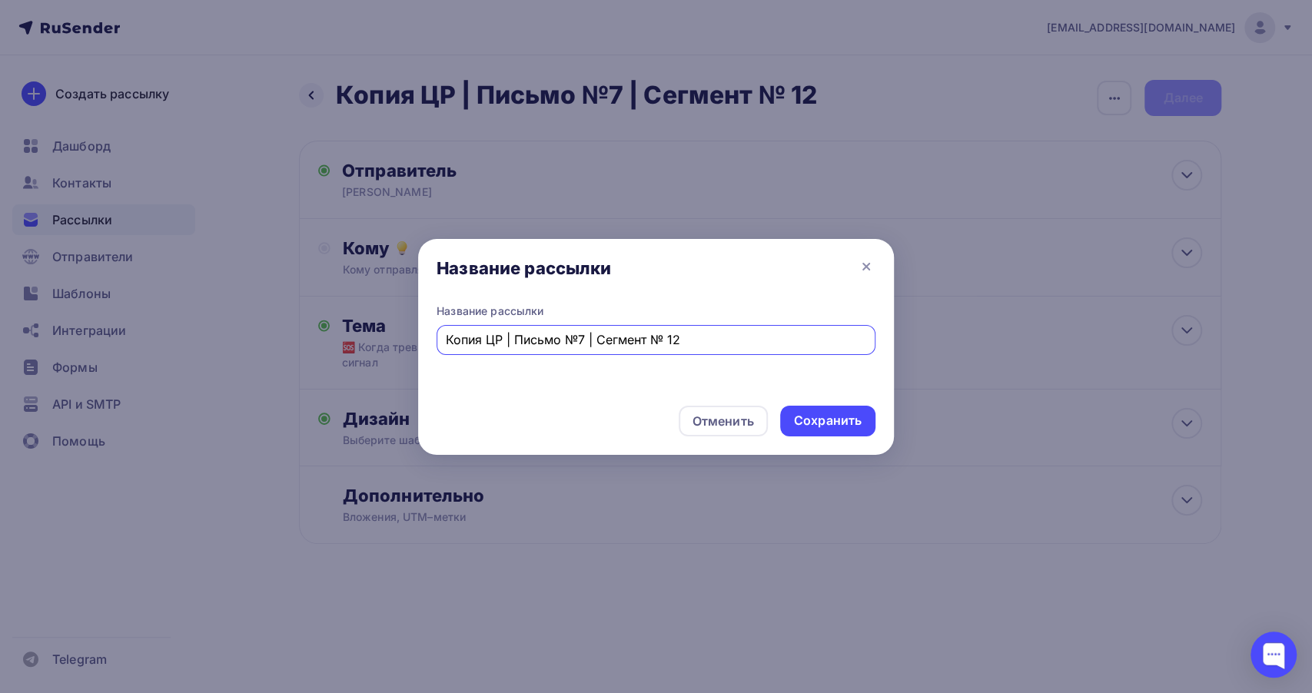
drag, startPoint x: 488, startPoint y: 342, endPoint x: 427, endPoint y: 340, distance: 60.7
click at [427, 340] on div "Название рассылки Копия ЦР | Письмо №7 | Сегмент № 12" at bounding box center [656, 349] width 476 height 90
click at [656, 345] on input "ЦР | Письмо №7 | Сегмент № 12" at bounding box center [656, 339] width 421 height 18
type input "ЦР | Письмо №7 | Сегмент № 13"
click at [818, 417] on div "Сохранить" at bounding box center [828, 421] width 68 height 18
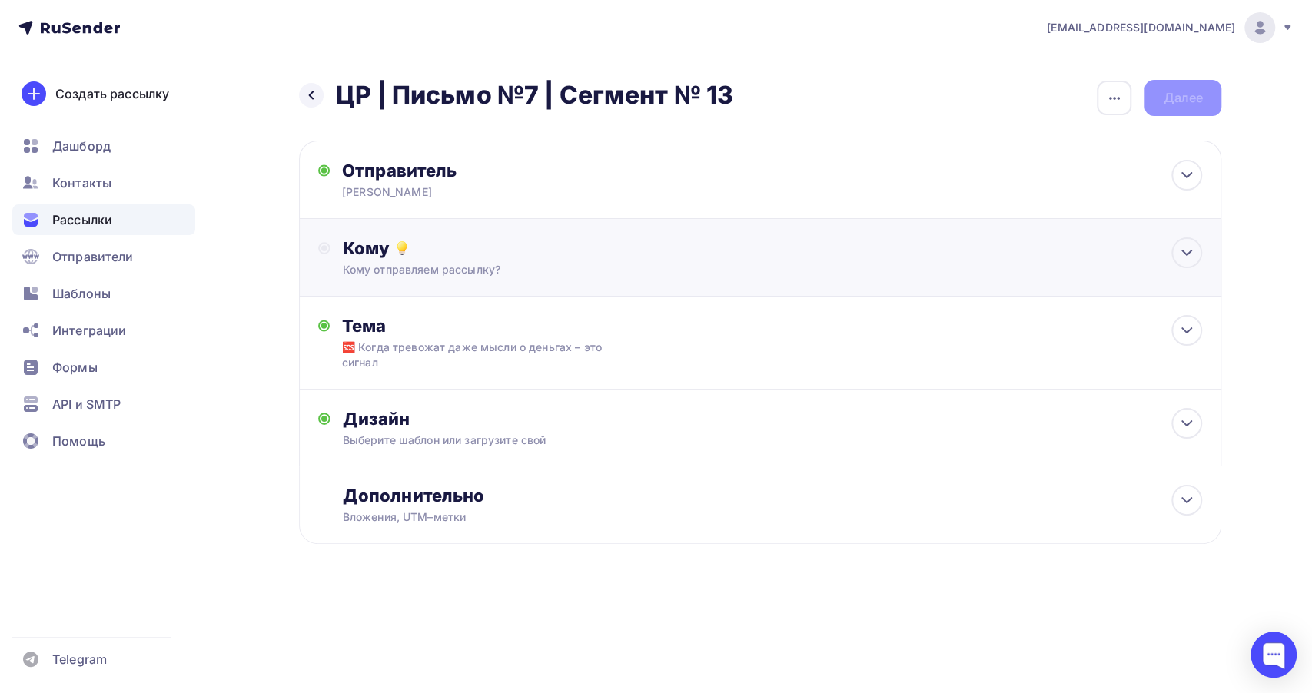
click at [495, 272] on div "Кому отправляем рассылку?" at bounding box center [730, 269] width 774 height 15
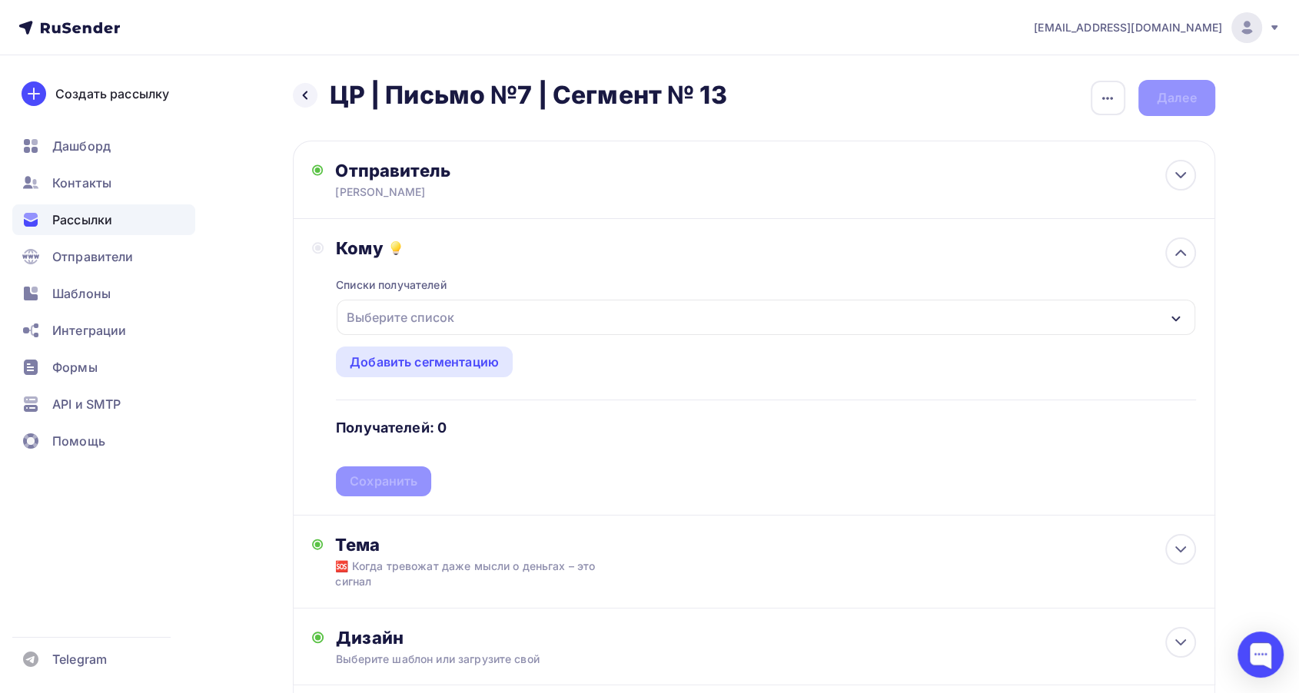
click at [461, 321] on div "Выберите список" at bounding box center [766, 317] width 858 height 35
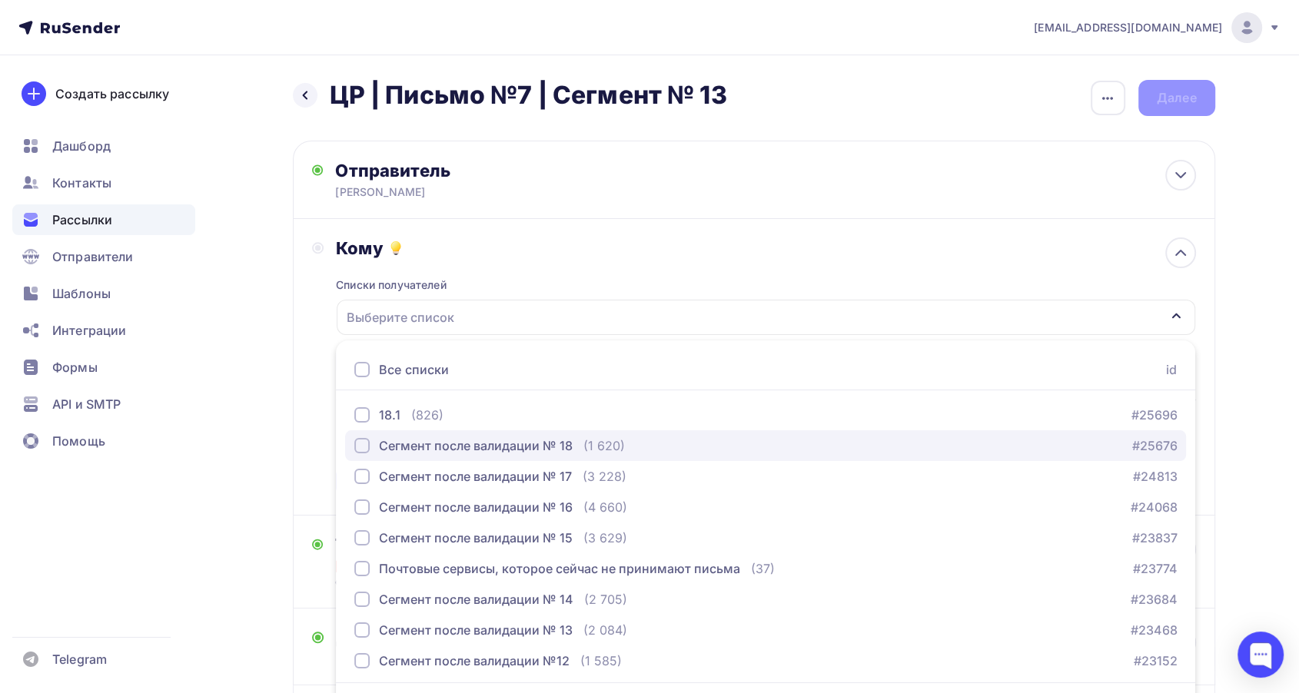
scroll to position [45, 0]
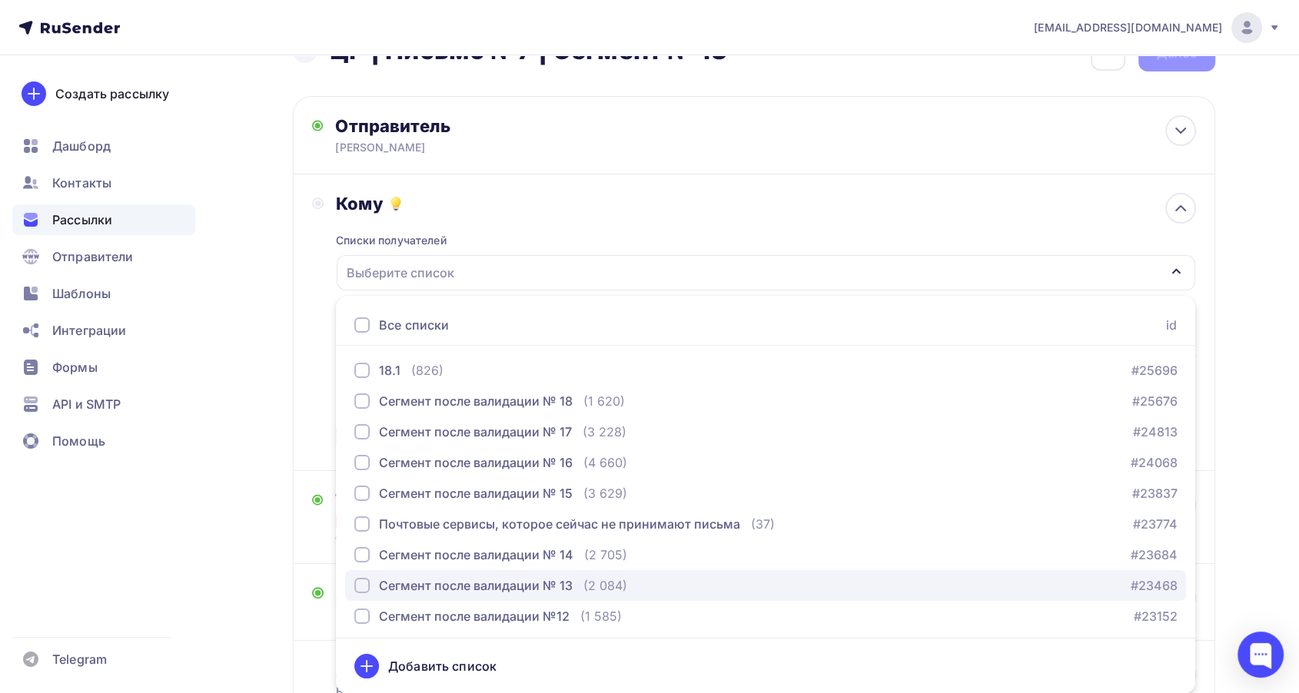
click at [541, 577] on div "Сегмент после валидации № 13" at bounding box center [476, 585] width 194 height 18
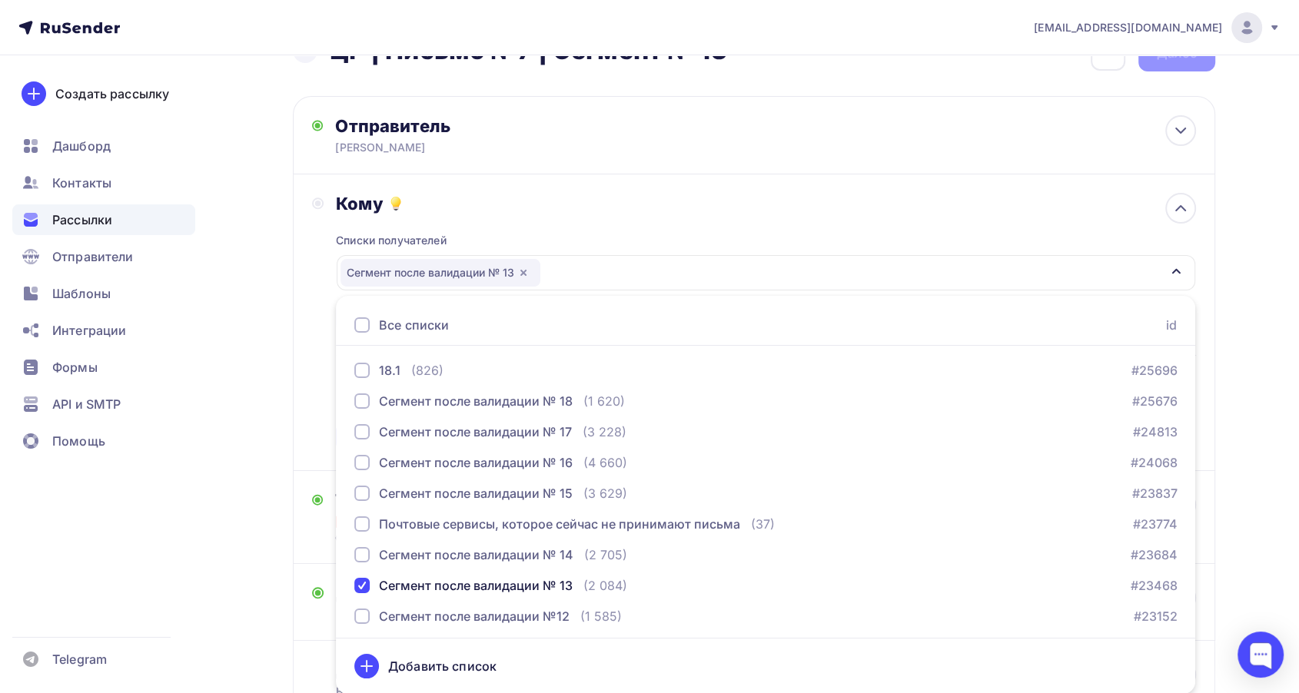
click at [582, 221] on div "Списки получателей Сегмент после валидации № 13 Все списки id 18.1 (826) #25696…" at bounding box center [765, 332] width 859 height 237
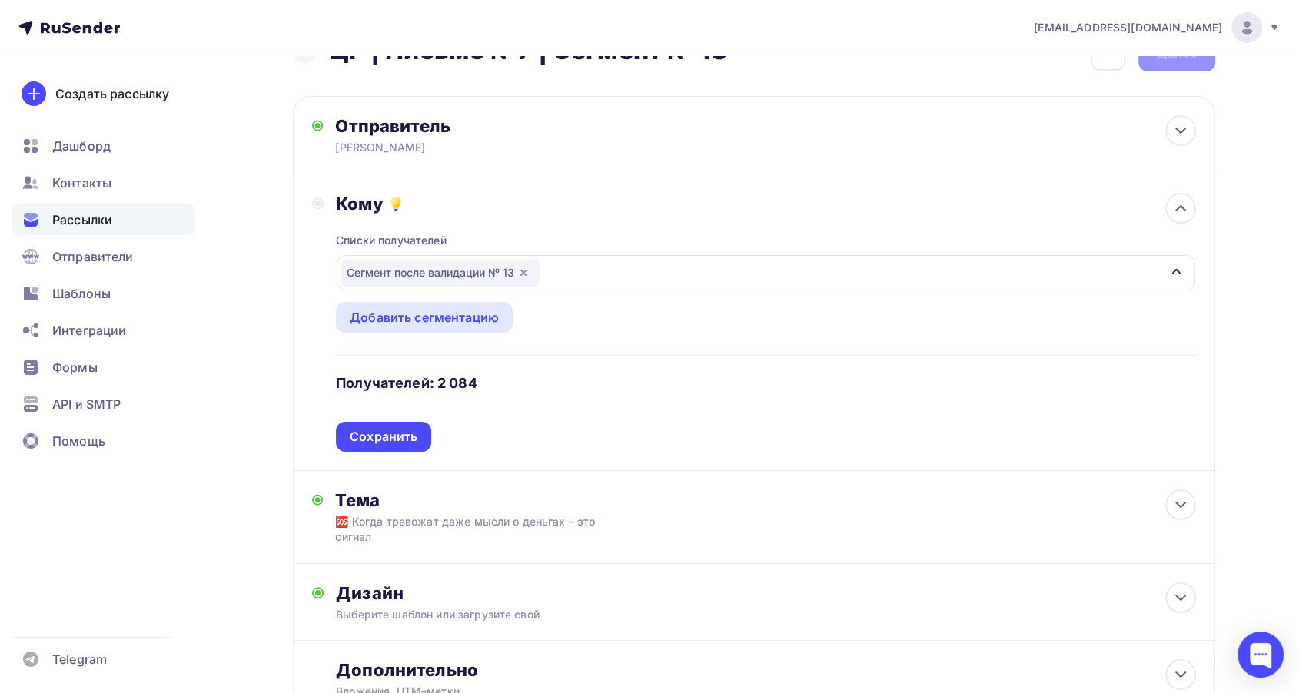
click at [412, 426] on div "Сохранить" at bounding box center [383, 437] width 95 height 30
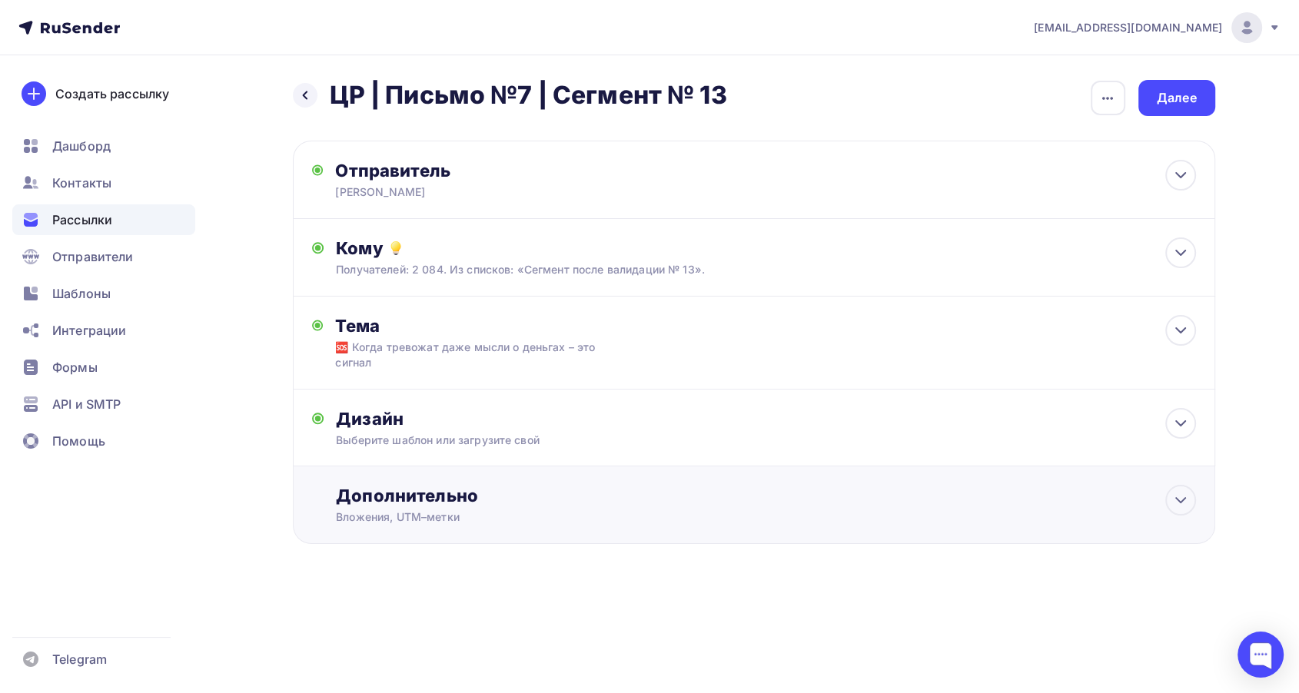
scroll to position [0, 0]
click at [696, 438] on div "Выберите шаблон или загрузите свой" at bounding box center [730, 440] width 774 height 15
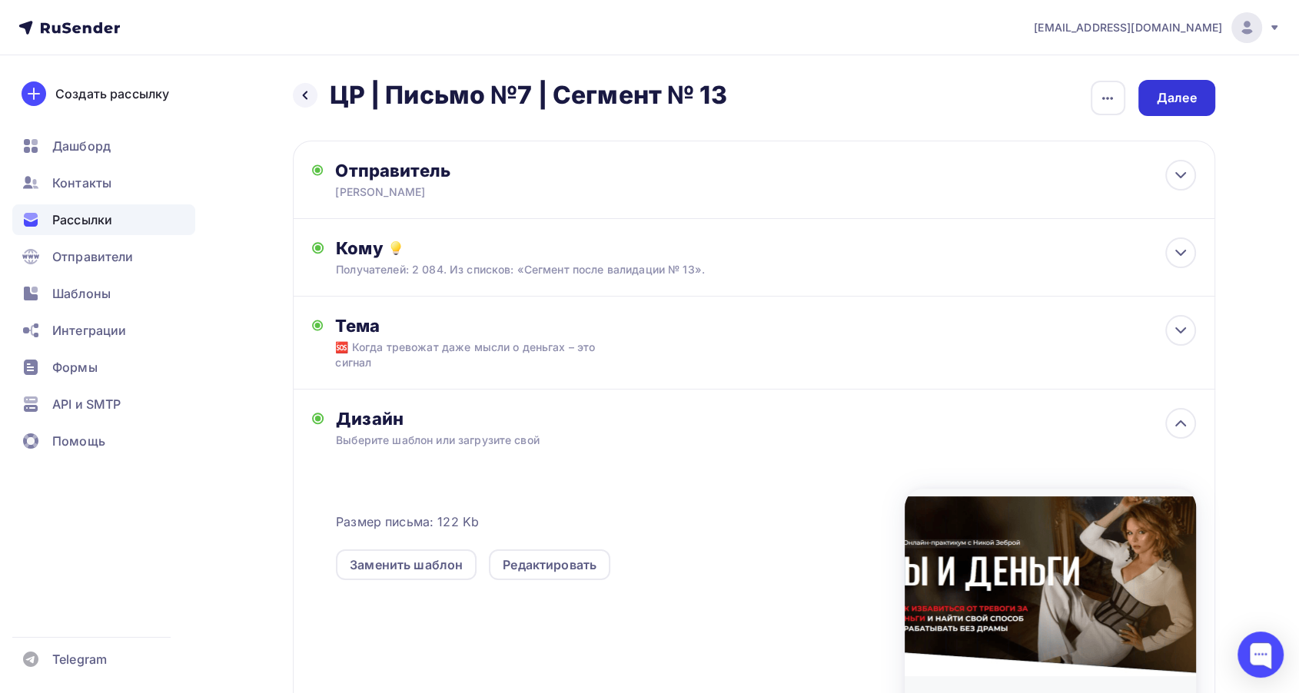
click at [1193, 95] on div "Далее" at bounding box center [1176, 98] width 40 height 18
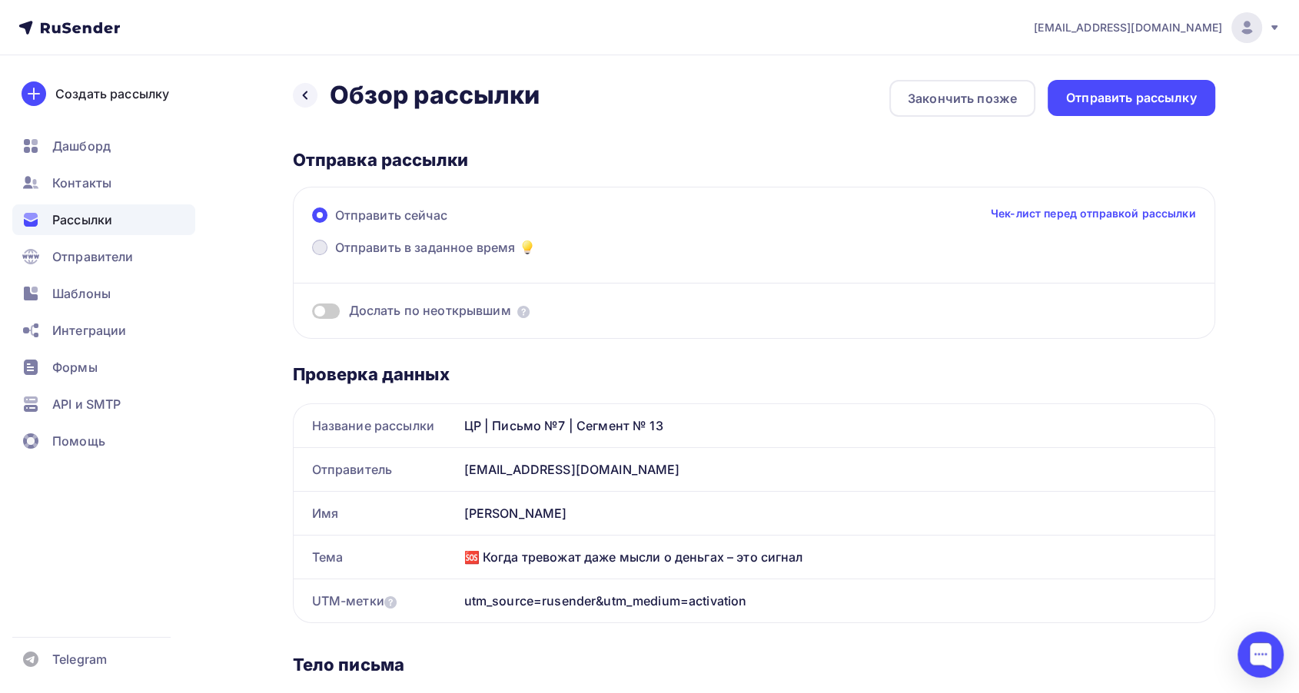
click at [437, 255] on span "Отправить в заданное время" at bounding box center [425, 247] width 181 height 18
click at [335, 257] on input "Отправить в заданное время" at bounding box center [335, 257] width 0 height 0
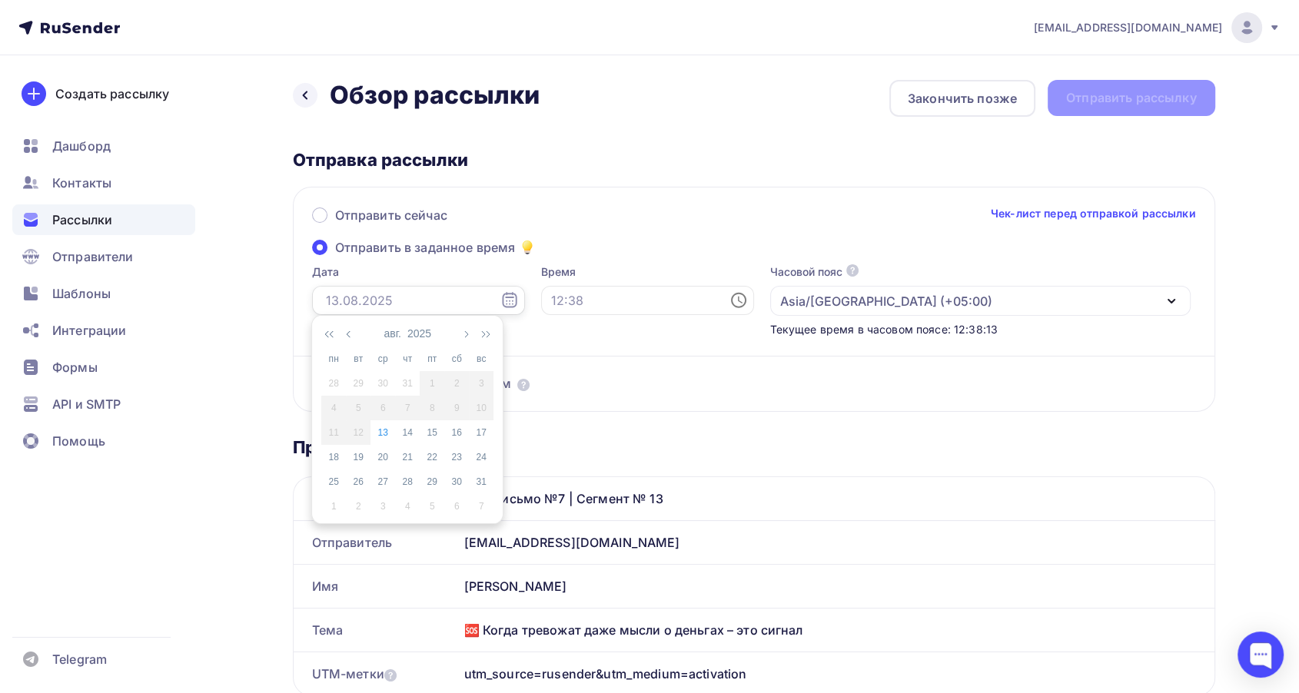
click at [391, 313] on input "text" at bounding box center [418, 300] width 213 height 29
click at [381, 430] on div "13" at bounding box center [382, 433] width 25 height 14
type input "[DATE]"
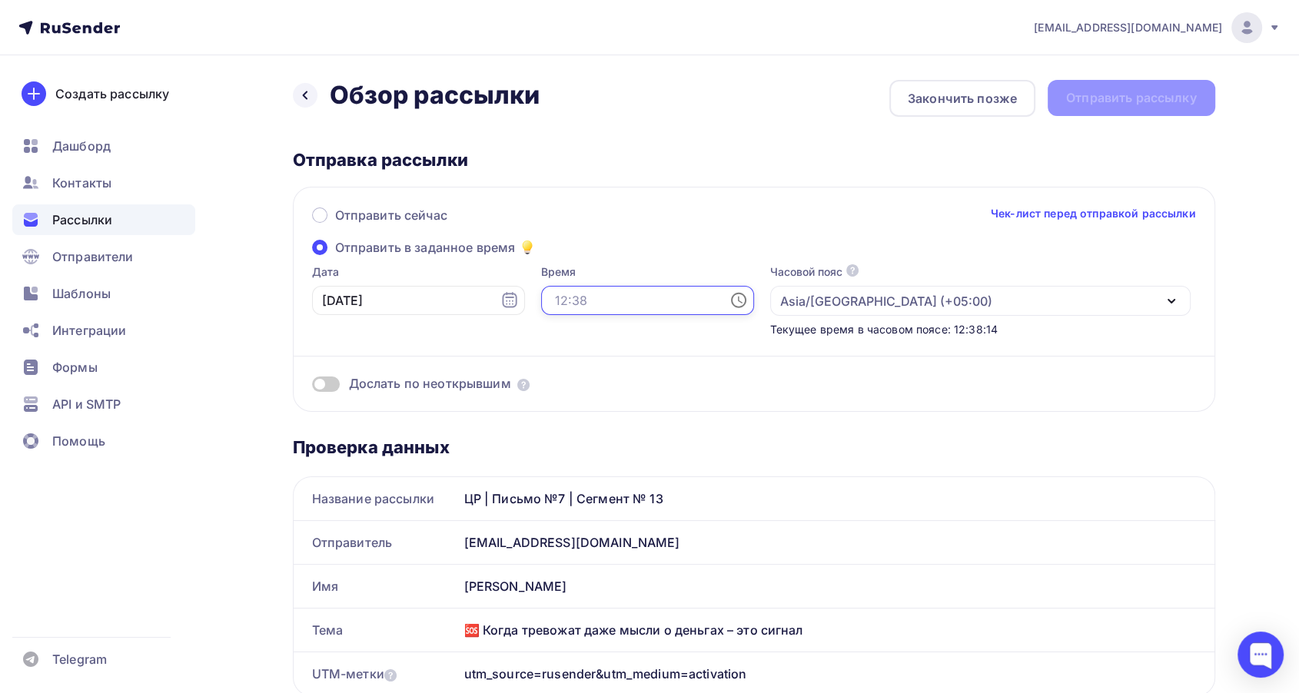
click at [560, 299] on input "text" at bounding box center [647, 300] width 213 height 29
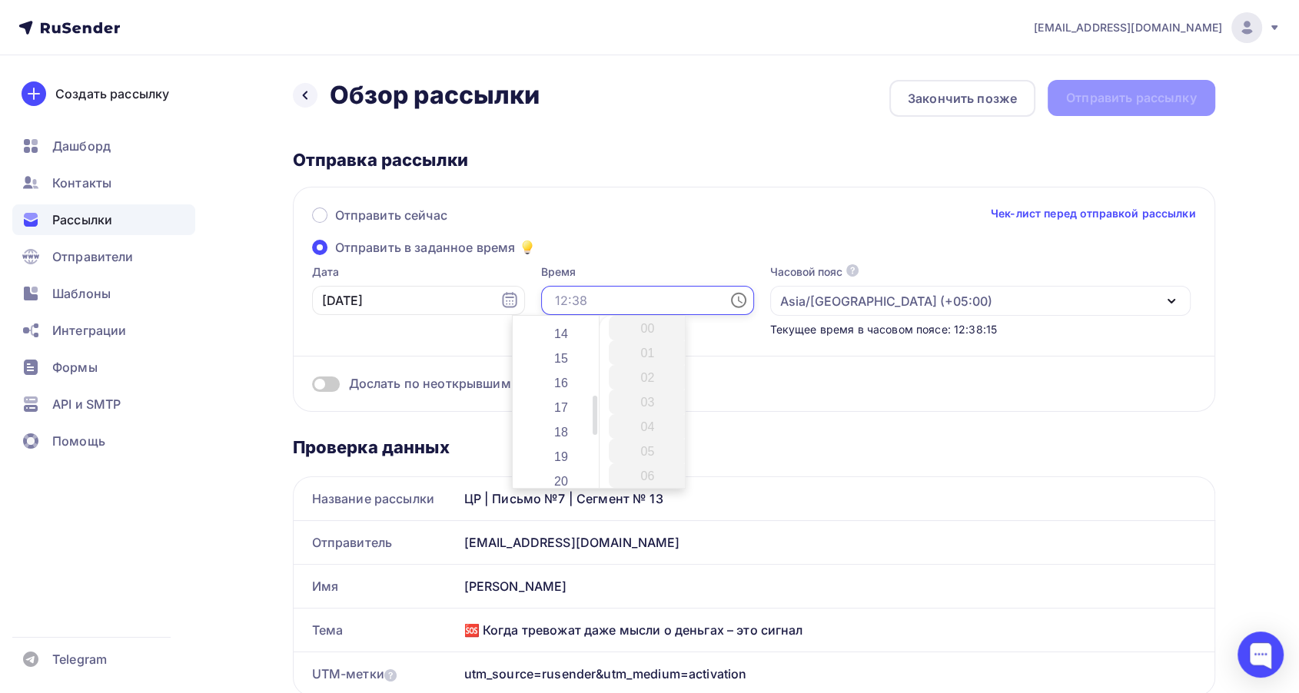
scroll to position [341, 0]
click at [568, 399] on li "17" at bounding box center [562, 405] width 81 height 25
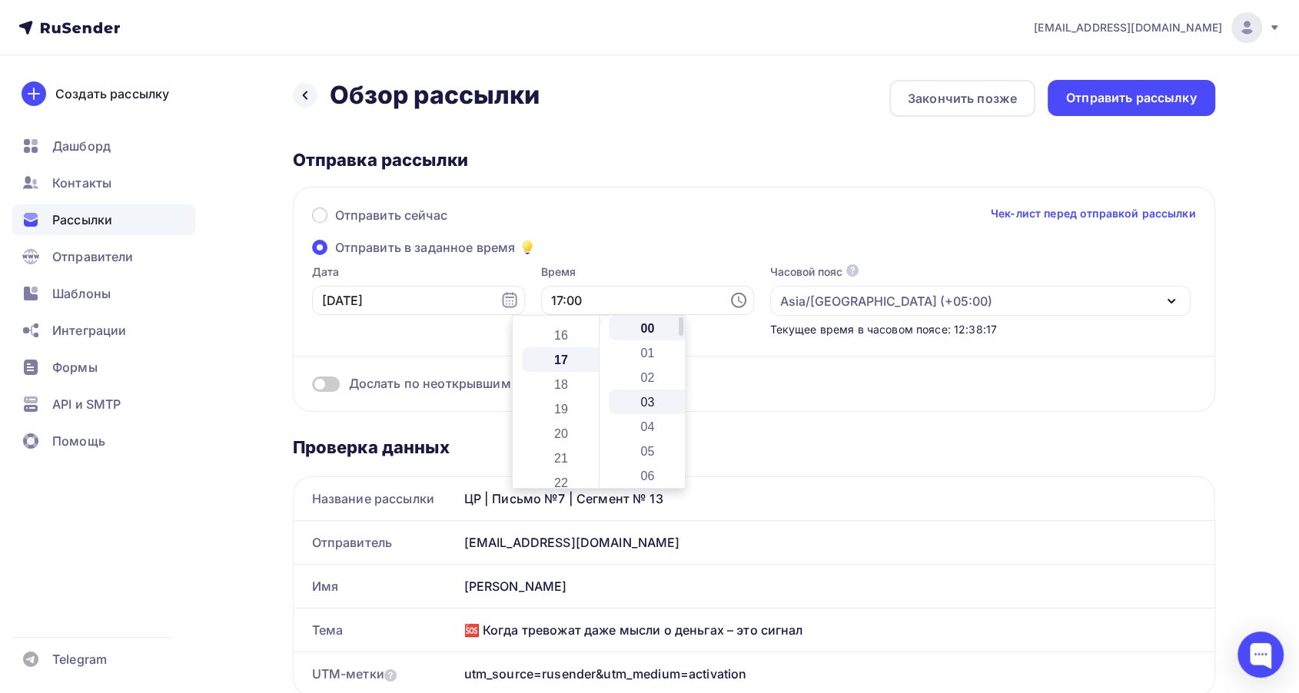
scroll to position [418, 0]
click at [642, 406] on li "17" at bounding box center [649, 405] width 81 height 25
type input "17:17"
click at [609, 229] on div "Отправить сейчас Чек-лист перед отправкой рассылки" at bounding box center [754, 222] width 884 height 32
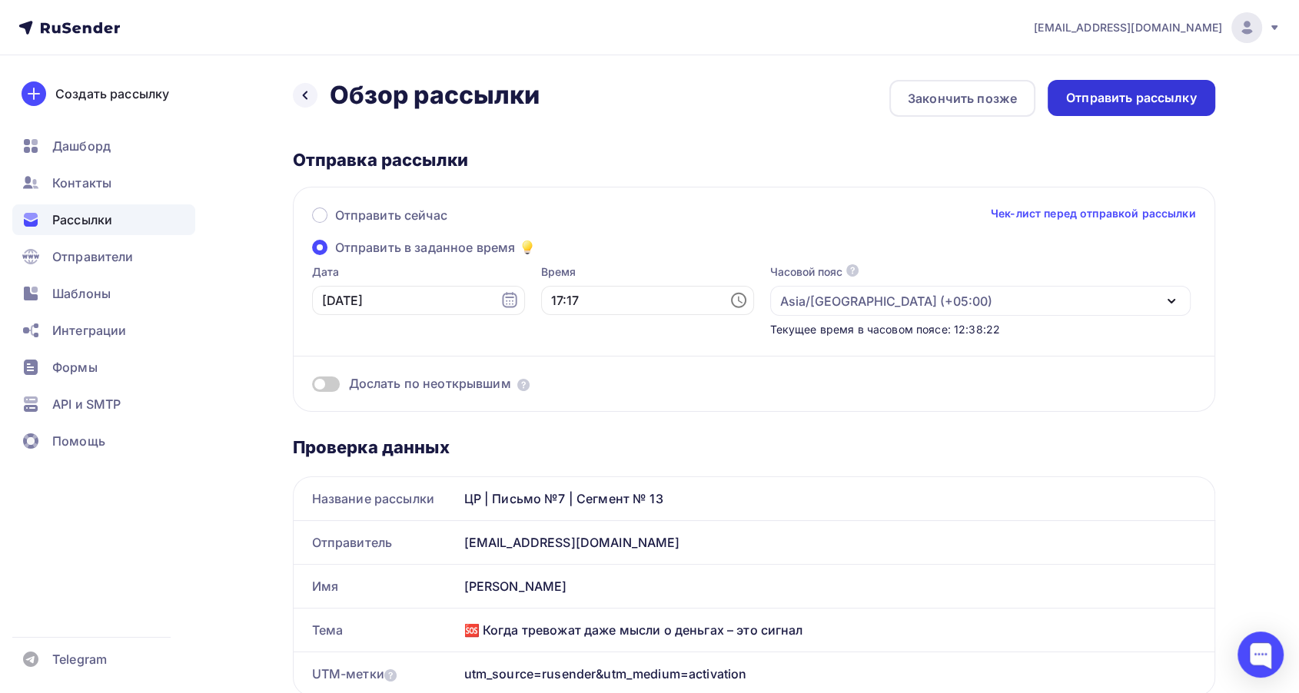
click at [1137, 98] on div "Отправить рассылку" at bounding box center [1131, 98] width 131 height 18
